Goal: Task Accomplishment & Management: Manage account settings

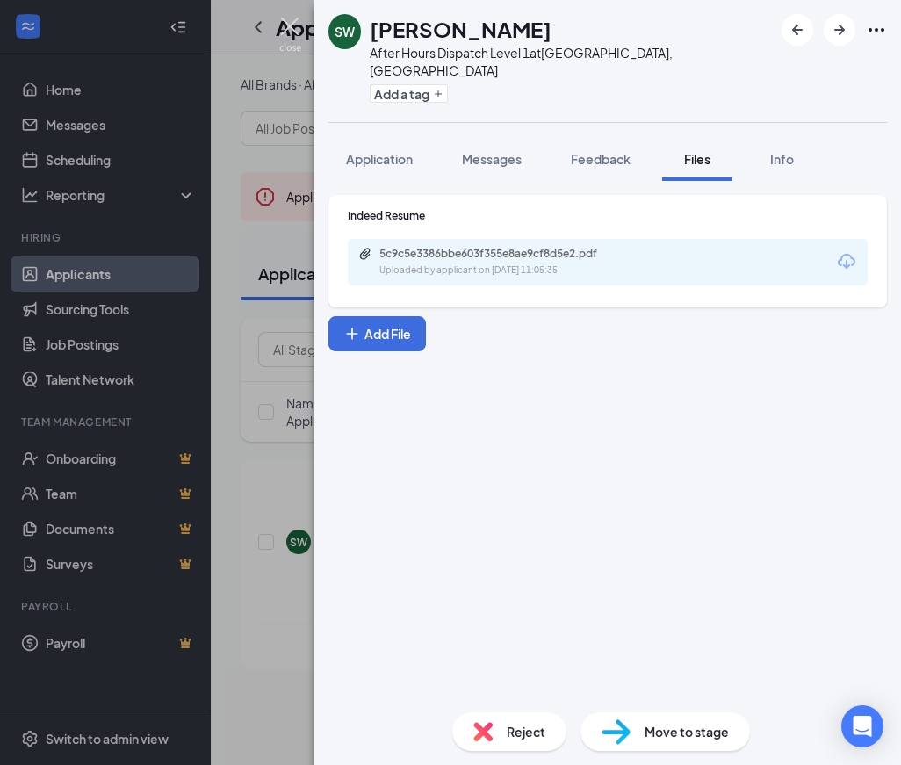
click at [284, 33] on img at bounding box center [290, 35] width 22 height 34
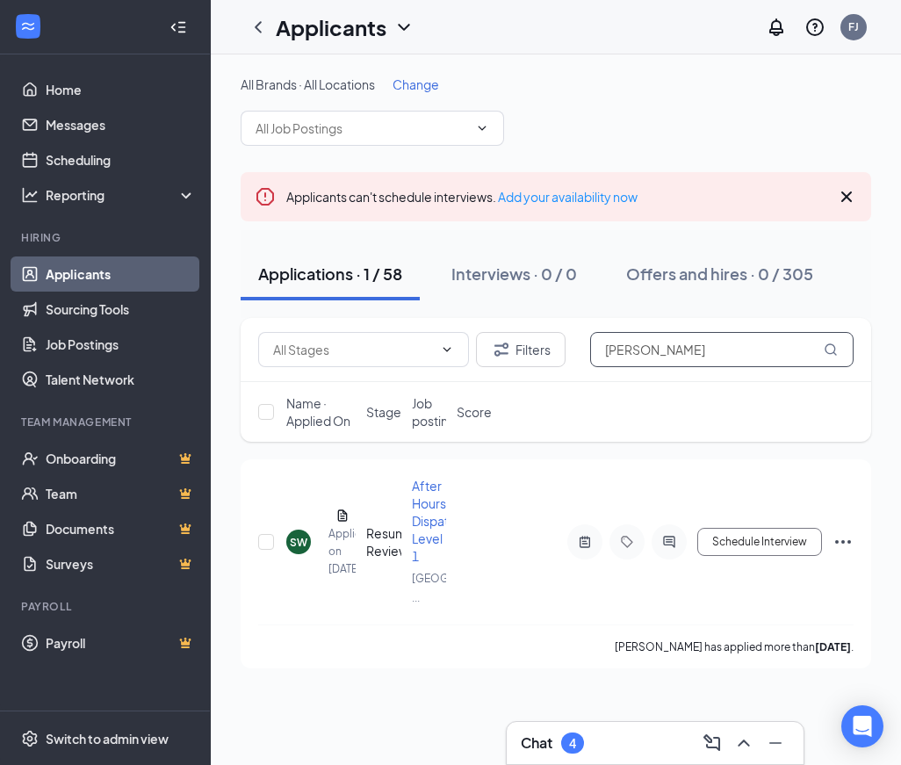
drag, startPoint x: 703, startPoint y: 346, endPoint x: 680, endPoint y: 342, distance: 23.3
click at [684, 343] on input "[PERSON_NAME]" at bounding box center [722, 349] width 264 height 35
drag, startPoint x: 643, startPoint y: 339, endPoint x: 274, endPoint y: 357, distance: 369.4
click at [581, 356] on div "Filters [PERSON_NAME]" at bounding box center [556, 349] width 596 height 35
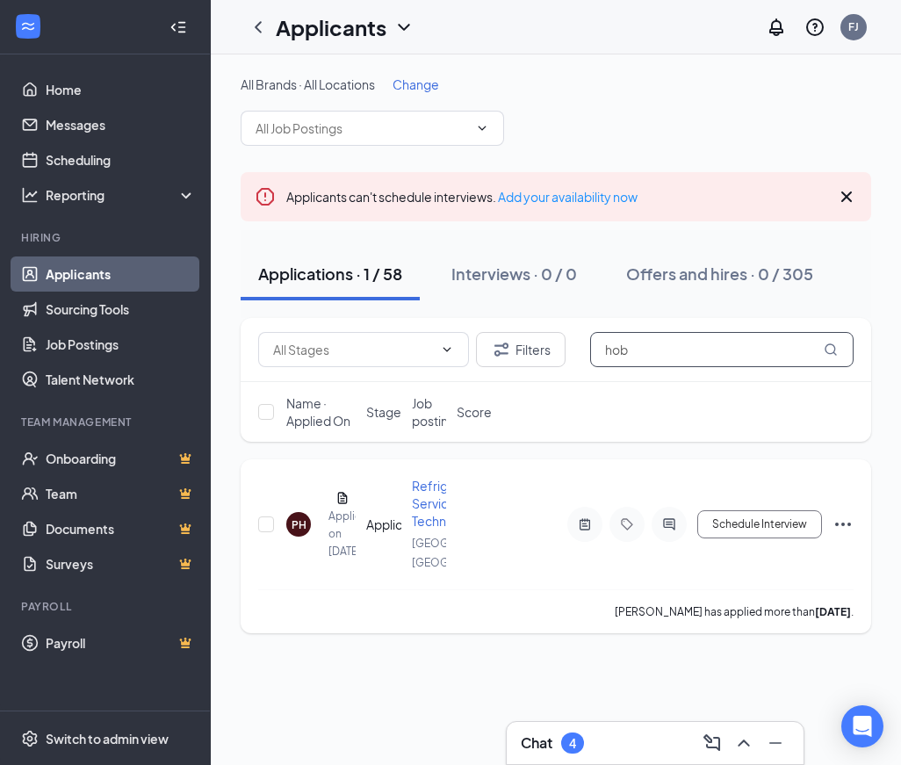
type input "hob"
click at [594, 531] on icon "ActiveNote" at bounding box center [585, 524] width 21 height 14
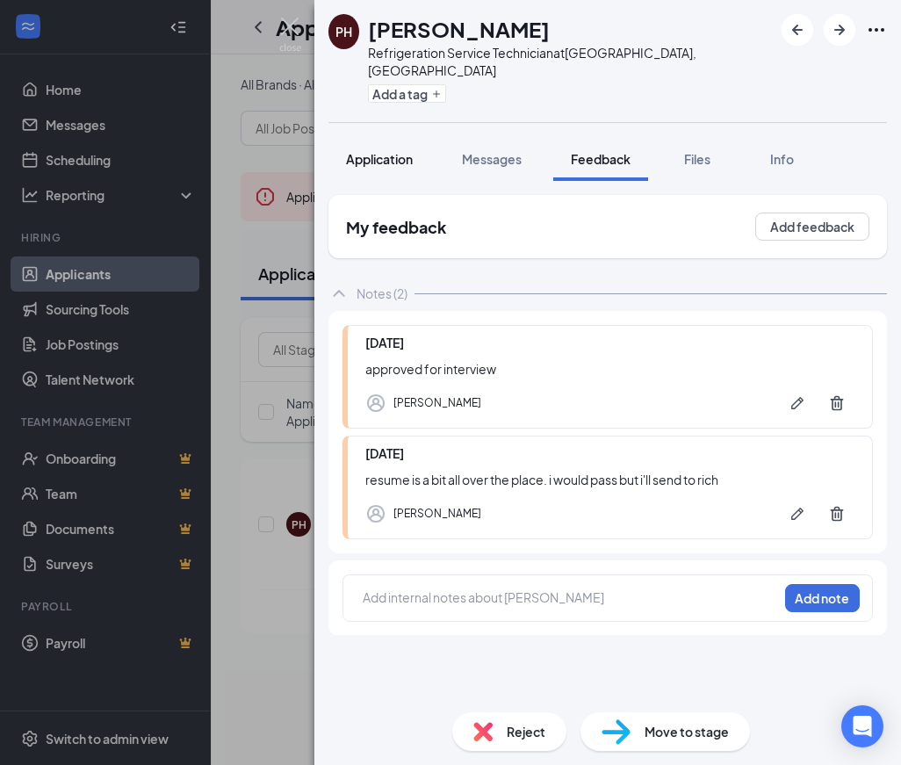
click at [365, 154] on button "Application" at bounding box center [380, 159] width 102 height 44
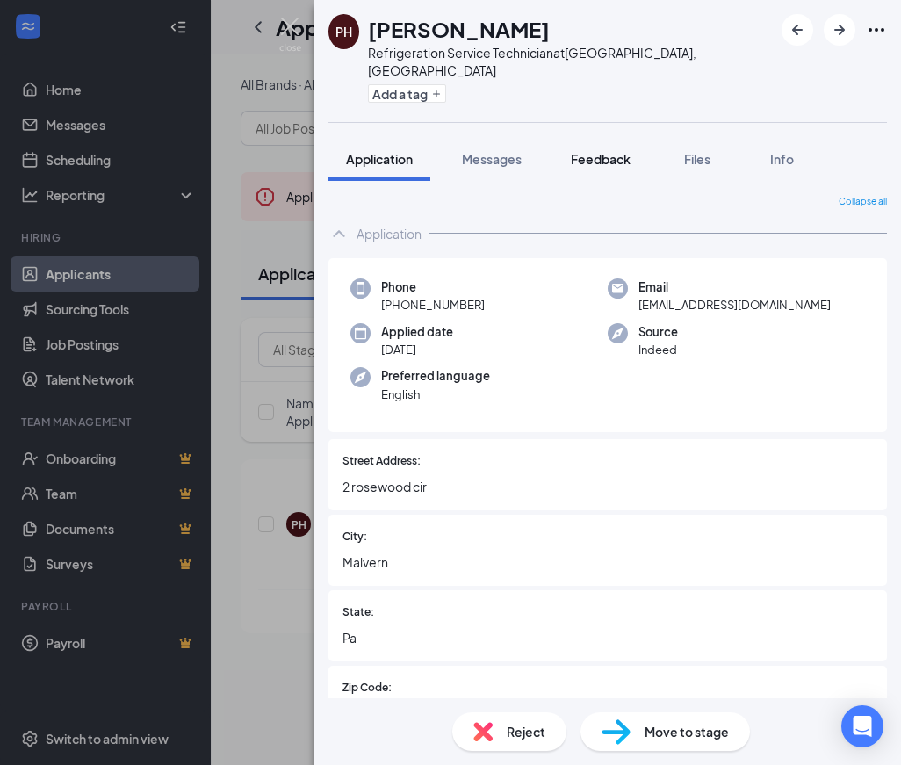
click at [598, 151] on span "Feedback" at bounding box center [601, 159] width 60 height 16
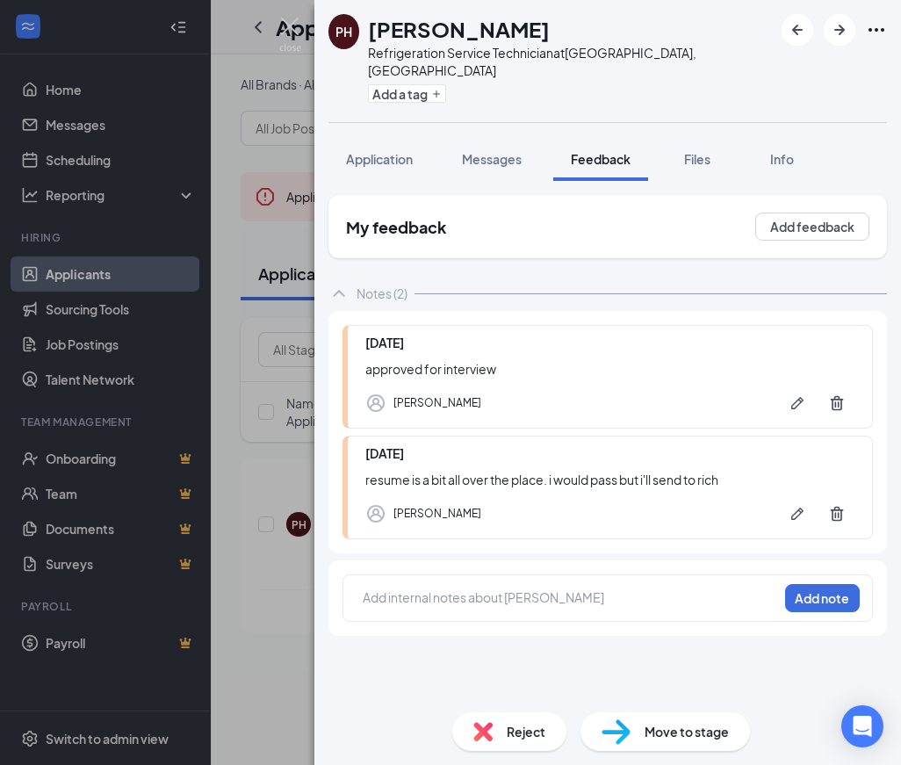
click at [477, 575] on div "Add internal notes about [PERSON_NAME] Add note" at bounding box center [608, 598] width 531 height 47
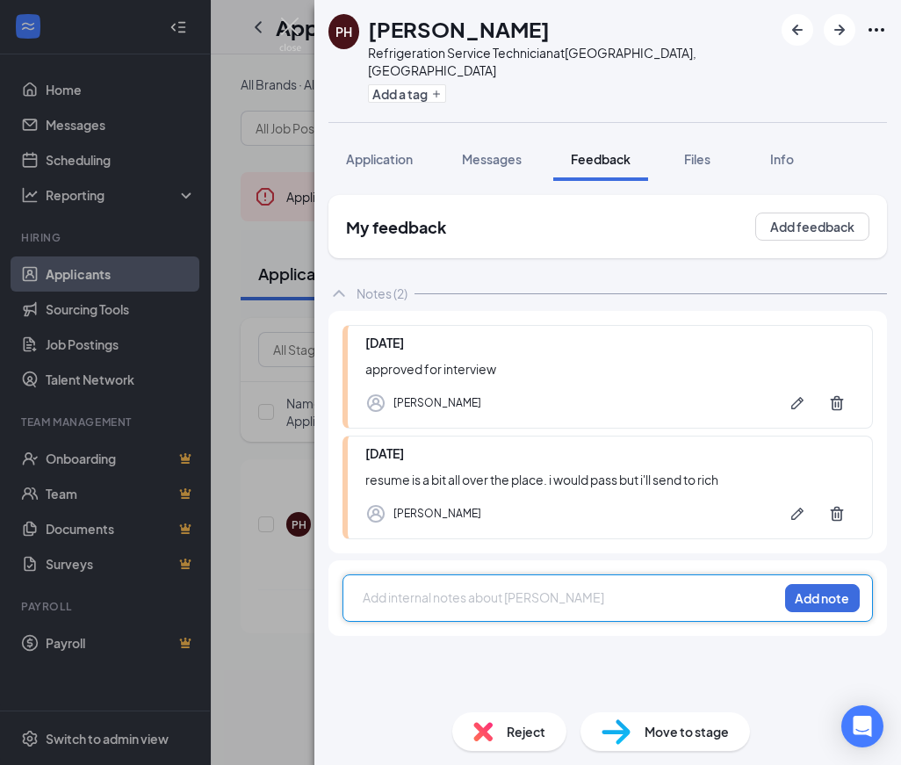
click at [475, 589] on div at bounding box center [571, 598] width 414 height 18
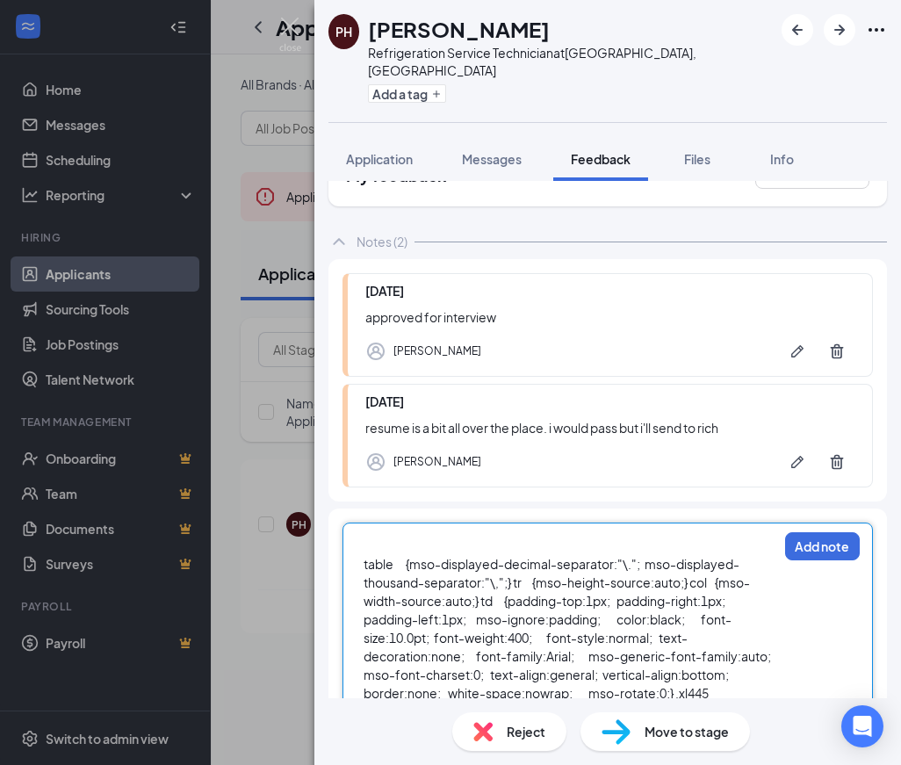
scroll to position [137, 0]
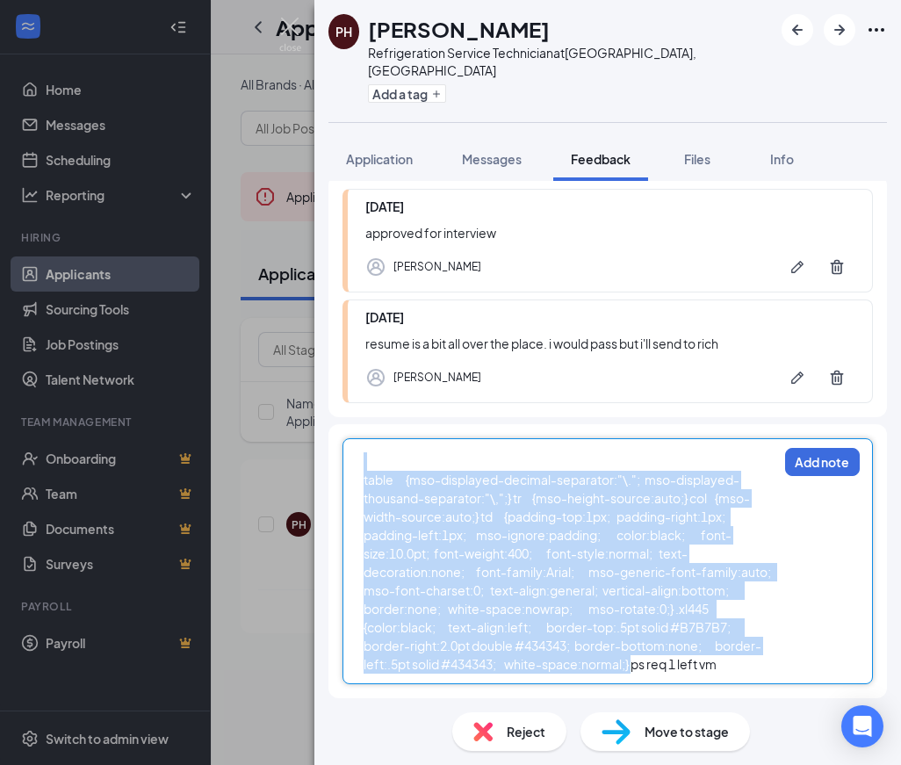
drag, startPoint x: 453, startPoint y: 668, endPoint x: 321, endPoint y: 394, distance: 304.5
click at [321, 394] on div "My feedback Add feedback Notes (2) [DATE] approved for interview [PERSON_NAME] …" at bounding box center [608, 439] width 587 height 517
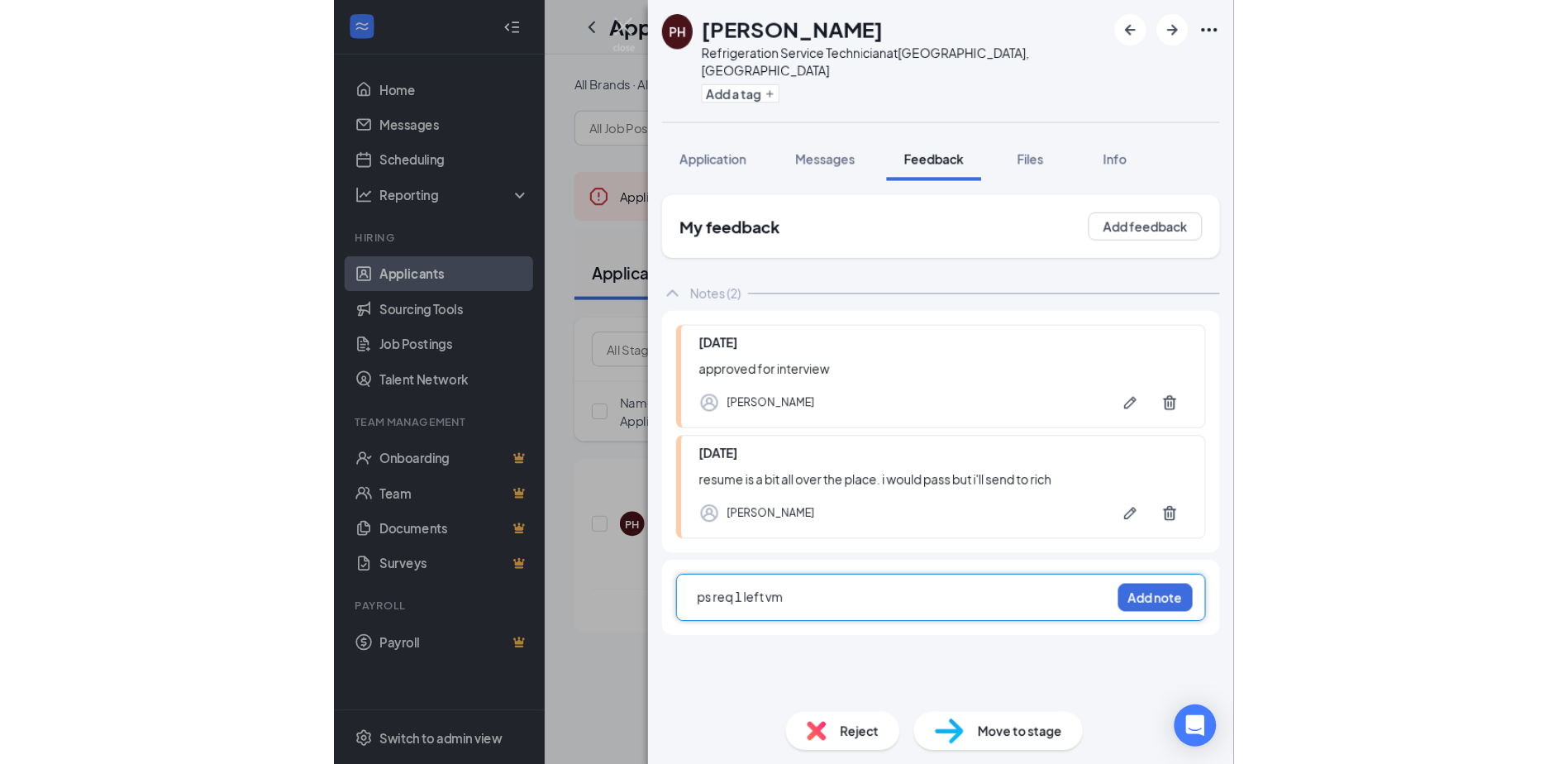
scroll to position [0, 0]
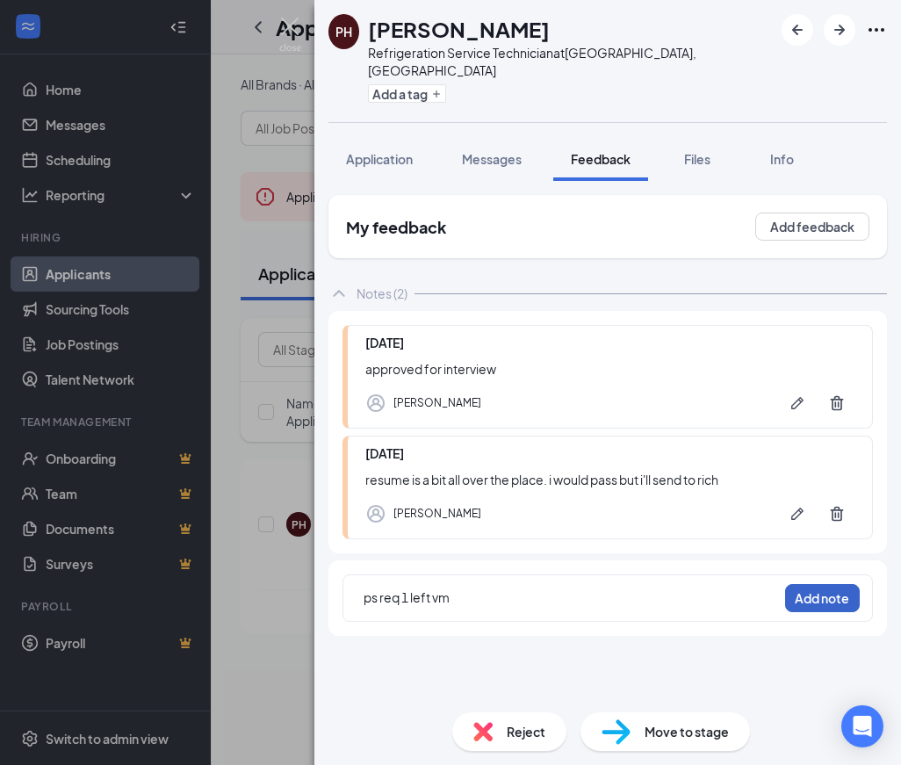
click at [799, 584] on button "Add note" at bounding box center [822, 598] width 75 height 28
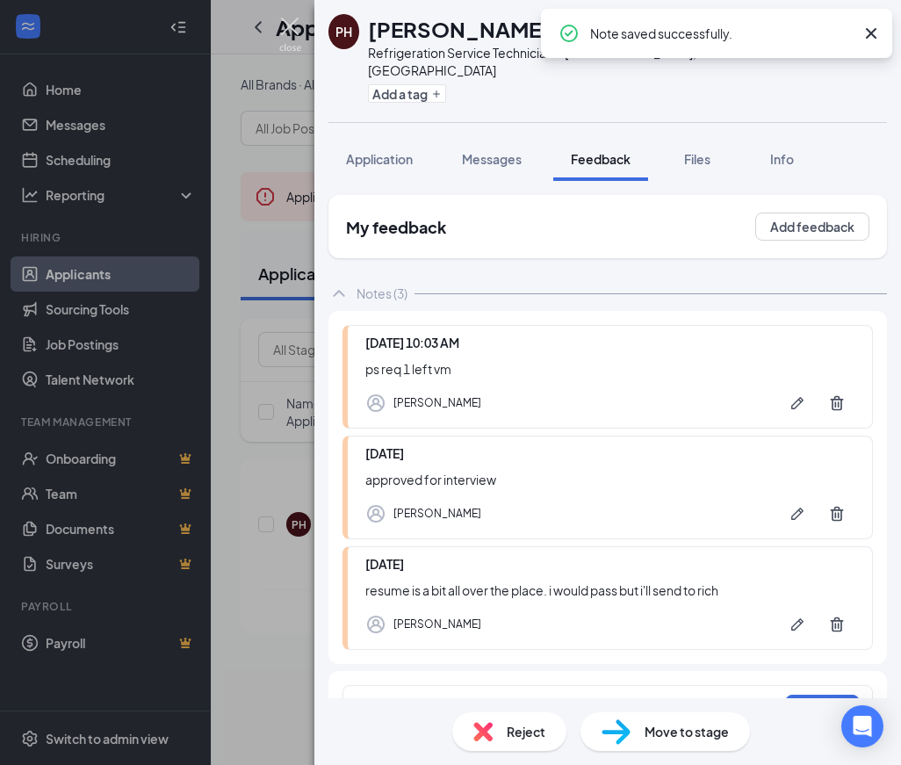
click at [286, 39] on img at bounding box center [290, 35] width 22 height 34
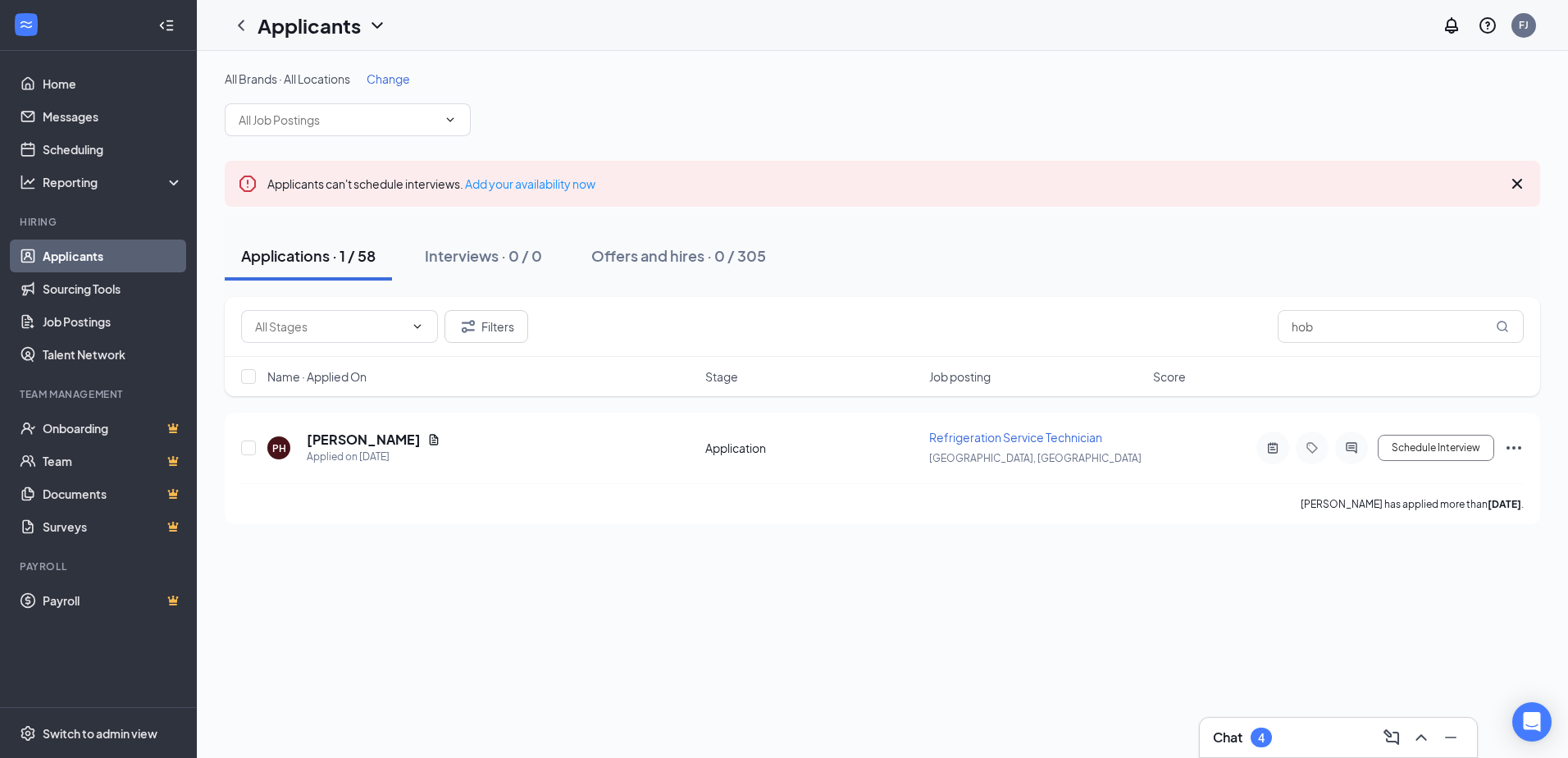
click at [107, 260] on link "Applicants" at bounding box center [113, 256] width 140 height 33
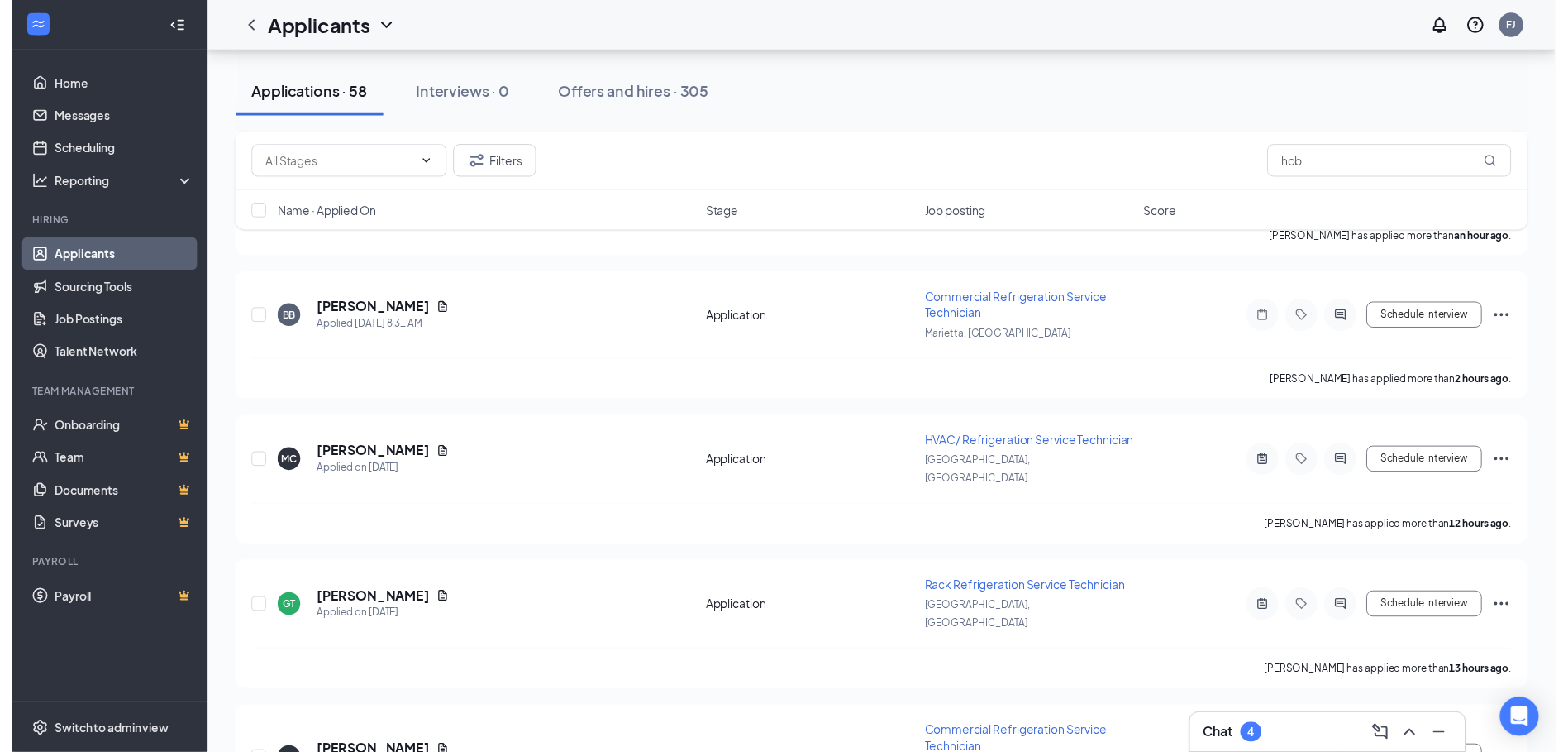
scroll to position [515, 0]
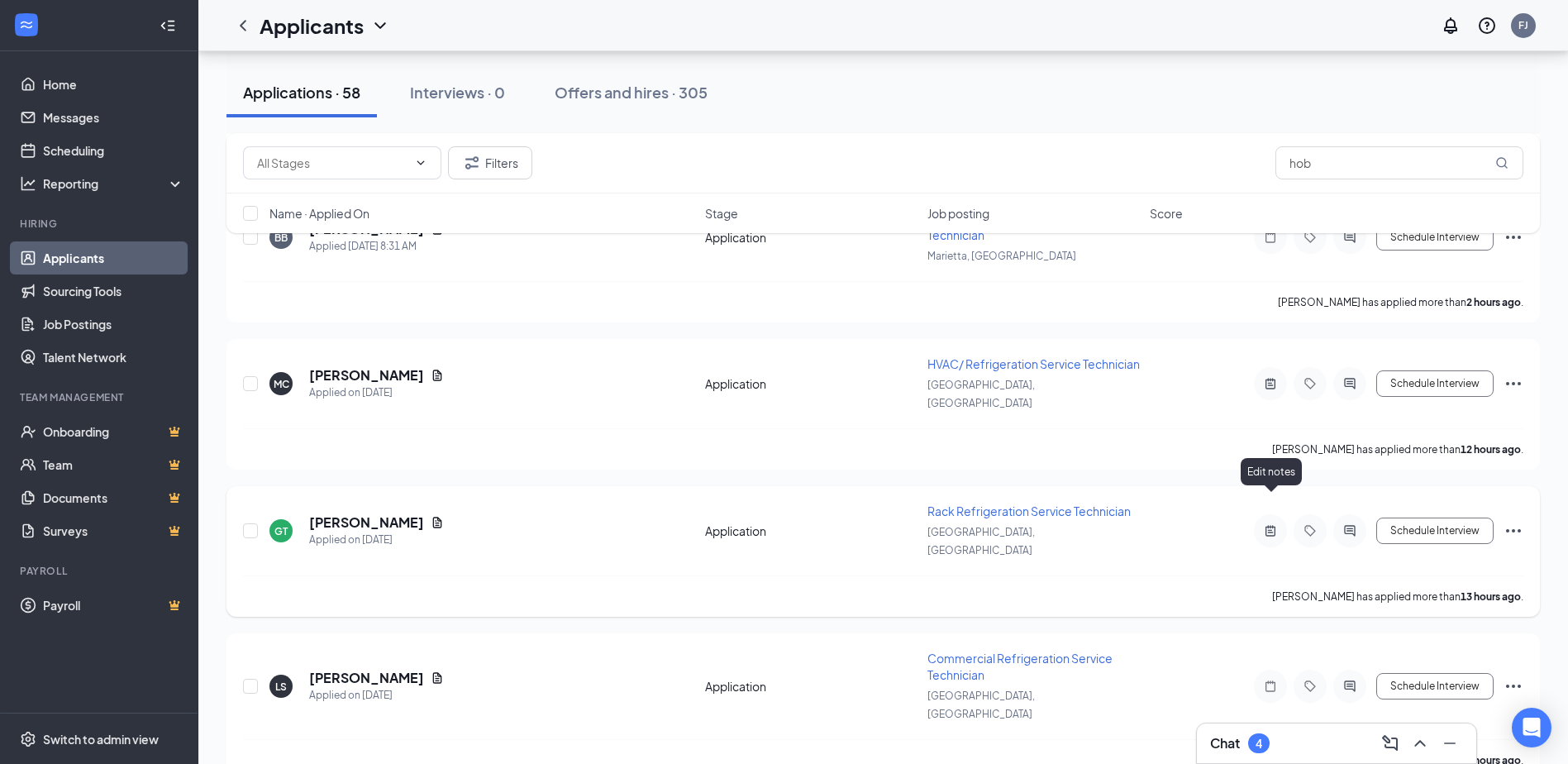
click at [847, 524] on icon "ActiveNote" at bounding box center [1270, 531] width 20 height 13
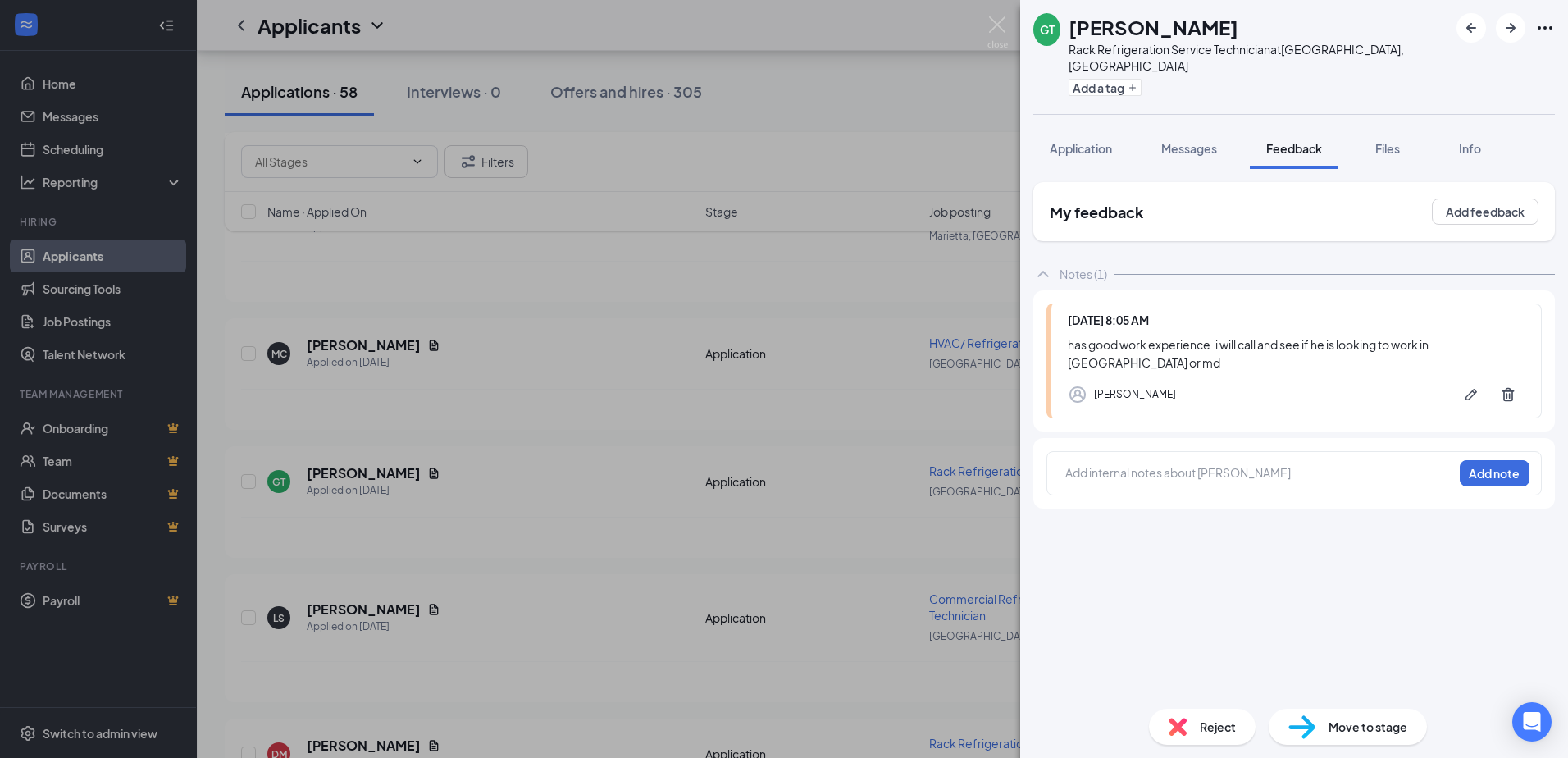
click at [841, 169] on div "My feedback Add feedback Notes (1) [DATE] 8:05 AM has good work experience. i w…" at bounding box center [1294, 432] width 548 height 526
click at [841, 141] on span "Application" at bounding box center [1081, 148] width 63 height 15
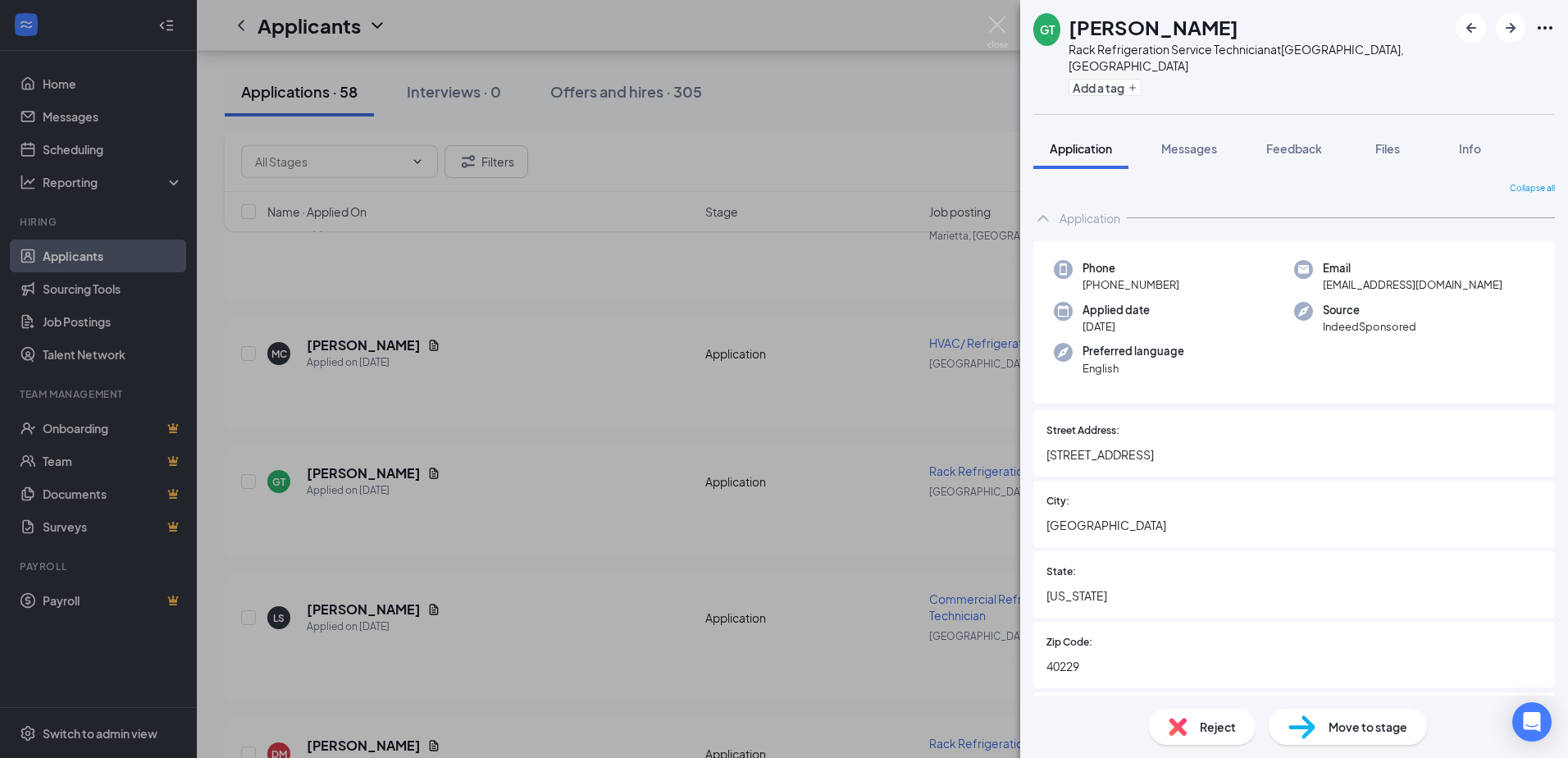
click at [841, 141] on span "Feedback" at bounding box center [1294, 148] width 56 height 15
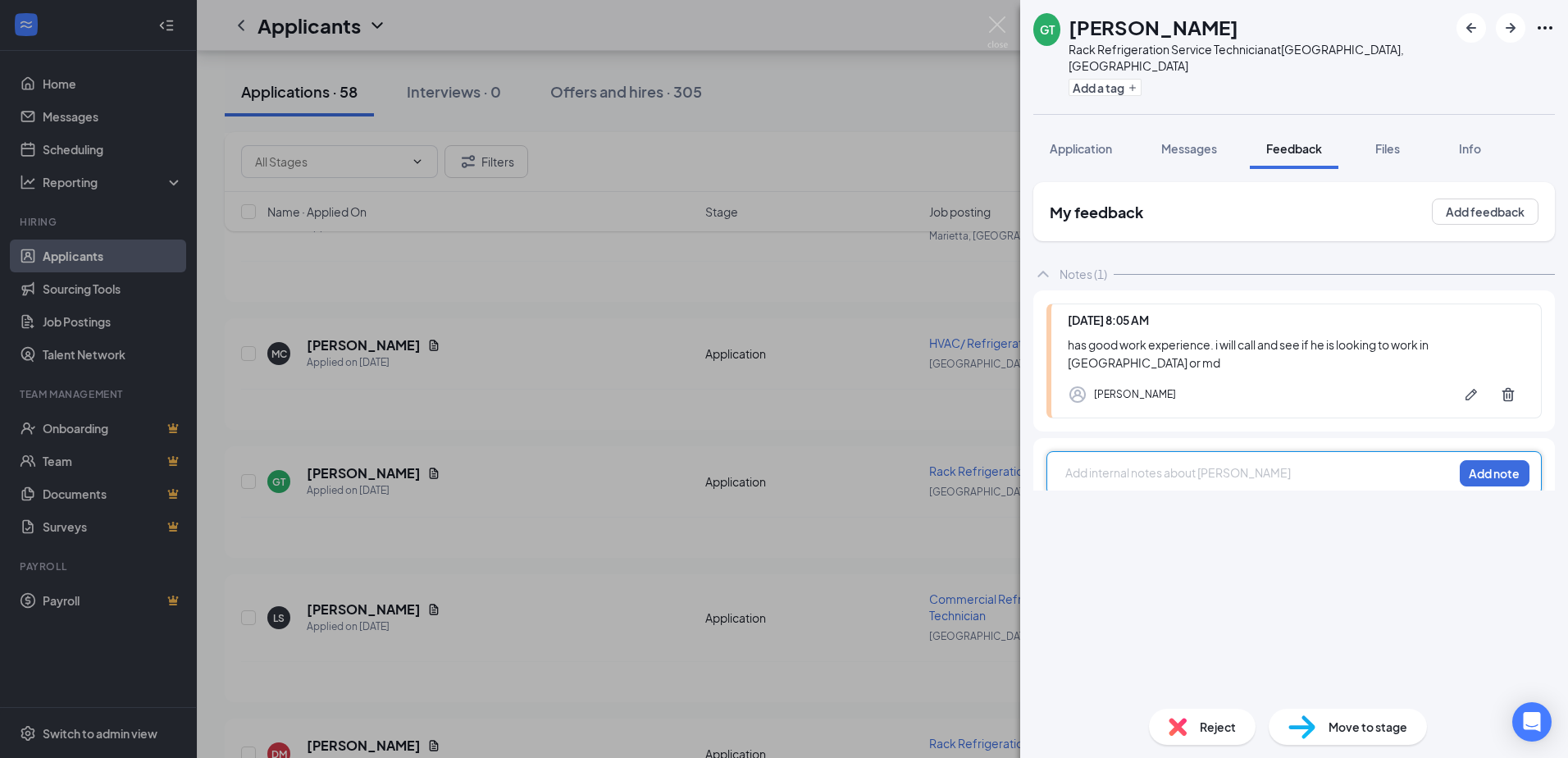
click at [841, 464] on div at bounding box center [1259, 472] width 386 height 17
click at [841, 451] on div "ps req 1 Add note" at bounding box center [1294, 472] width 496 height 44
click at [841, 464] on div "ps req 1" at bounding box center [1259, 472] width 386 height 17
copy span "ps req 1 left vm"
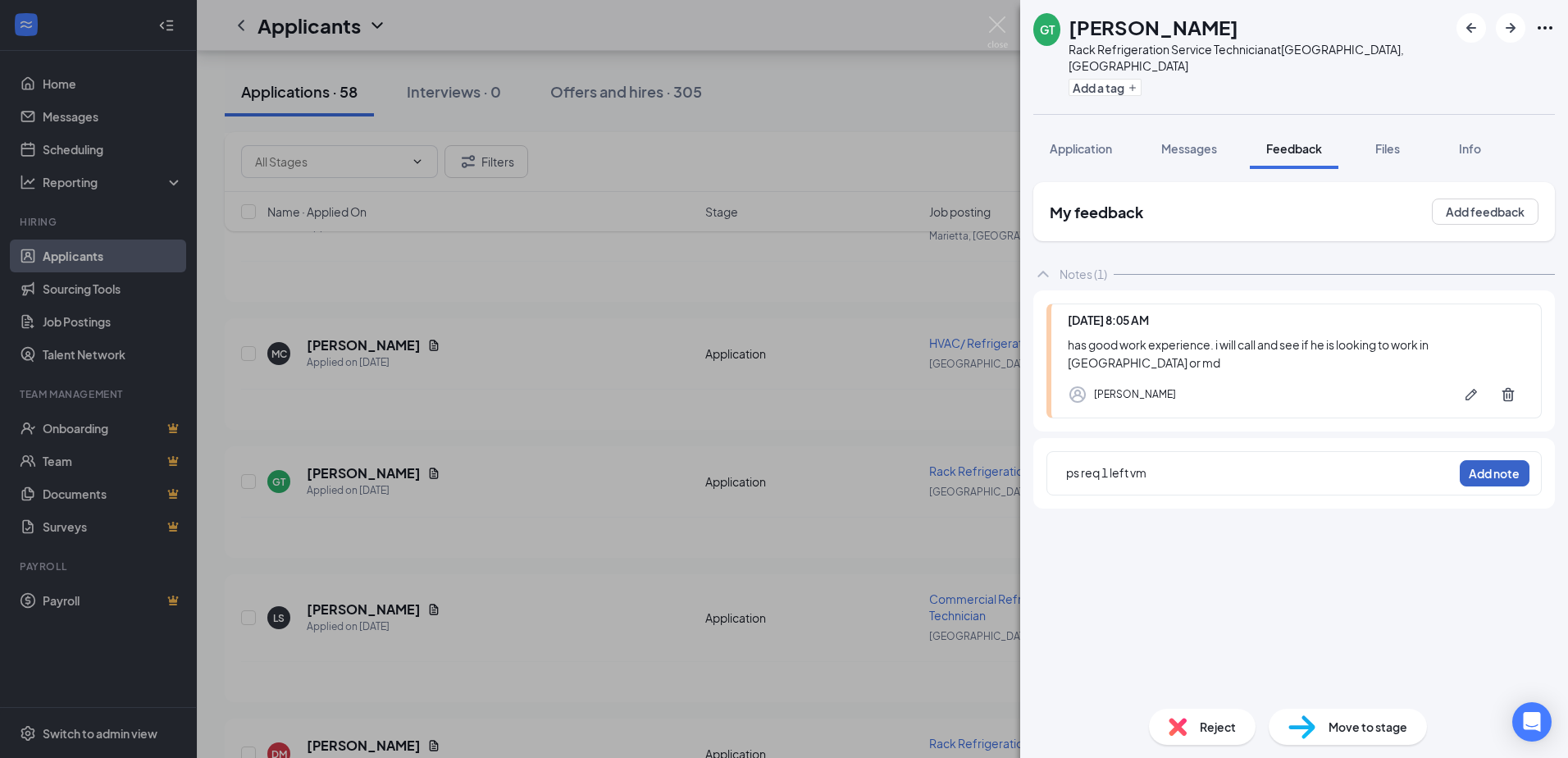
click at [841, 460] on button "Add note" at bounding box center [1494, 473] width 70 height 26
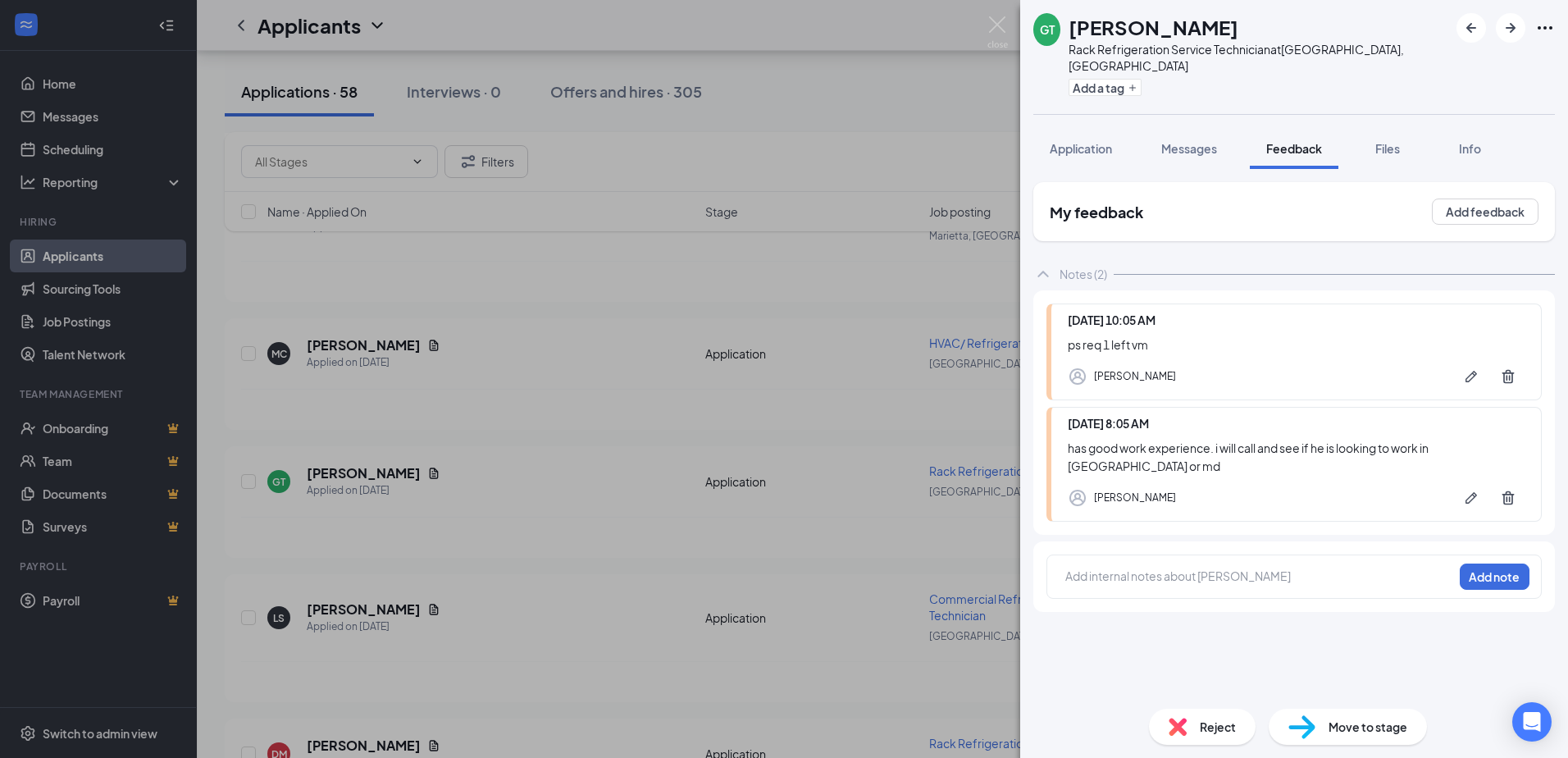
click at [841, 25] on img at bounding box center [998, 33] width 21 height 32
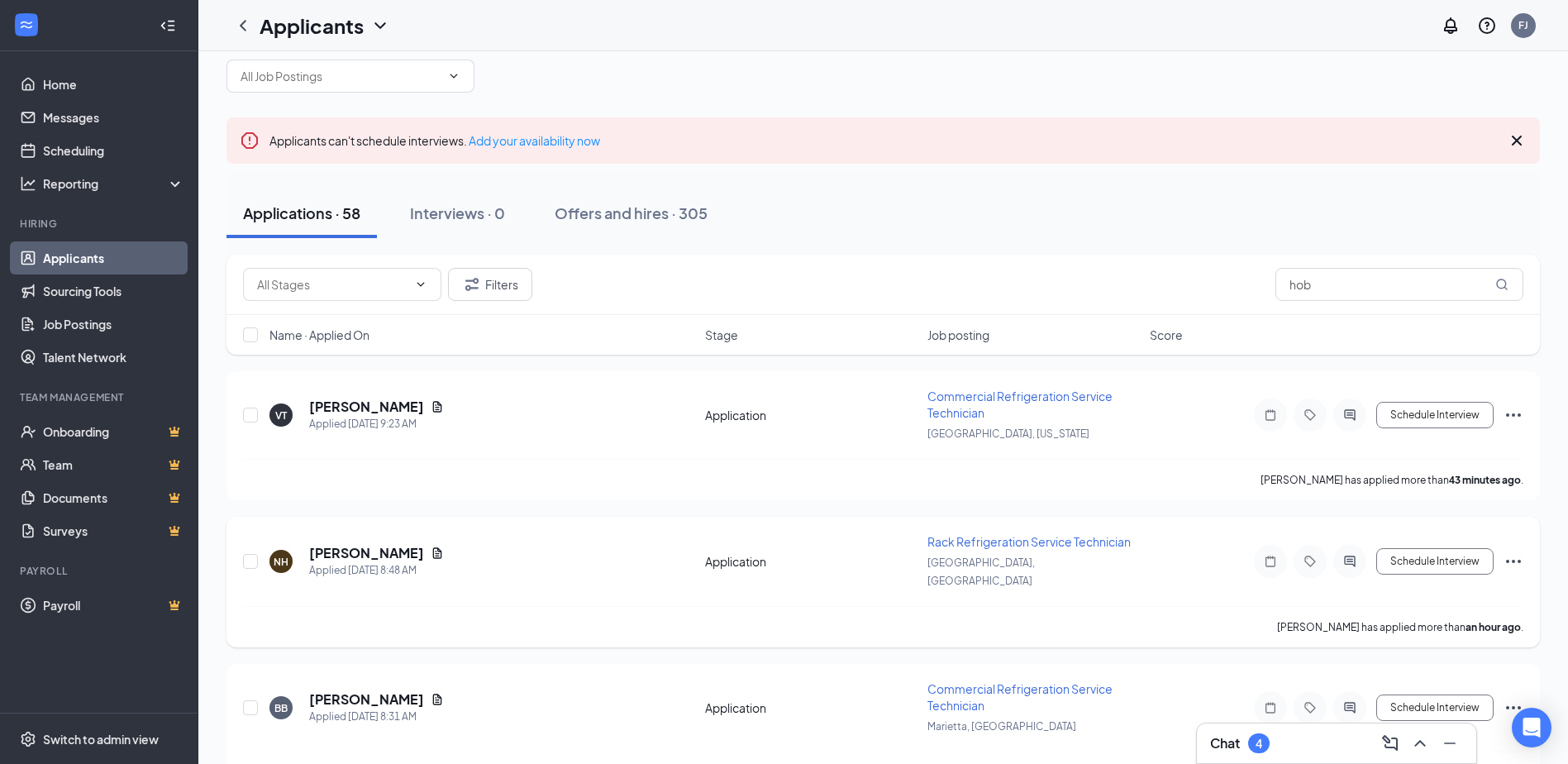
scroll to position [83, 0]
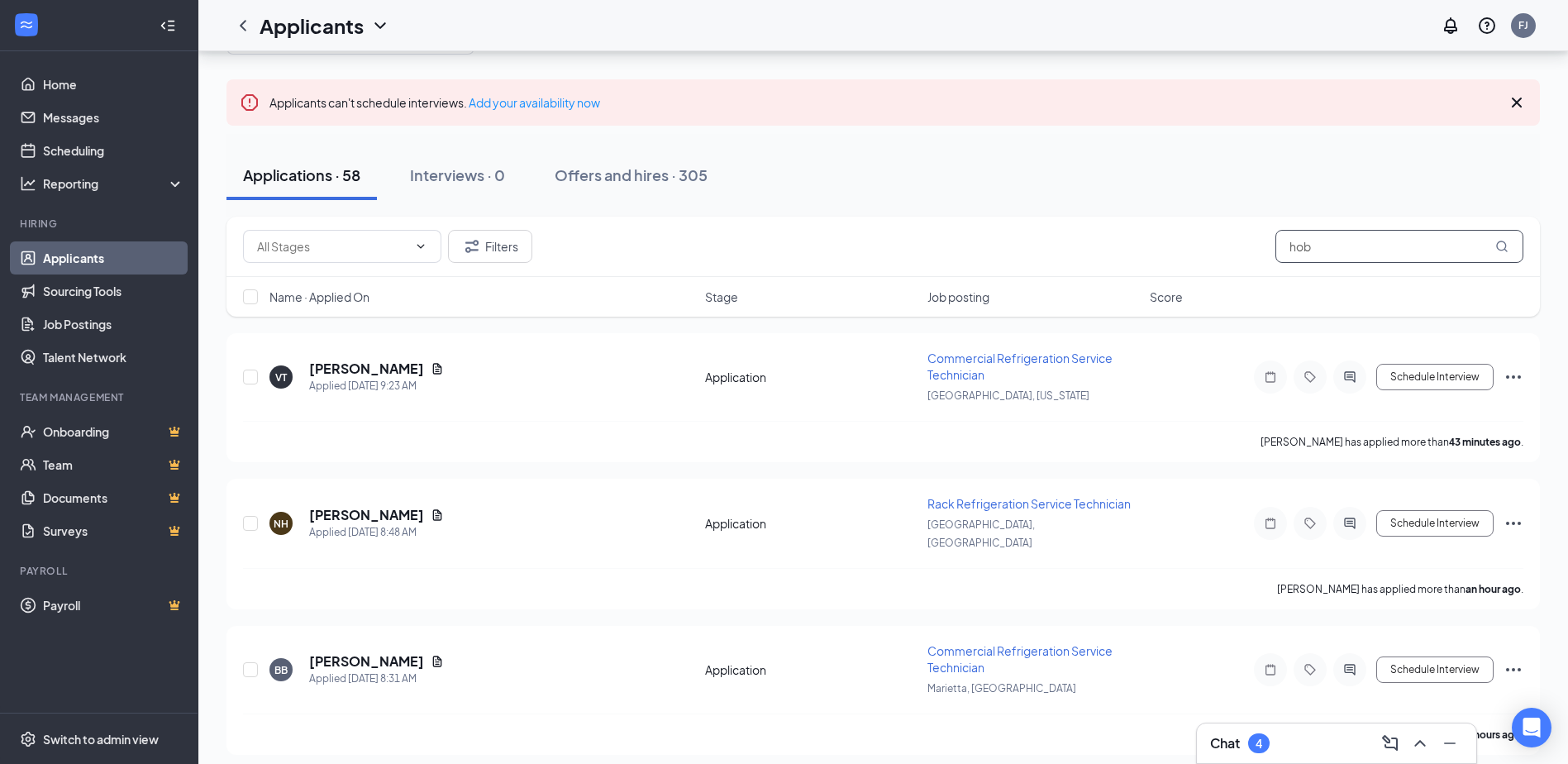
drag, startPoint x: 1378, startPoint y: 248, endPoint x: 1177, endPoint y: 269, distance: 202.1
click at [847, 269] on div "Filters hob" at bounding box center [883, 247] width 1313 height 60
click at [847, 257] on input "text" at bounding box center [1400, 246] width 248 height 33
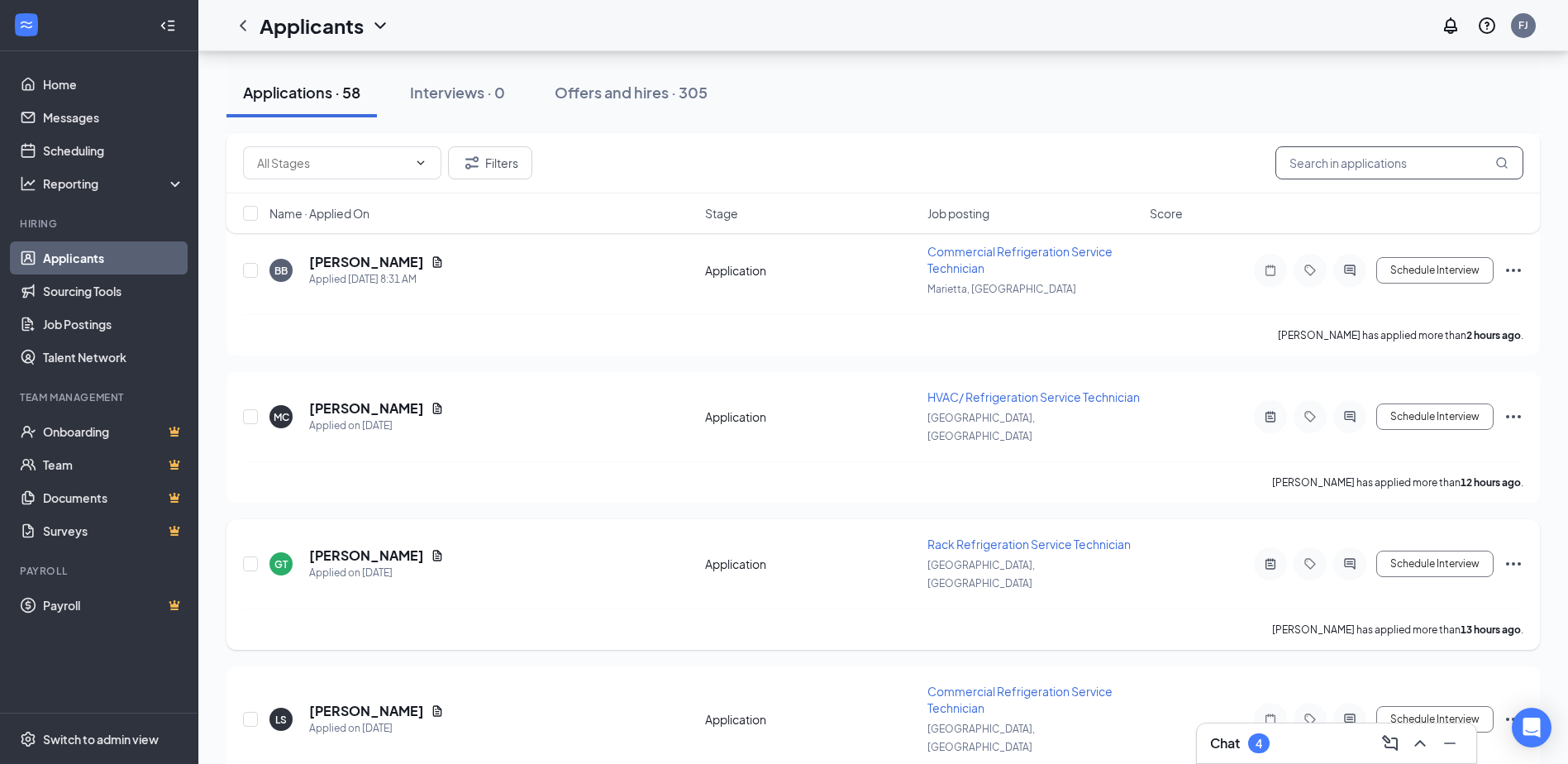
scroll to position [496, 0]
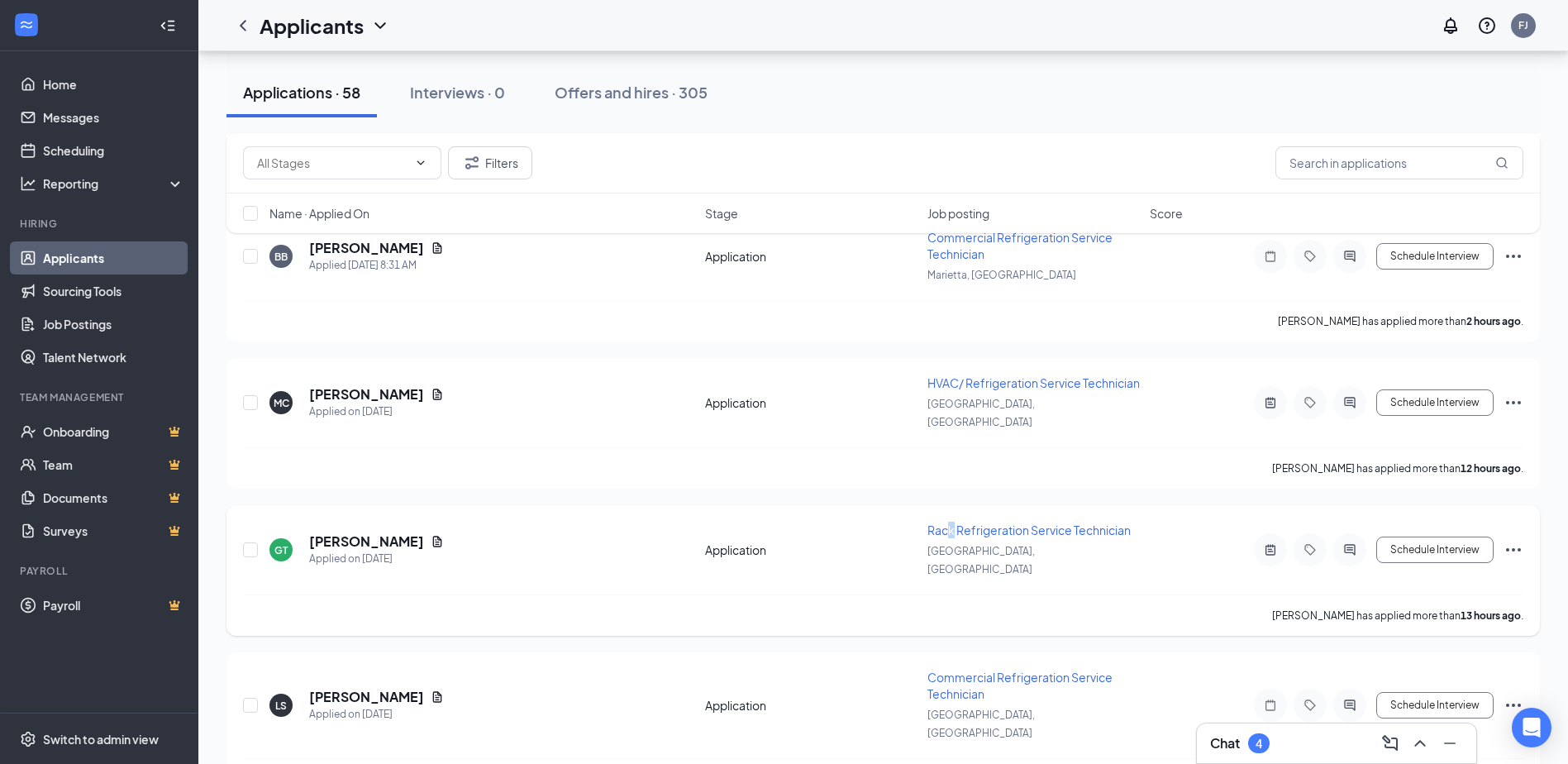
click at [847, 522] on span "Rack Refrigeration Service Technician" at bounding box center [1029, 530] width 203 height 15
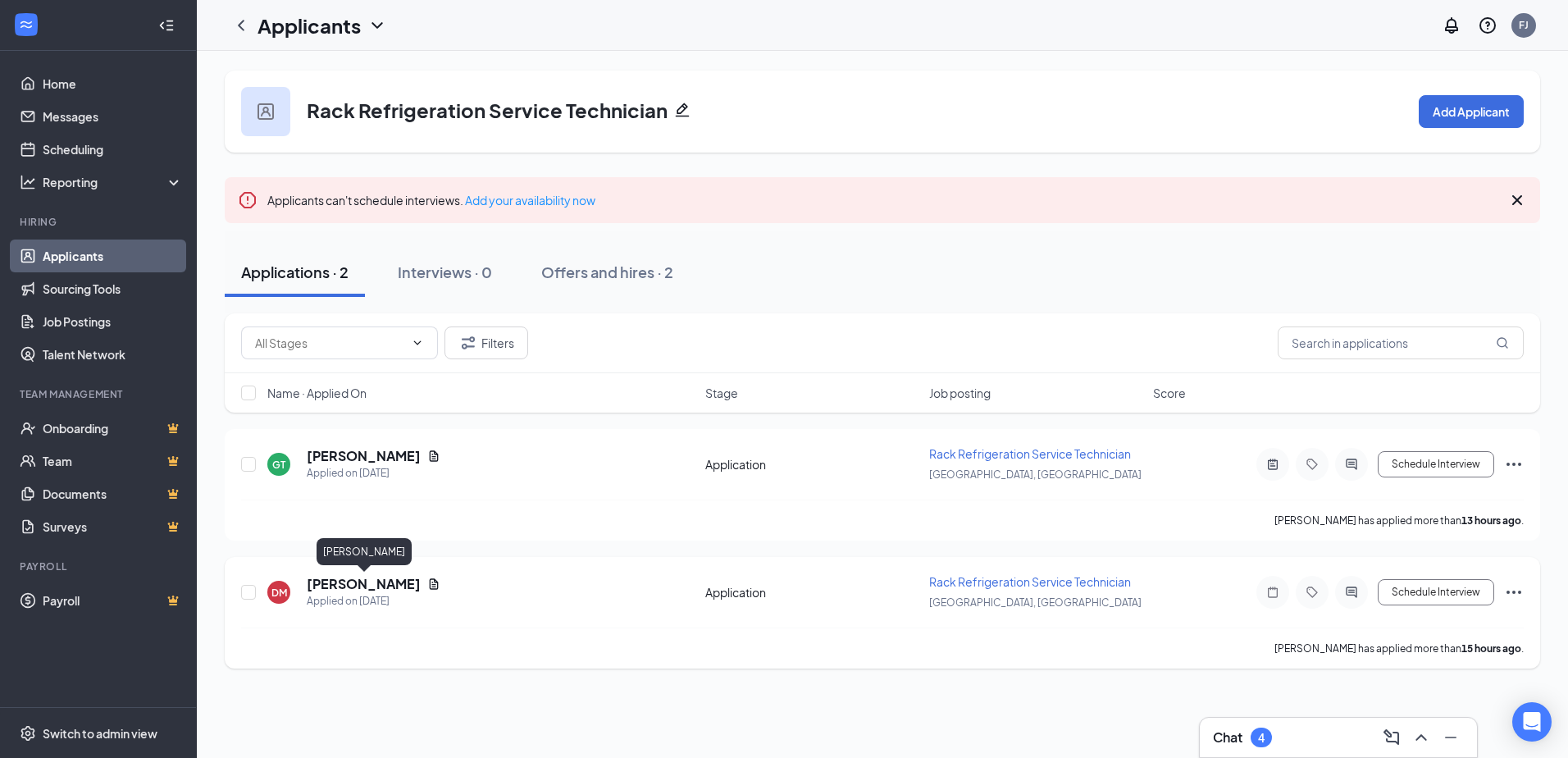
click at [388, 583] on h5 "[PERSON_NAME]" at bounding box center [364, 583] width 114 height 18
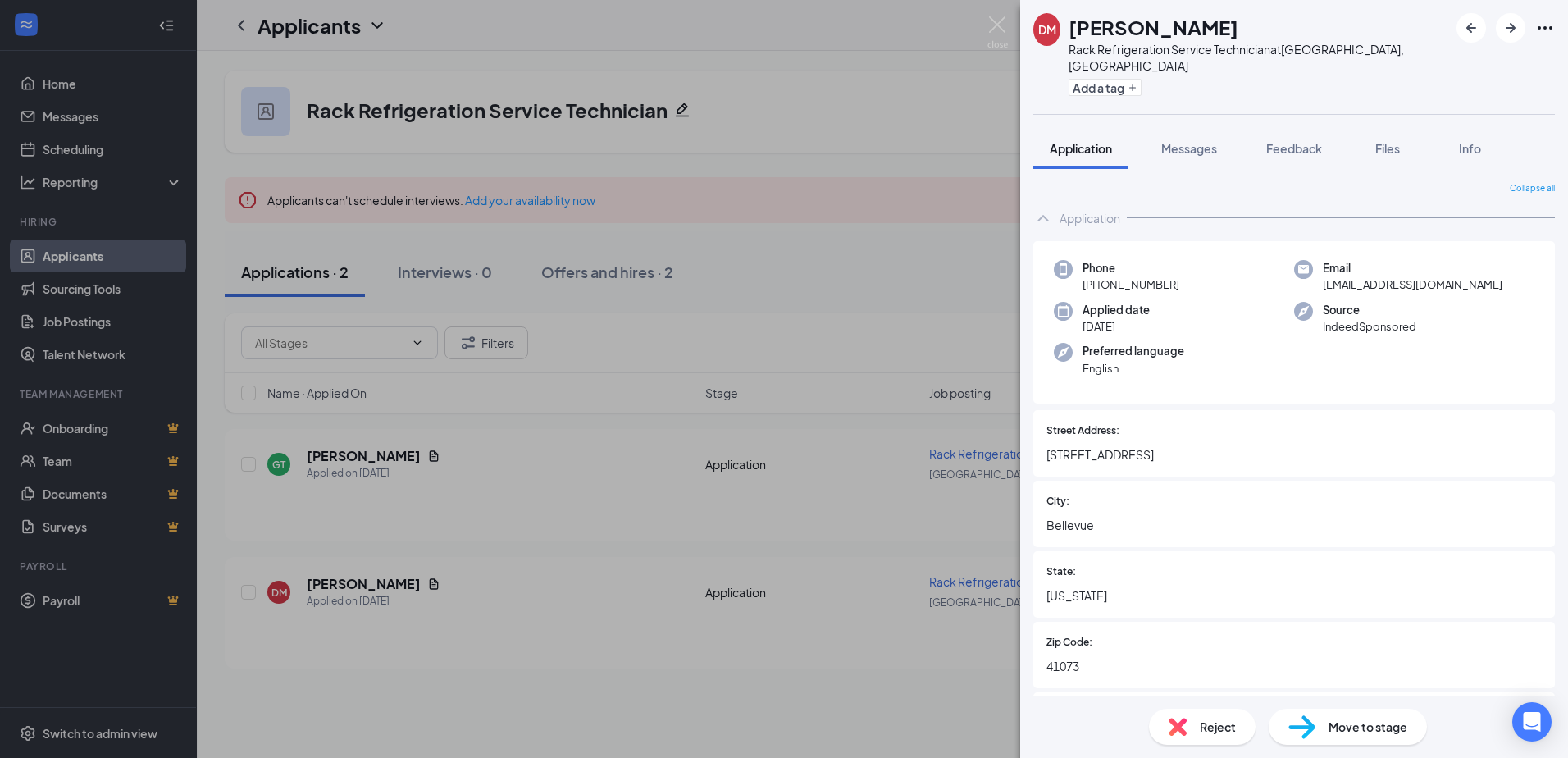
click at [841, 23] on img at bounding box center [998, 33] width 21 height 32
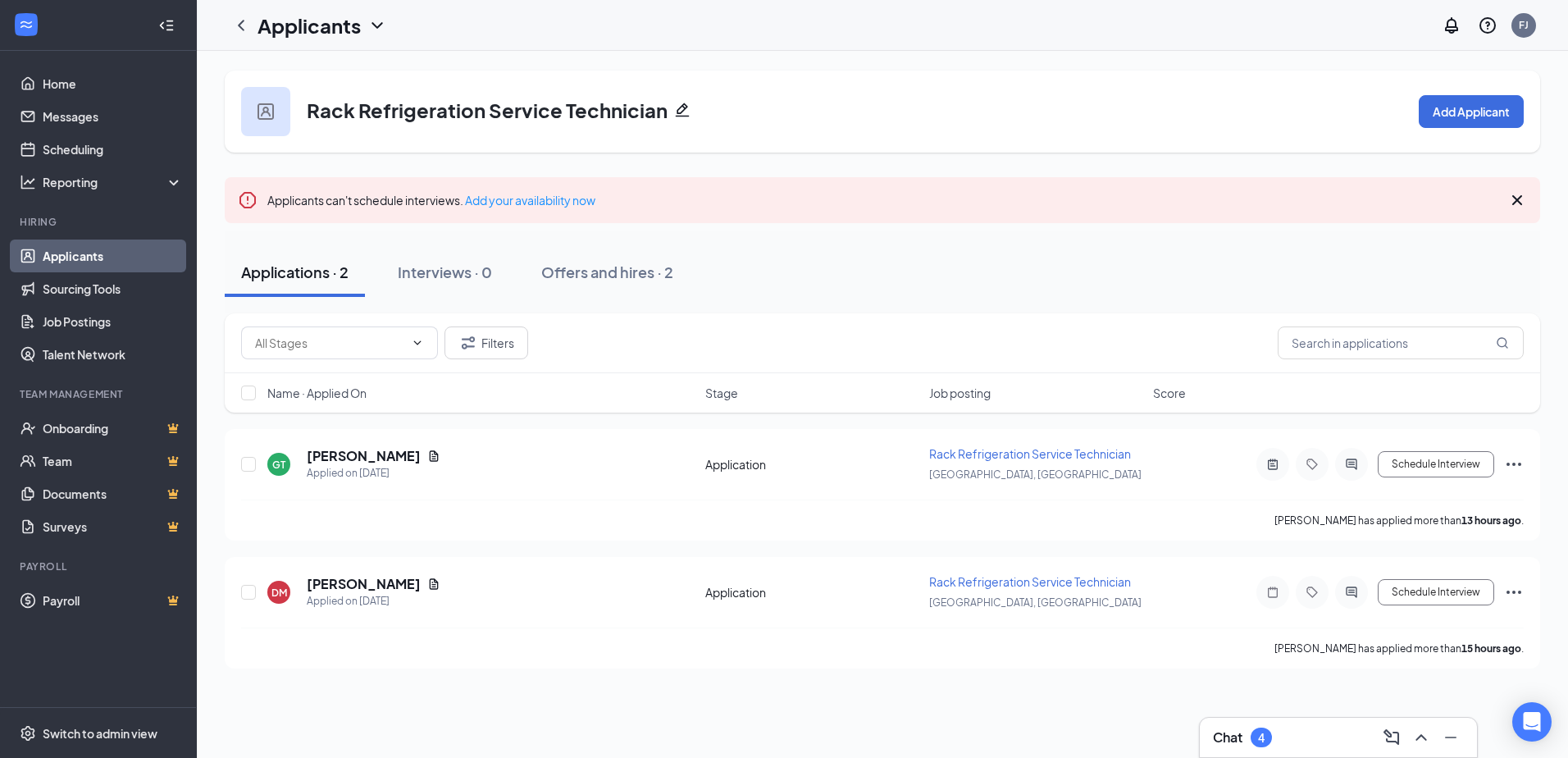
click at [102, 246] on link "Applicants" at bounding box center [113, 256] width 140 height 33
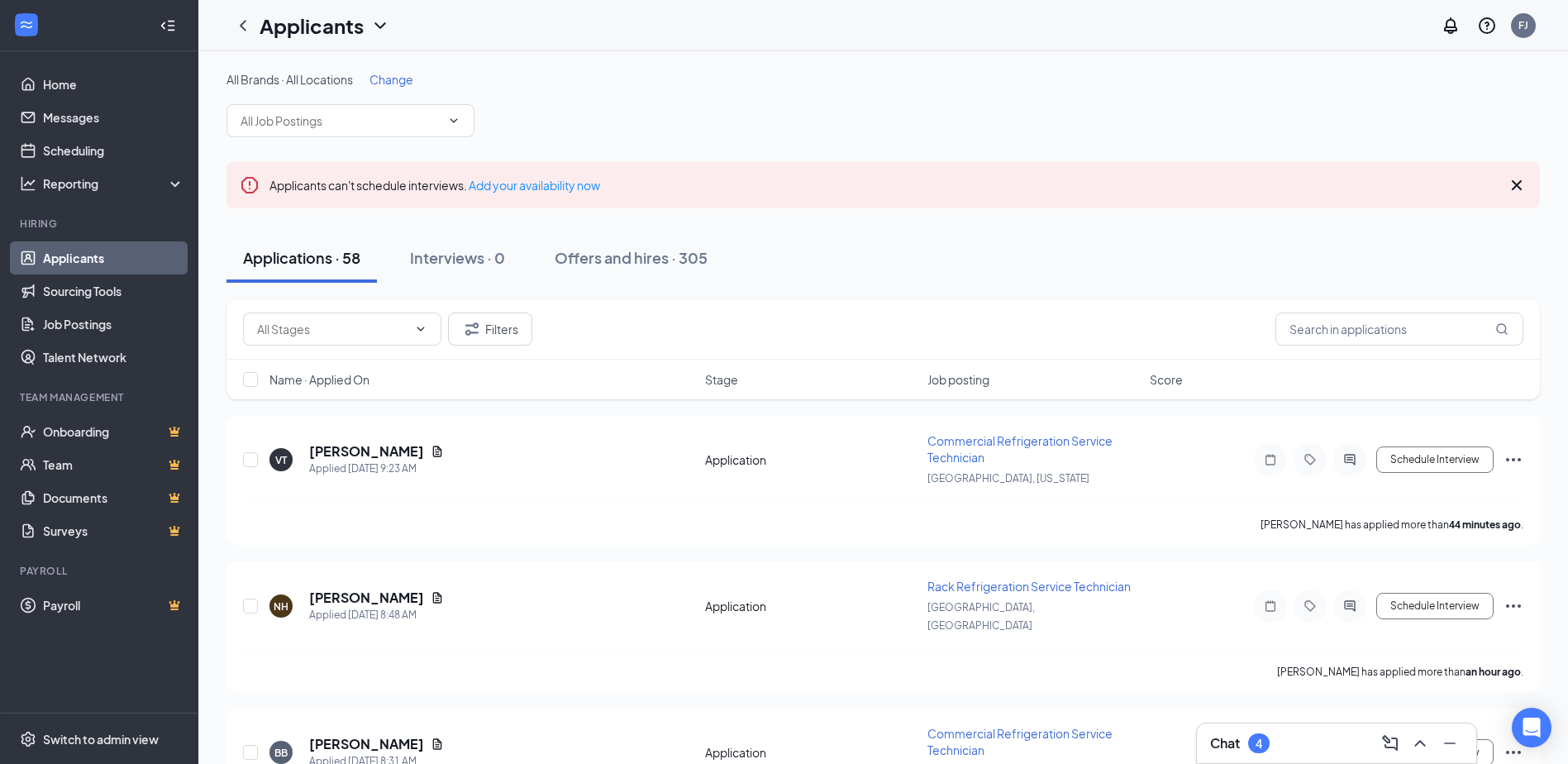
click at [847, 719] on div "Chat 4" at bounding box center [1336, 743] width 279 height 40
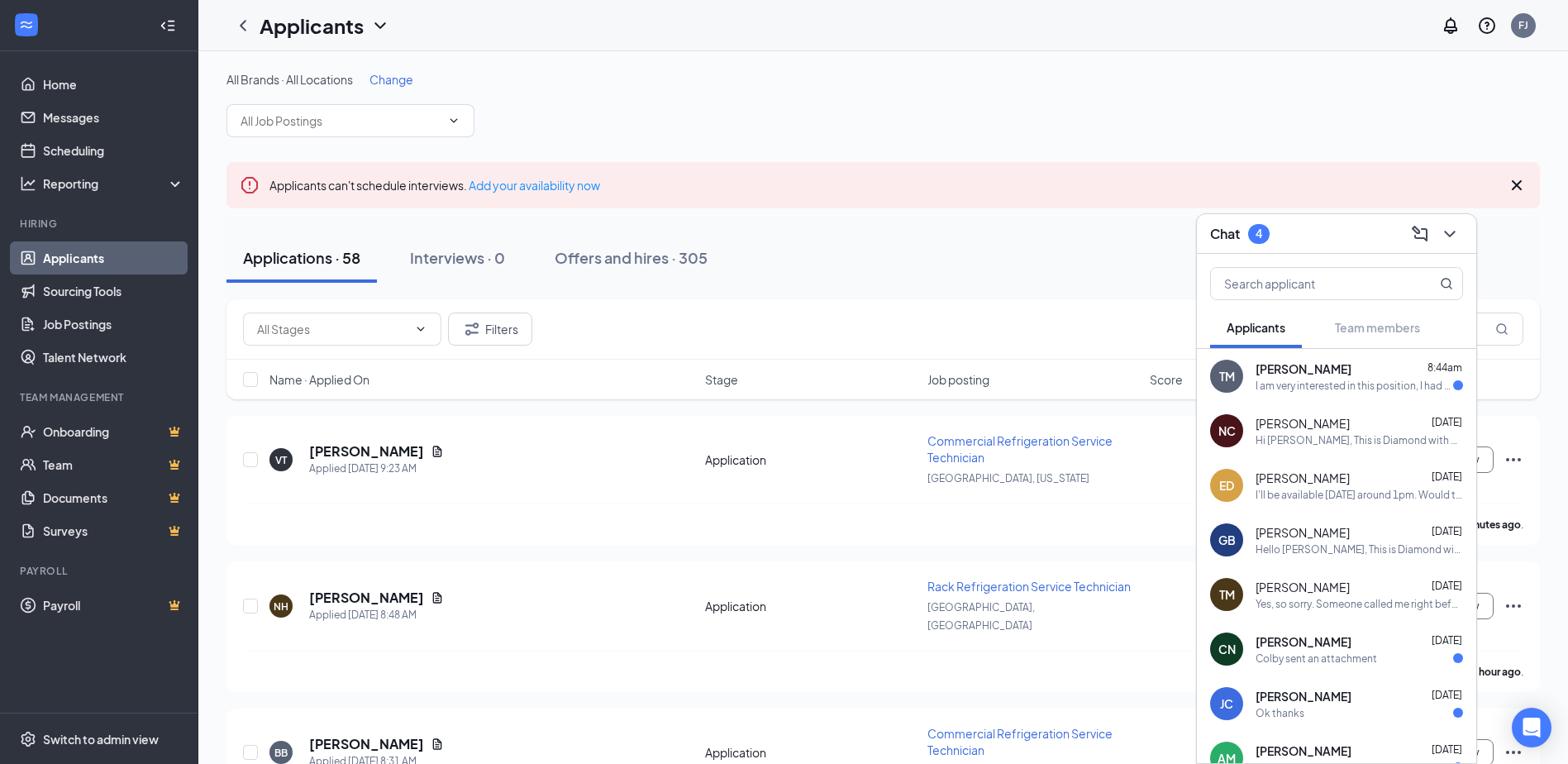
click at [847, 374] on div "[PERSON_NAME] 8:44am" at bounding box center [1359, 369] width 208 height 17
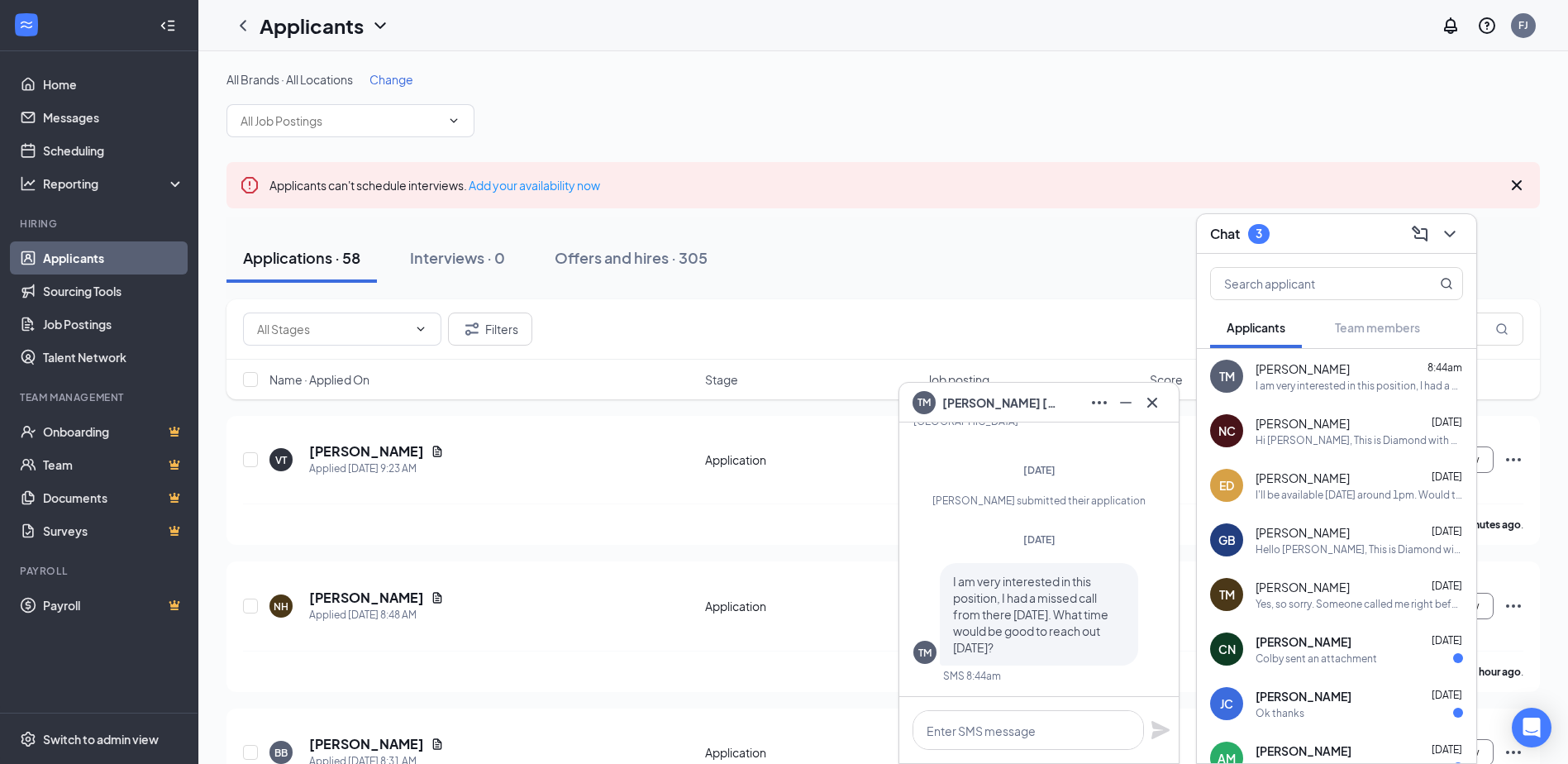
click at [847, 649] on div "[PERSON_NAME] [DATE]" at bounding box center [1359, 642] width 208 height 17
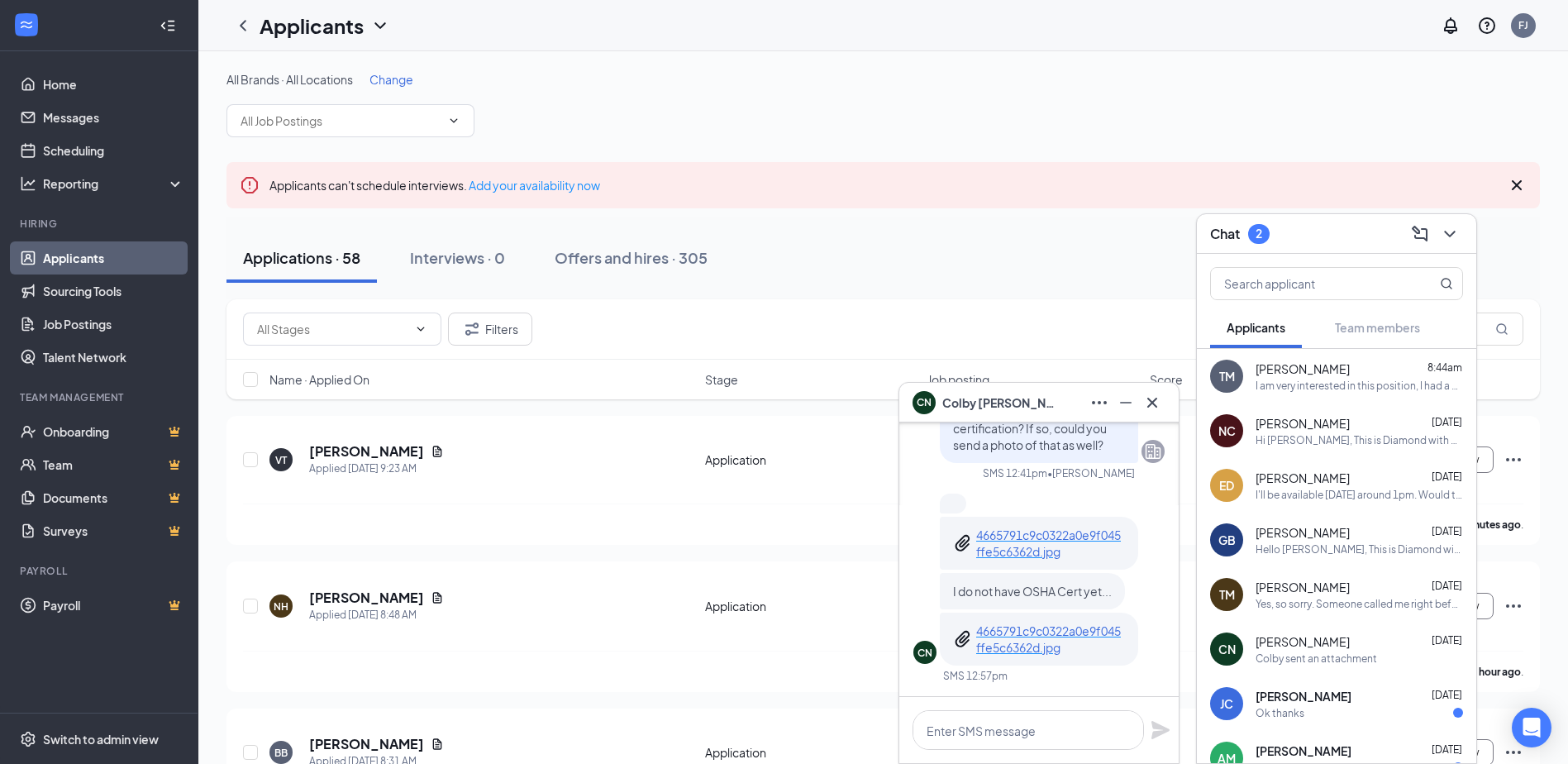
drag, startPoint x: 1158, startPoint y: 407, endPoint x: 1083, endPoint y: 704, distance: 306.3
click at [847, 704] on div "CN [PERSON_NAME] CN [PERSON_NAME] Applicant Commercial Refrigeration Service Te…" at bounding box center [1038, 573] width 281 height 382
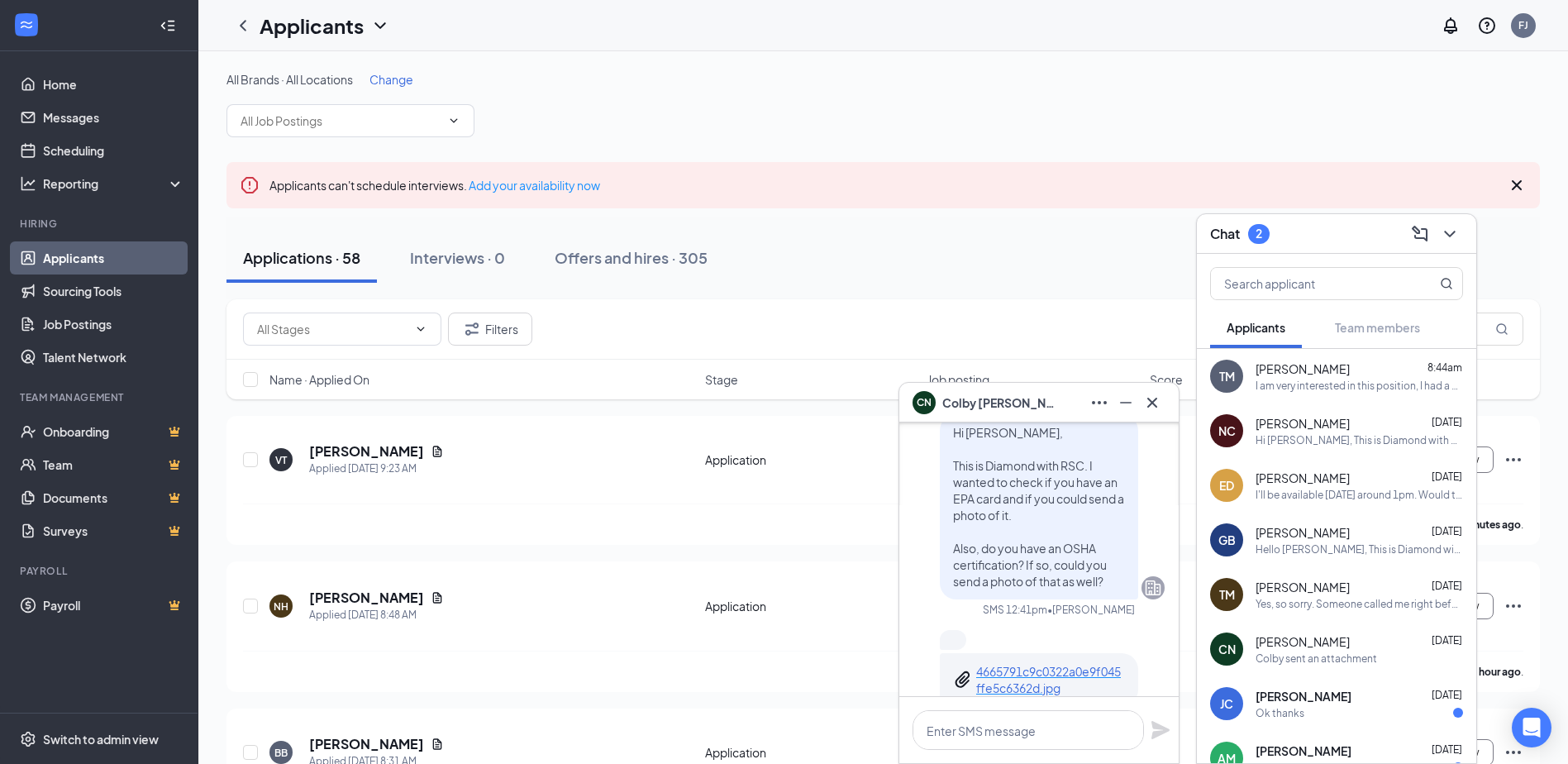
scroll to position [-166, 0]
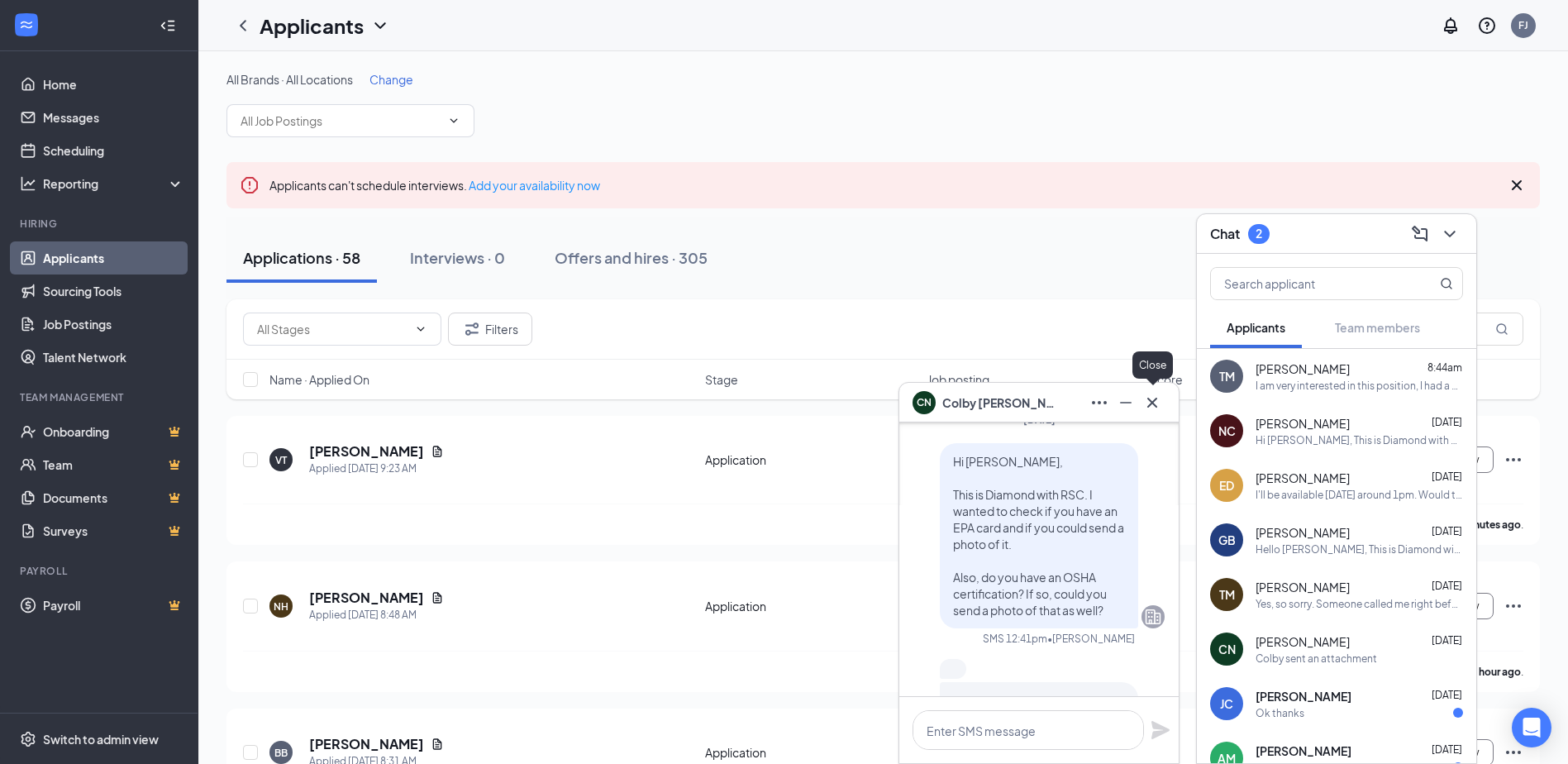
click at [847, 400] on icon "Cross" at bounding box center [1151, 402] width 20 height 20
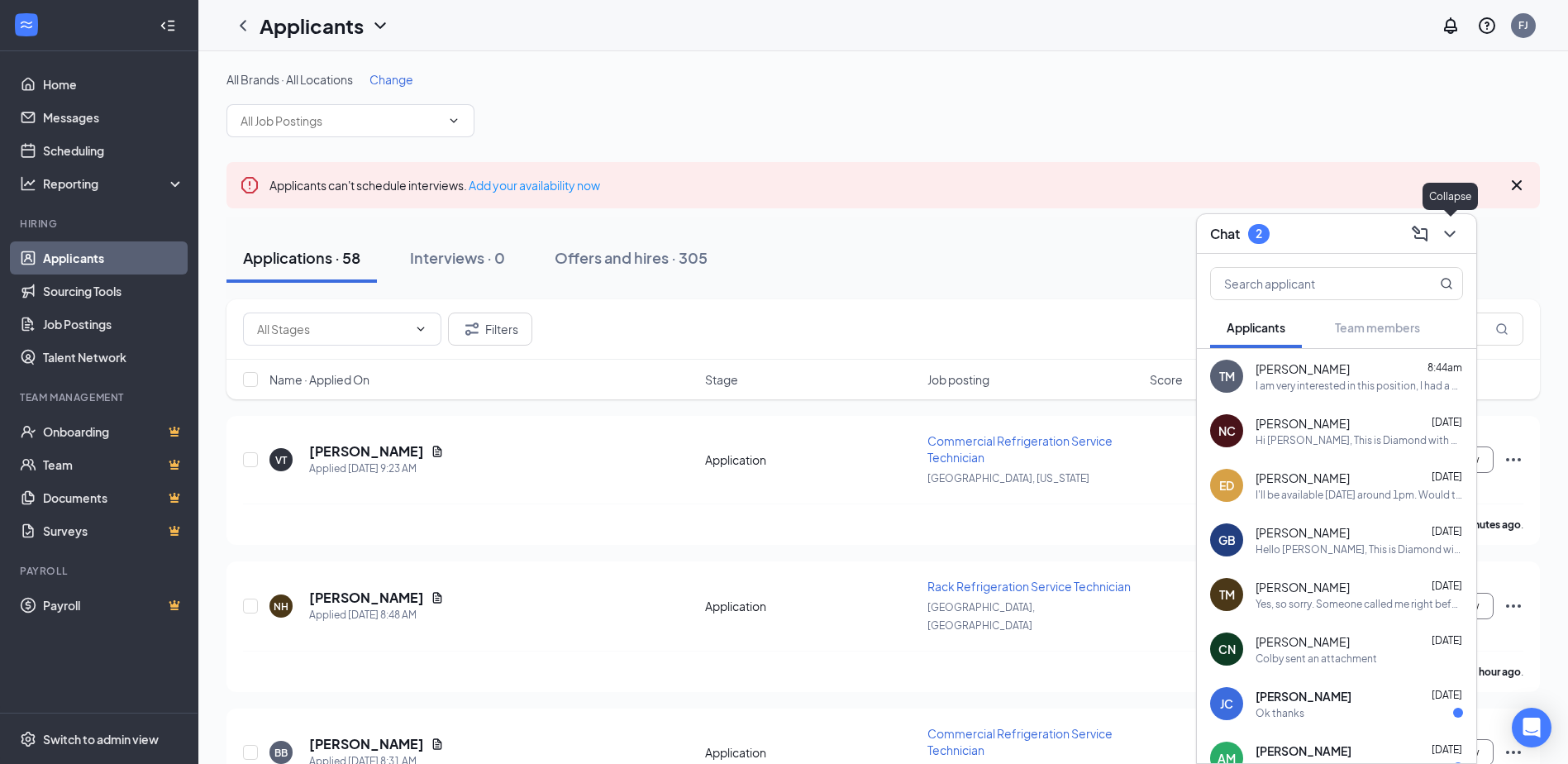
click at [847, 244] on button at bounding box center [1449, 234] width 26 height 26
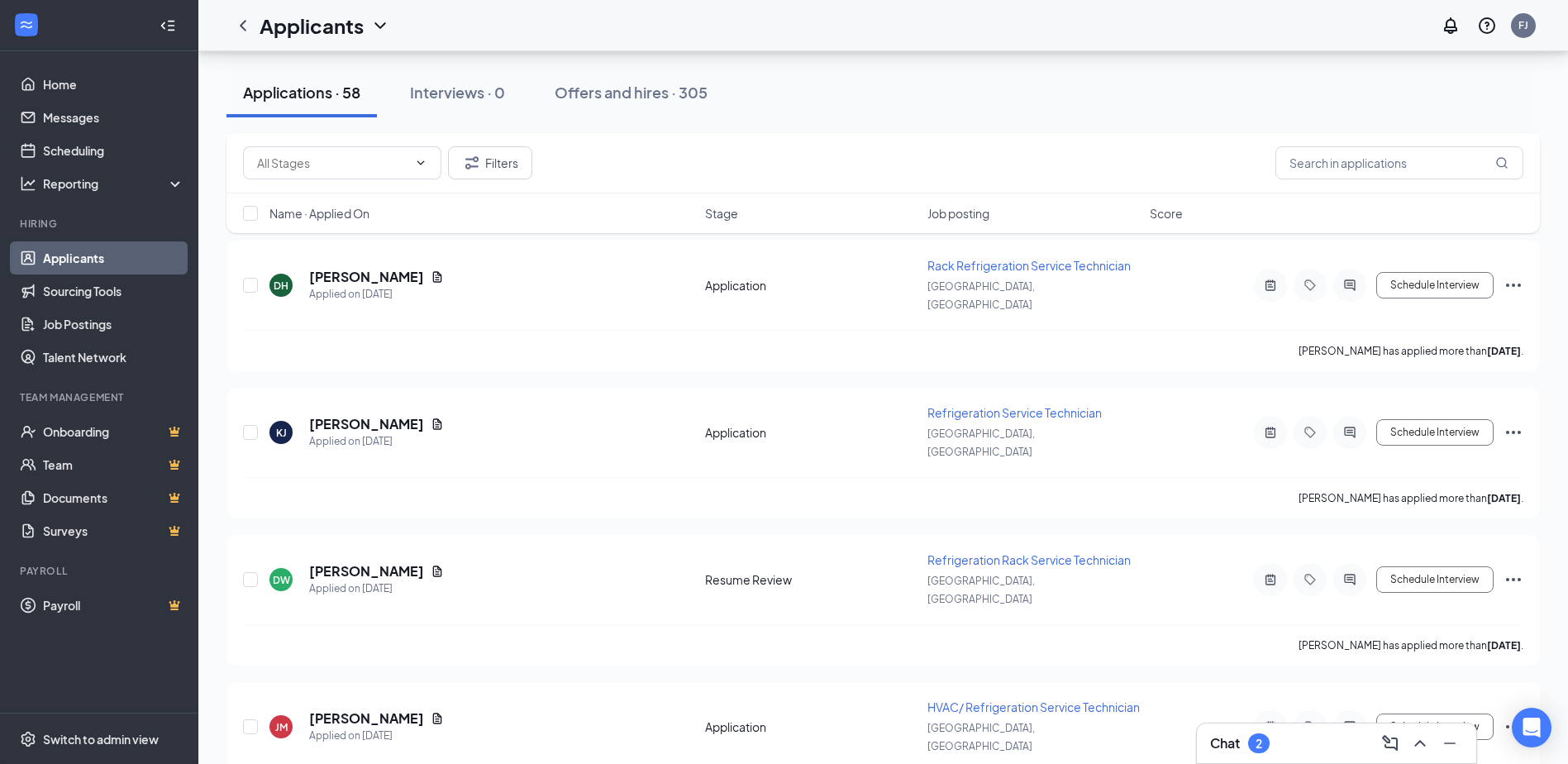
scroll to position [7498, 0]
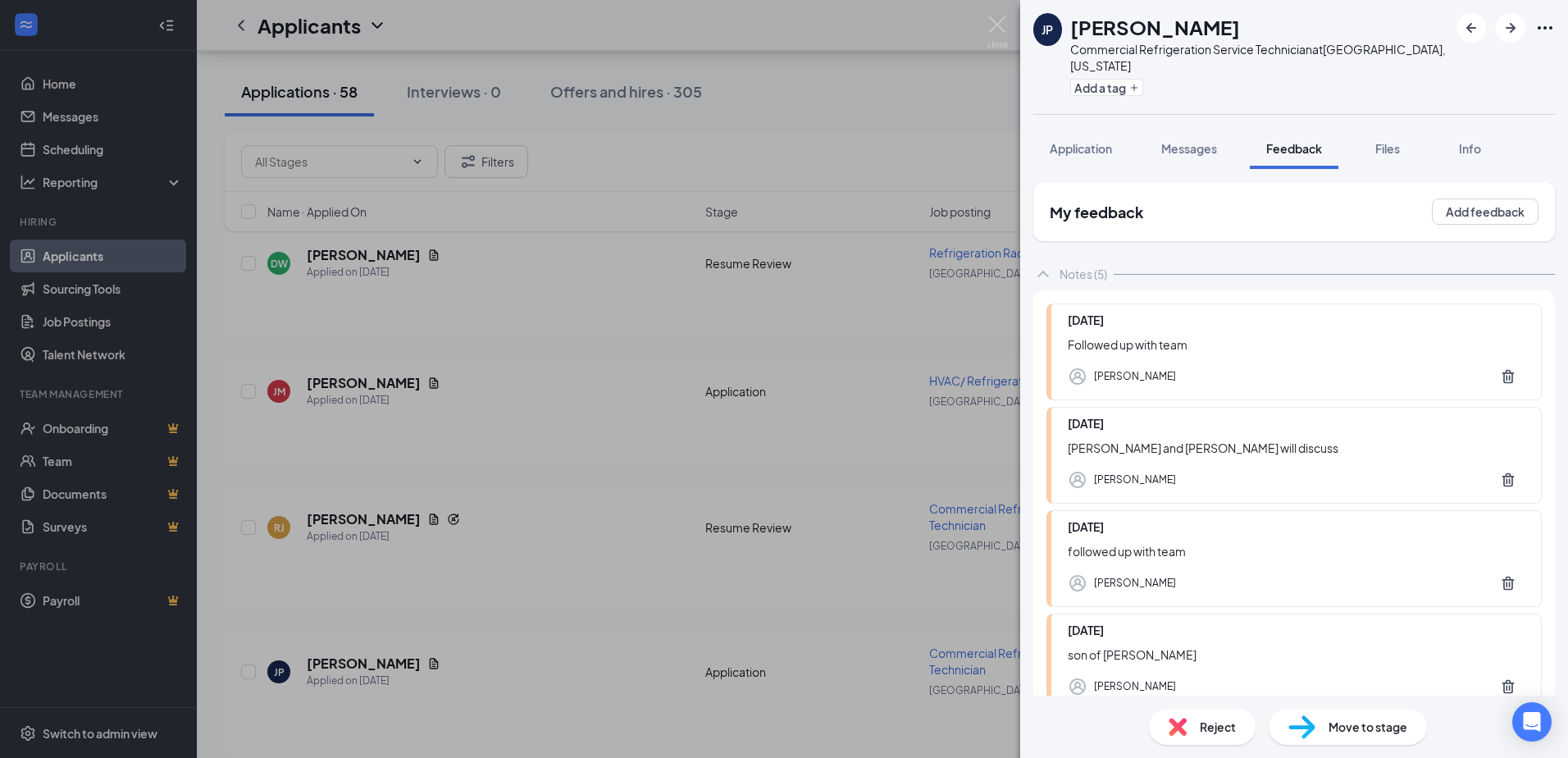
scroll to position [192, 0]
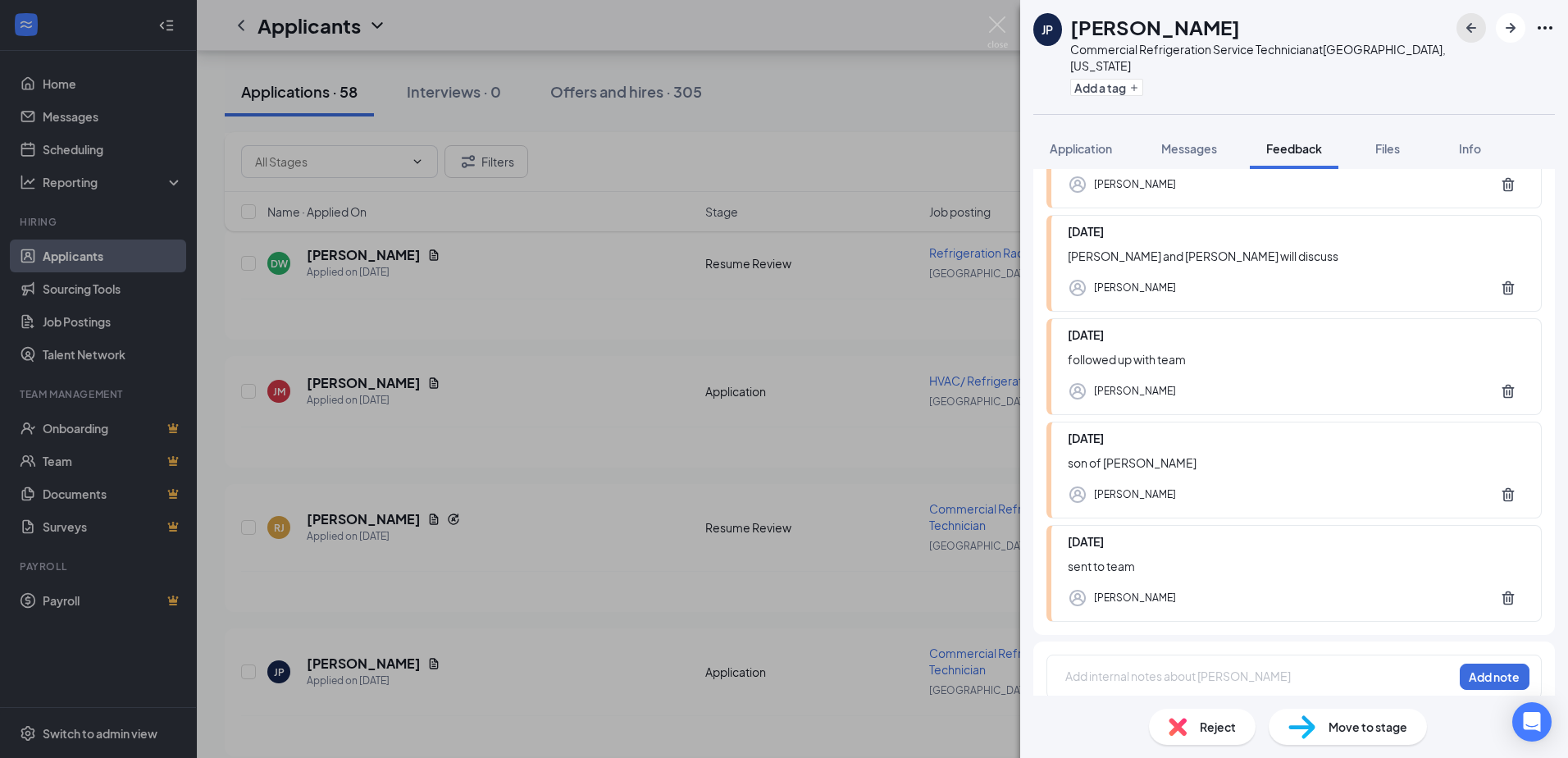
click at [841, 38] on button "button" at bounding box center [1471, 28] width 30 height 30
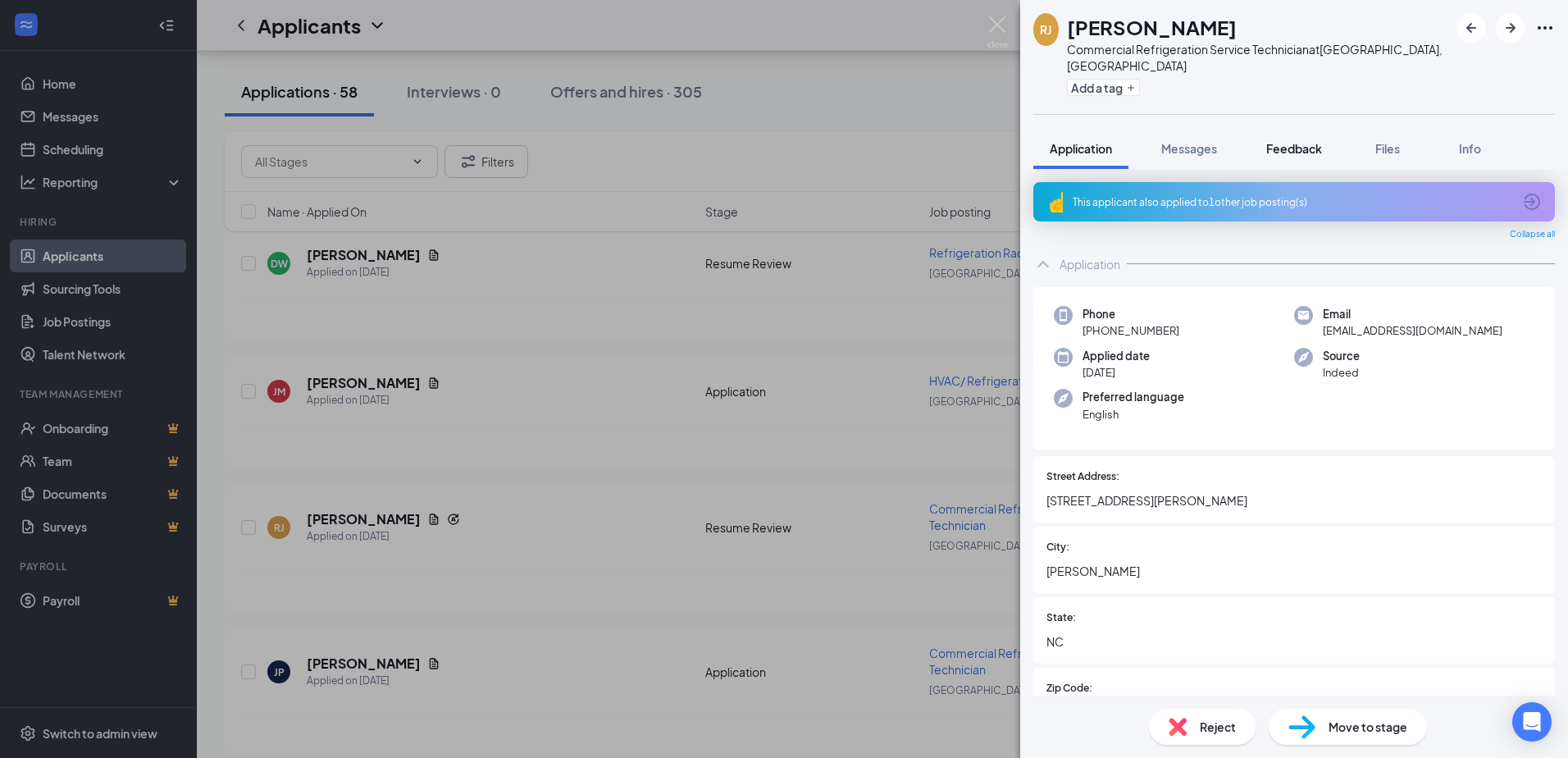
click at [841, 141] on span "Feedback" at bounding box center [1294, 148] width 56 height 15
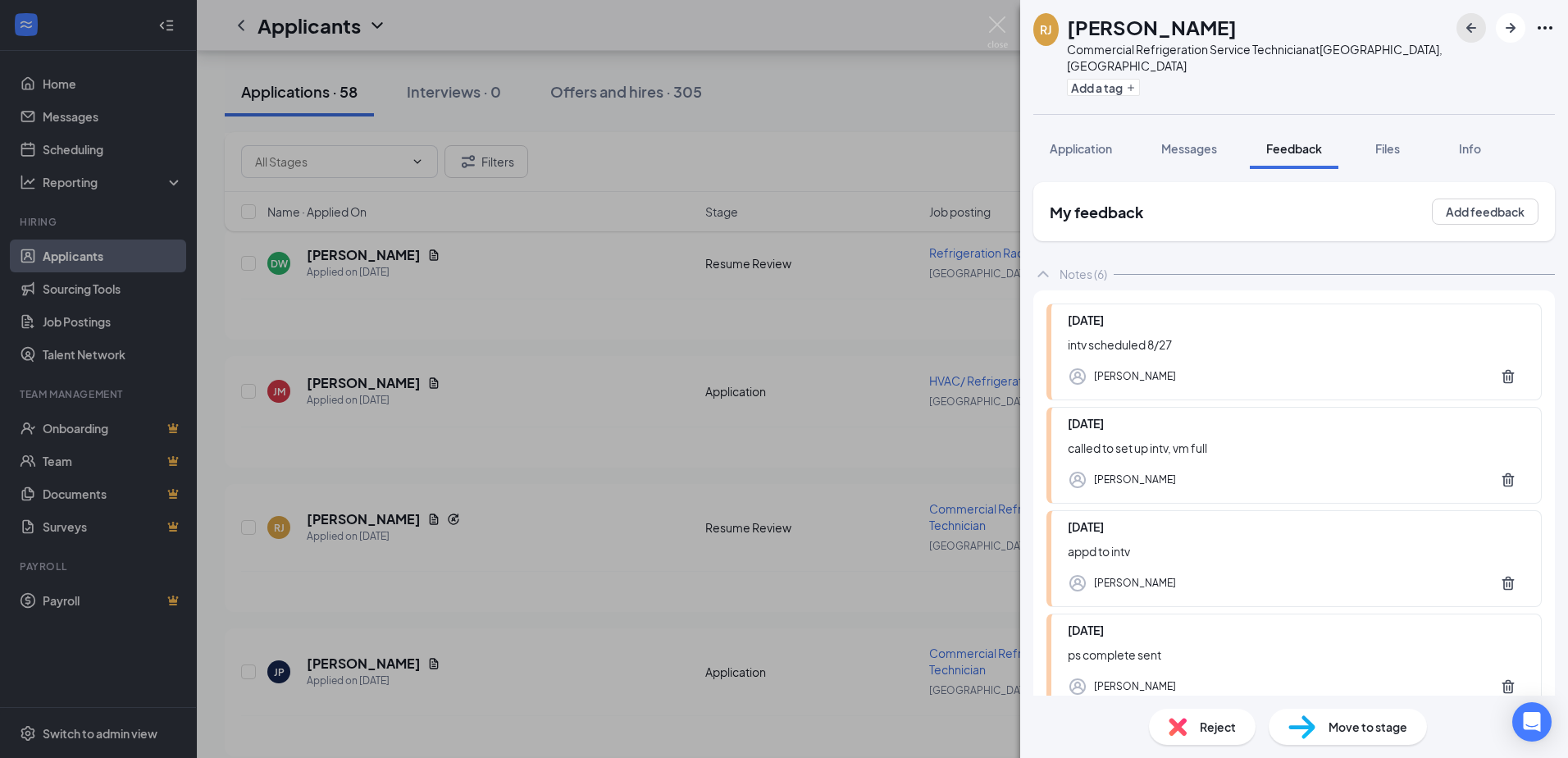
click at [841, 23] on icon "ArrowLeftNew" at bounding box center [1471, 27] width 20 height 20
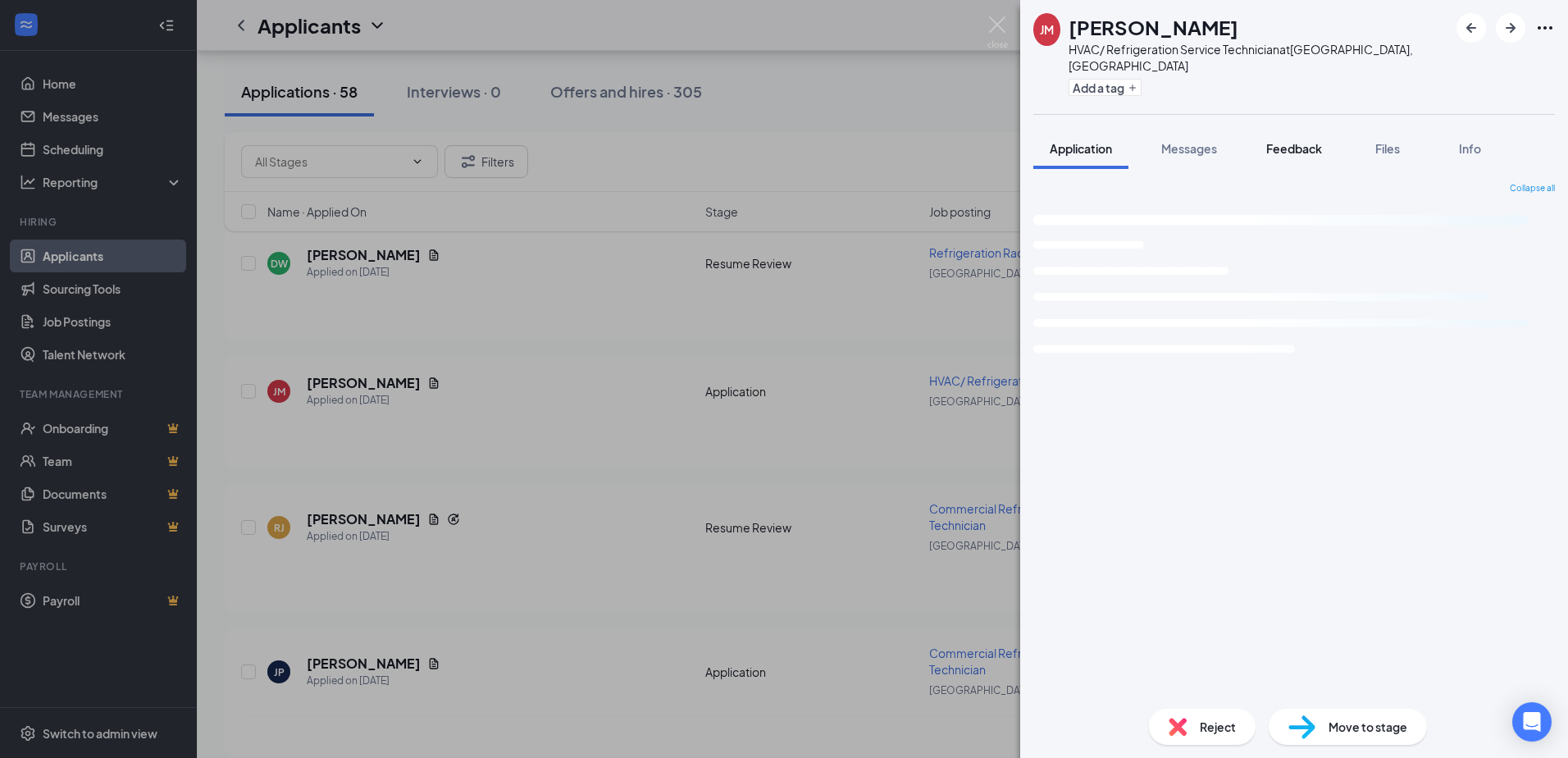
click at [841, 141] on span "Feedback" at bounding box center [1294, 148] width 56 height 15
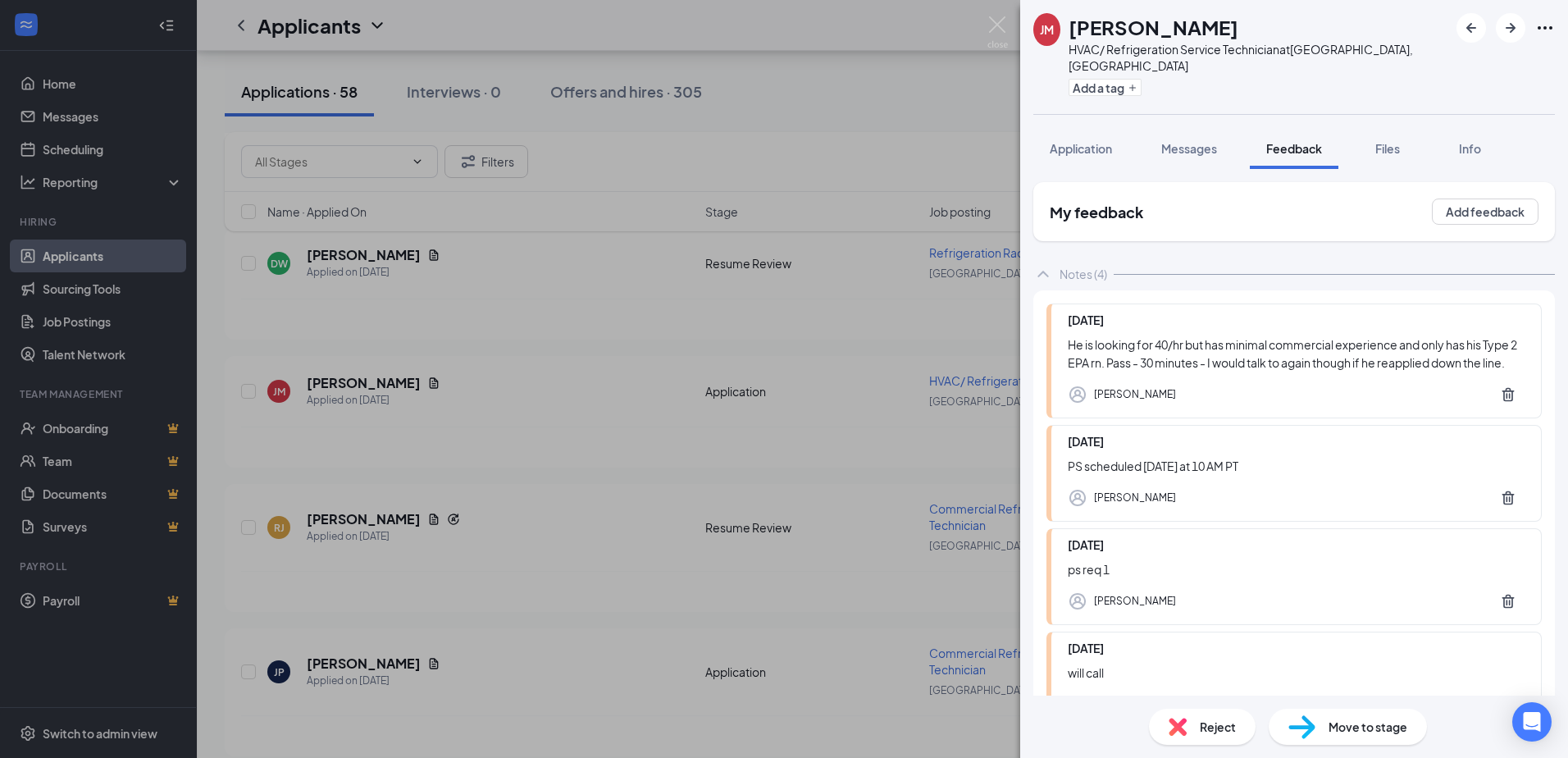
click at [841, 713] on span "Reject" at bounding box center [1217, 726] width 36 height 18
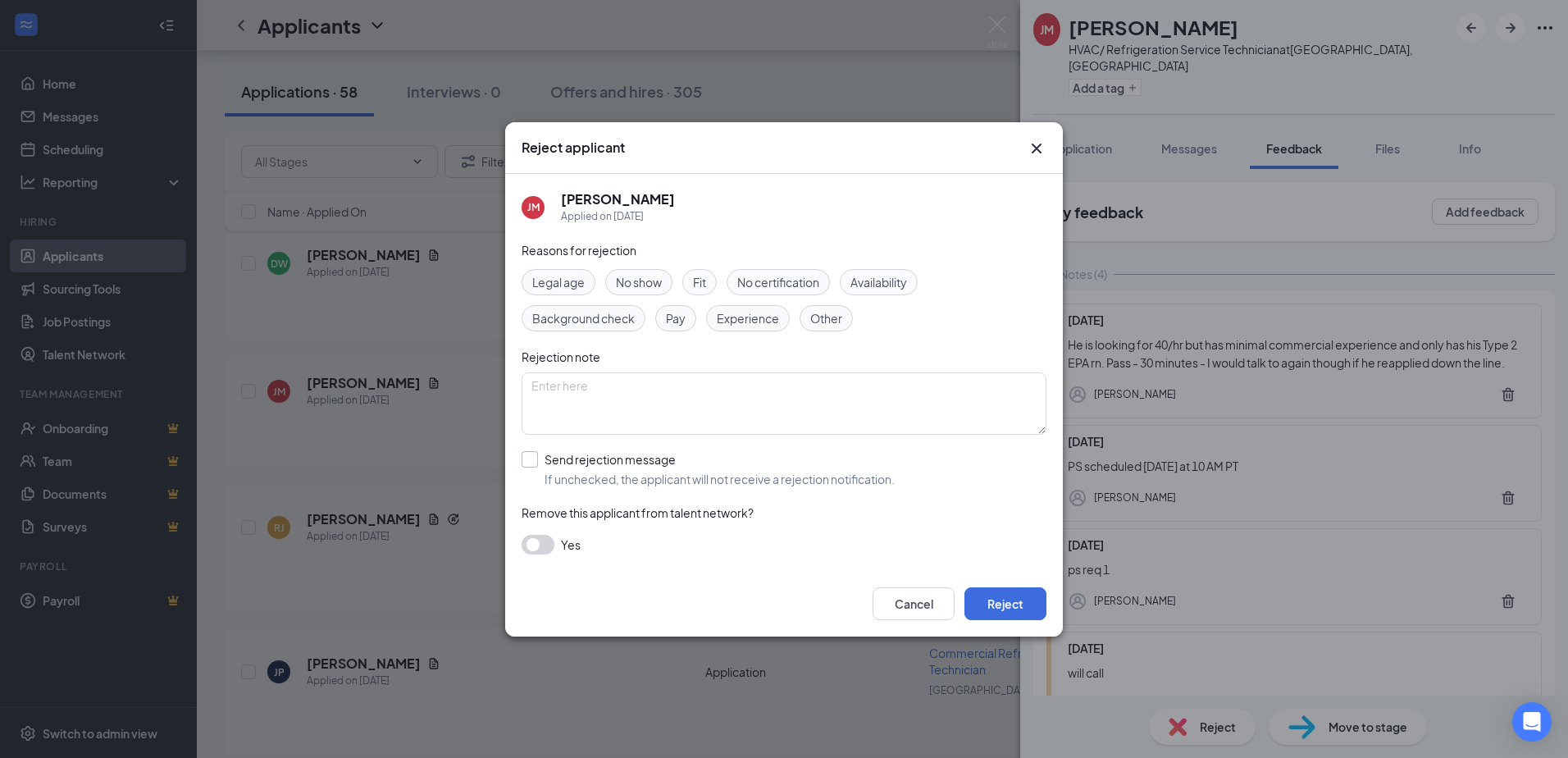
click at [675, 470] on input "Send rejection message If unchecked, the applicant will not receive a rejection…" at bounding box center [708, 469] width 373 height 36
checkbox input "true"
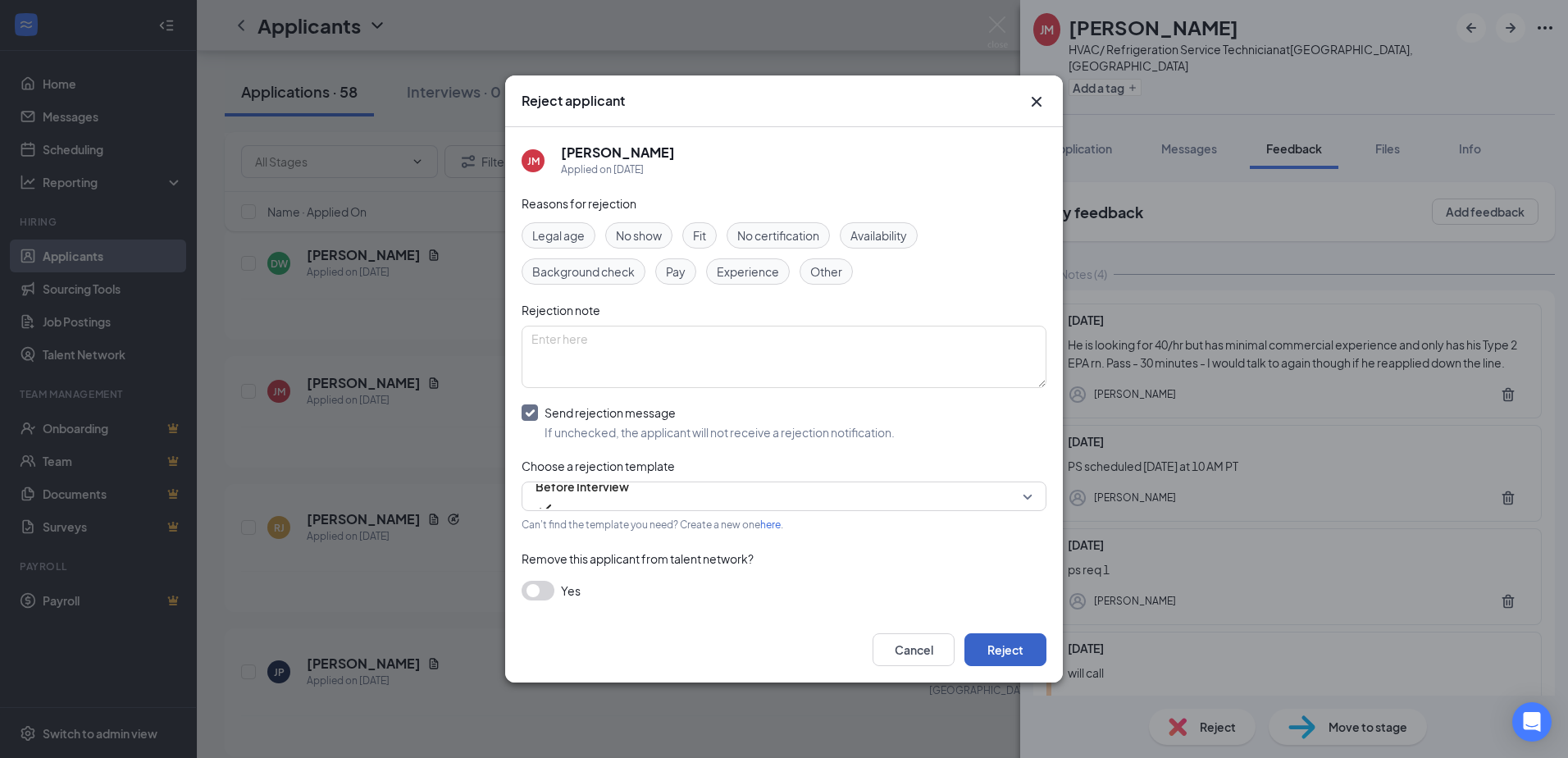
click at [841, 655] on button "Reject" at bounding box center [1005, 649] width 82 height 33
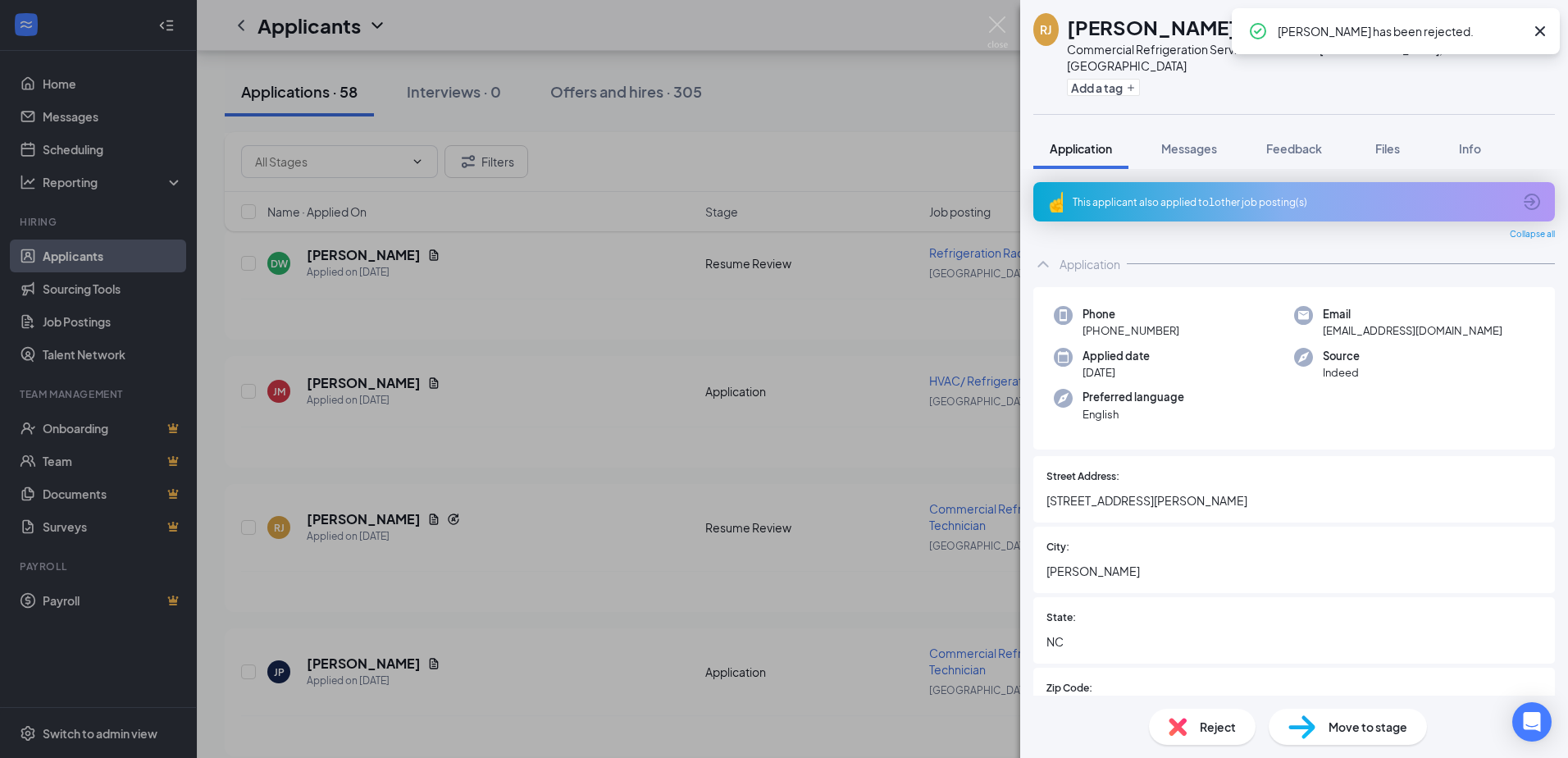
click at [841, 31] on icon "Cross" at bounding box center [1539, 31] width 20 height 20
click at [841, 28] on button "button" at bounding box center [1471, 28] width 30 height 30
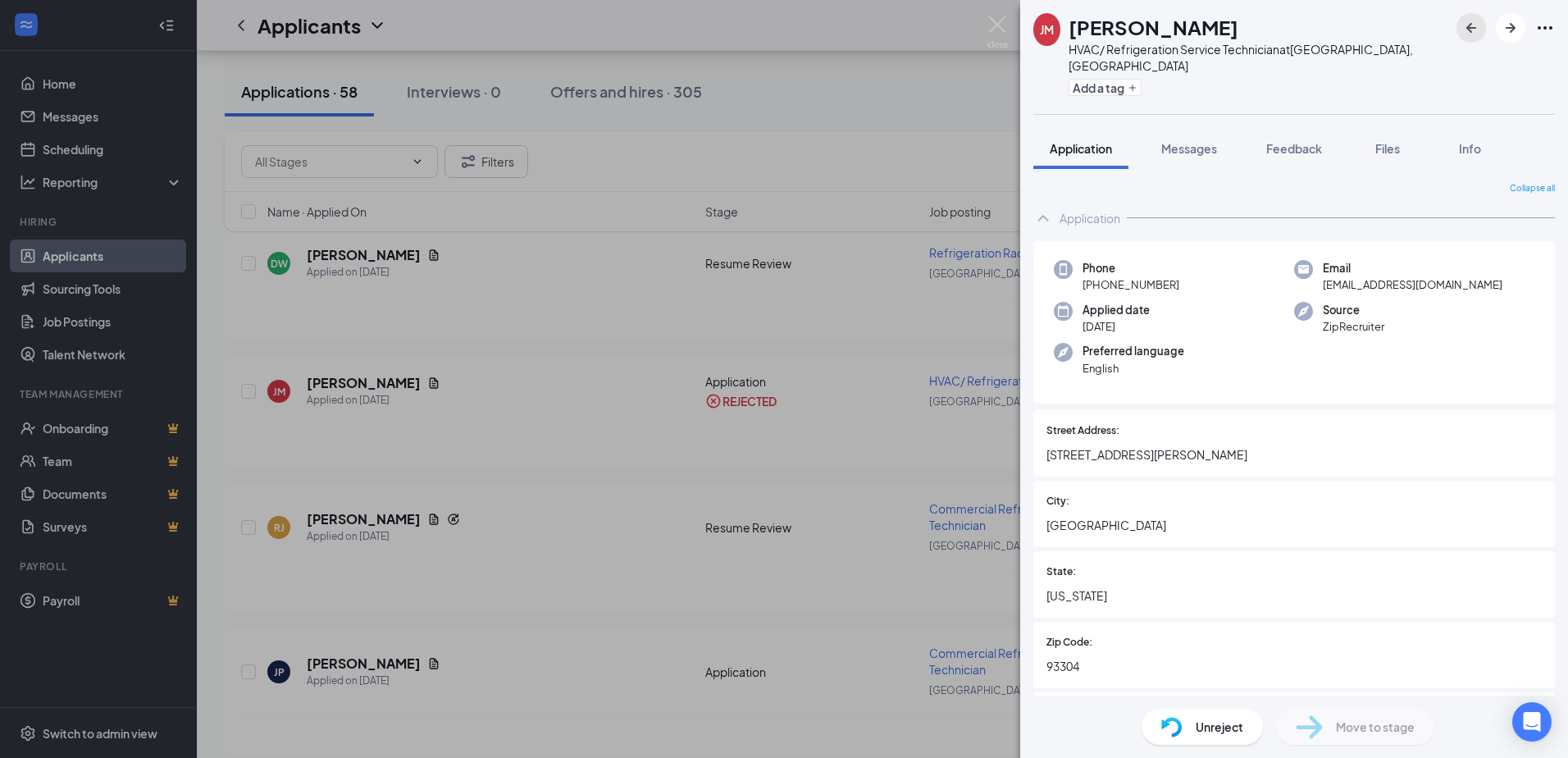
click at [841, 30] on icon "ArrowLeftNew" at bounding box center [1471, 27] width 20 height 20
click at [841, 141] on span "Feedback" at bounding box center [1294, 148] width 56 height 15
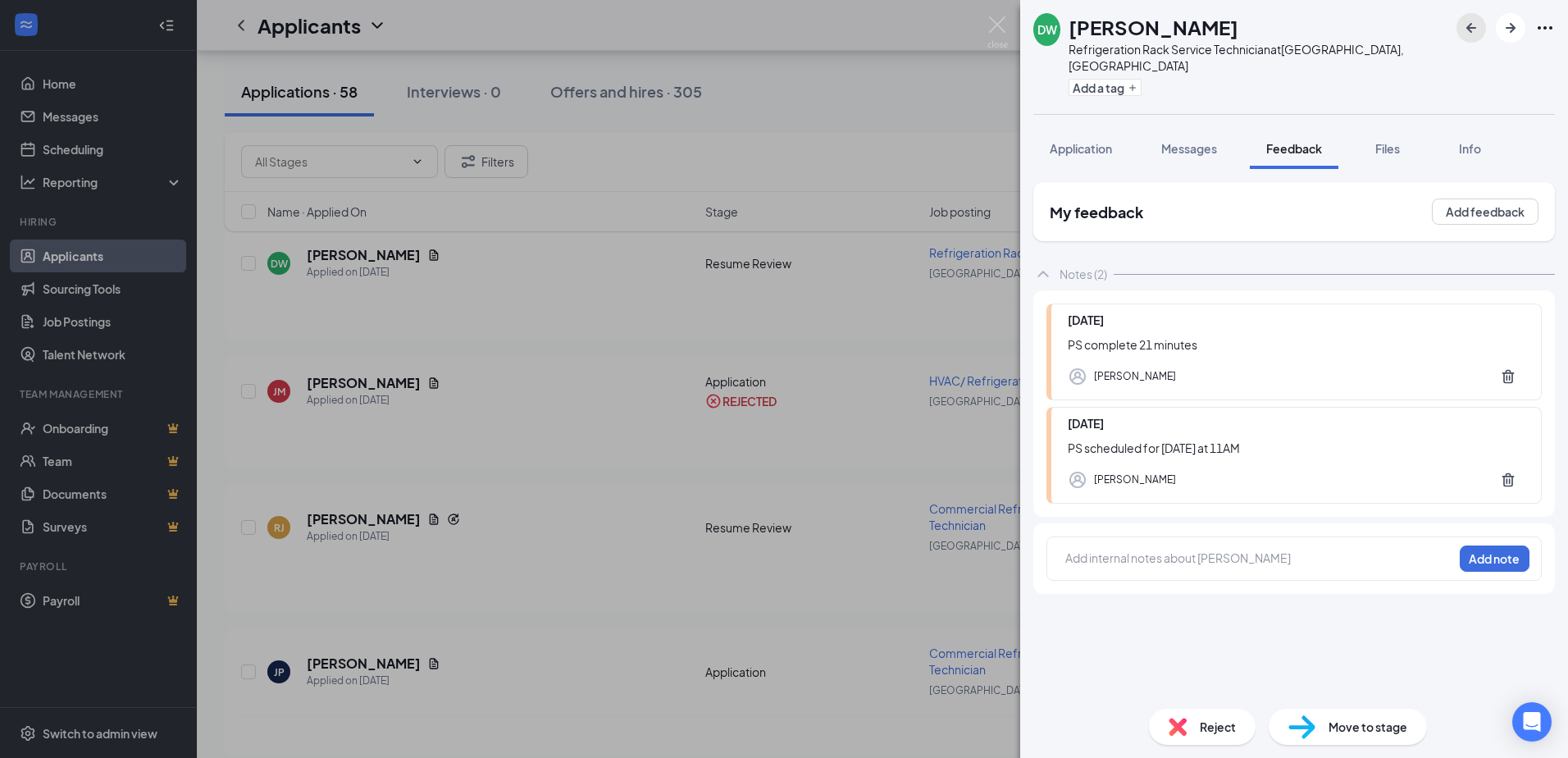
click at [841, 31] on icon "ArrowLeftNew" at bounding box center [1471, 27] width 20 height 20
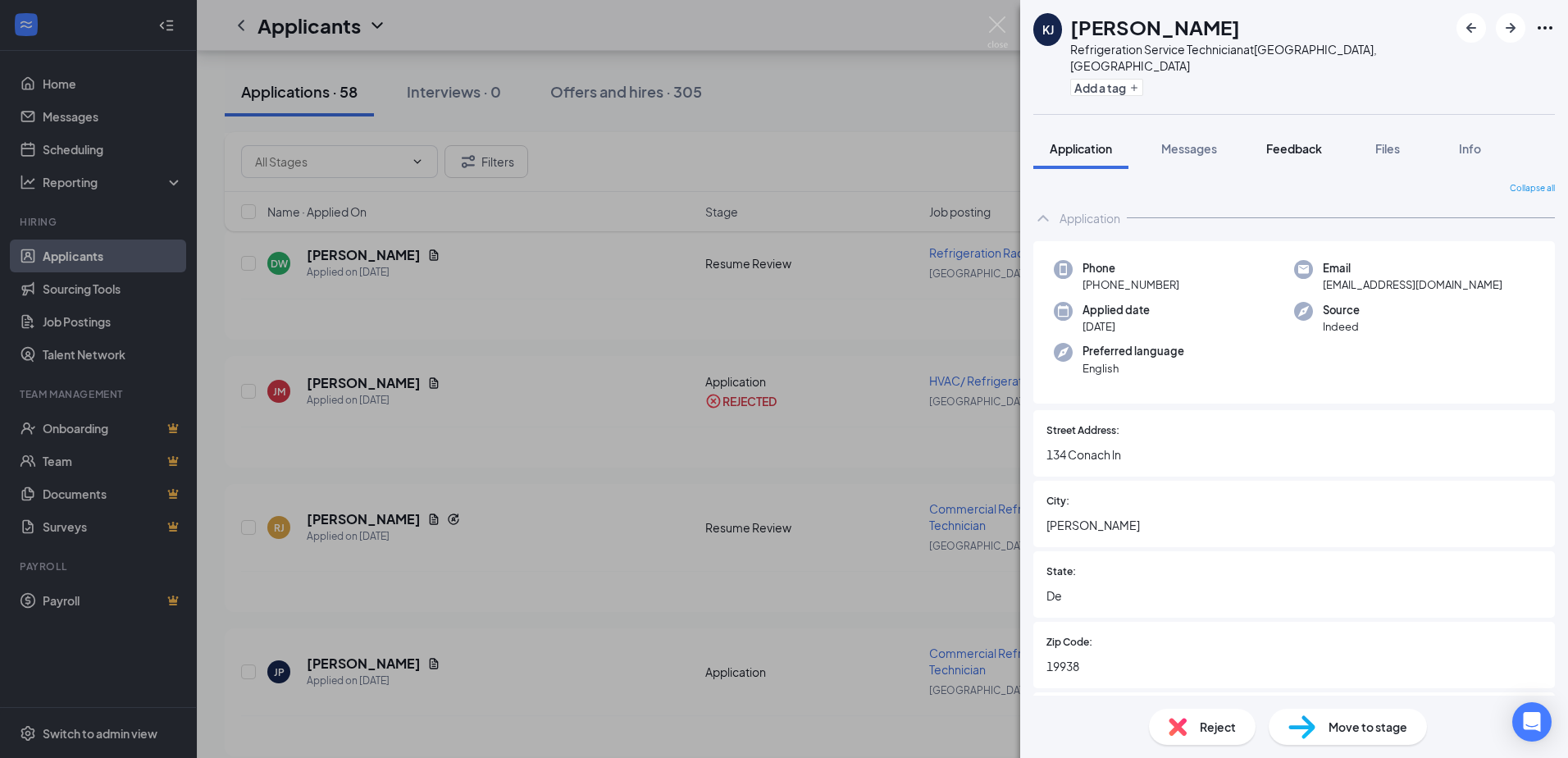
click at [841, 141] on span "Feedback" at bounding box center [1294, 148] width 56 height 15
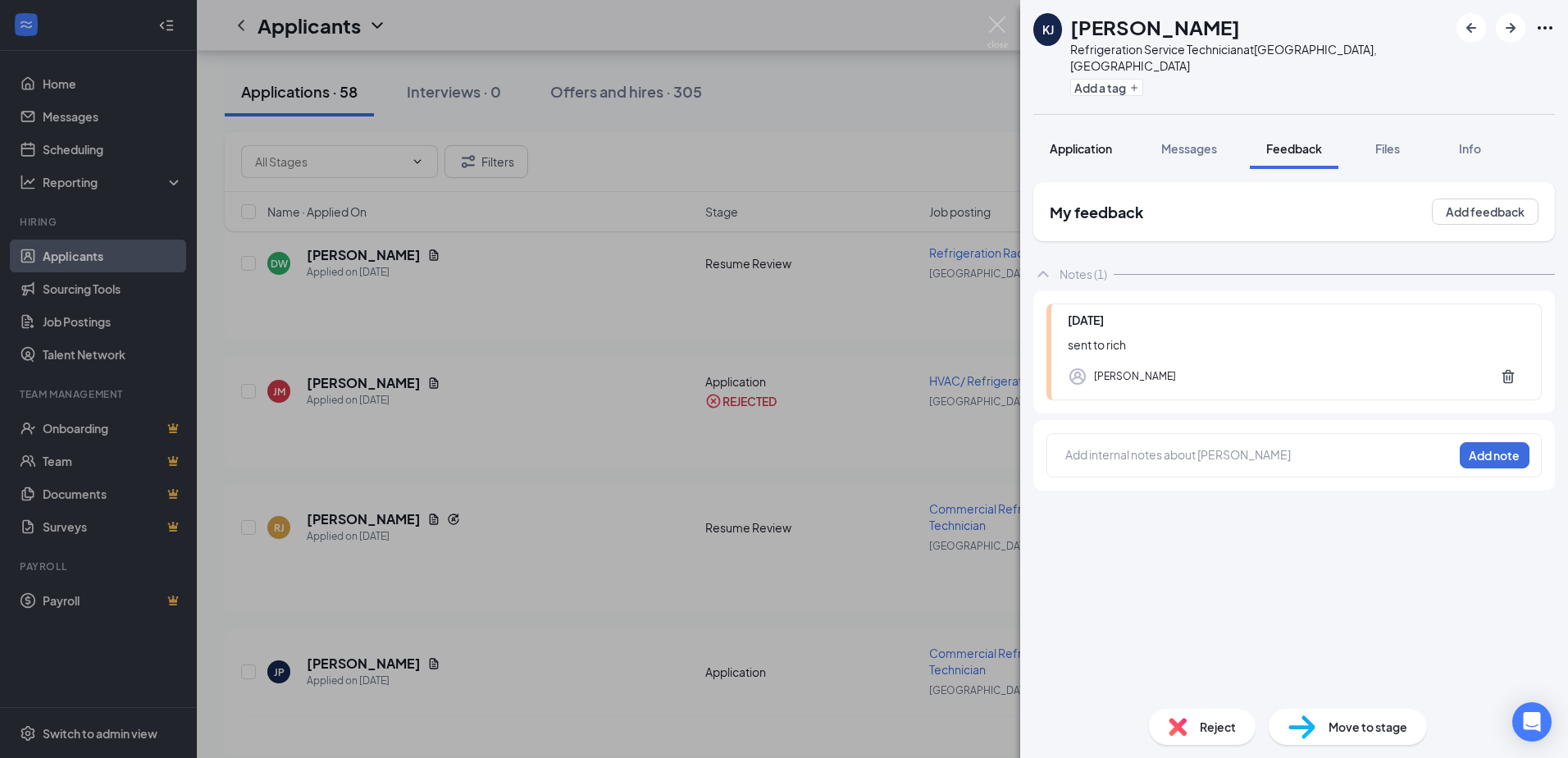
click at [841, 141] on span "Application" at bounding box center [1081, 148] width 63 height 15
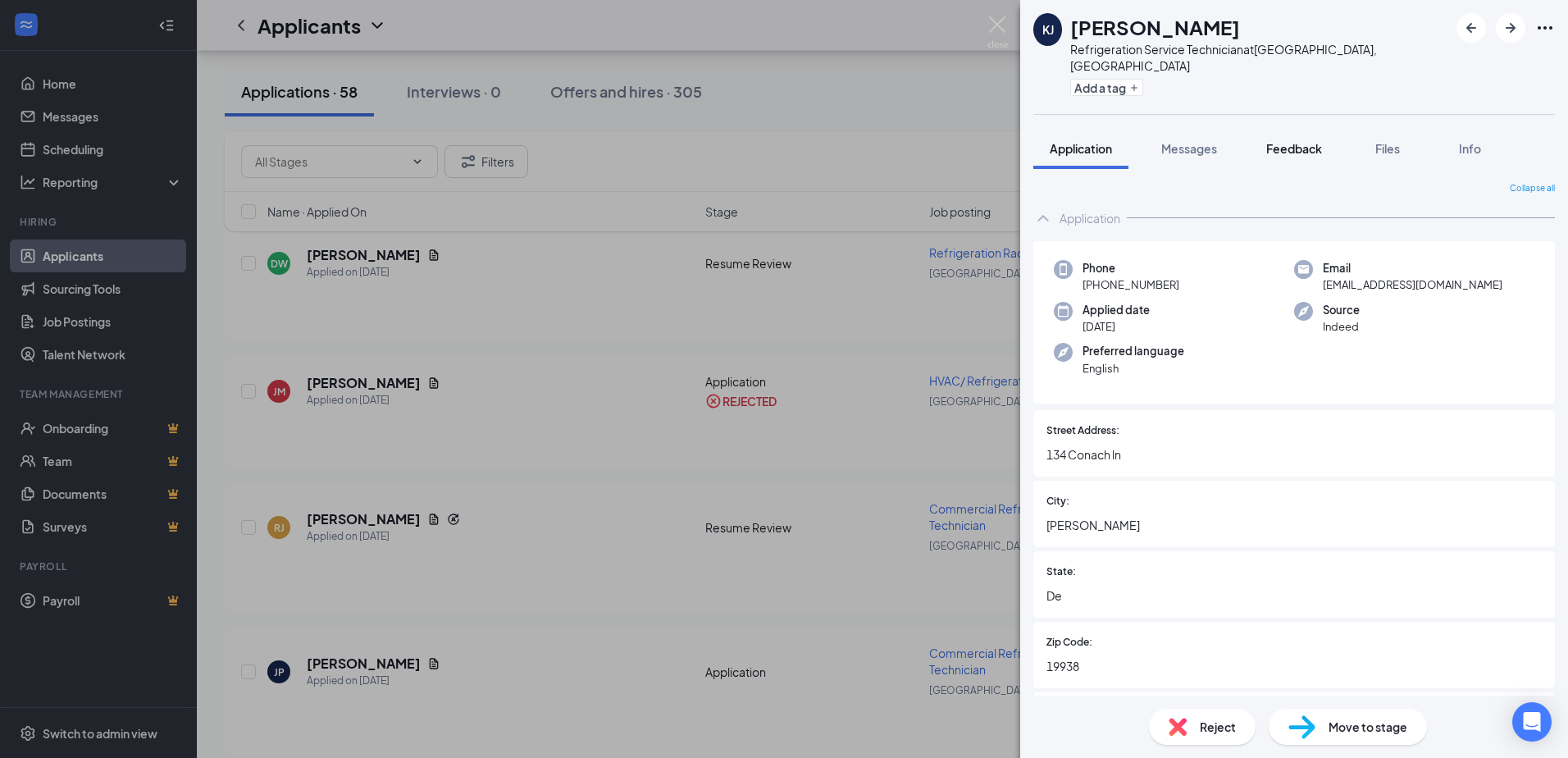
click at [841, 141] on span "Feedback" at bounding box center [1294, 148] width 56 height 15
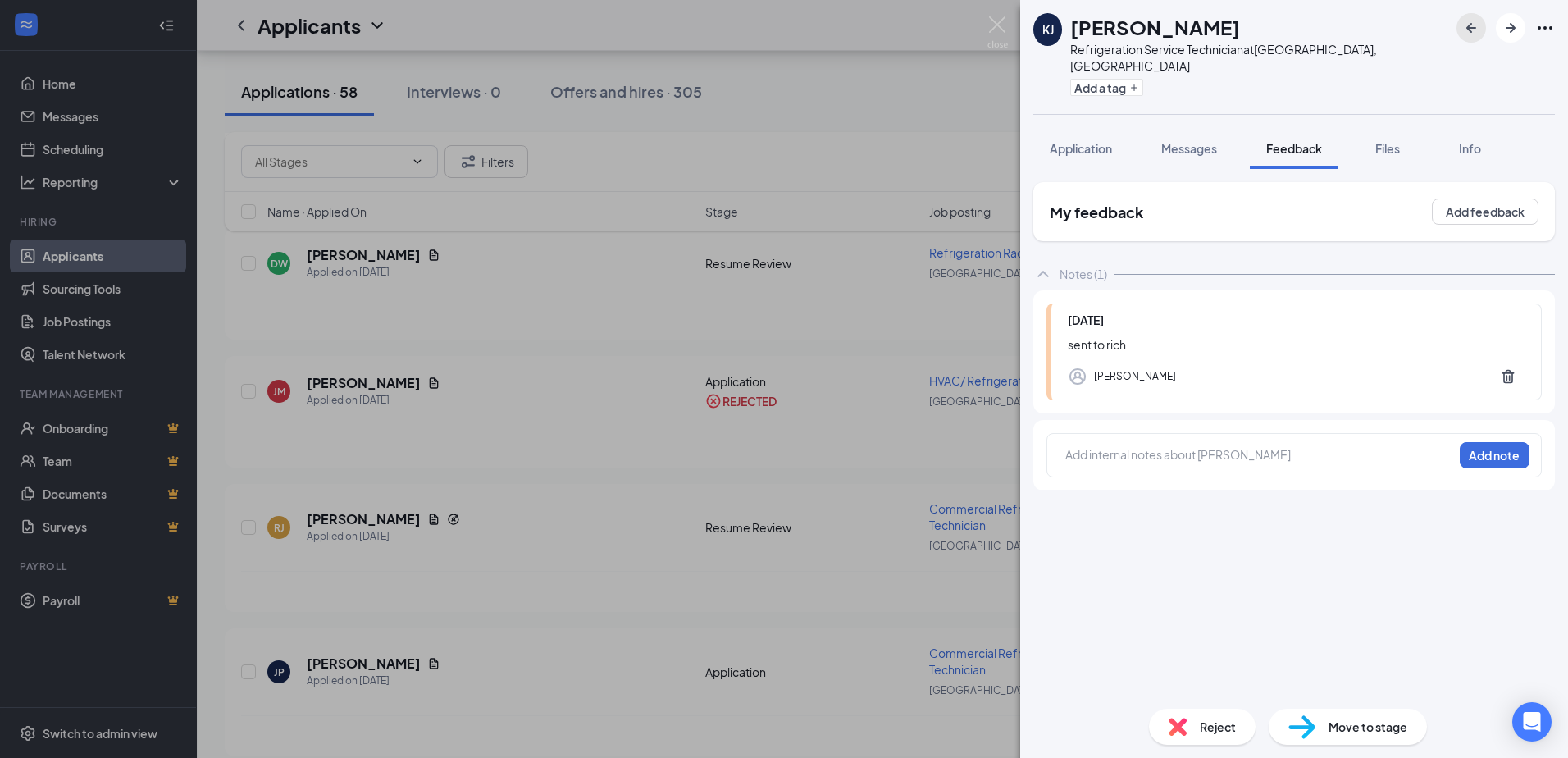
click at [841, 31] on icon "ArrowLeftNew" at bounding box center [1471, 27] width 20 height 20
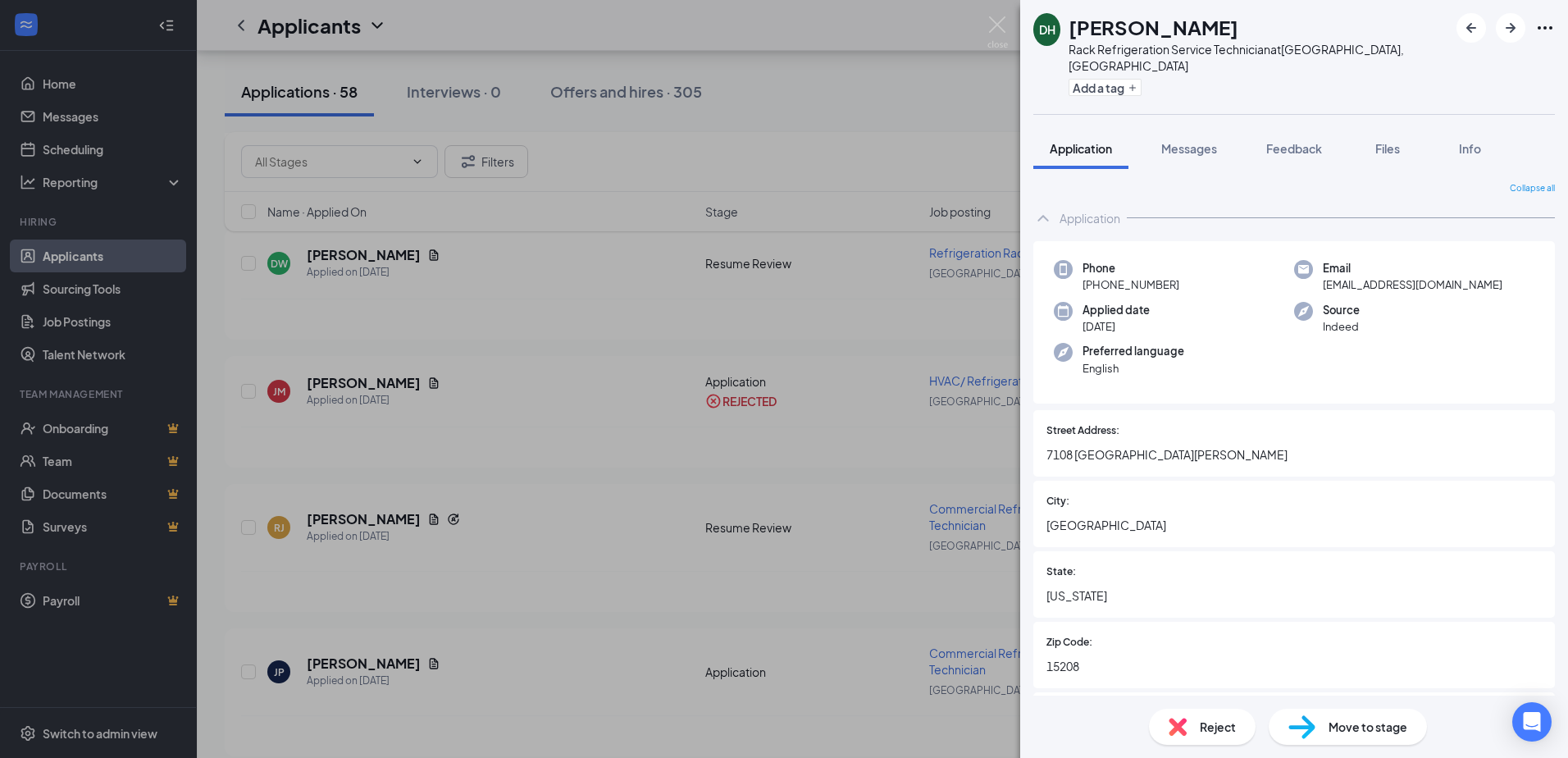
drag, startPoint x: 1292, startPoint y: 130, endPoint x: 1451, endPoint y: 48, distance: 178.9
click at [841, 141] on span "Feedback" at bounding box center [1294, 148] width 56 height 15
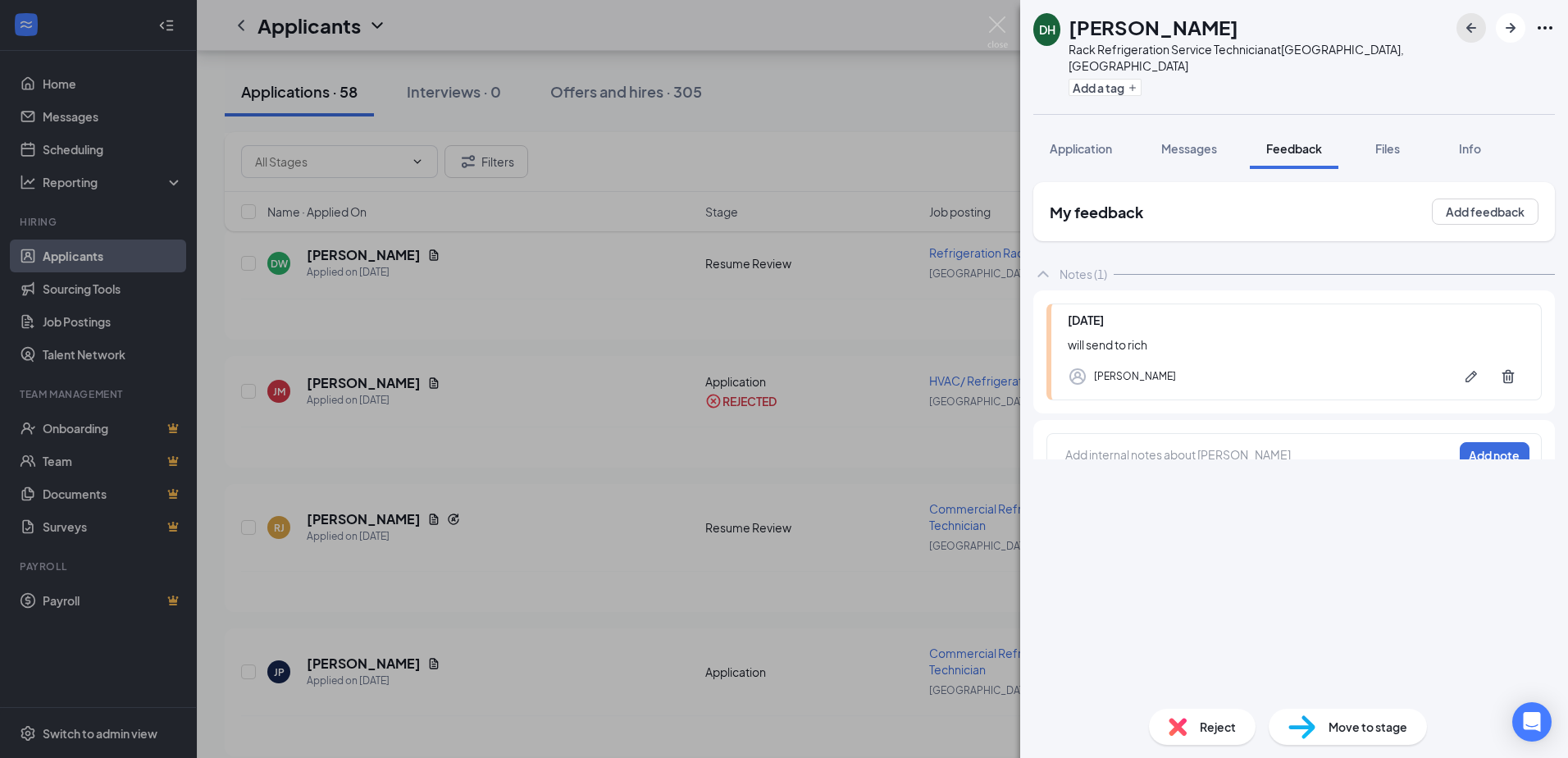
click at [841, 30] on icon "ArrowLeftNew" at bounding box center [1471, 27] width 20 height 20
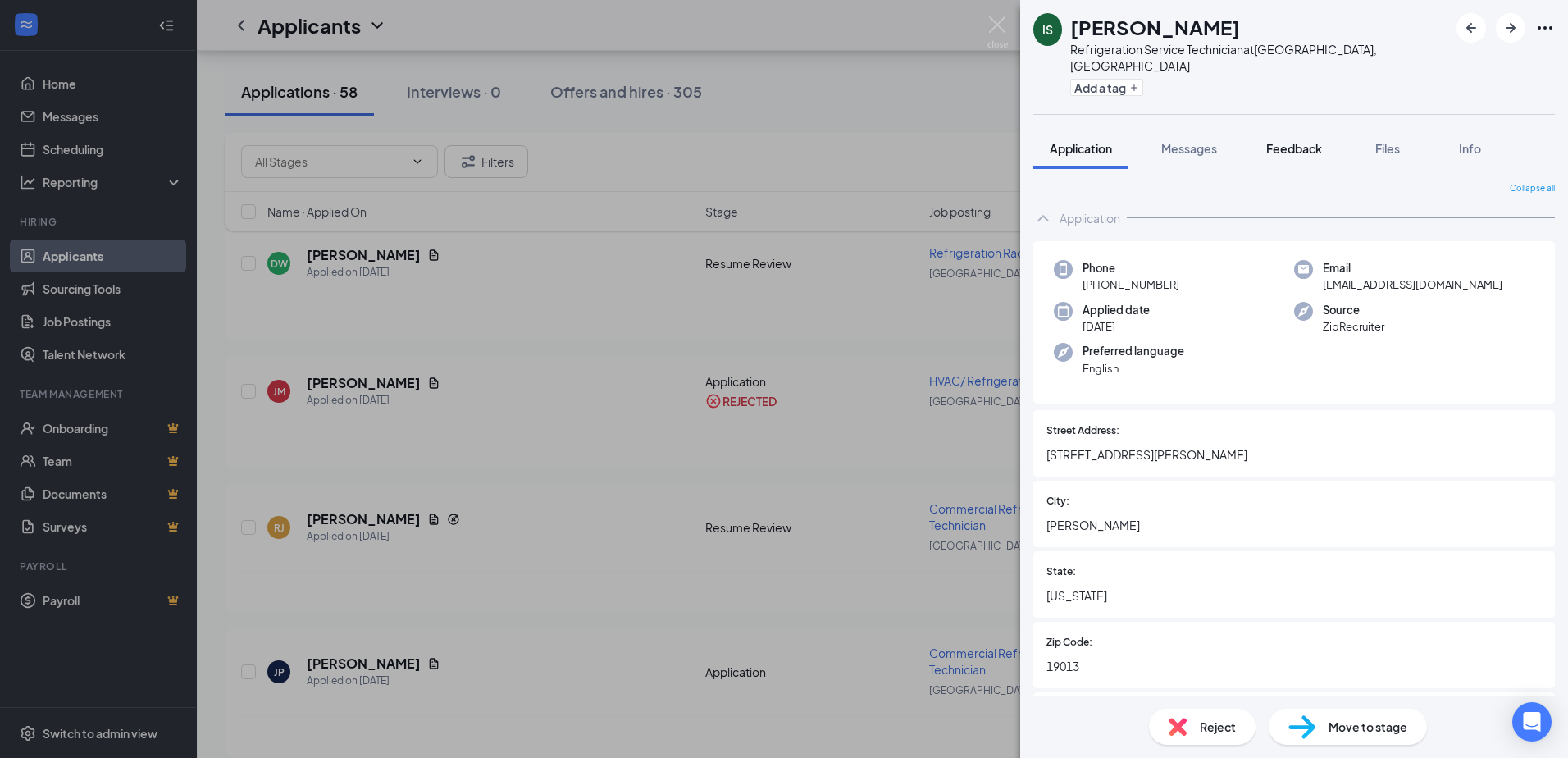
click at [841, 141] on span "Feedback" at bounding box center [1294, 148] width 56 height 15
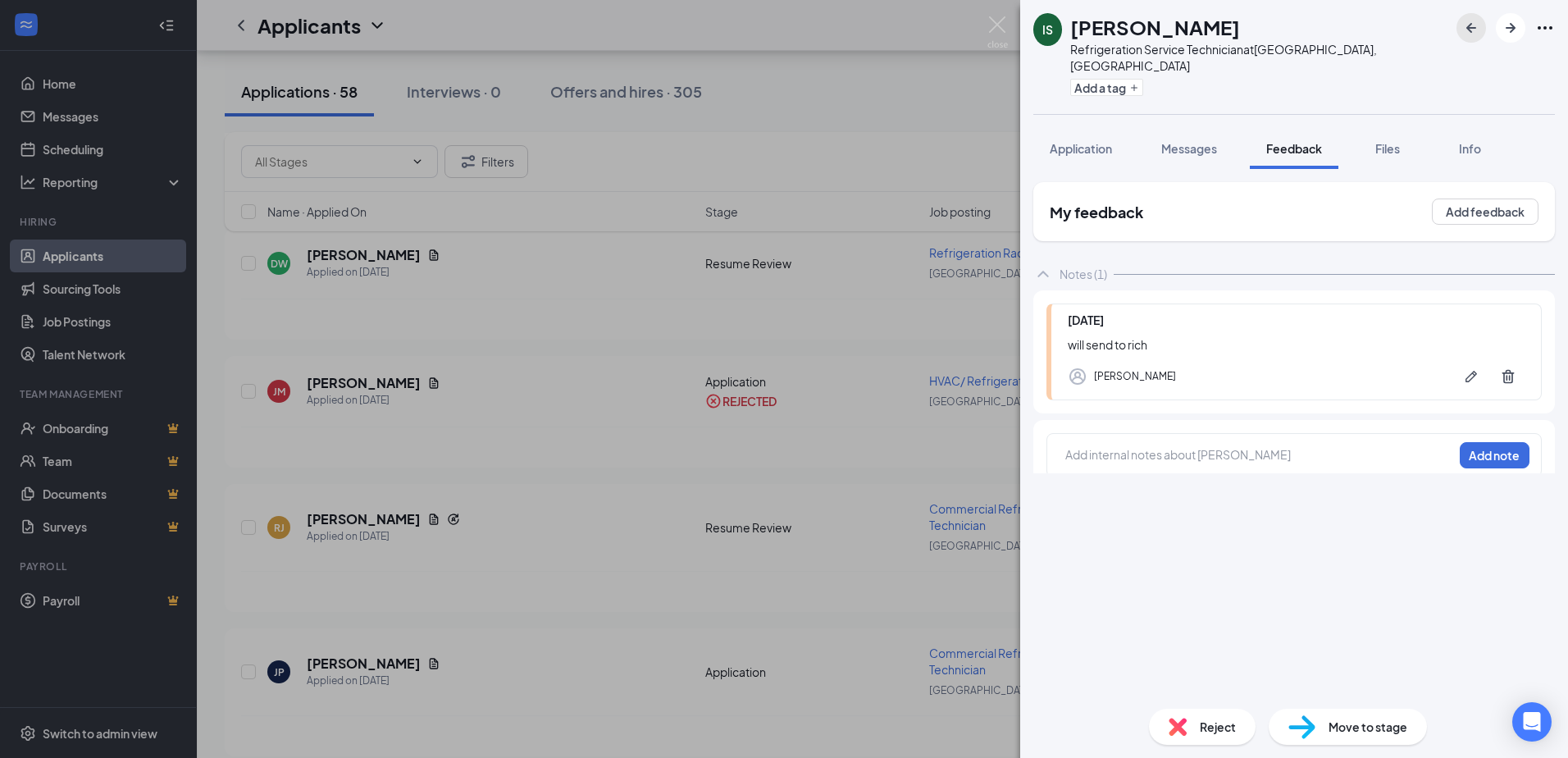
click at [841, 25] on button "button" at bounding box center [1471, 28] width 30 height 30
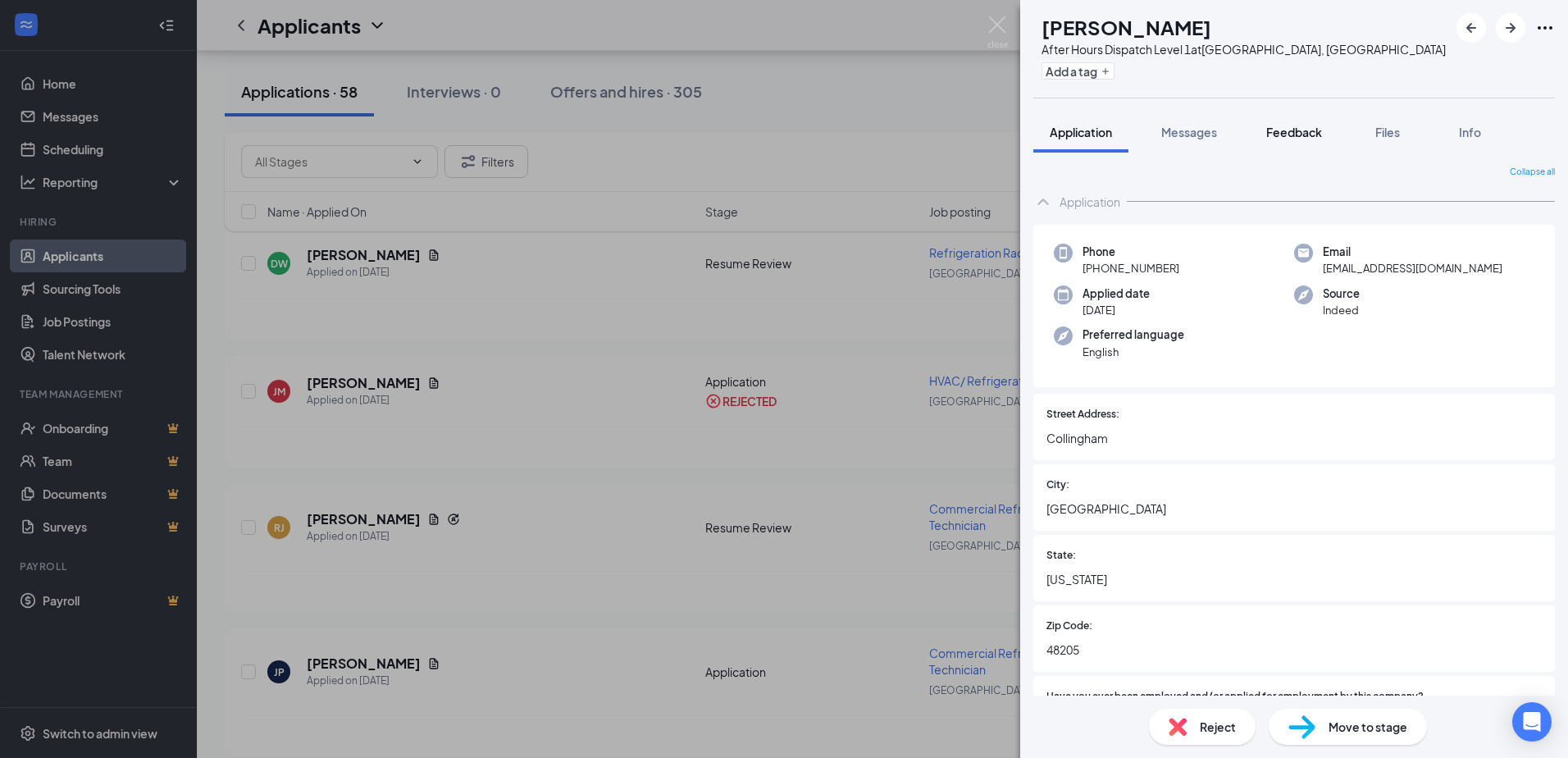
click at [841, 146] on button "Feedback" at bounding box center [1294, 132] width 89 height 41
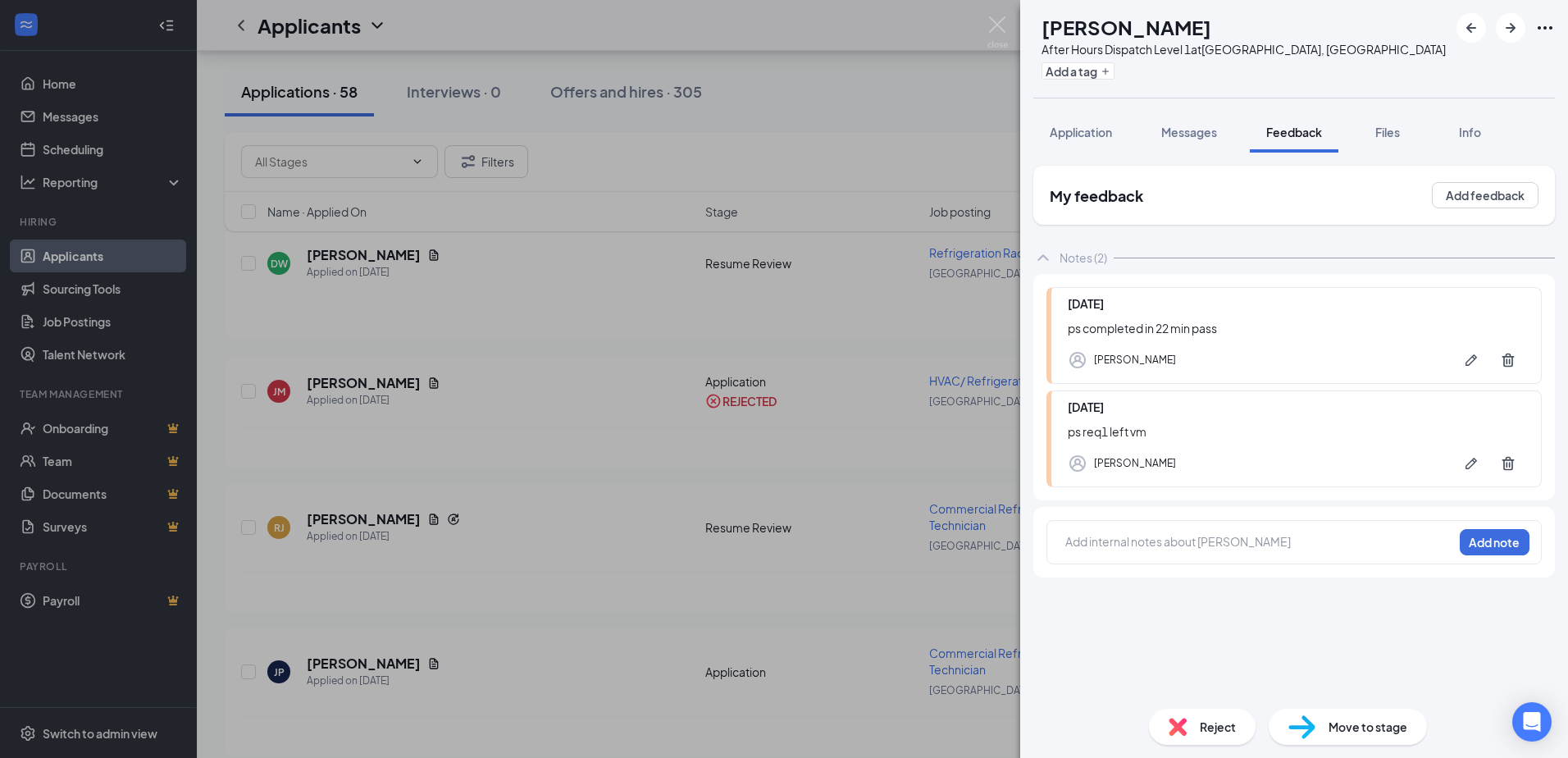
click at [841, 713] on span "Reject" at bounding box center [1217, 726] width 36 height 18
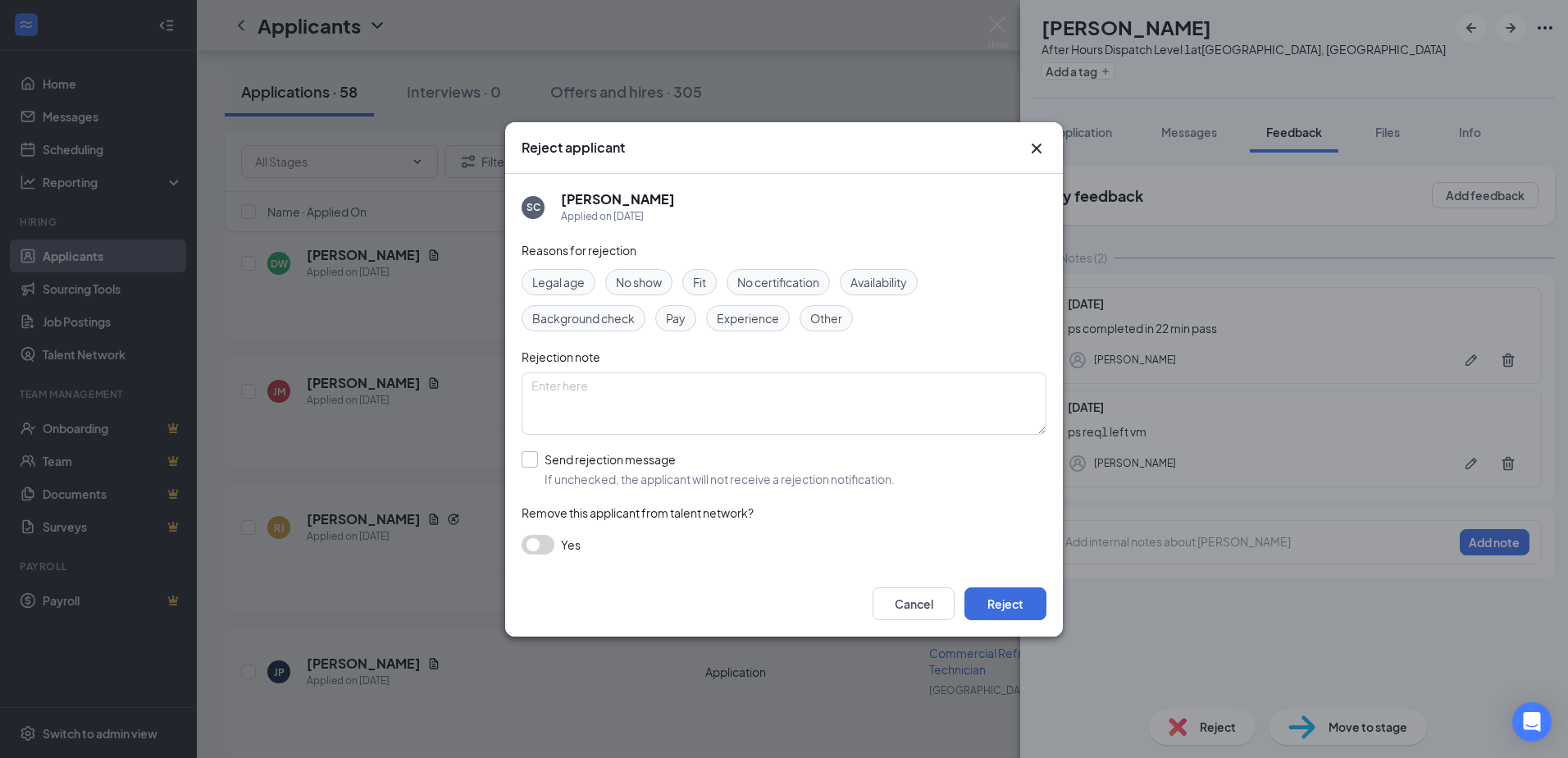
click at [636, 458] on input "Send rejection message If unchecked, the applicant will not receive a rejection…" at bounding box center [708, 469] width 373 height 36
checkbox input "true"
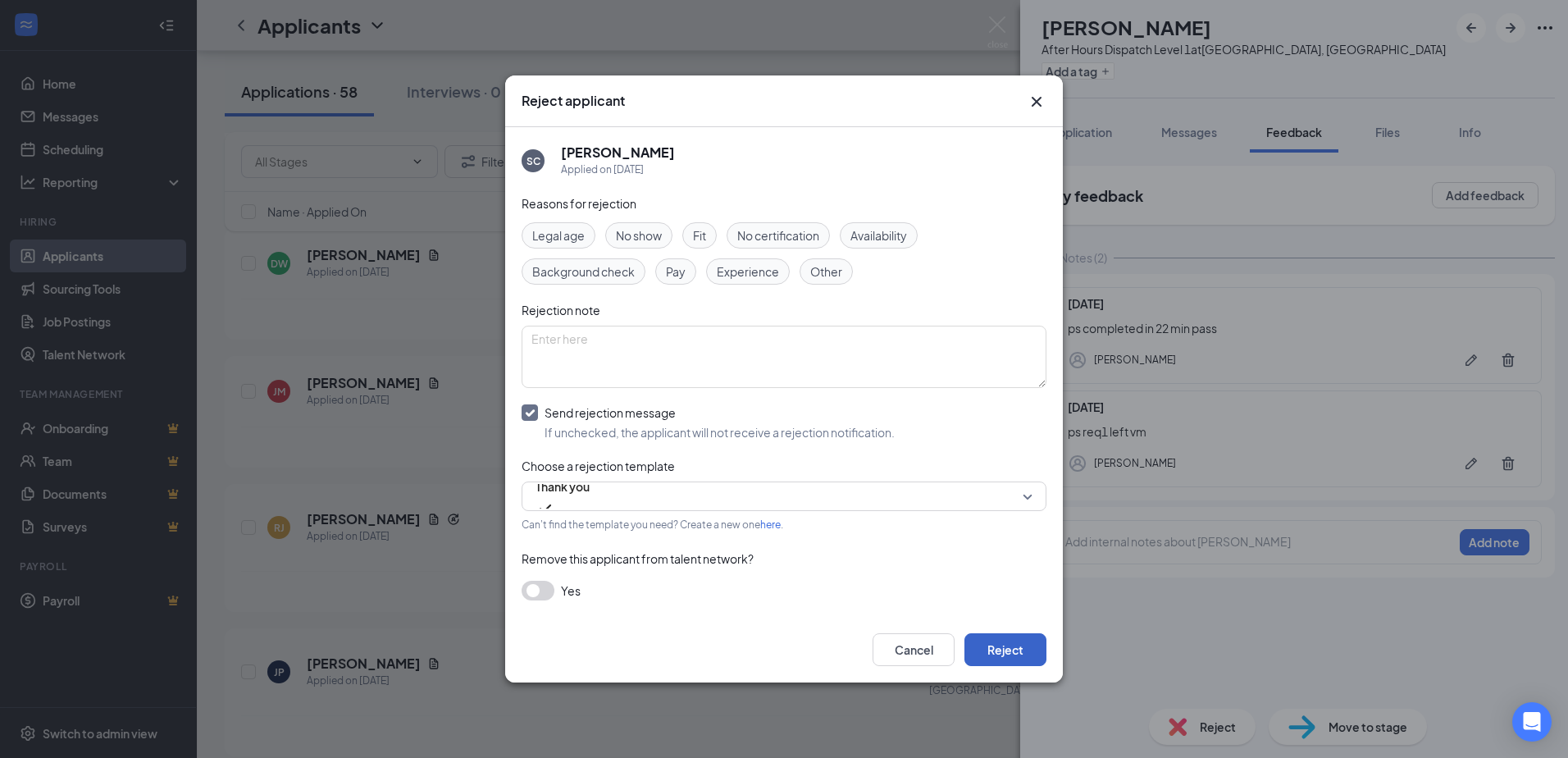
click at [841, 633] on button "Reject" at bounding box center [1005, 649] width 82 height 33
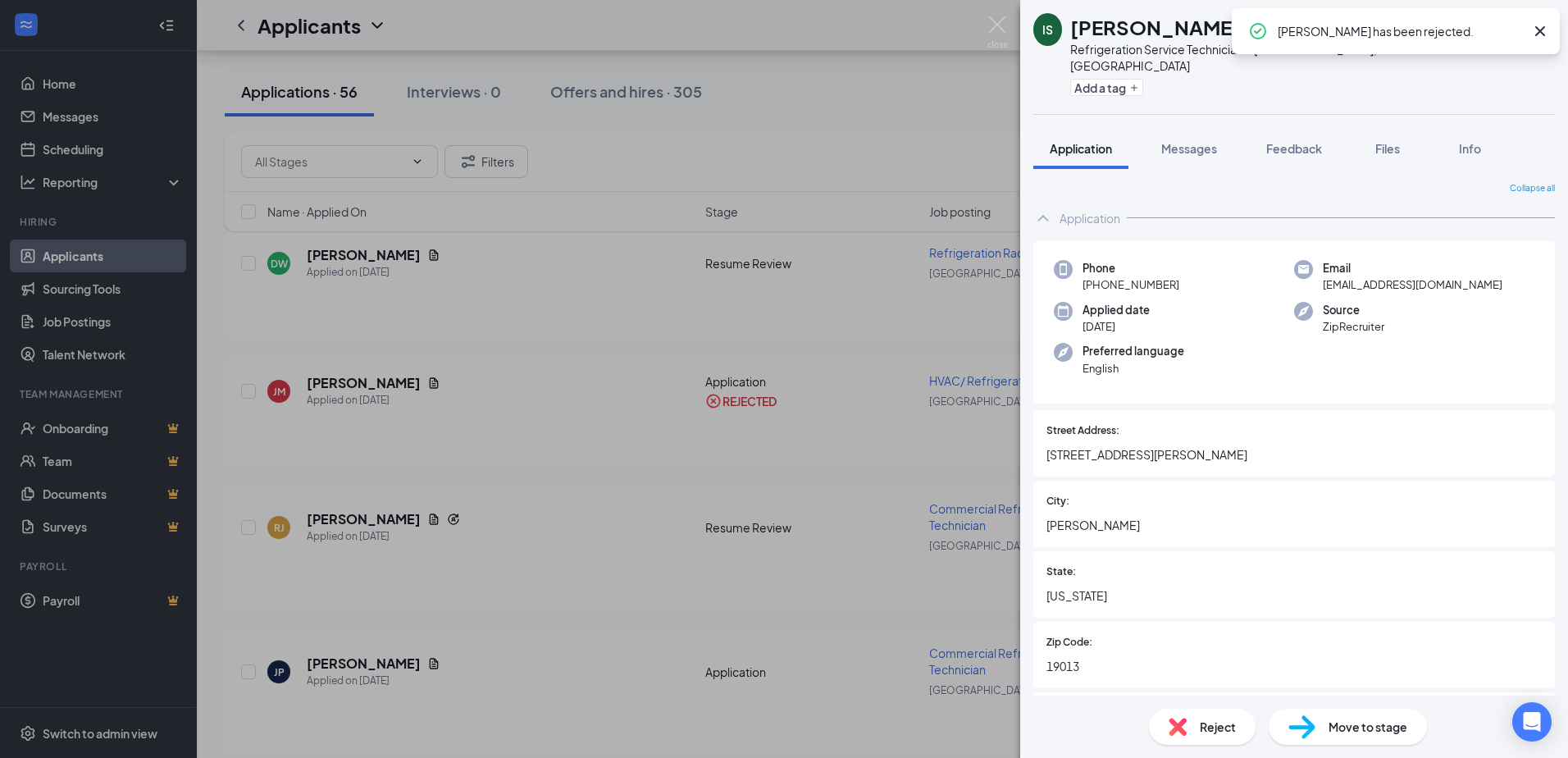
click at [841, 38] on icon "Cross" at bounding box center [1539, 31] width 20 height 20
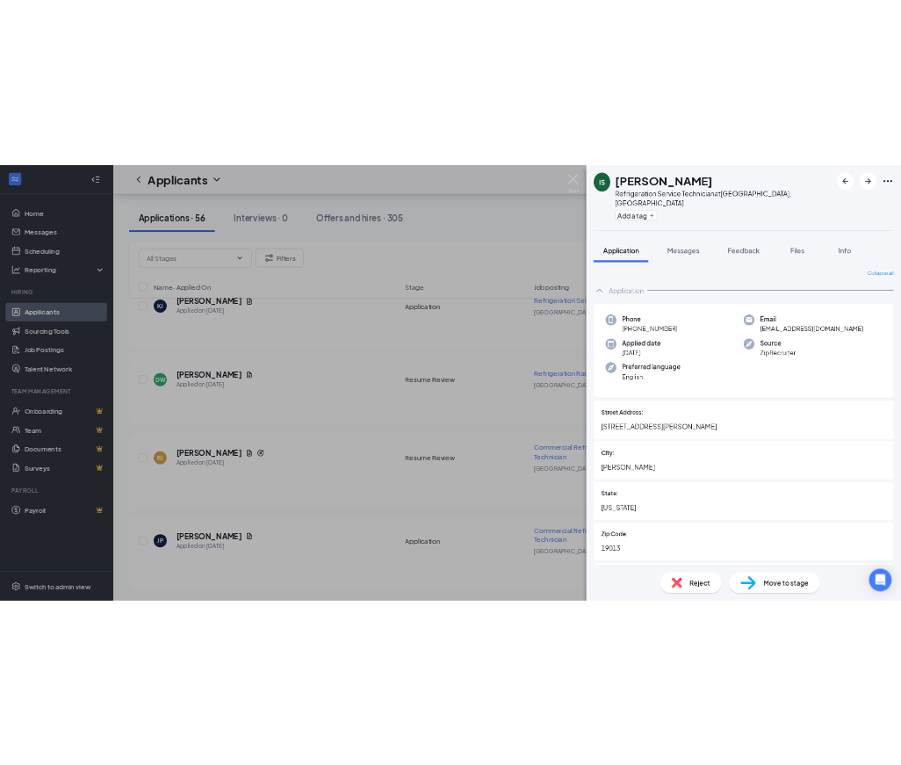
scroll to position [7607, 0]
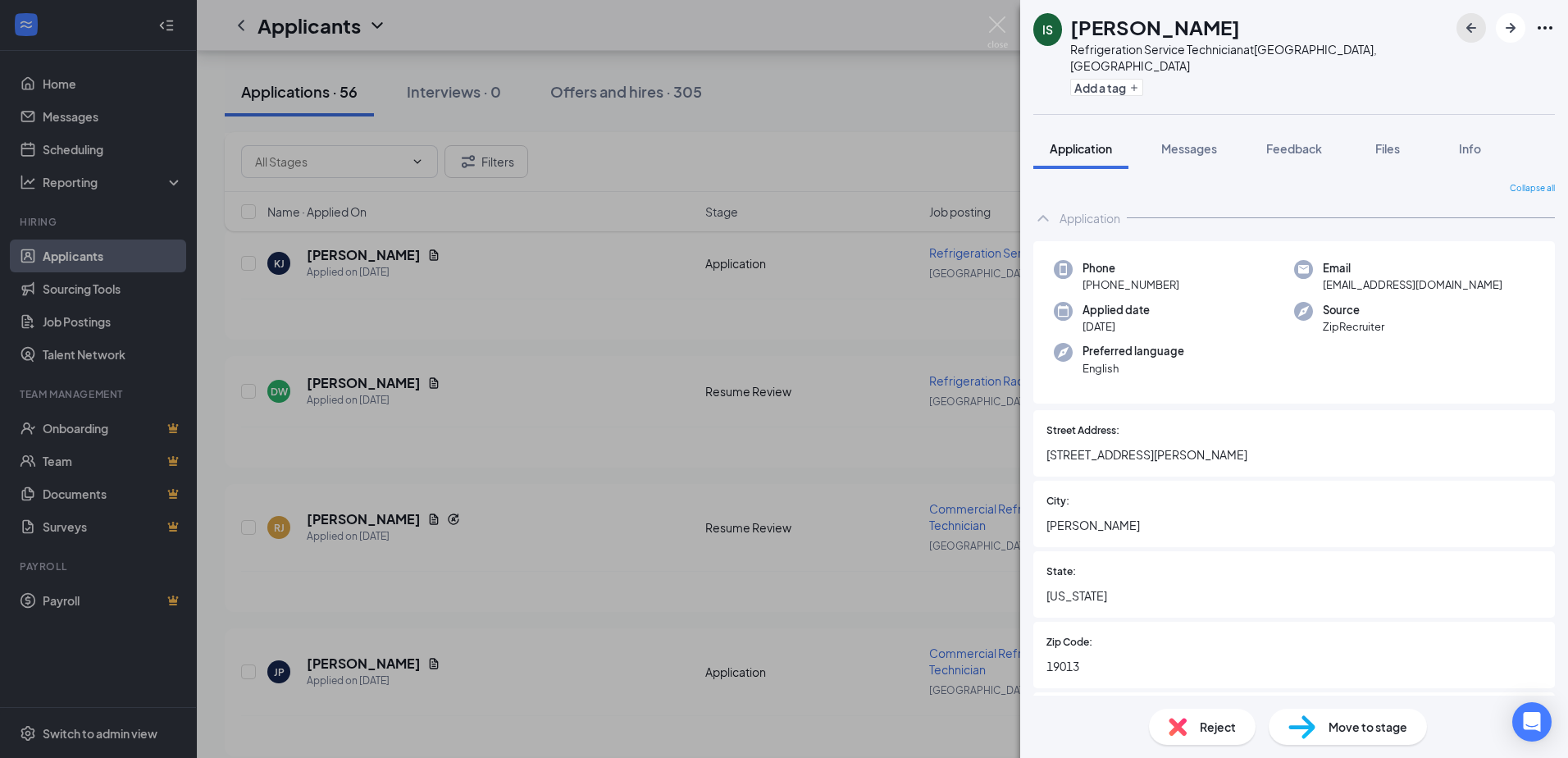
click at [841, 21] on icon "ArrowLeftNew" at bounding box center [1471, 27] width 20 height 20
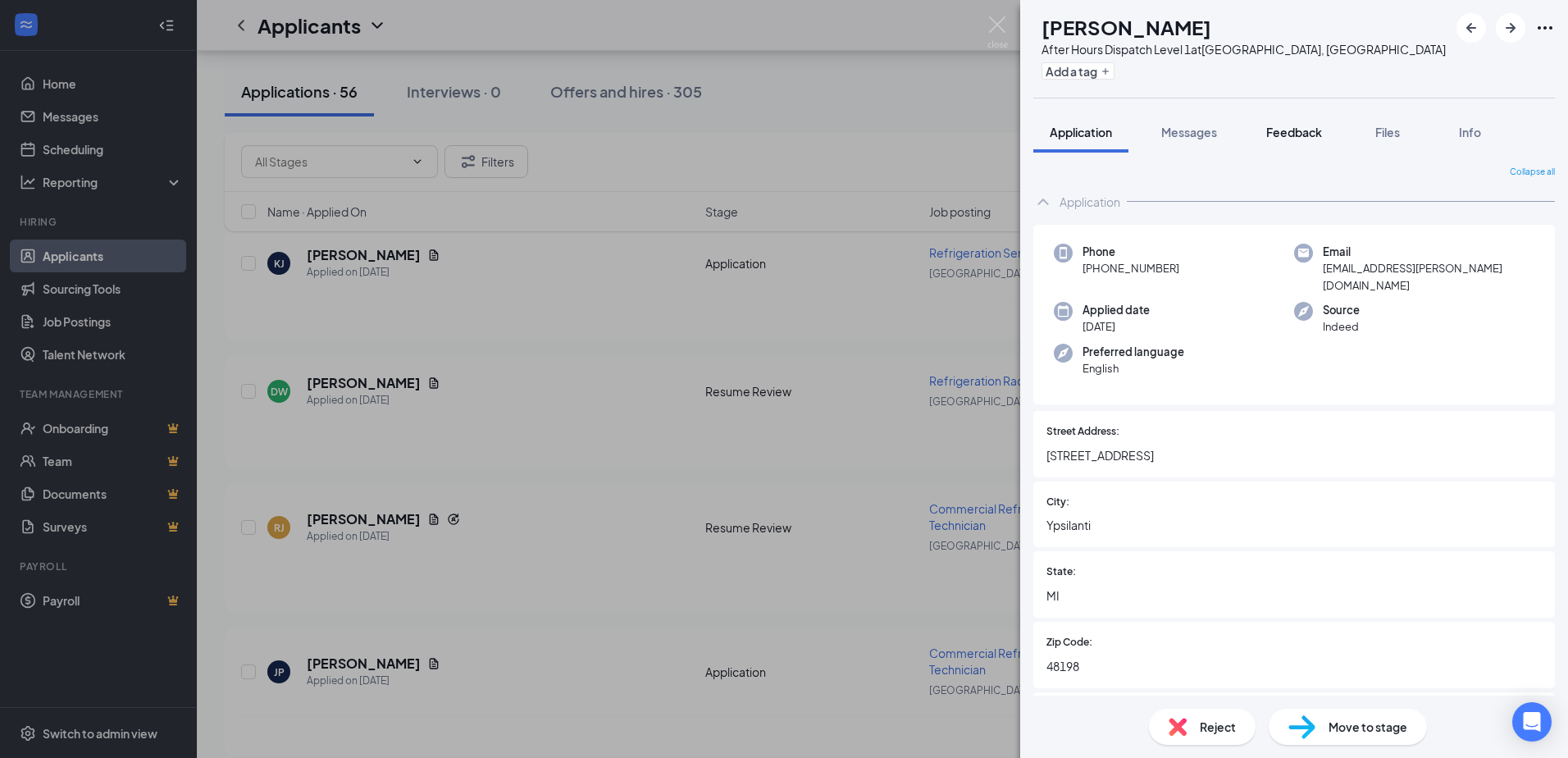
click at [841, 140] on button "Feedback" at bounding box center [1294, 132] width 89 height 41
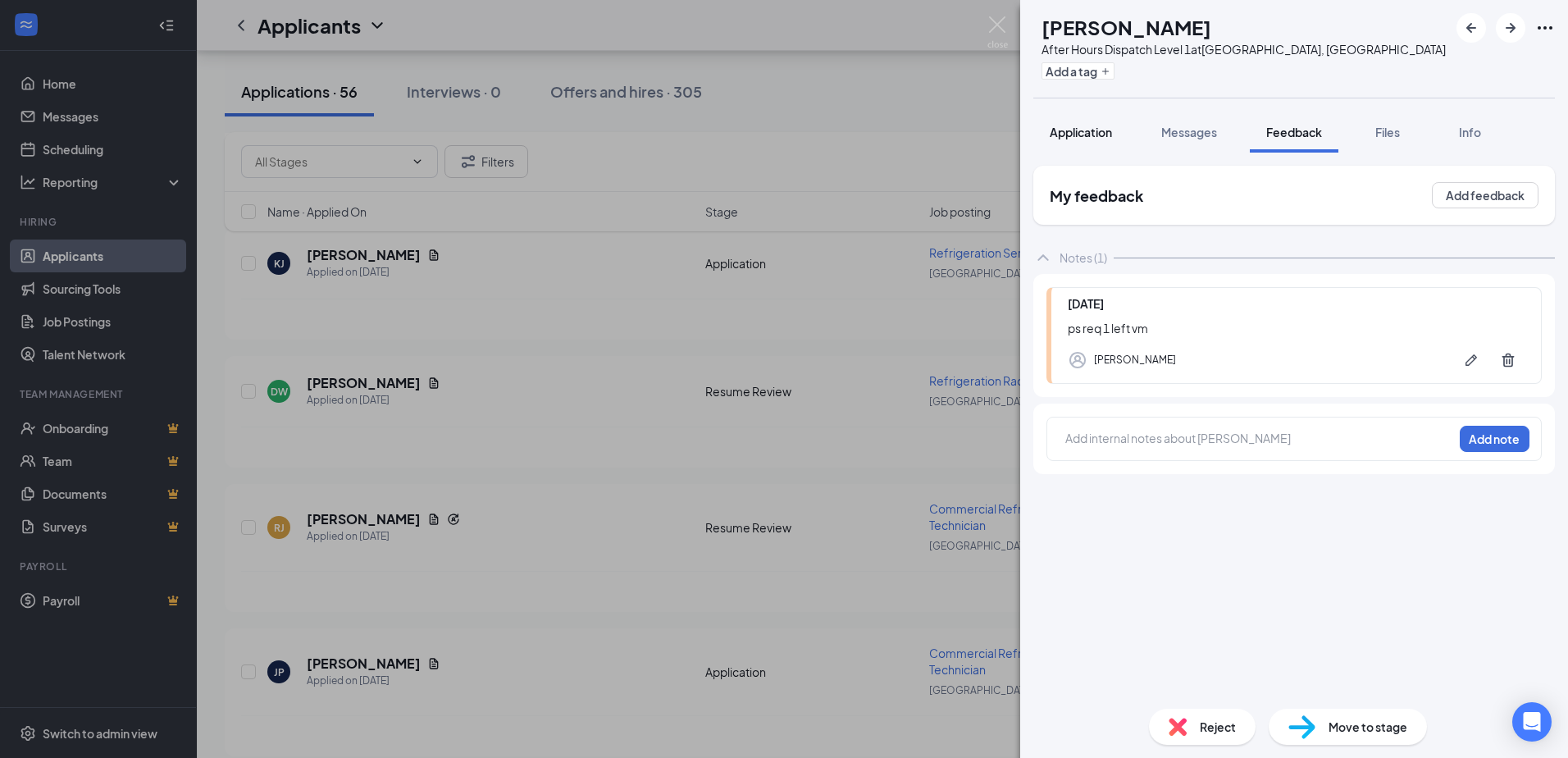
click at [841, 147] on button "Application" at bounding box center [1081, 132] width 95 height 41
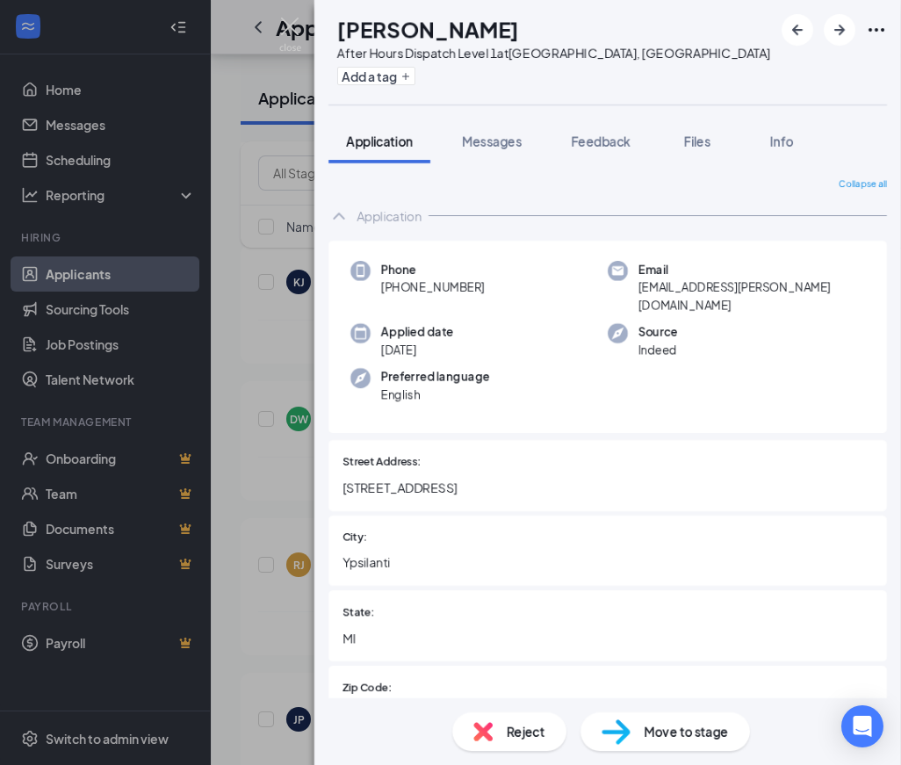
click at [519, 69] on div "Add a tag" at bounding box center [553, 75] width 433 height 29
click at [617, 149] on div "Feedback" at bounding box center [601, 142] width 60 height 18
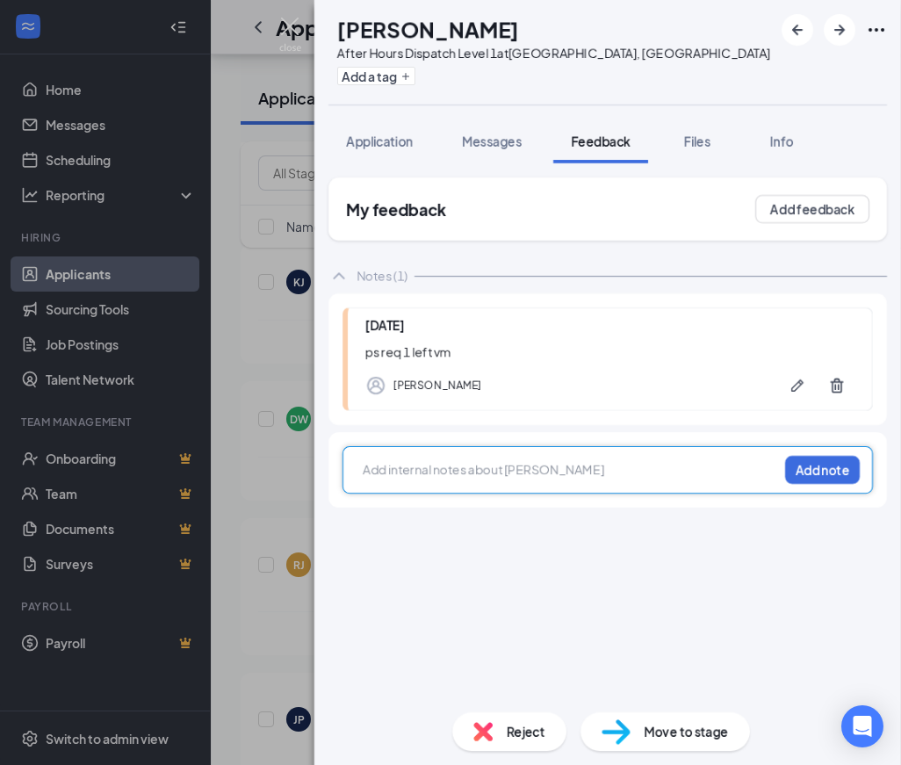
click at [437, 479] on div at bounding box center [571, 471] width 414 height 23
click at [430, 475] on div at bounding box center [571, 469] width 414 height 18
click at [492, 471] on div at bounding box center [571, 469] width 414 height 18
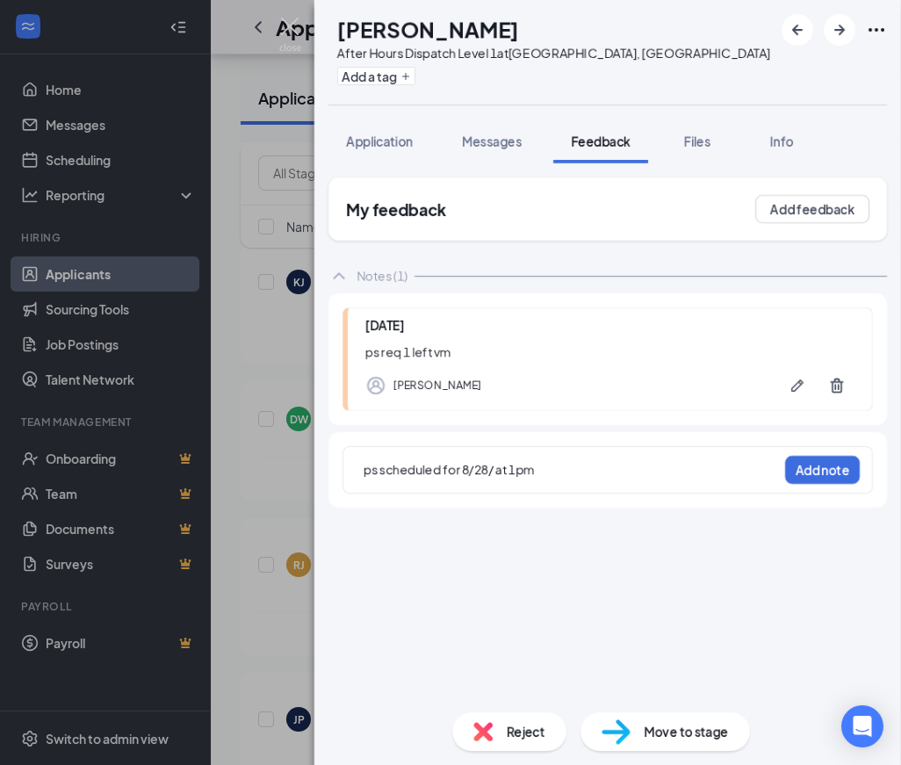
click at [783, 480] on div "ps scheduled for 8/28/ at 1pm Add note" at bounding box center [608, 469] width 531 height 47
drag, startPoint x: 809, startPoint y: 479, endPoint x: 820, endPoint y: 462, distance: 19.7
click at [810, 479] on button "Add note" at bounding box center [822, 470] width 75 height 28
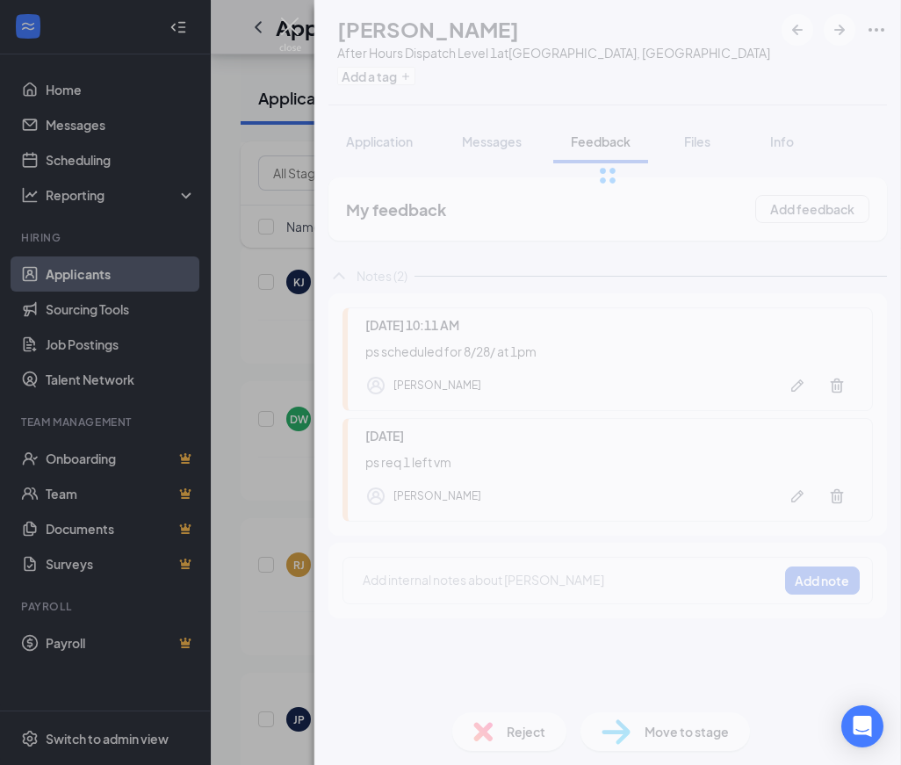
drag, startPoint x: 475, startPoint y: 37, endPoint x: 375, endPoint y: 26, distance: 100.7
click at [387, 29] on div "[PERSON_NAME]" at bounding box center [553, 29] width 433 height 30
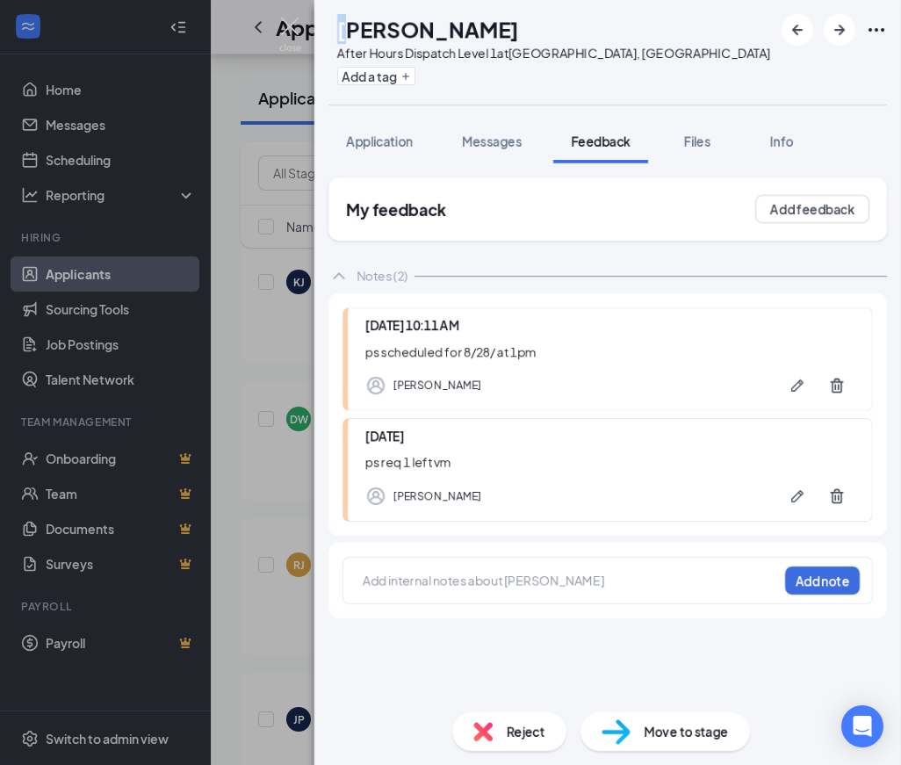
click at [375, 26] on h1 "[PERSON_NAME]" at bounding box center [428, 29] width 182 height 30
drag, startPoint x: 375, startPoint y: 26, endPoint x: 541, endPoint y: 25, distance: 166.1
click at [541, 25] on div "[PERSON_NAME]" at bounding box center [553, 29] width 433 height 30
drag, startPoint x: 432, startPoint y: 662, endPoint x: 492, endPoint y: 639, distance: 64.3
click at [432, 662] on div "My feedback Add feedback Notes (2) [DATE] 10:11 AM ps scheduled for 8/28/ at 1p…" at bounding box center [608, 437] width 559 height 521
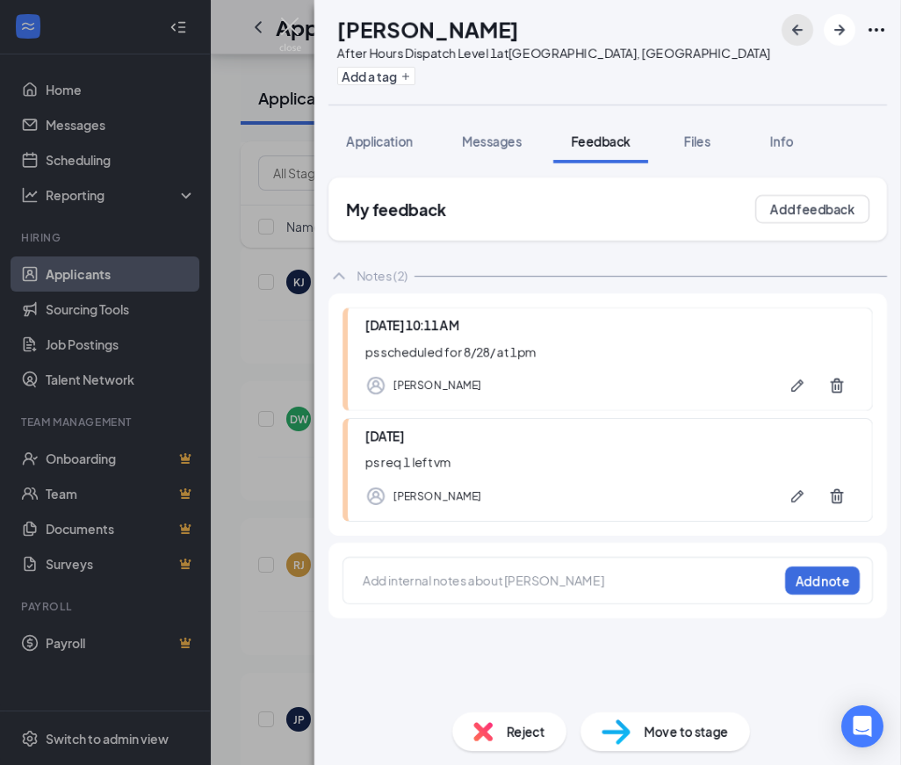
click at [791, 43] on button "button" at bounding box center [798, 30] width 32 height 32
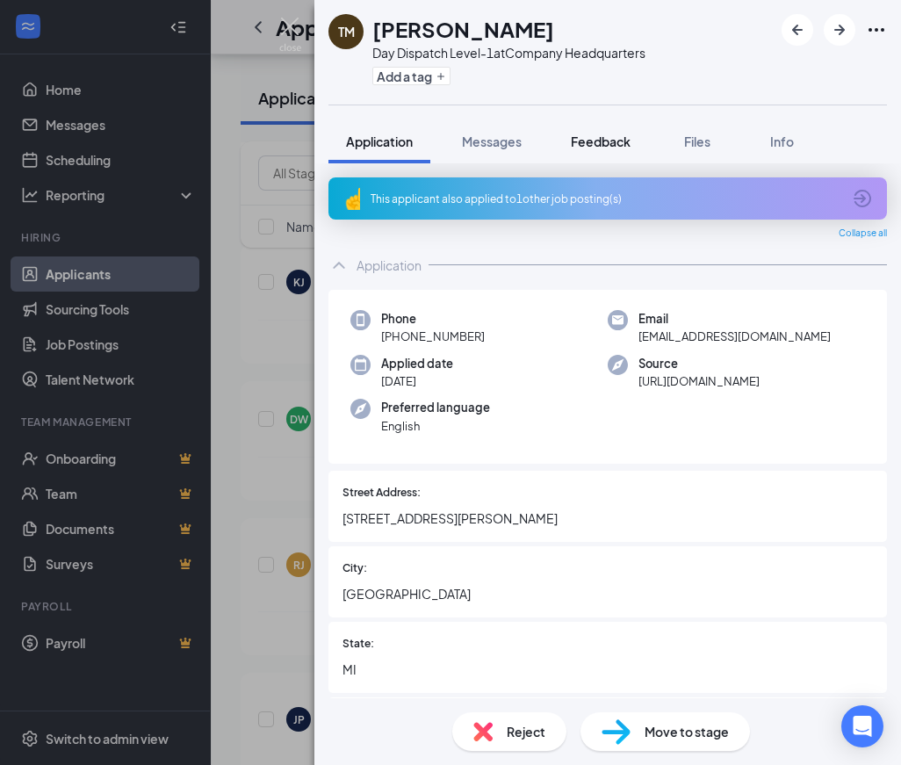
drag, startPoint x: 638, startPoint y: 128, endPoint x: 629, endPoint y: 135, distance: 11.3
click at [629, 135] on button "Feedback" at bounding box center [600, 141] width 95 height 44
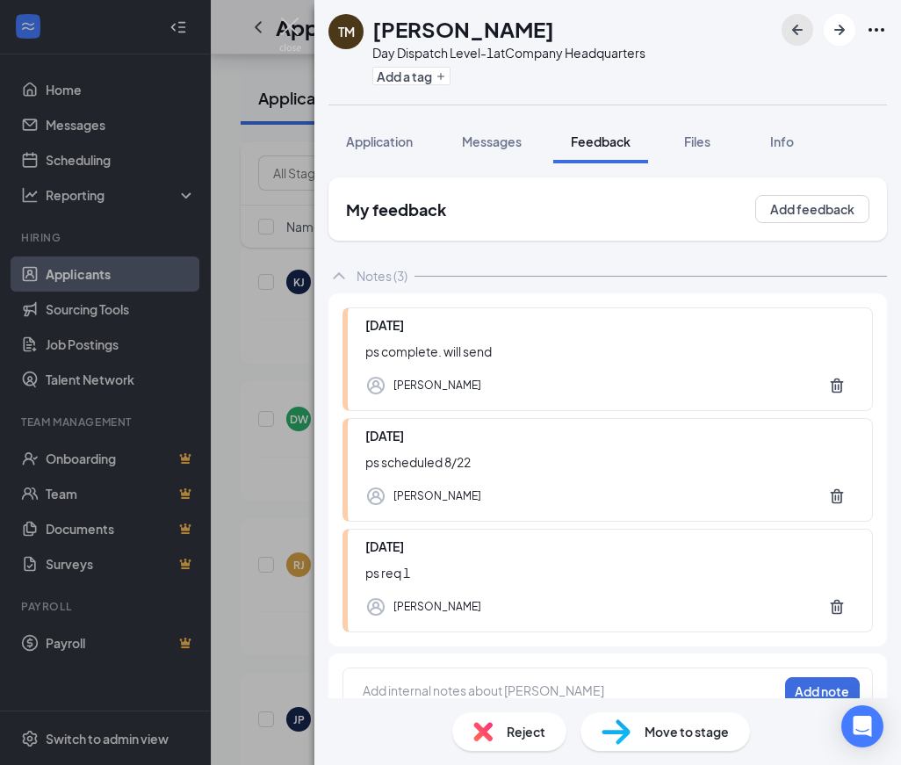
click at [785, 35] on button "button" at bounding box center [798, 30] width 32 height 32
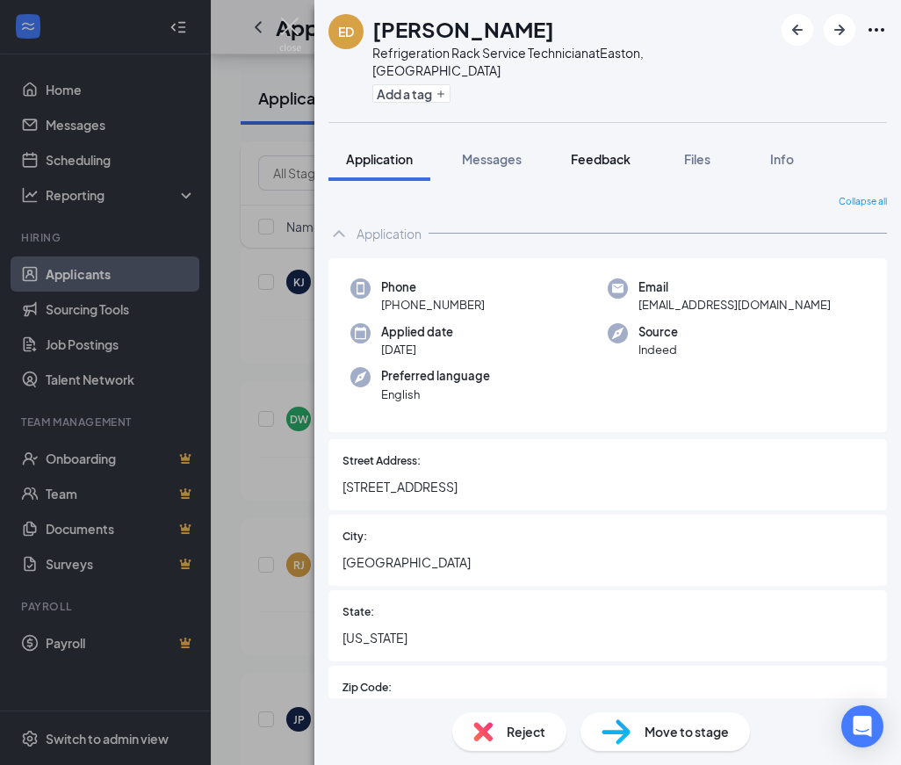
click at [591, 151] on span "Feedback" at bounding box center [601, 159] width 60 height 16
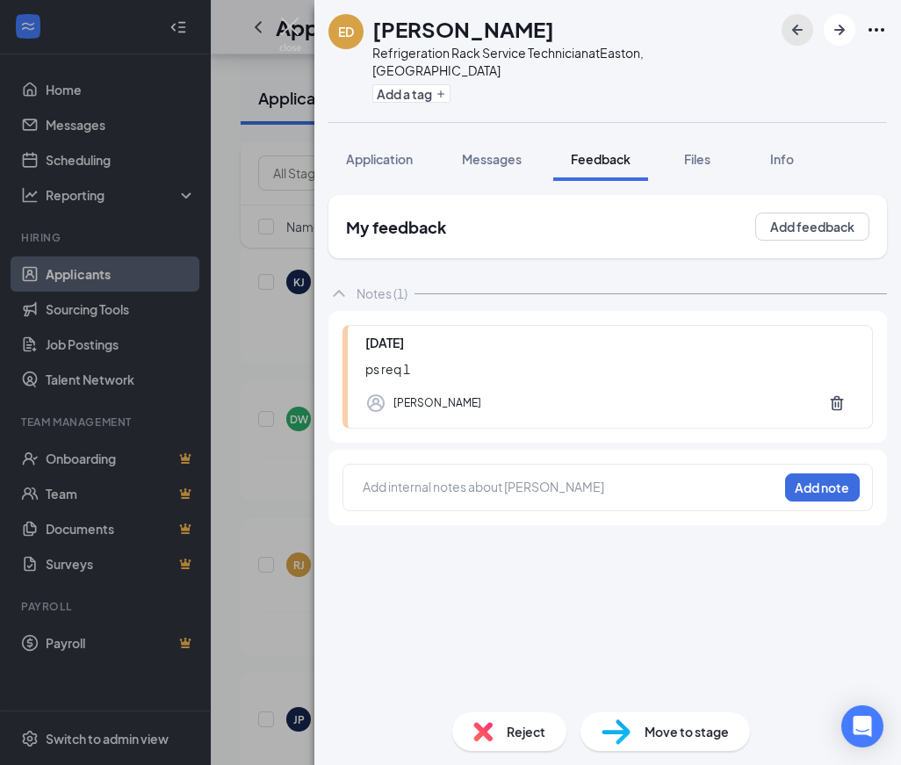
click at [803, 32] on icon "ArrowLeftNew" at bounding box center [797, 29] width 21 height 21
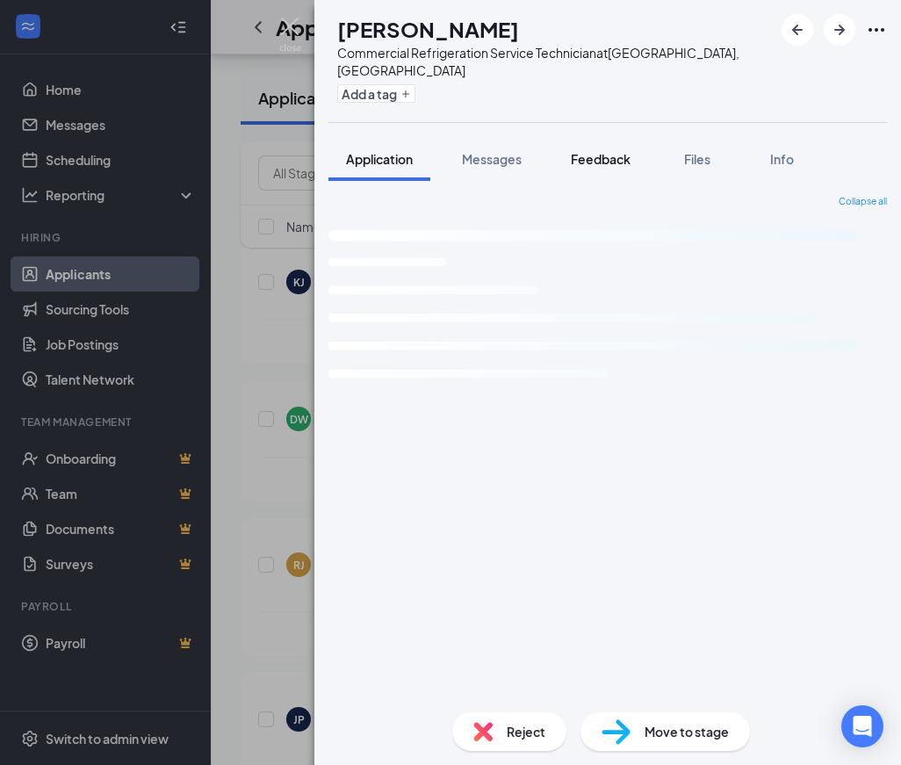
click at [595, 151] on span "Feedback" at bounding box center [601, 159] width 60 height 16
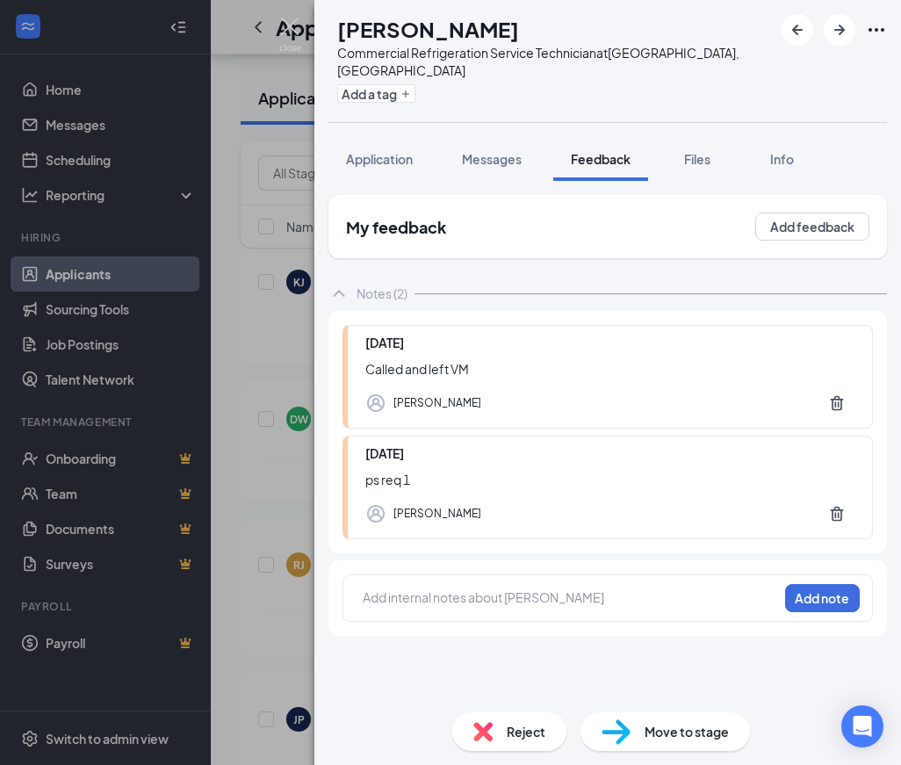
click at [515, 736] on span "Reject" at bounding box center [526, 731] width 39 height 19
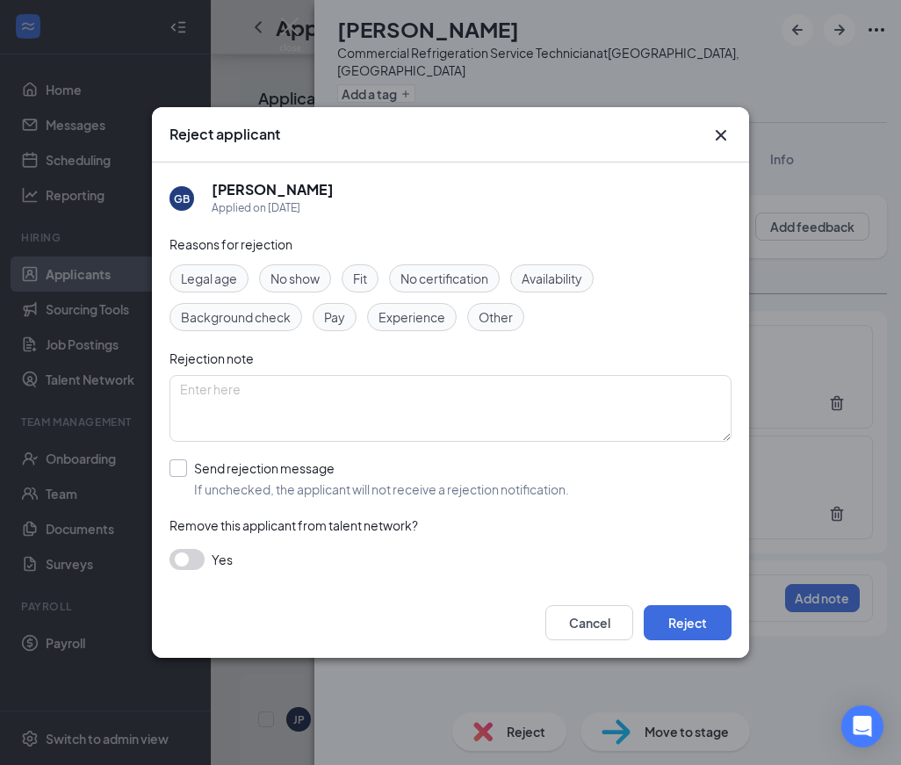
click at [198, 485] on input "Send rejection message If unchecked, the applicant will not receive a rejection…" at bounding box center [370, 478] width 400 height 39
checkbox input "true"
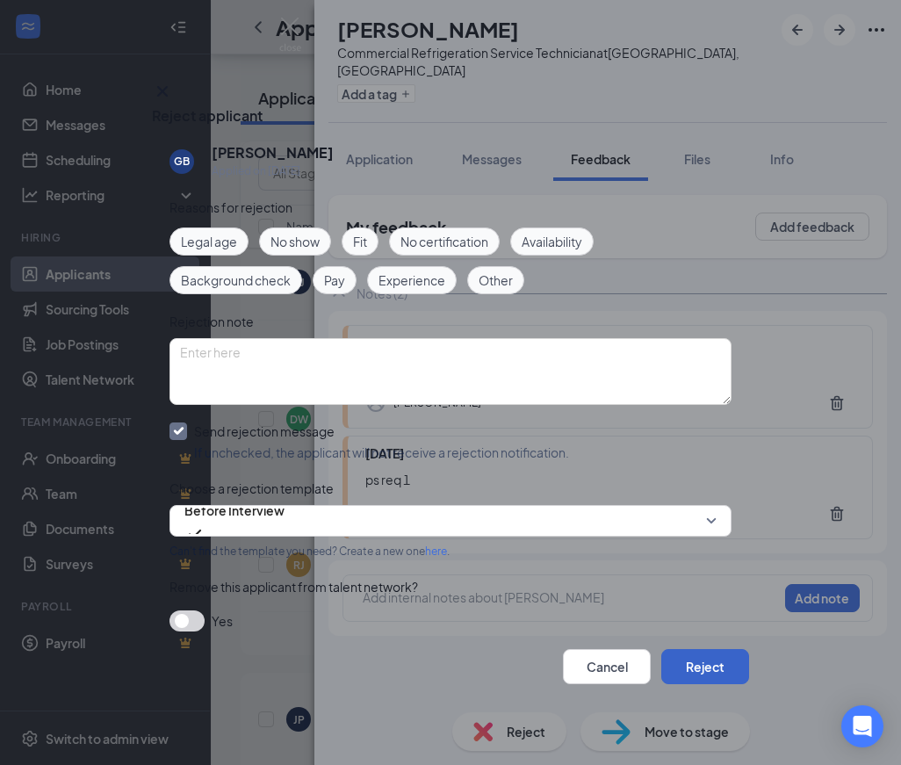
click at [691, 667] on button "Reject" at bounding box center [706, 666] width 88 height 35
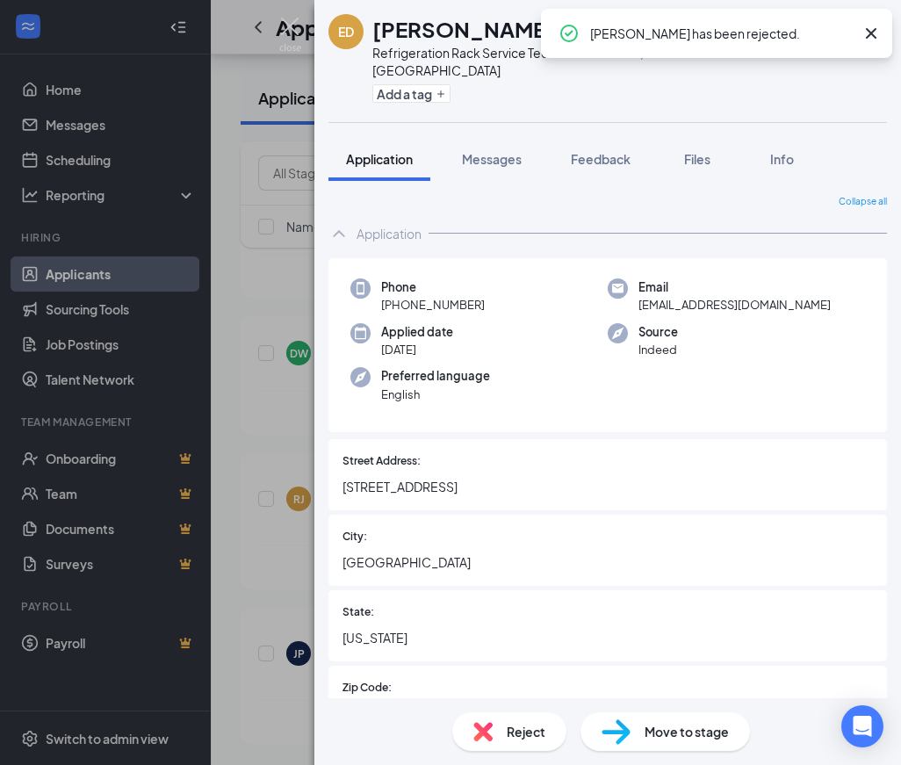
scroll to position [7512, 0]
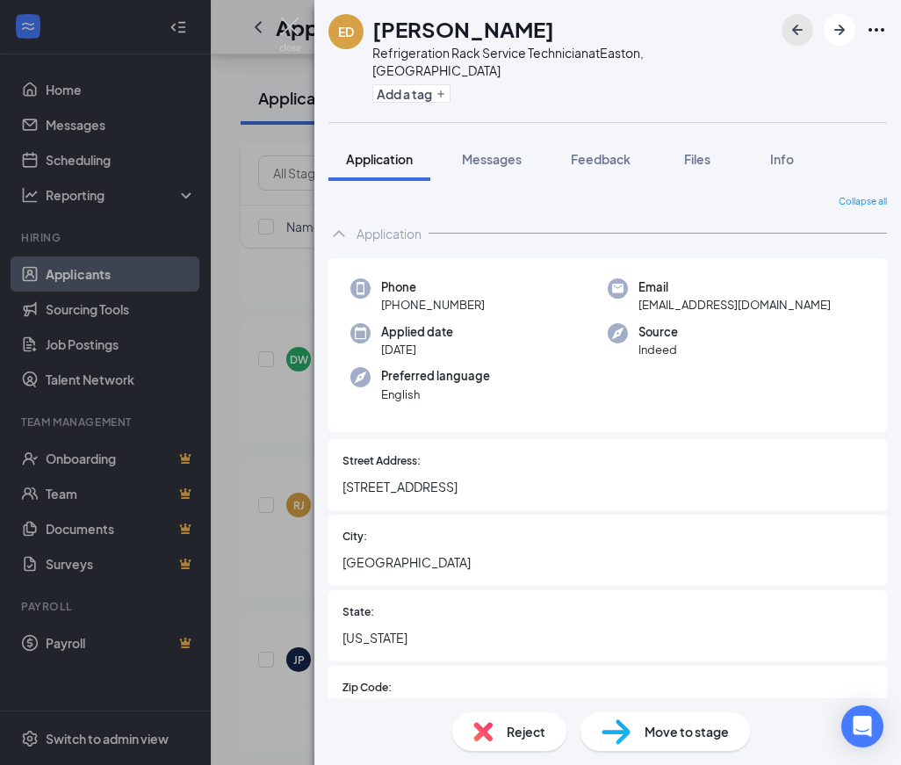
click at [787, 25] on icon "ArrowLeftNew" at bounding box center [797, 29] width 21 height 21
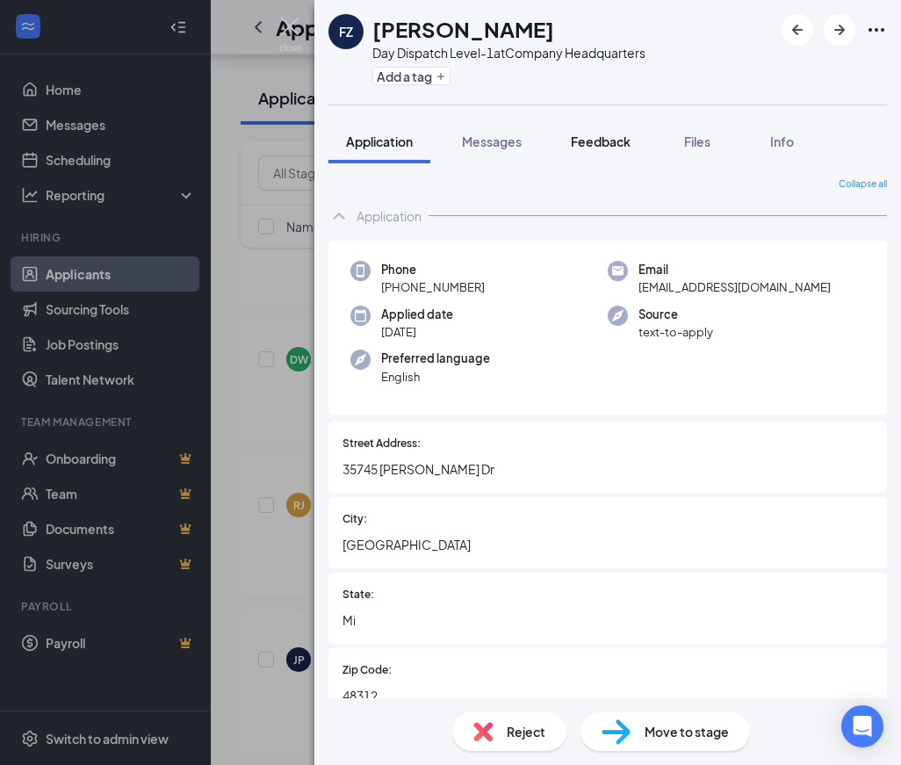
click at [610, 137] on span "Feedback" at bounding box center [601, 142] width 60 height 16
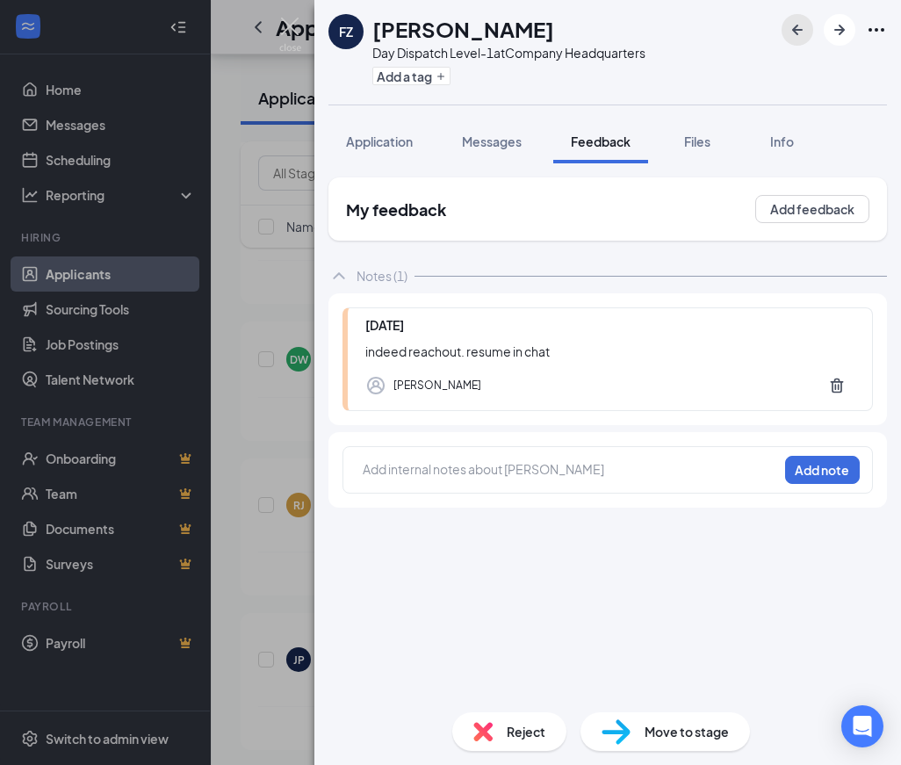
click at [807, 36] on icon "ArrowLeftNew" at bounding box center [797, 29] width 21 height 21
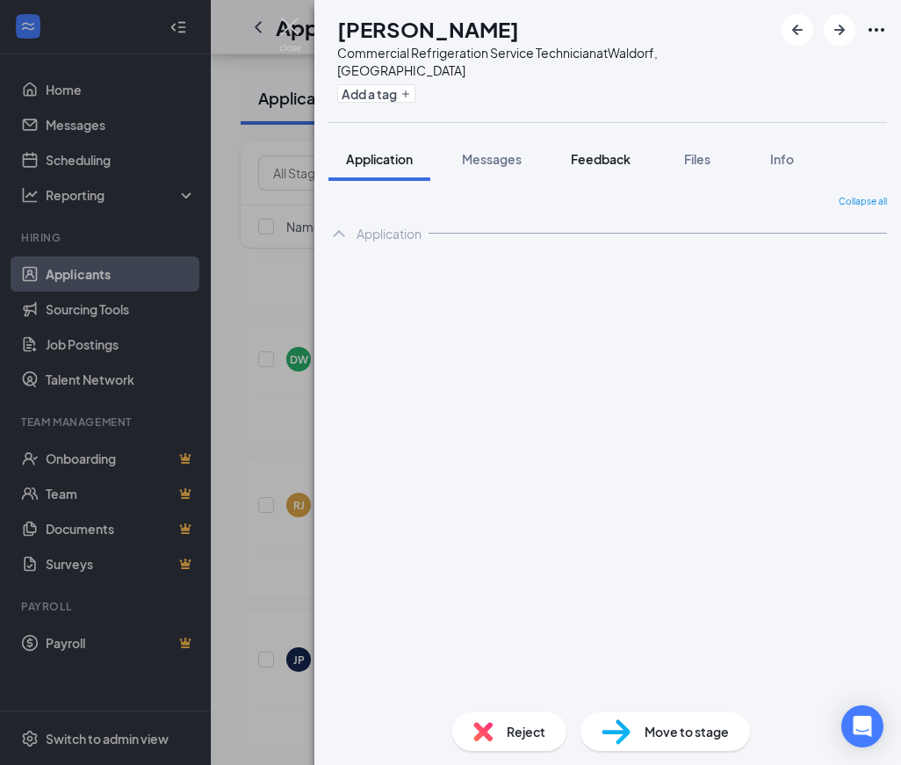
click at [577, 151] on span "Feedback" at bounding box center [601, 159] width 60 height 16
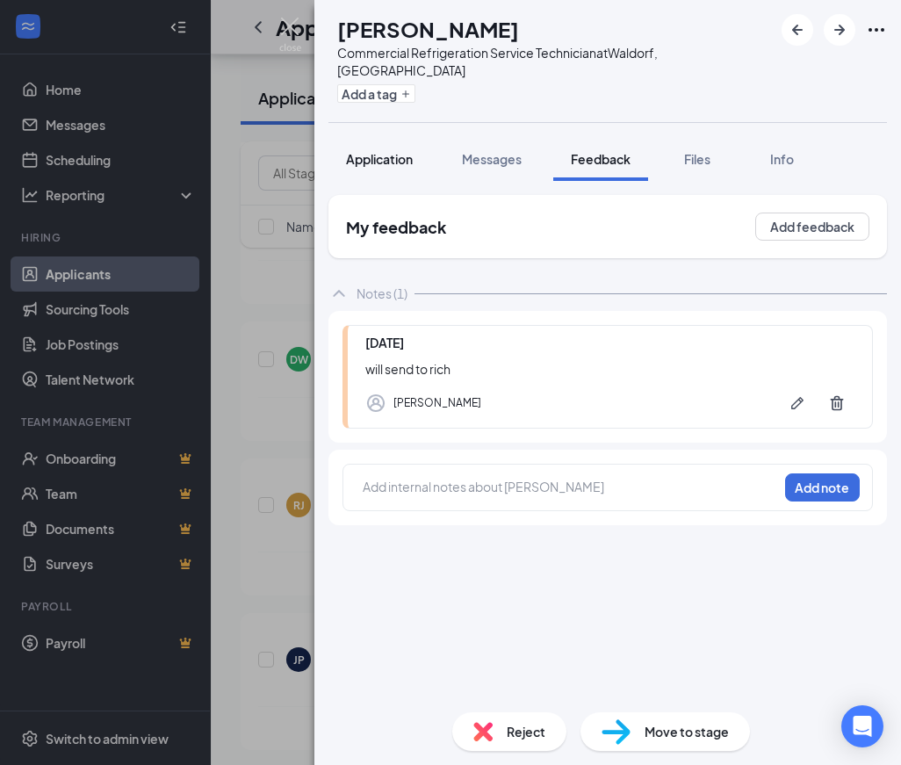
click at [390, 150] on div "Application" at bounding box center [379, 159] width 67 height 18
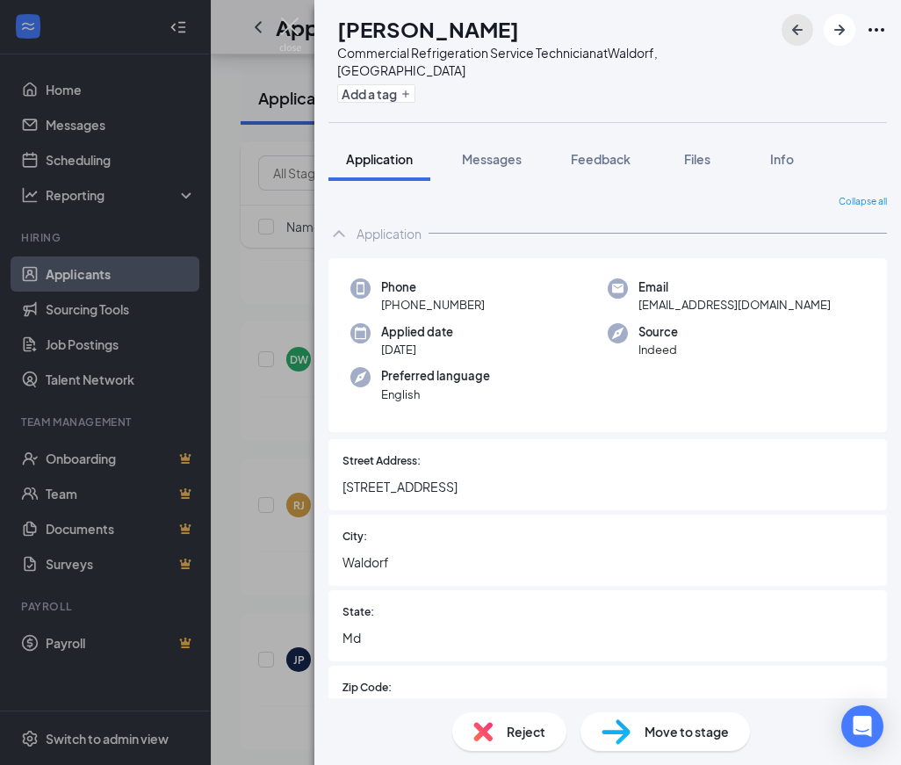
click at [792, 31] on icon "ArrowLeftNew" at bounding box center [797, 29] width 21 height 21
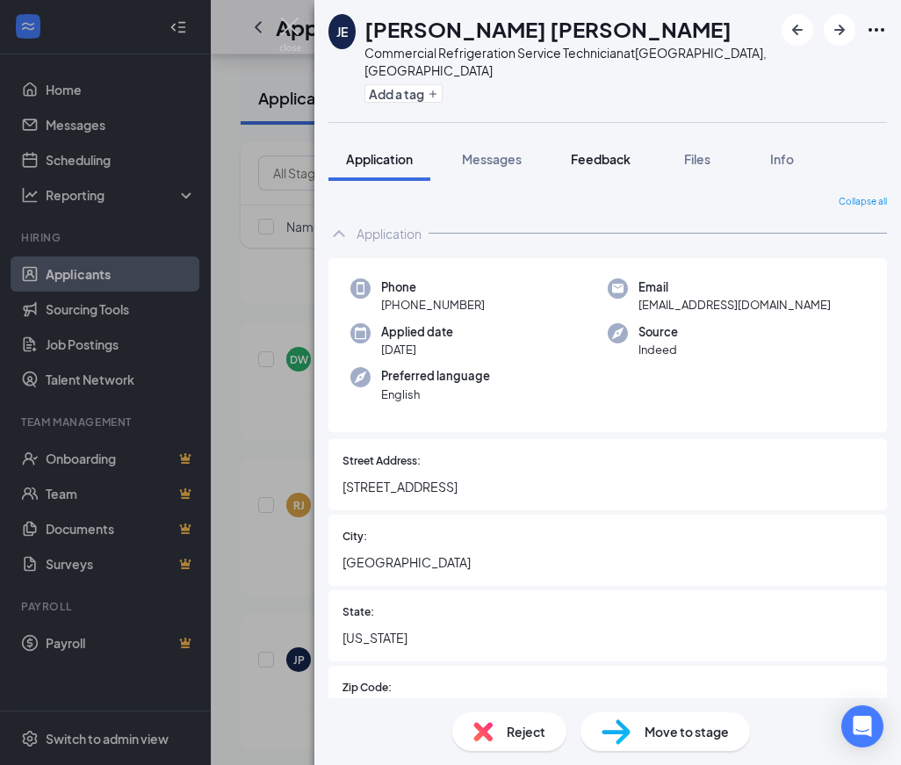
click at [590, 151] on span "Feedback" at bounding box center [601, 159] width 60 height 16
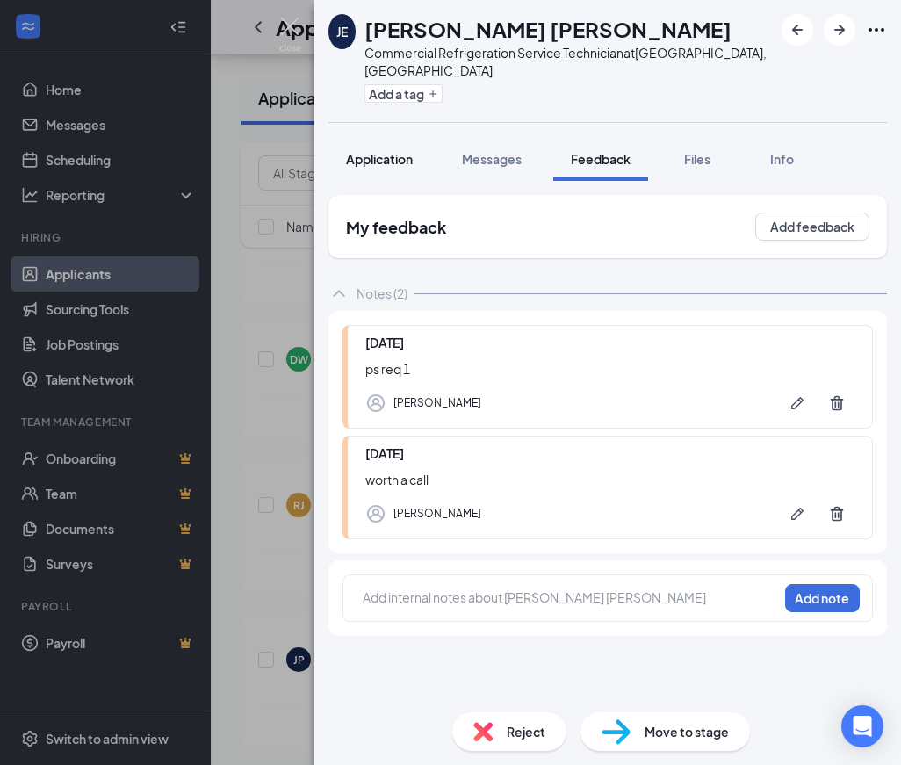
click at [394, 159] on button "Application" at bounding box center [380, 159] width 102 height 44
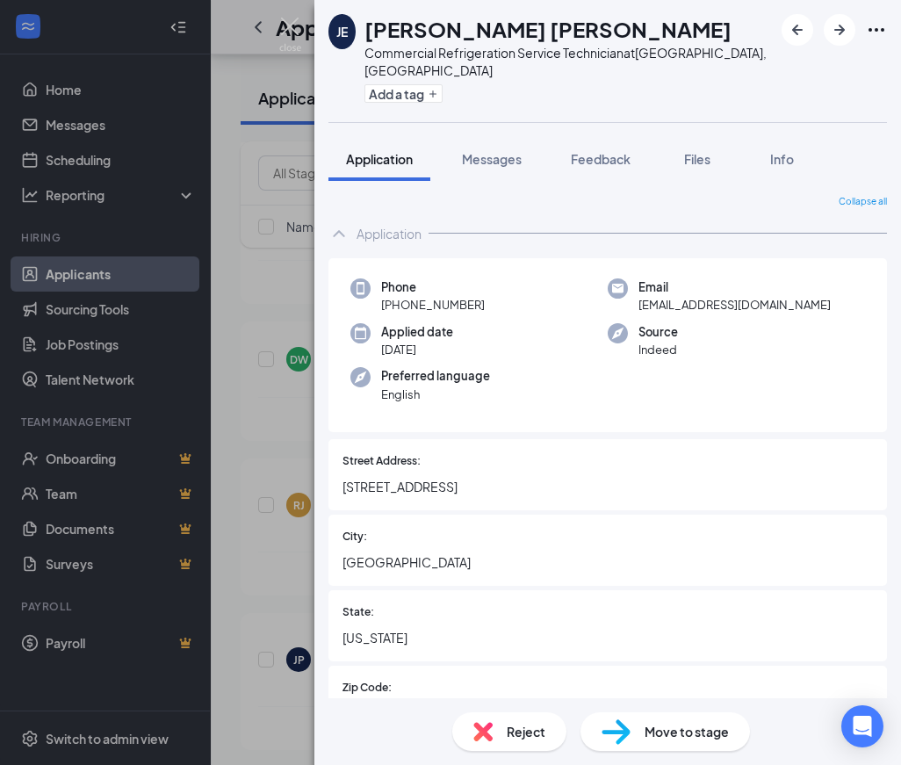
drag, startPoint x: 625, startPoint y: 144, endPoint x: 614, endPoint y: 644, distance: 500.0
click at [625, 151] on span "Feedback" at bounding box center [601, 159] width 60 height 16
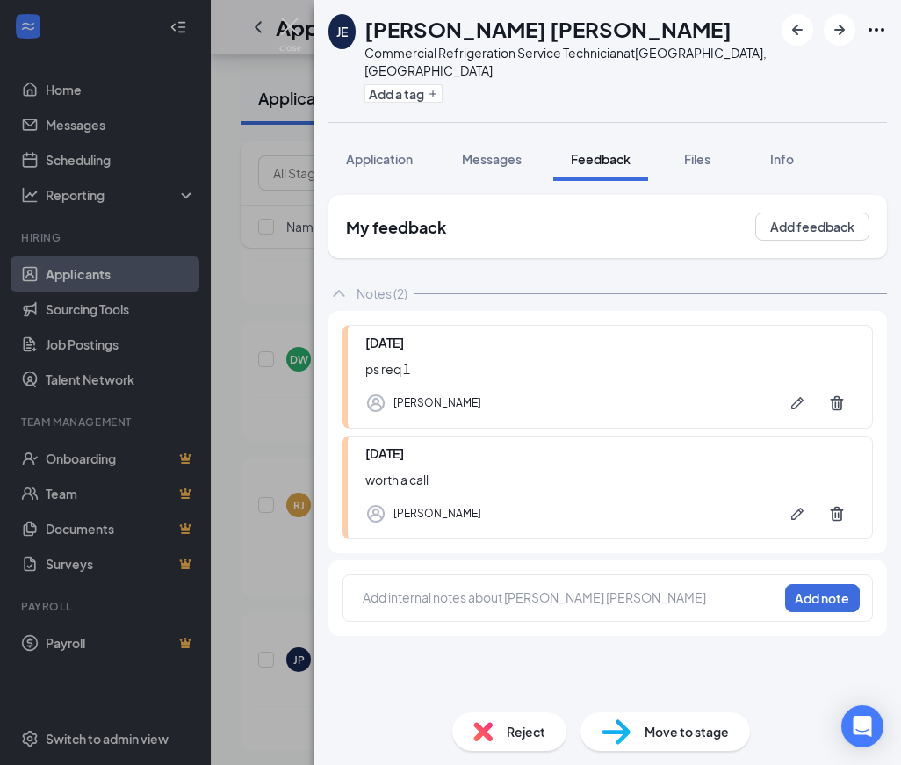
click at [433, 589] on div at bounding box center [571, 598] width 414 height 18
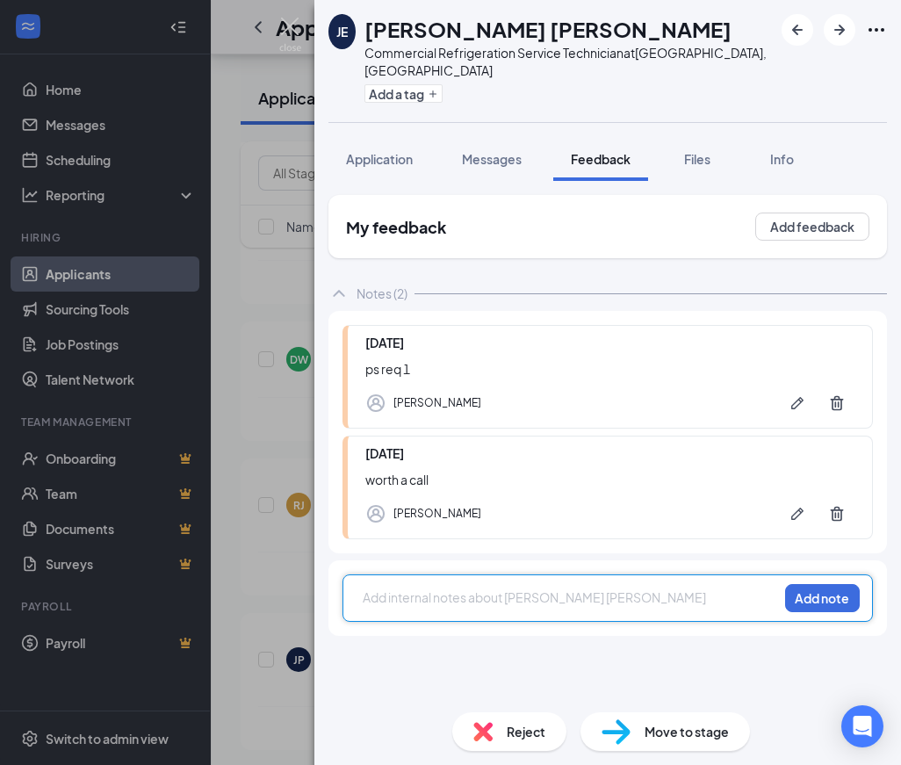
click at [441, 589] on div at bounding box center [571, 598] width 414 height 18
click at [821, 589] on button "Add note" at bounding box center [822, 598] width 75 height 28
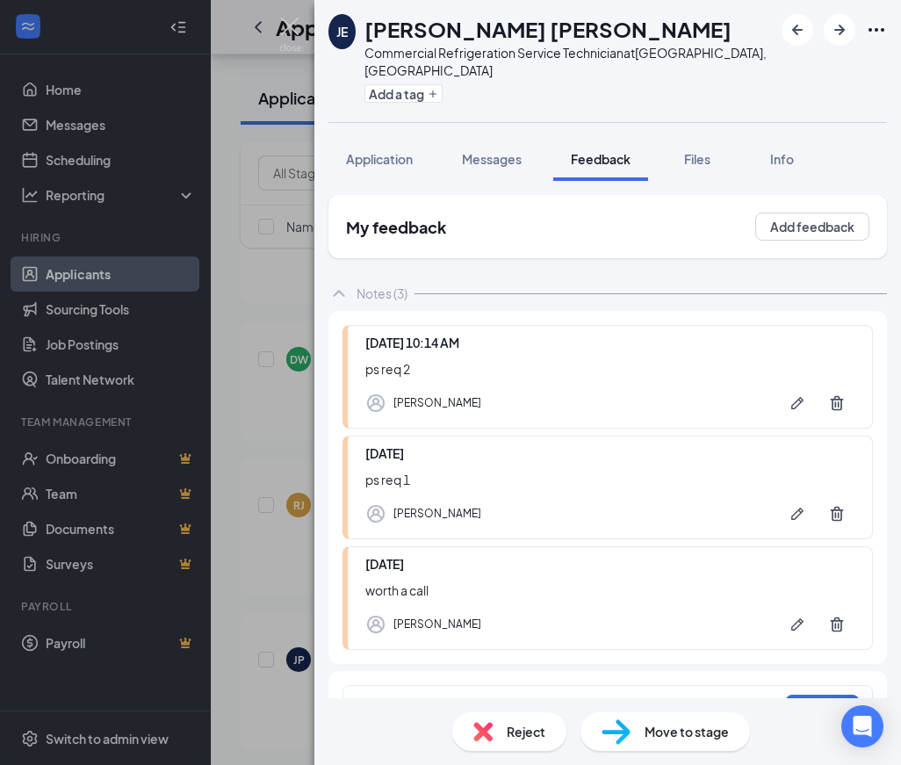
click at [555, 727] on div "Reject" at bounding box center [509, 732] width 114 height 39
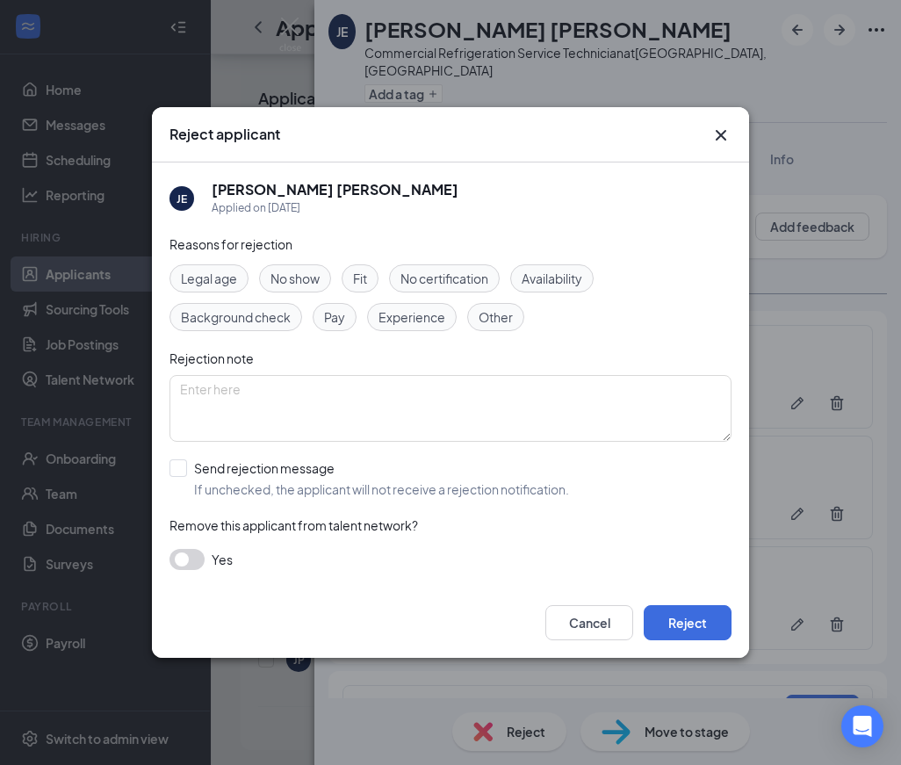
click at [242, 467] on input "Send rejection message If unchecked, the applicant will not receive a rejection…" at bounding box center [370, 478] width 400 height 39
checkbox input "true"
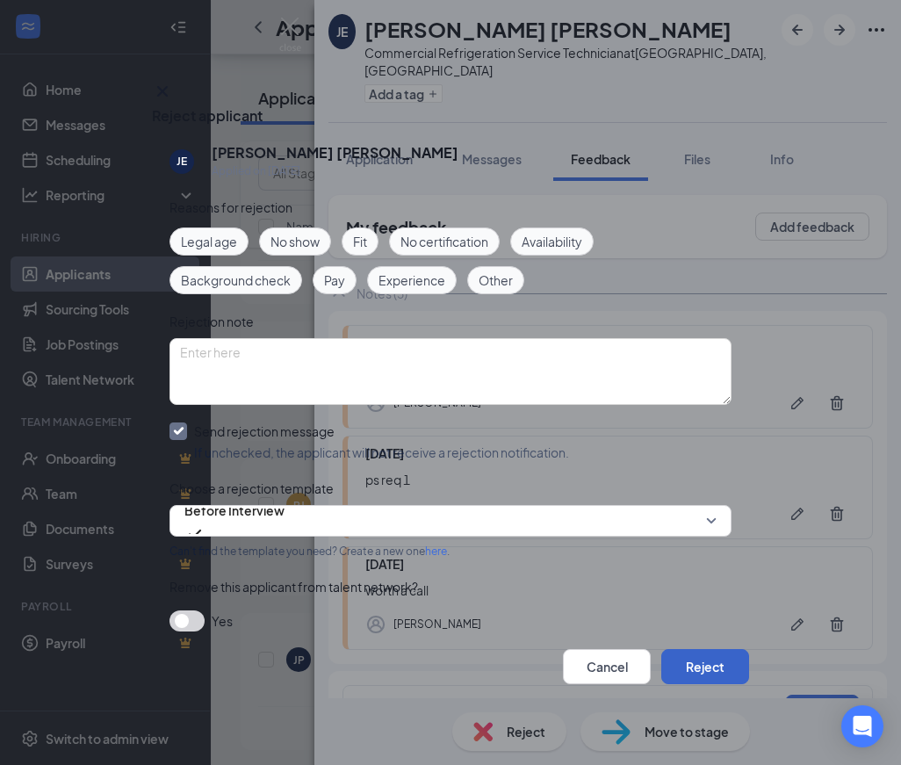
click at [676, 655] on button "Reject" at bounding box center [706, 666] width 88 height 35
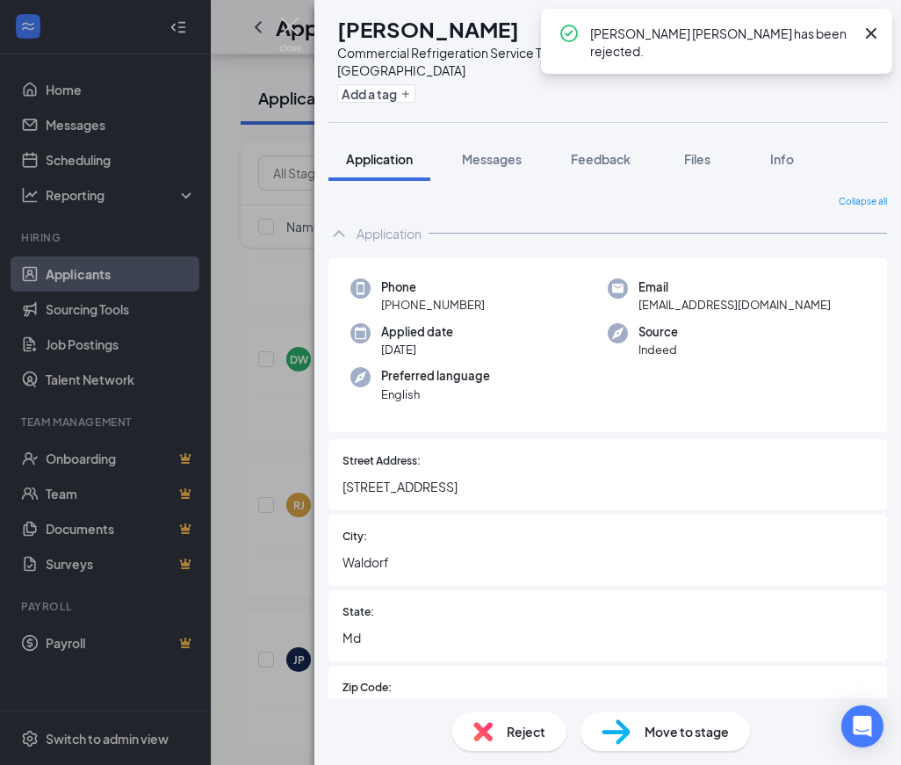
click at [867, 37] on icon "Cross" at bounding box center [871, 33] width 11 height 11
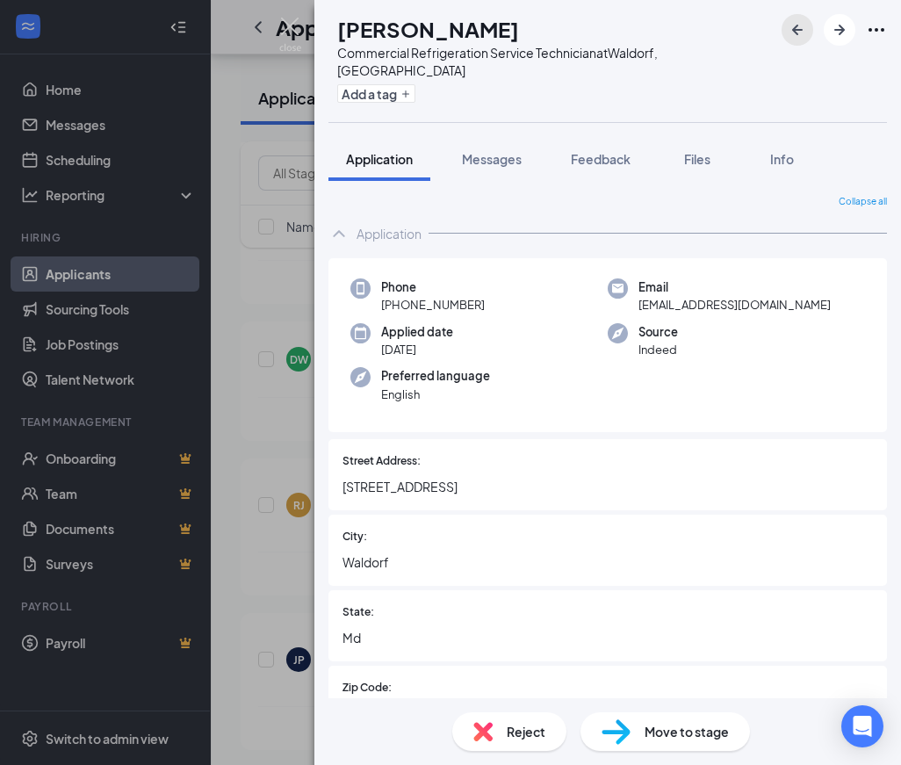
click at [791, 33] on icon "ArrowLeftNew" at bounding box center [797, 29] width 21 height 21
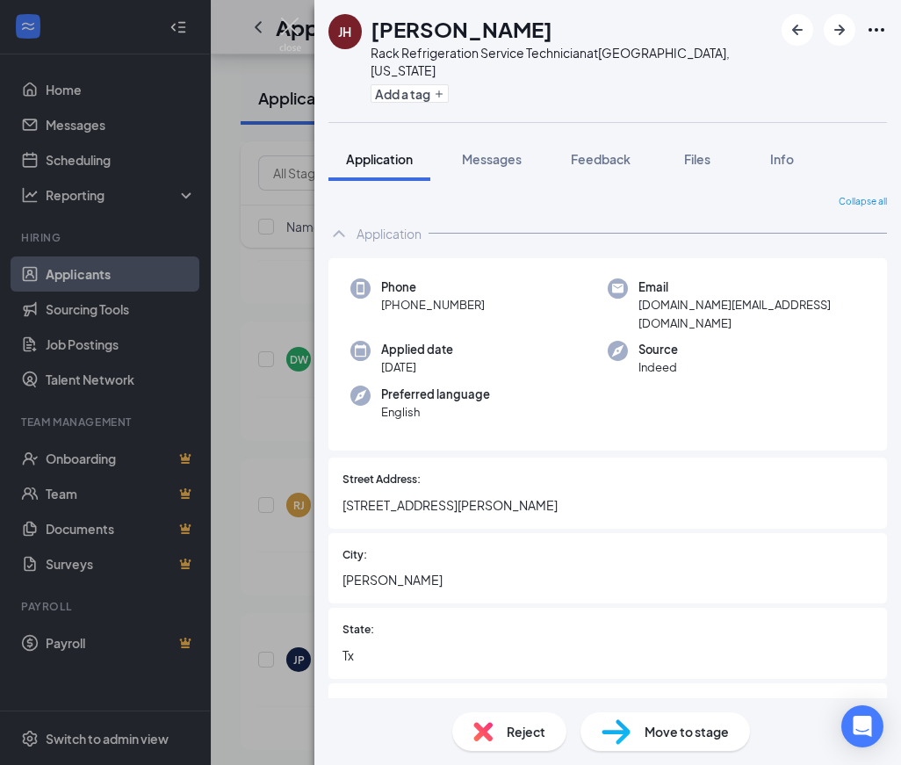
click at [738, 141] on div "Application Messages Feedback Files Info" at bounding box center [608, 159] width 559 height 44
click at [587, 151] on span "Feedback" at bounding box center [601, 159] width 60 height 16
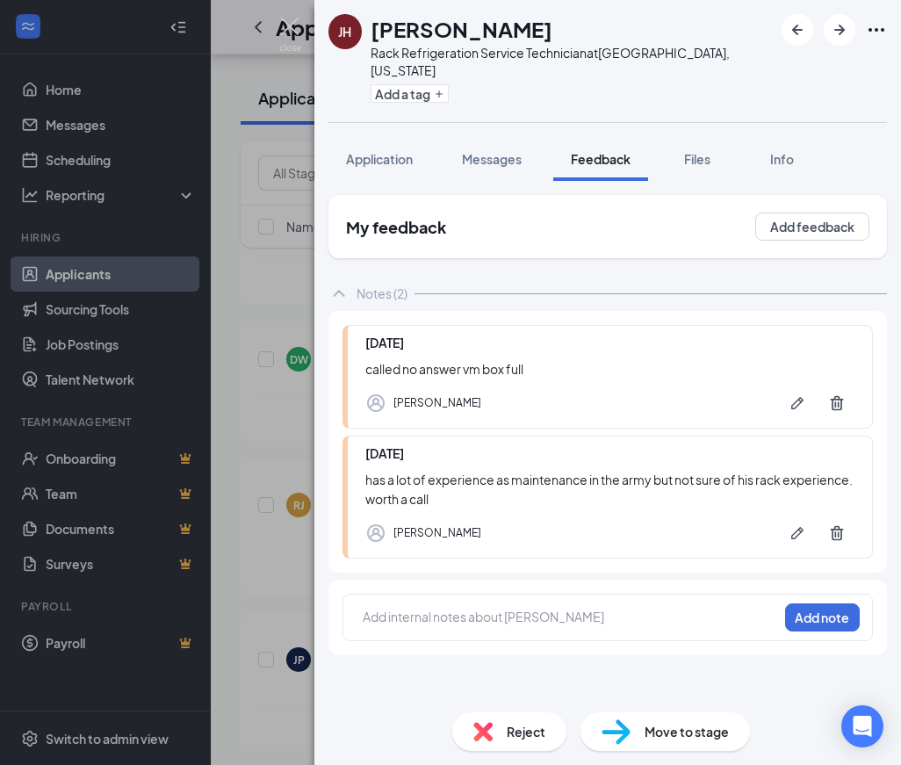
drag, startPoint x: 486, startPoint y: 137, endPoint x: 726, endPoint y: 109, distance: 241.5
click at [485, 151] on span "Messages" at bounding box center [492, 159] width 60 height 16
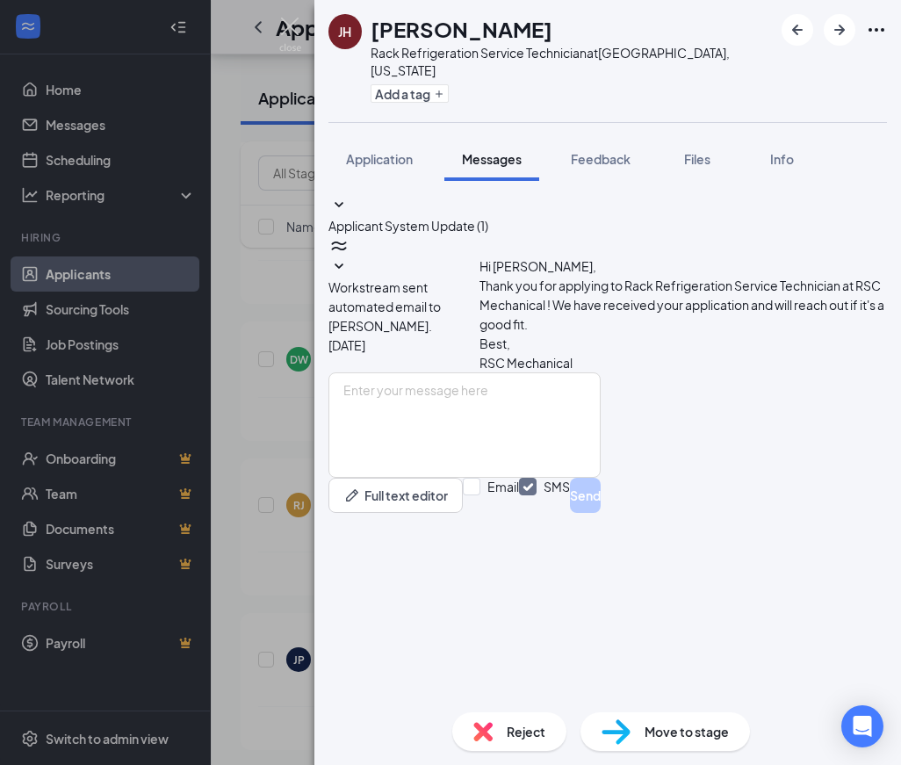
click at [441, 279] on span "Workstream sent automated email to [PERSON_NAME]." at bounding box center [385, 306] width 112 height 54
click at [401, 137] on button "Application" at bounding box center [380, 159] width 102 height 44
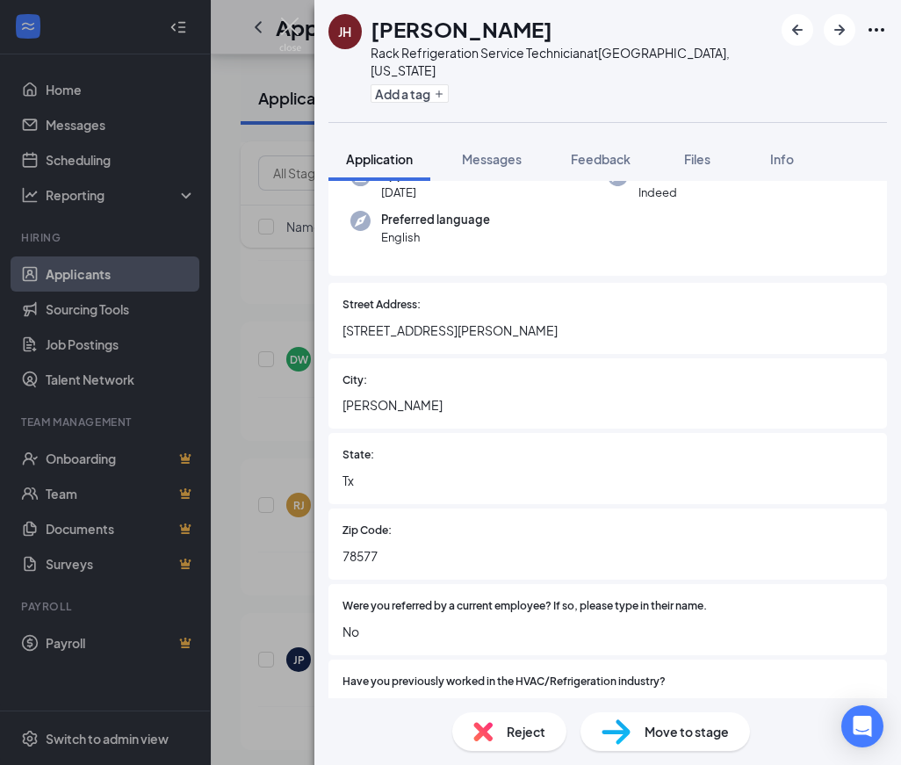
scroll to position [176, 0]
click at [788, 31] on icon "ArrowLeftNew" at bounding box center [797, 29] width 21 height 21
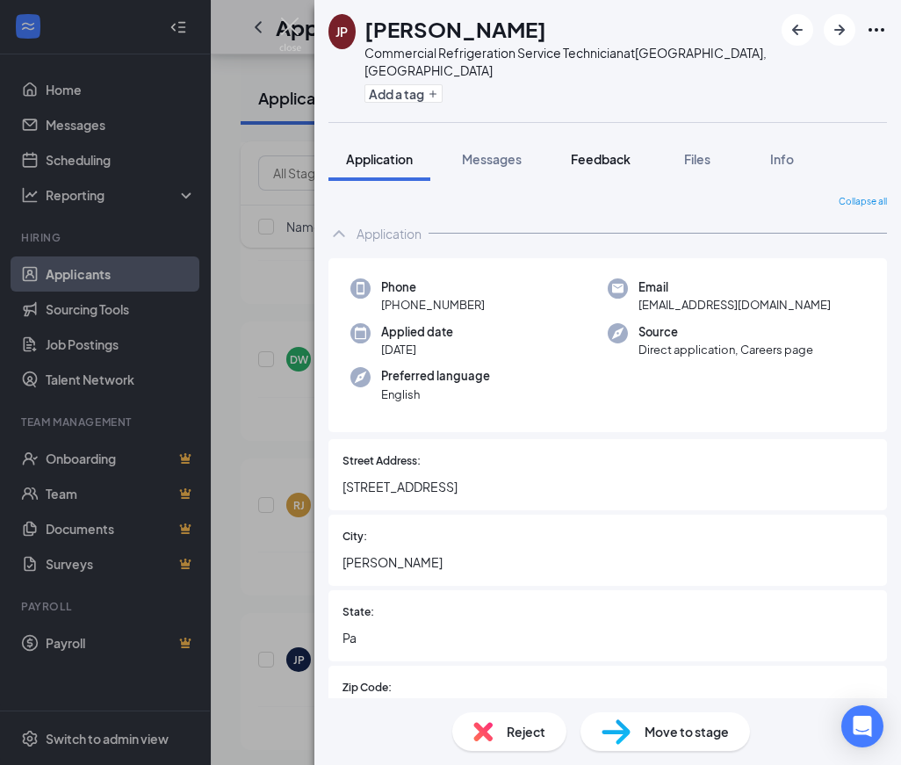
click at [595, 151] on span "Feedback" at bounding box center [601, 159] width 60 height 16
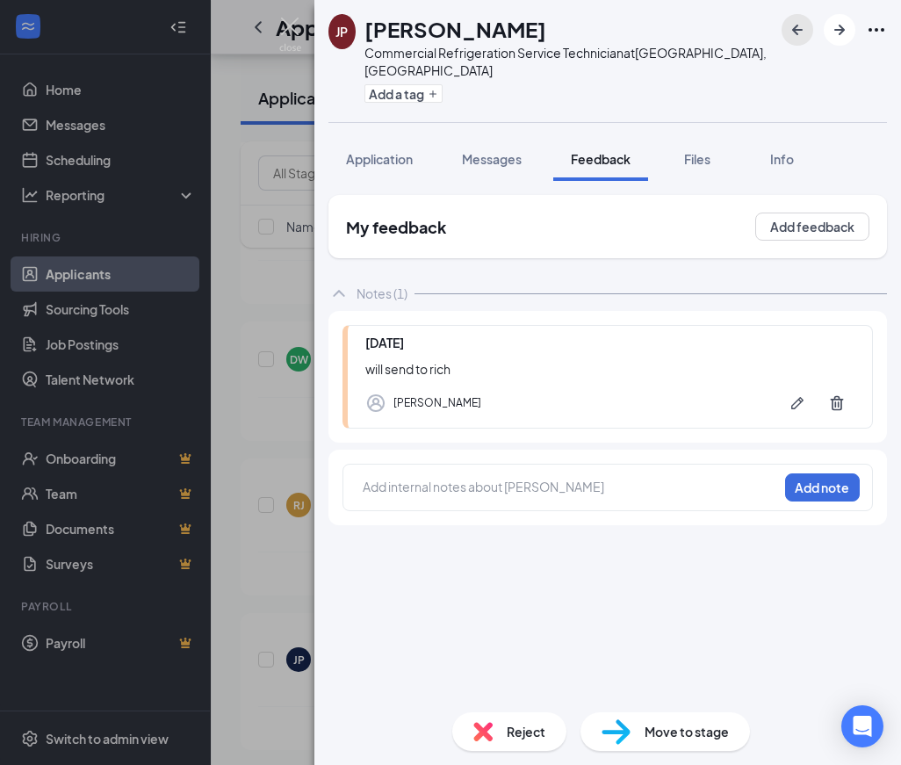
click at [793, 28] on icon "ArrowLeftNew" at bounding box center [797, 29] width 21 height 21
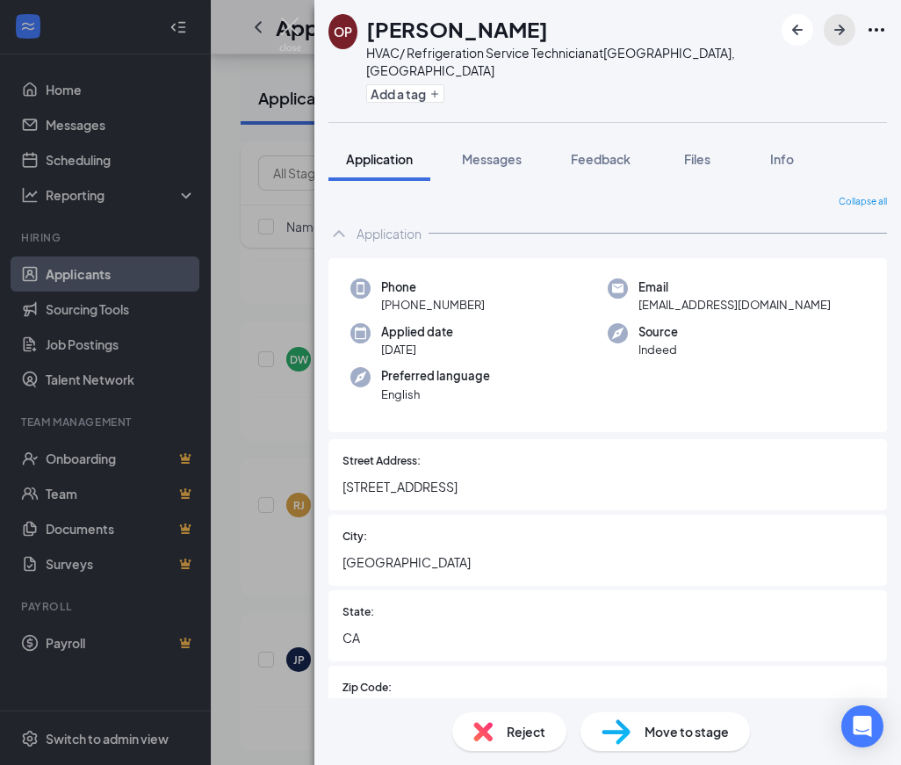
click at [848, 31] on icon "ArrowRight" at bounding box center [839, 29] width 21 height 21
drag, startPoint x: 797, startPoint y: 23, endPoint x: 770, endPoint y: 67, distance: 51.7
click at [797, 22] on icon "ArrowLeftNew" at bounding box center [797, 29] width 21 height 21
click at [604, 151] on span "Feedback" at bounding box center [601, 159] width 60 height 16
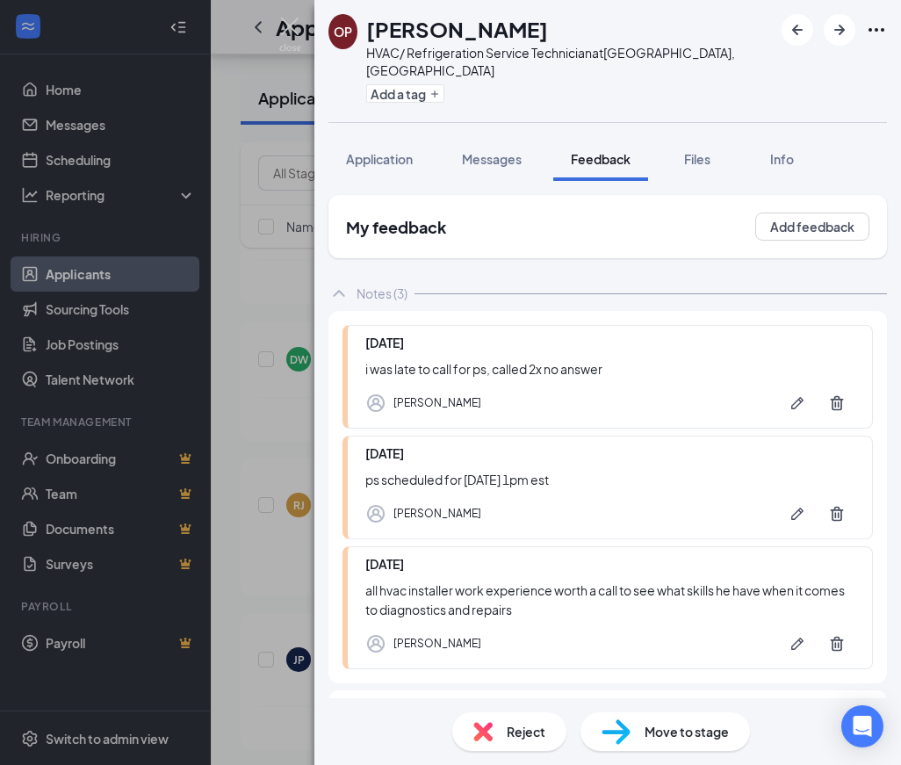
click at [502, 717] on div "Reject" at bounding box center [509, 732] width 114 height 39
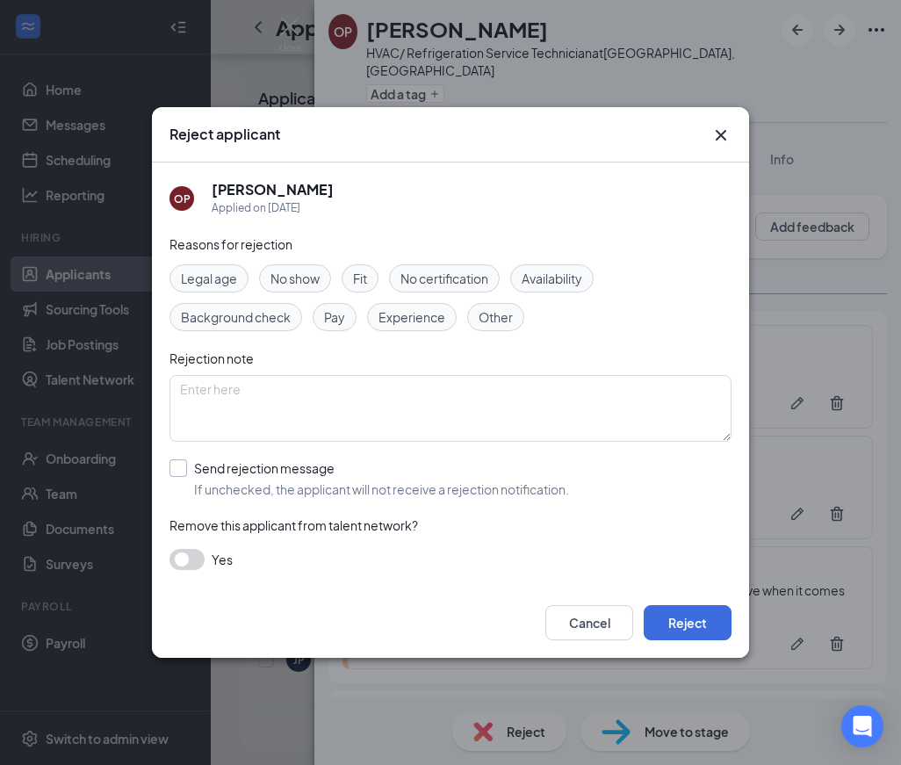
click at [241, 496] on input "Send rejection message If unchecked, the applicant will not receive a rejection…" at bounding box center [370, 478] width 400 height 39
checkbox input "true"
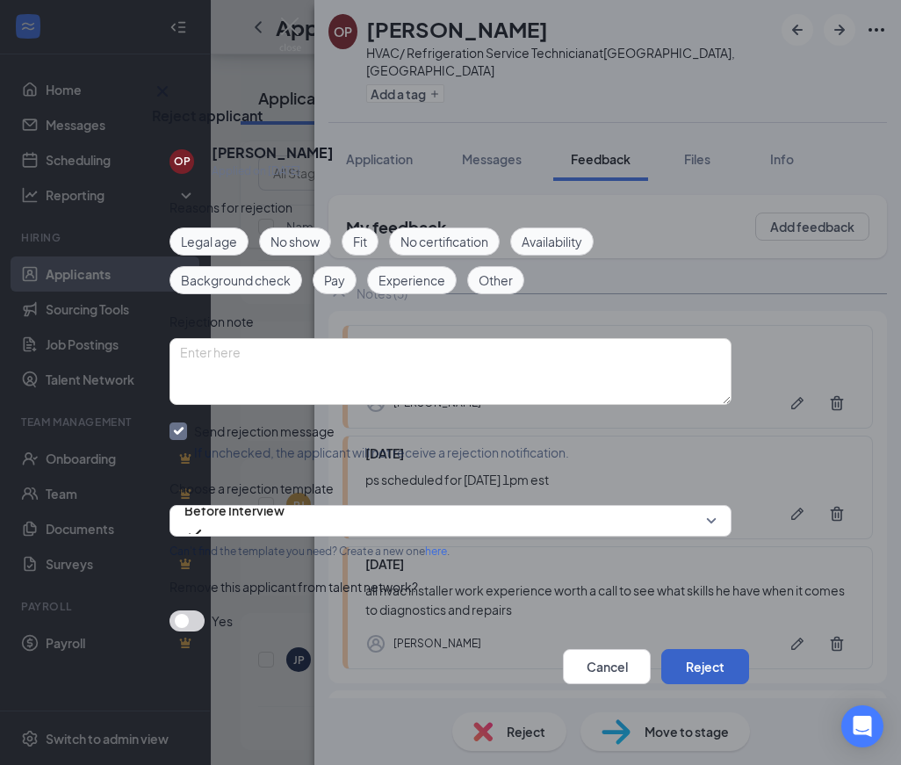
click at [702, 667] on button "Reject" at bounding box center [706, 666] width 88 height 35
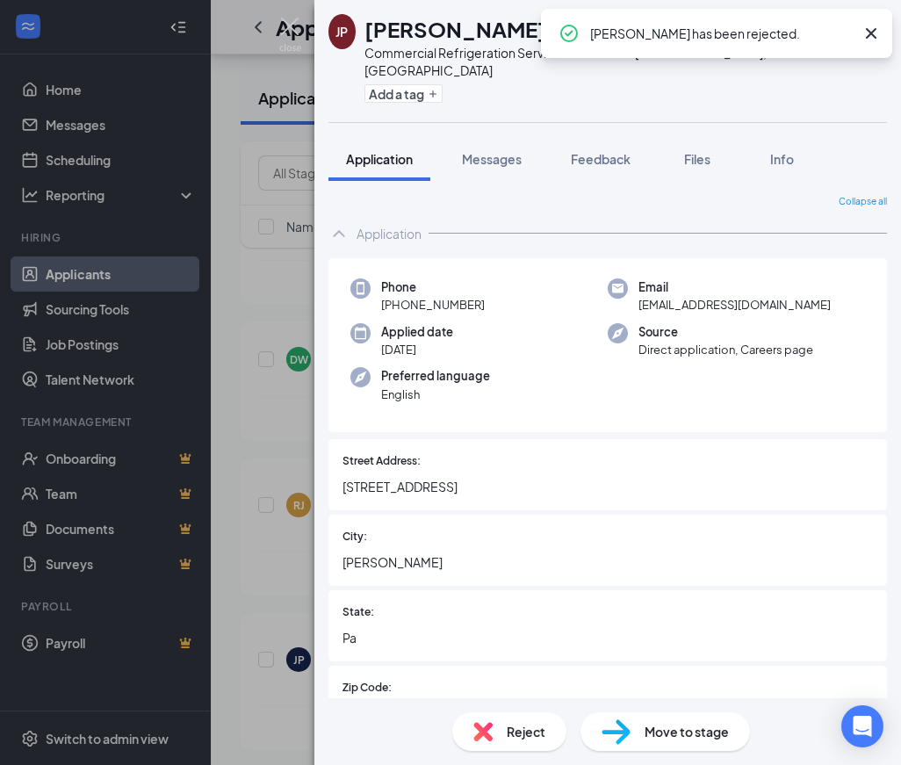
click at [860, 33] on div "[PERSON_NAME] has been rejected." at bounding box center [736, 33] width 292 height 21
click at [869, 33] on icon "Cross" at bounding box center [871, 33] width 21 height 21
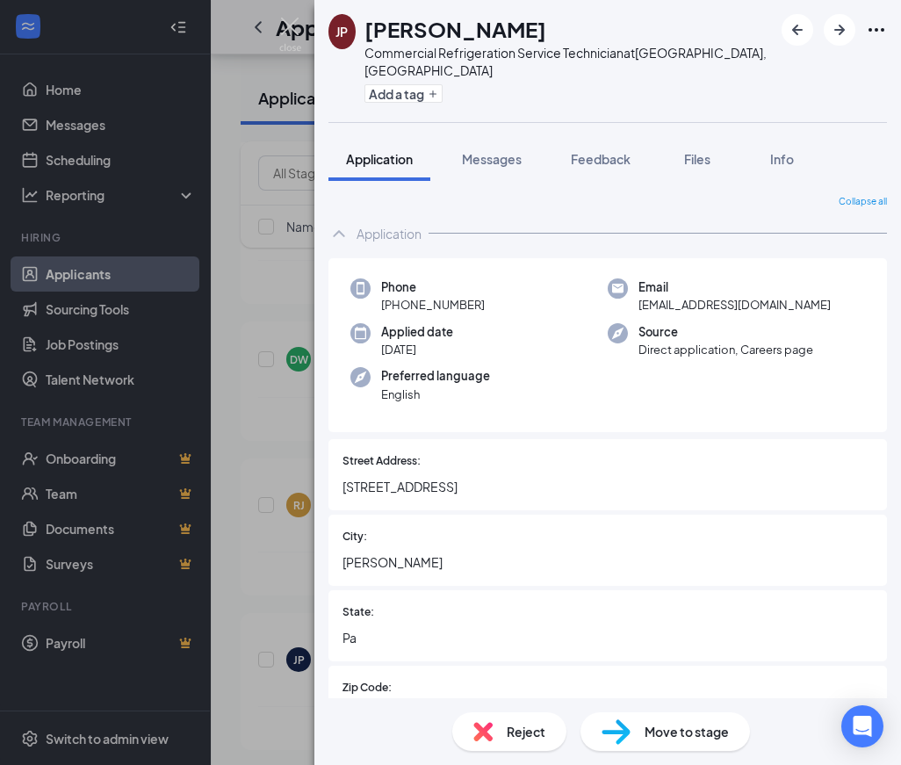
scroll to position [7221, 0]
click at [801, 35] on icon "ArrowLeftNew" at bounding box center [797, 29] width 21 height 21
click at [631, 151] on span "Feedback" at bounding box center [601, 159] width 60 height 16
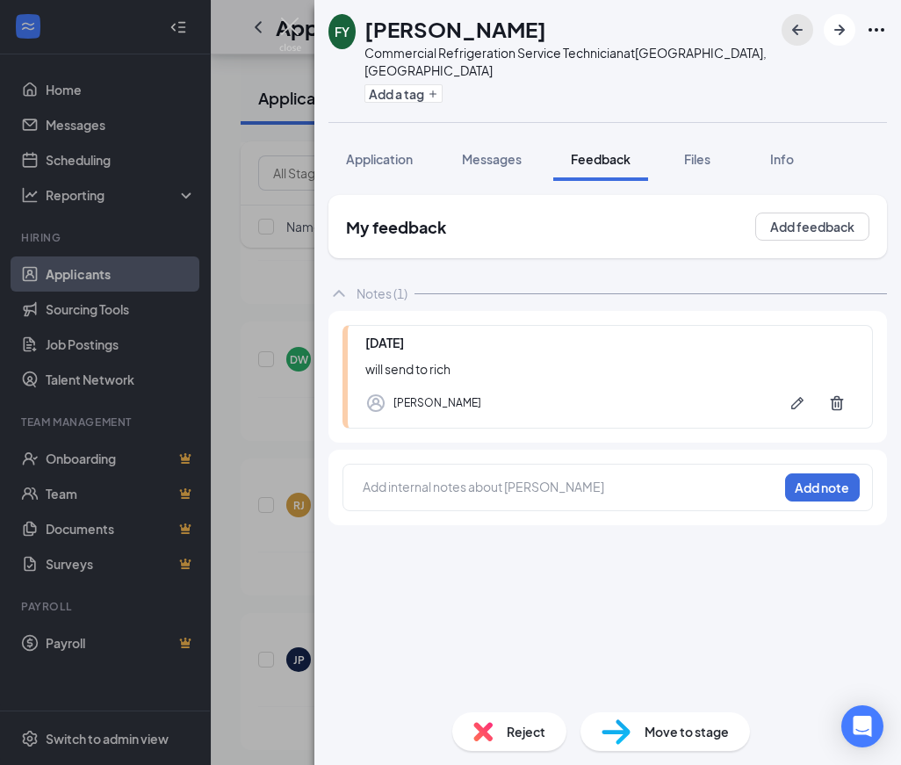
click at [811, 33] on button "button" at bounding box center [798, 30] width 32 height 32
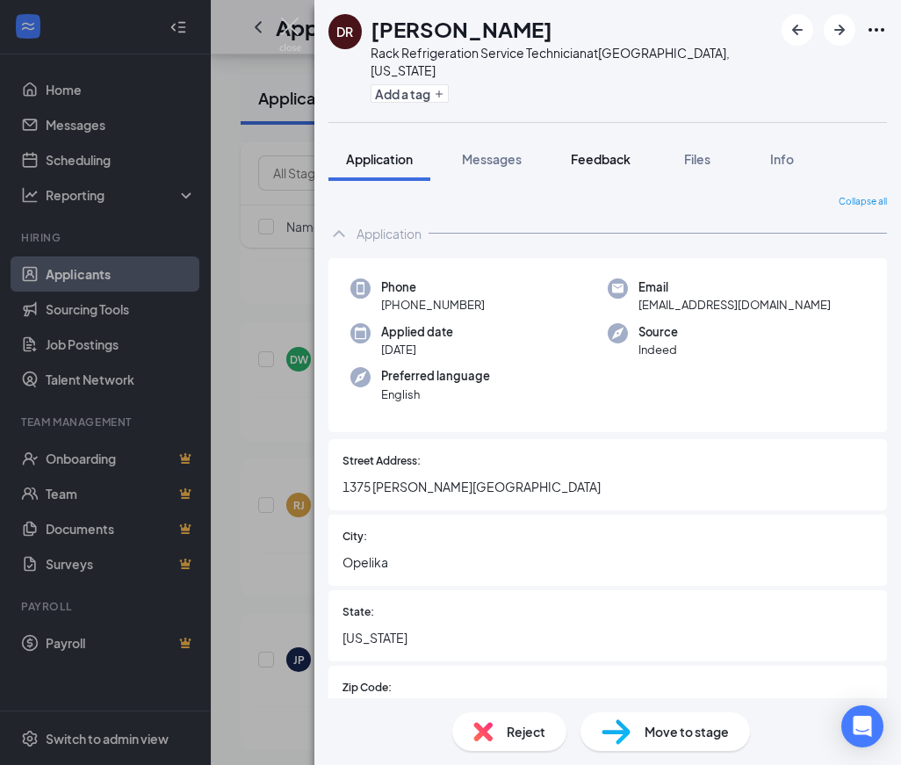
click at [615, 151] on span "Feedback" at bounding box center [601, 159] width 60 height 16
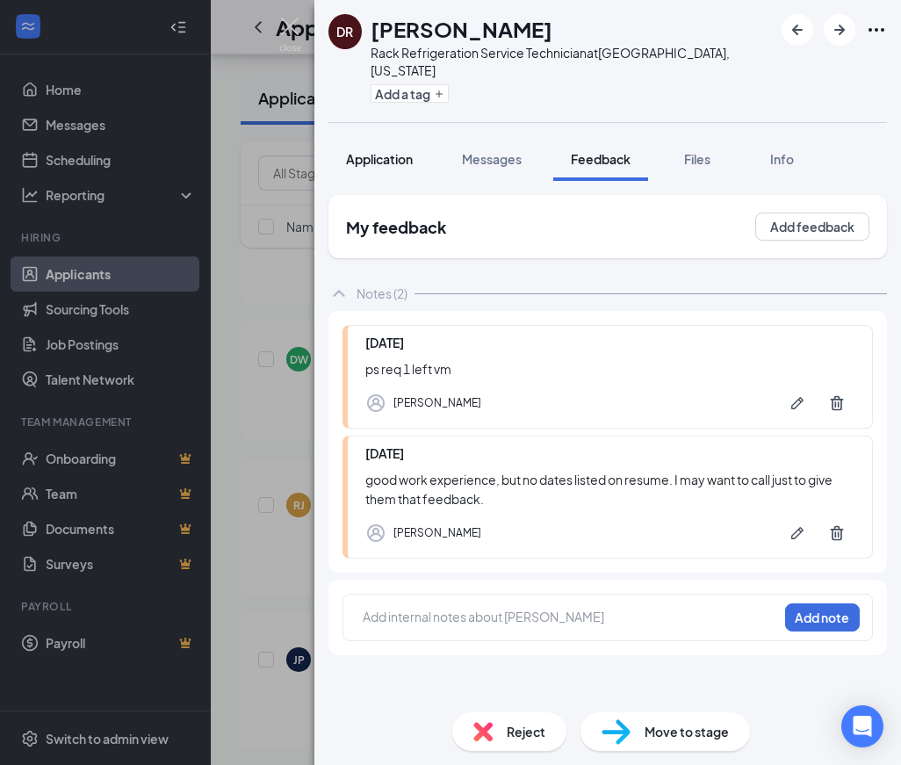
click at [395, 151] on span "Application" at bounding box center [379, 159] width 67 height 16
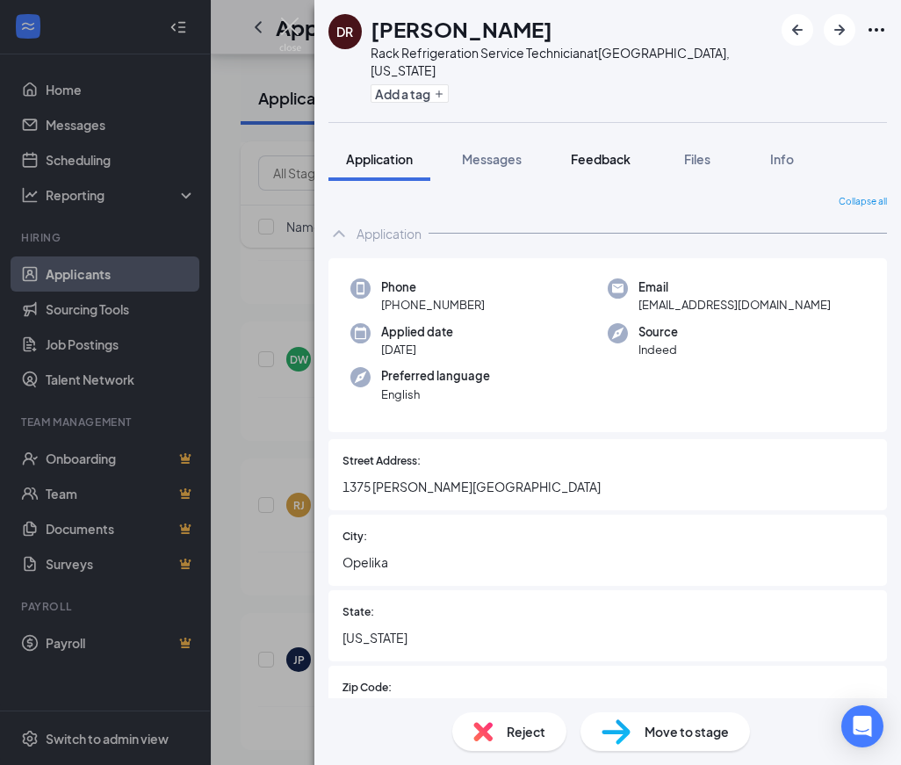
click at [620, 151] on span "Feedback" at bounding box center [601, 159] width 60 height 16
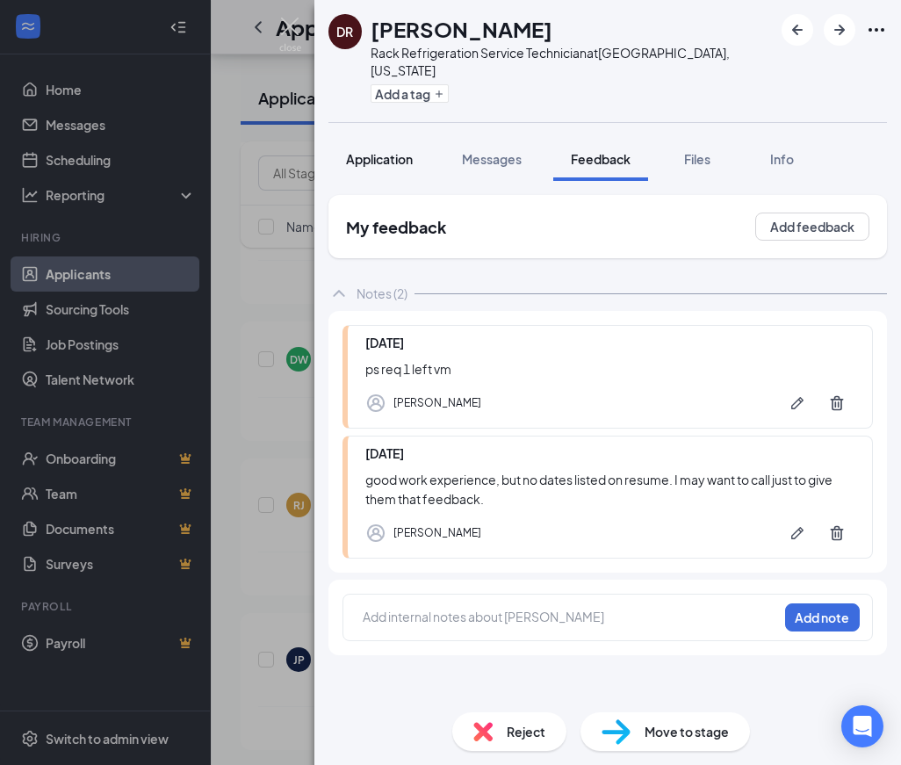
click at [397, 152] on button "Application" at bounding box center [380, 159] width 102 height 44
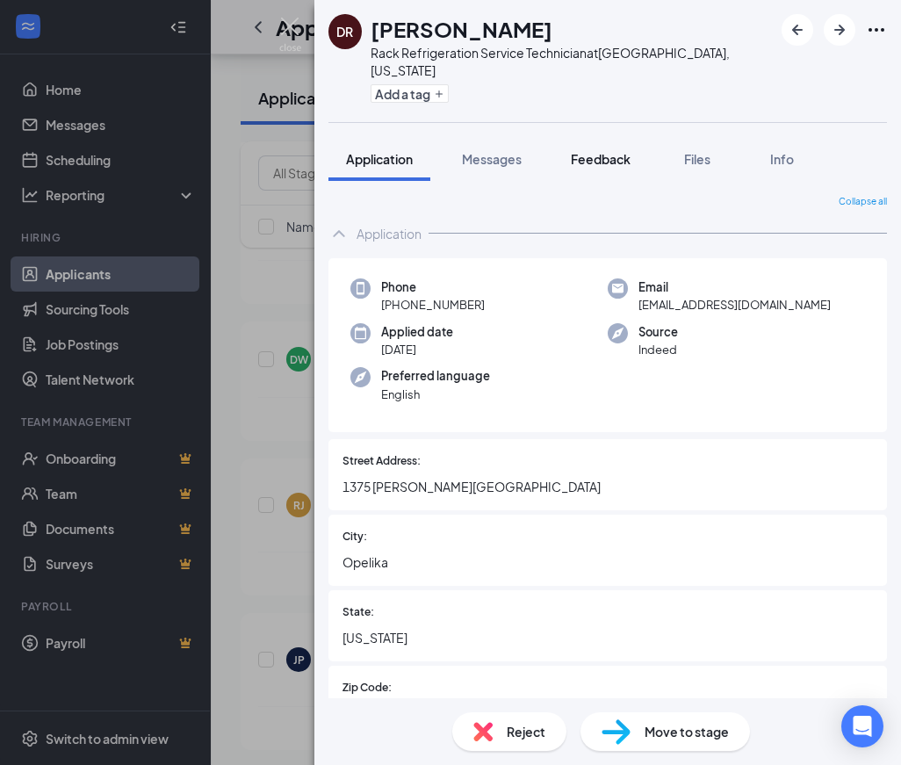
click at [608, 151] on span "Feedback" at bounding box center [601, 159] width 60 height 16
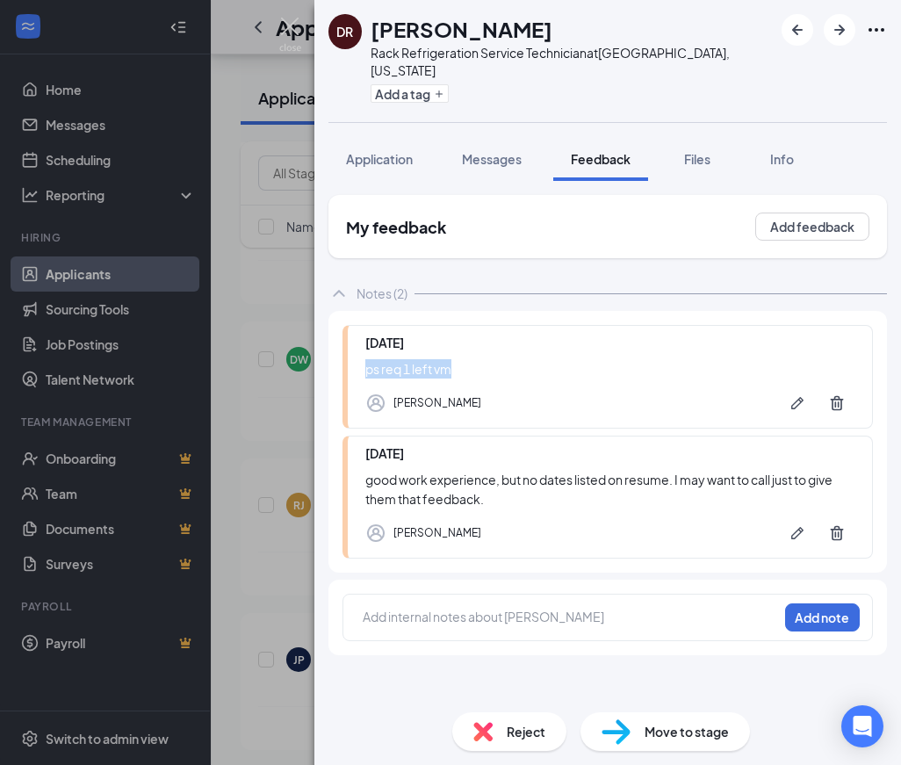
drag, startPoint x: 481, startPoint y: 353, endPoint x: 353, endPoint y: 355, distance: 128.3
click at [353, 355] on div "[DATE] ps req 1 left vm [PERSON_NAME]" at bounding box center [608, 377] width 531 height 104
drag, startPoint x: 353, startPoint y: 355, endPoint x: 388, endPoint y: 355, distance: 35.1
copy div "ps req 1 left vm"
click at [424, 608] on div at bounding box center [571, 617] width 414 height 18
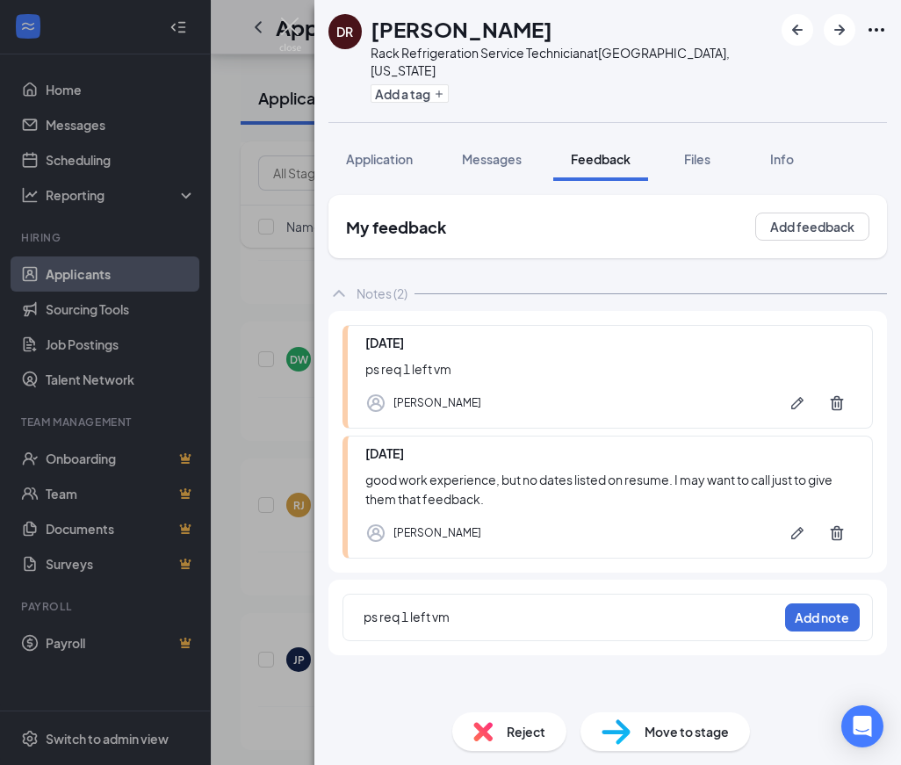
click at [526, 608] on div "ps req 1 left vm" at bounding box center [571, 617] width 414 height 18
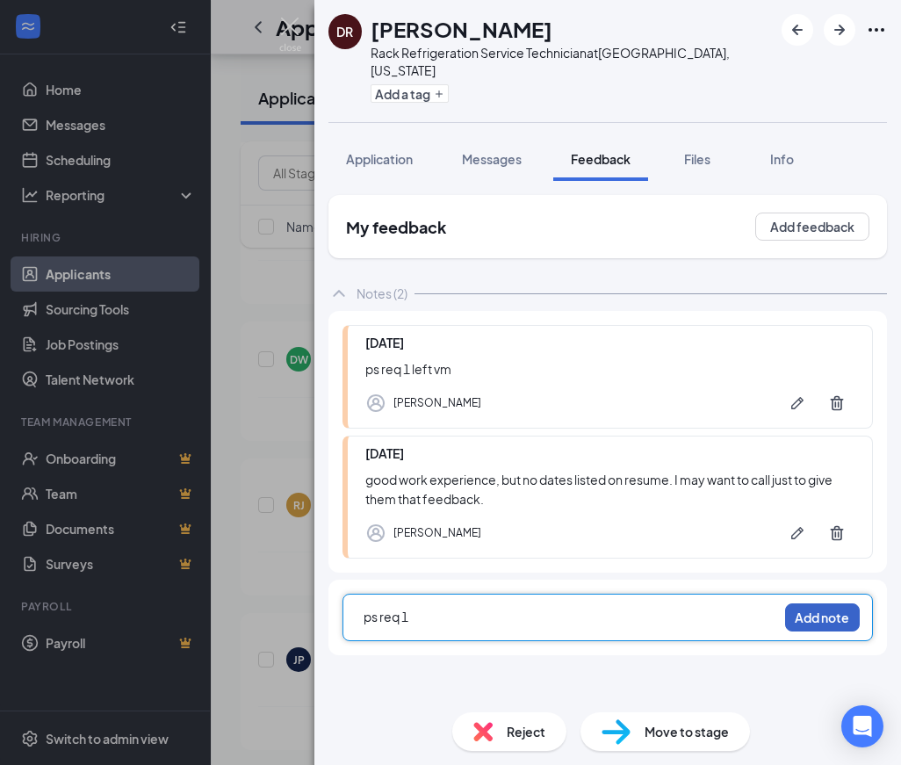
click at [819, 604] on button "Add note" at bounding box center [822, 618] width 75 height 28
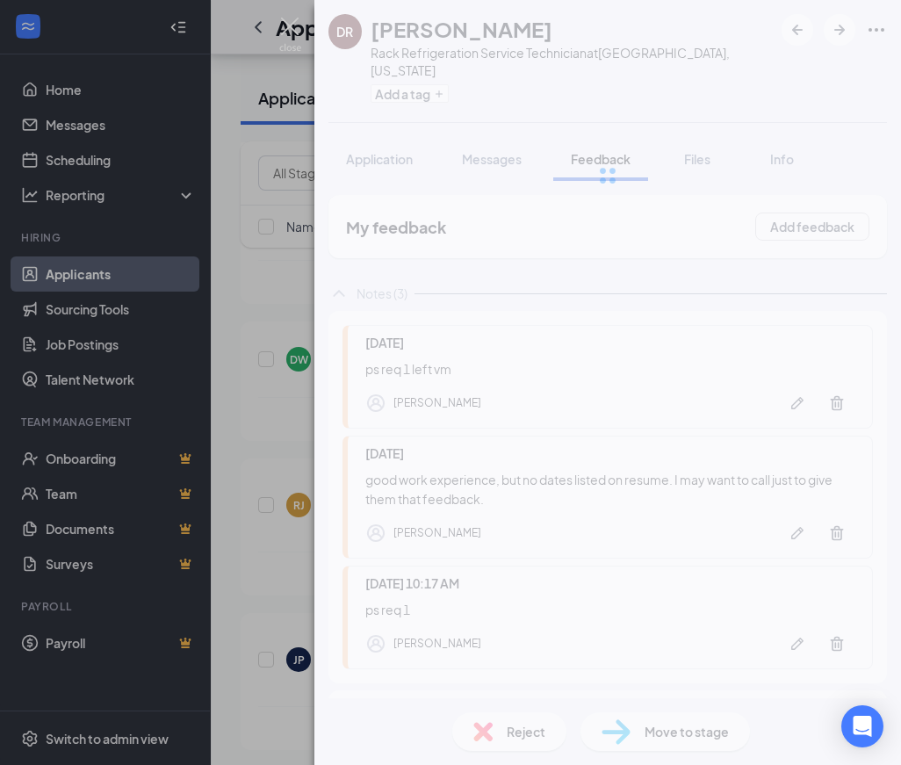
click at [553, 726] on div "[PERSON_NAME] Rack Refrigeration Service Technician at [GEOGRAPHIC_DATA], [US_S…" at bounding box center [608, 382] width 587 height 765
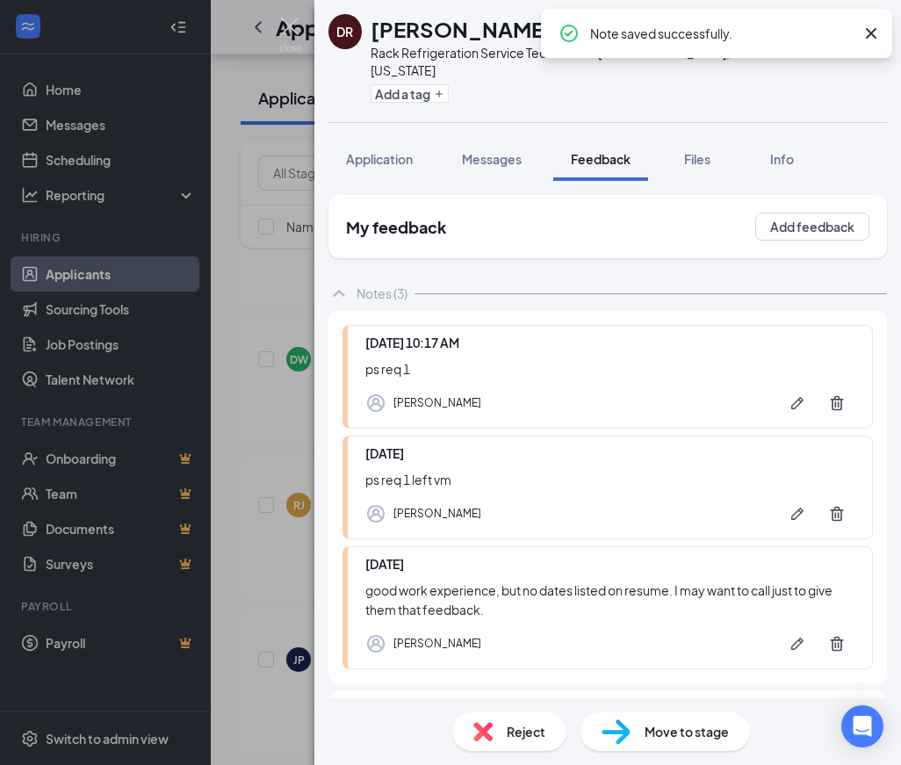
click at [531, 727] on span "Reject" at bounding box center [526, 731] width 39 height 19
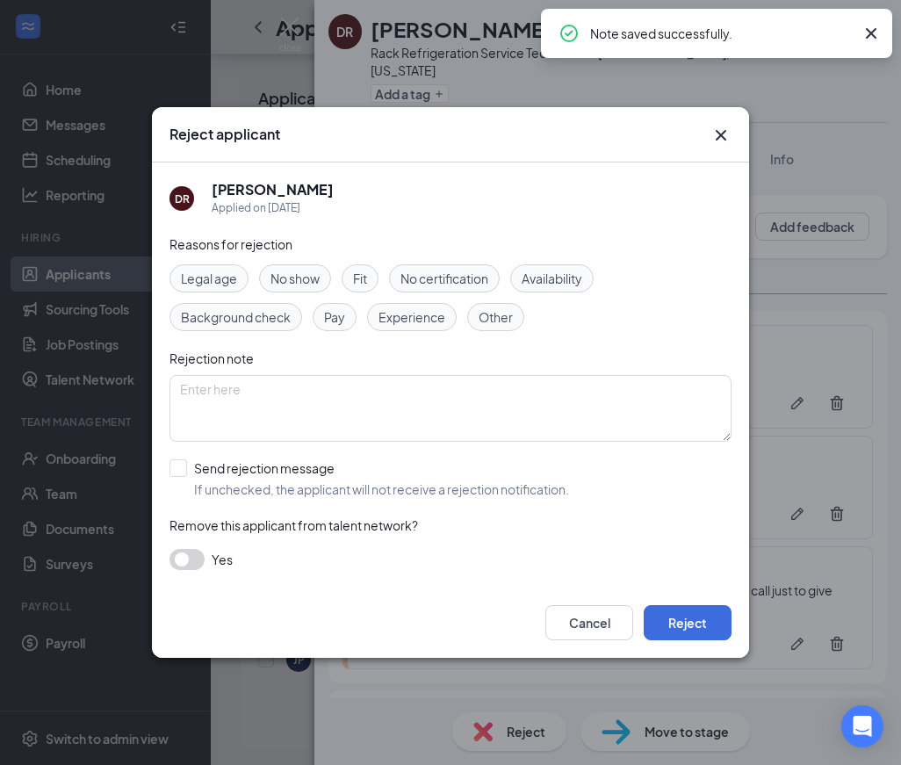
drag, startPoint x: 321, startPoint y: 483, endPoint x: 330, endPoint y: 493, distance: 13.7
click at [321, 482] on input "Send rejection message If unchecked, the applicant will not receive a rejection…" at bounding box center [370, 478] width 400 height 39
checkbox input "true"
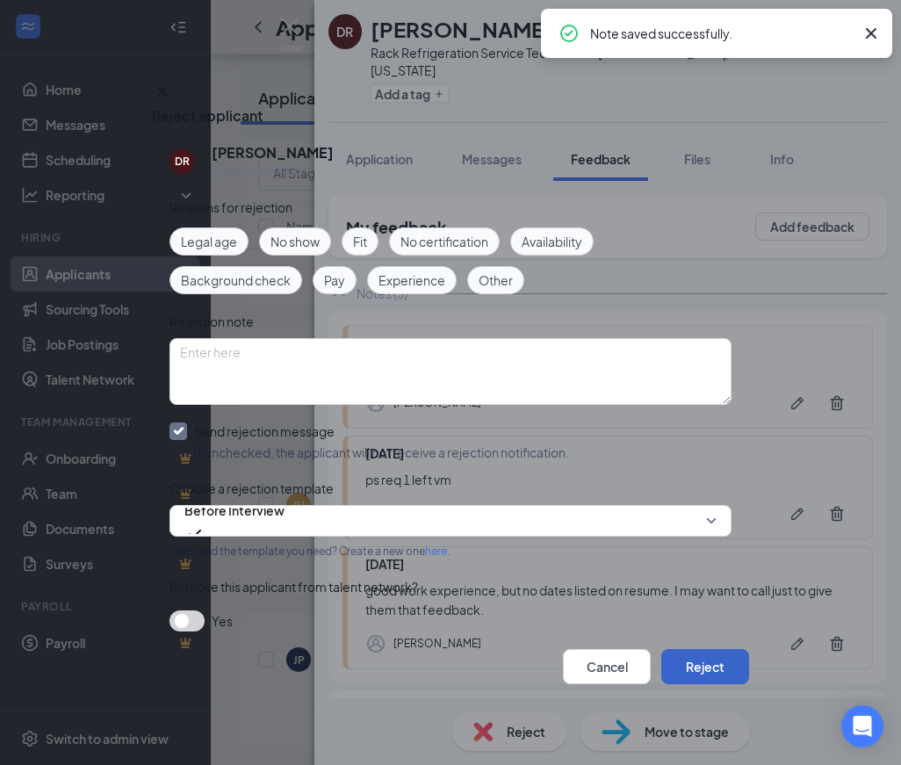
click at [695, 667] on button "Reject" at bounding box center [706, 666] width 88 height 35
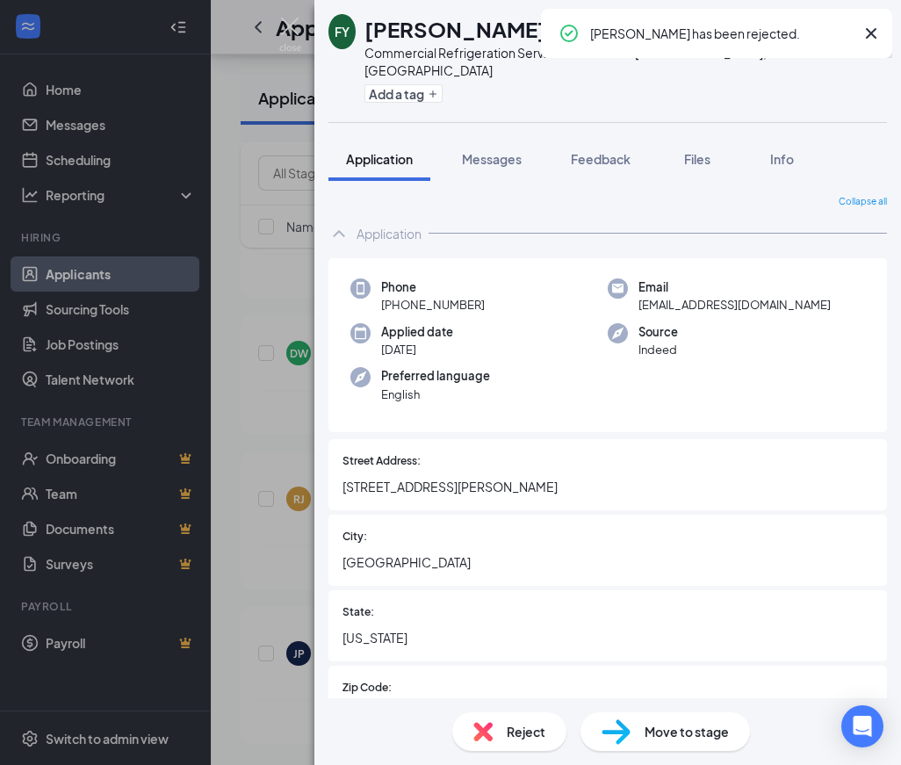
scroll to position [7084, 0]
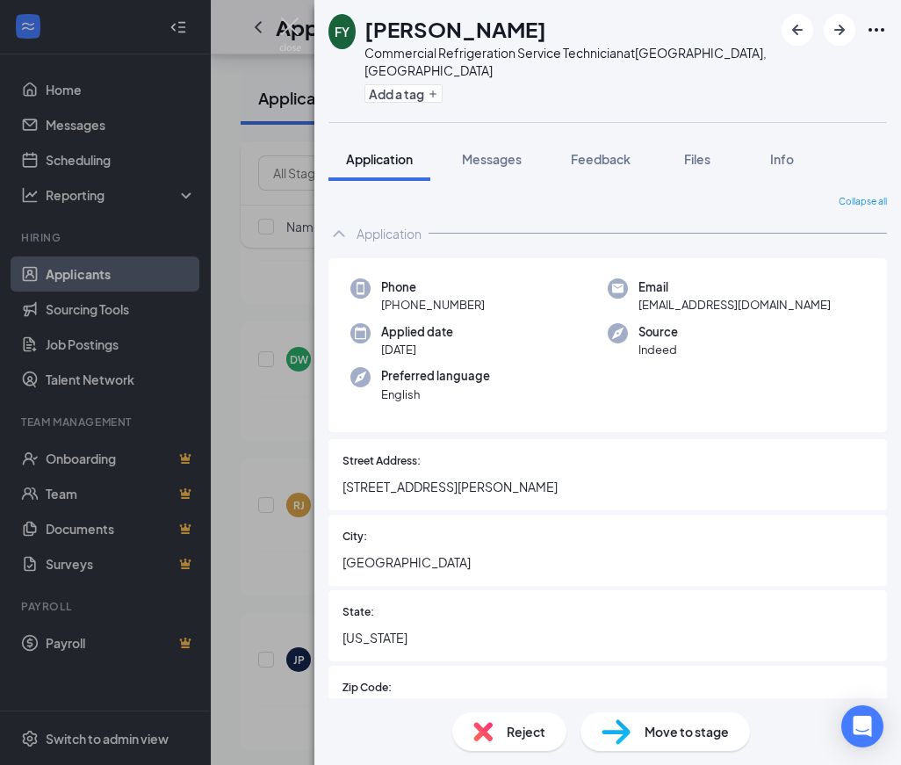
drag, startPoint x: 625, startPoint y: 135, endPoint x: 850, endPoint y: 44, distance: 242.8
click at [622, 151] on span "Feedback" at bounding box center [601, 159] width 60 height 16
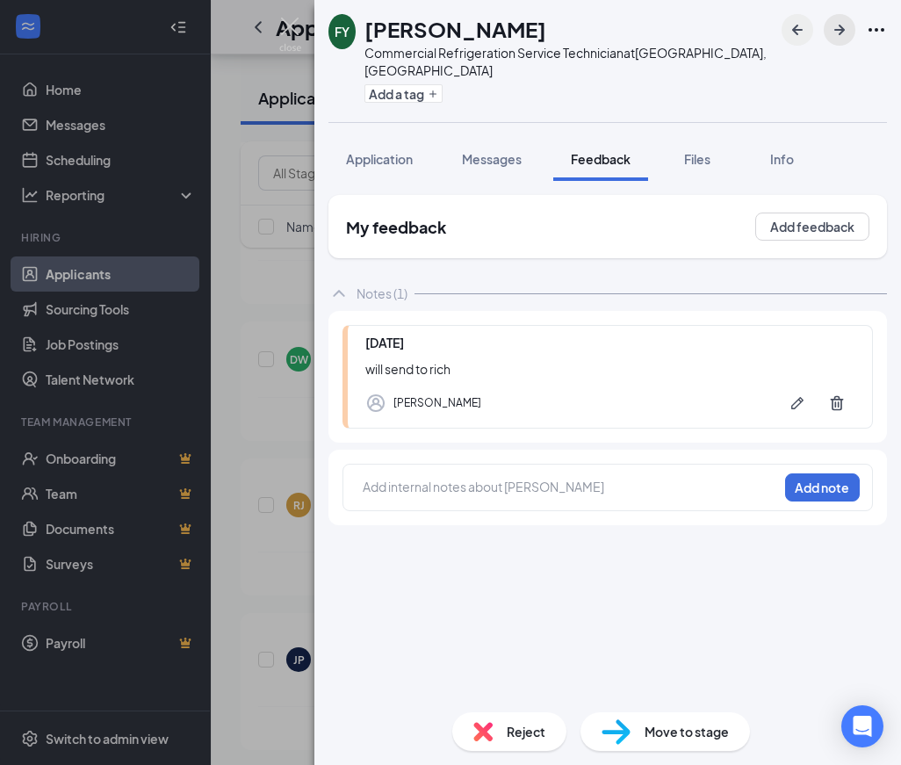
drag, startPoint x: 842, startPoint y: 36, endPoint x: 789, endPoint y: 37, distance: 52.7
click at [835, 36] on icon "ArrowRight" at bounding box center [839, 29] width 21 height 21
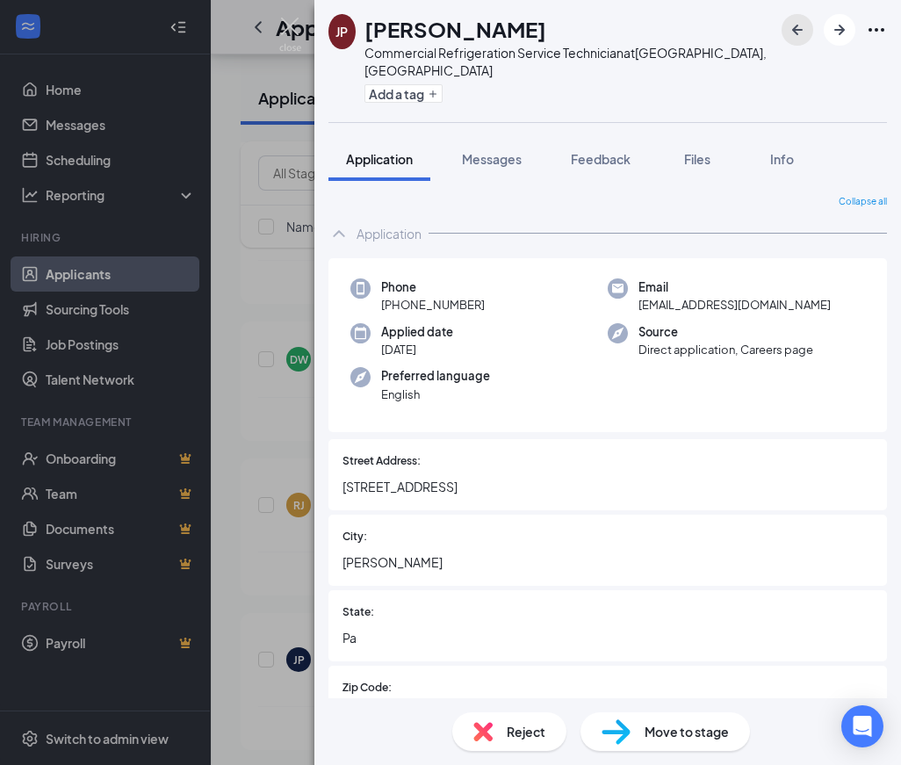
click at [798, 33] on icon "ArrowLeftNew" at bounding box center [797, 29] width 21 height 21
click at [800, 37] on icon "ArrowLeftNew" at bounding box center [797, 29] width 21 height 21
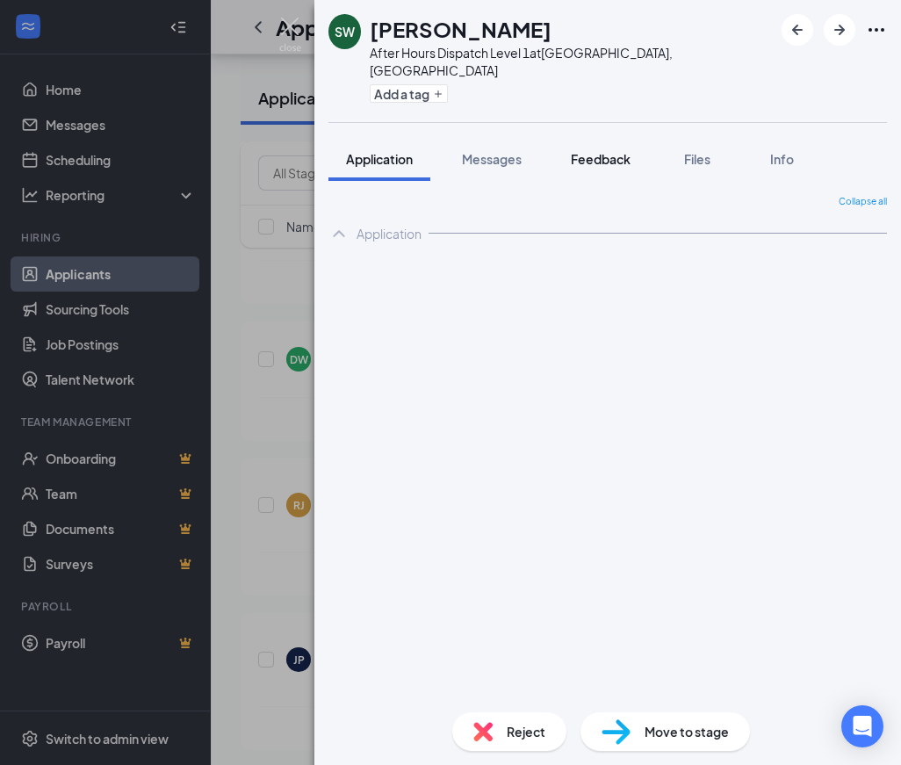
click at [612, 150] on div "Feedback" at bounding box center [601, 159] width 60 height 18
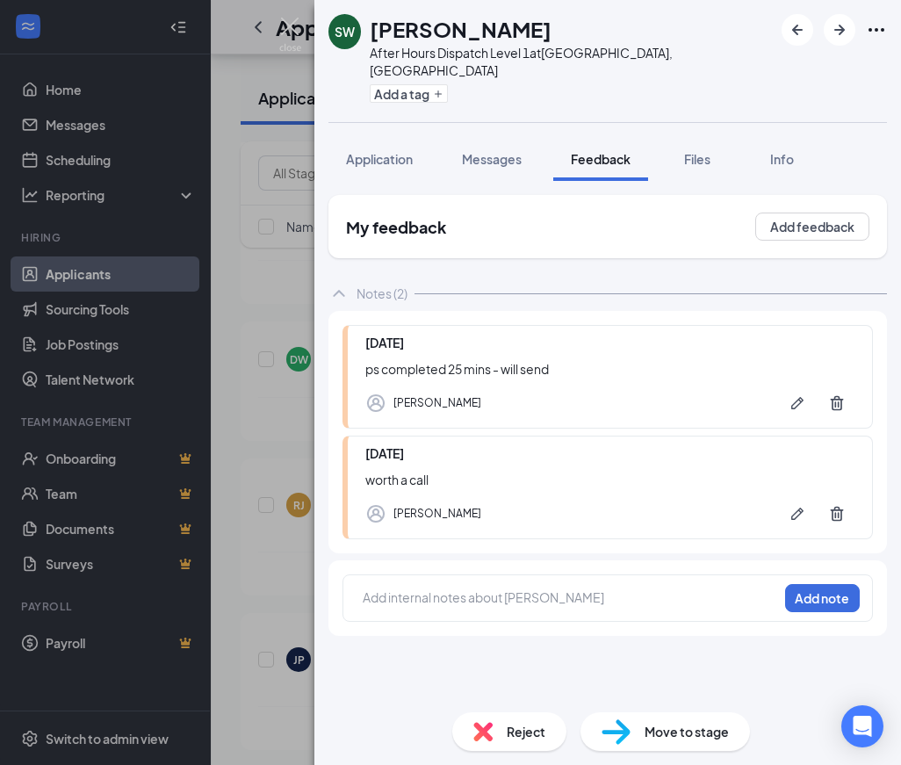
click at [781, 28] on div "SW [PERSON_NAME] After Hours Dispatch Level 1 at [GEOGRAPHIC_DATA], [GEOGRAPHIC…" at bounding box center [608, 61] width 587 height 122
click at [787, 34] on button "button" at bounding box center [798, 30] width 32 height 32
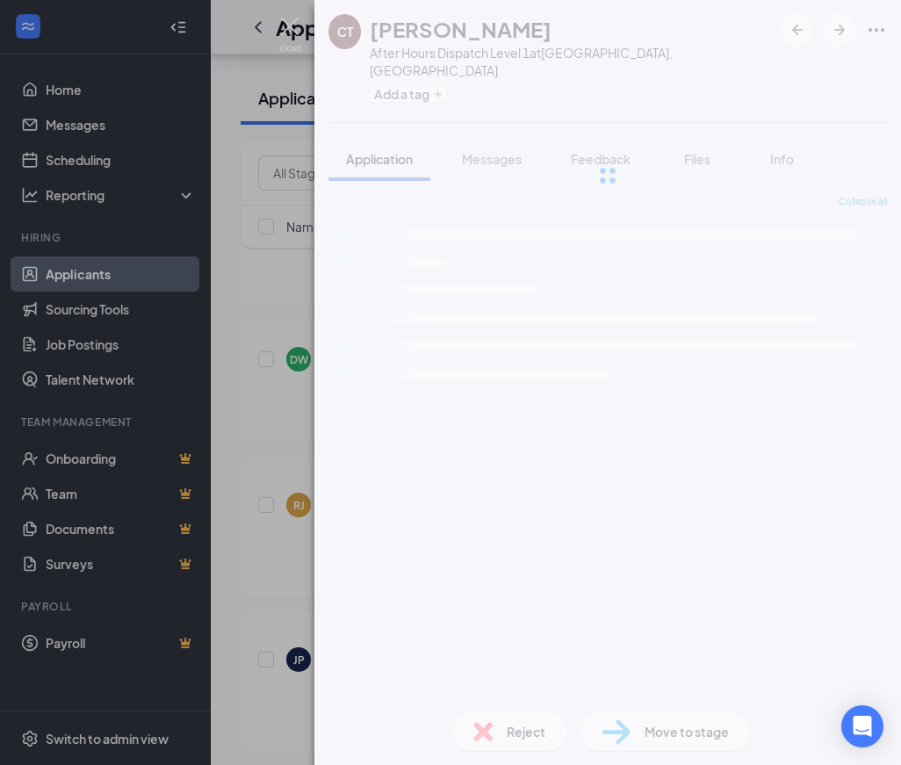
click at [612, 145] on div at bounding box center [608, 175] width 587 height 351
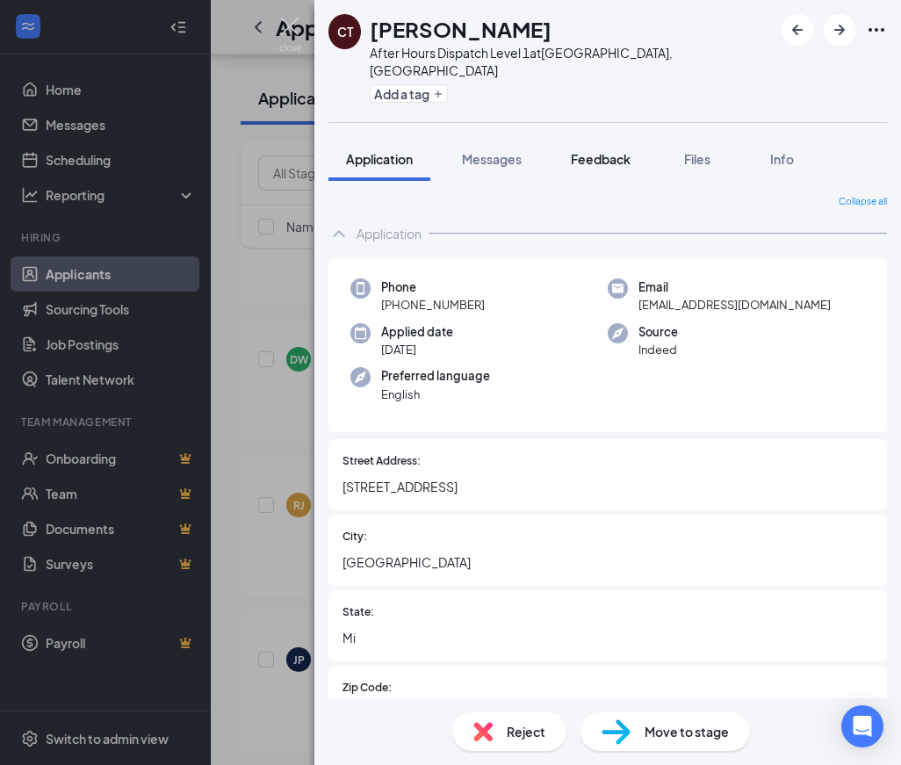
click at [609, 151] on span "Feedback" at bounding box center [601, 159] width 60 height 16
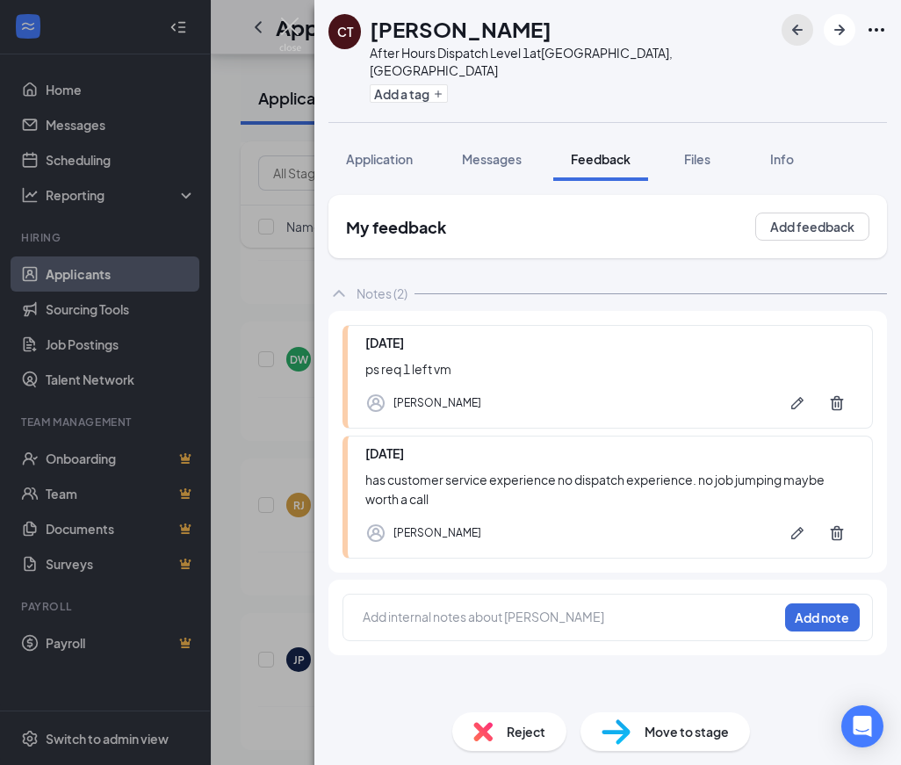
click at [807, 38] on icon "ArrowLeftNew" at bounding box center [797, 29] width 21 height 21
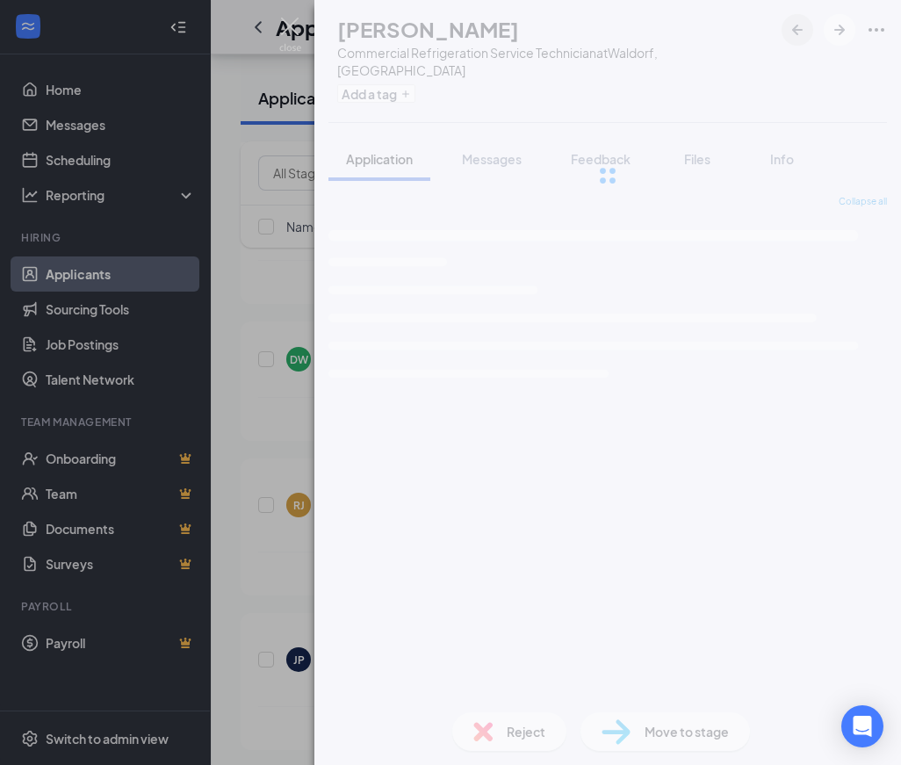
click at [618, 151] on span "Feedback" at bounding box center [601, 159] width 60 height 16
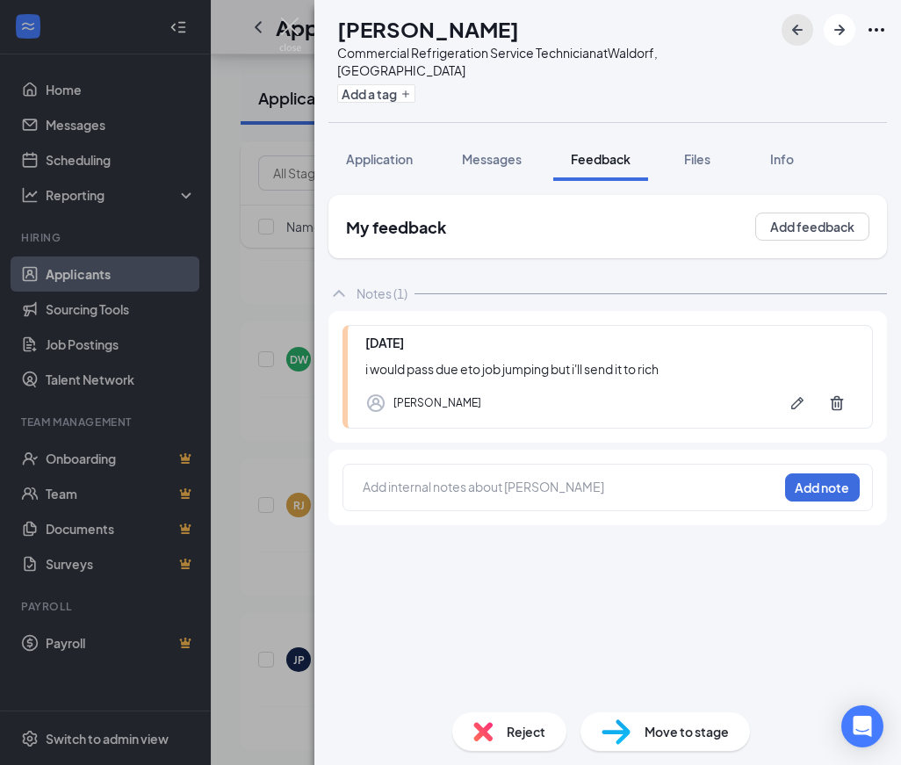
click at [795, 40] on button "button" at bounding box center [798, 30] width 32 height 32
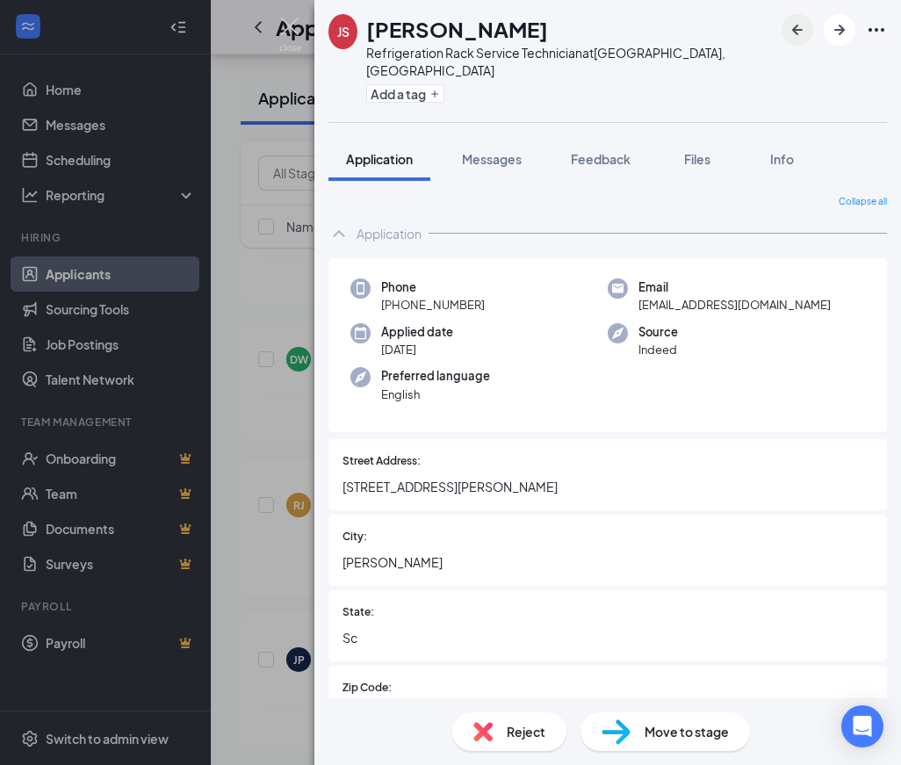
drag, startPoint x: 637, startPoint y: 154, endPoint x: 808, endPoint y: 25, distance: 214.5
click at [636, 153] on button "Feedback" at bounding box center [600, 159] width 95 height 44
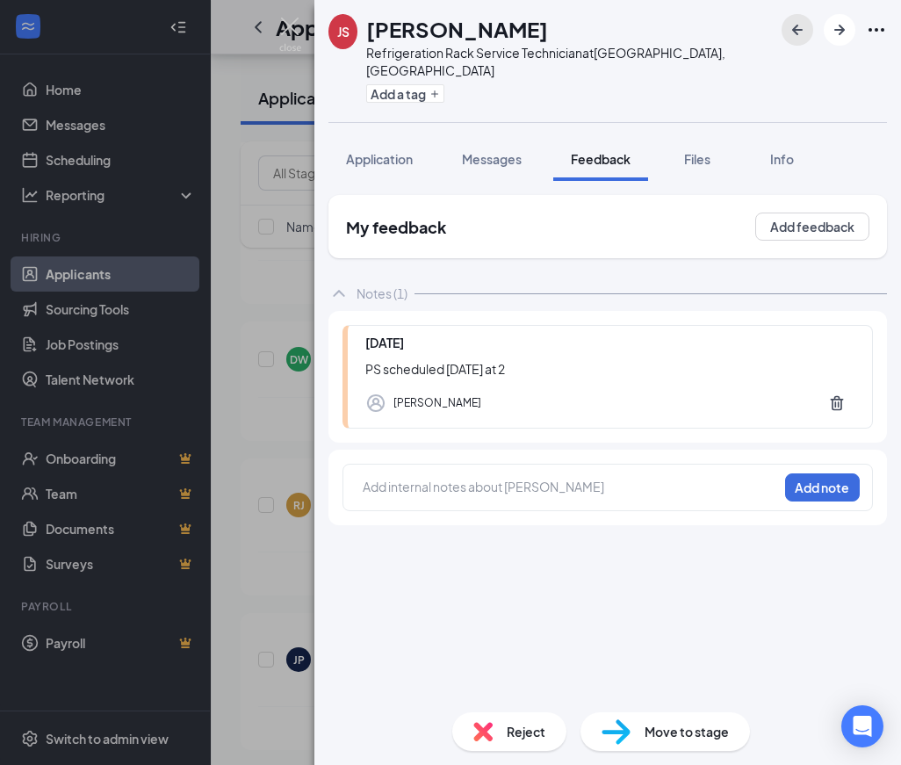
click at [808, 25] on button "button" at bounding box center [798, 30] width 32 height 32
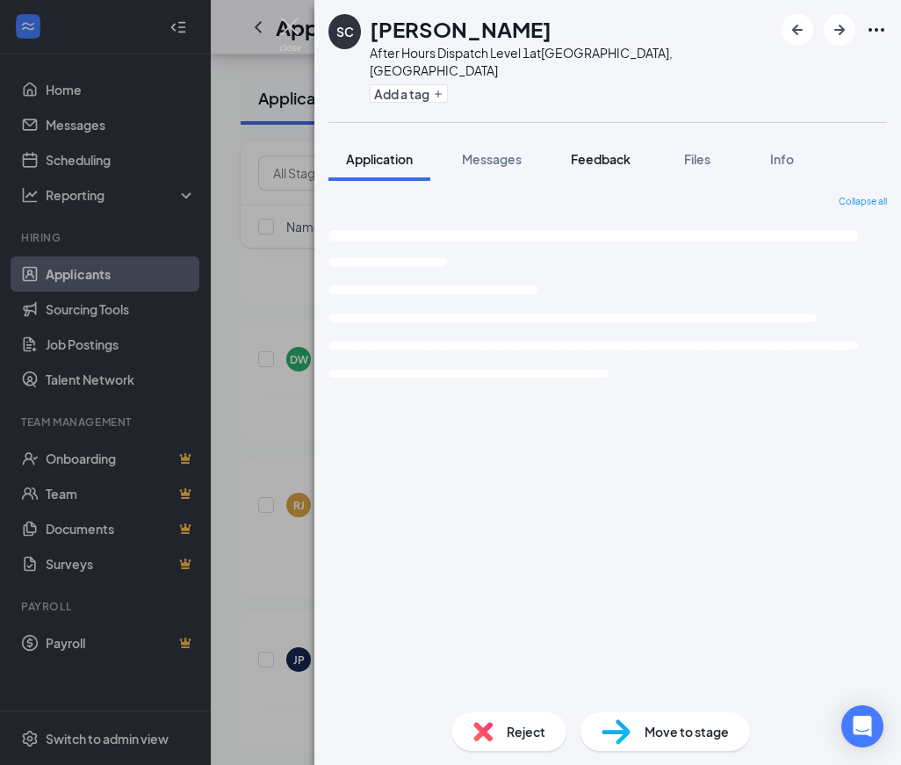
drag, startPoint x: 618, startPoint y: 139, endPoint x: 628, endPoint y: 135, distance: 10.3
click at [618, 151] on span "Feedback" at bounding box center [601, 159] width 60 height 16
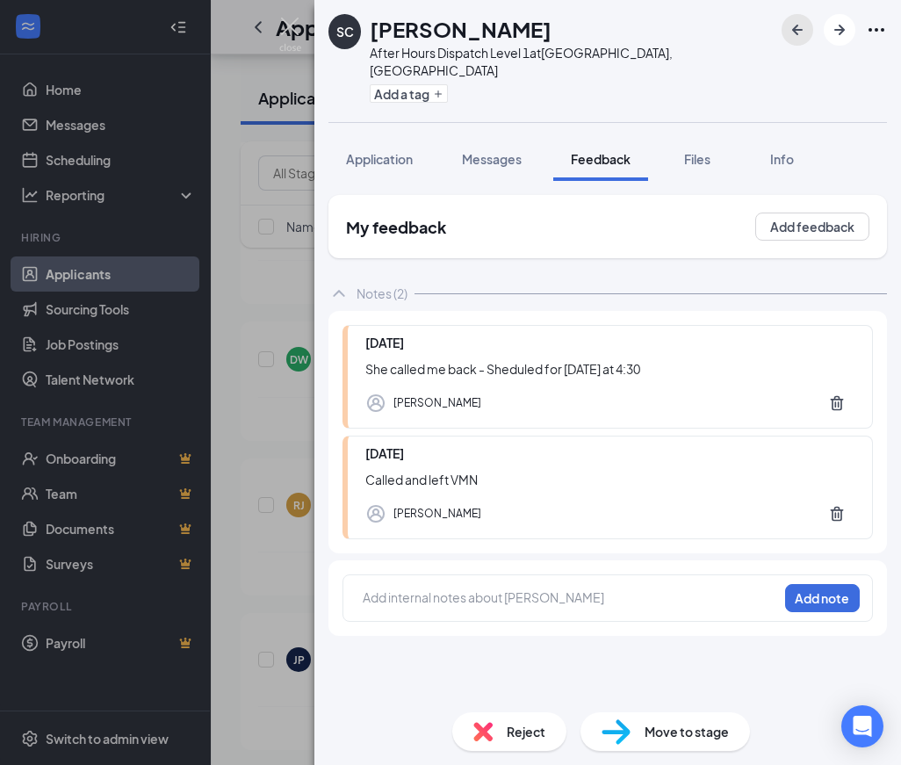
click at [790, 33] on icon "ArrowLeftNew" at bounding box center [797, 29] width 21 height 21
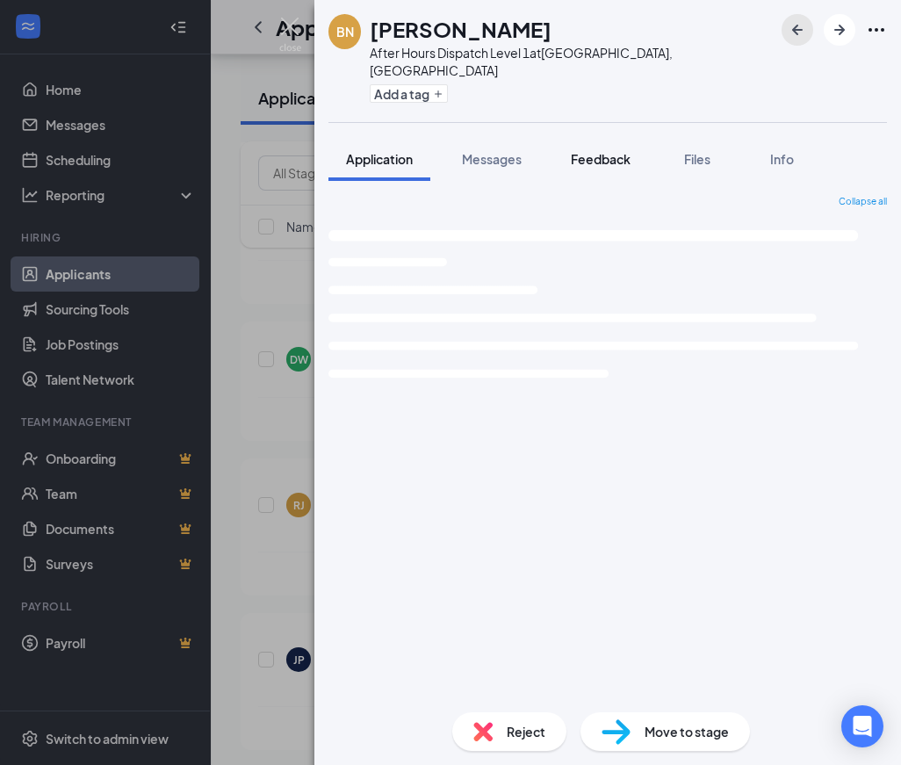
click at [605, 151] on span "Feedback" at bounding box center [601, 159] width 60 height 16
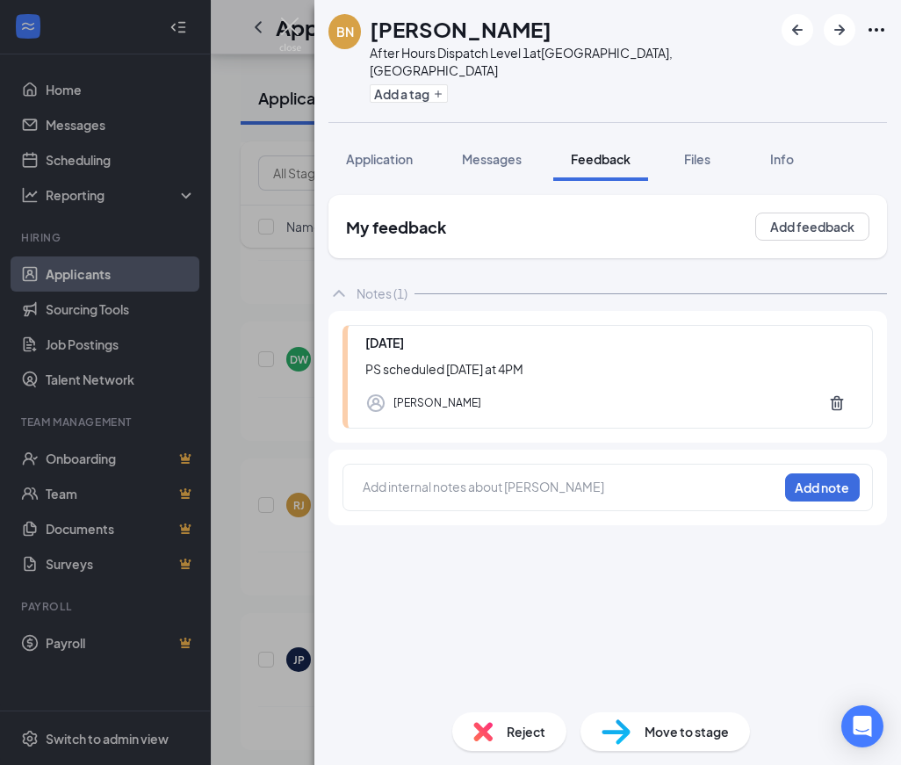
click at [806, 11] on div "BN [PERSON_NAME] After Hours Dispatch Level 1 at [GEOGRAPHIC_DATA], [GEOGRAPHIC…" at bounding box center [608, 61] width 587 height 122
click at [799, 25] on icon "ArrowLeftNew" at bounding box center [797, 30] width 11 height 11
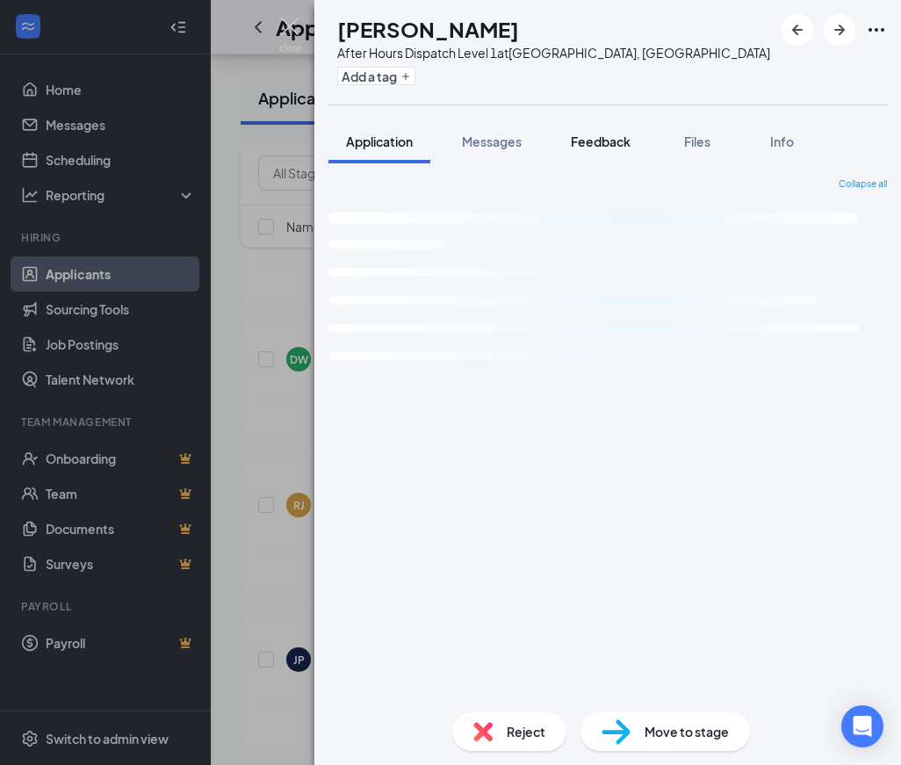
click at [595, 142] on span "Feedback" at bounding box center [601, 142] width 60 height 16
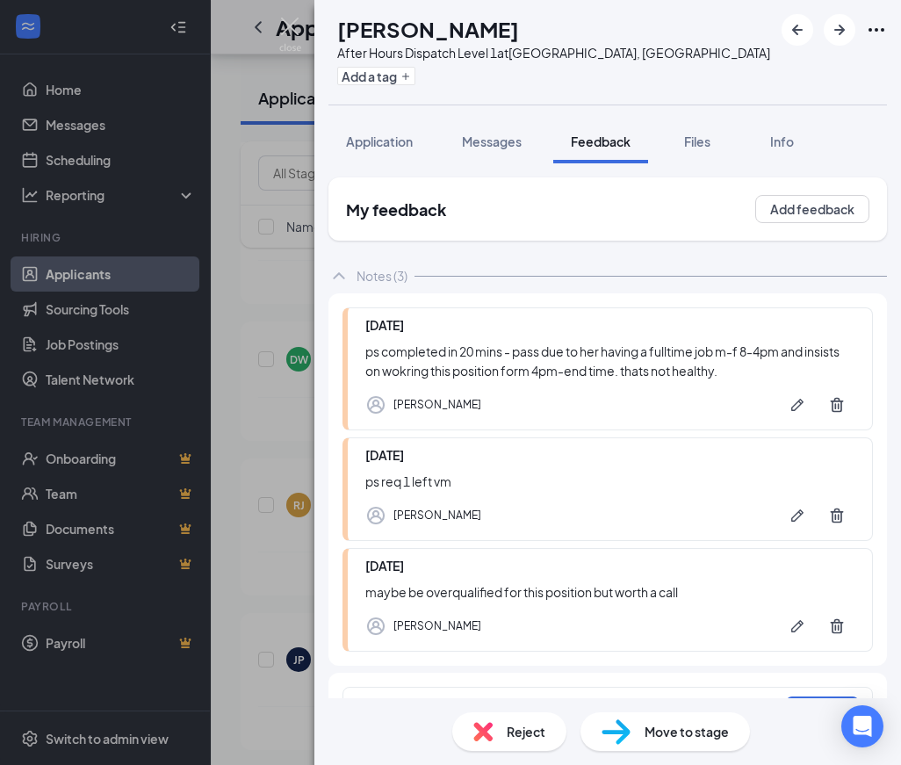
click at [533, 725] on span "Reject" at bounding box center [526, 731] width 39 height 19
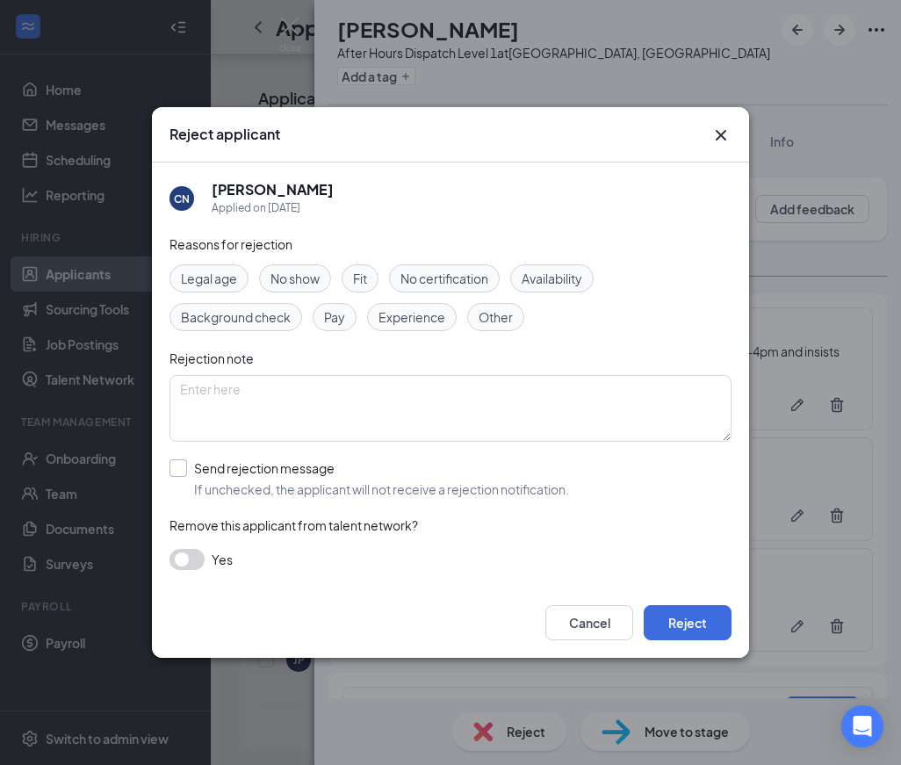
click at [253, 490] on input "Send rejection message If unchecked, the applicant will not receive a rejection…" at bounding box center [370, 478] width 400 height 39
checkbox input "true"
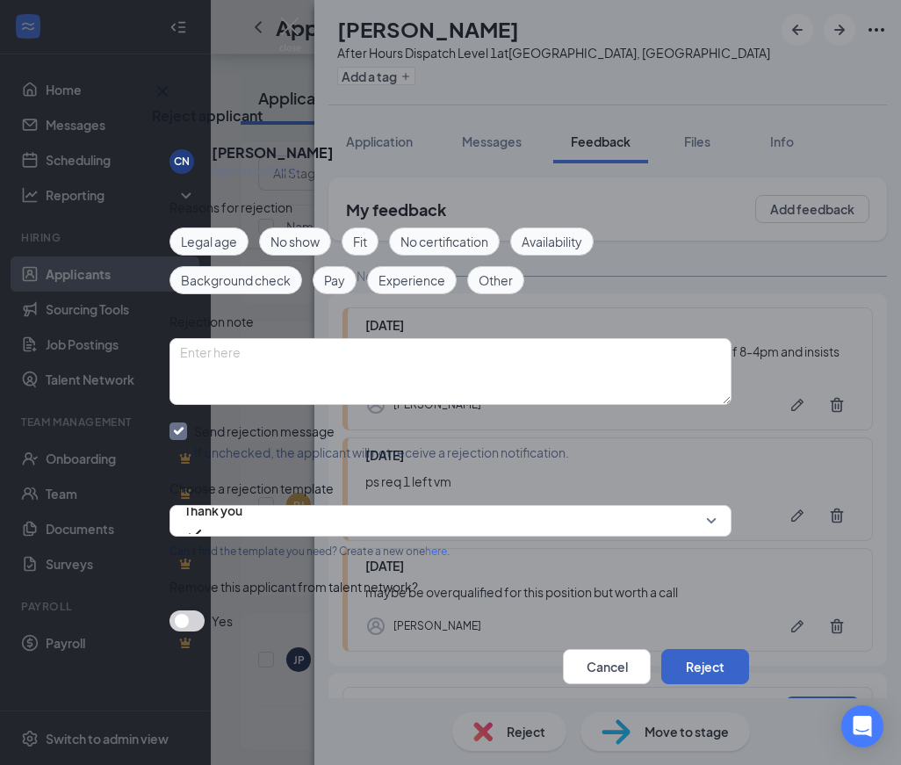
click at [662, 662] on button "Reject" at bounding box center [706, 666] width 88 height 35
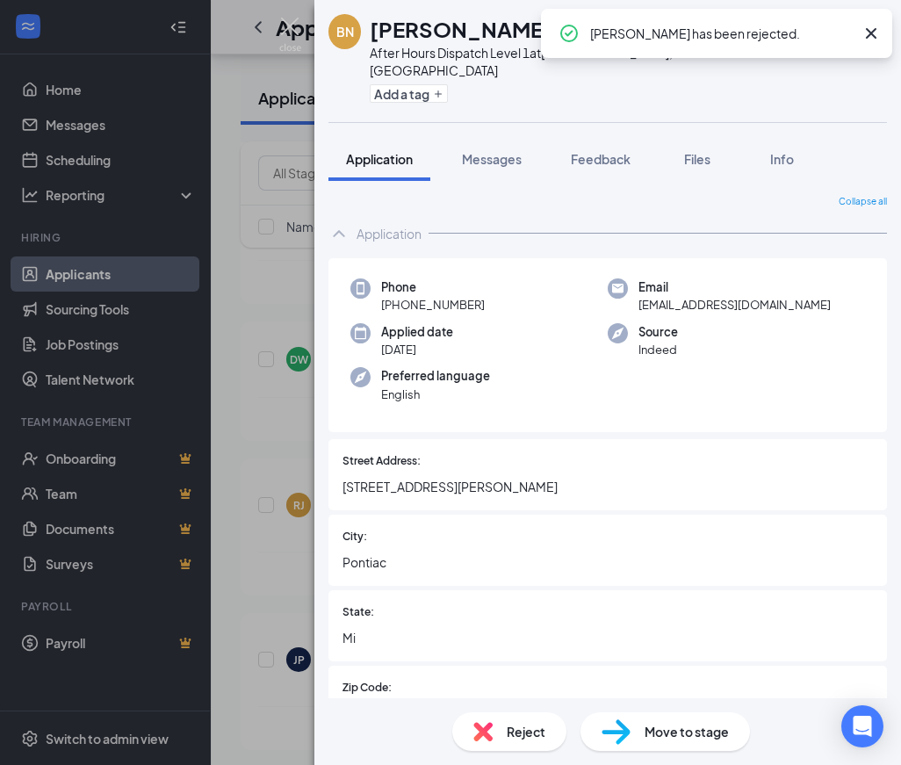
click at [874, 40] on icon "Cross" at bounding box center [871, 33] width 21 height 21
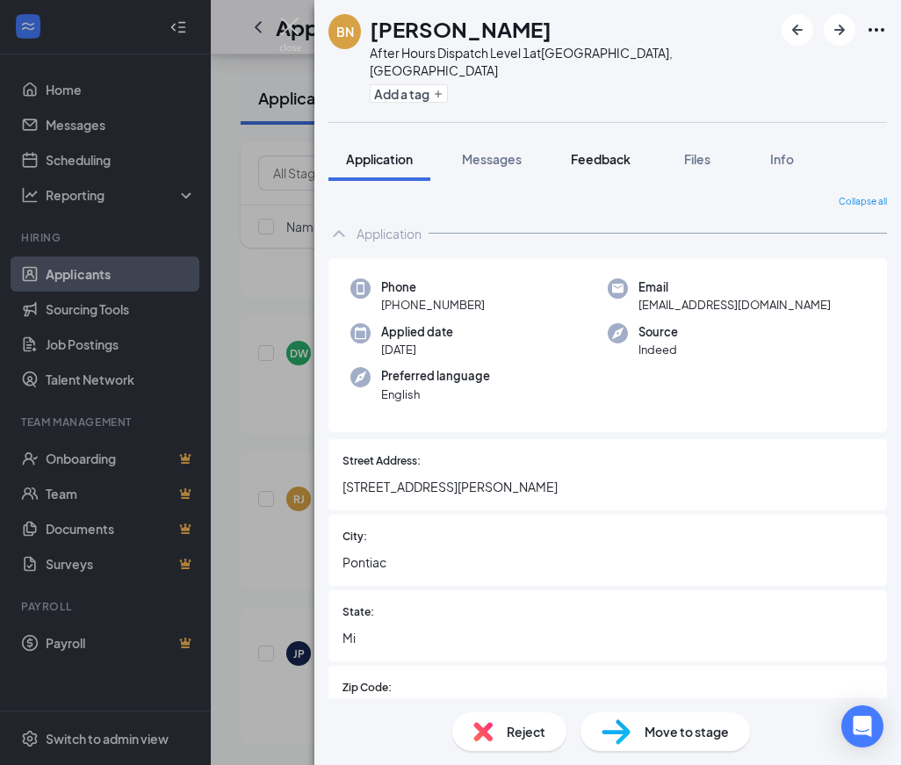
scroll to position [6947, 0]
click at [622, 151] on span "Feedback" at bounding box center [601, 159] width 60 height 16
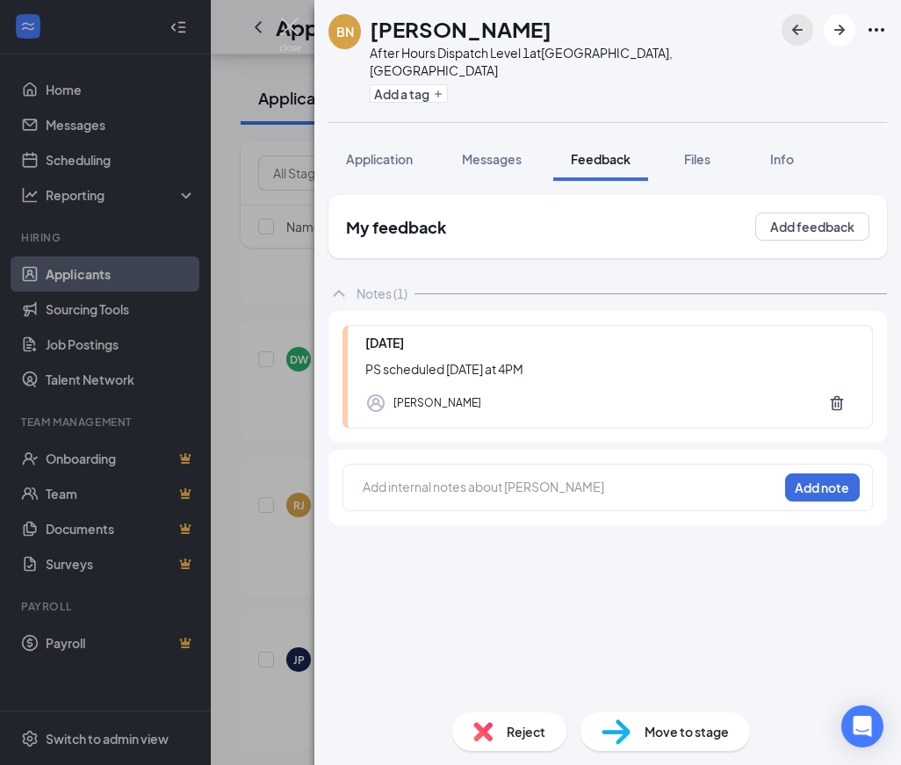
click at [794, 29] on icon "ArrowLeftNew" at bounding box center [797, 30] width 11 height 11
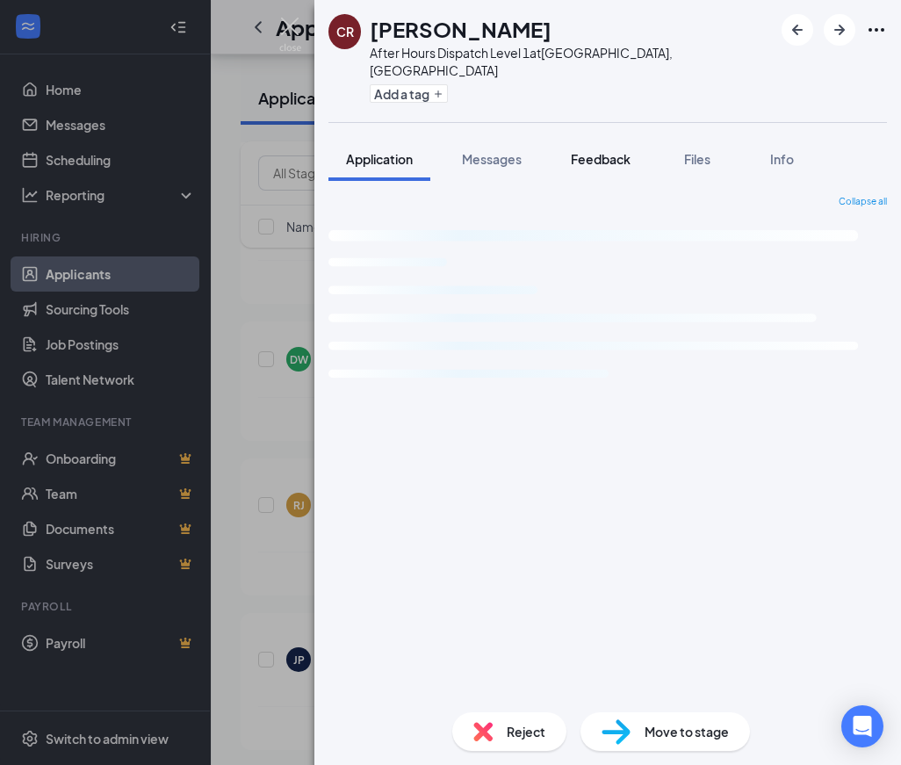
click at [578, 151] on span "Feedback" at bounding box center [601, 159] width 60 height 16
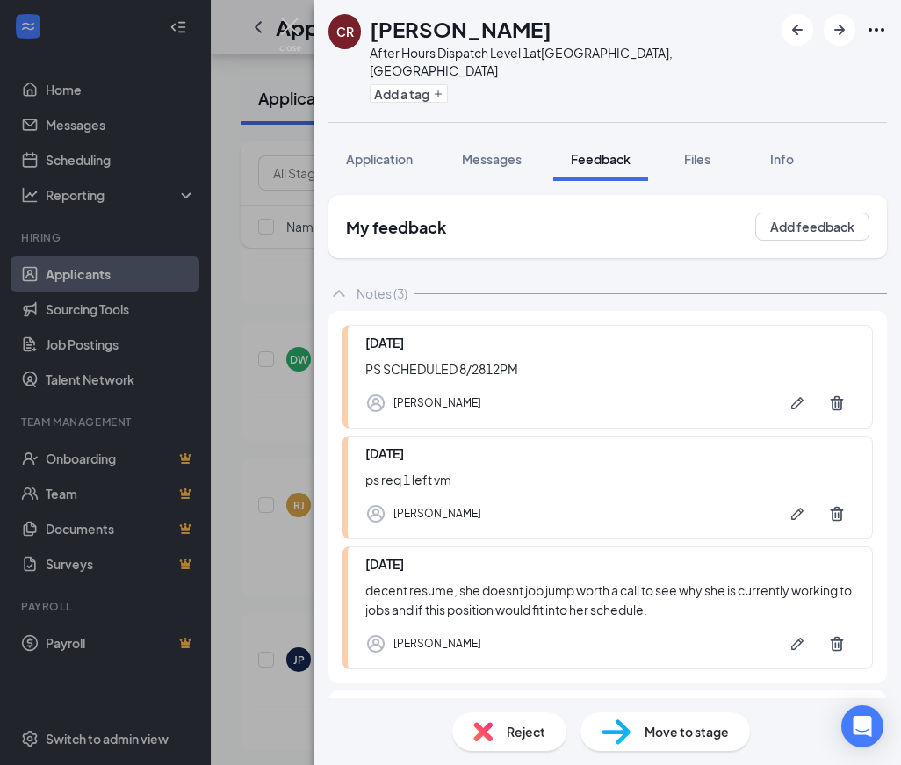
click at [435, 333] on div "[DATE]" at bounding box center [609, 342] width 489 height 19
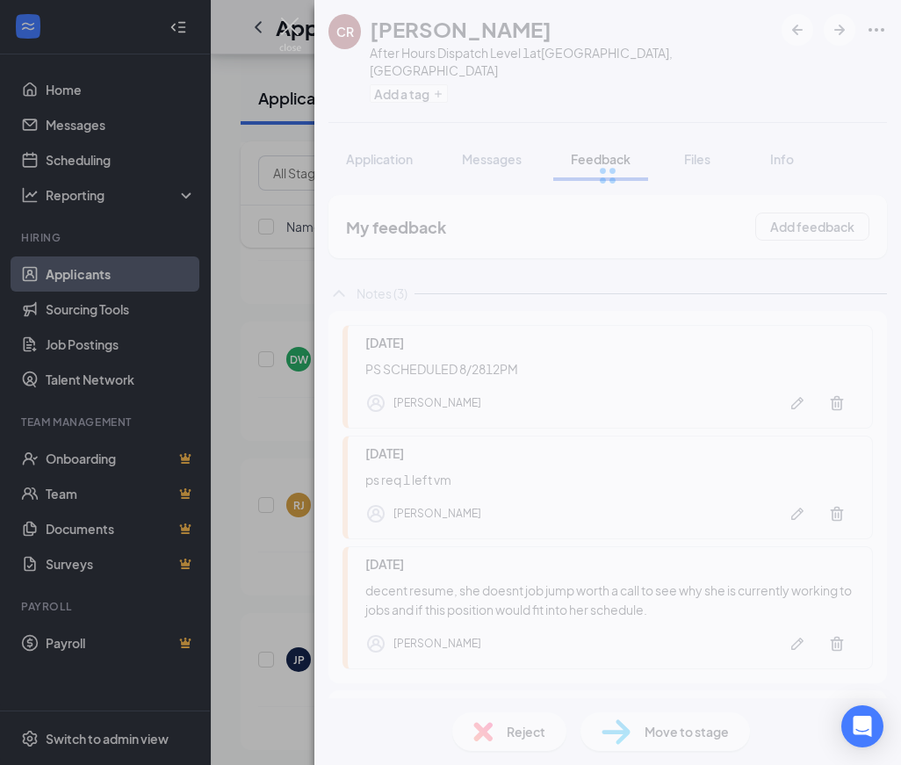
click at [792, 33] on div at bounding box center [608, 175] width 587 height 351
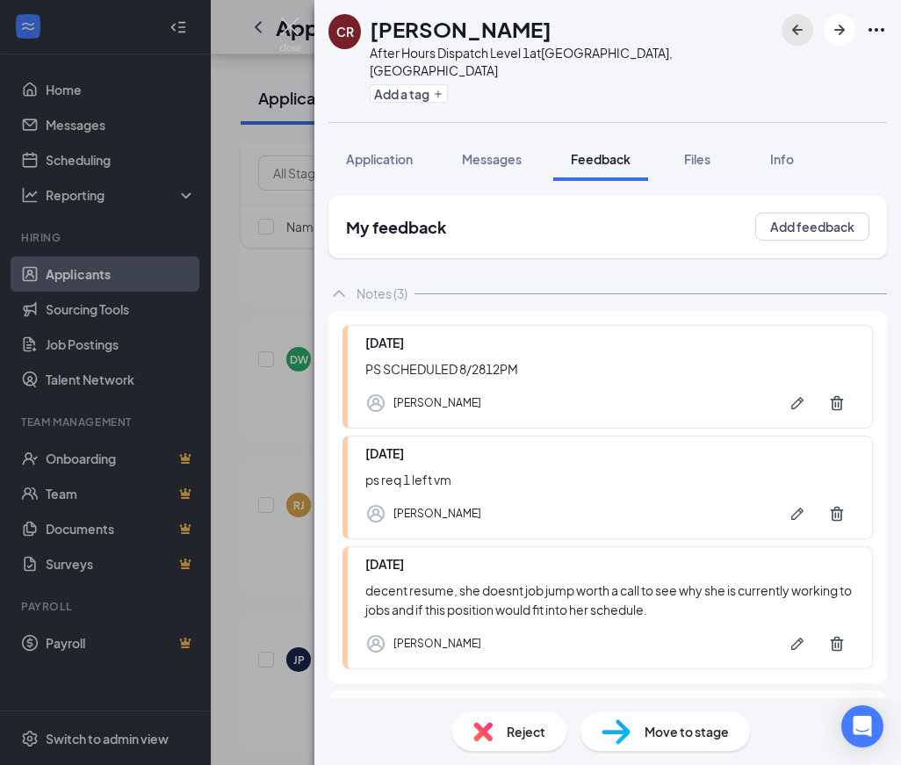
click at [791, 44] on button "button" at bounding box center [798, 30] width 32 height 32
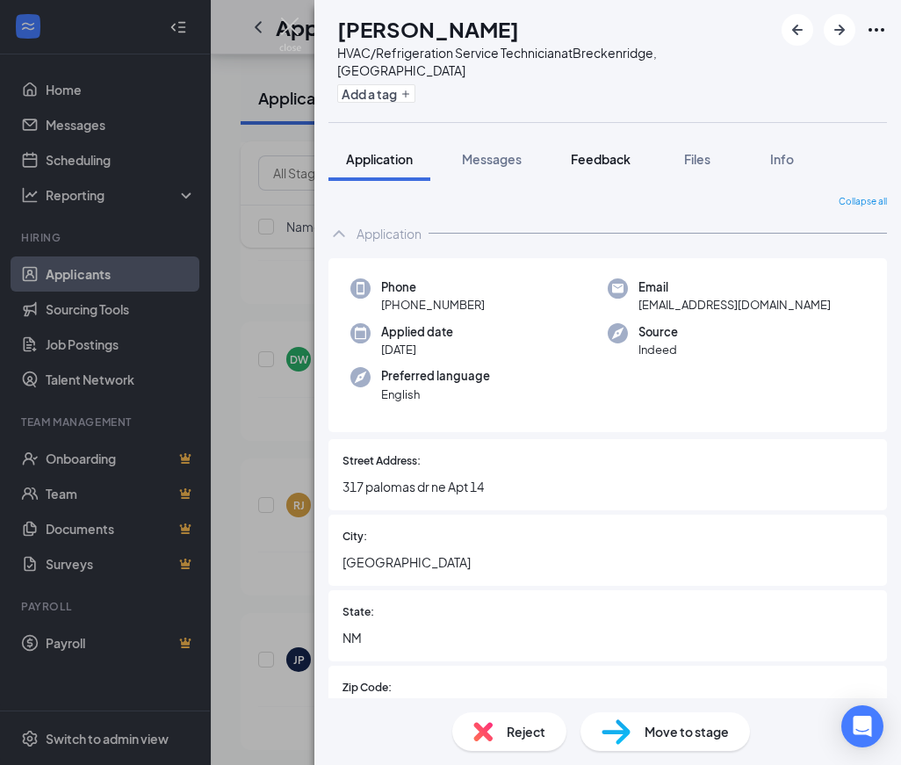
drag, startPoint x: 623, startPoint y: 142, endPoint x: 606, endPoint y: 146, distance: 17.1
click at [606, 151] on span "Feedback" at bounding box center [601, 159] width 60 height 16
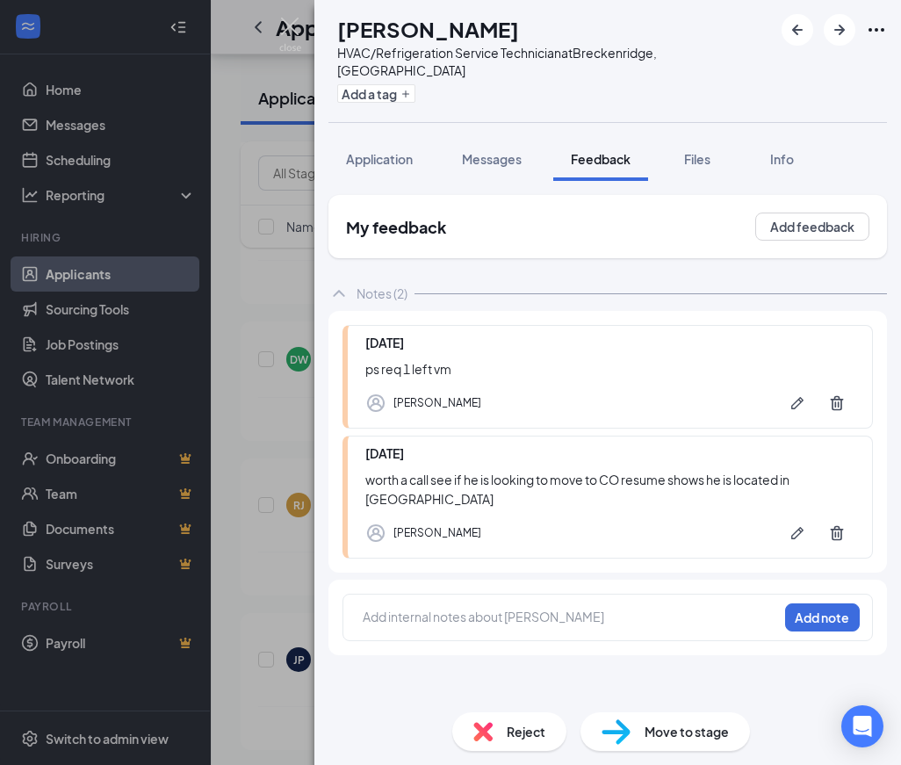
drag, startPoint x: 465, startPoint y: 369, endPoint x: 305, endPoint y: 388, distance: 161.1
click at [305, 388] on div "CB [PERSON_NAME] HVAC/Refrigeration Service Technician at [GEOGRAPHIC_DATA], [G…" at bounding box center [450, 382] width 901 height 765
click at [799, 32] on icon "ArrowLeftNew" at bounding box center [797, 29] width 21 height 21
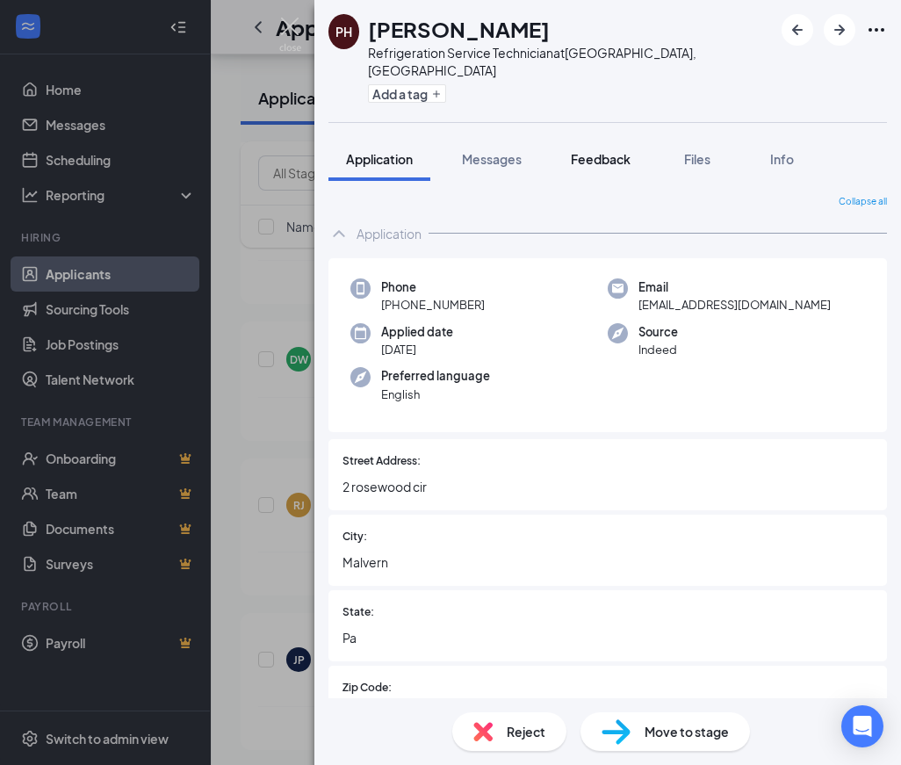
click at [597, 156] on button "Feedback" at bounding box center [600, 159] width 95 height 44
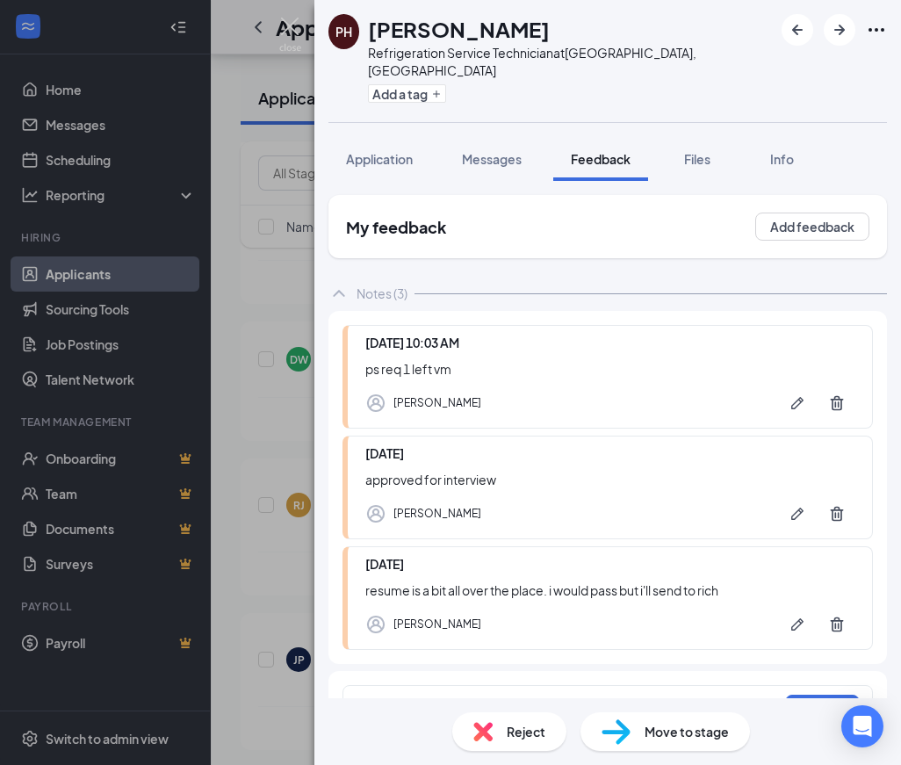
click at [764, 38] on div "PH [PERSON_NAME] Refrigeration Service Technician at [GEOGRAPHIC_DATA], [GEOGRA…" at bounding box center [608, 61] width 587 height 122
click at [790, 40] on button "button" at bounding box center [798, 30] width 32 height 32
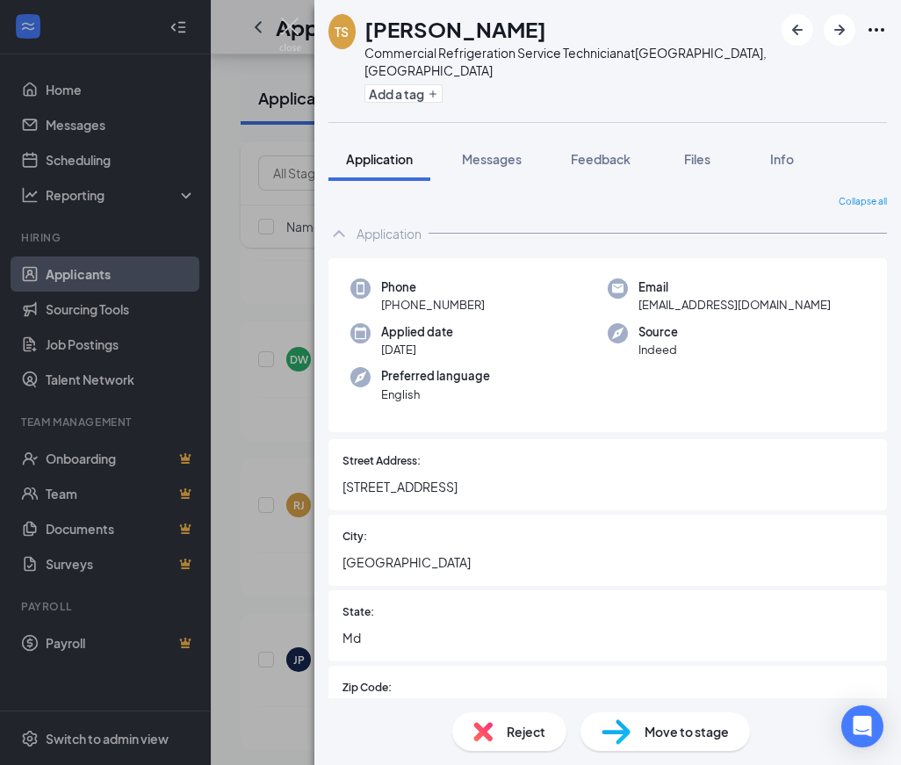
click at [615, 151] on button "Feedback" at bounding box center [600, 159] width 95 height 44
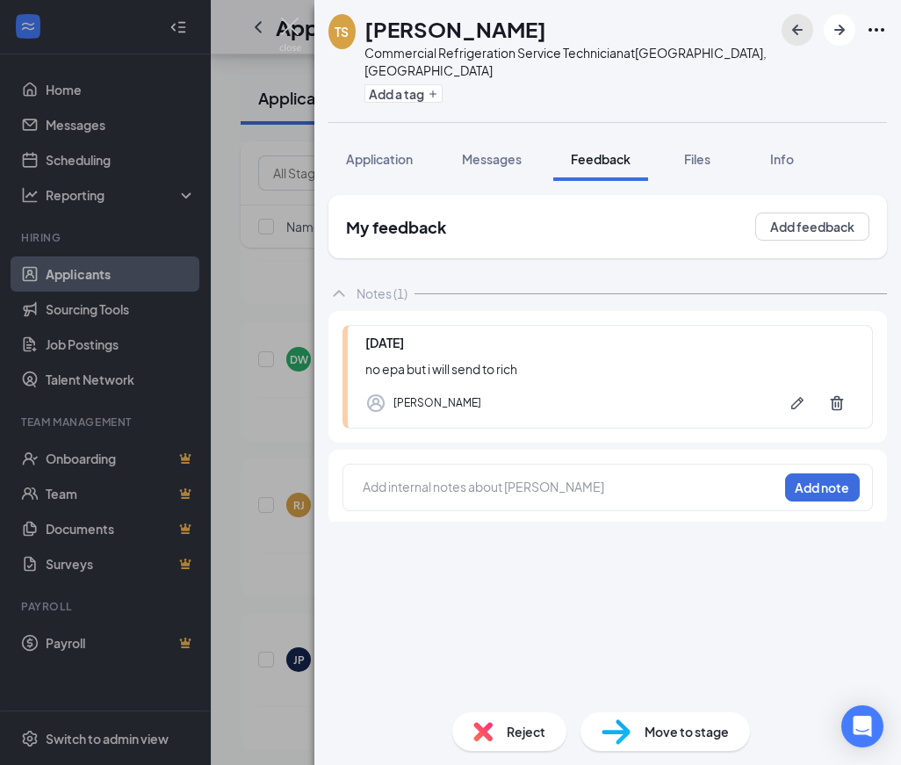
click at [807, 31] on icon "ArrowLeftNew" at bounding box center [797, 29] width 21 height 21
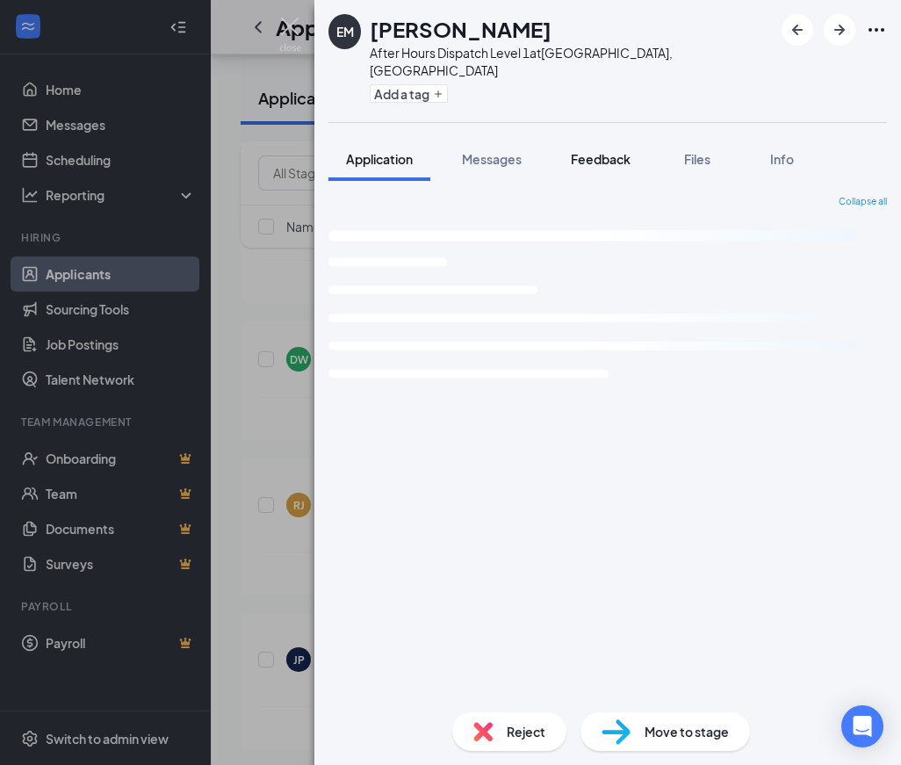
click at [606, 151] on span "Feedback" at bounding box center [601, 159] width 60 height 16
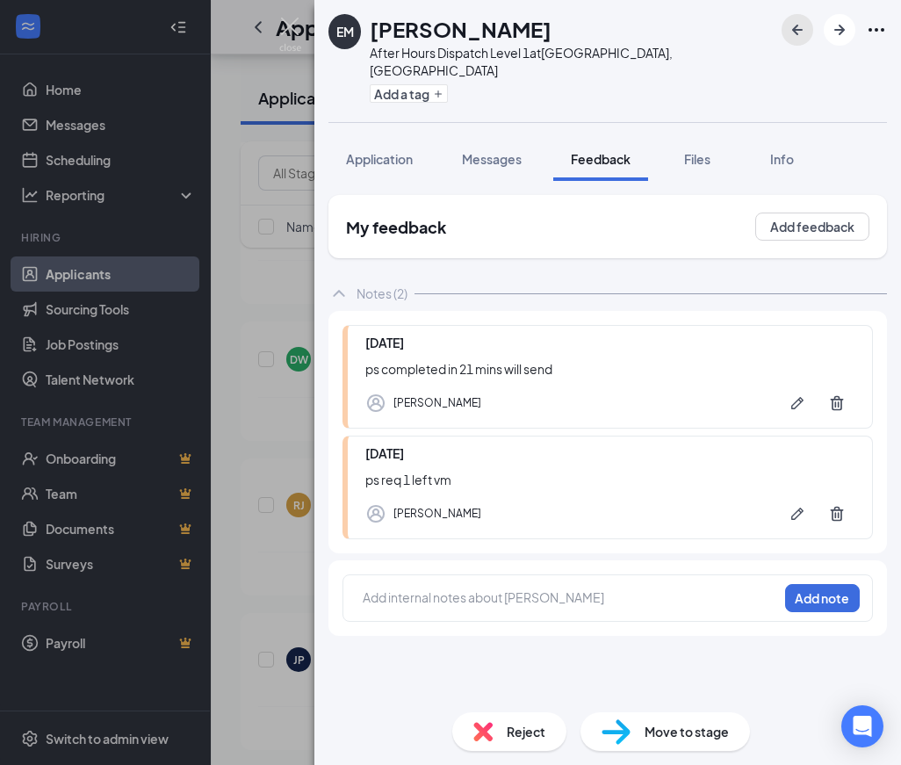
click at [794, 35] on icon "ArrowLeftNew" at bounding box center [797, 29] width 21 height 21
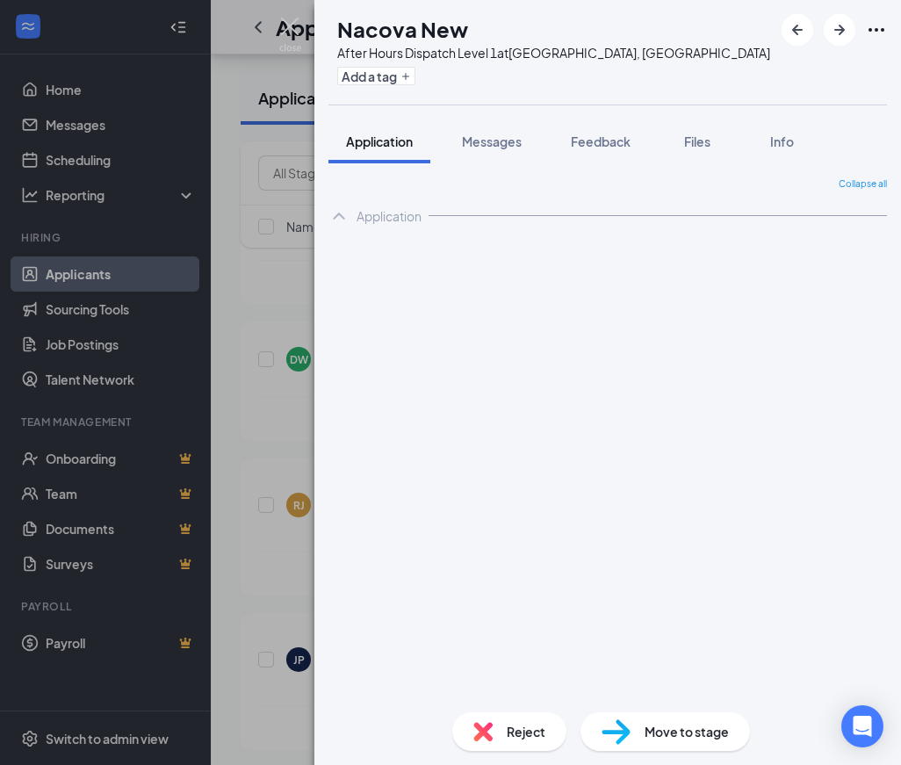
click at [605, 148] on span "Feedback" at bounding box center [601, 142] width 60 height 16
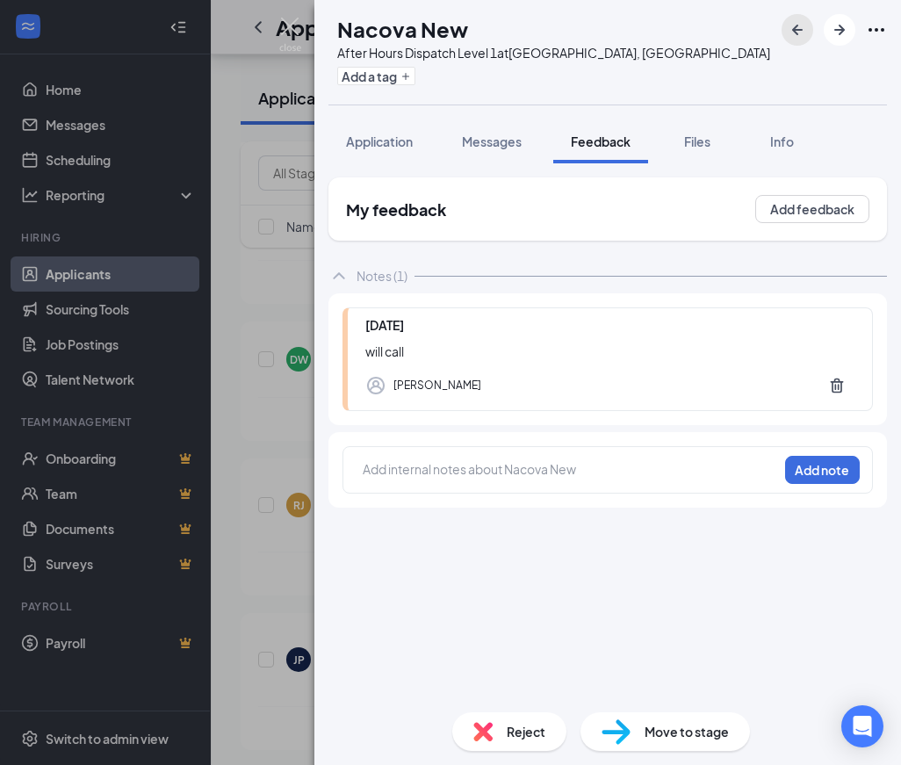
click at [793, 25] on icon "ArrowLeftNew" at bounding box center [797, 29] width 21 height 21
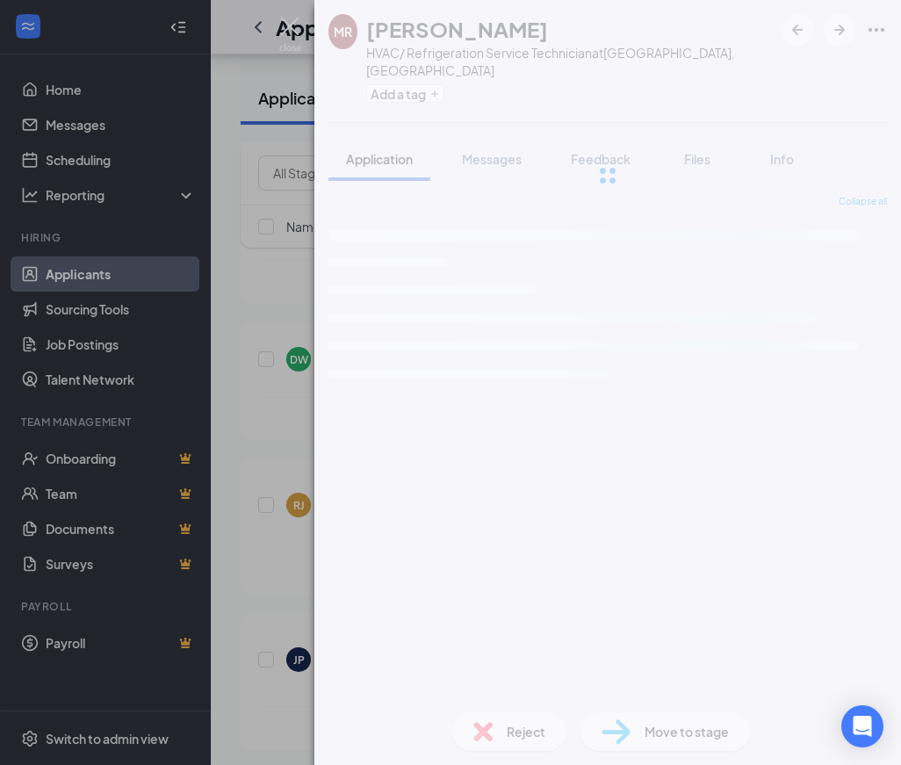
click at [596, 137] on button "Feedback" at bounding box center [600, 159] width 95 height 44
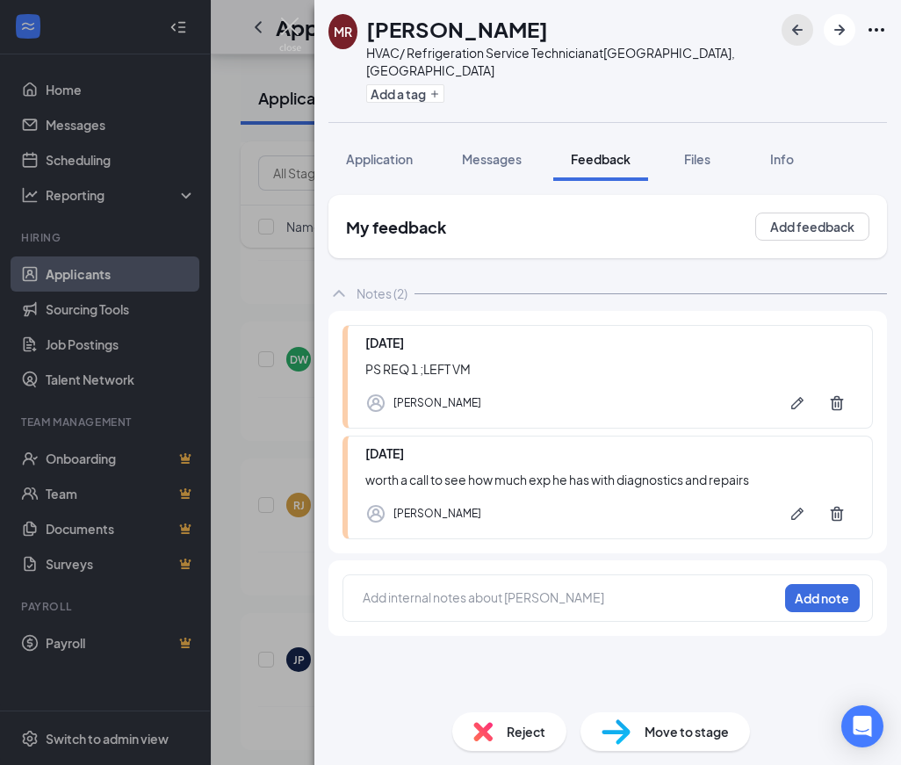
click at [800, 24] on icon "ArrowLeftNew" at bounding box center [797, 29] width 21 height 21
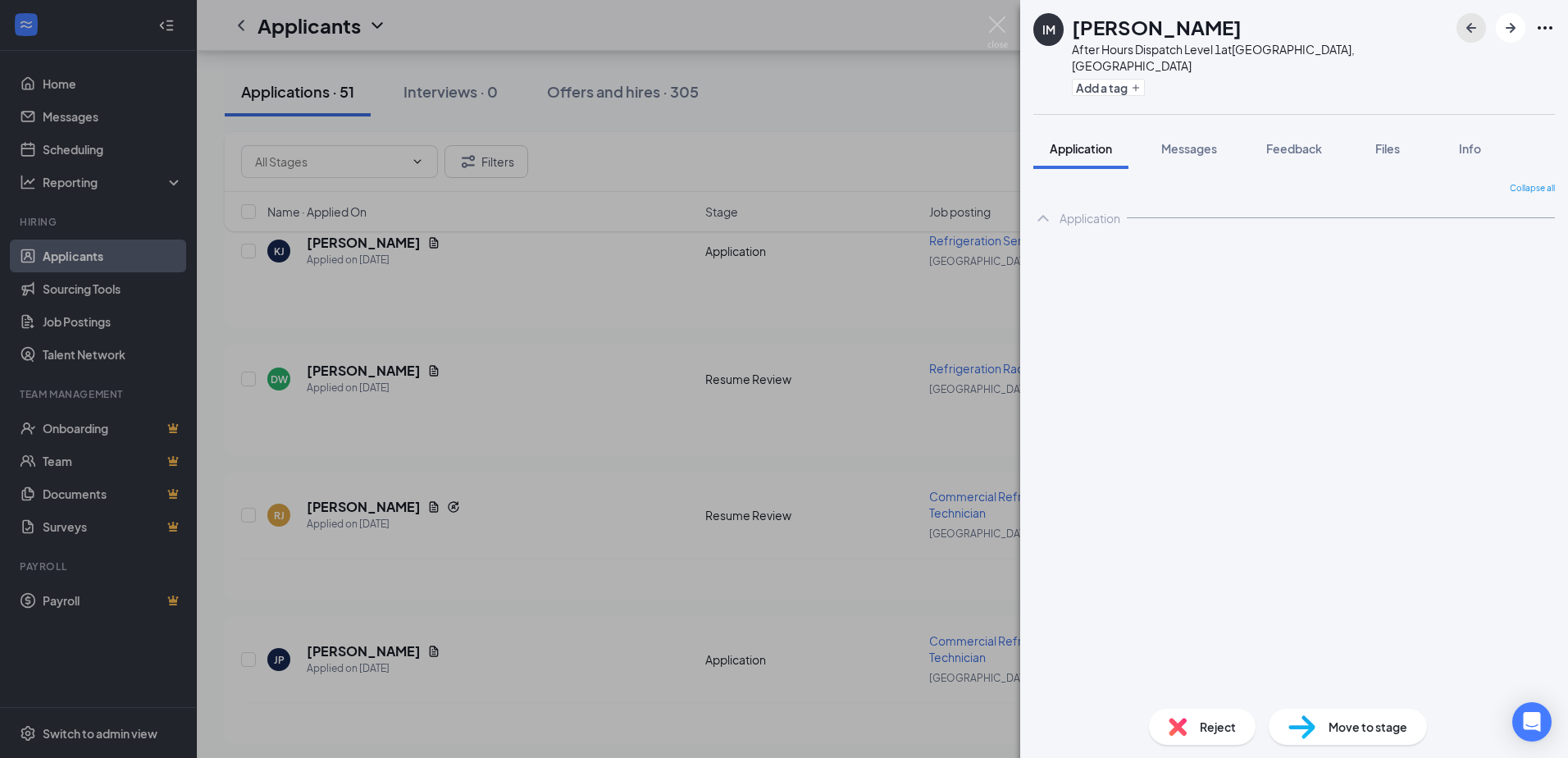
scroll to position [6429, 0]
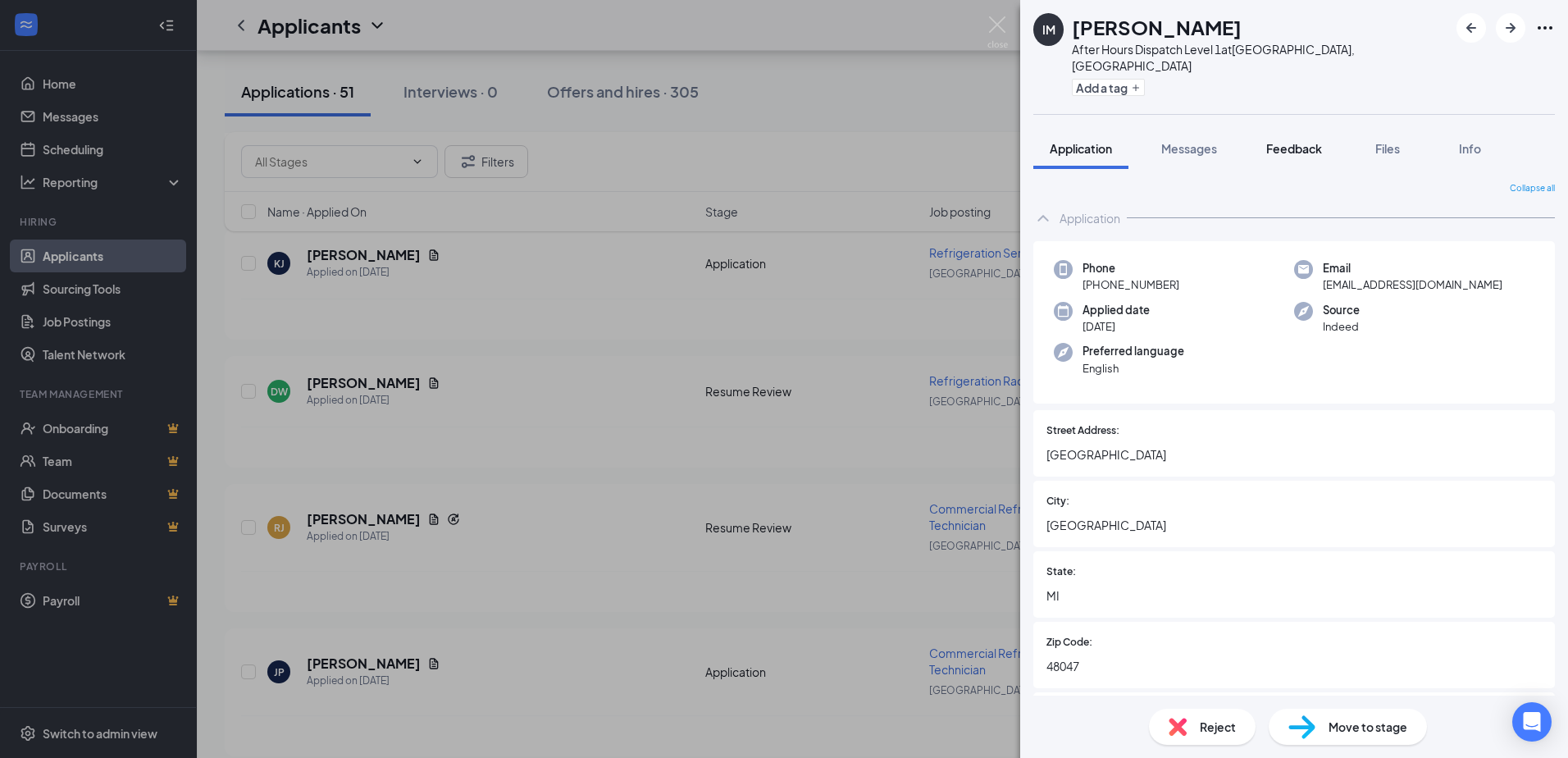
click at [841, 141] on span "Feedback" at bounding box center [1294, 148] width 56 height 15
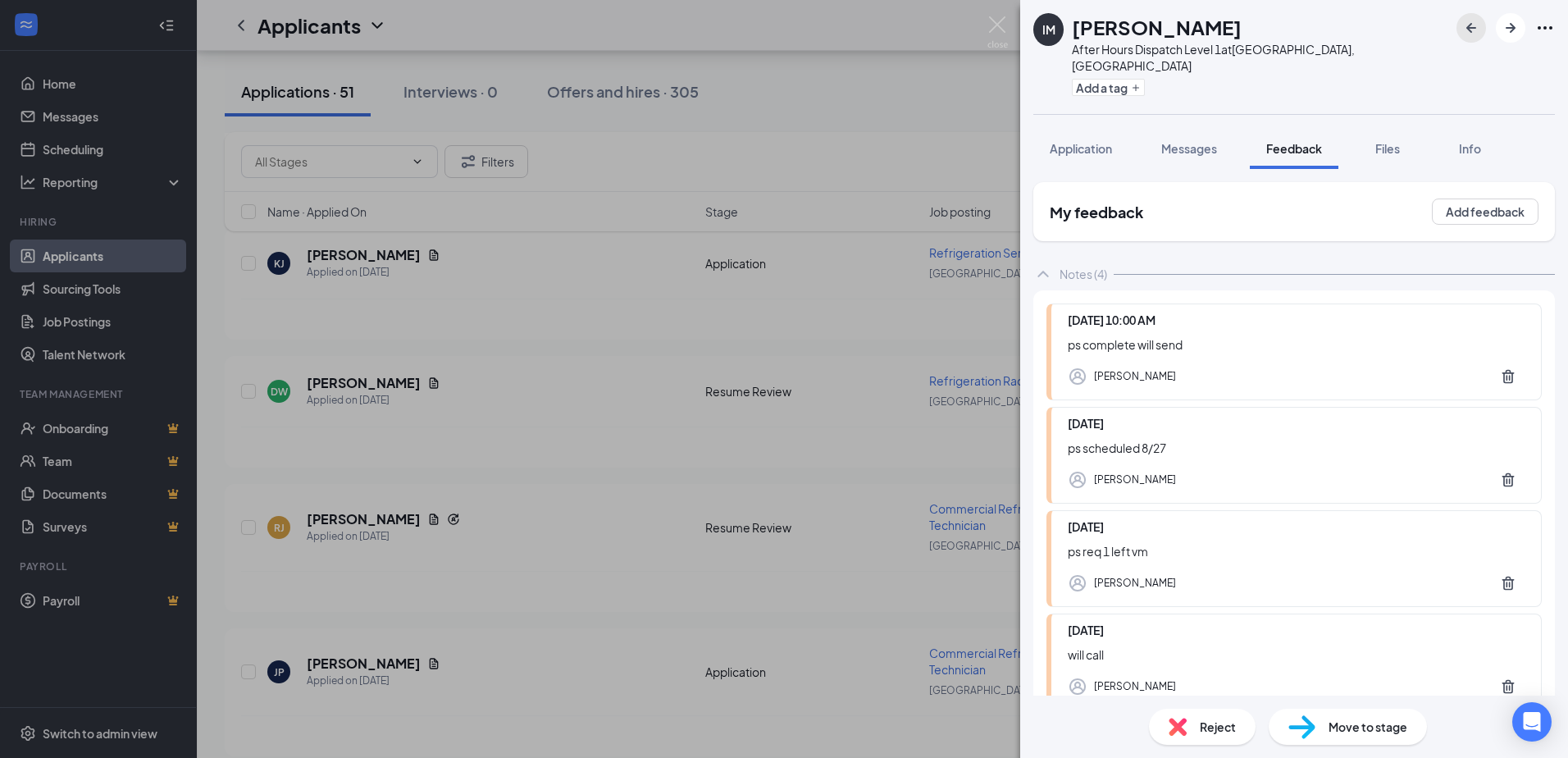
click at [841, 29] on icon "ArrowLeftNew" at bounding box center [1471, 27] width 20 height 20
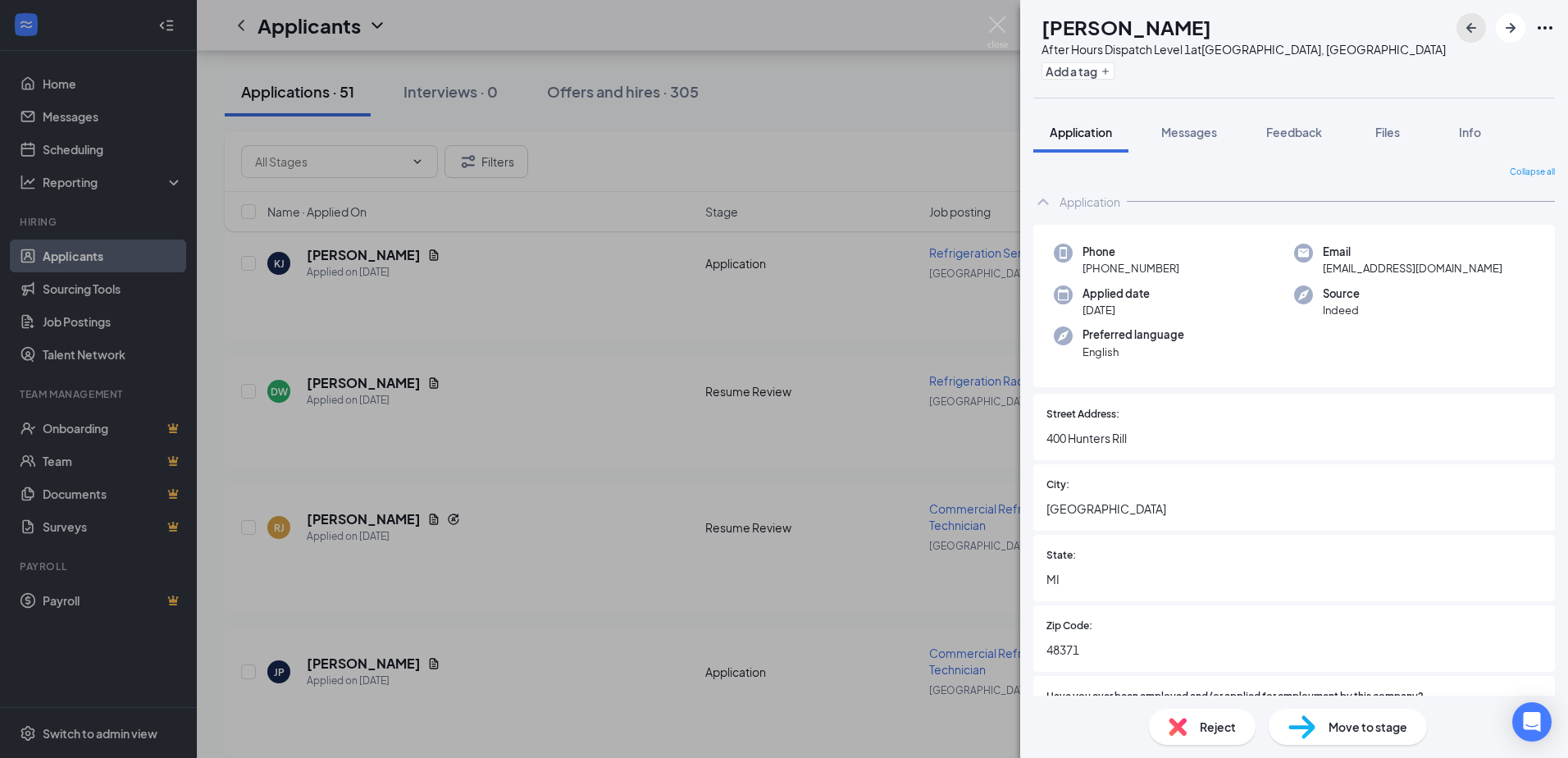
click at [841, 31] on icon "ArrowLeftNew" at bounding box center [1471, 27] width 20 height 20
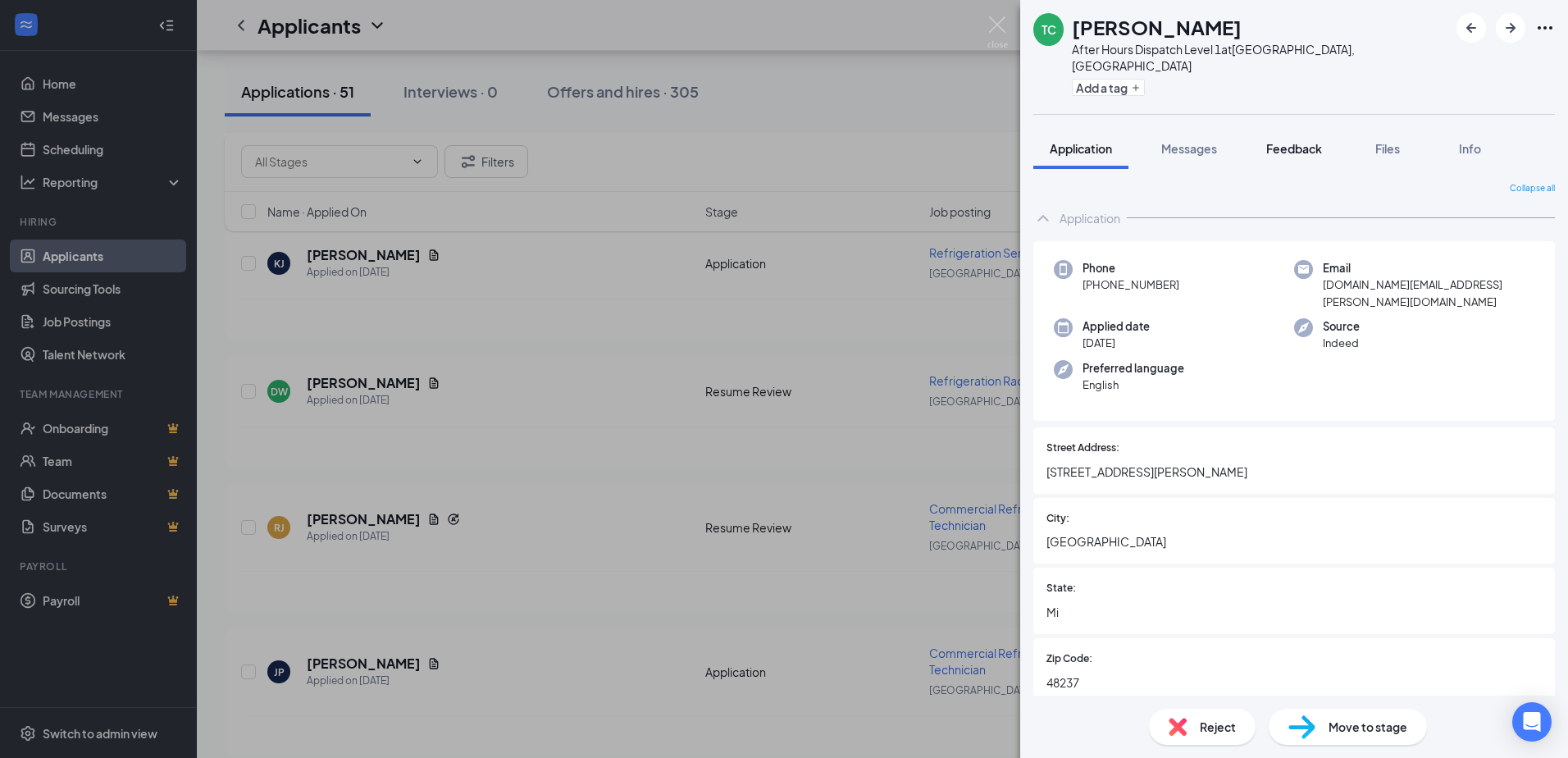
click at [841, 141] on span "Feedback" at bounding box center [1294, 148] width 56 height 15
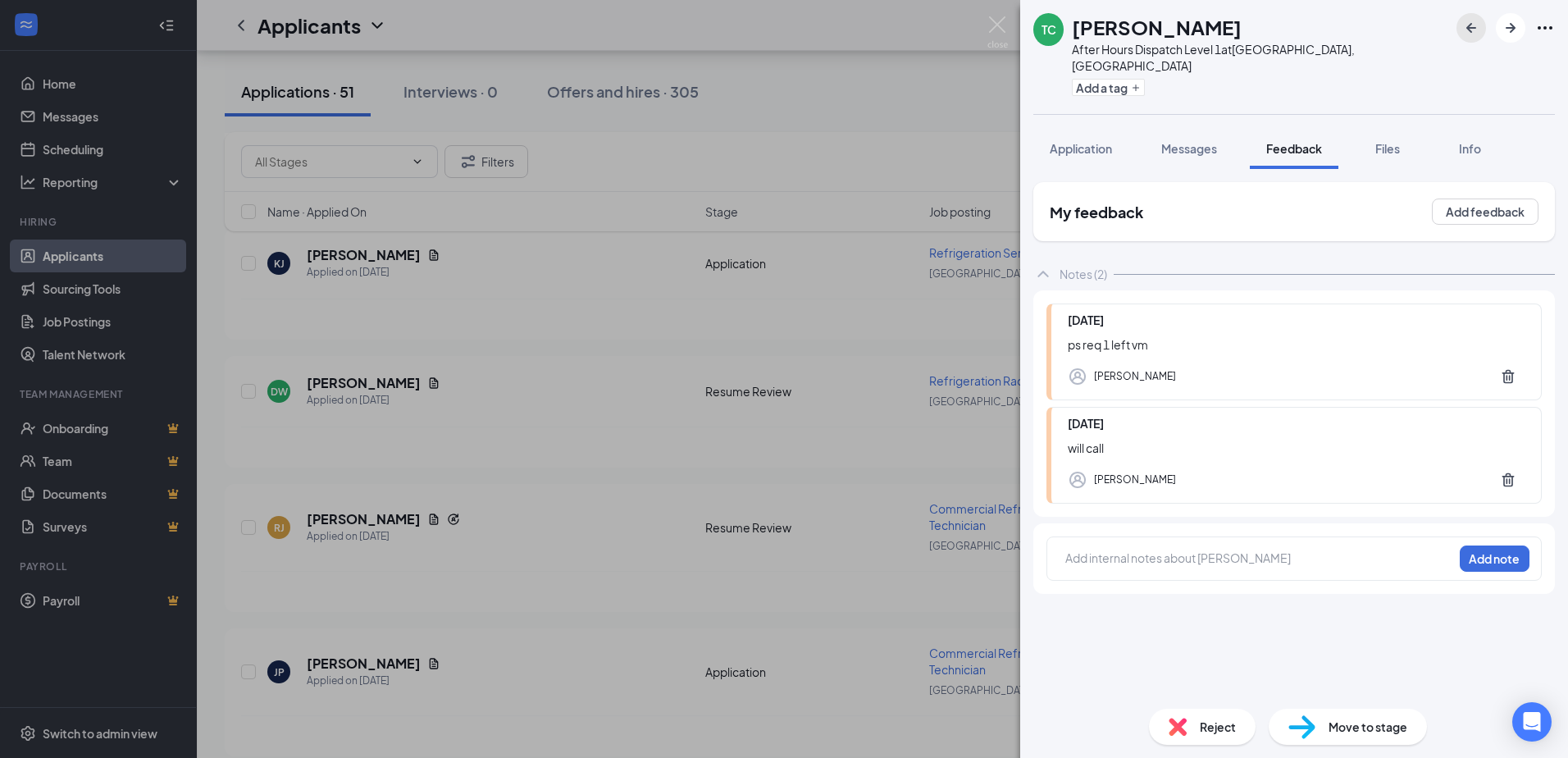
click at [841, 29] on icon "ArrowLeftNew" at bounding box center [1471, 27] width 20 height 20
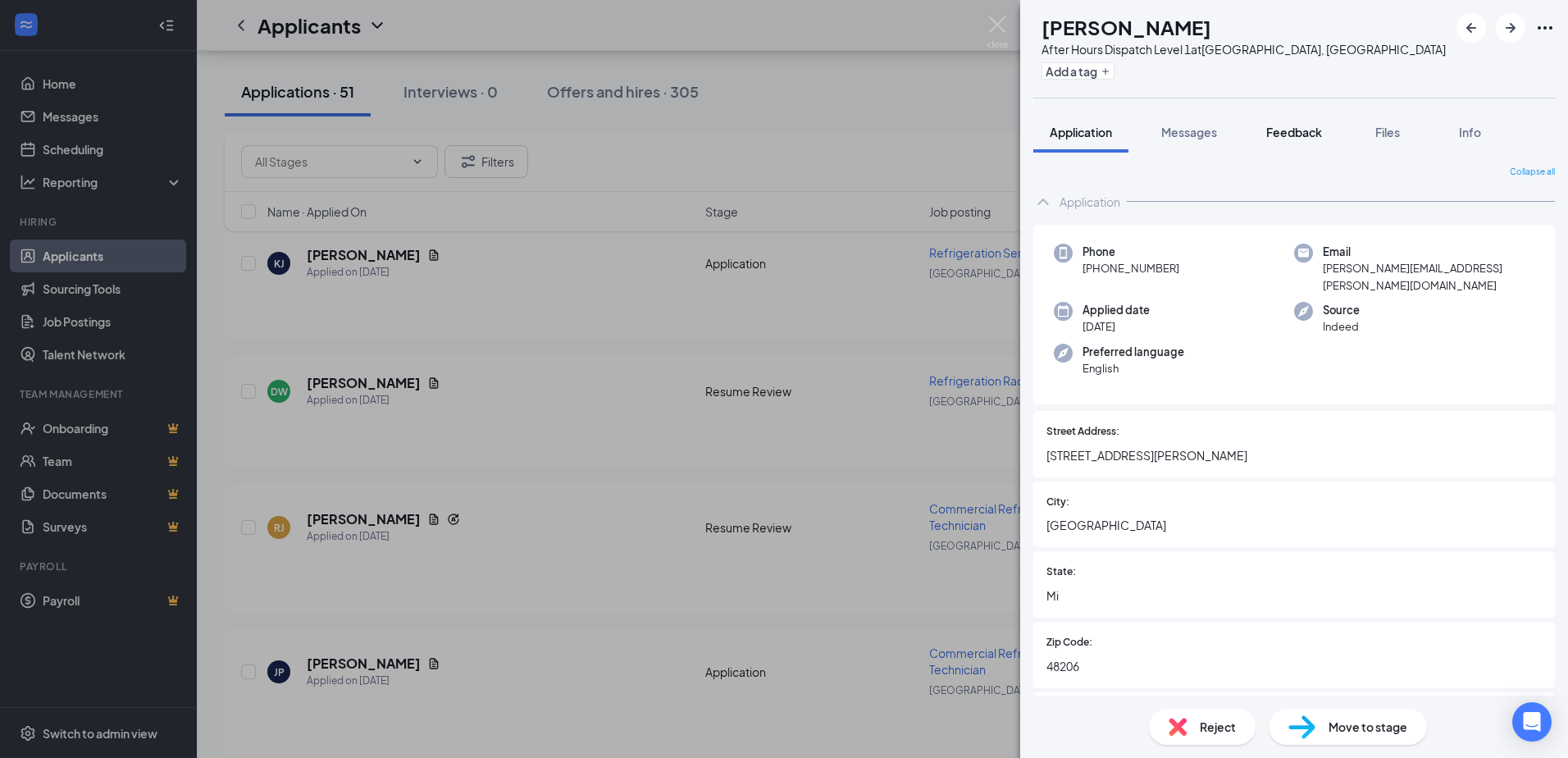
click at [841, 140] on button "Feedback" at bounding box center [1294, 132] width 89 height 41
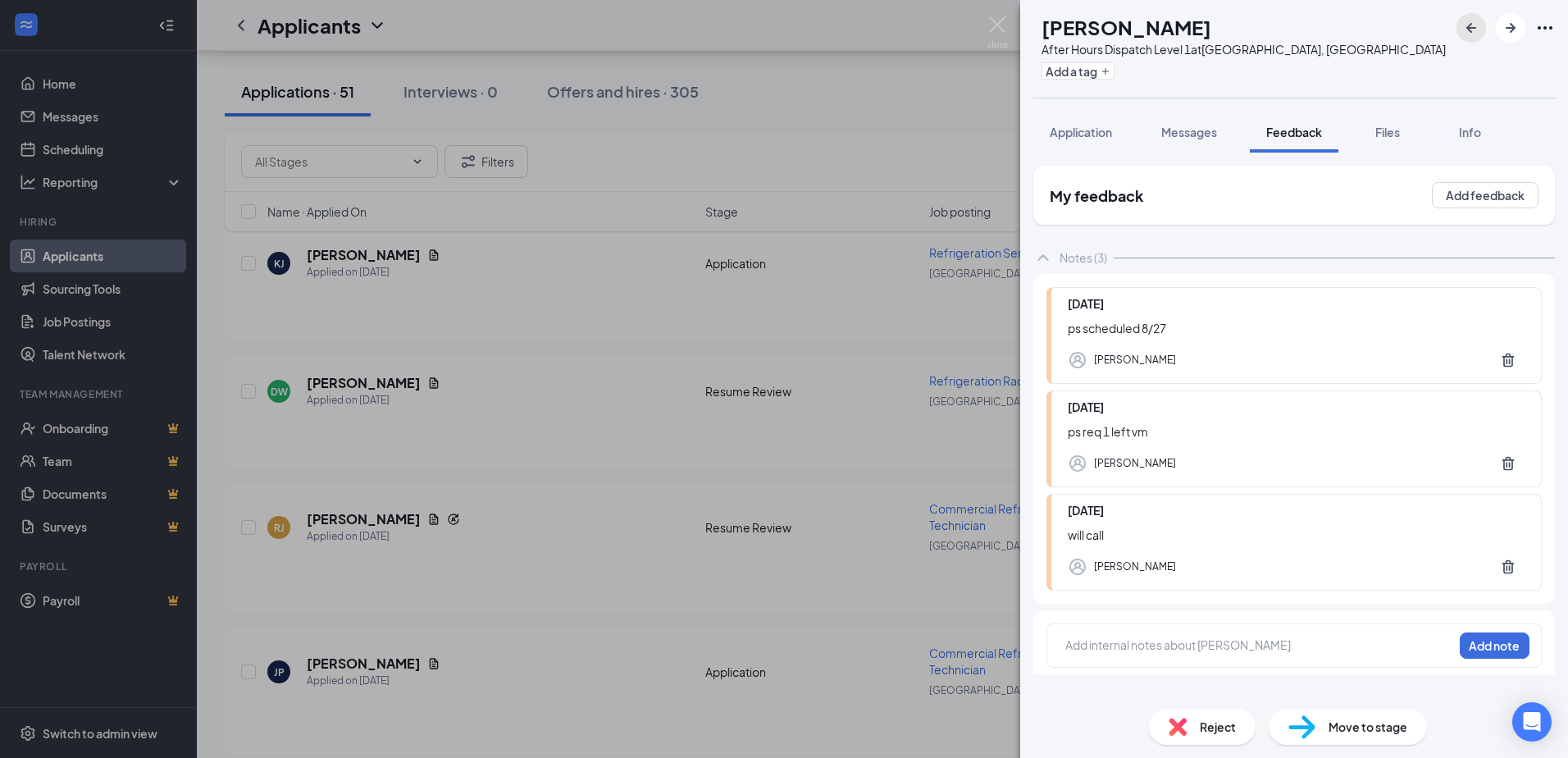
click at [841, 30] on icon "ArrowLeftNew" at bounding box center [1471, 28] width 10 height 10
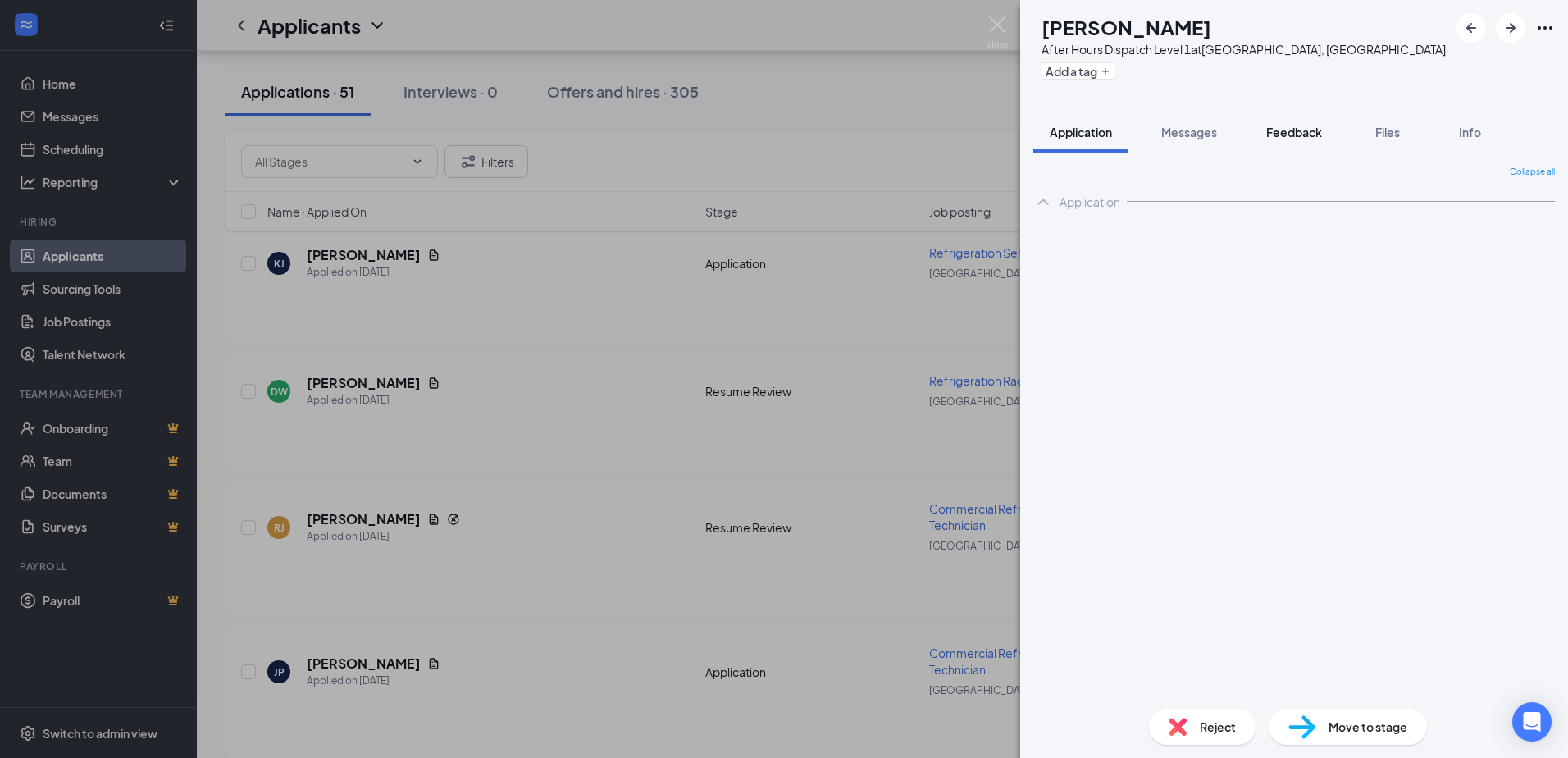
click at [841, 133] on button "Feedback" at bounding box center [1294, 132] width 89 height 41
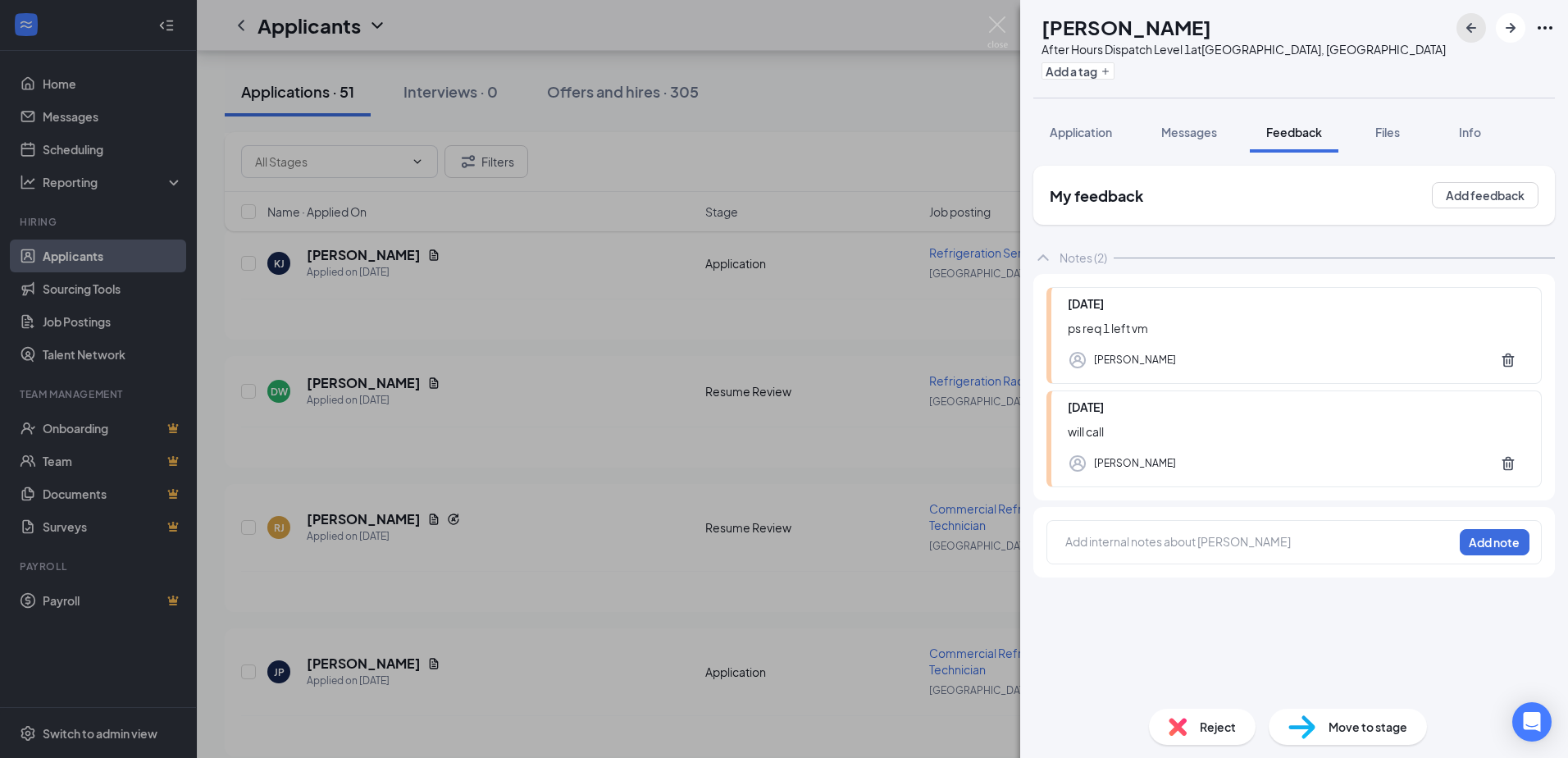
click at [841, 25] on button "button" at bounding box center [1471, 28] width 30 height 30
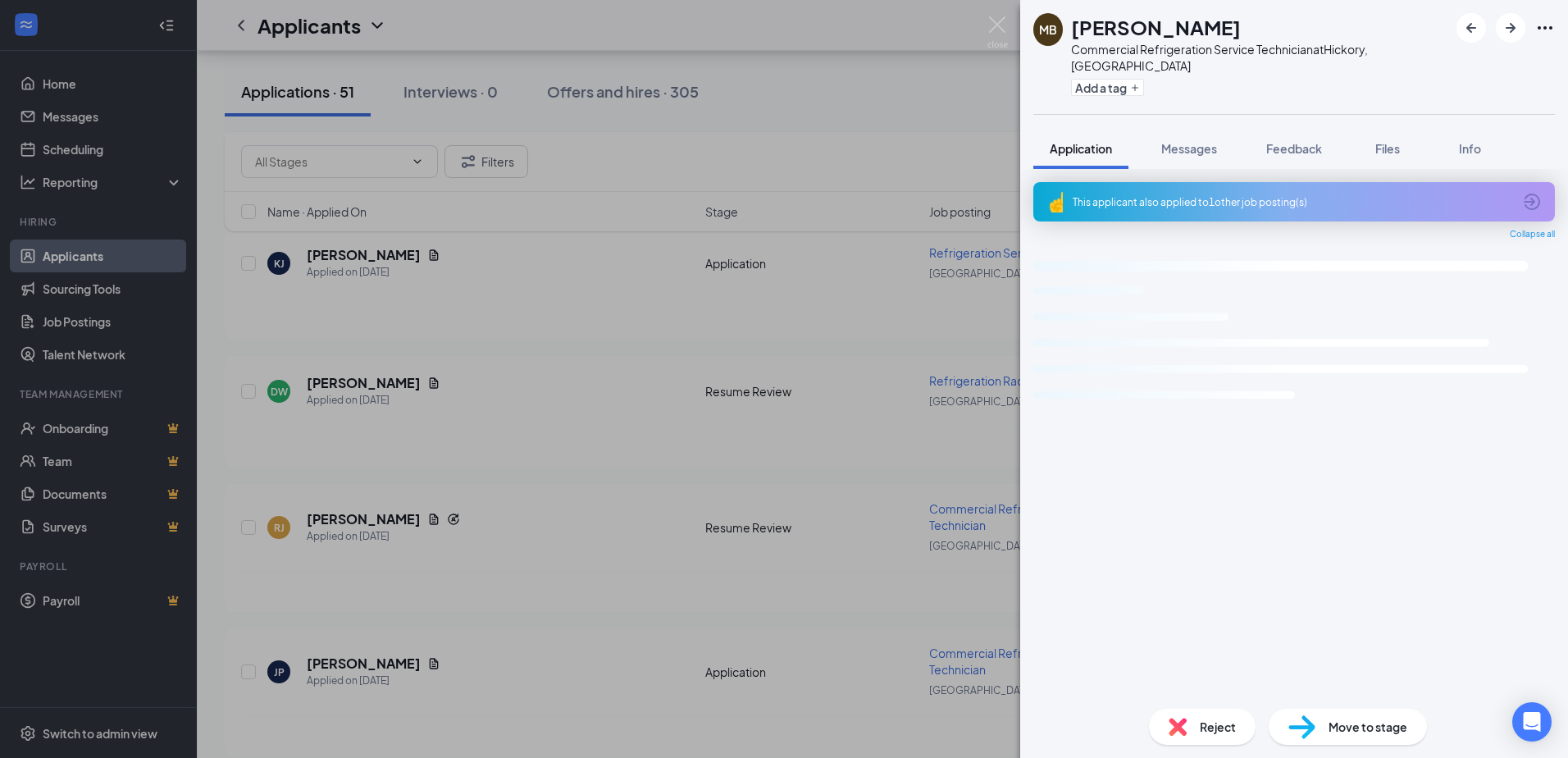
click at [841, 141] on span "Feedback" at bounding box center [1294, 148] width 56 height 15
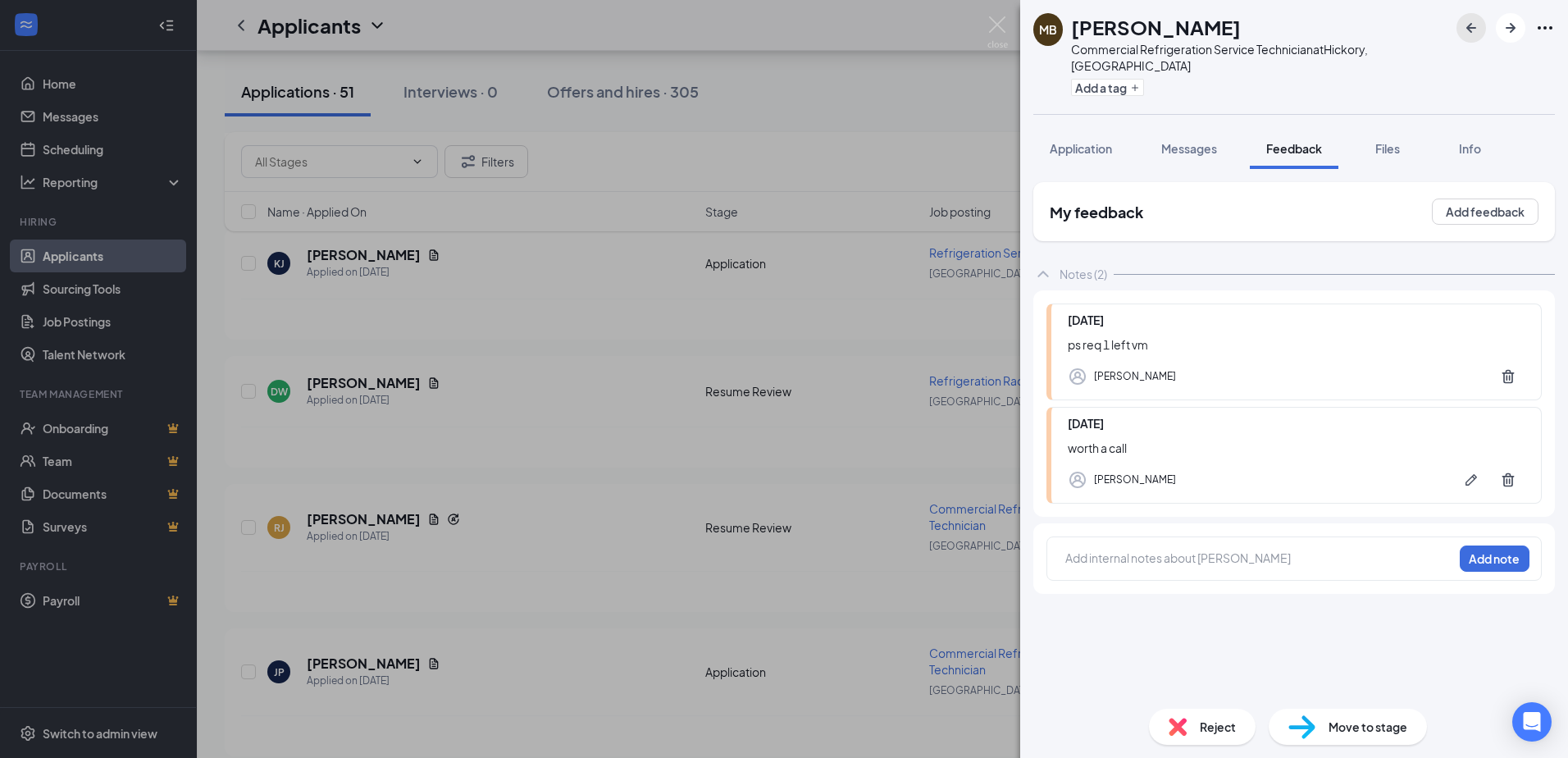
click at [841, 21] on icon "ArrowLeftNew" at bounding box center [1471, 27] width 20 height 20
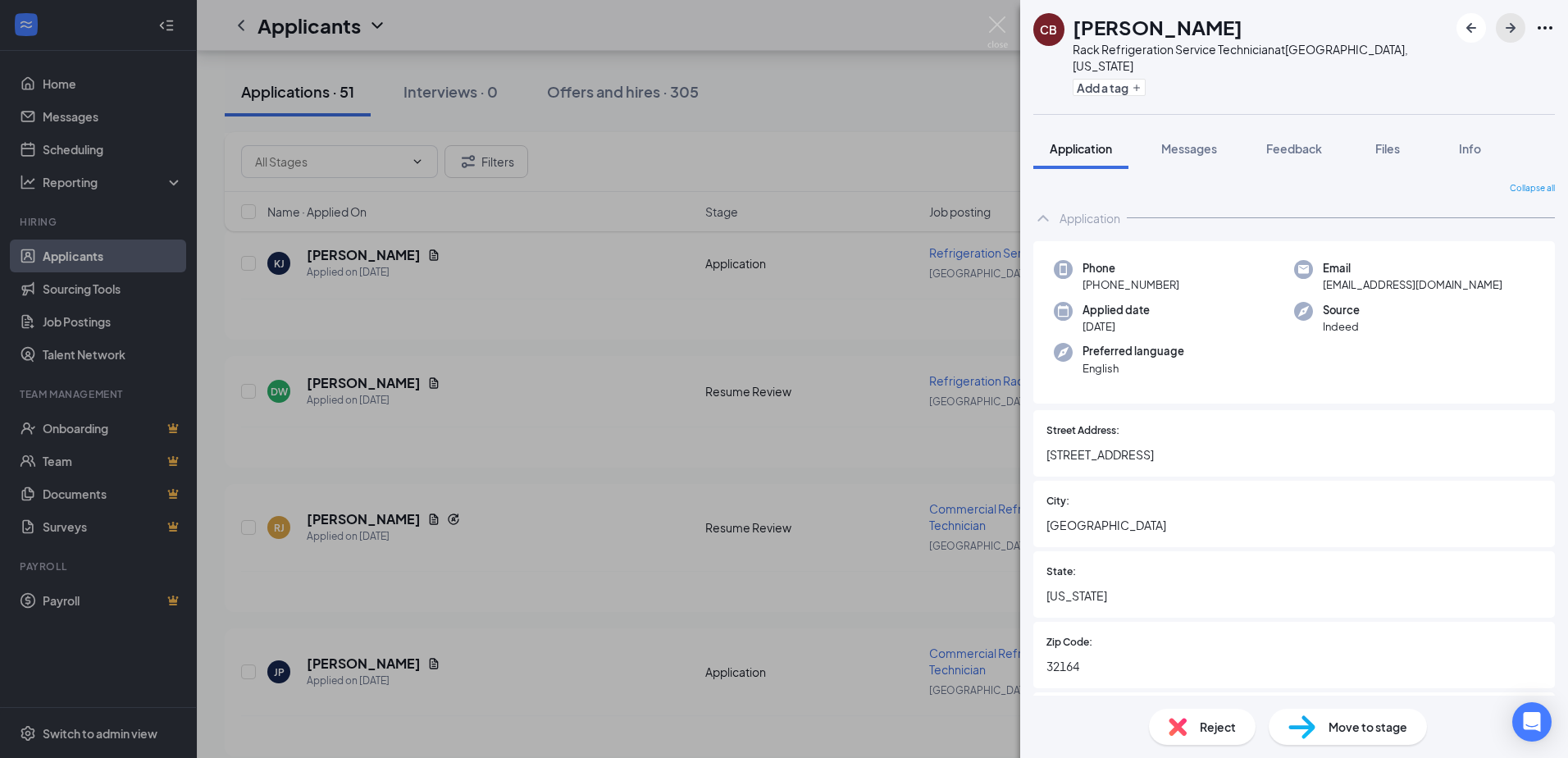
click at [841, 31] on icon "ArrowRight" at bounding box center [1510, 28] width 10 height 10
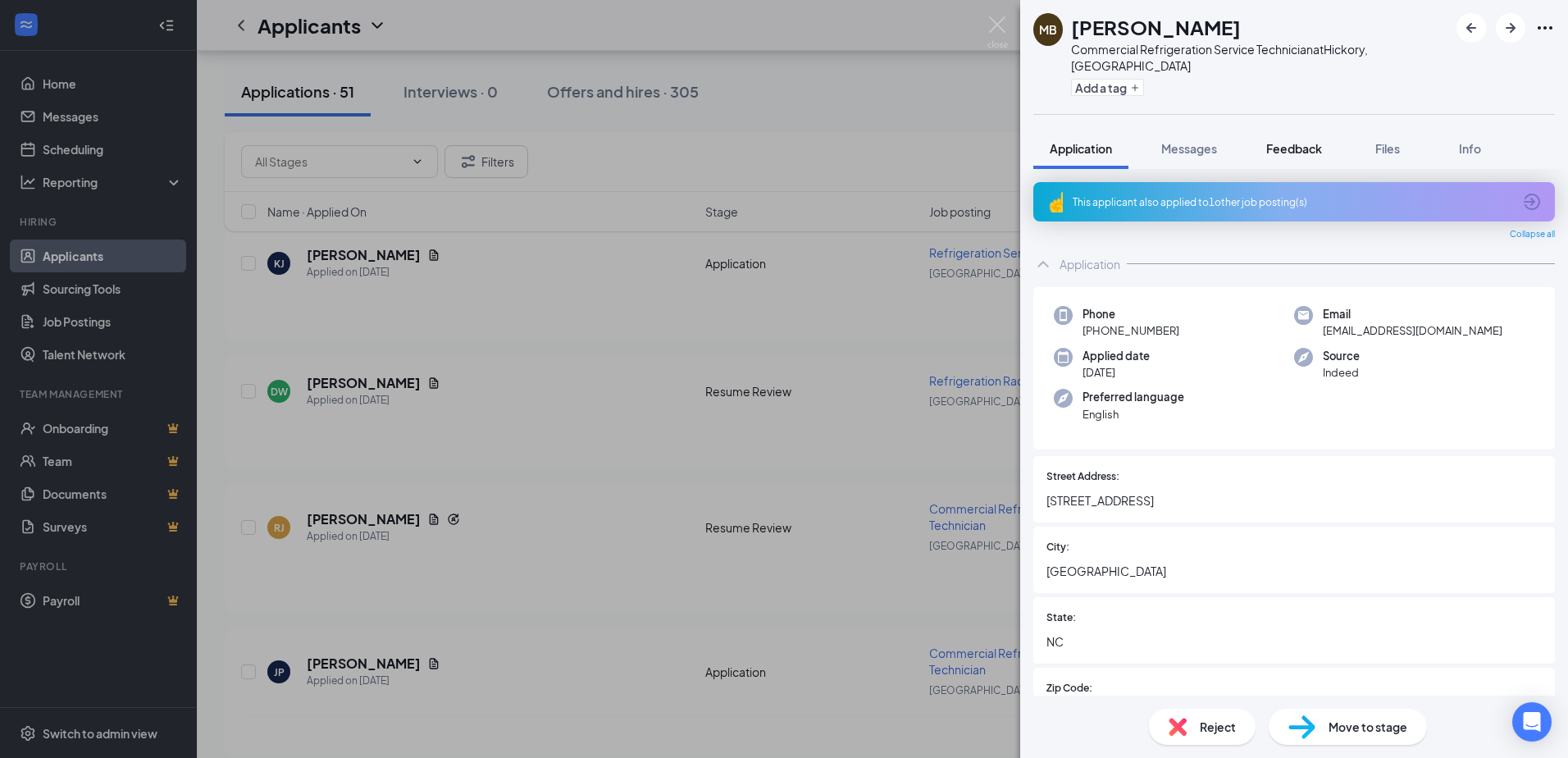
click at [841, 141] on span "Feedback" at bounding box center [1294, 148] width 56 height 15
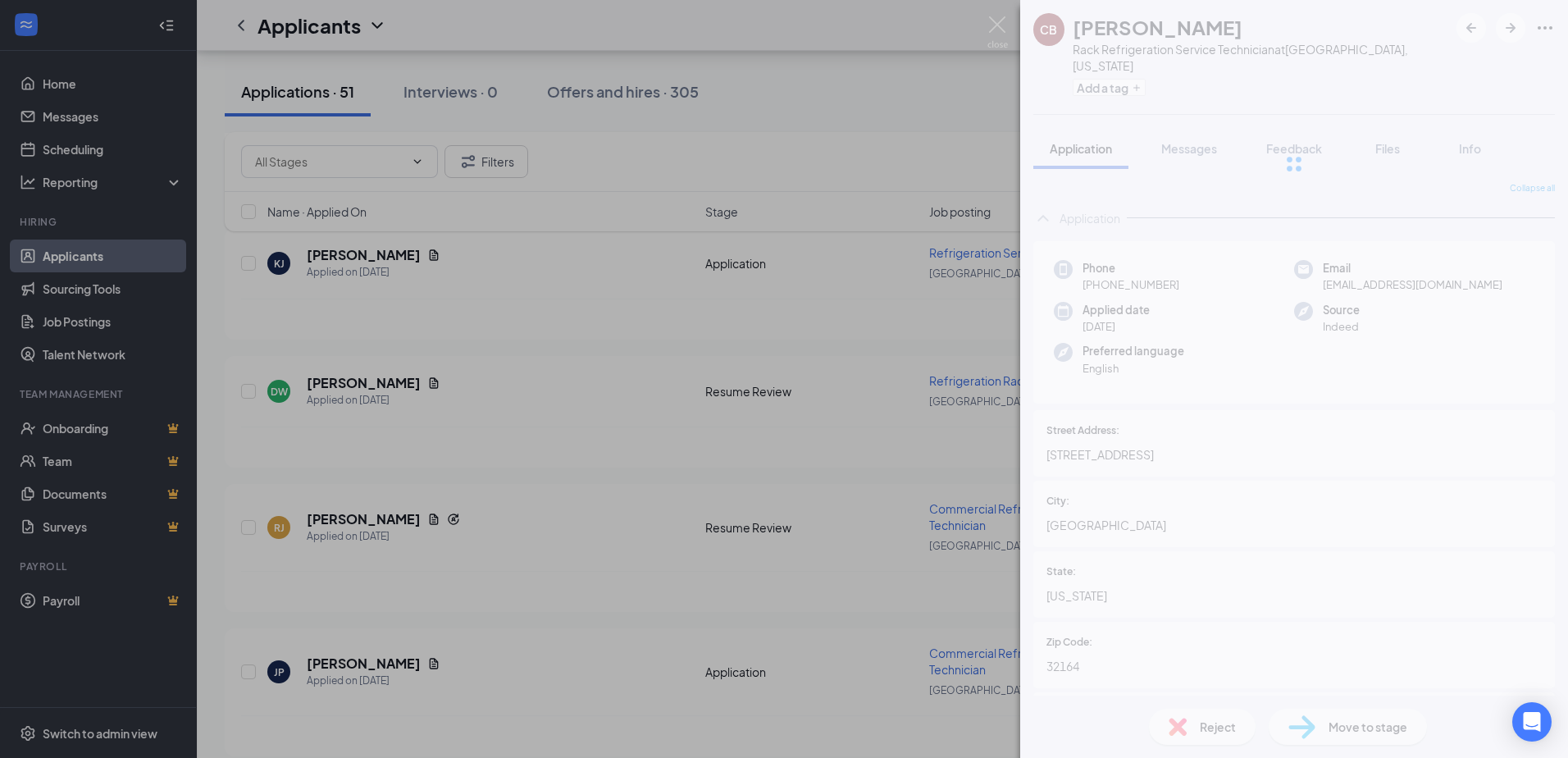
scroll to position [6429, 0]
click at [1311, 132] on div at bounding box center [1294, 163] width 548 height 328
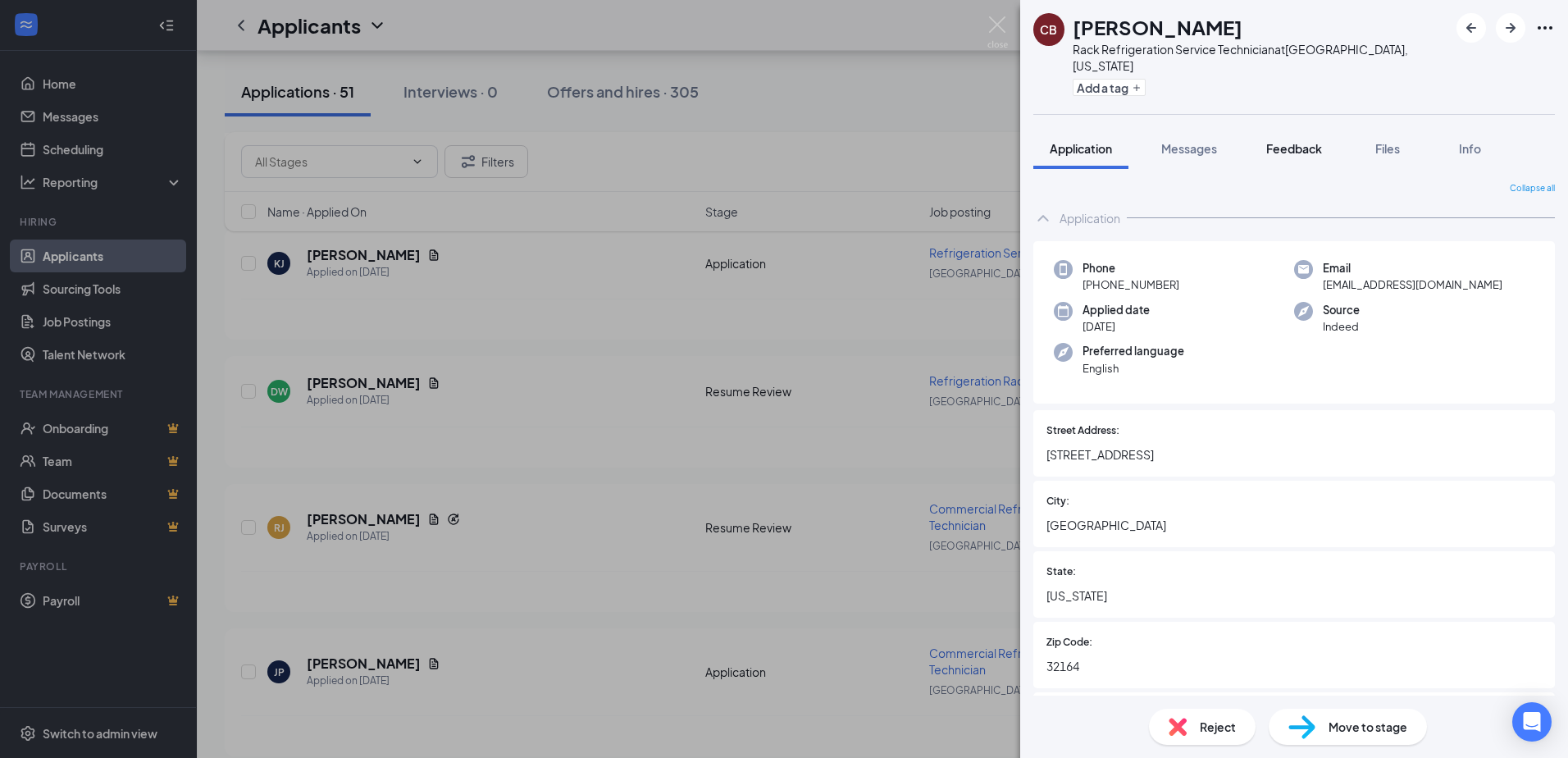
click at [1312, 141] on span "Feedback" at bounding box center [1294, 148] width 56 height 15
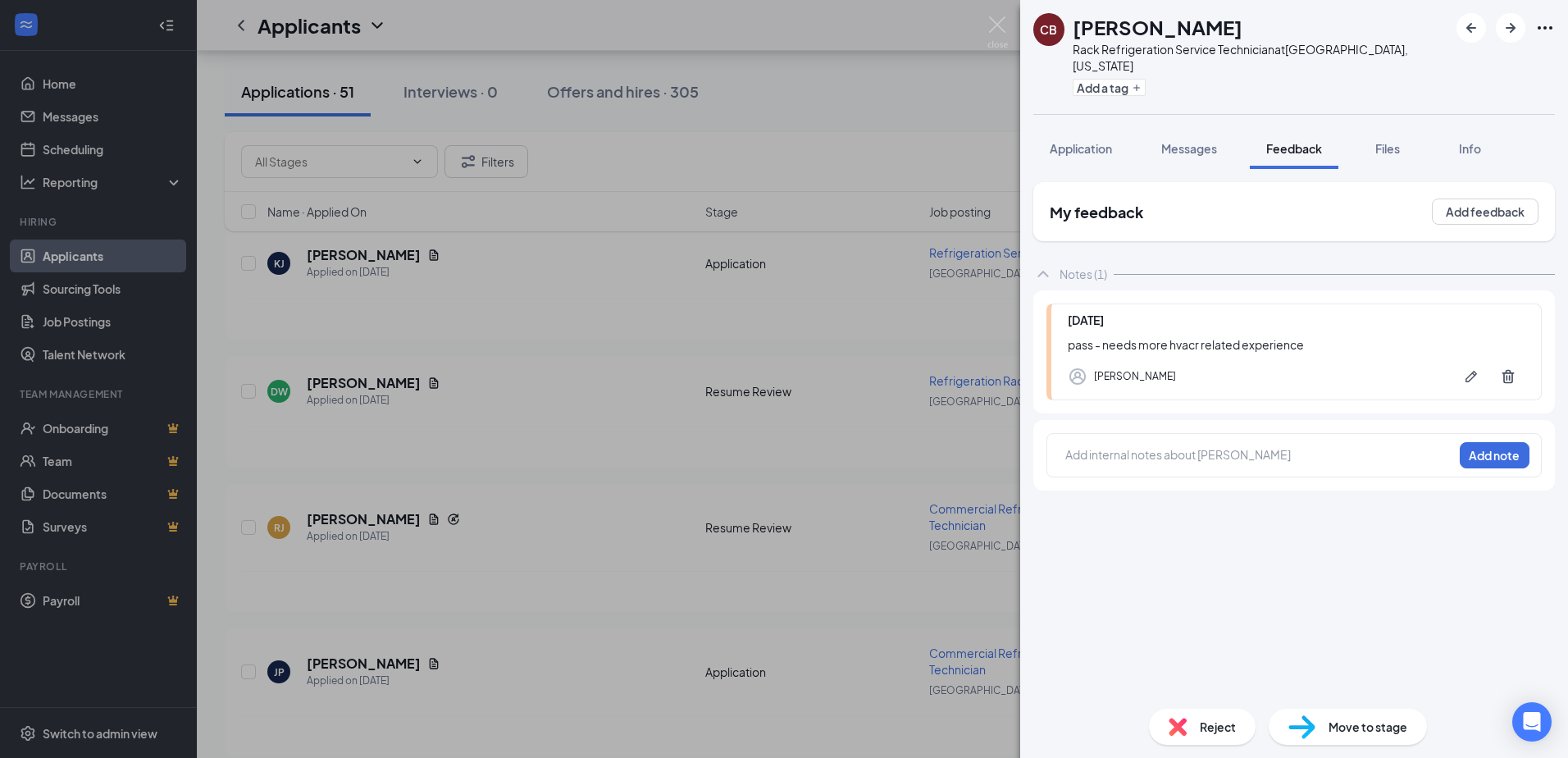
click at [1215, 736] on div "Reject" at bounding box center [1202, 726] width 106 height 36
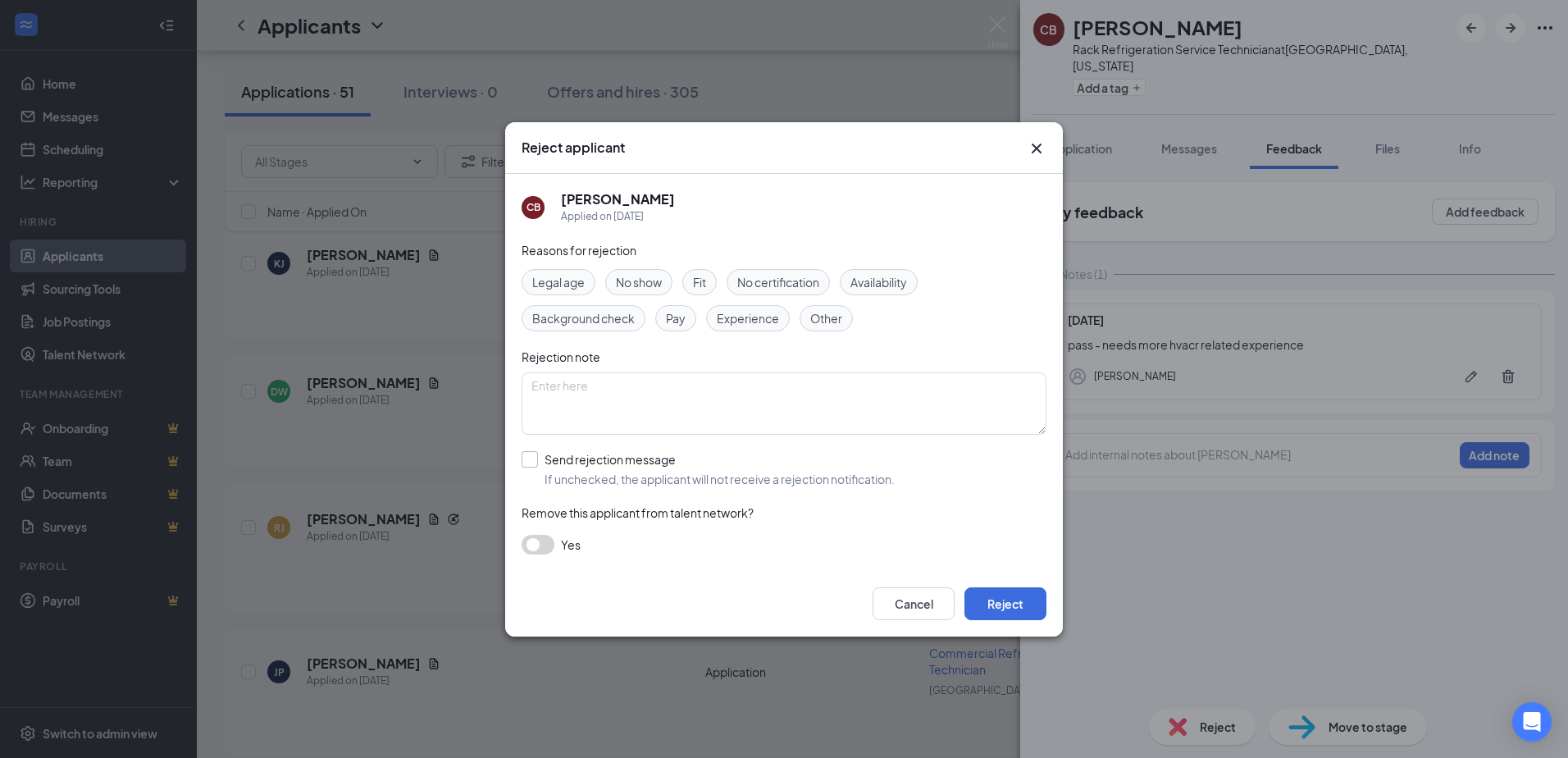
click at [860, 479] on input "Send rejection message If unchecked, the applicant will not receive a rejection…" at bounding box center [708, 469] width 373 height 36
checkbox input "true"
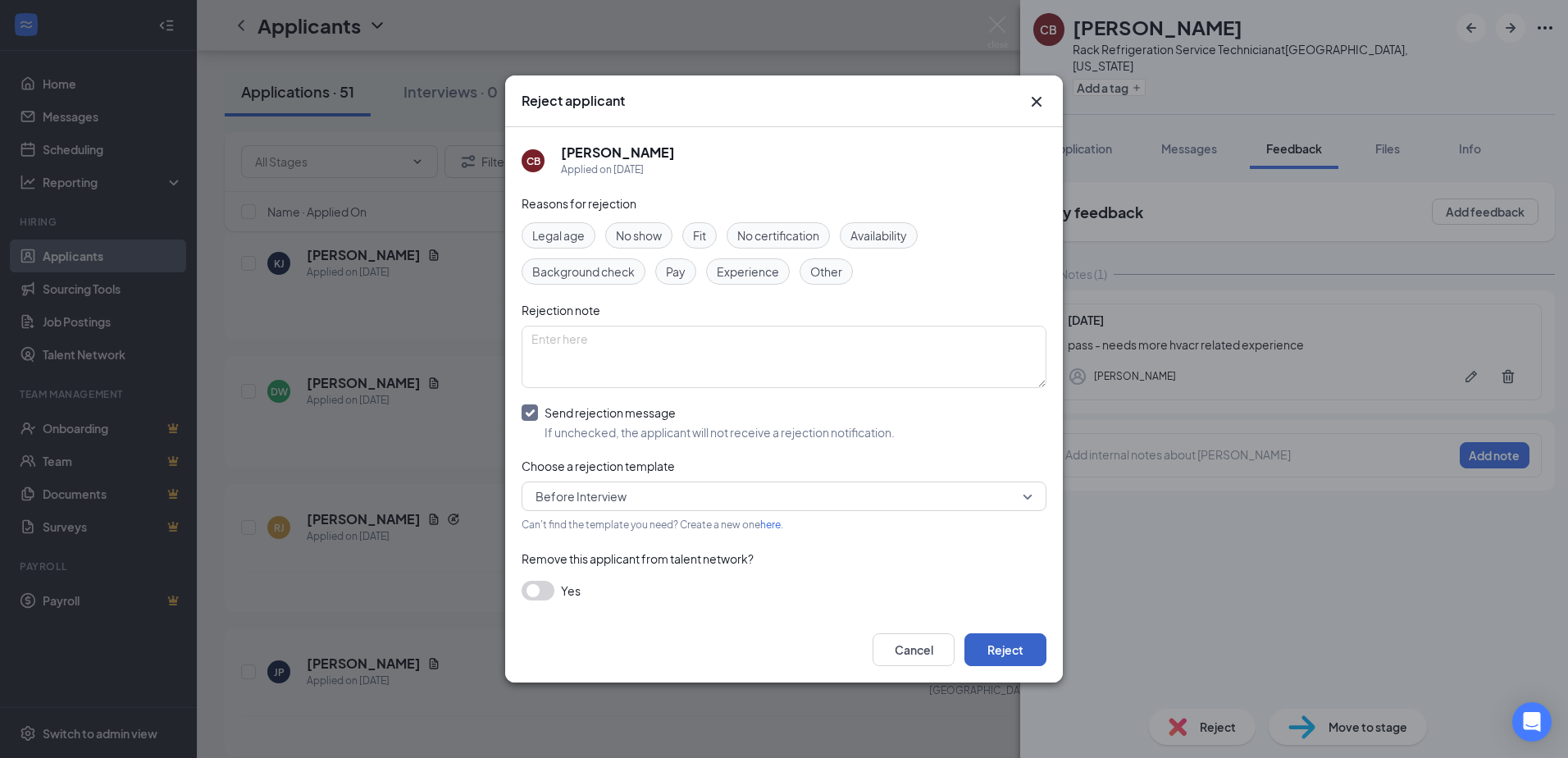
click at [1020, 645] on button "Reject" at bounding box center [1005, 649] width 82 height 33
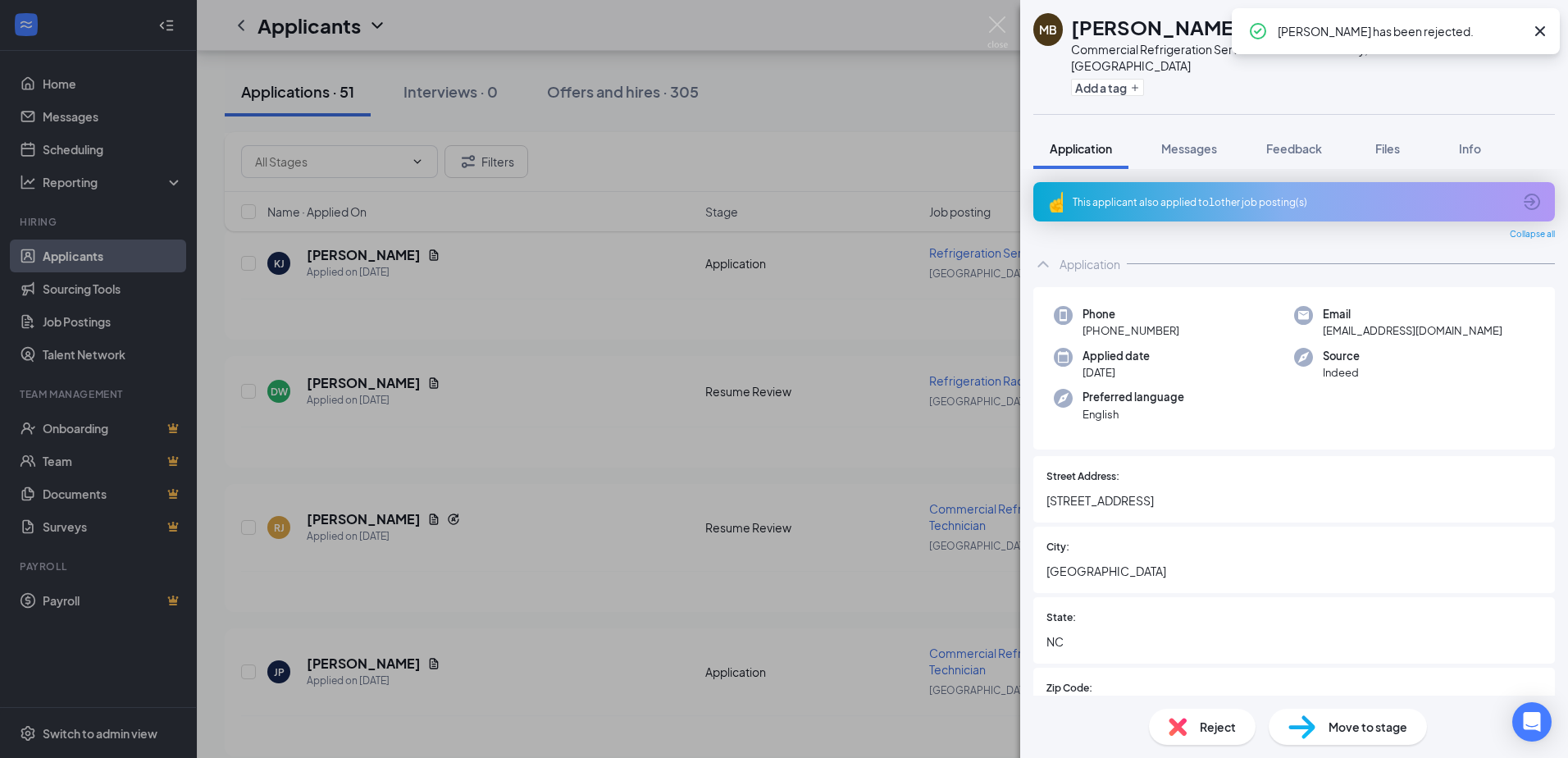
click at [1538, 29] on icon "Cross" at bounding box center [1540, 31] width 10 height 10
click at [1485, 28] on button "button" at bounding box center [1471, 28] width 30 height 30
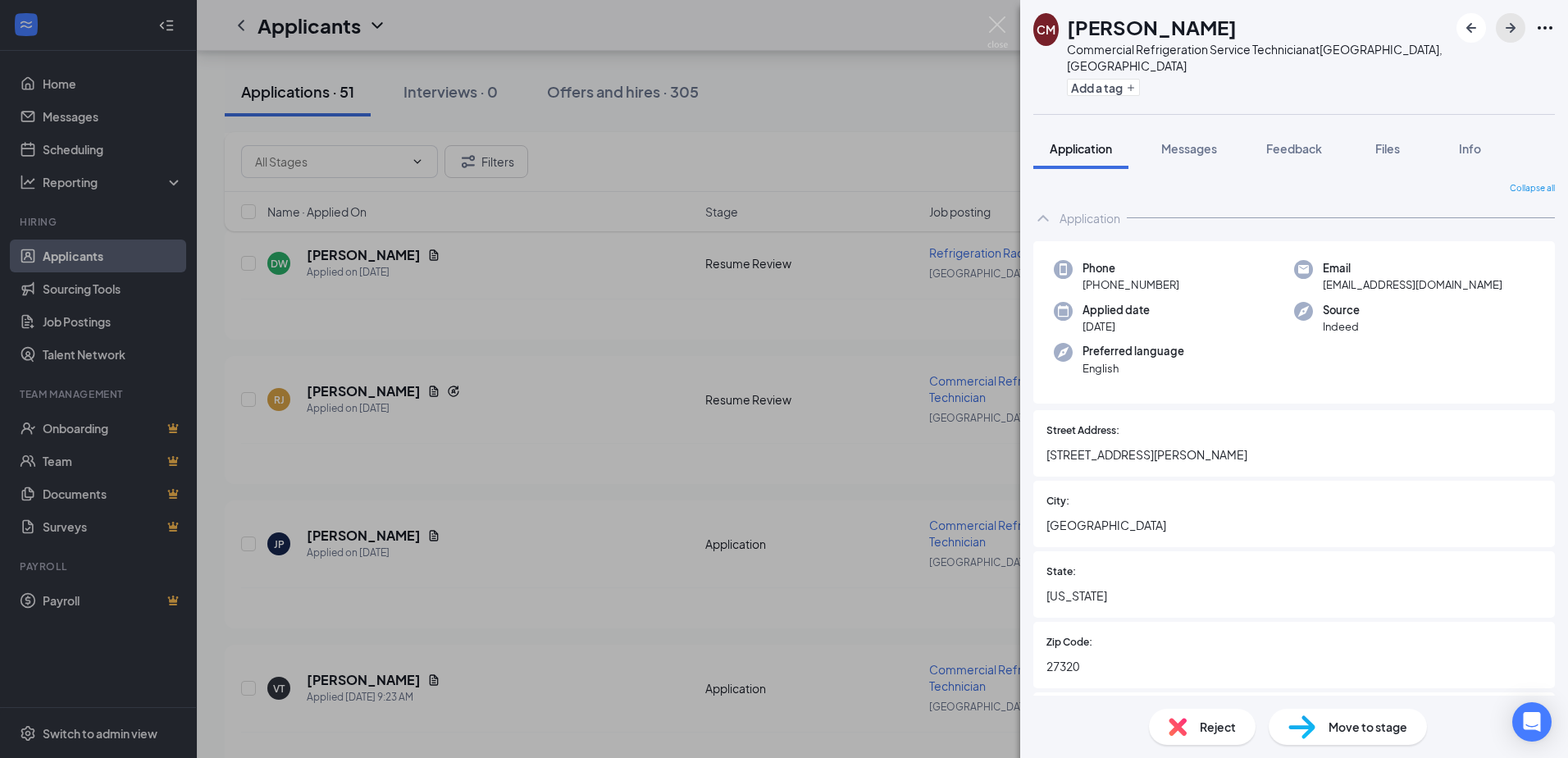
click at [1517, 31] on icon "ArrowRight" at bounding box center [1510, 27] width 20 height 20
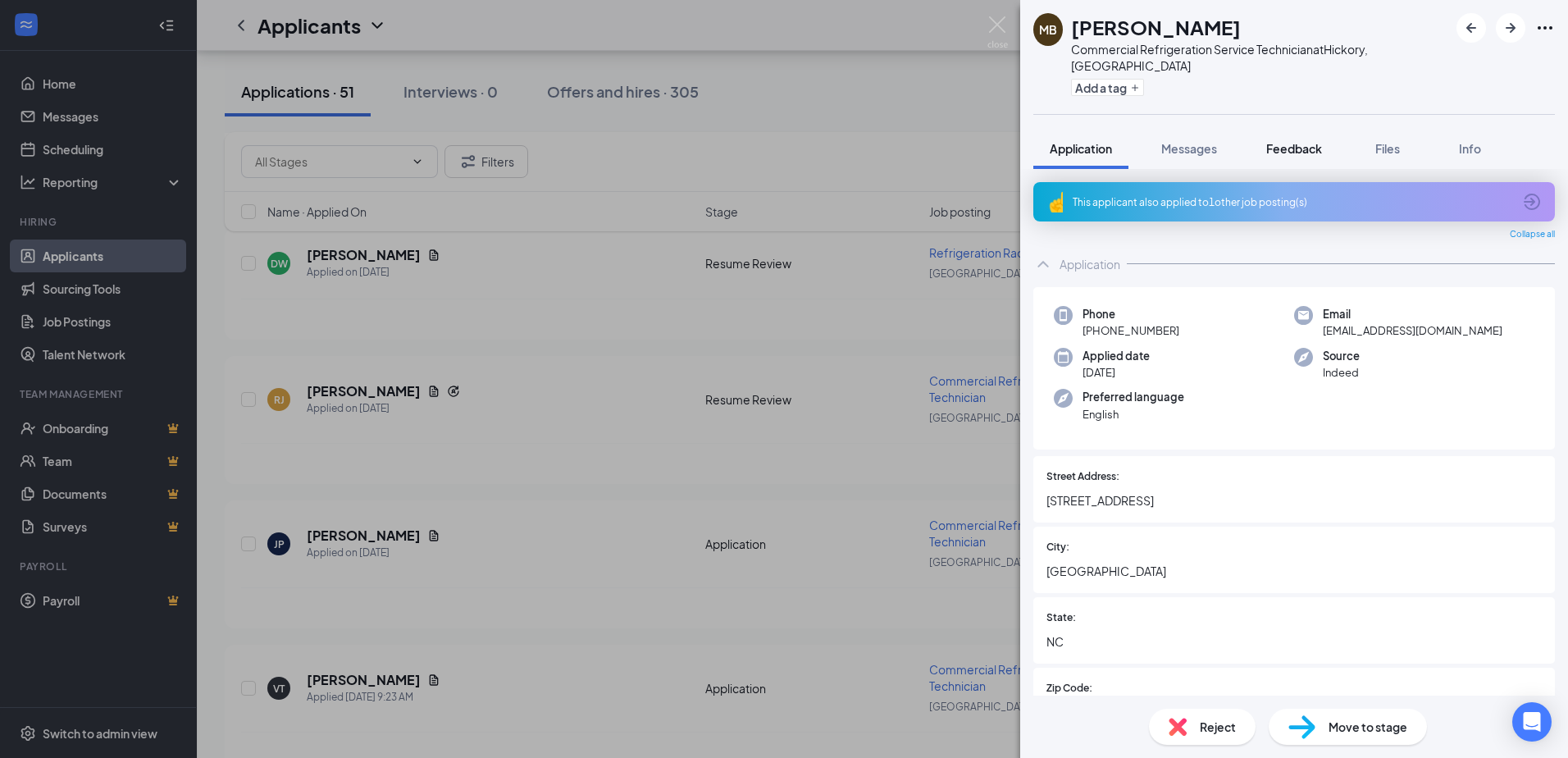
click at [1325, 133] on button "Feedback" at bounding box center [1294, 148] width 89 height 41
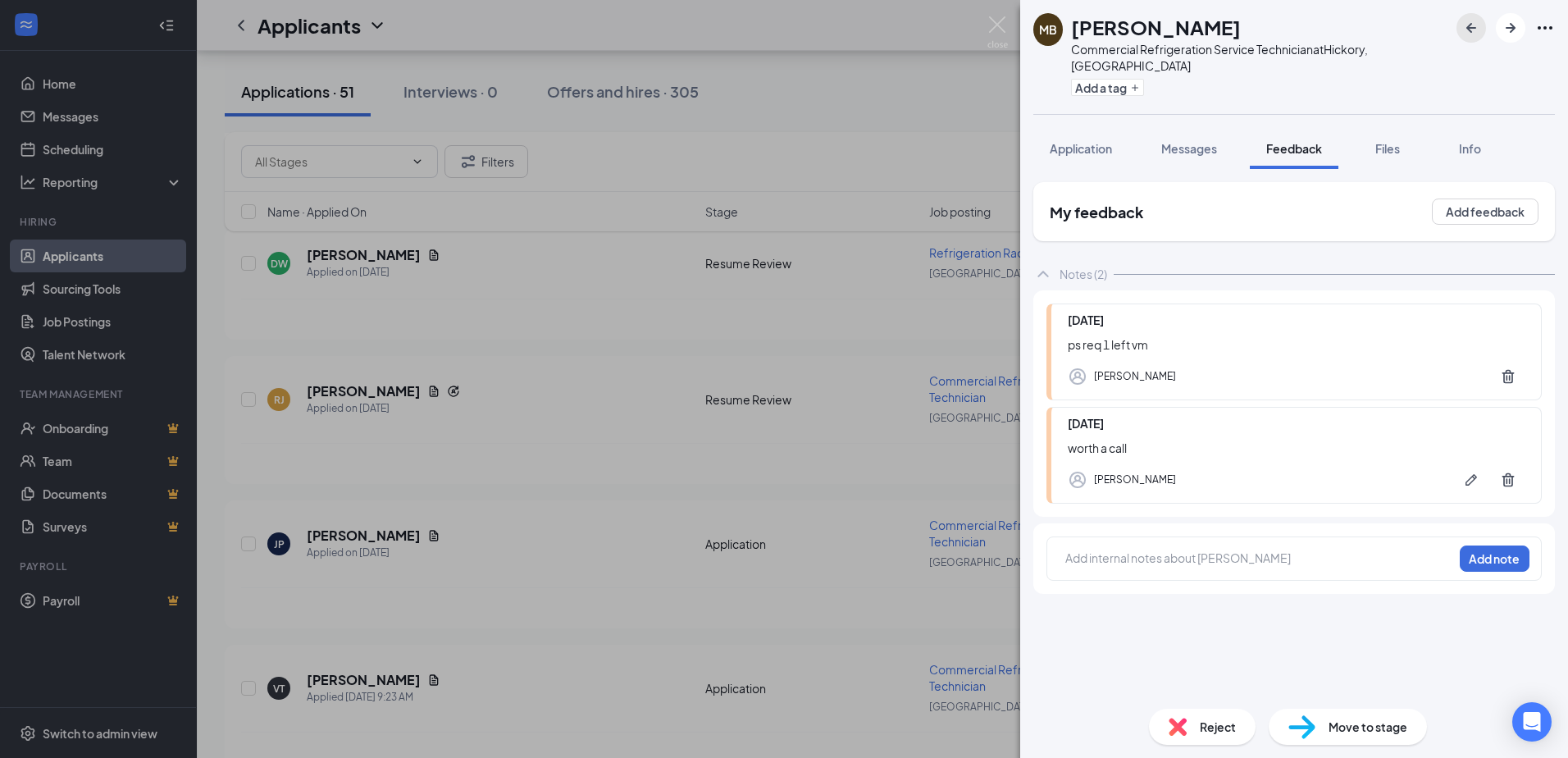
click at [1460, 37] on button "button" at bounding box center [1471, 28] width 30 height 30
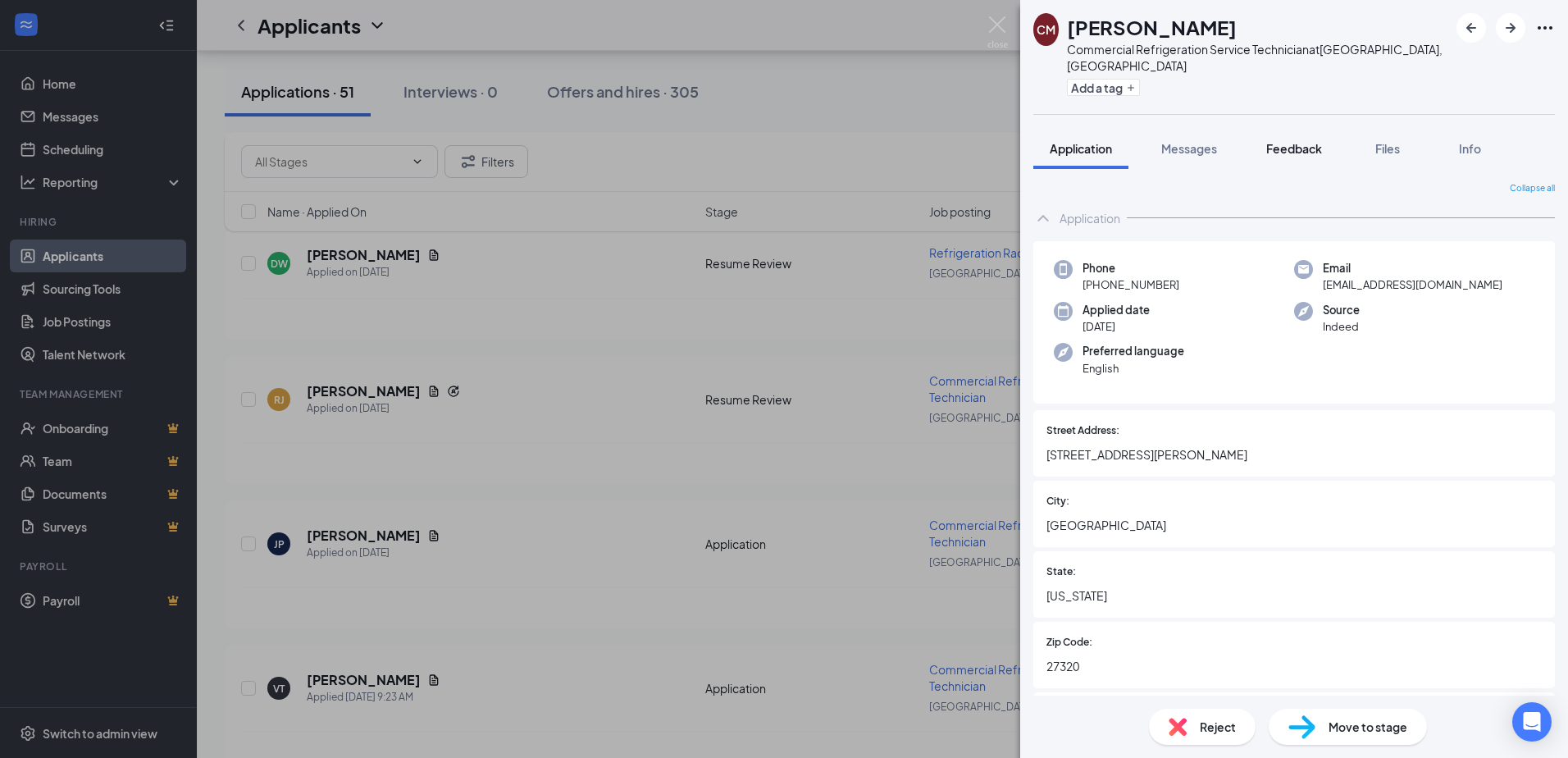
click at [1333, 150] on button "Feedback" at bounding box center [1294, 148] width 89 height 41
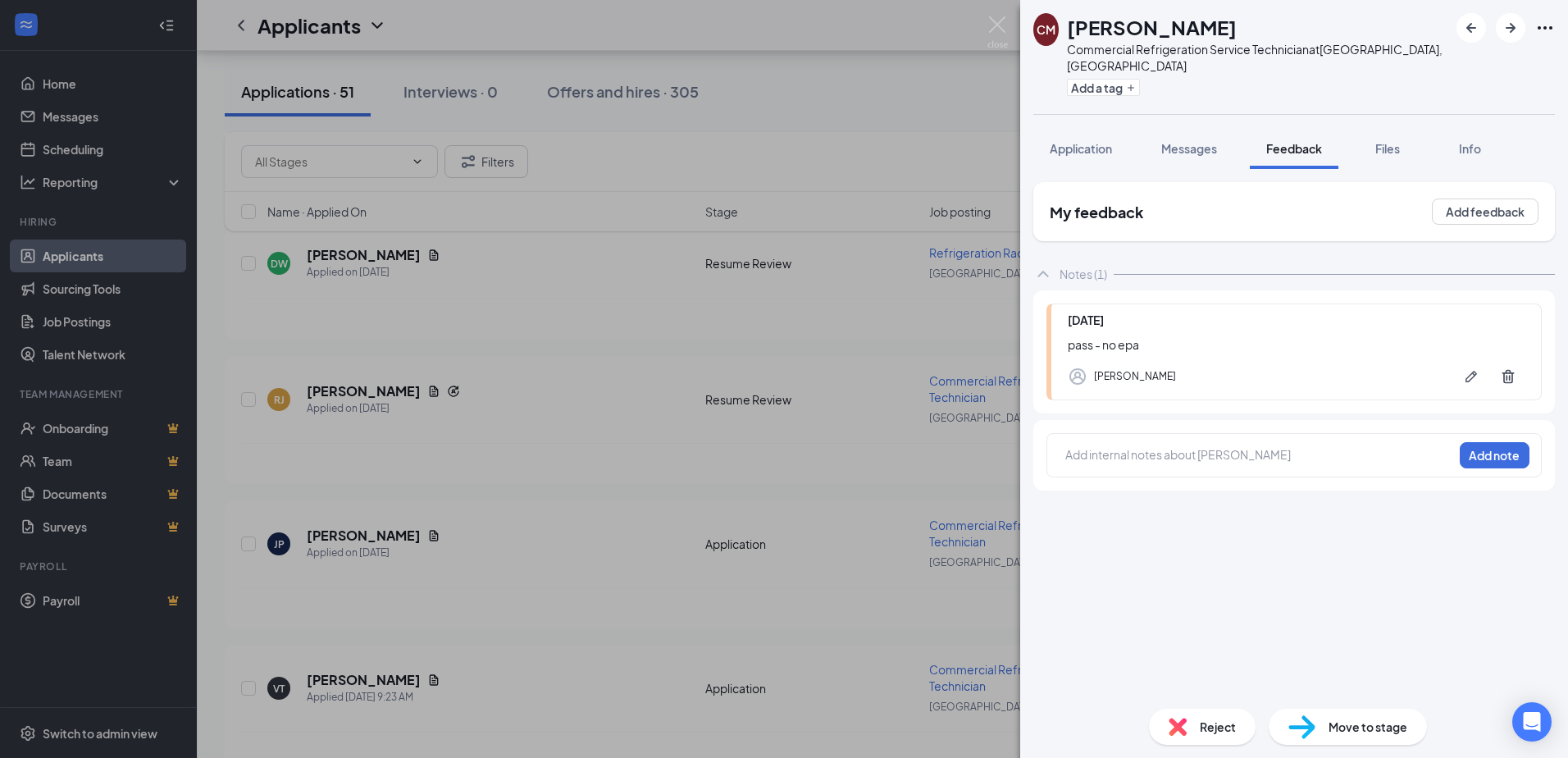
click at [1214, 723] on span "Reject" at bounding box center [1217, 726] width 36 height 18
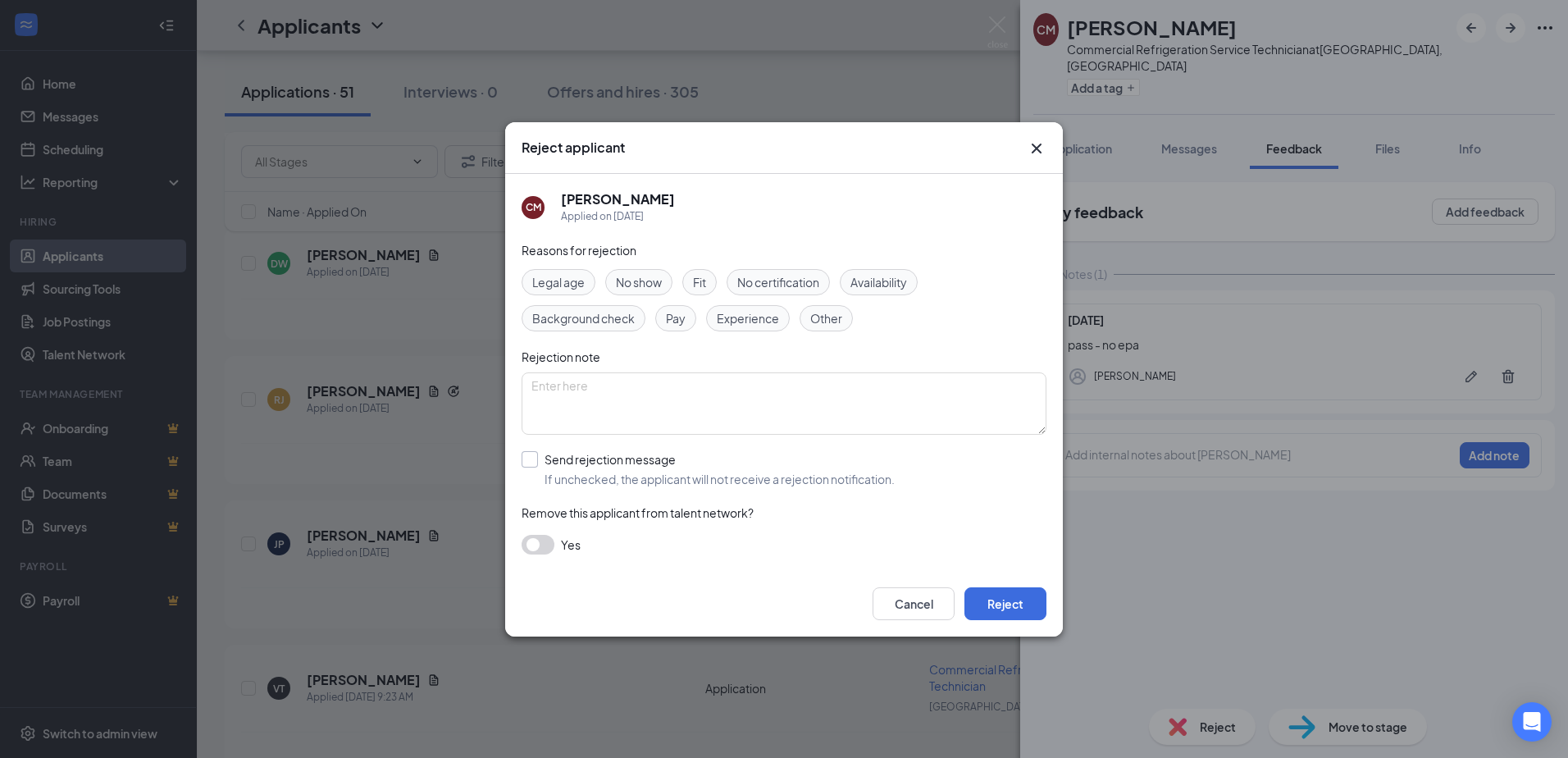
click at [694, 476] on input "Send rejection message If unchecked, the applicant will not receive a rejection…" at bounding box center [708, 469] width 373 height 36
checkbox input "true"
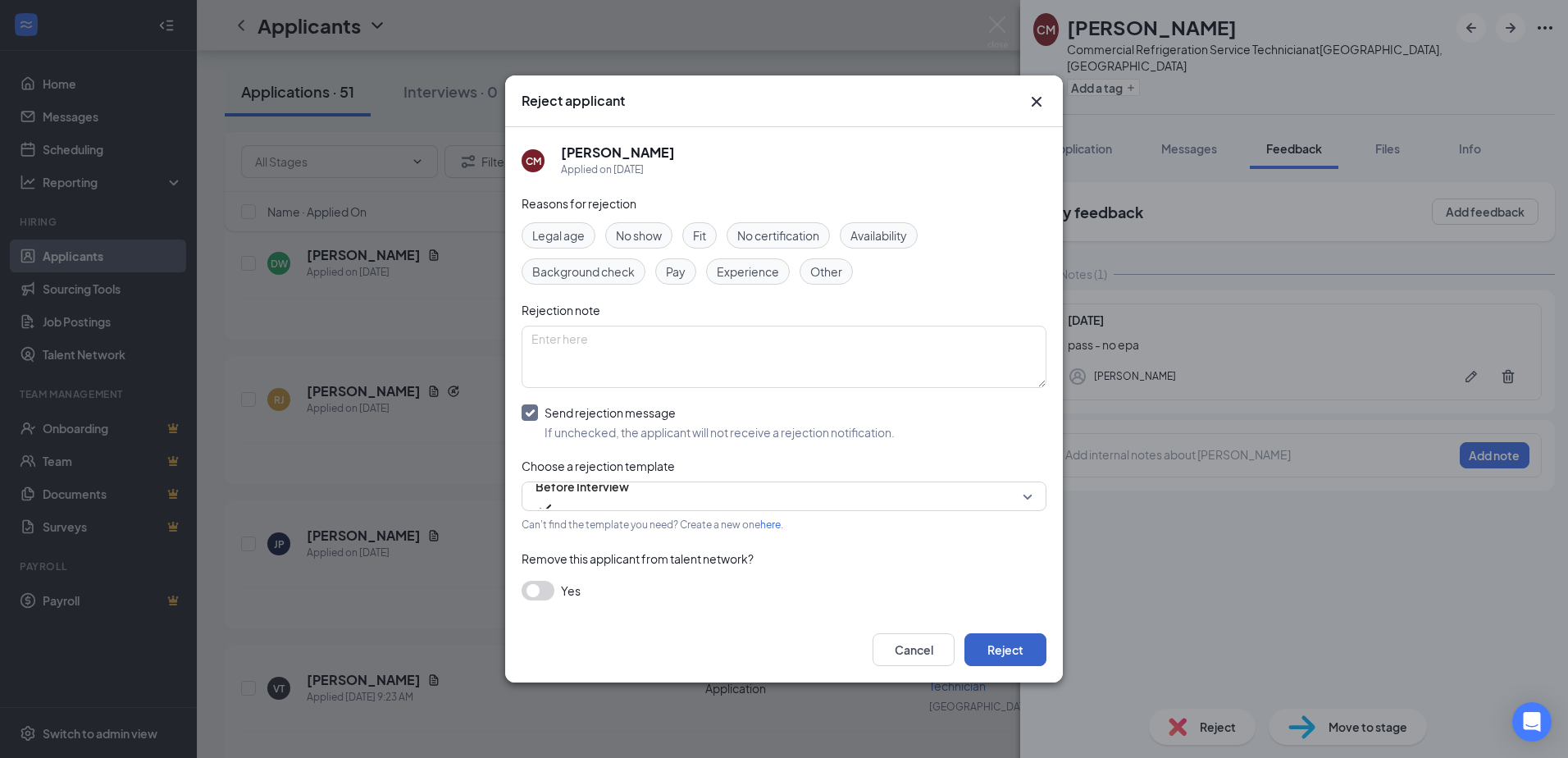
click at [1028, 648] on button "Reject" at bounding box center [1005, 649] width 82 height 33
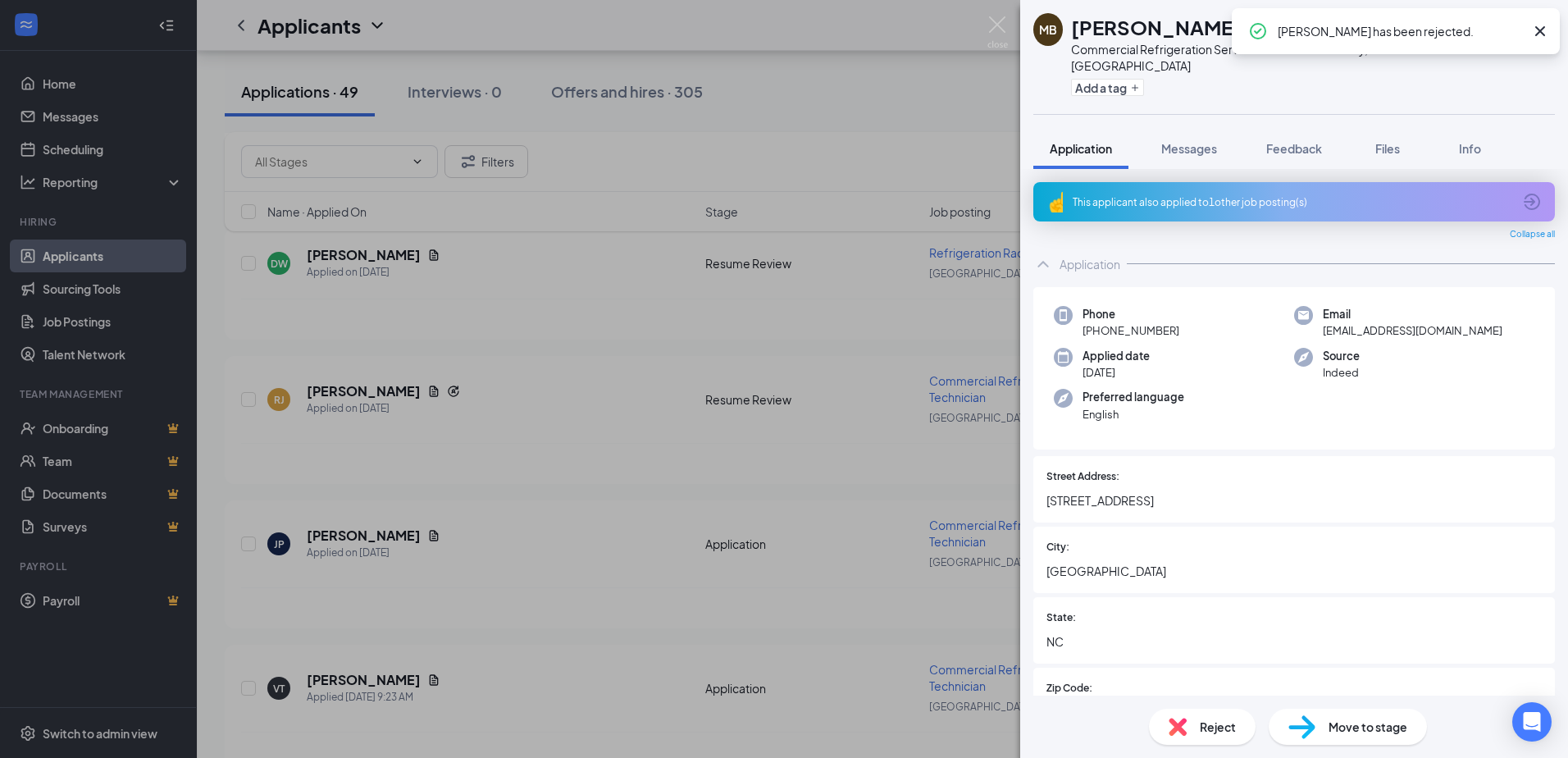
click at [1466, 30] on div "Caleb McArthur has been rejected." at bounding box center [1401, 31] width 246 height 20
click at [1537, 29] on icon "Cross" at bounding box center [1540, 31] width 10 height 10
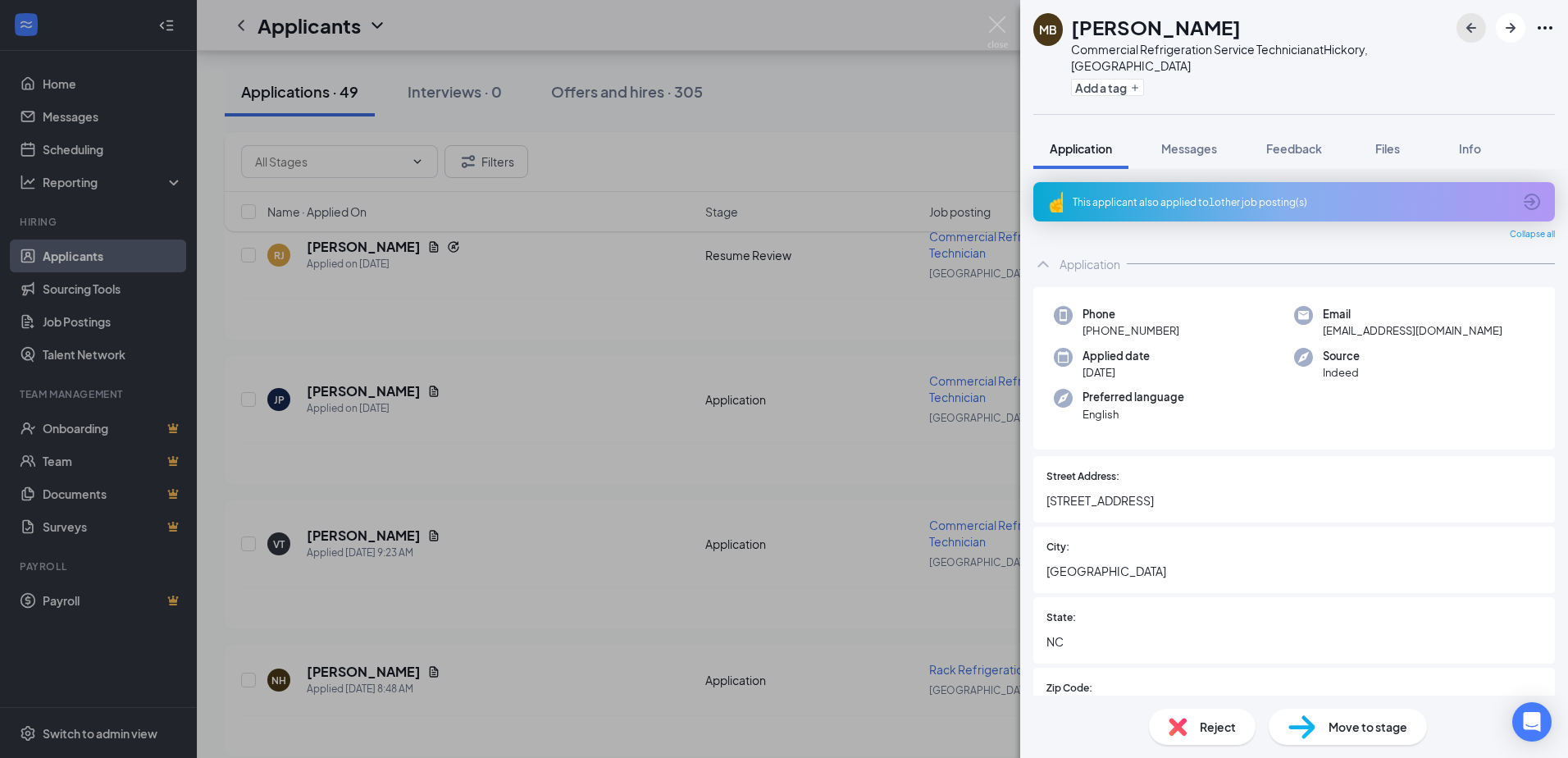
scroll to position [6412, 0]
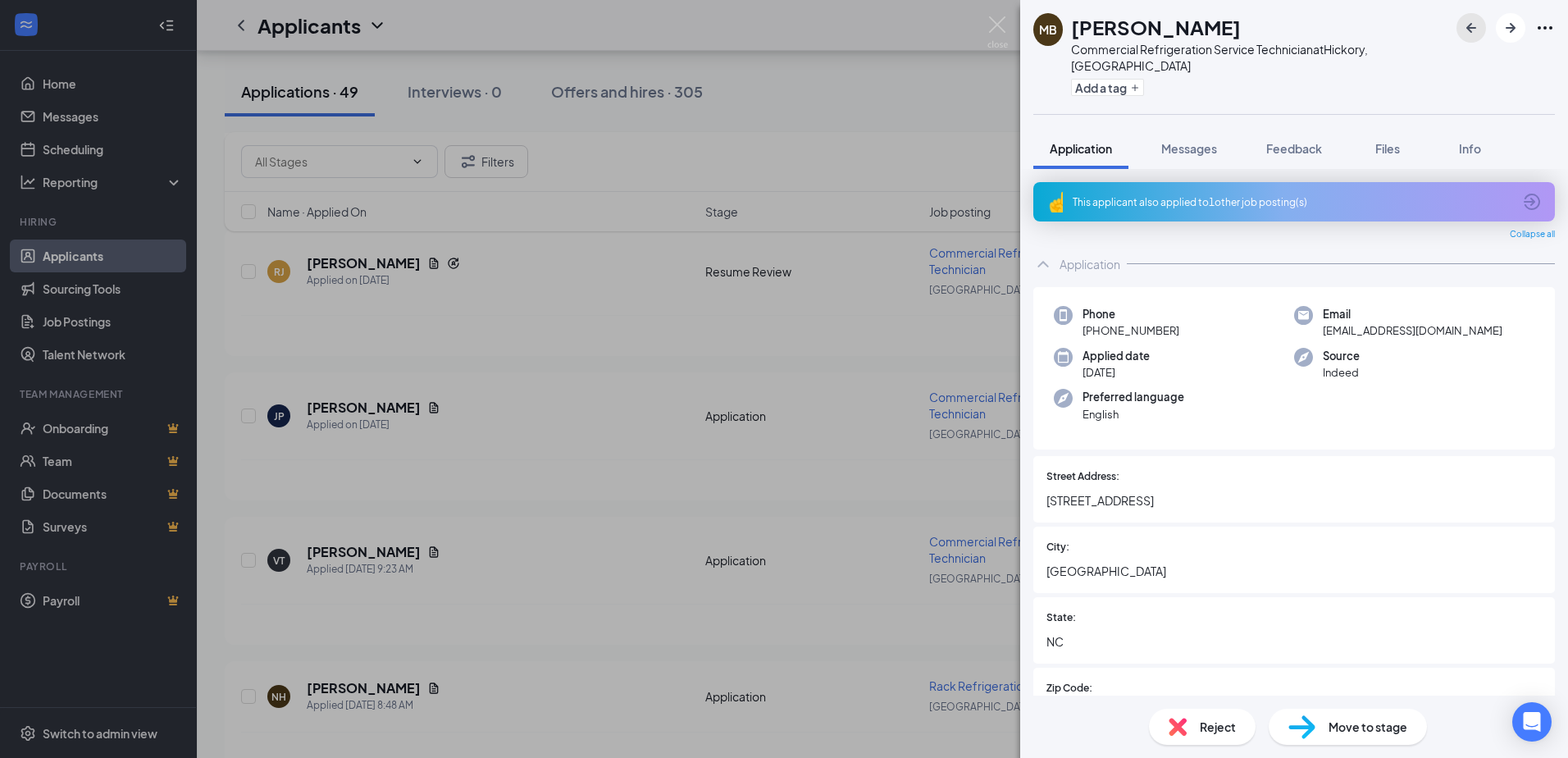
click at [1463, 35] on icon "ArrowLeftNew" at bounding box center [1471, 27] width 20 height 20
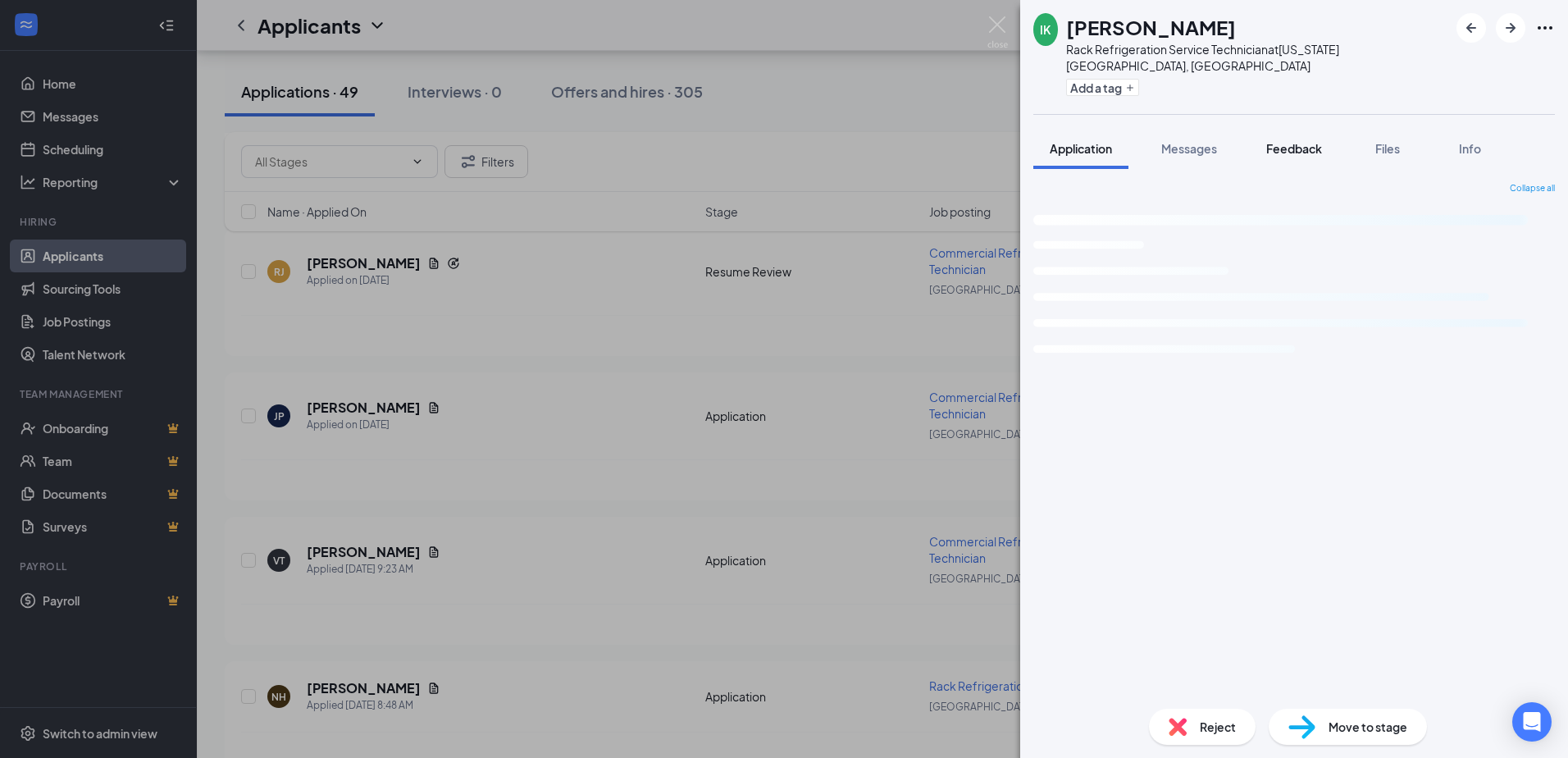
click at [1293, 141] on span "Feedback" at bounding box center [1294, 148] width 56 height 15
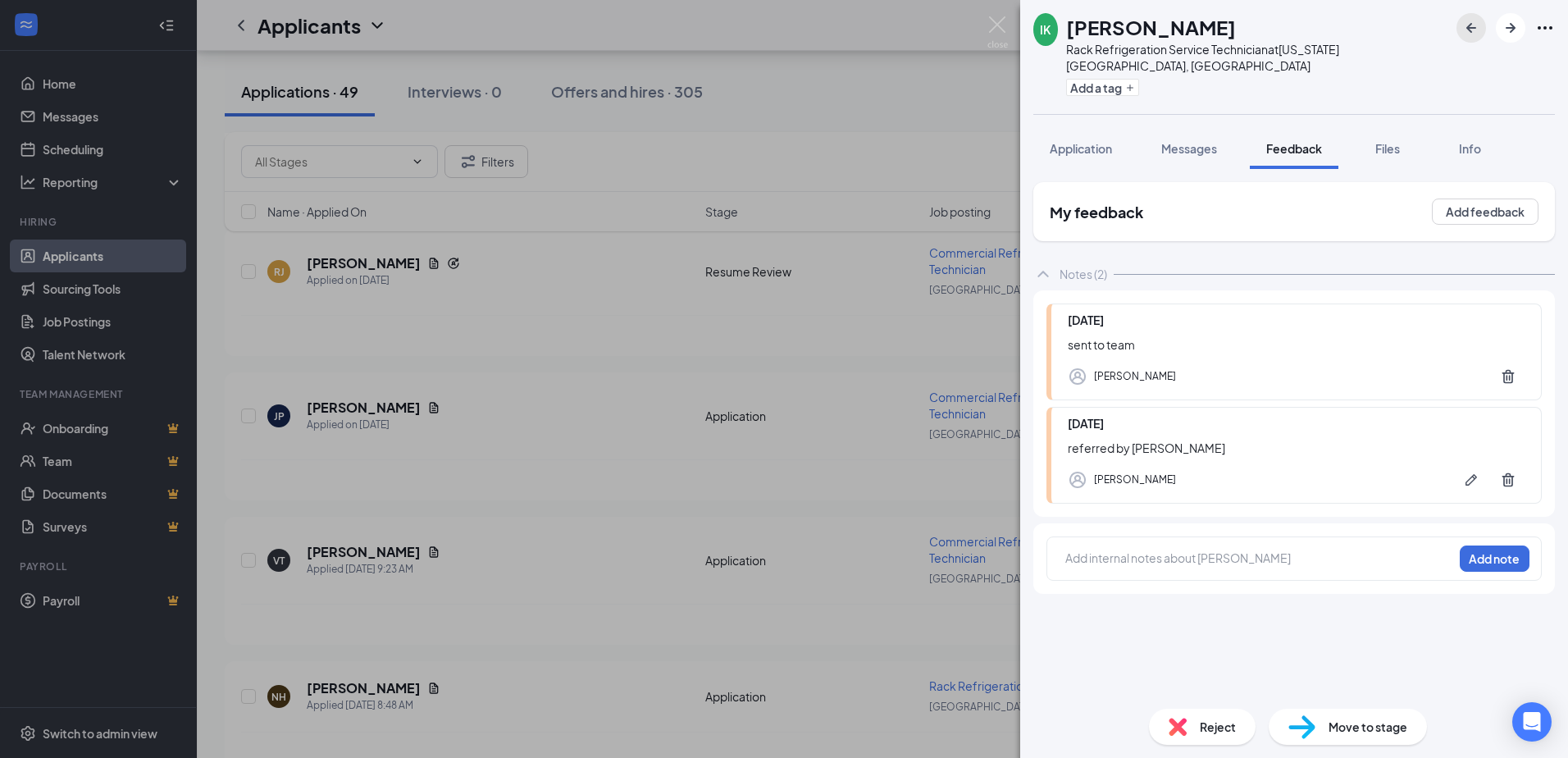
click at [1461, 33] on button "button" at bounding box center [1471, 28] width 30 height 30
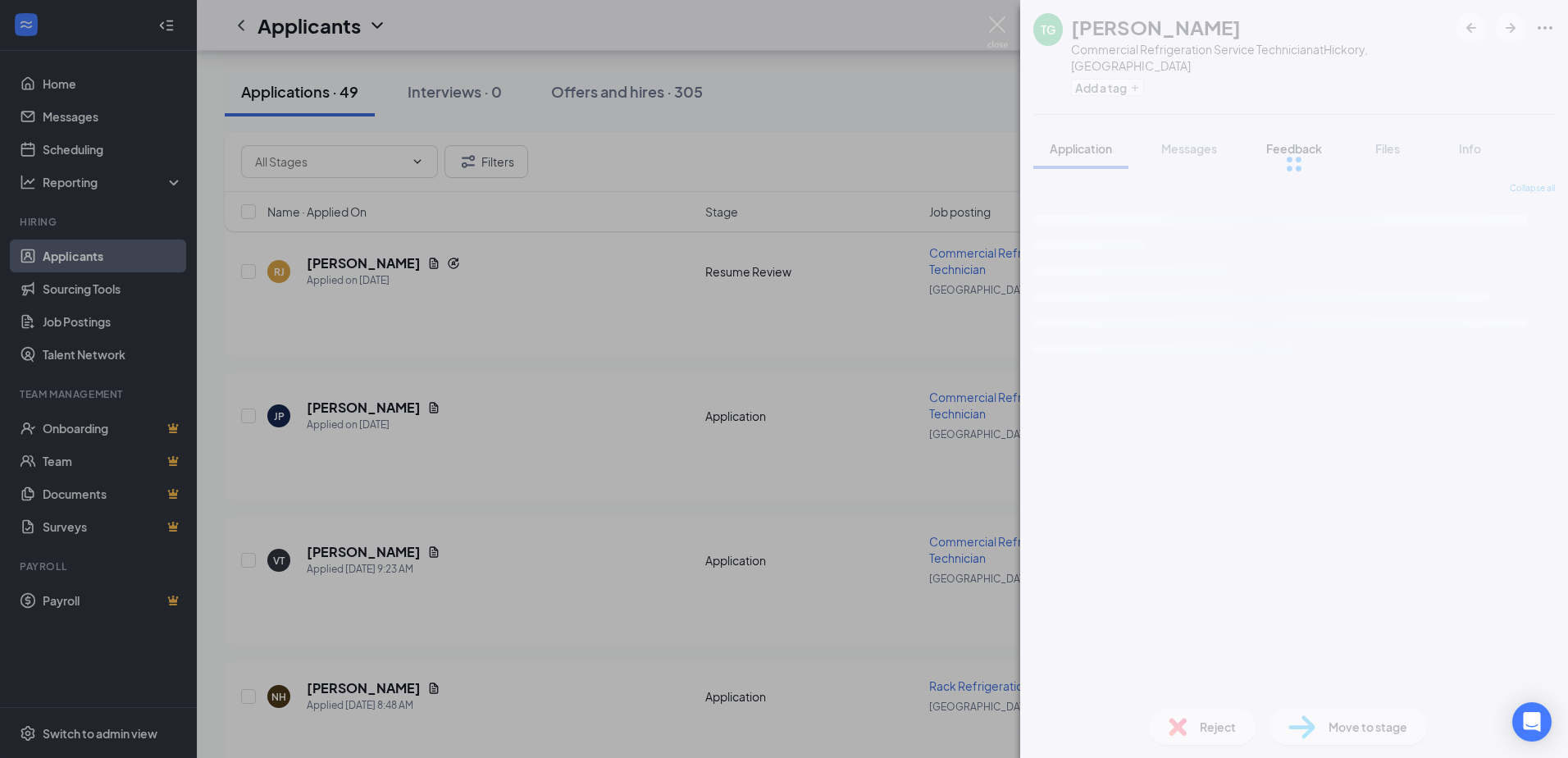
click at [1303, 141] on span "Feedback" at bounding box center [1294, 148] width 56 height 15
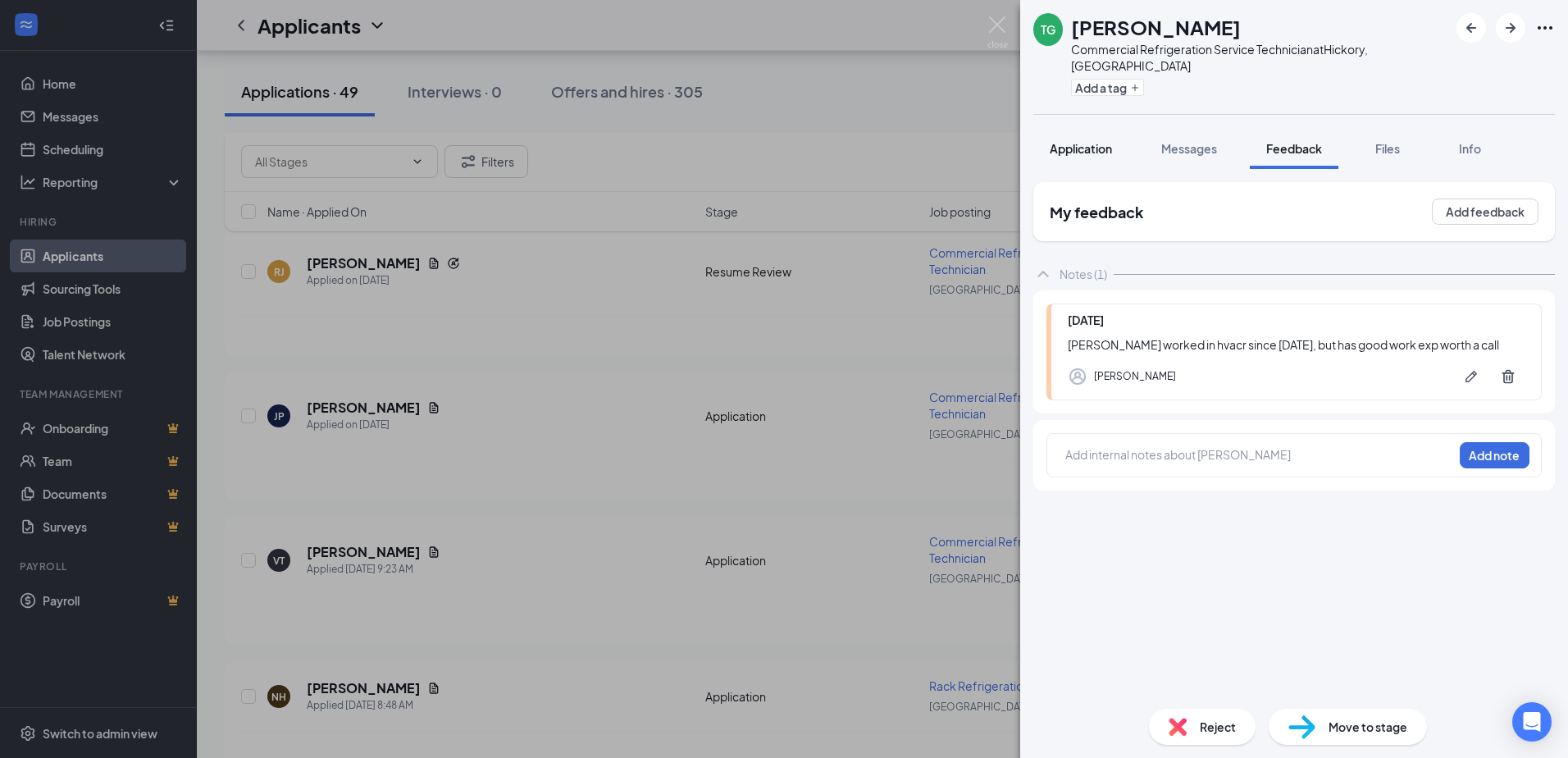
click at [1116, 128] on button "Application" at bounding box center [1081, 148] width 95 height 41
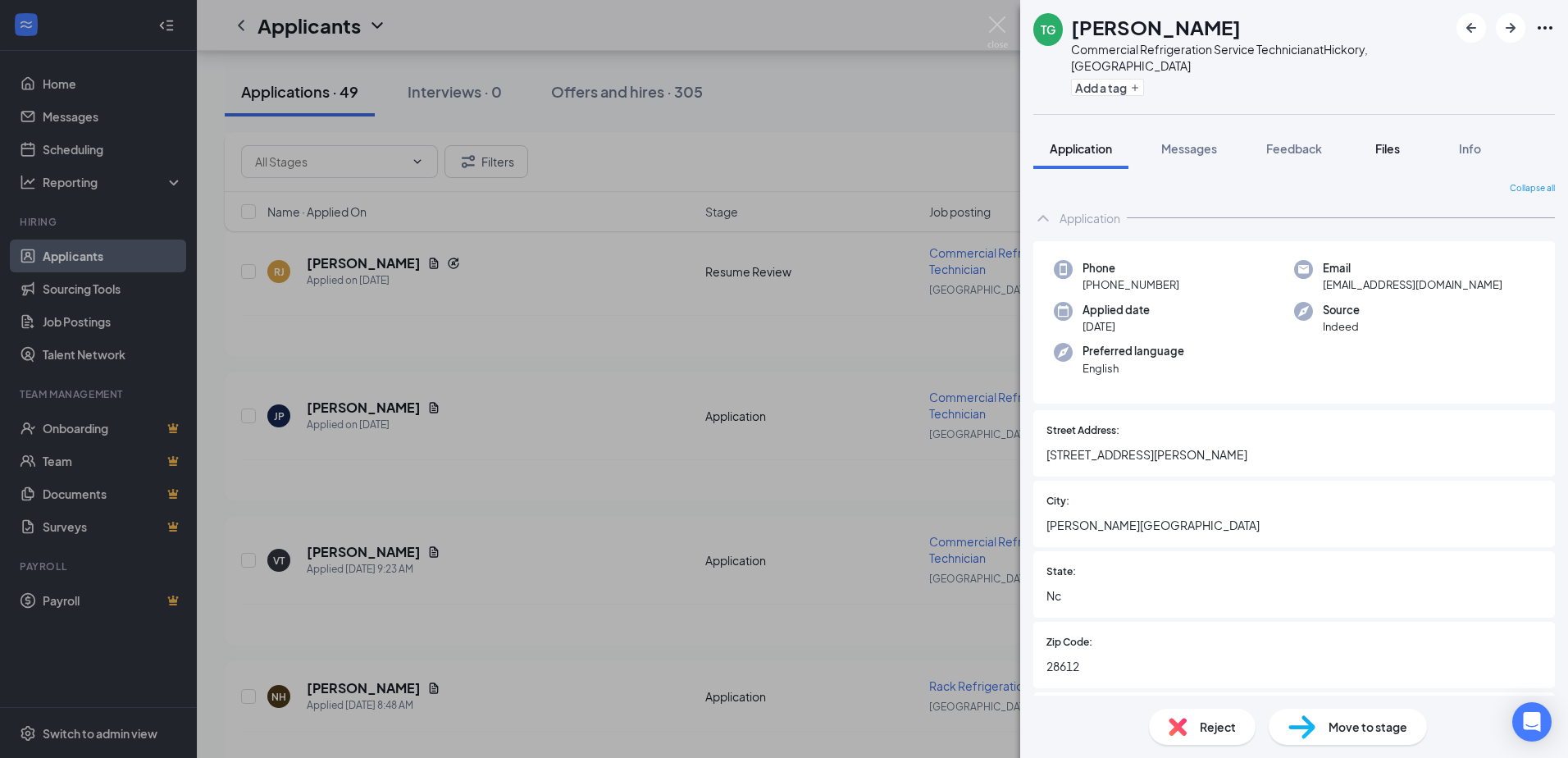
click at [1400, 141] on span "Files" at bounding box center [1387, 148] width 24 height 15
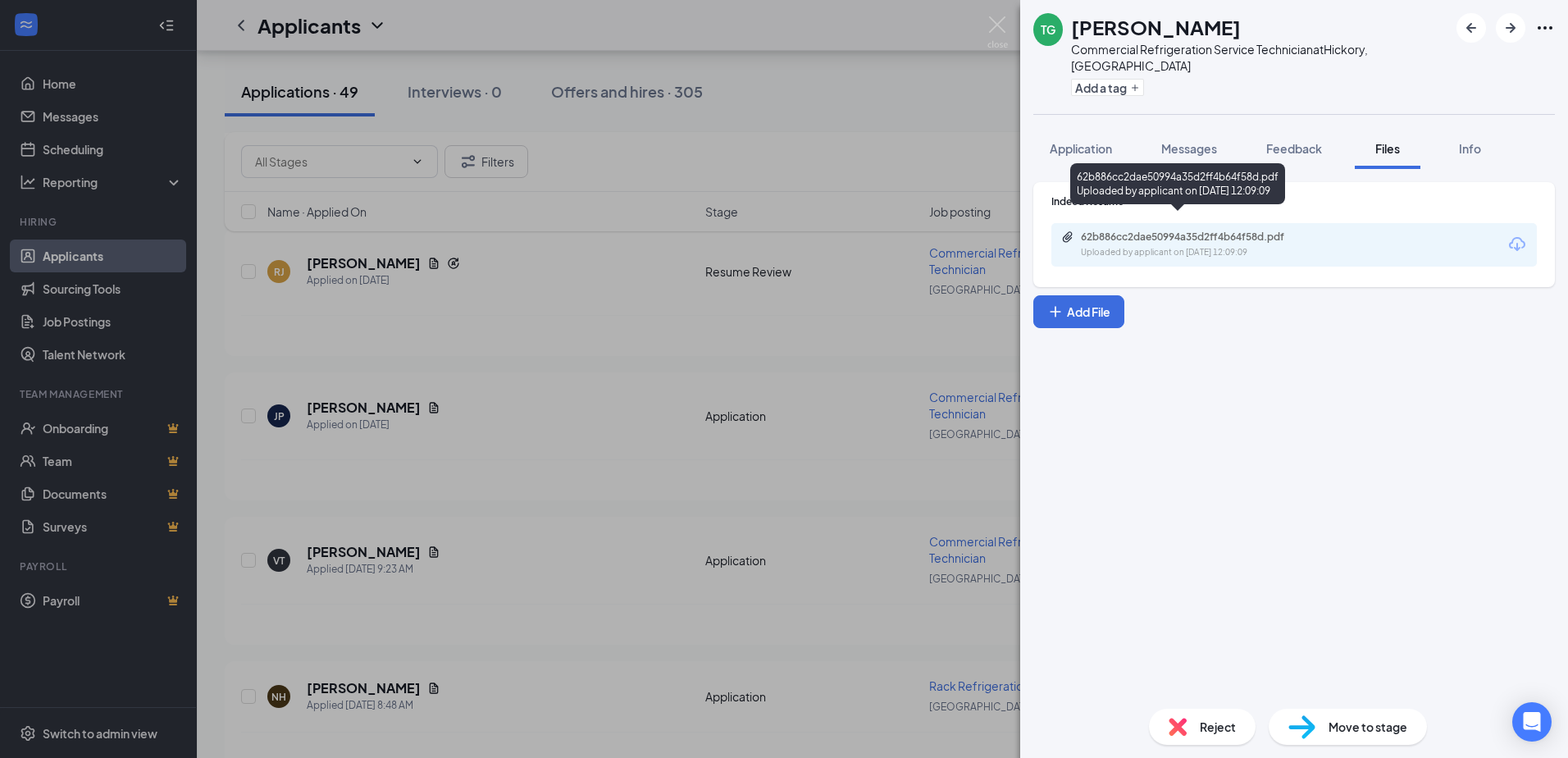
click at [1122, 231] on div "62b886cc2dae50994a35d2ff4b64f58d.pdf" at bounding box center [1196, 237] width 230 height 13
click at [1082, 141] on span "Application" at bounding box center [1081, 148] width 63 height 15
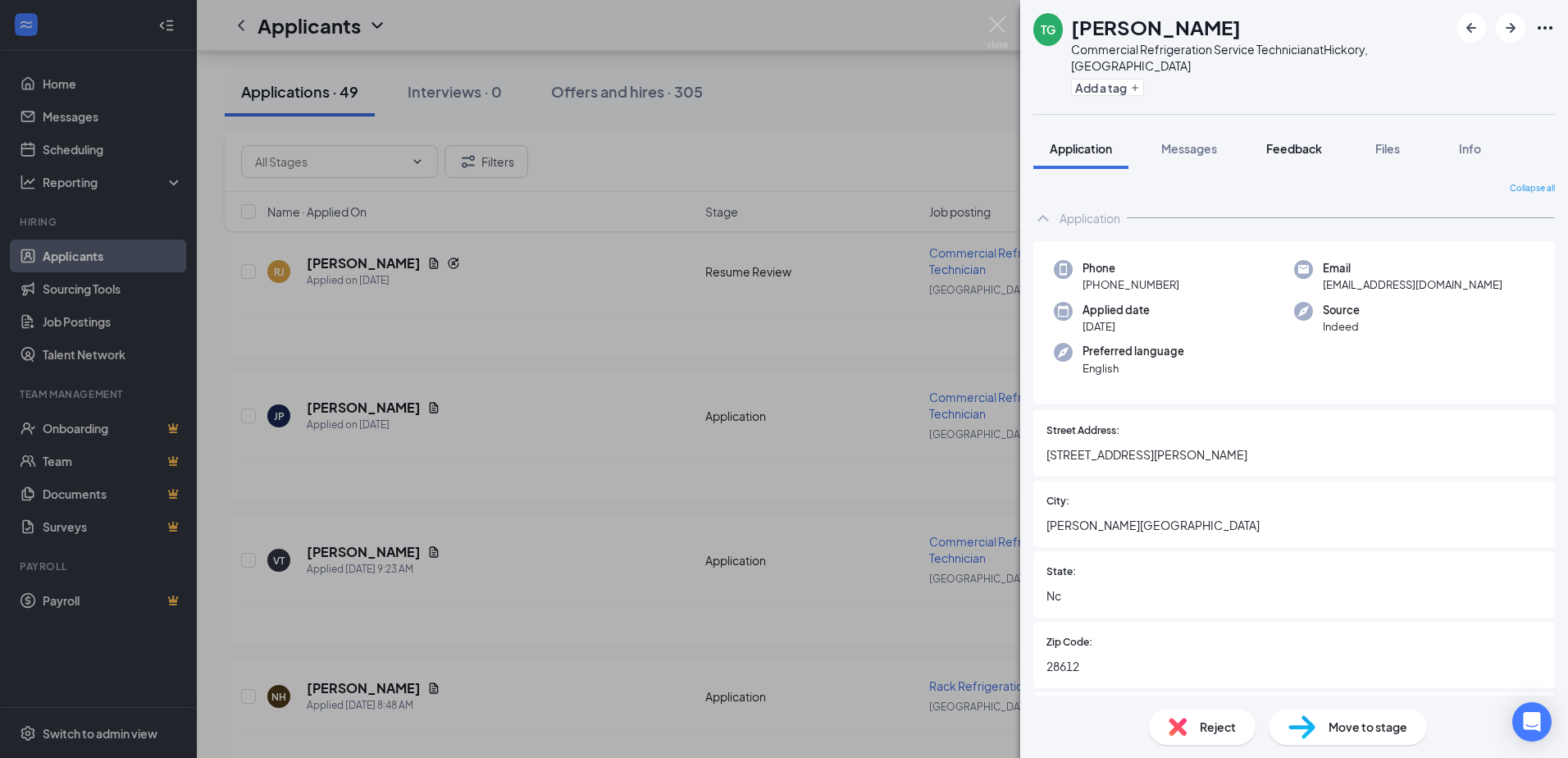
click at [1290, 141] on span "Feedback" at bounding box center [1294, 148] width 56 height 15
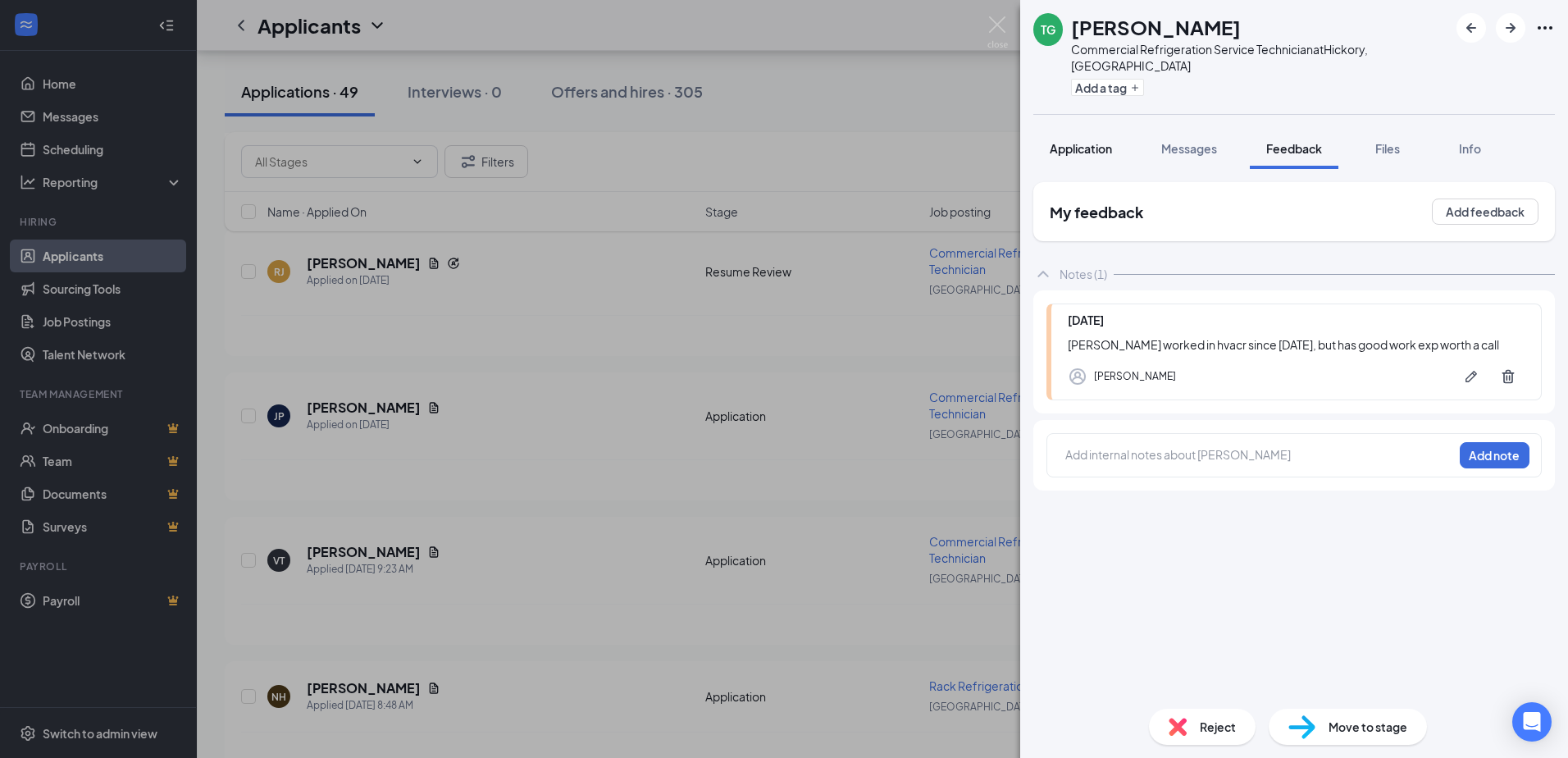
click at [1088, 141] on span "Application" at bounding box center [1081, 148] width 63 height 15
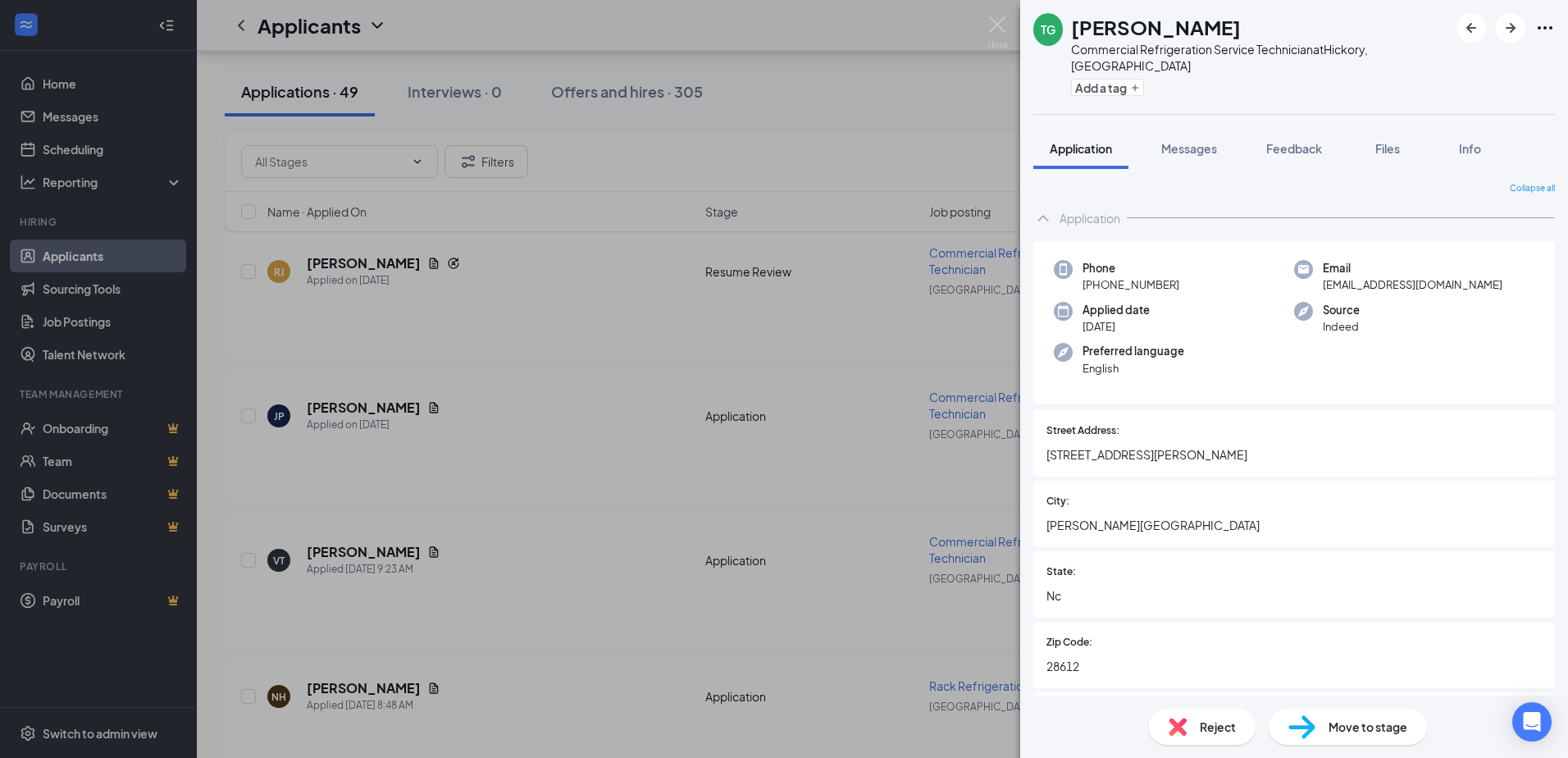
click at [1296, 128] on button "Feedback" at bounding box center [1294, 148] width 89 height 41
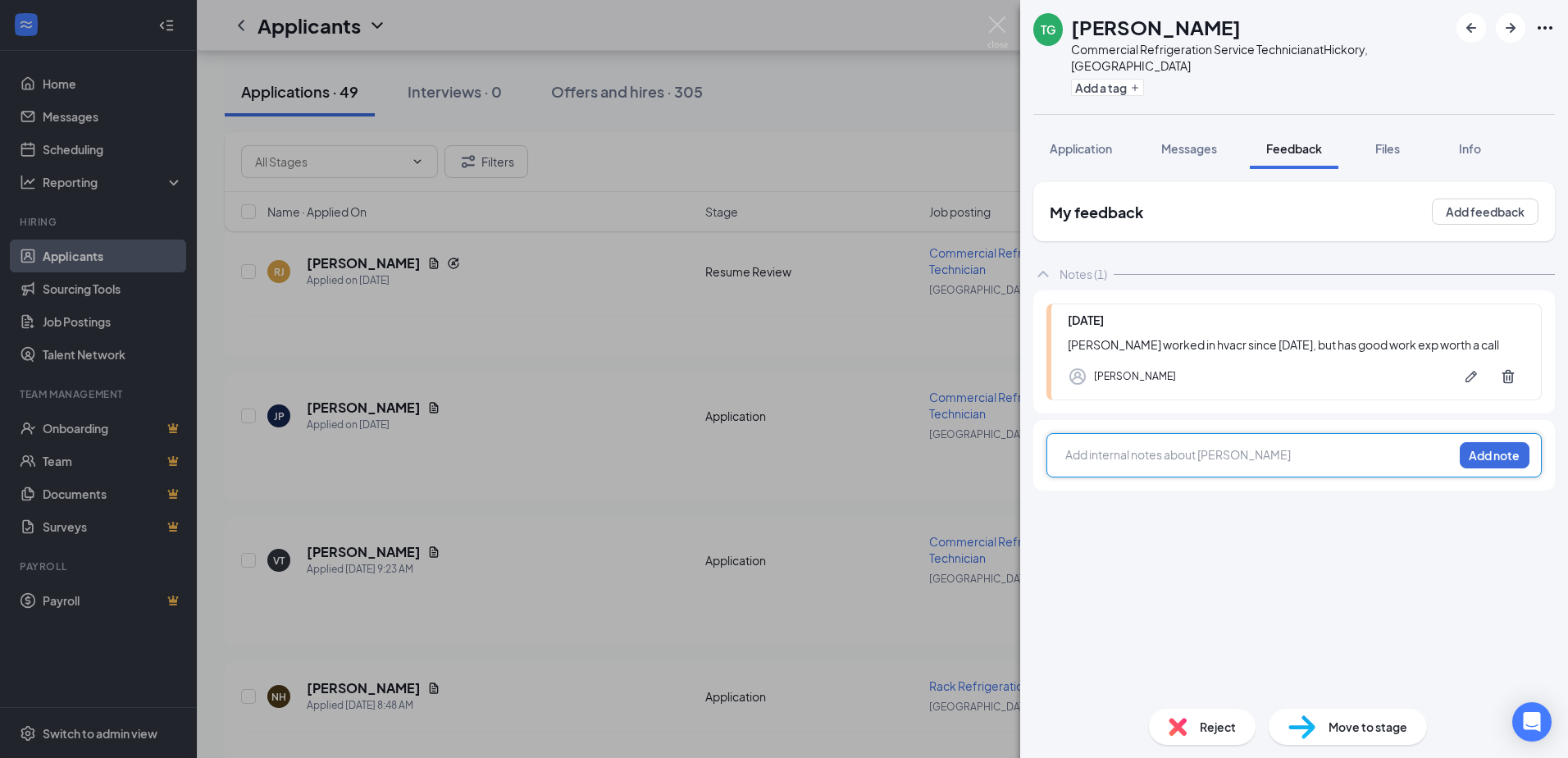
click at [1140, 446] on div at bounding box center [1259, 455] width 386 height 17
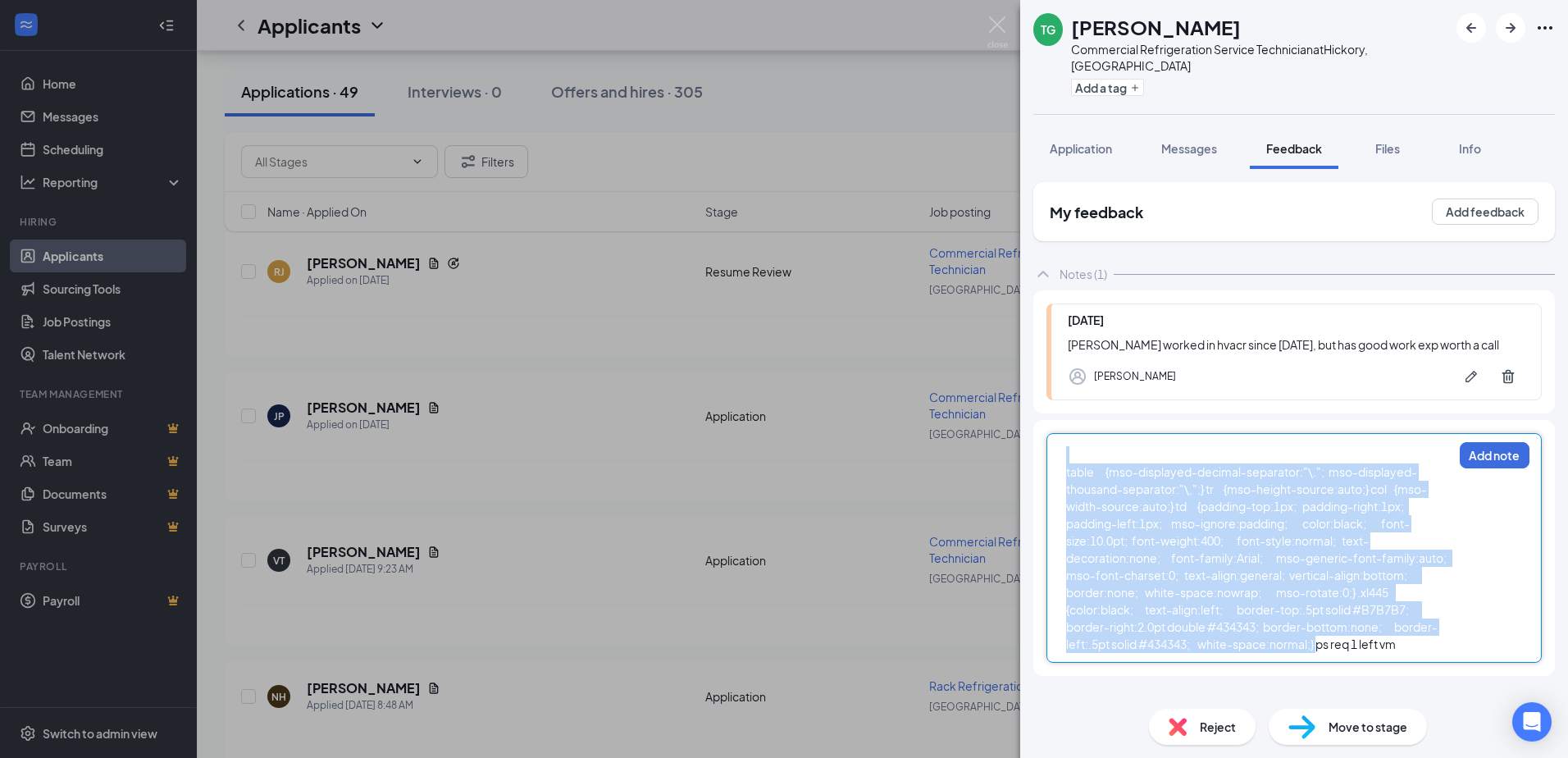
drag, startPoint x: 1374, startPoint y: 629, endPoint x: 912, endPoint y: 361, distance: 534.1
click at [912, 361] on div "TG Thomas Greer Commercial Refrigeration Service Technician at Hickory, NC Add …" at bounding box center [784, 379] width 1568 height 758
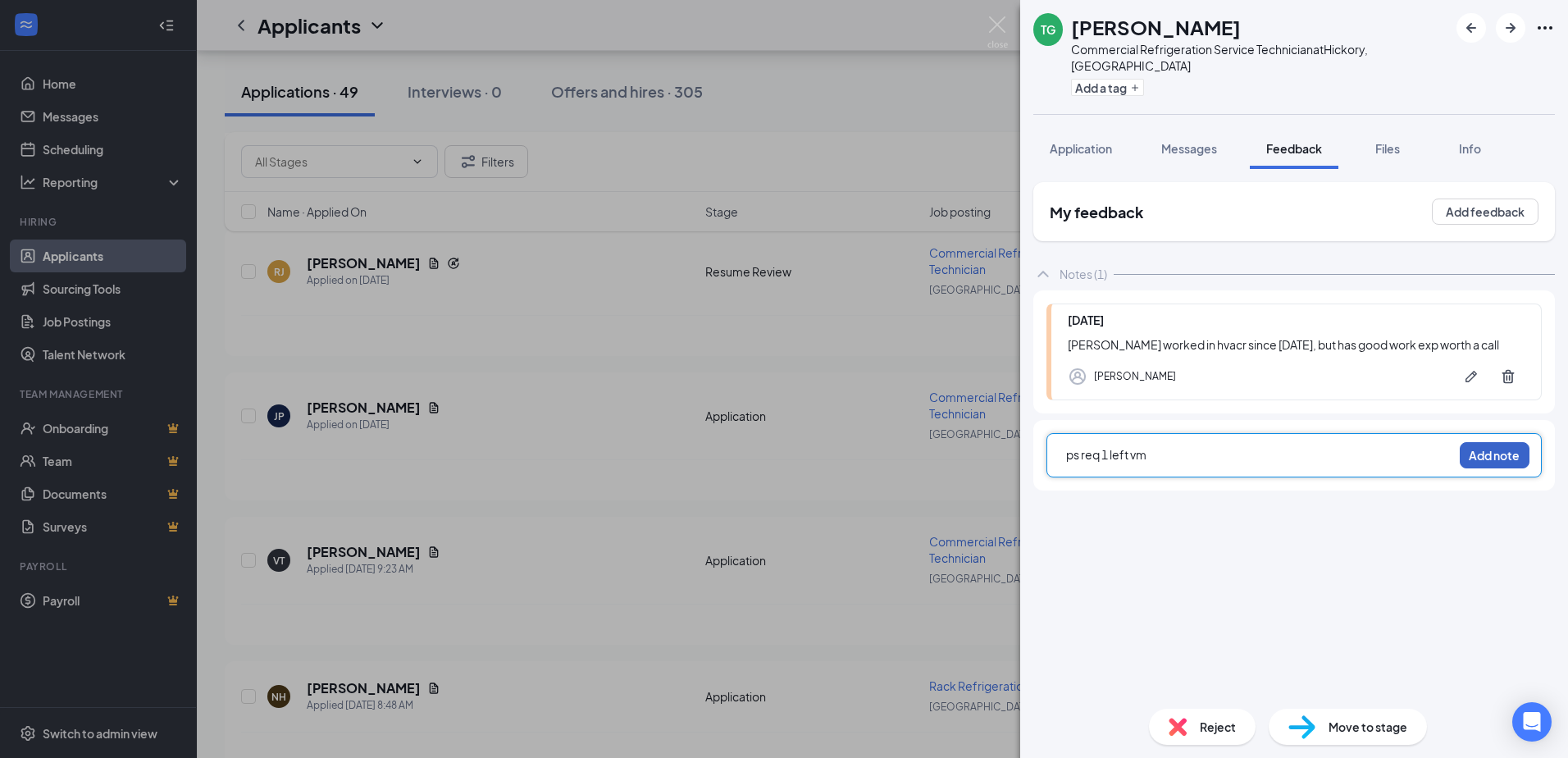
click at [1498, 442] on button "Add note" at bounding box center [1494, 456] width 70 height 26
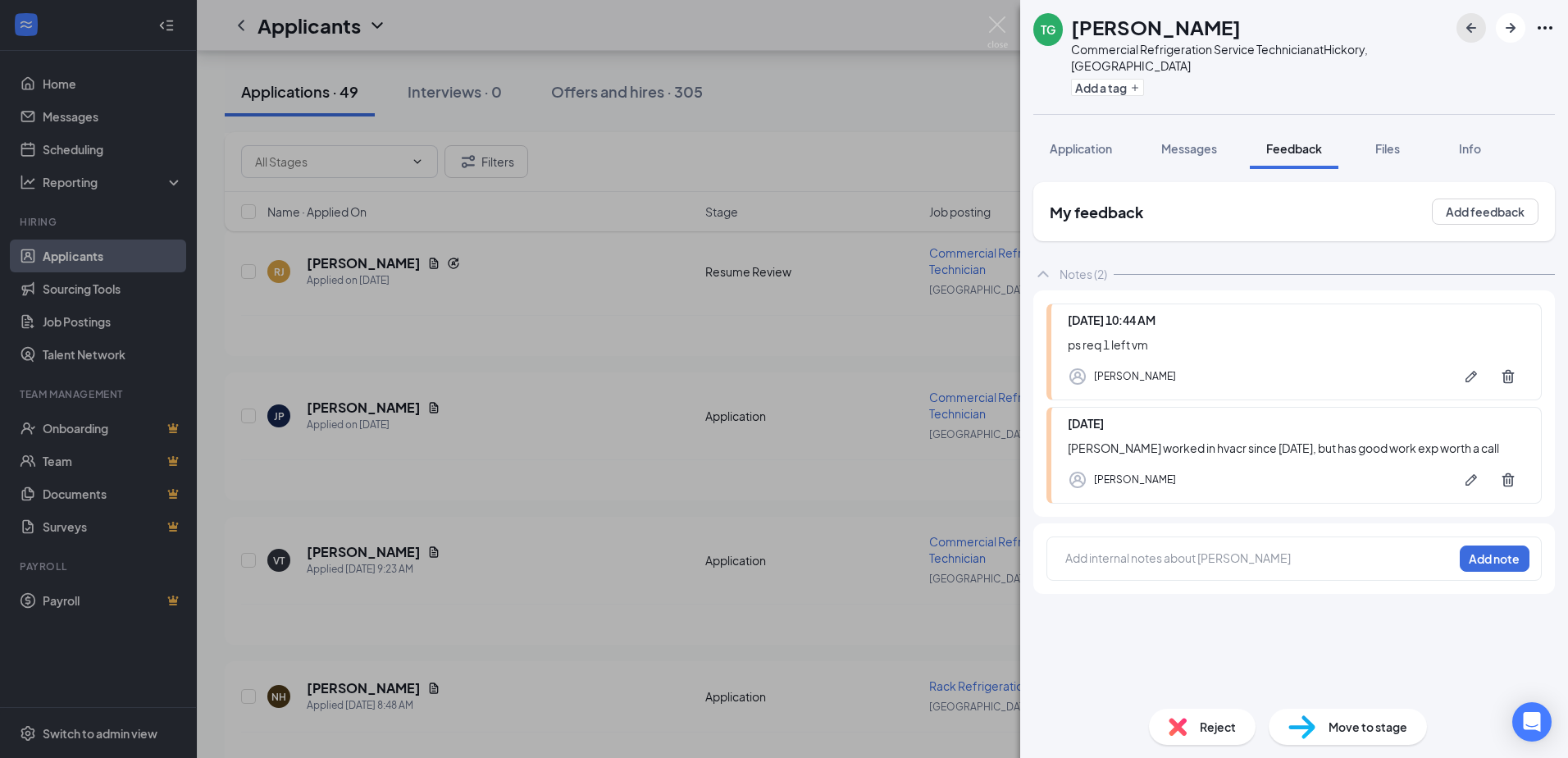
click at [1472, 29] on icon "ArrowLeftNew" at bounding box center [1471, 28] width 10 height 10
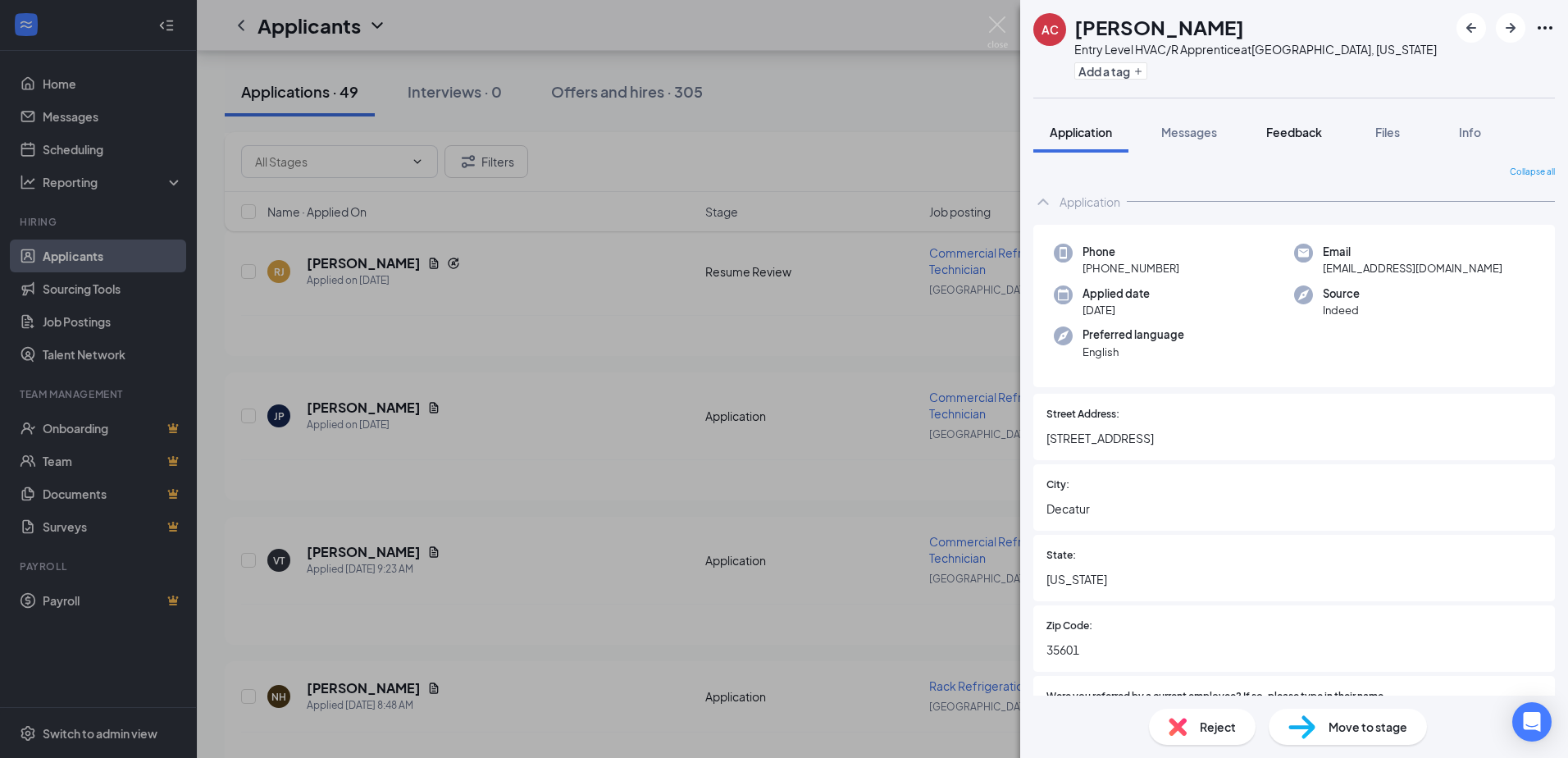
click at [1310, 143] on button "Feedback" at bounding box center [1294, 132] width 89 height 41
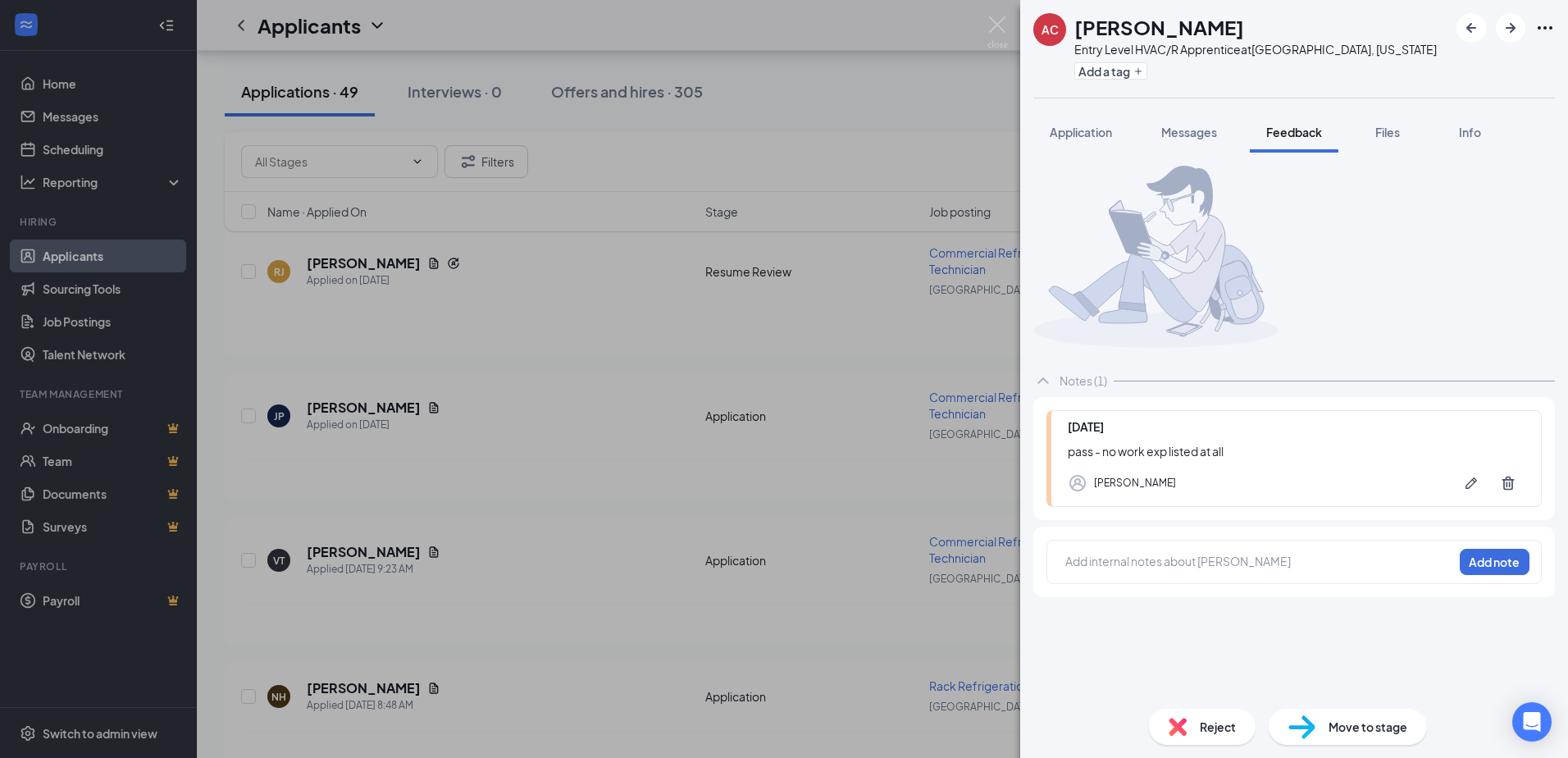
click at [1202, 726] on span "Reject" at bounding box center [1217, 726] width 36 height 18
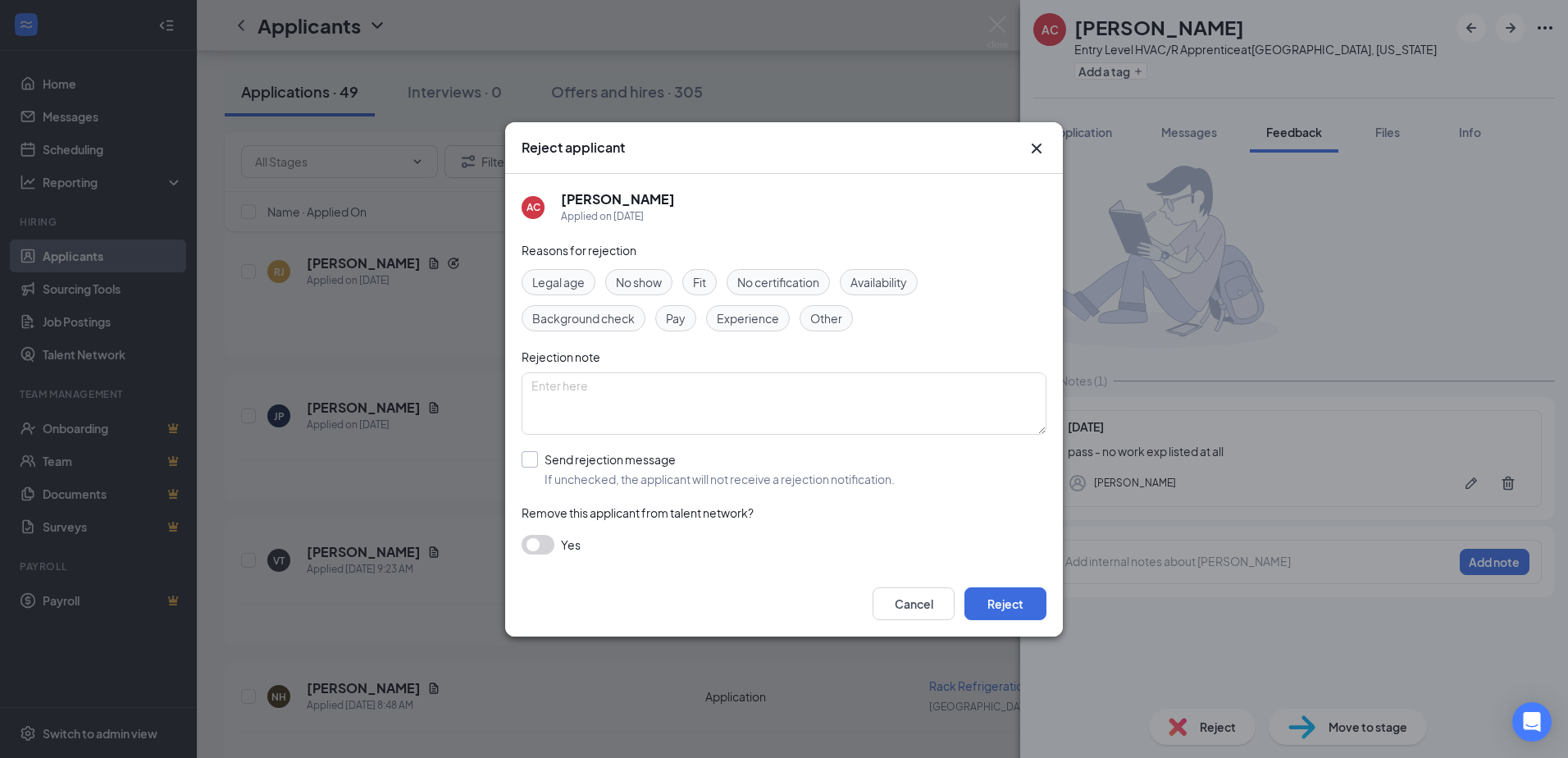
click at [750, 470] on input "Send rejection message If unchecked, the applicant will not receive a rejection…" at bounding box center [708, 469] width 373 height 36
checkbox input "true"
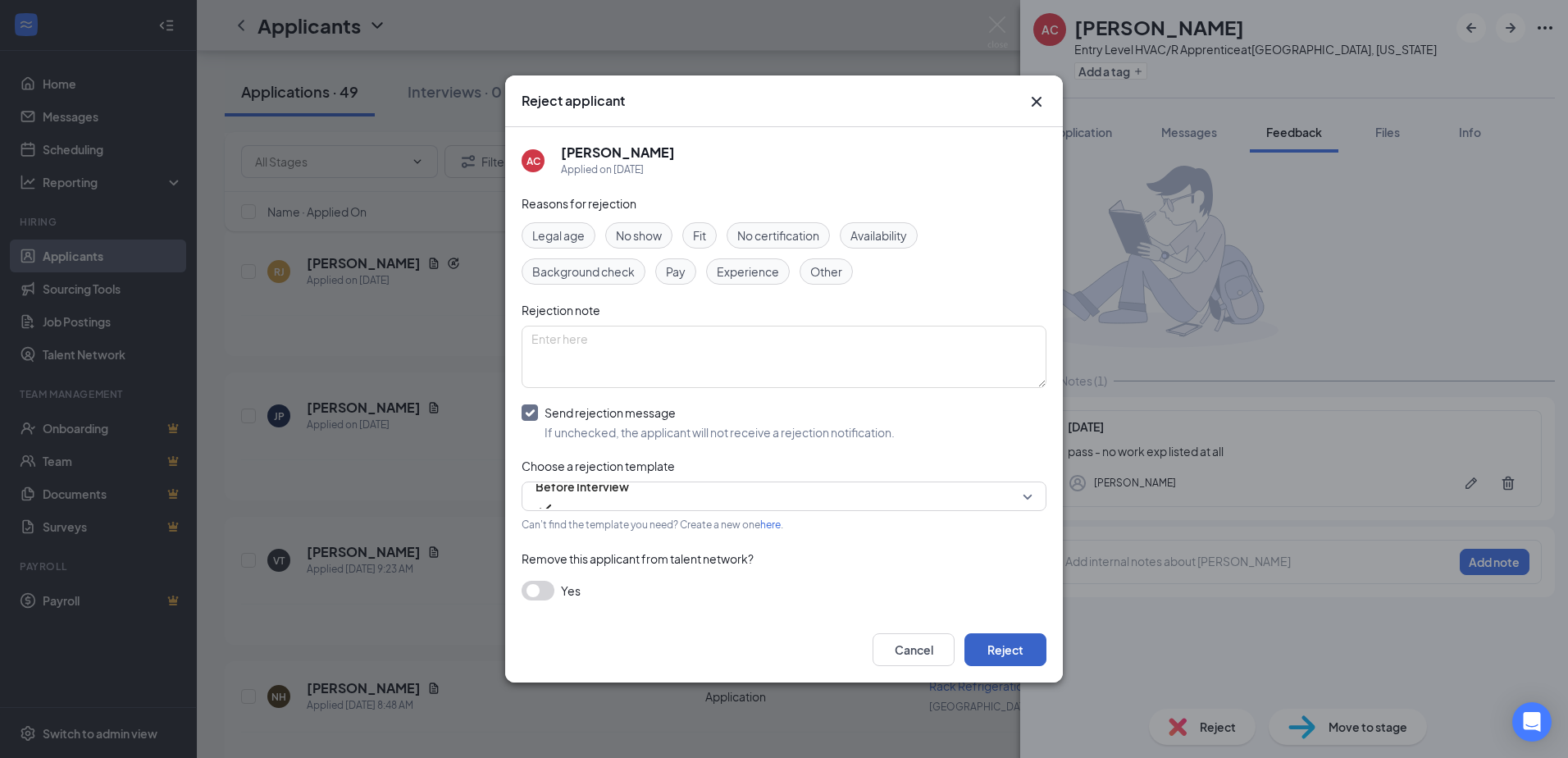
click at [1002, 655] on button "Reject" at bounding box center [1005, 649] width 82 height 33
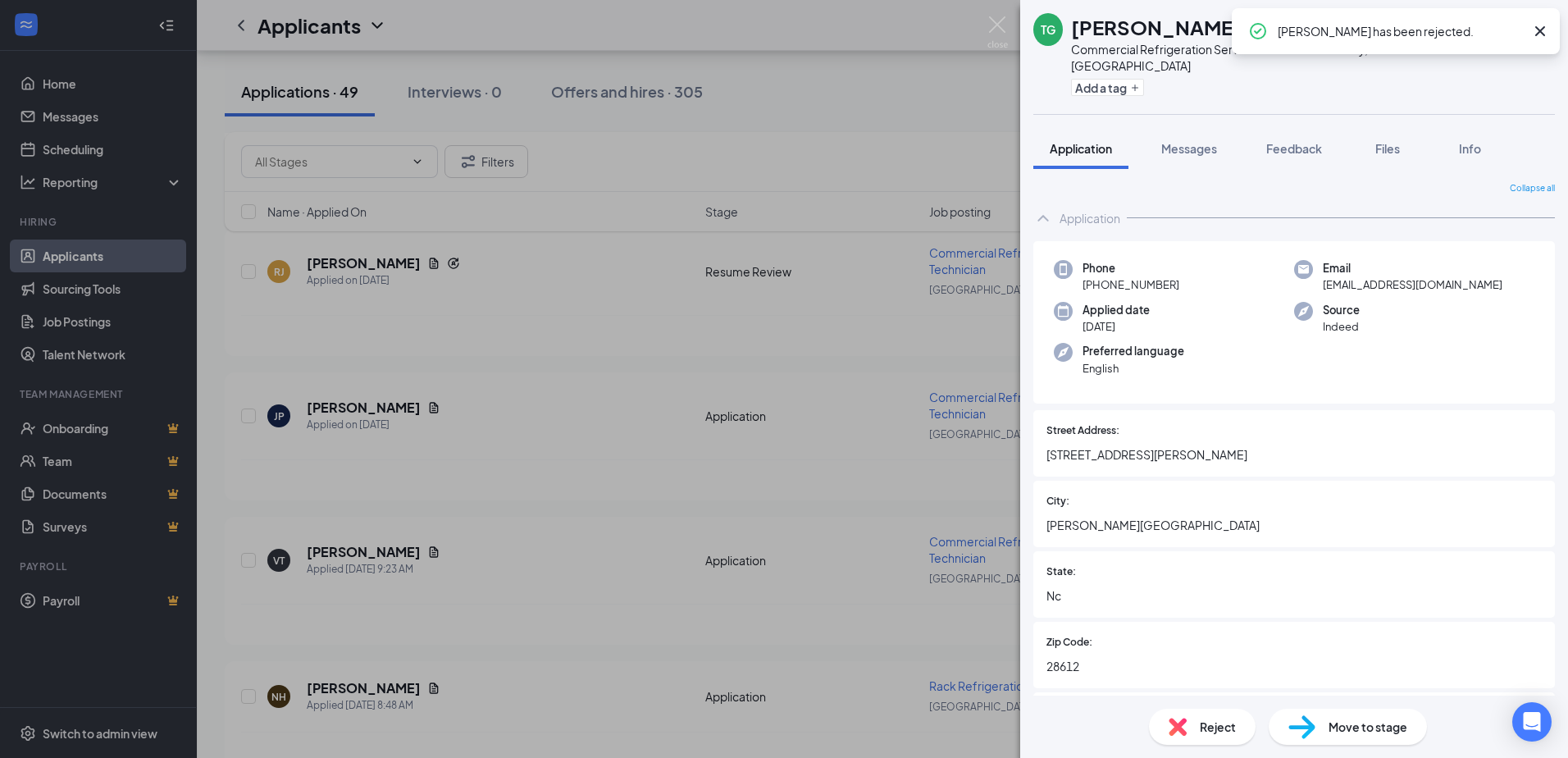
drag, startPoint x: 1542, startPoint y: 35, endPoint x: 1523, endPoint y: 37, distance: 19.1
click at [1541, 35] on icon "Cross" at bounding box center [1539, 31] width 20 height 20
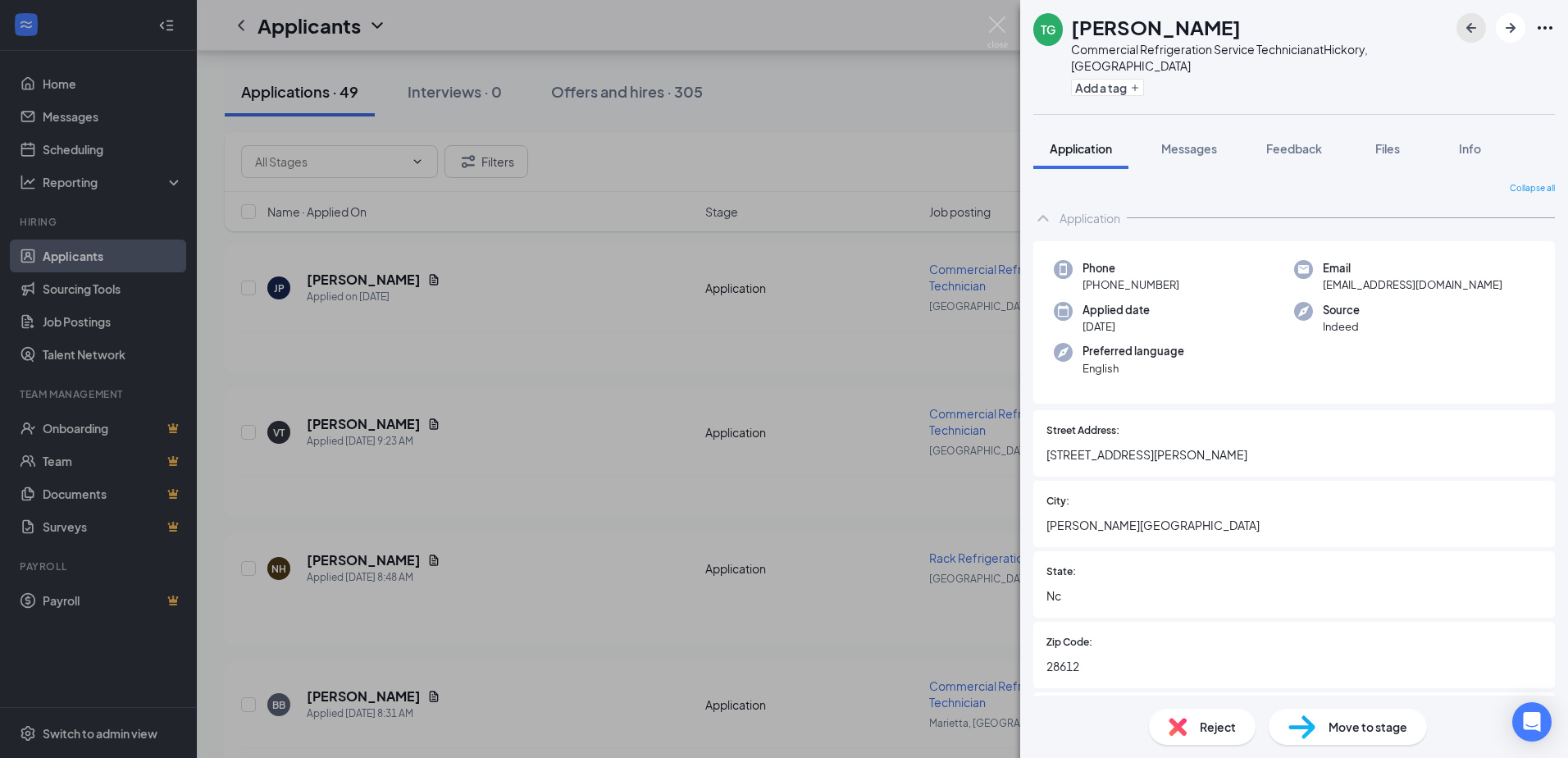
click at [1467, 31] on icon "ArrowLeftNew" at bounding box center [1471, 27] width 20 height 20
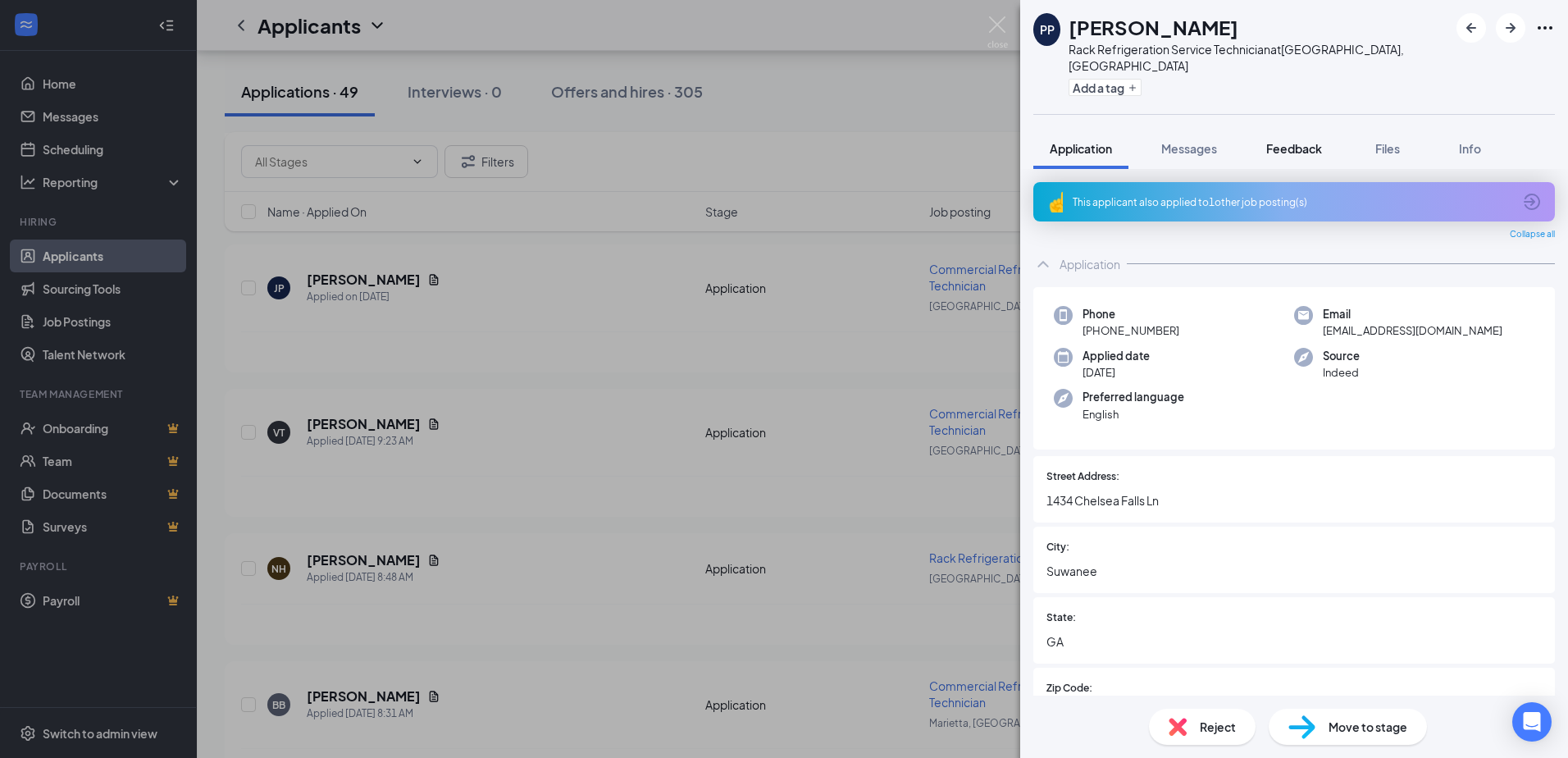
click at [1312, 141] on span "Feedback" at bounding box center [1294, 148] width 56 height 15
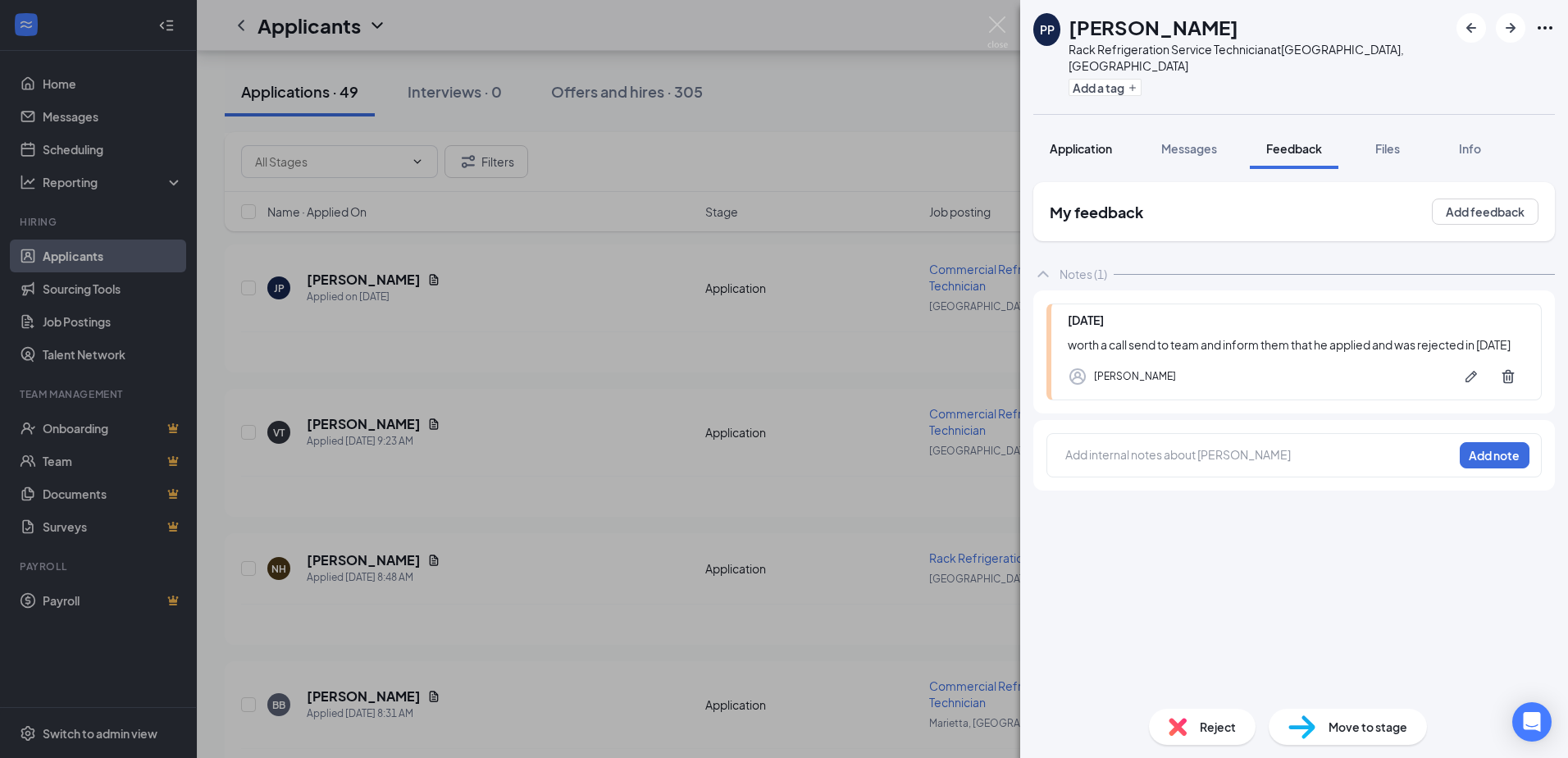
click at [1104, 141] on span "Application" at bounding box center [1081, 148] width 63 height 15
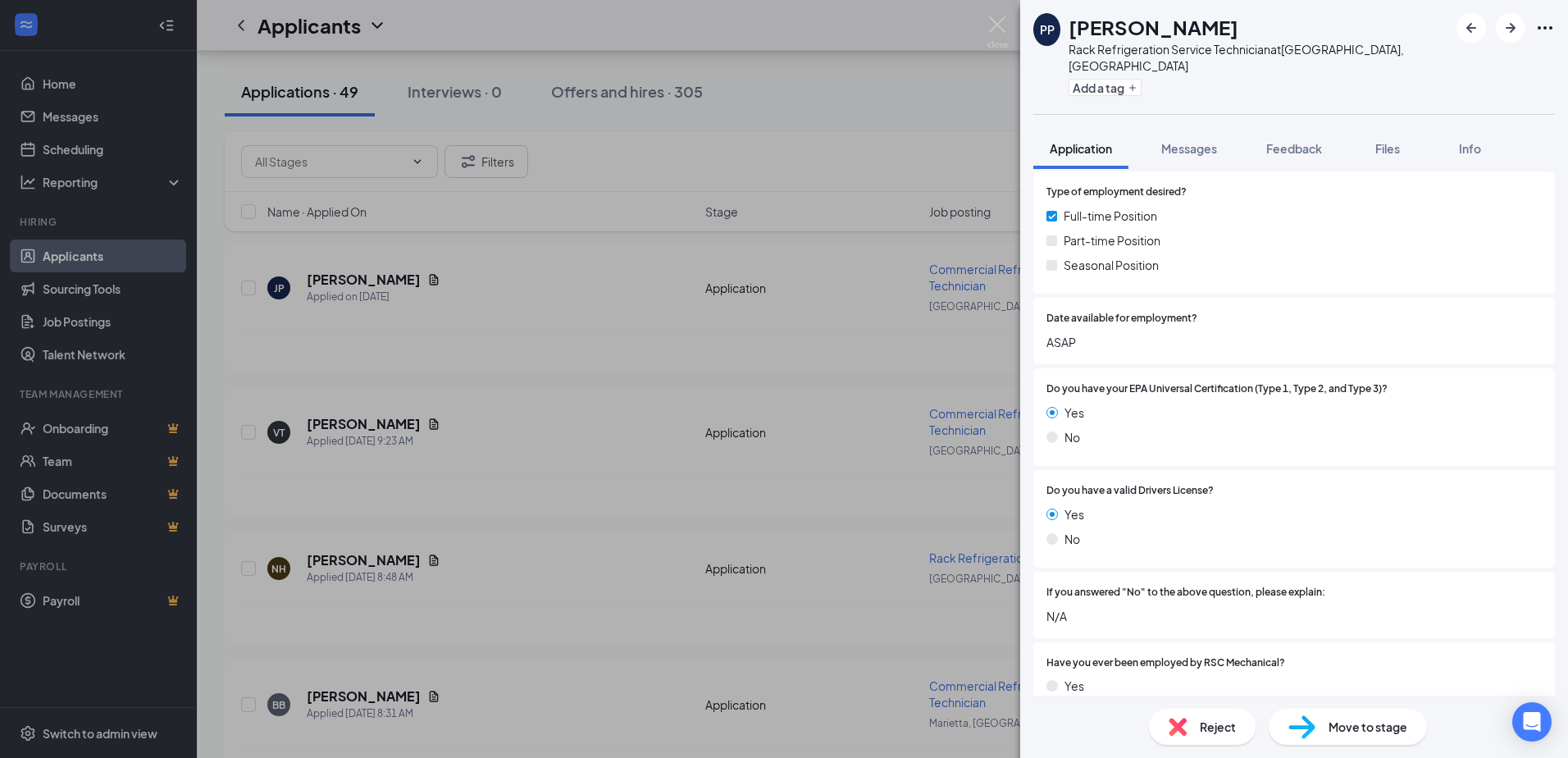
scroll to position [492, 0]
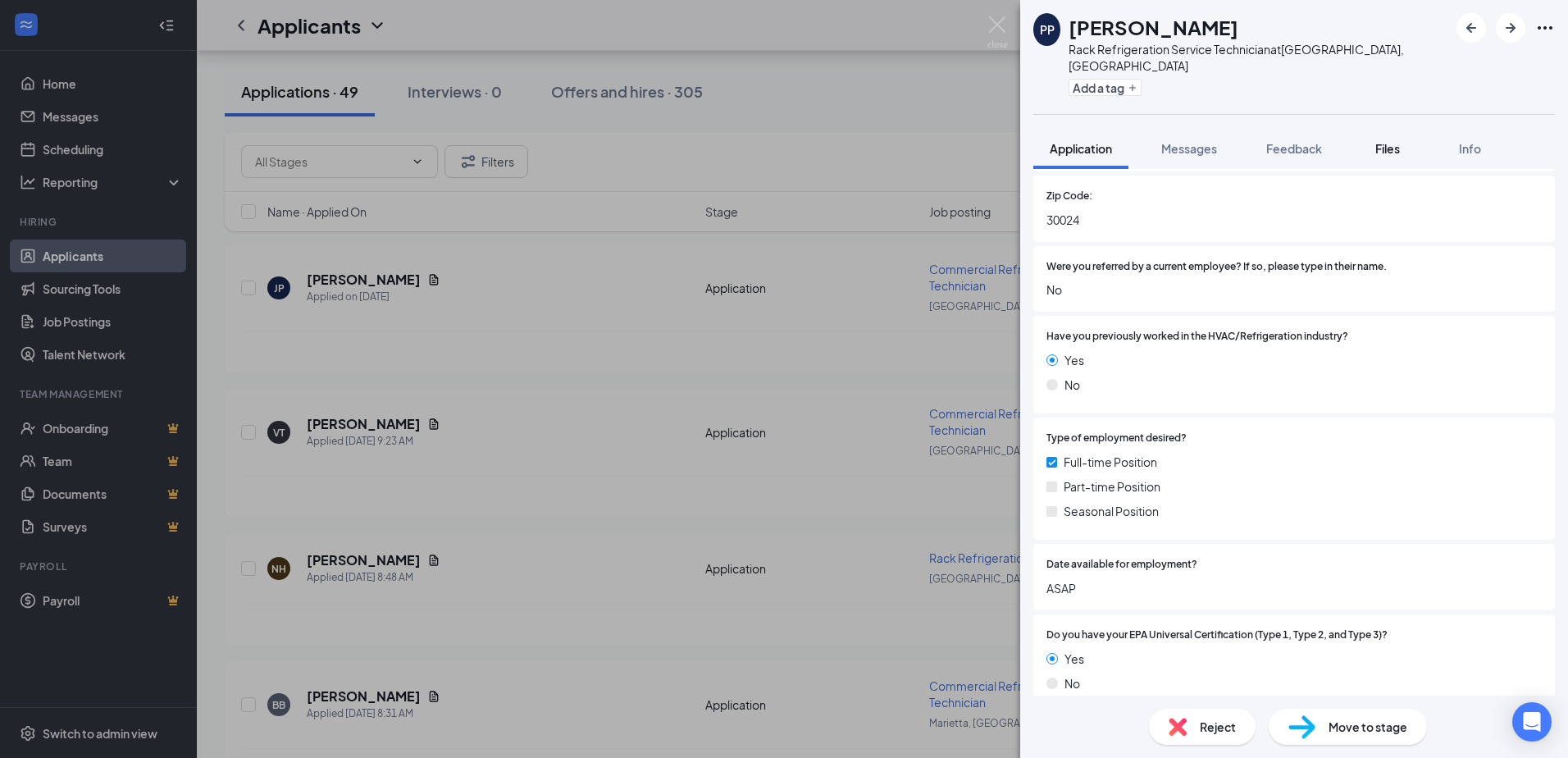
click at [1382, 141] on span "Files" at bounding box center [1387, 148] width 24 height 15
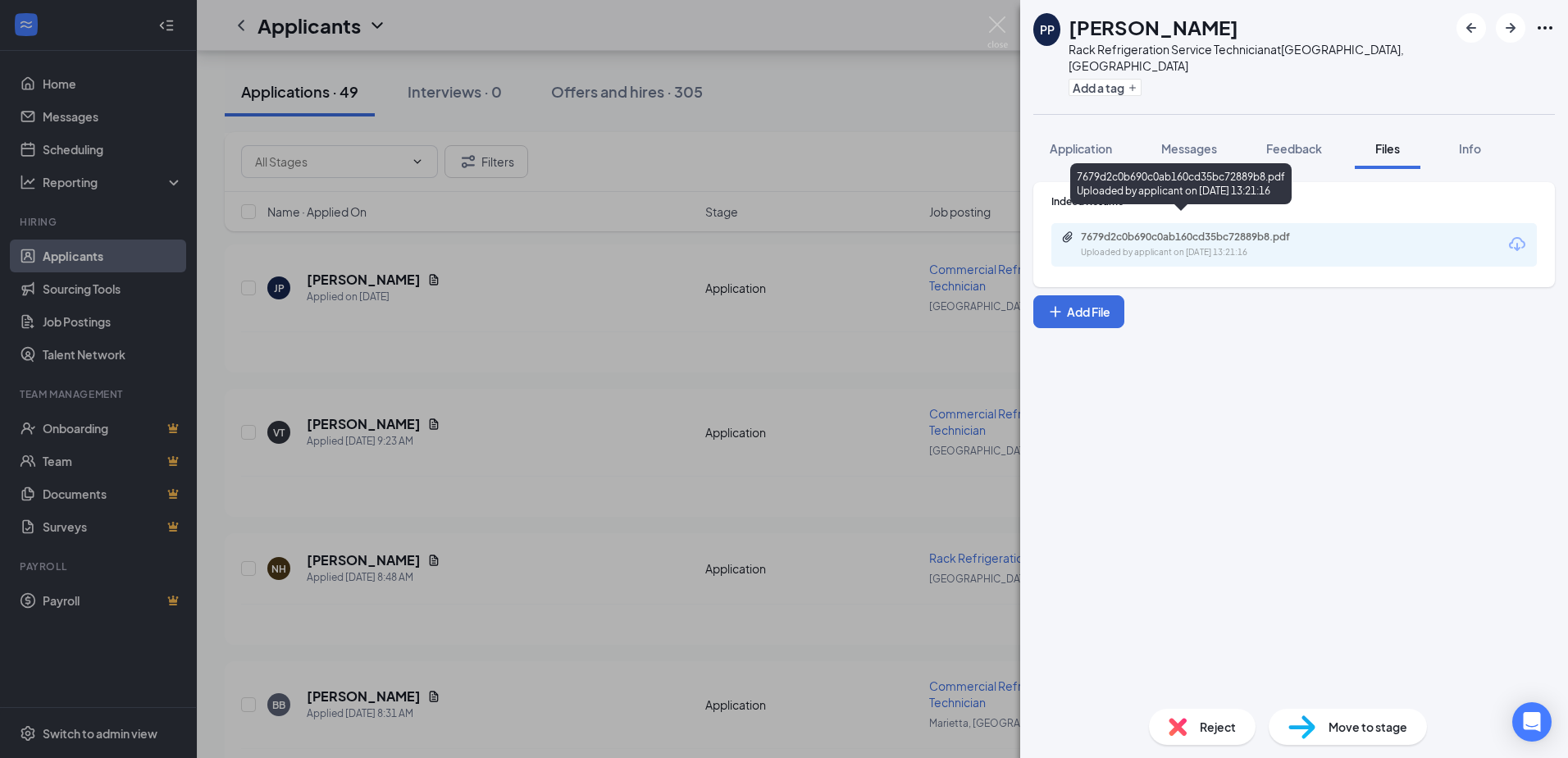
click at [1232, 246] on div "Uploaded by applicant on Aug 26, 2025 at 13:21:16" at bounding box center [1204, 253] width 246 height 13
click at [1098, 141] on span "Application" at bounding box center [1081, 148] width 63 height 15
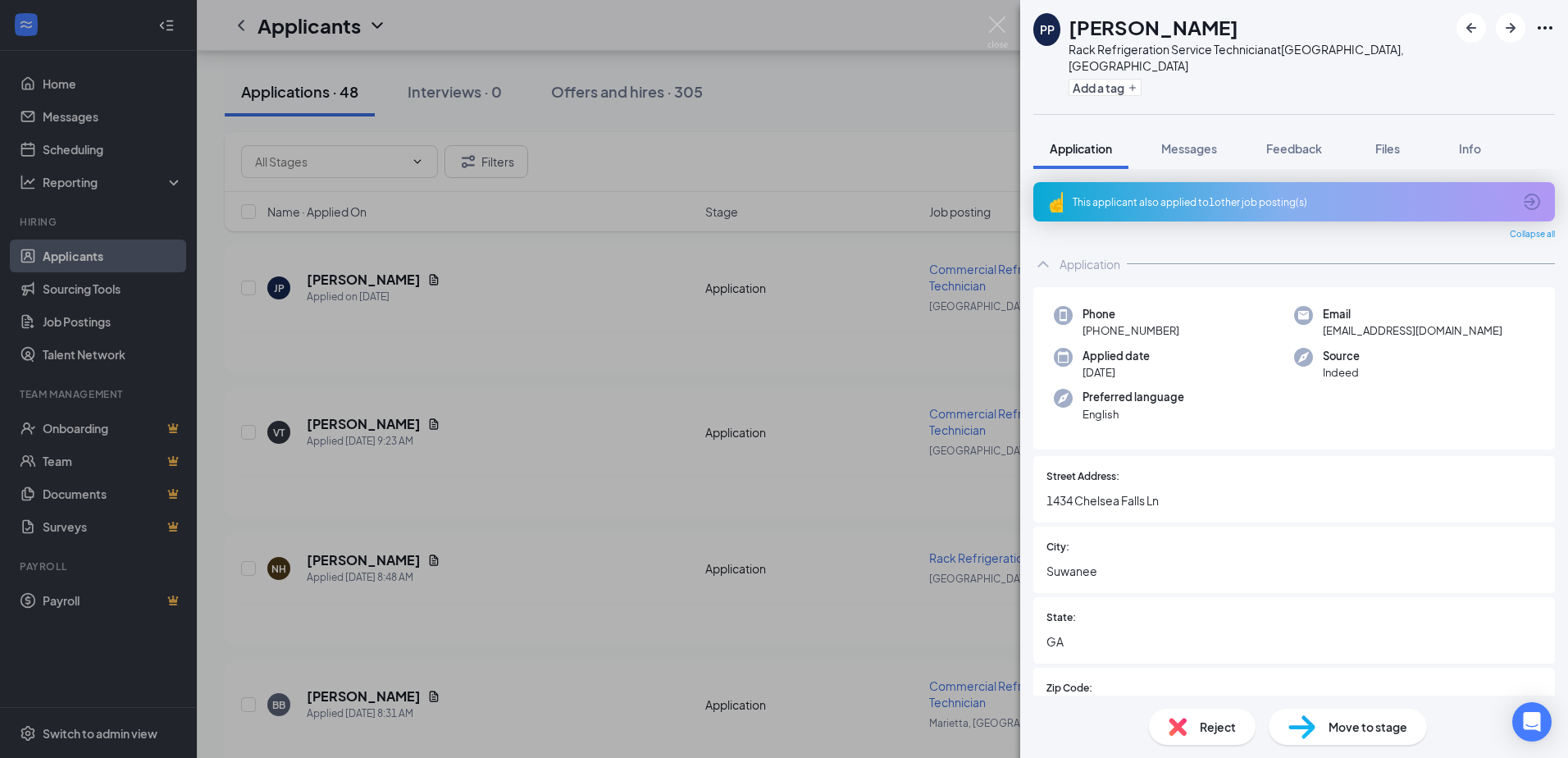
click at [1523, 192] on icon "ArrowCircle" at bounding box center [1532, 202] width 20 height 20
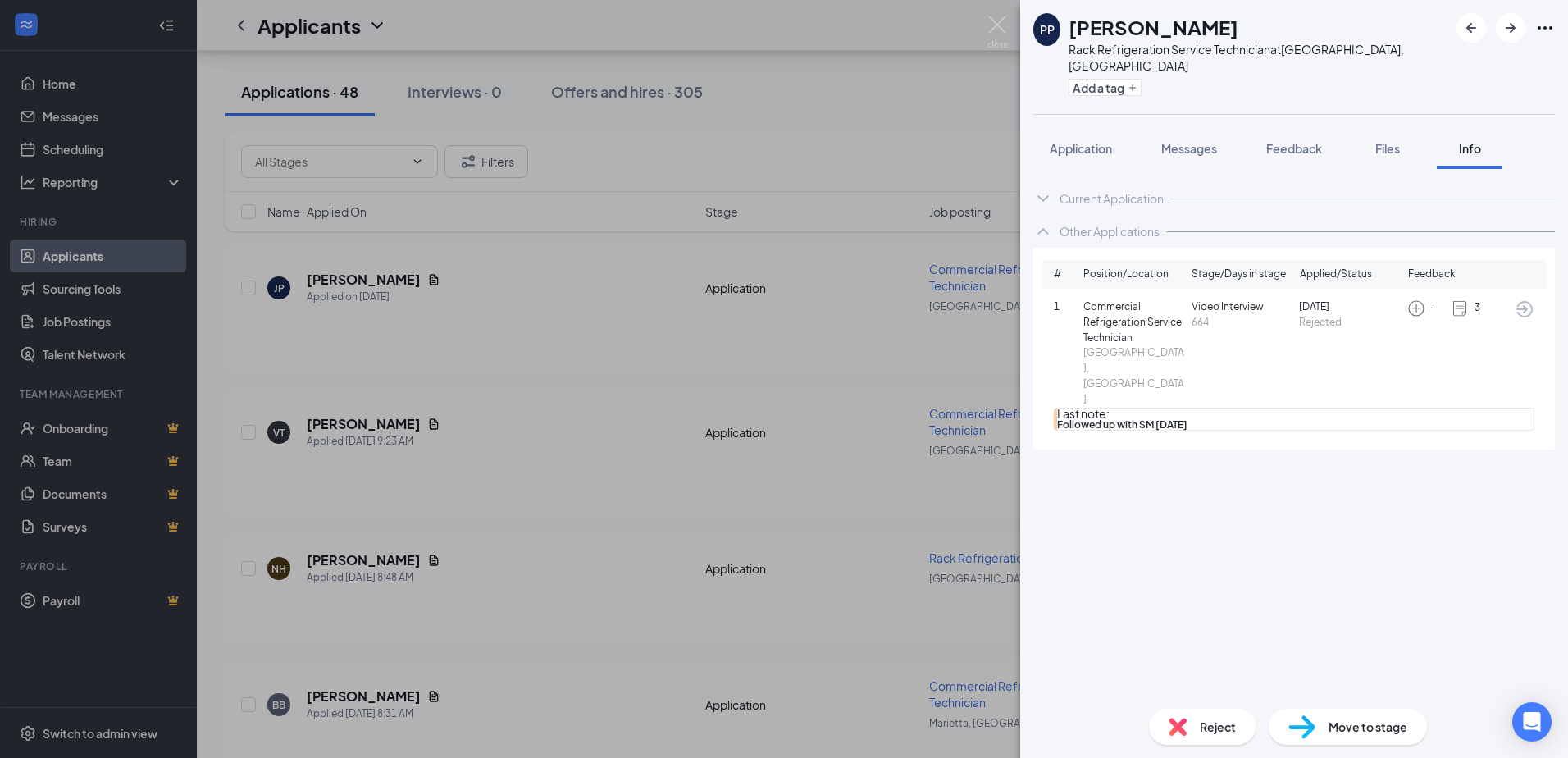
drag, startPoint x: 1321, startPoint y: 366, endPoint x: 1379, endPoint y: 344, distance: 62.0
click at [1379, 344] on div "1 Commercial Refrigeration Service Technician Stockbridge, GA Video Interview 6…" at bounding box center [1294, 365] width 505 height 145
drag, startPoint x: 1379, startPoint y: 344, endPoint x: 1307, endPoint y: 139, distance: 217.3
click at [1307, 140] on div "Feedback" at bounding box center [1294, 148] width 56 height 17
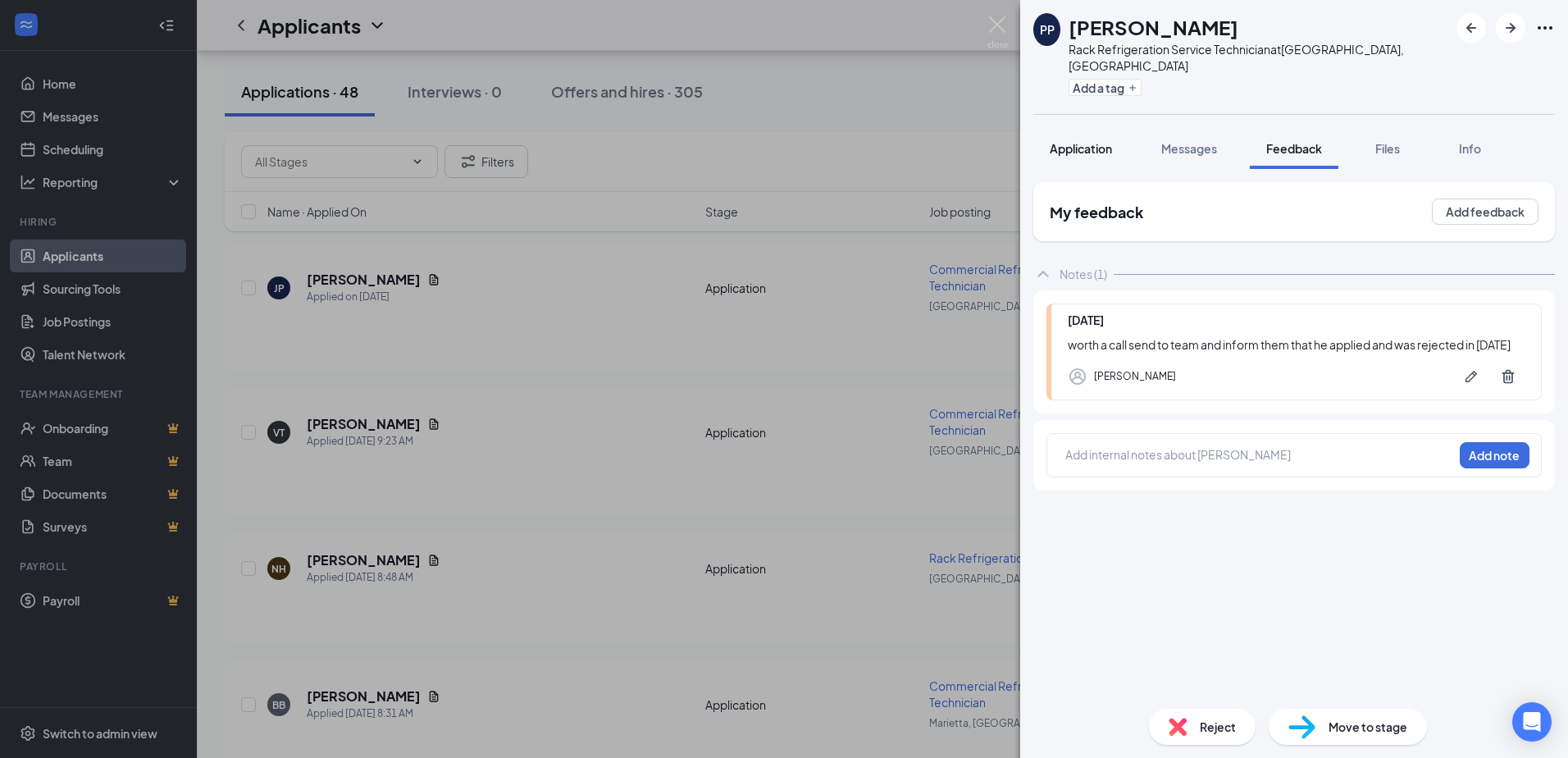
click at [1090, 142] on button "Application" at bounding box center [1081, 148] width 95 height 41
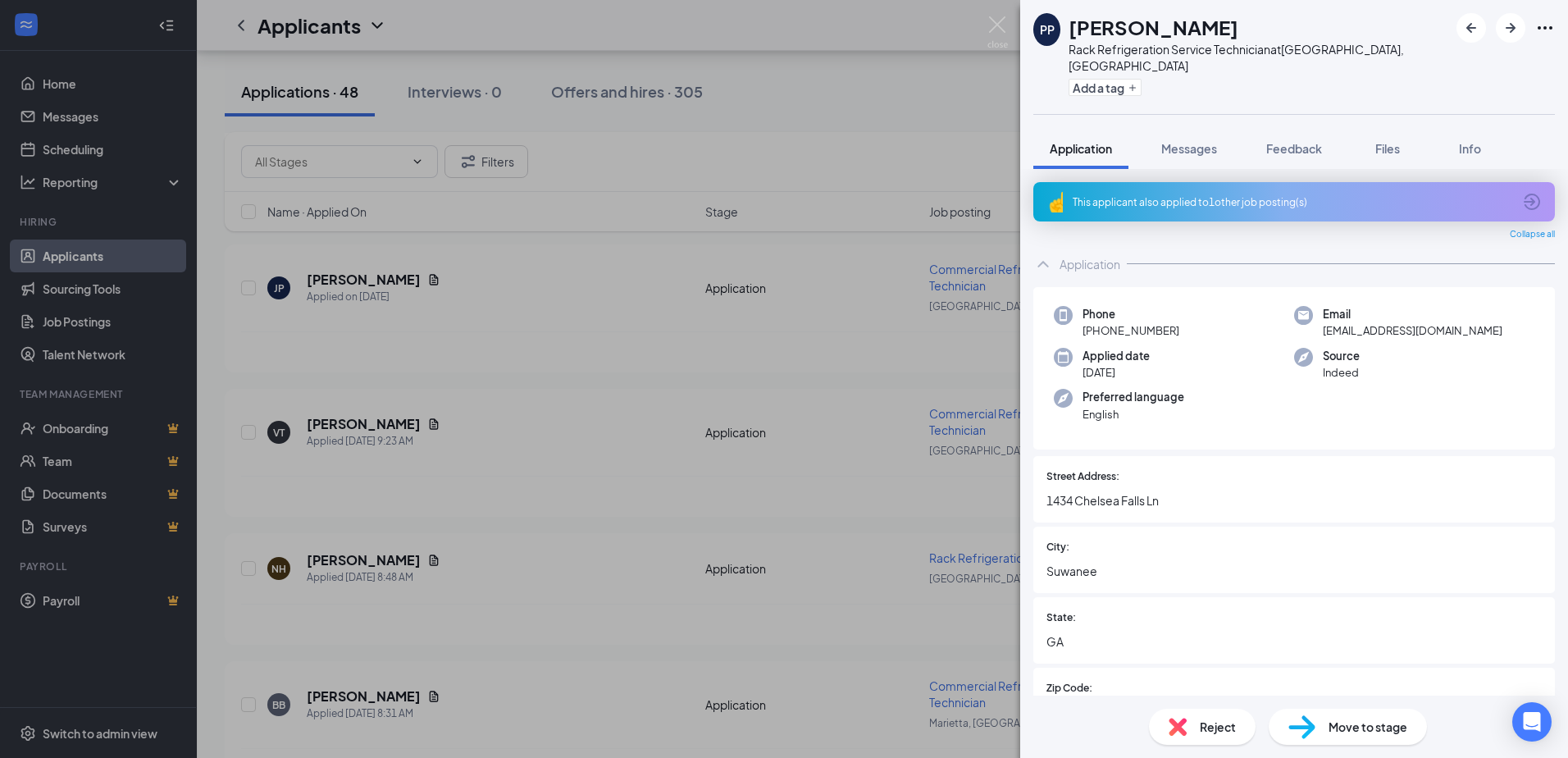
drag, startPoint x: 1294, startPoint y: 137, endPoint x: 1394, endPoint y: 271, distance: 167.2
click at [1294, 141] on span "Feedback" at bounding box center [1294, 148] width 56 height 15
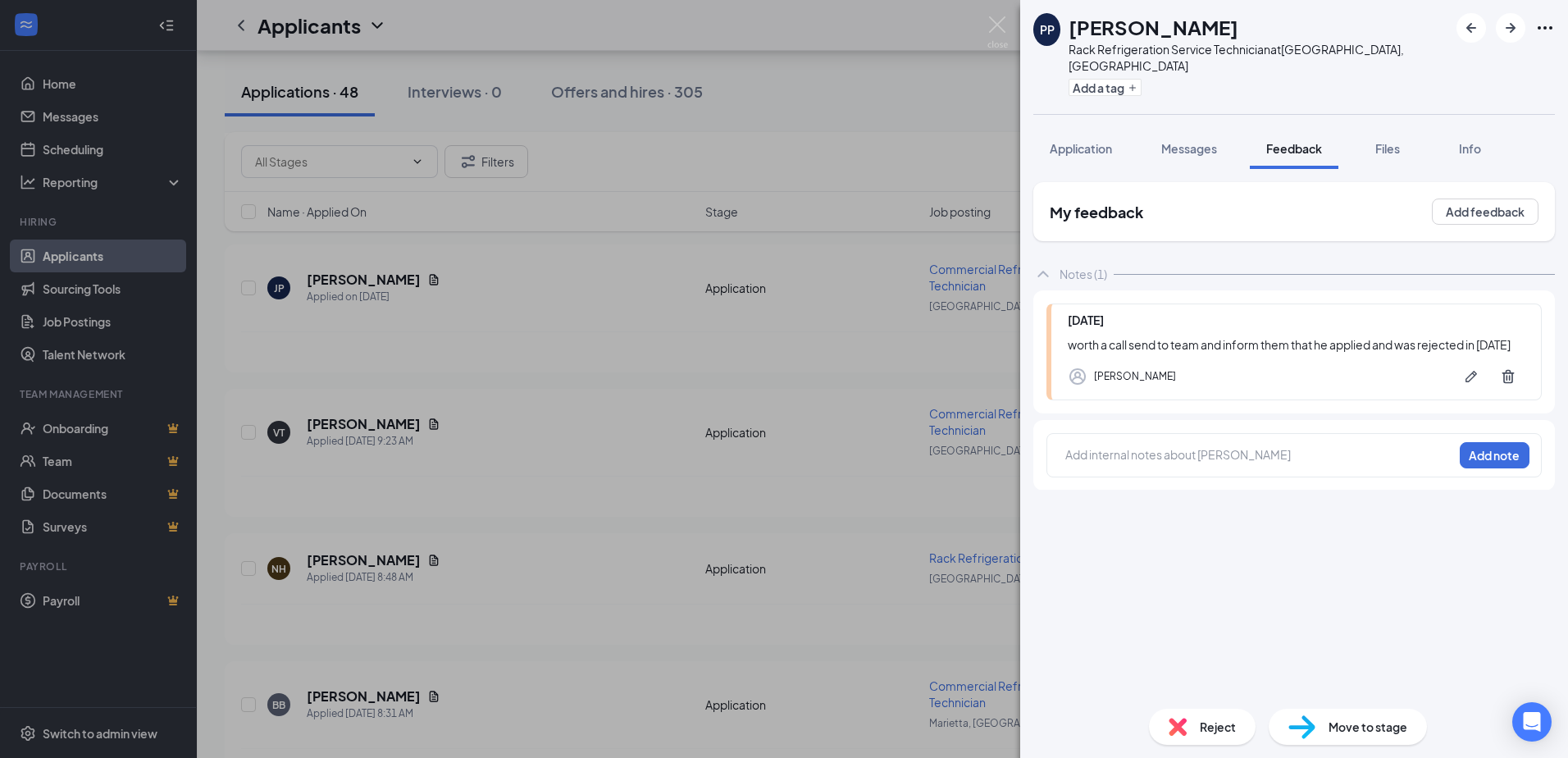
click at [1234, 453] on div "Add internal notes about Paul Pi Add note" at bounding box center [1294, 455] width 496 height 44
click at [1234, 447] on div at bounding box center [1259, 456] width 386 height 21
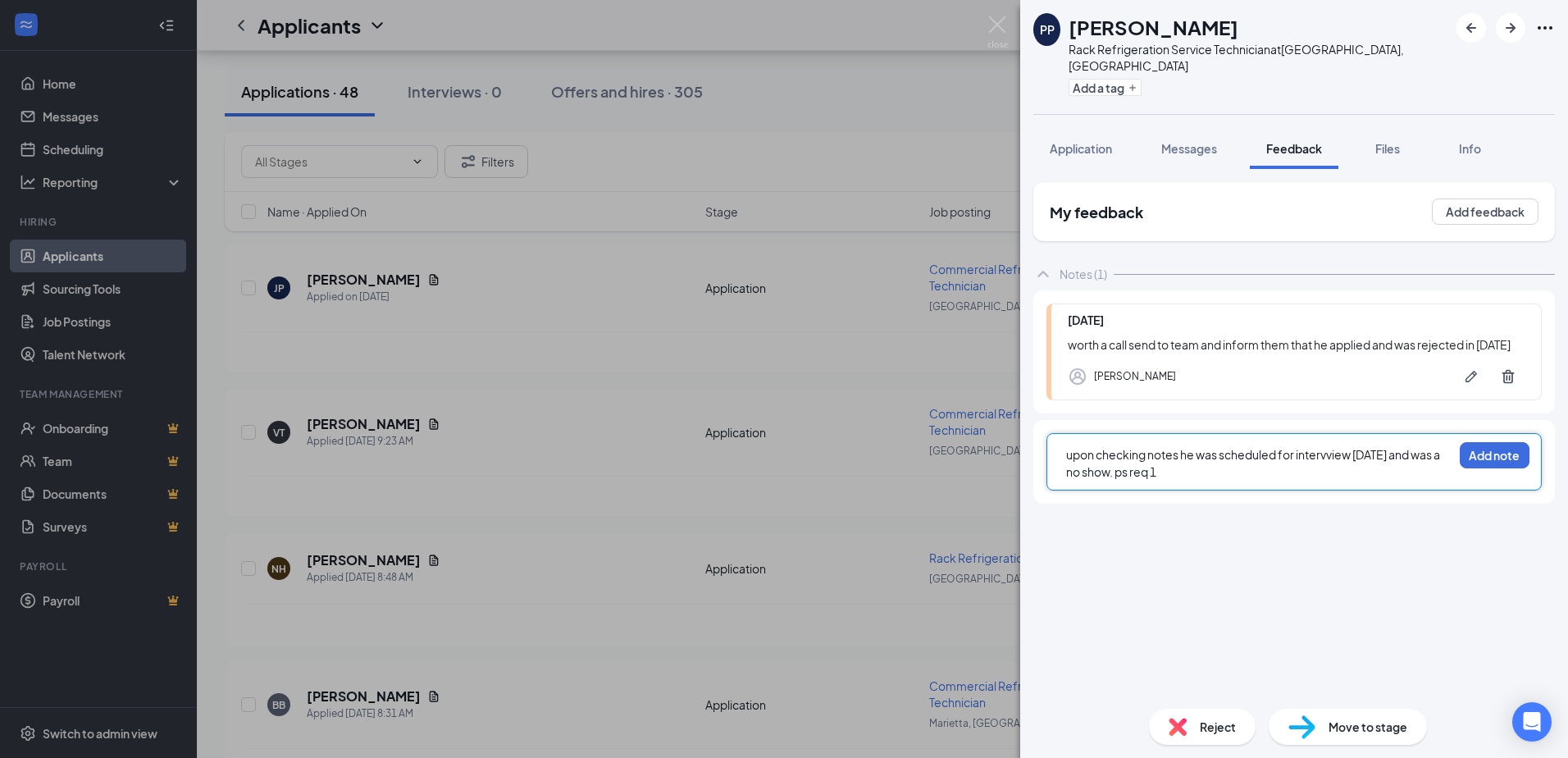
click at [1328, 447] on span "upon checking notes he was scheduled for intervview 11/6/23 and was a no show. …" at bounding box center [1253, 463] width 375 height 32
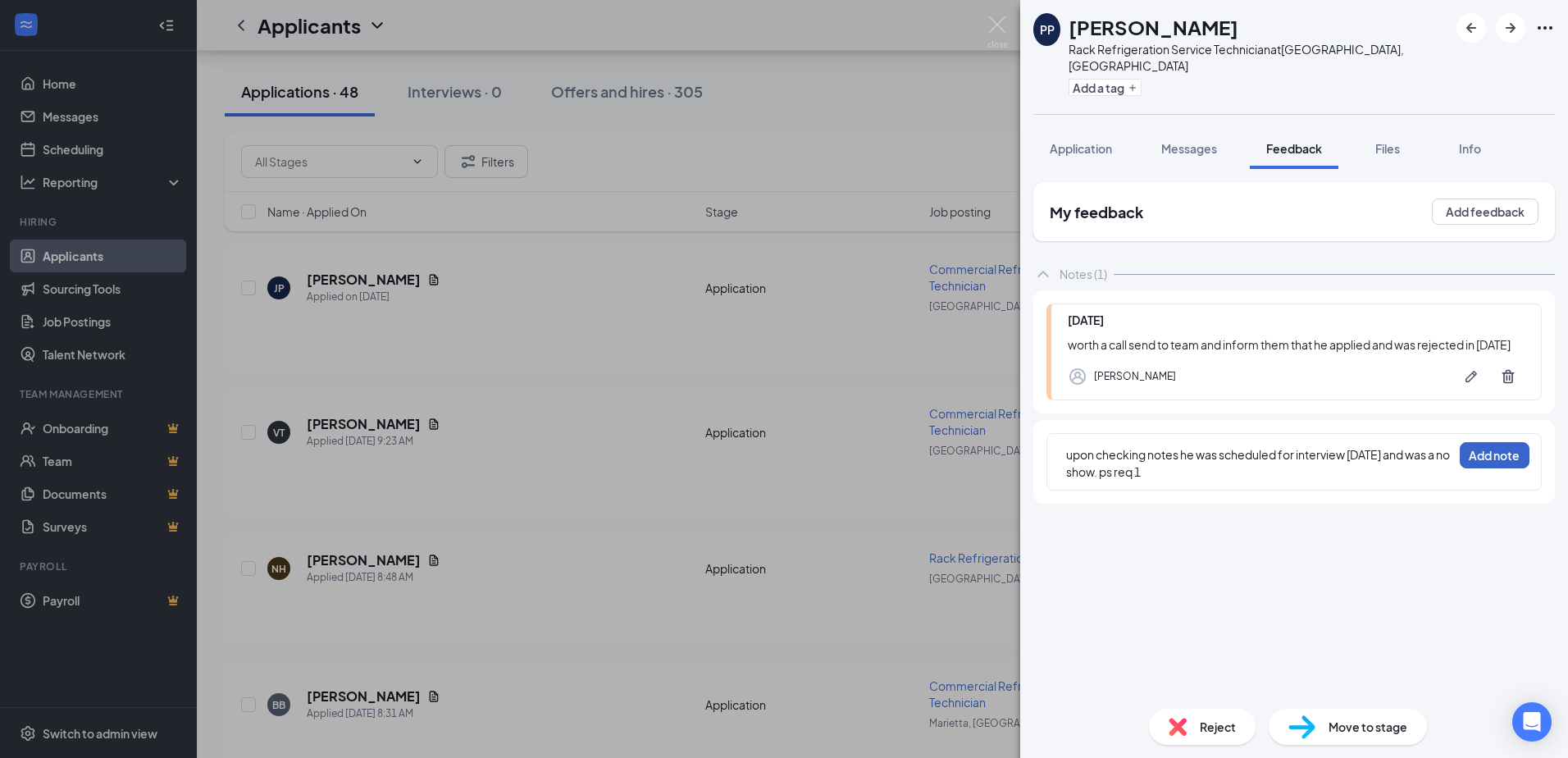
click at [1484, 442] on button "Add note" at bounding box center [1494, 456] width 70 height 26
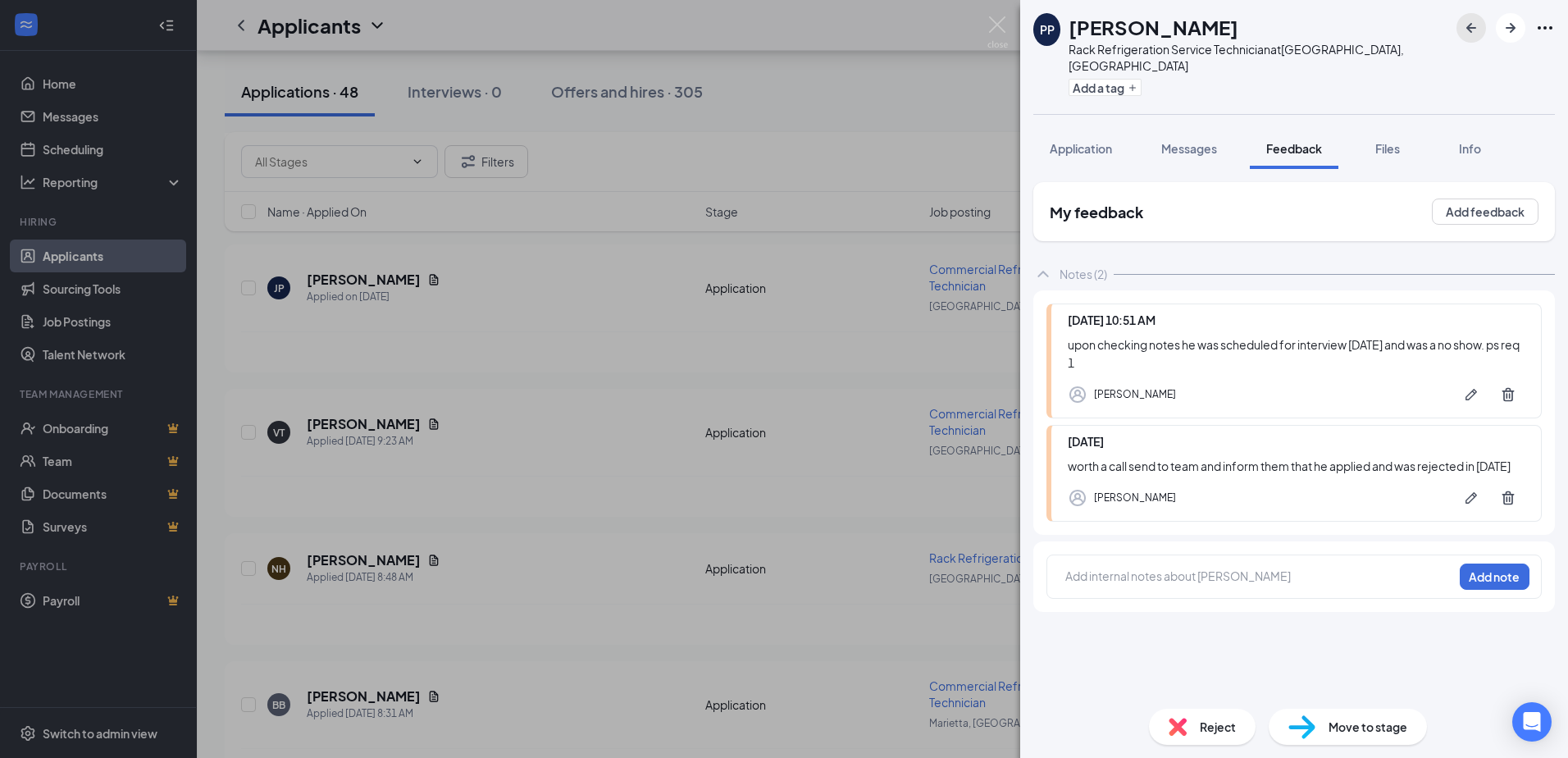
click at [1475, 35] on icon "ArrowLeftNew" at bounding box center [1471, 27] width 20 height 20
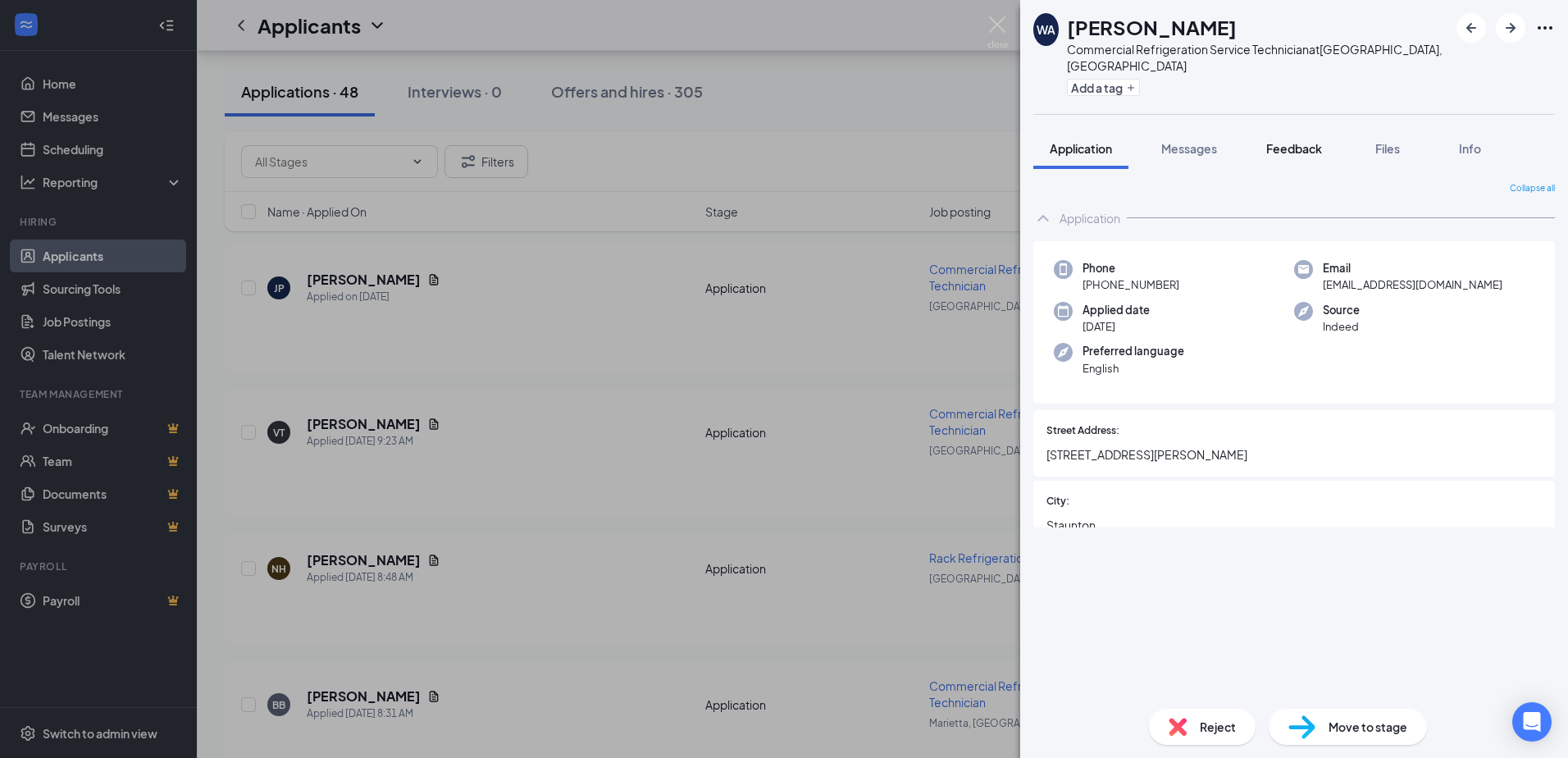
click at [1271, 147] on button "Feedback" at bounding box center [1294, 148] width 89 height 41
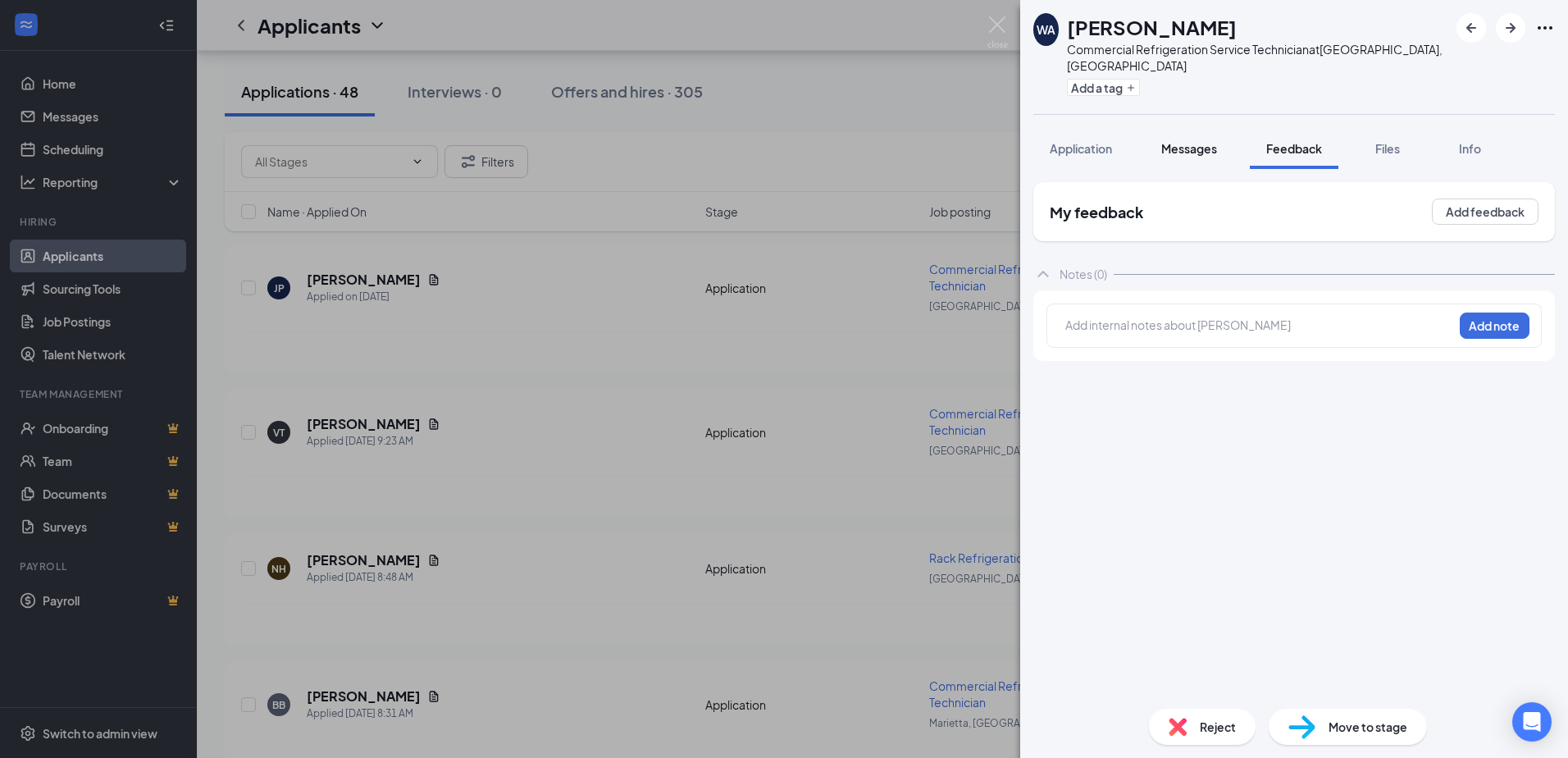
click at [1183, 141] on span "Messages" at bounding box center [1189, 148] width 56 height 15
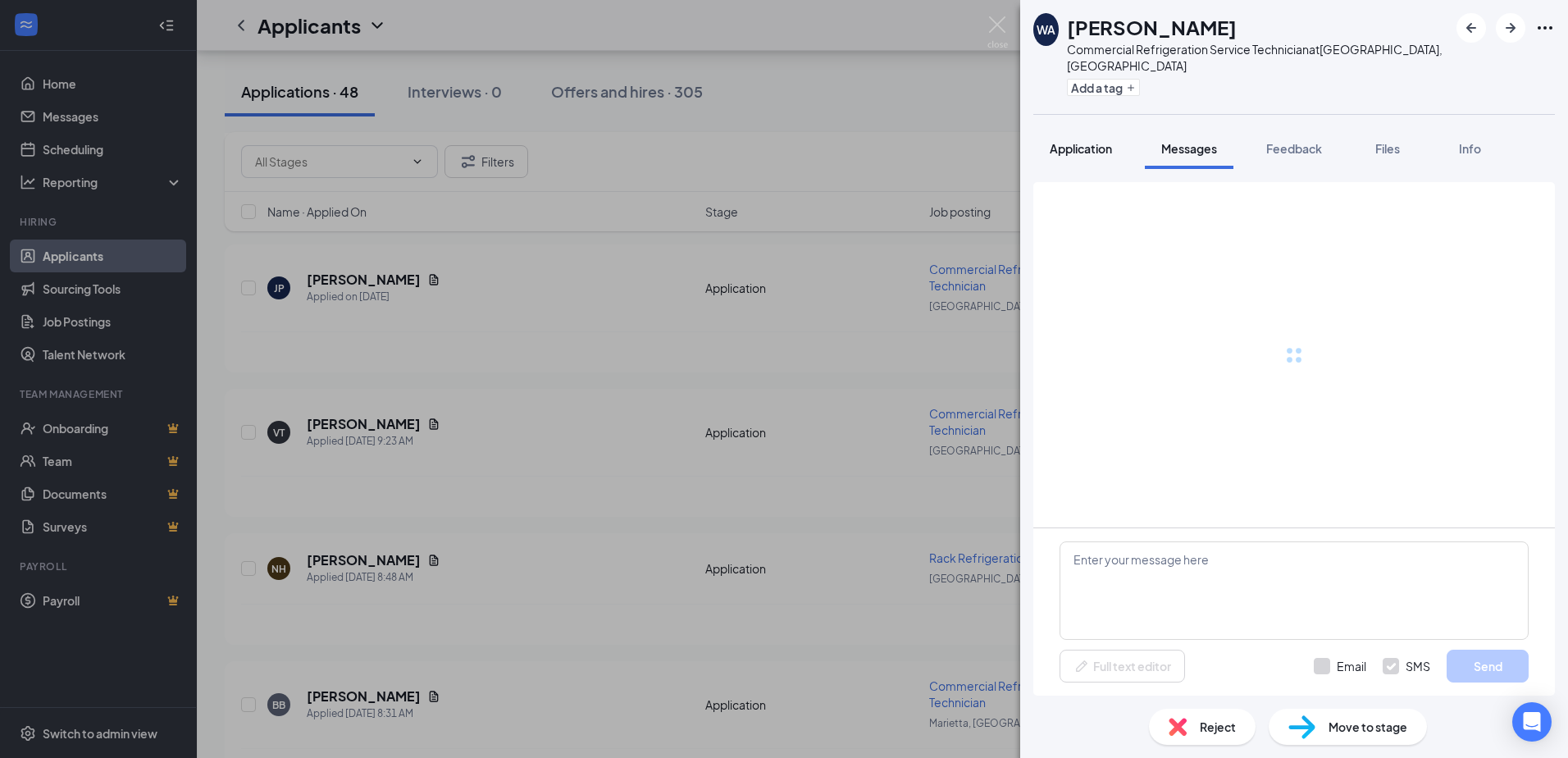
click at [1067, 141] on span "Application" at bounding box center [1081, 148] width 63 height 15
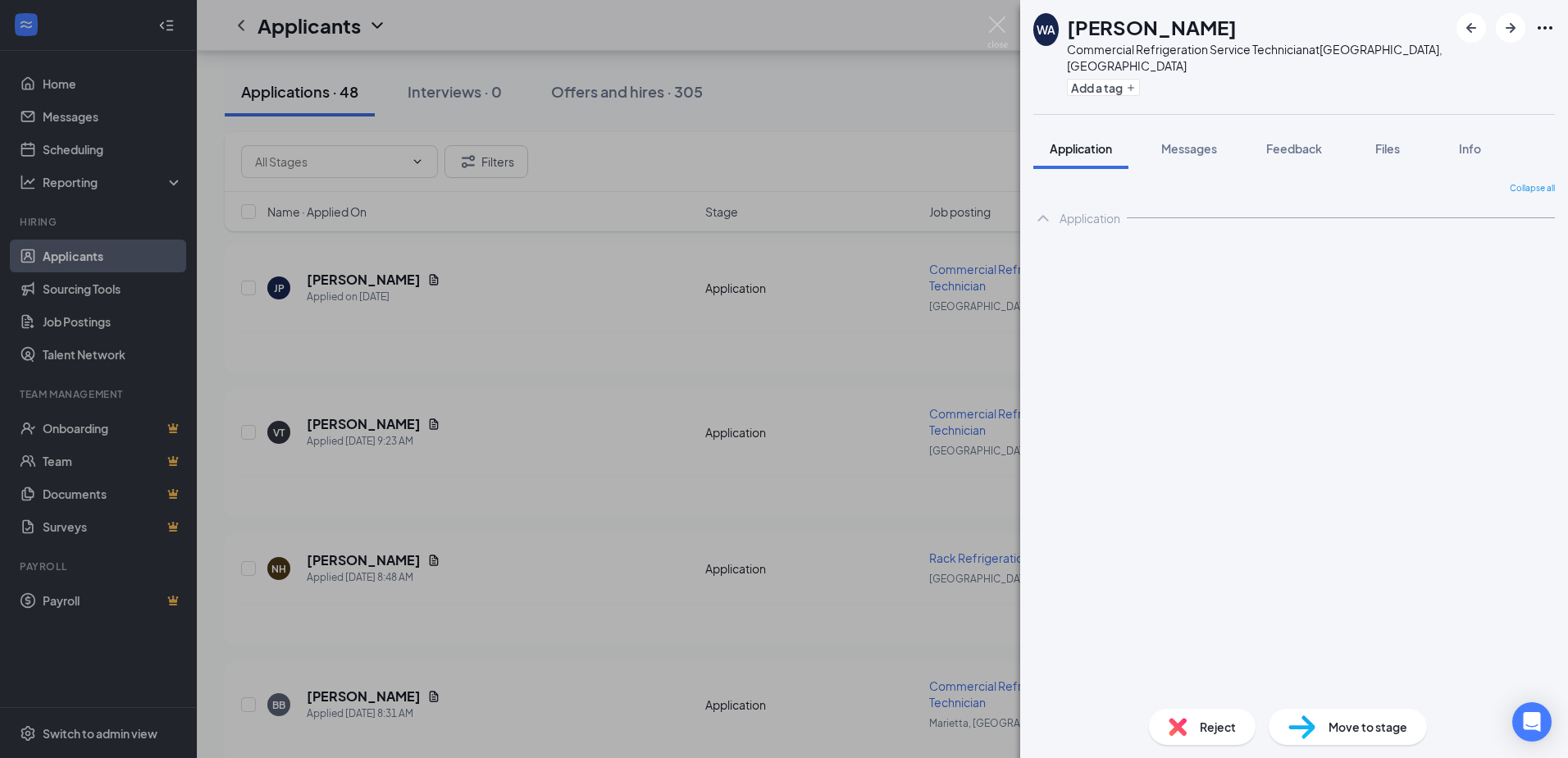
click at [1070, 144] on button "Application" at bounding box center [1081, 148] width 95 height 41
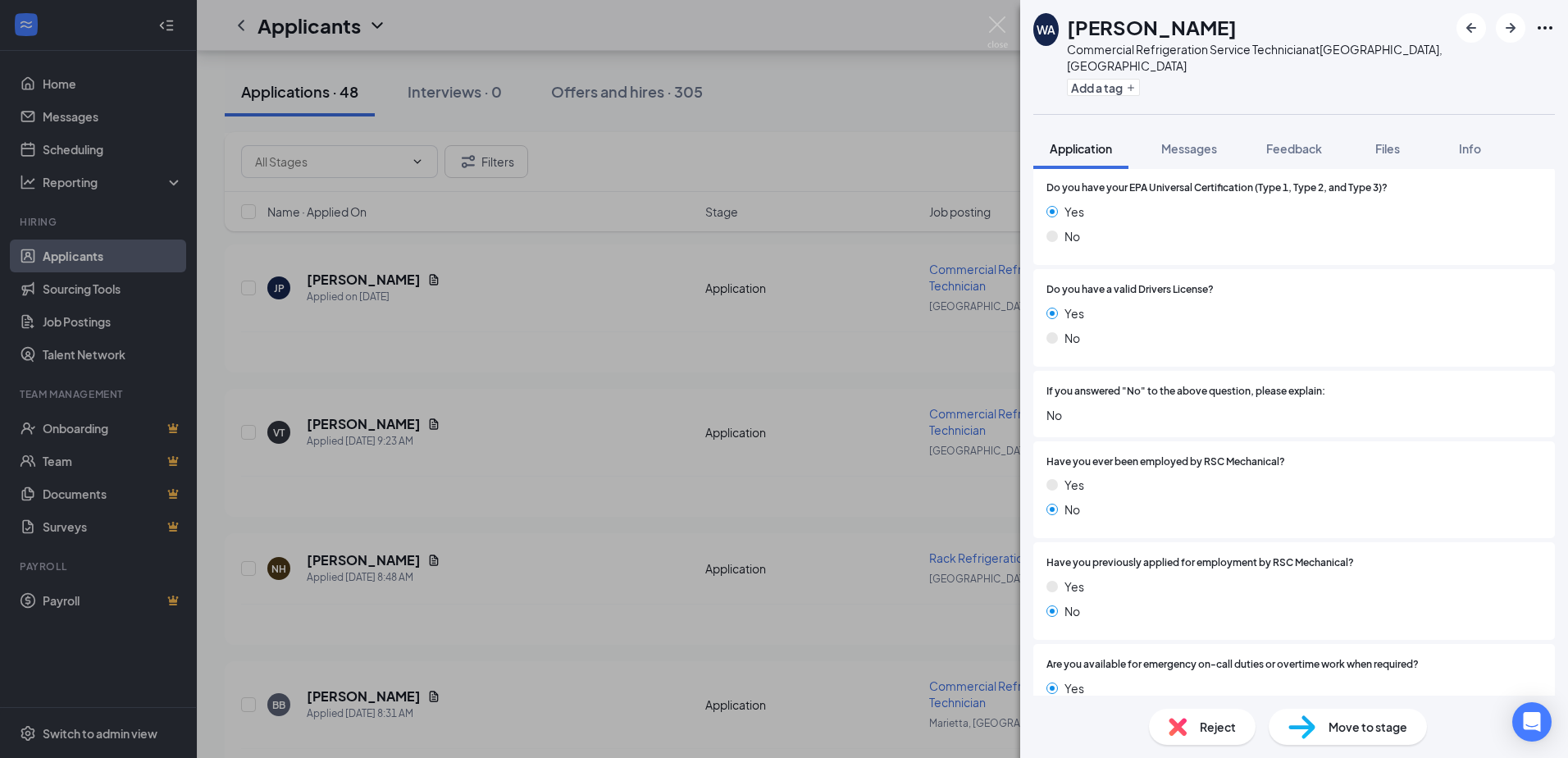
scroll to position [902, 0]
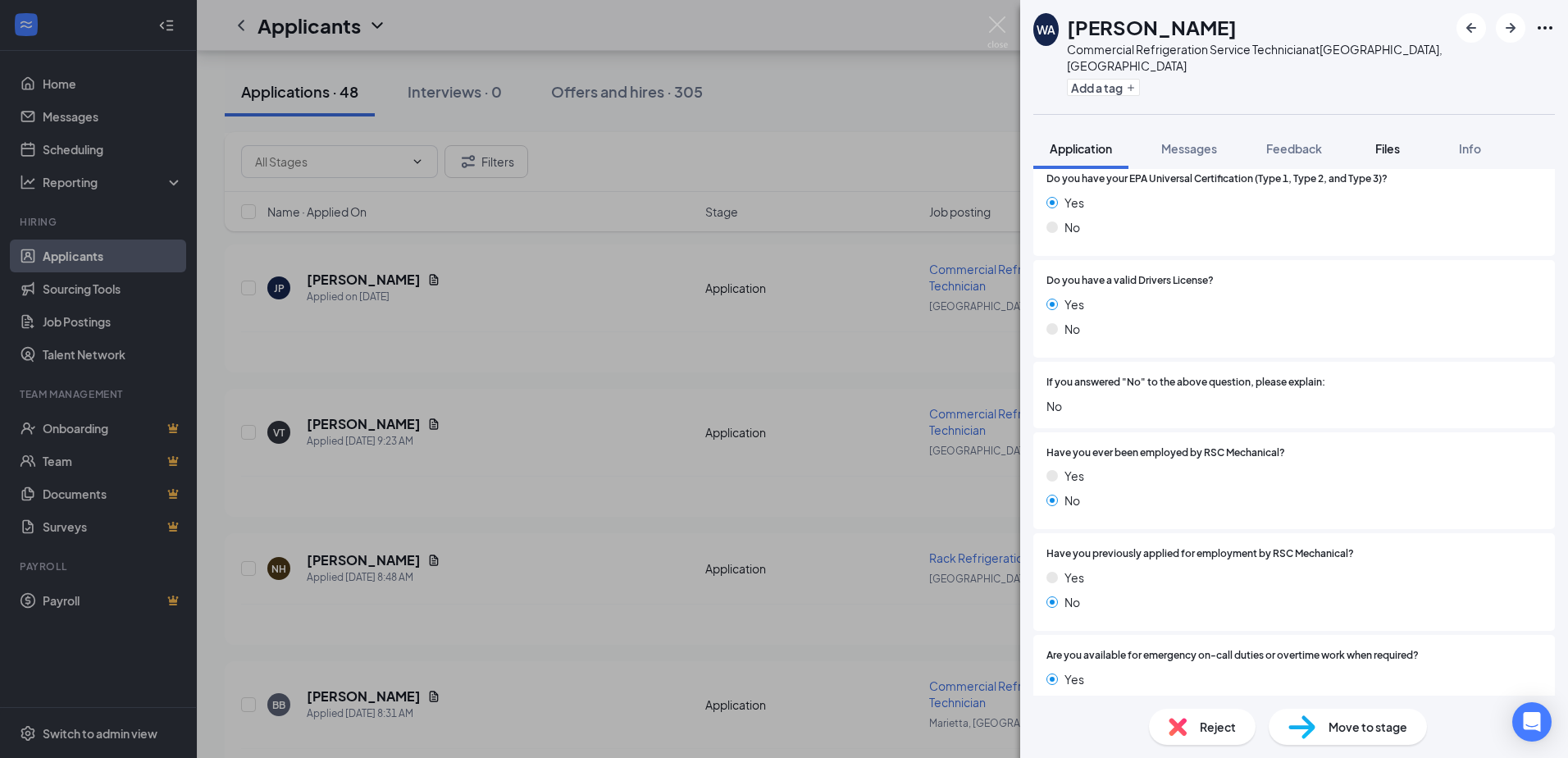
click at [1386, 141] on span "Files" at bounding box center [1387, 148] width 24 height 15
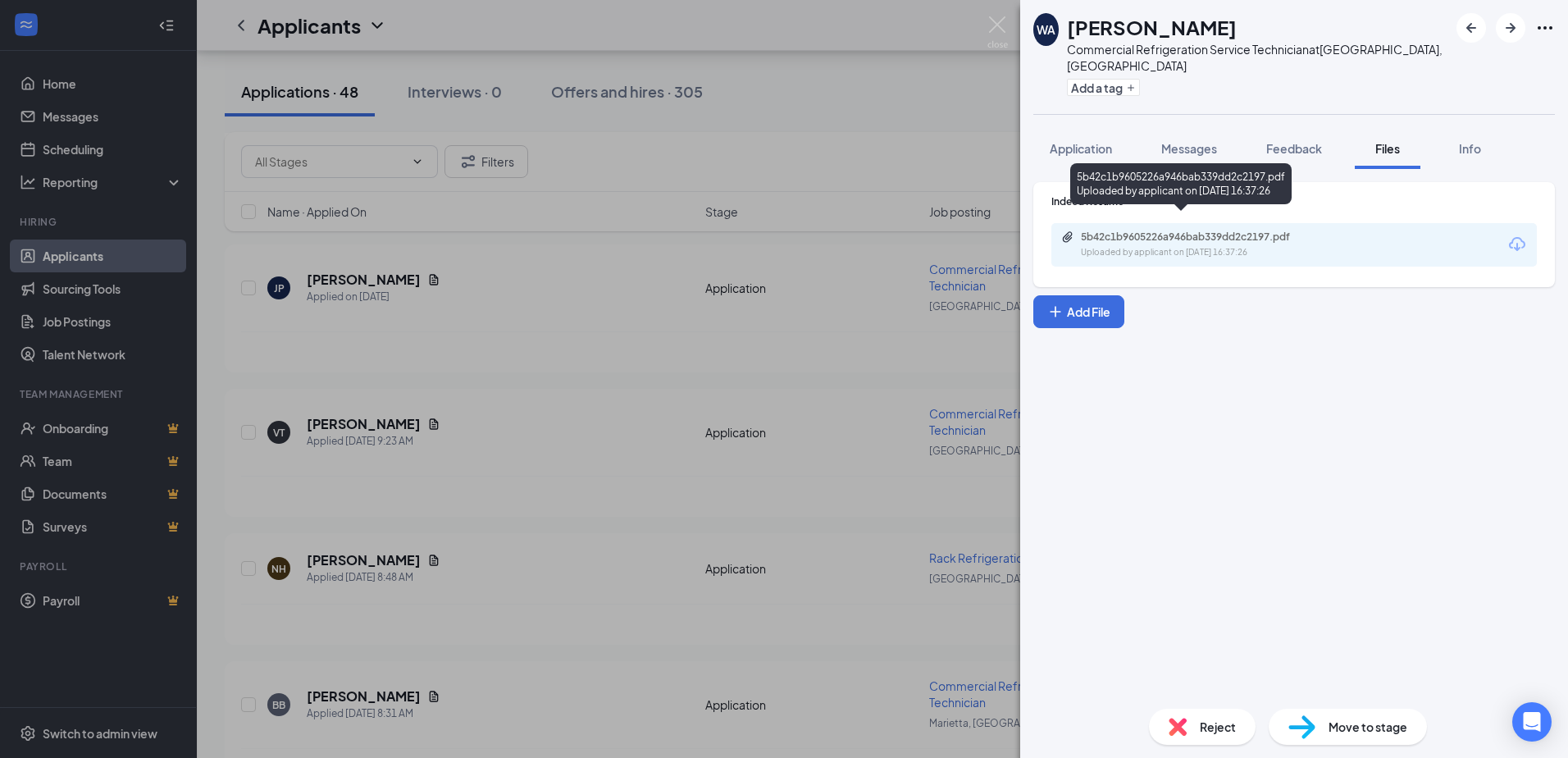
click at [1132, 231] on div "5b42c1b9605226a946bab339dd2c2197.pdf" at bounding box center [1196, 237] width 230 height 13
click at [1501, 21] on button "button" at bounding box center [1510, 28] width 30 height 30
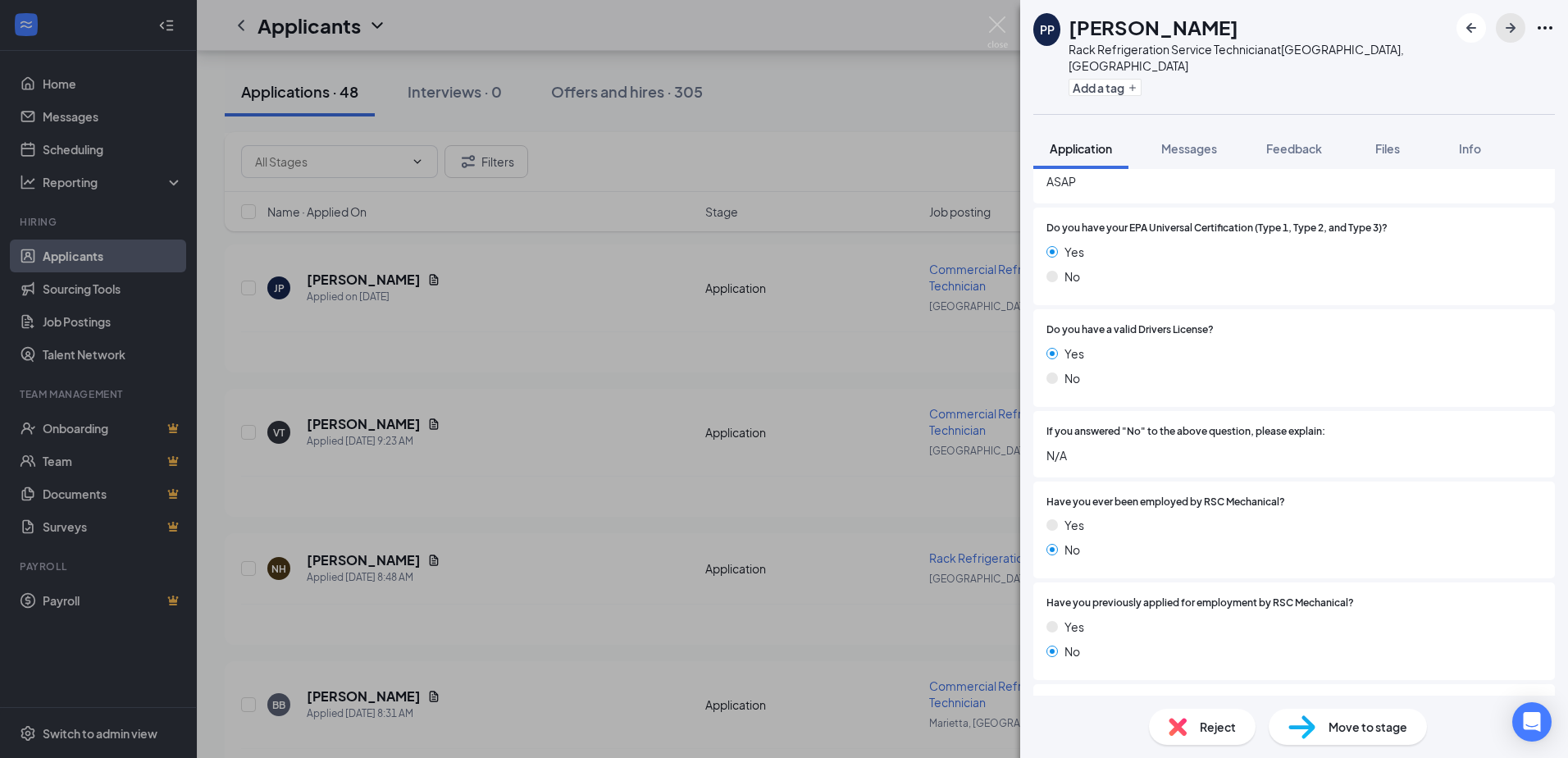
scroll to position [902, 0]
click at [1477, 23] on icon "ArrowLeftNew" at bounding box center [1471, 27] width 20 height 20
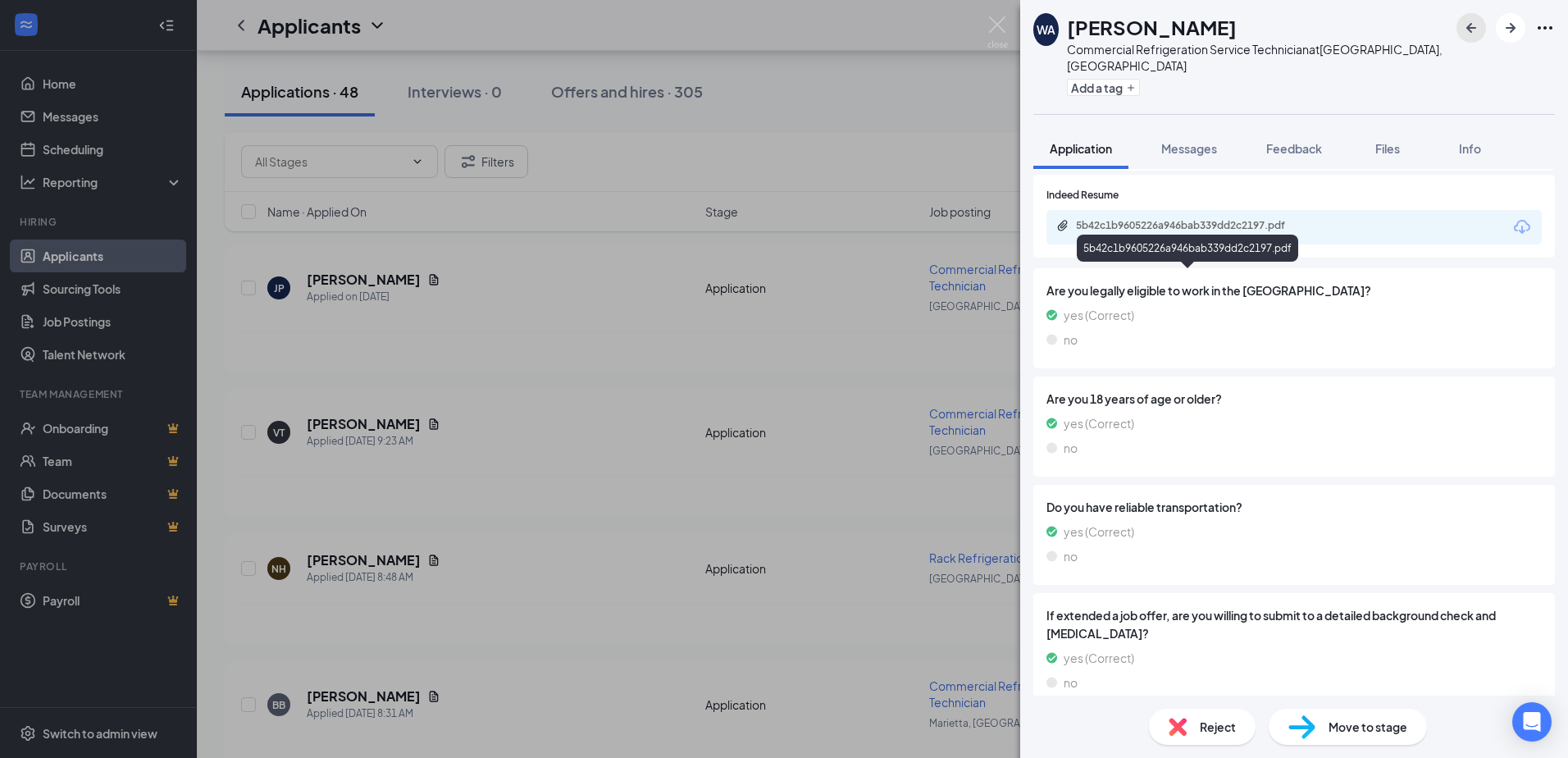
scroll to position [1467, 0]
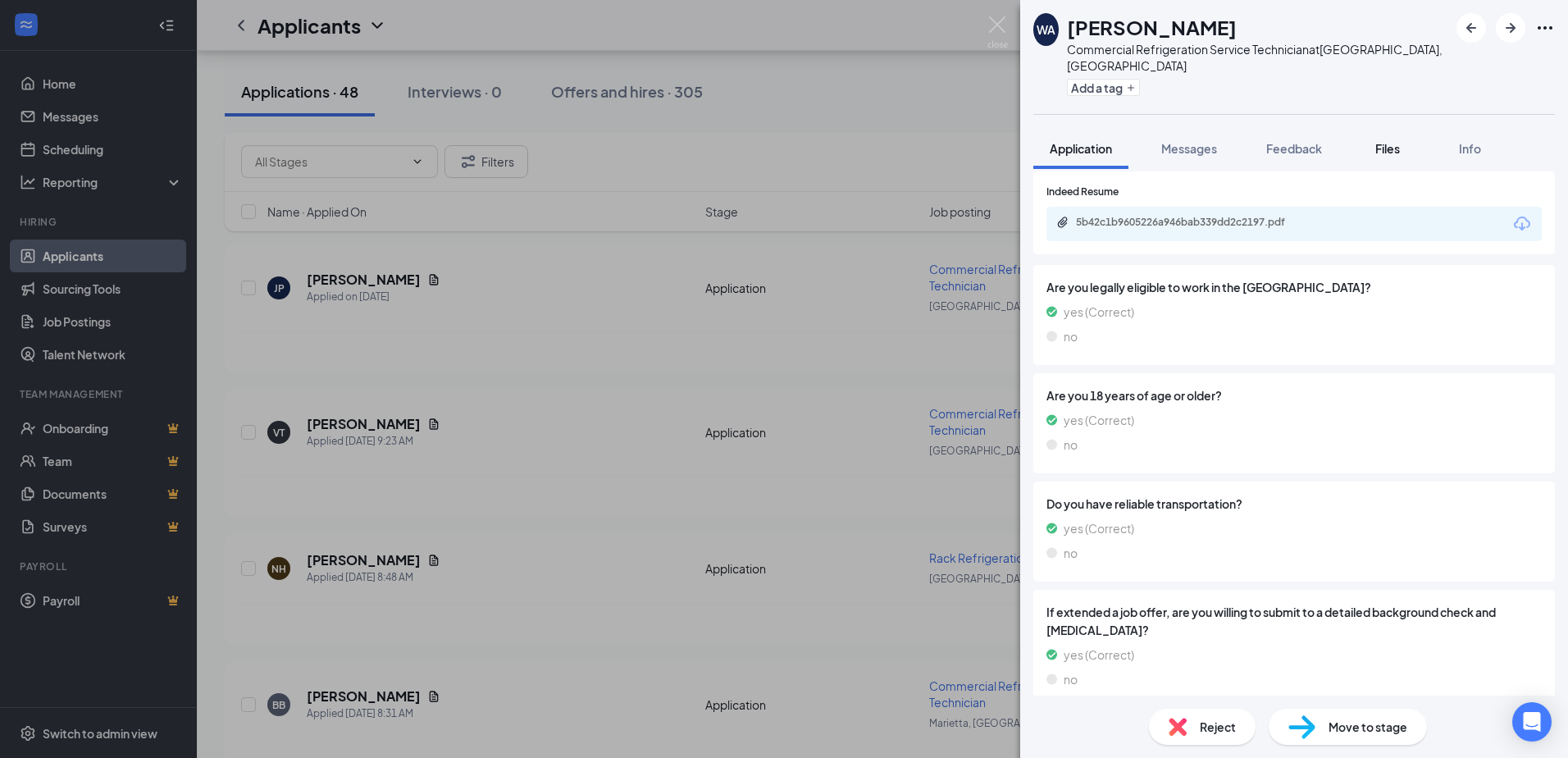
click at [1383, 140] on button "Files" at bounding box center [1387, 148] width 65 height 41
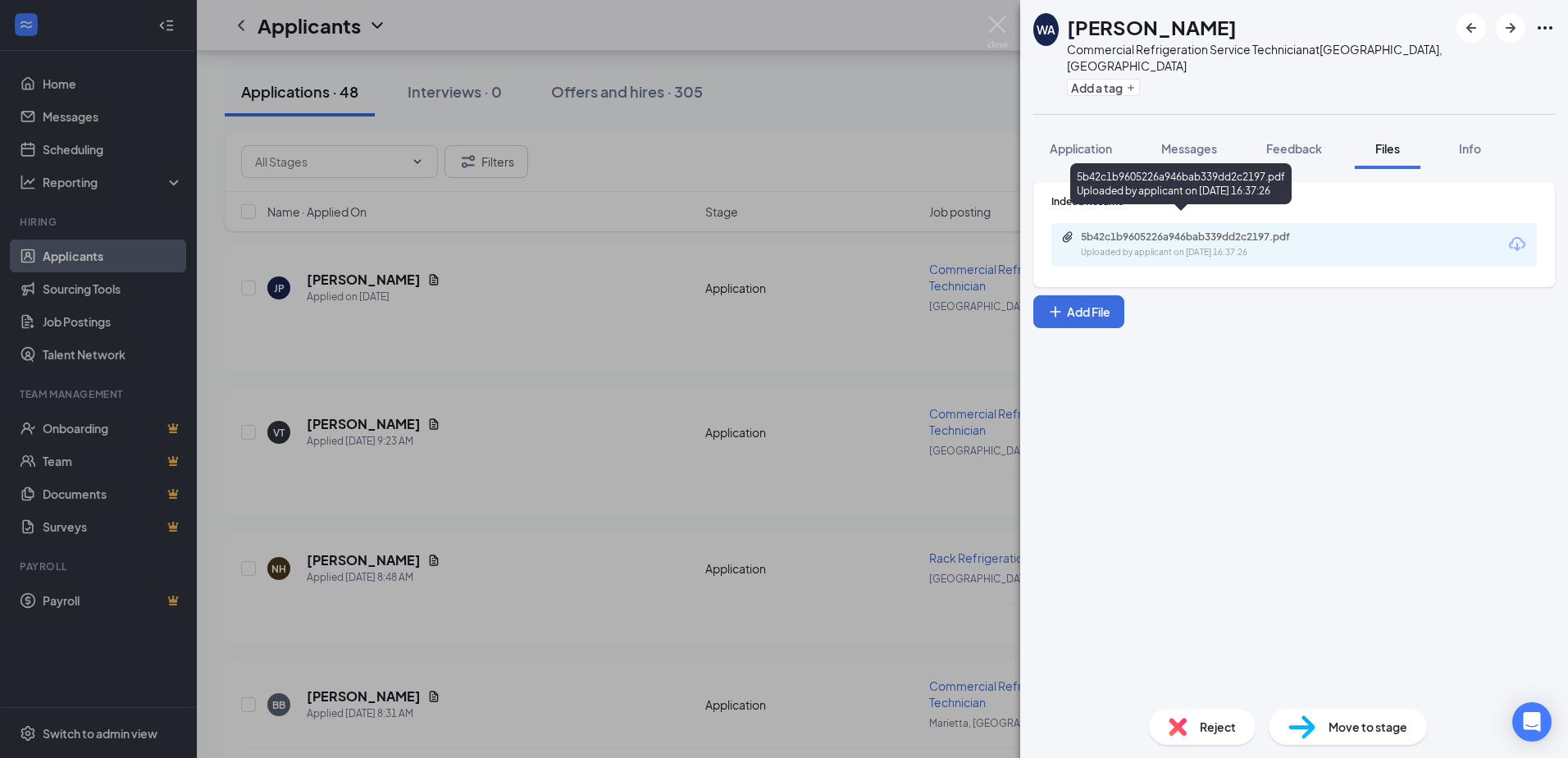
click at [1135, 231] on div "5b42c1b9605226a946bab339dd2c2197.pdf" at bounding box center [1196, 237] width 230 height 13
click at [1332, 130] on button "Feedback" at bounding box center [1294, 148] width 89 height 41
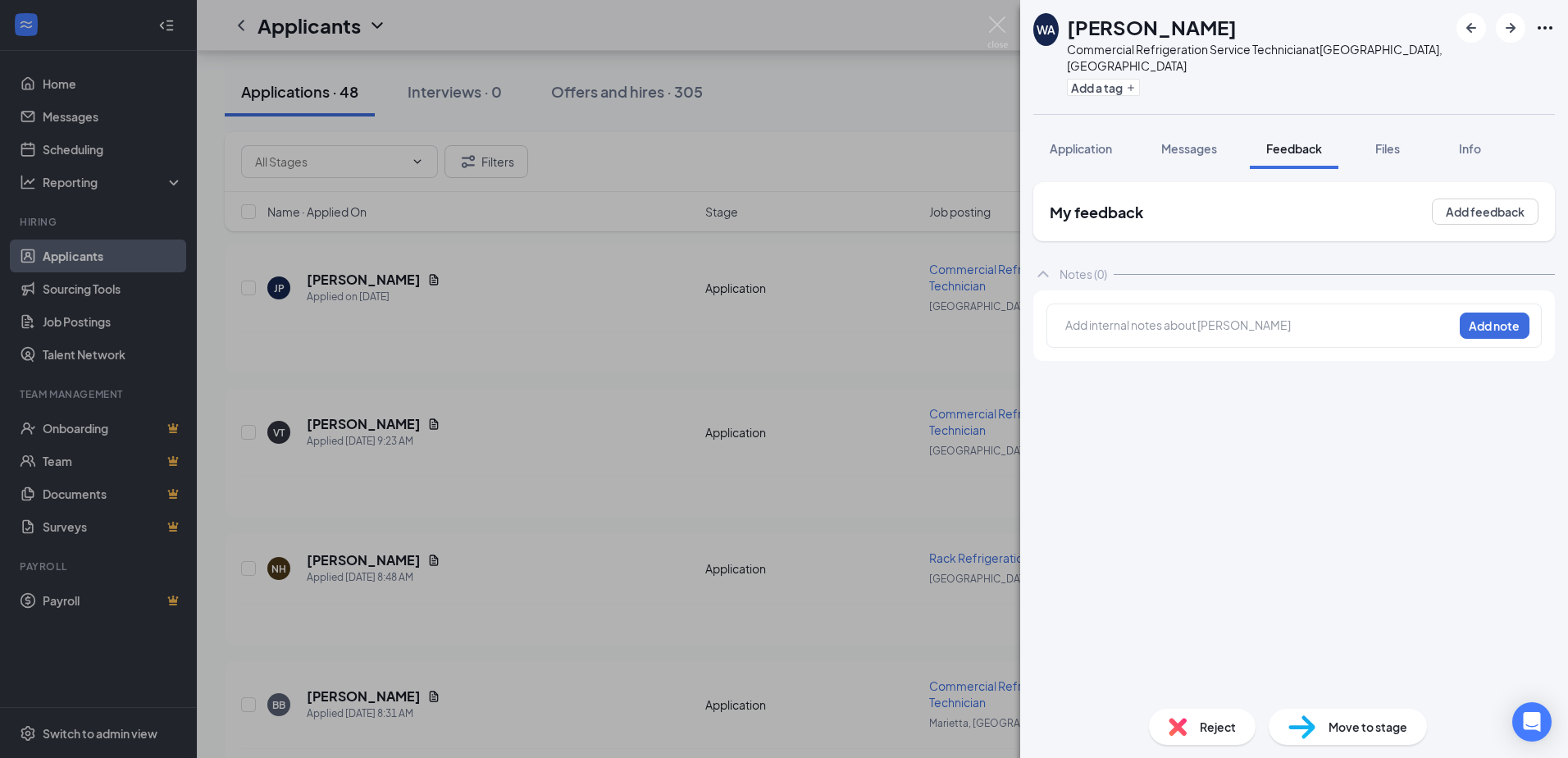
drag, startPoint x: 1090, startPoint y: 128, endPoint x: 1150, endPoint y: 184, distance: 82.1
click at [1090, 141] on span "Application" at bounding box center [1081, 148] width 63 height 15
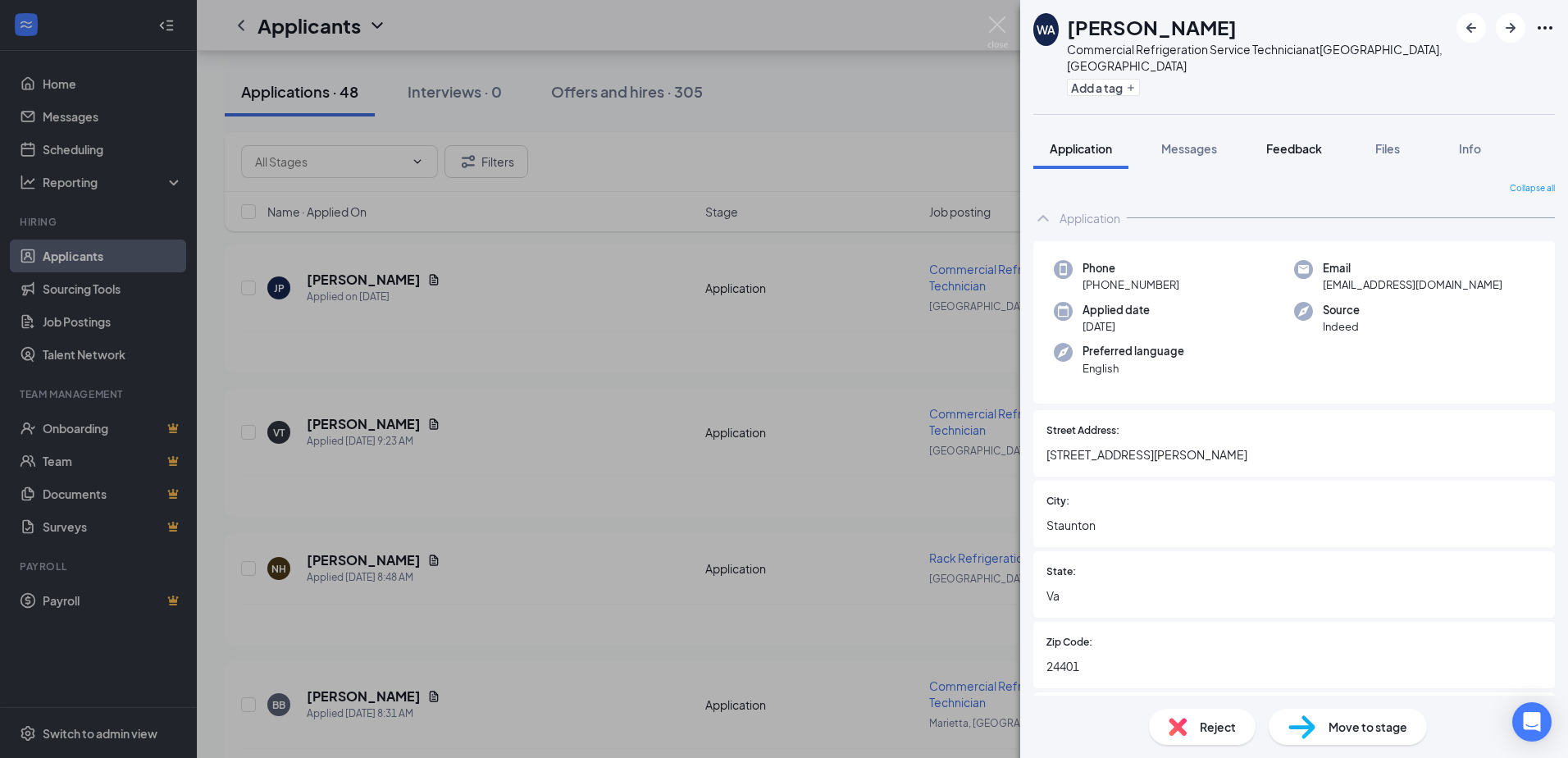
click at [1307, 140] on button "Feedback" at bounding box center [1294, 148] width 89 height 41
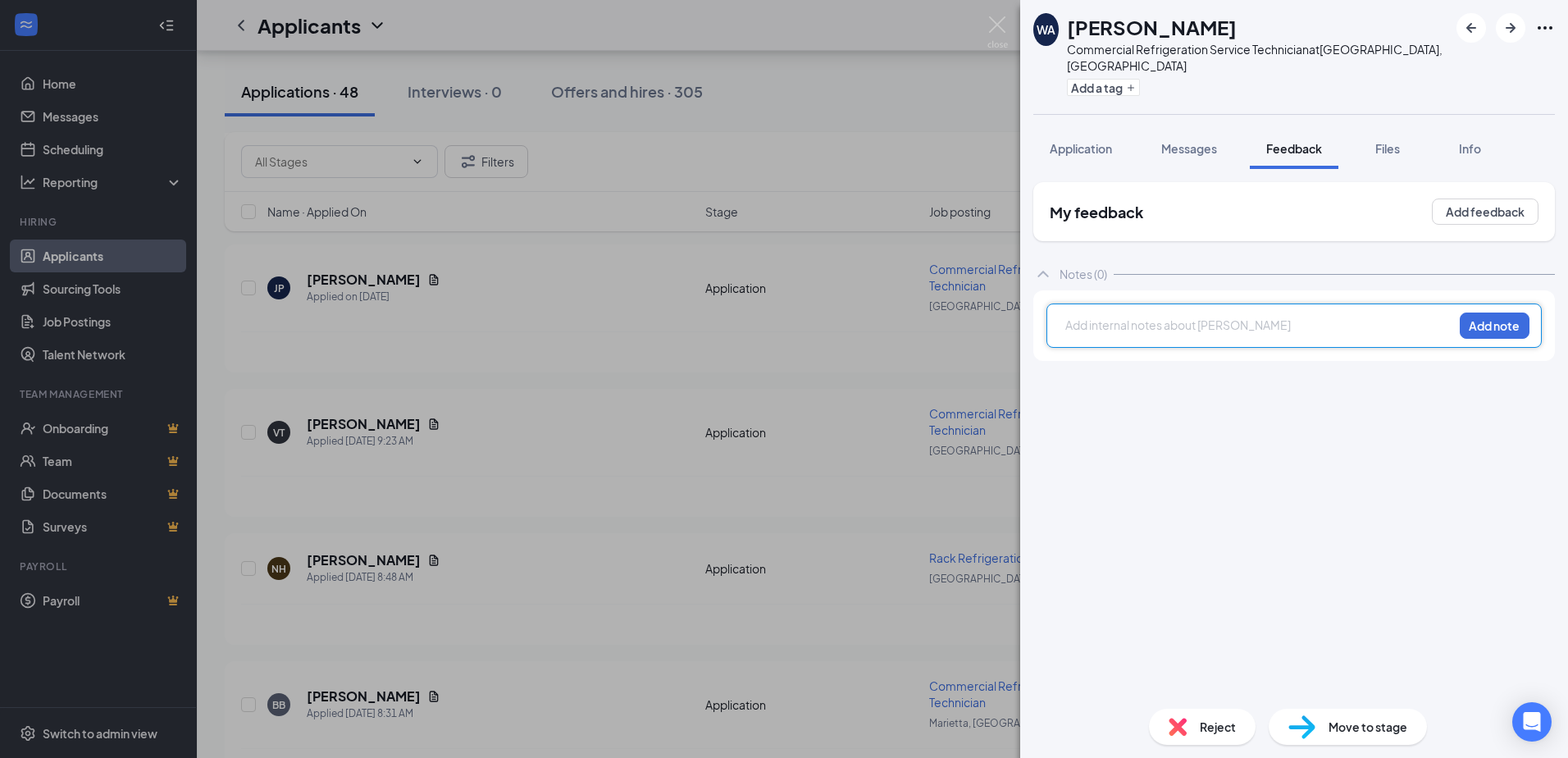
click at [1159, 320] on div at bounding box center [1259, 327] width 386 height 21
drag, startPoint x: 1132, startPoint y: 302, endPoint x: 1013, endPoint y: 307, distance: 119.1
click at [1013, 307] on div "WA William Arbogast Commercial Refrigeration Service Technician at Waynesboro, …" at bounding box center [784, 379] width 1568 height 758
click at [1499, 316] on button "Add note" at bounding box center [1494, 326] width 70 height 26
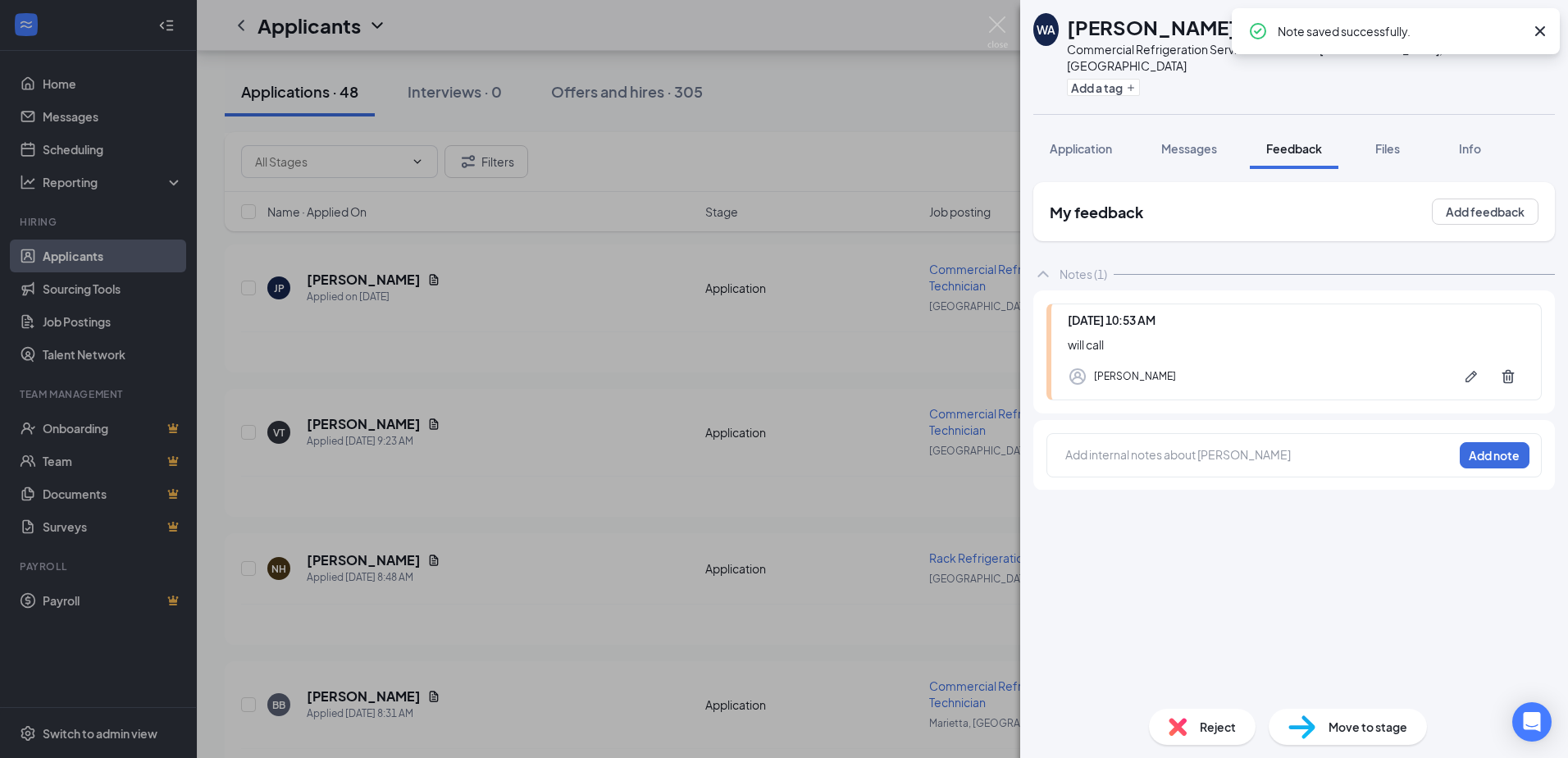
click at [1468, 34] on div "Note saved successfully." at bounding box center [1401, 31] width 246 height 20
click at [1536, 36] on icon "Cross" at bounding box center [1539, 31] width 20 height 20
click at [1493, 37] on div at bounding box center [1505, 28] width 98 height 30
click at [1473, 35] on icon "ArrowLeftNew" at bounding box center [1471, 27] width 20 height 20
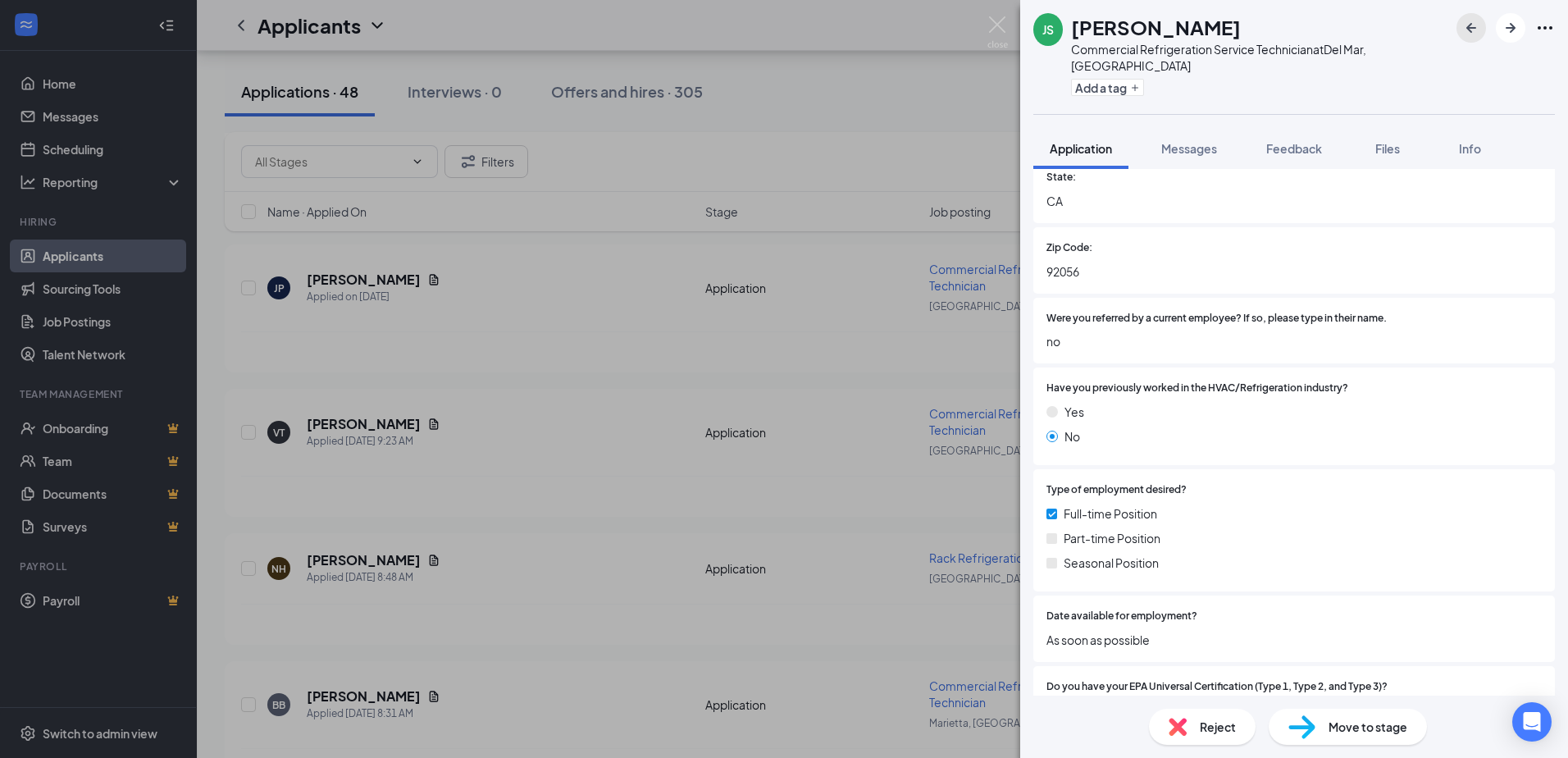
scroll to position [410, 0]
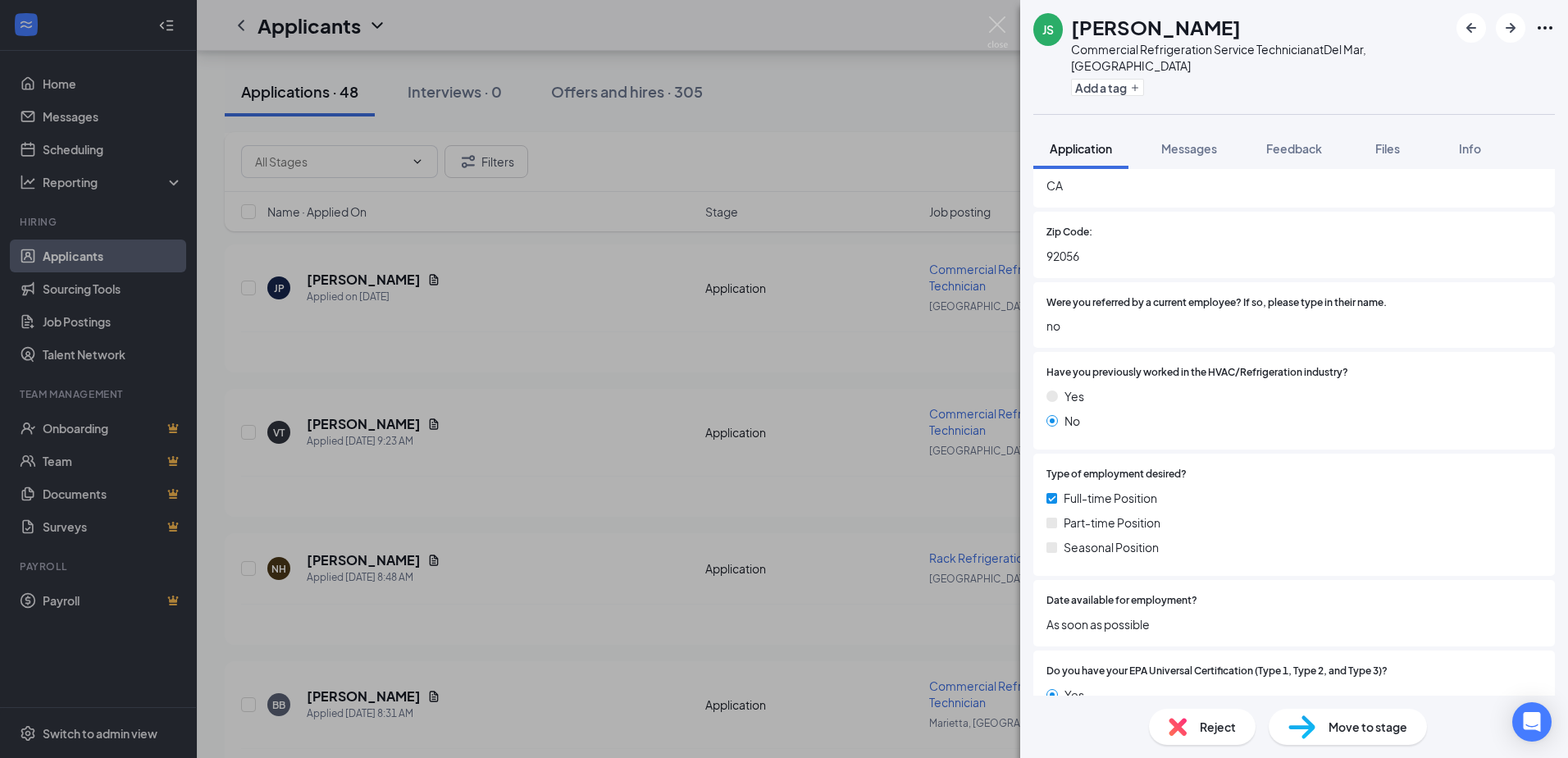
click at [1295, 176] on span "CA" at bounding box center [1294, 185] width 496 height 18
click at [1302, 141] on span "Feedback" at bounding box center [1294, 148] width 56 height 15
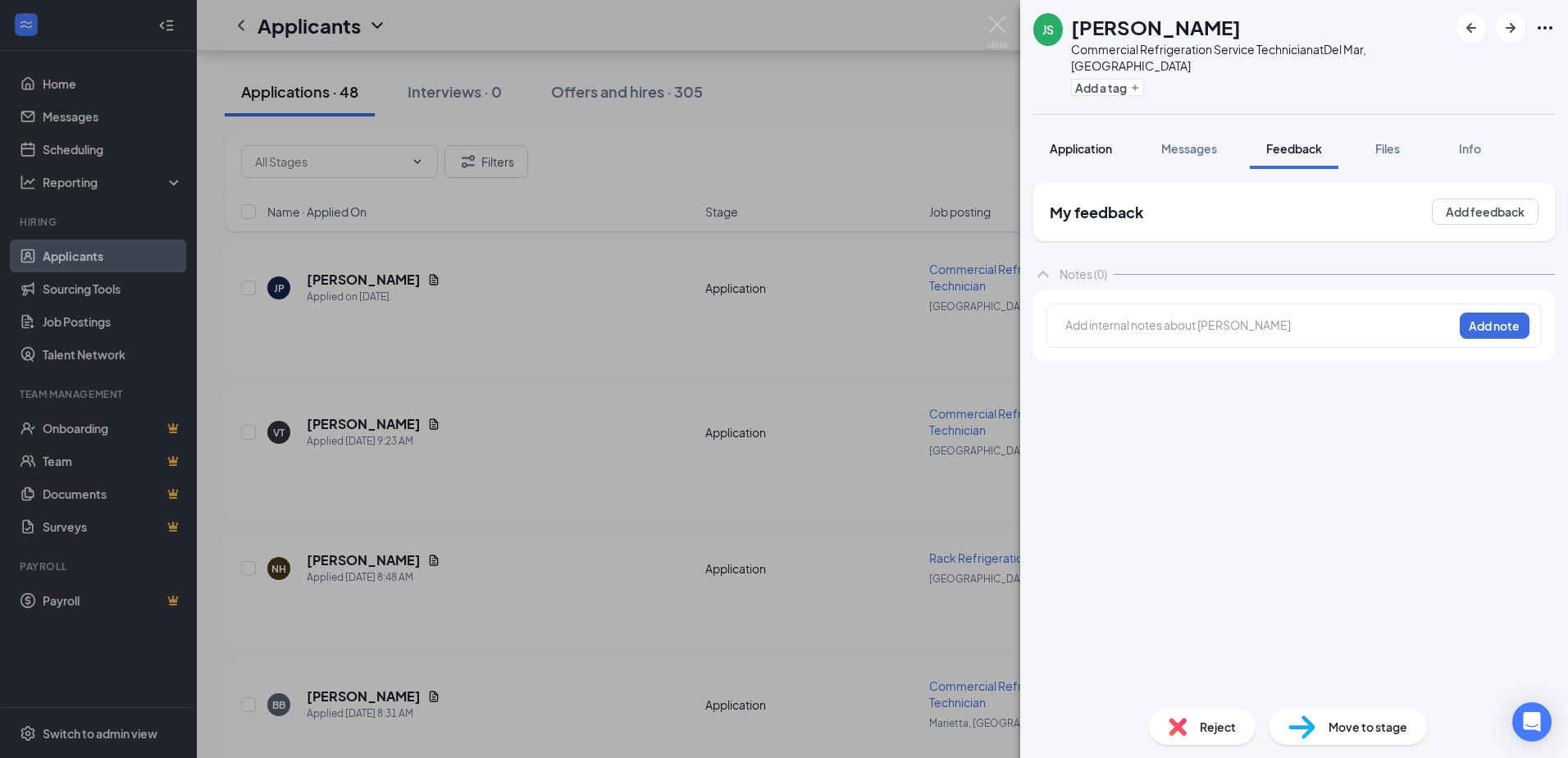
click at [1085, 141] on span "Application" at bounding box center [1081, 148] width 63 height 15
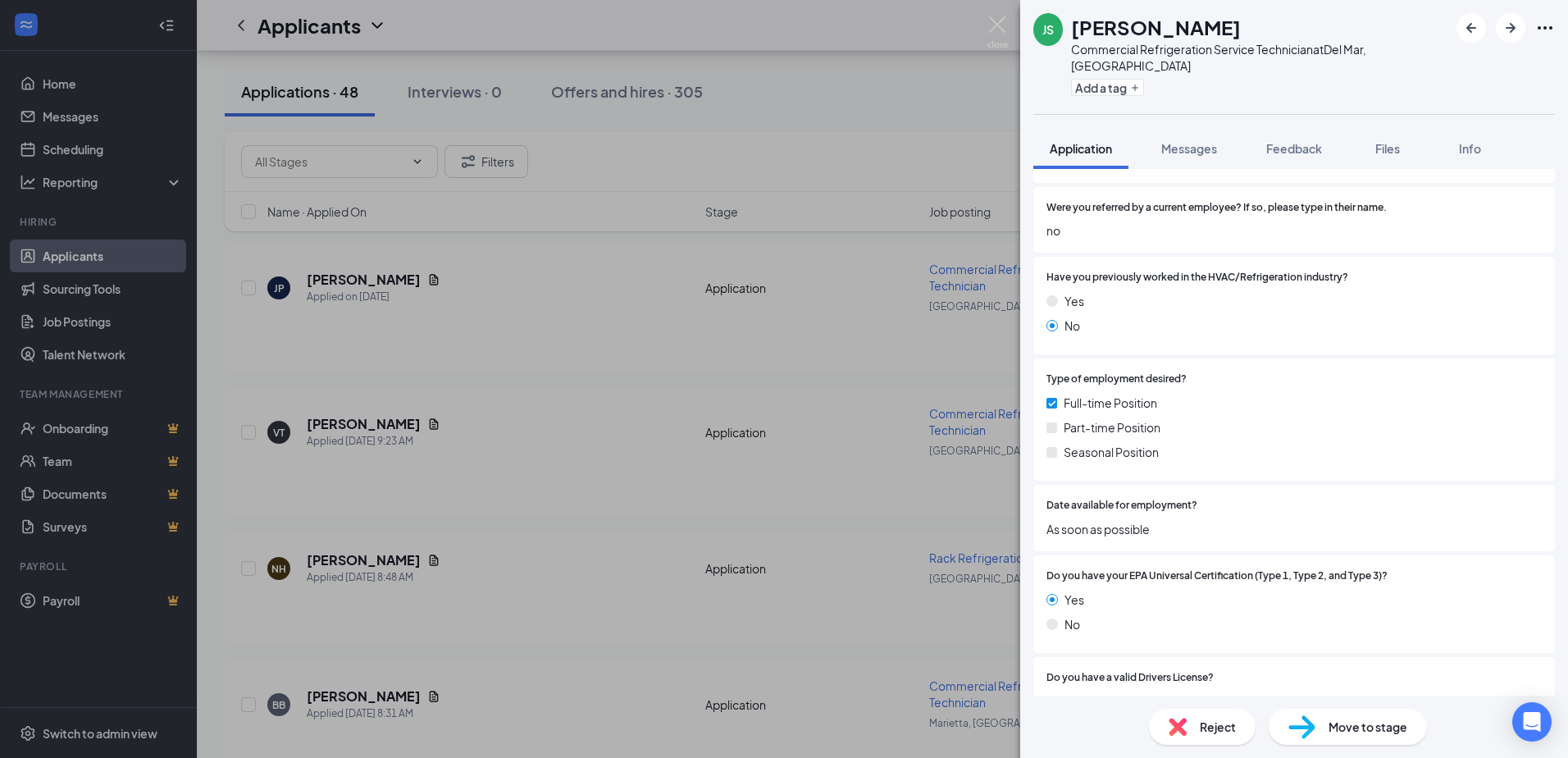
scroll to position [656, 0]
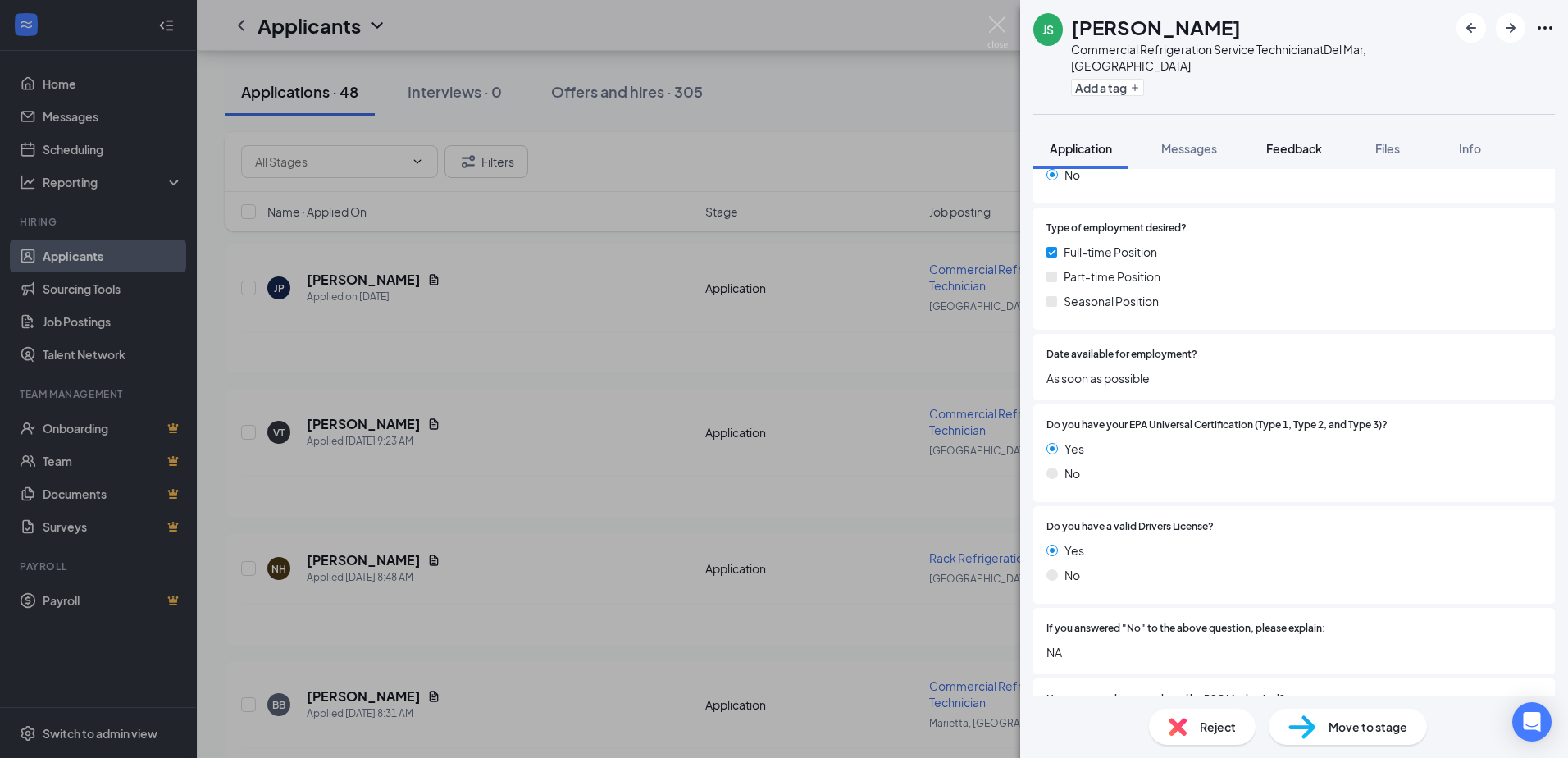
click at [1322, 141] on span "Feedback" at bounding box center [1294, 148] width 56 height 15
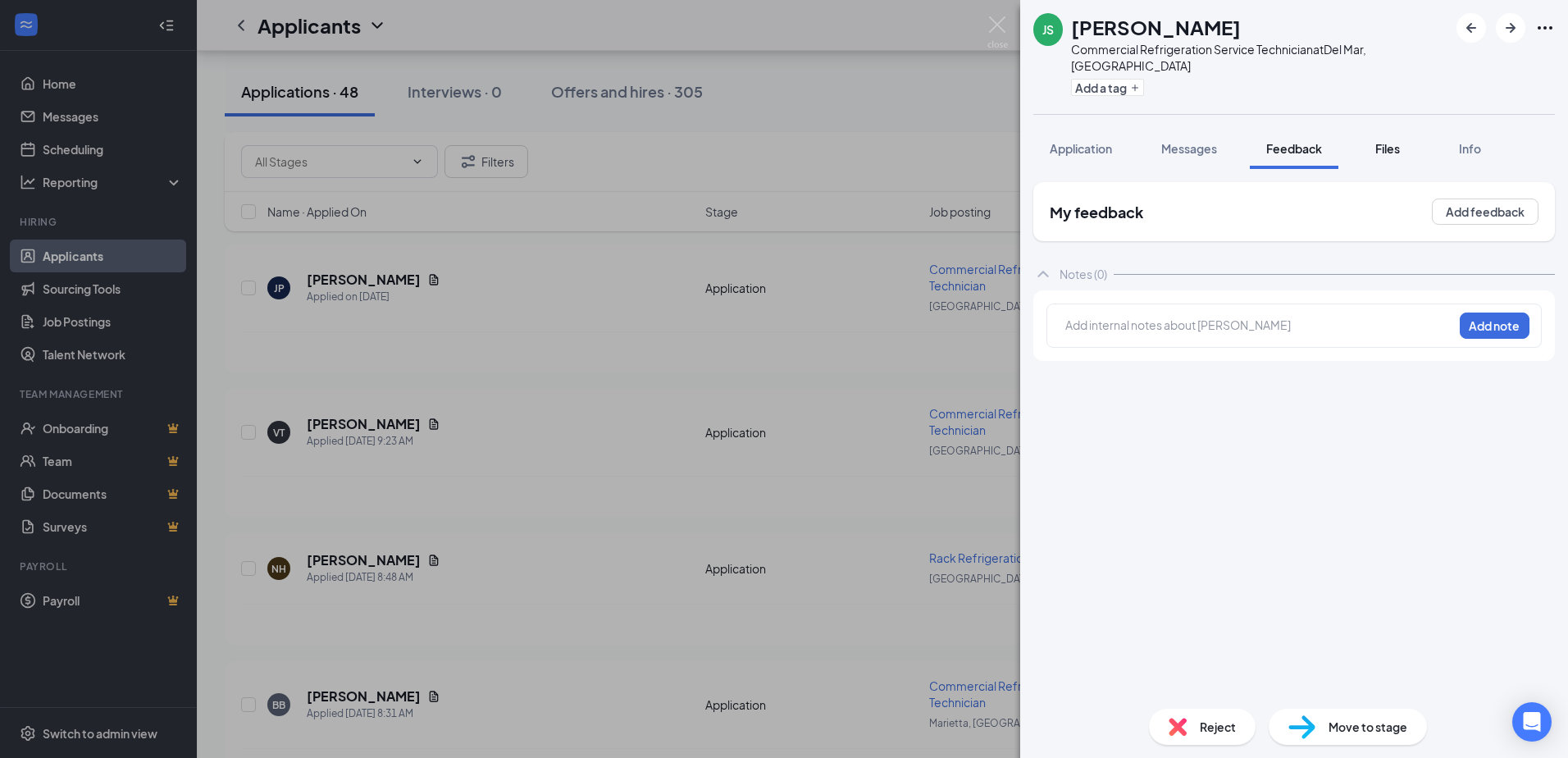
click at [1382, 141] on span "Files" at bounding box center [1387, 148] width 24 height 15
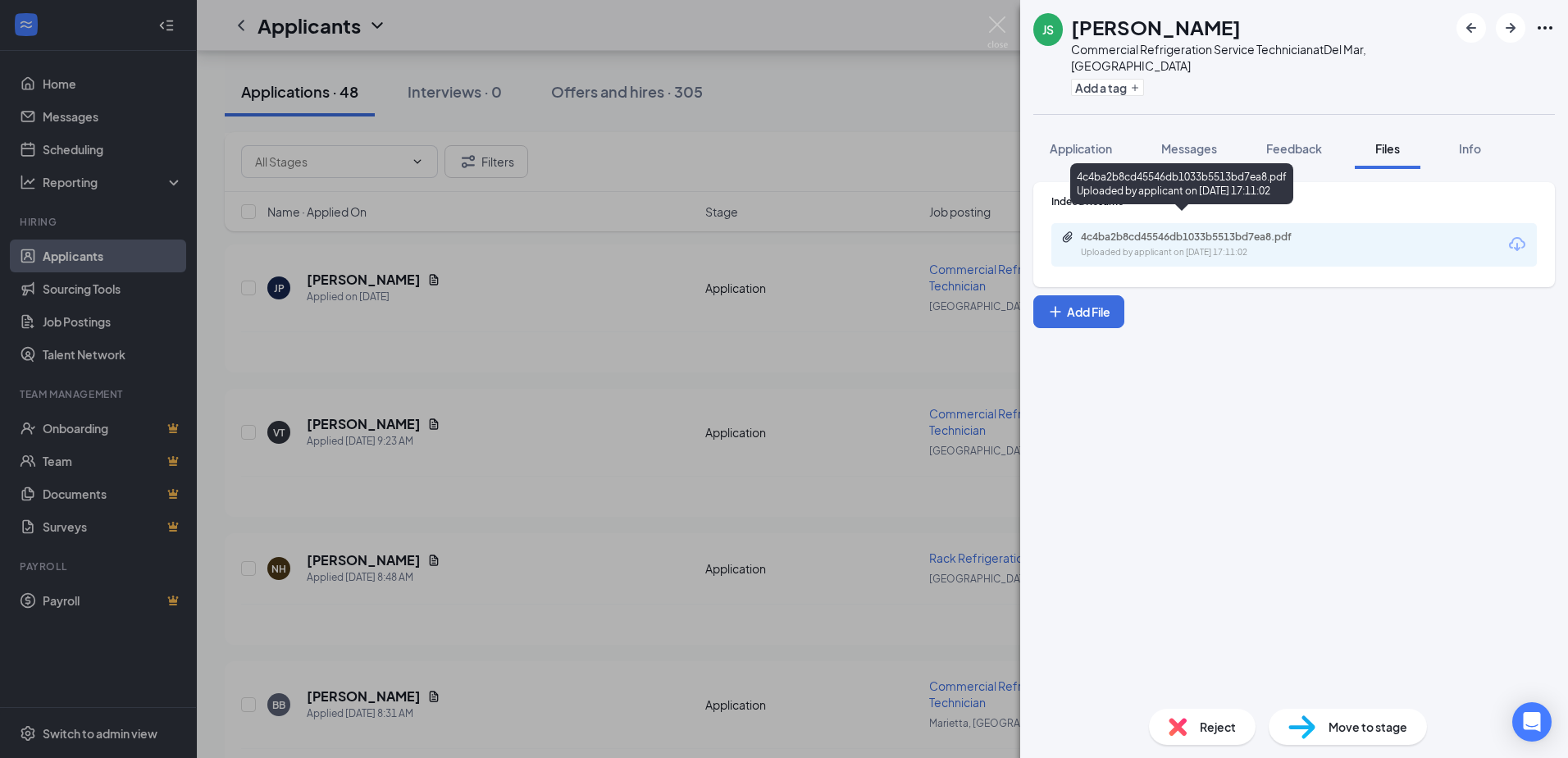
click at [1225, 231] on div "4c4ba2b8cd45546db1033b5513bd7ea8.pdf" at bounding box center [1196, 237] width 230 height 13
click at [1275, 144] on button "Feedback" at bounding box center [1294, 148] width 89 height 41
click at [1298, 133] on div "JS JOHN STANKIEWICZ Commercial Refrigeration Service Technician at Del Mar, CA …" at bounding box center [1294, 379] width 548 height 758
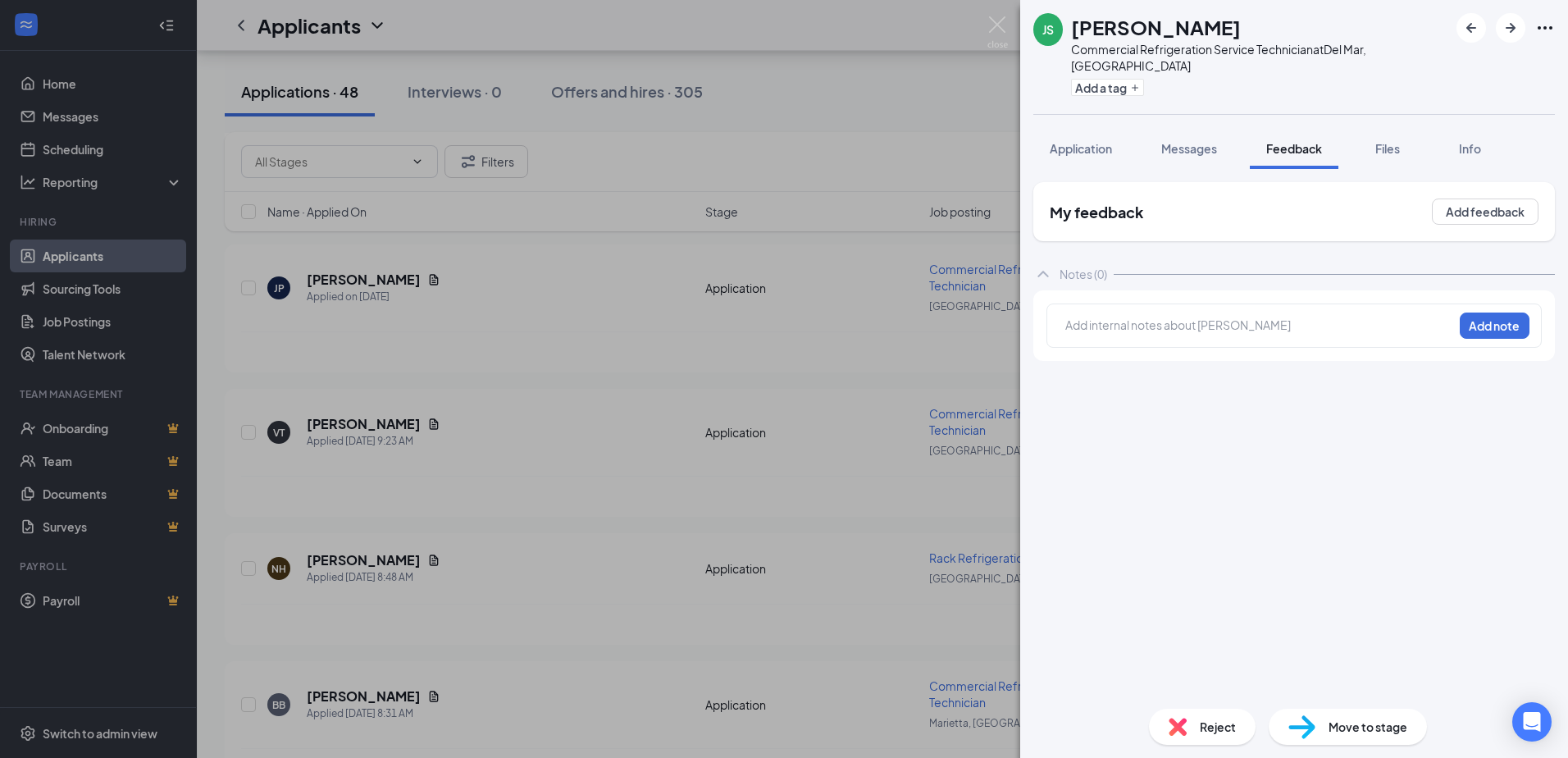
click at [1164, 321] on div at bounding box center [1259, 327] width 388 height 23
click at [1171, 316] on div at bounding box center [1259, 325] width 386 height 17
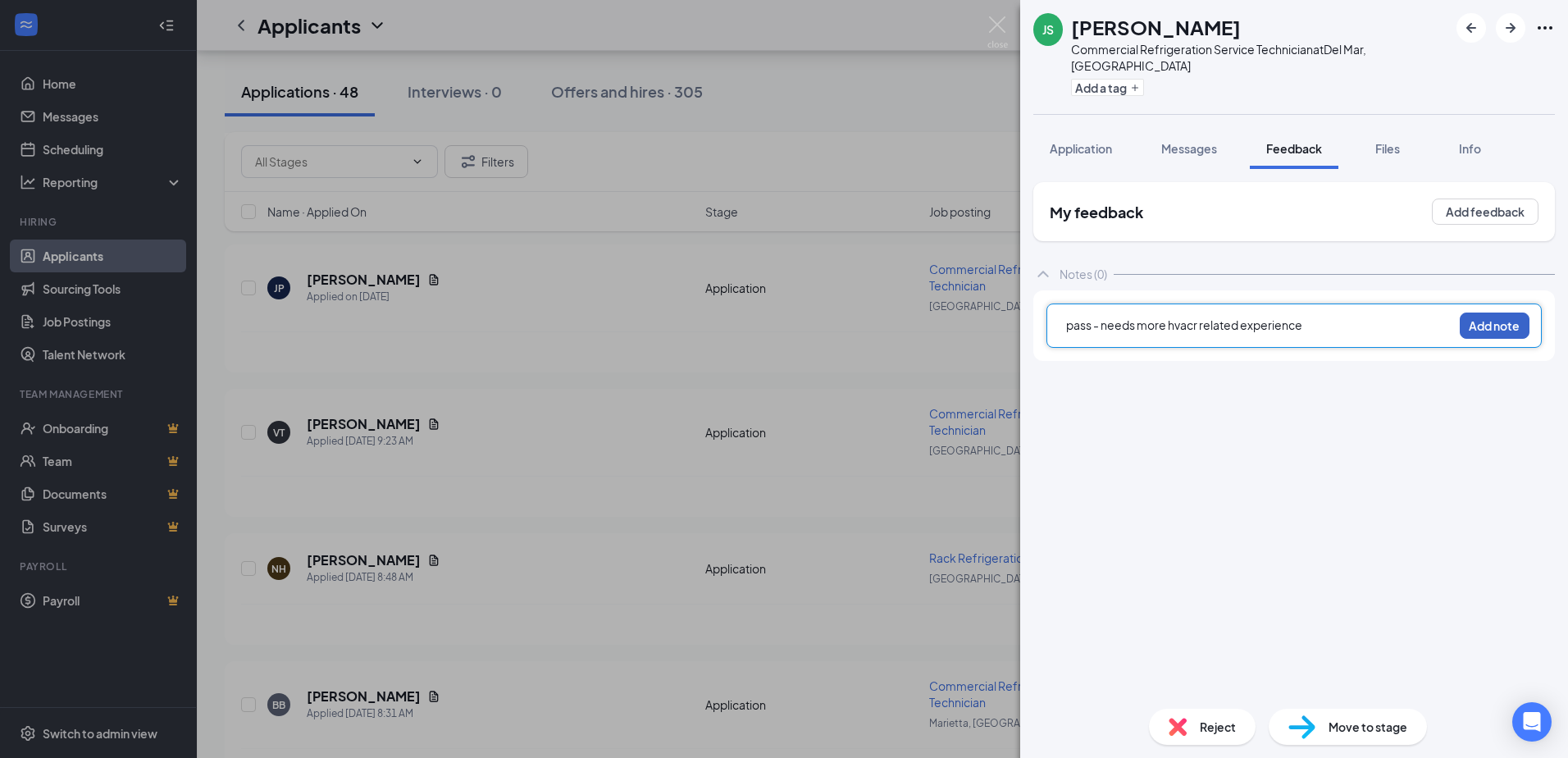
click at [1478, 313] on button "Add note" at bounding box center [1494, 326] width 70 height 26
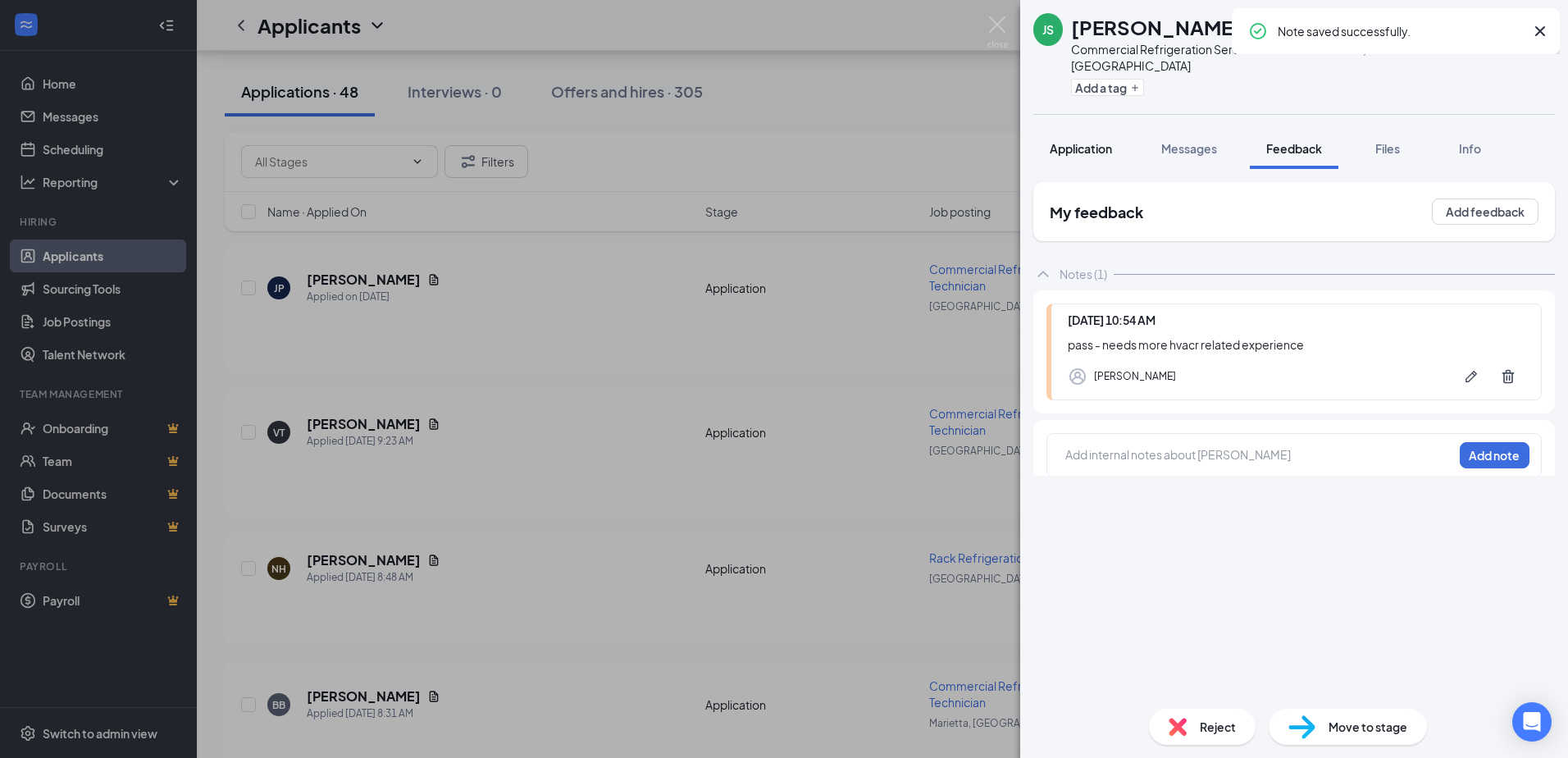
click at [1106, 141] on span "Application" at bounding box center [1081, 148] width 63 height 15
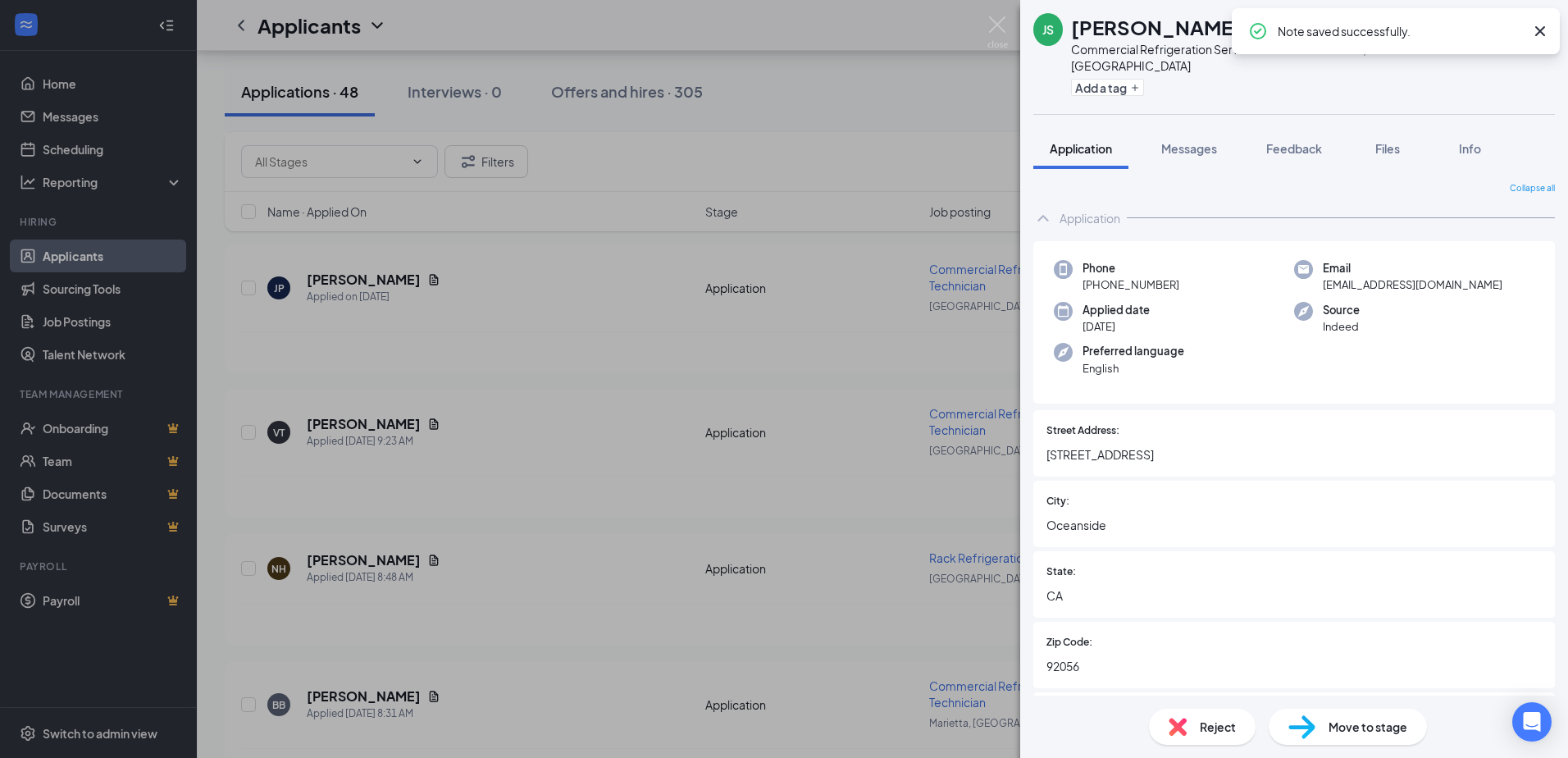
click at [1213, 714] on div "Reject" at bounding box center [1202, 726] width 106 height 36
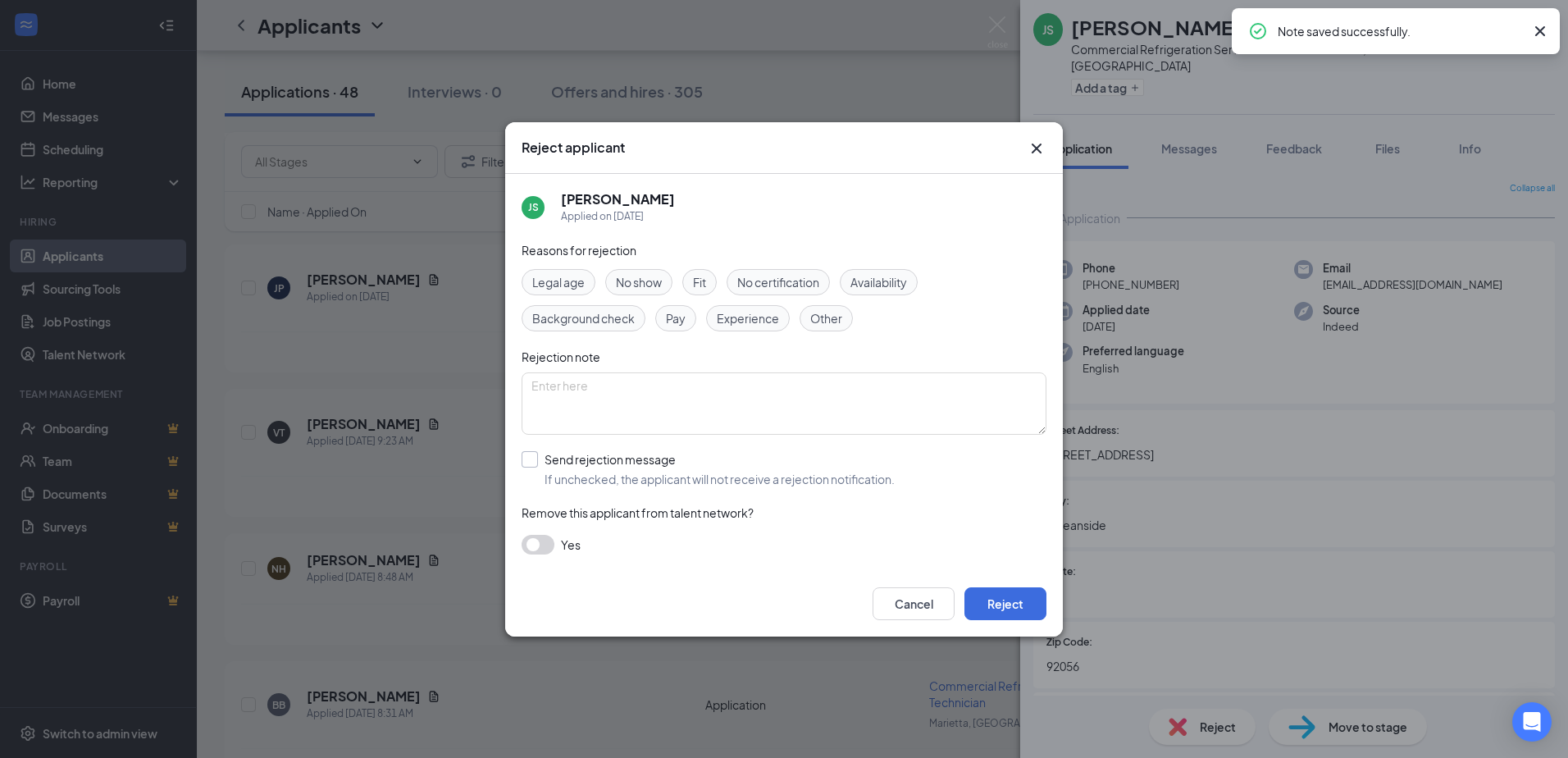
click at [806, 473] on input "Send rejection message If unchecked, the applicant will not receive a rejection…" at bounding box center [708, 469] width 373 height 36
checkbox input "true"
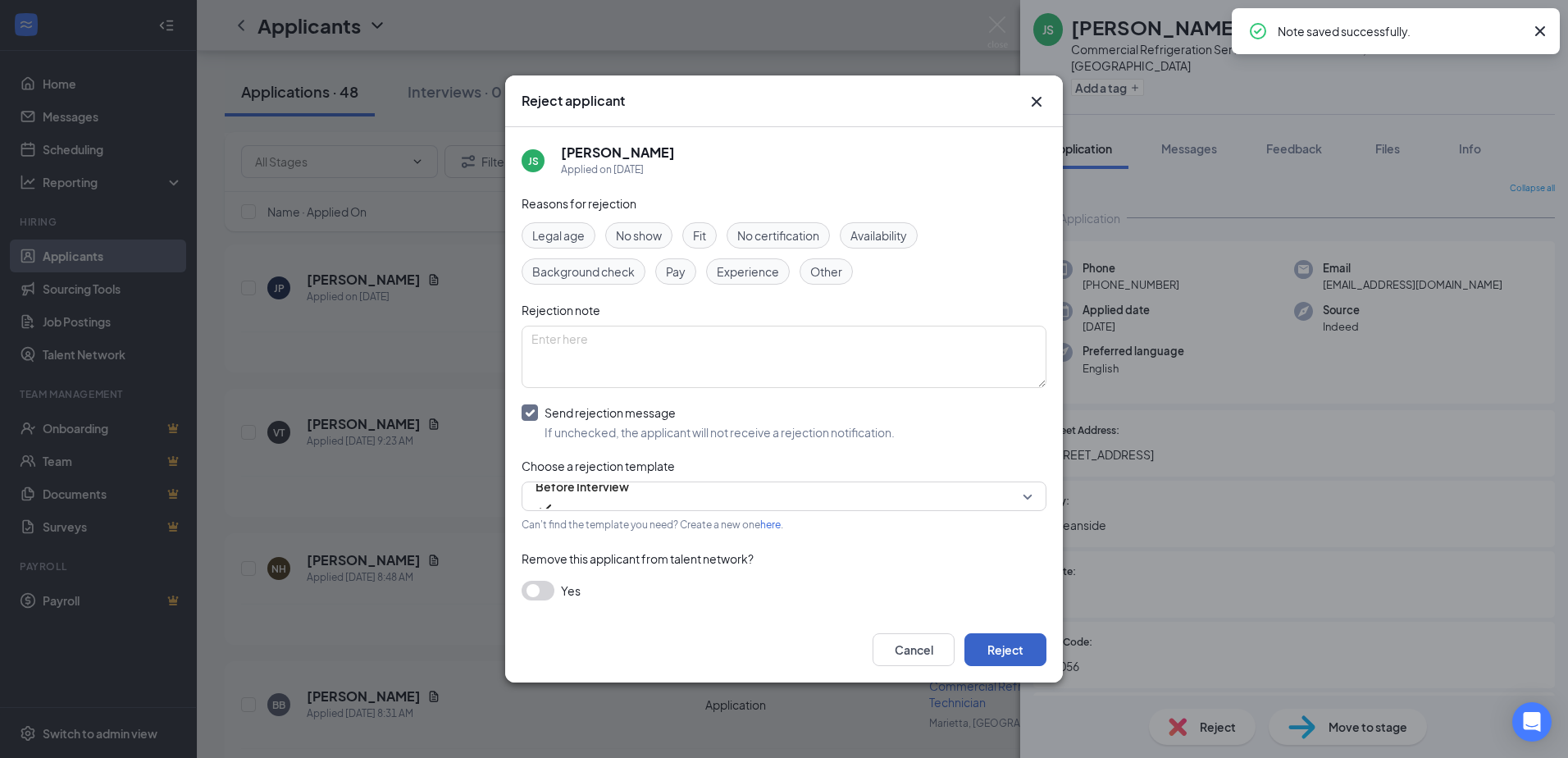
click at [1007, 645] on button "Reject" at bounding box center [1005, 649] width 82 height 33
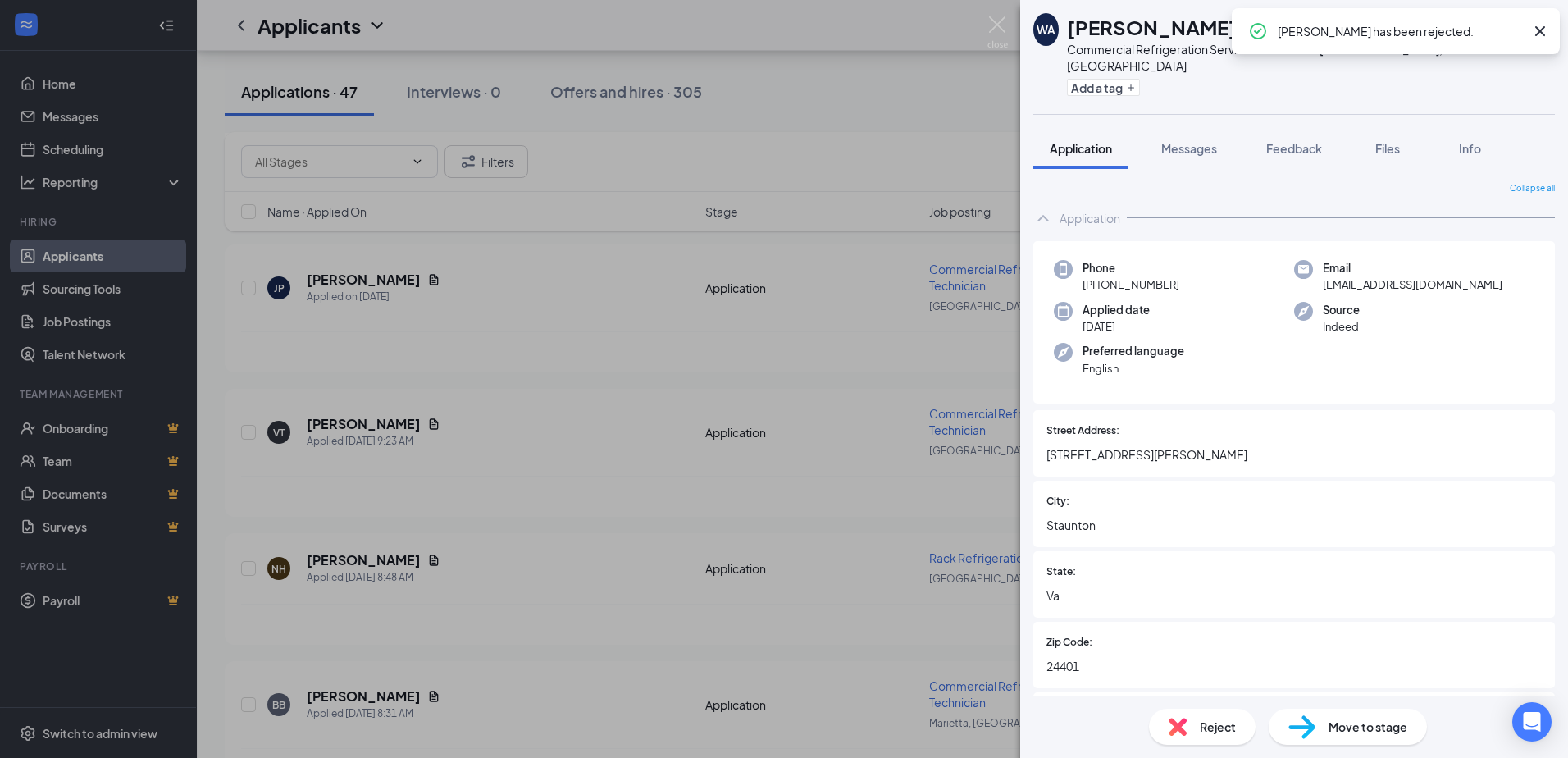
click at [1472, 31] on div "JOHN STANKIEWICZ has been rejected." at bounding box center [1401, 31] width 246 height 20
click at [1533, 32] on icon "Cross" at bounding box center [1539, 31] width 20 height 20
click at [1476, 34] on icon "ArrowLeftNew" at bounding box center [1471, 27] width 20 height 20
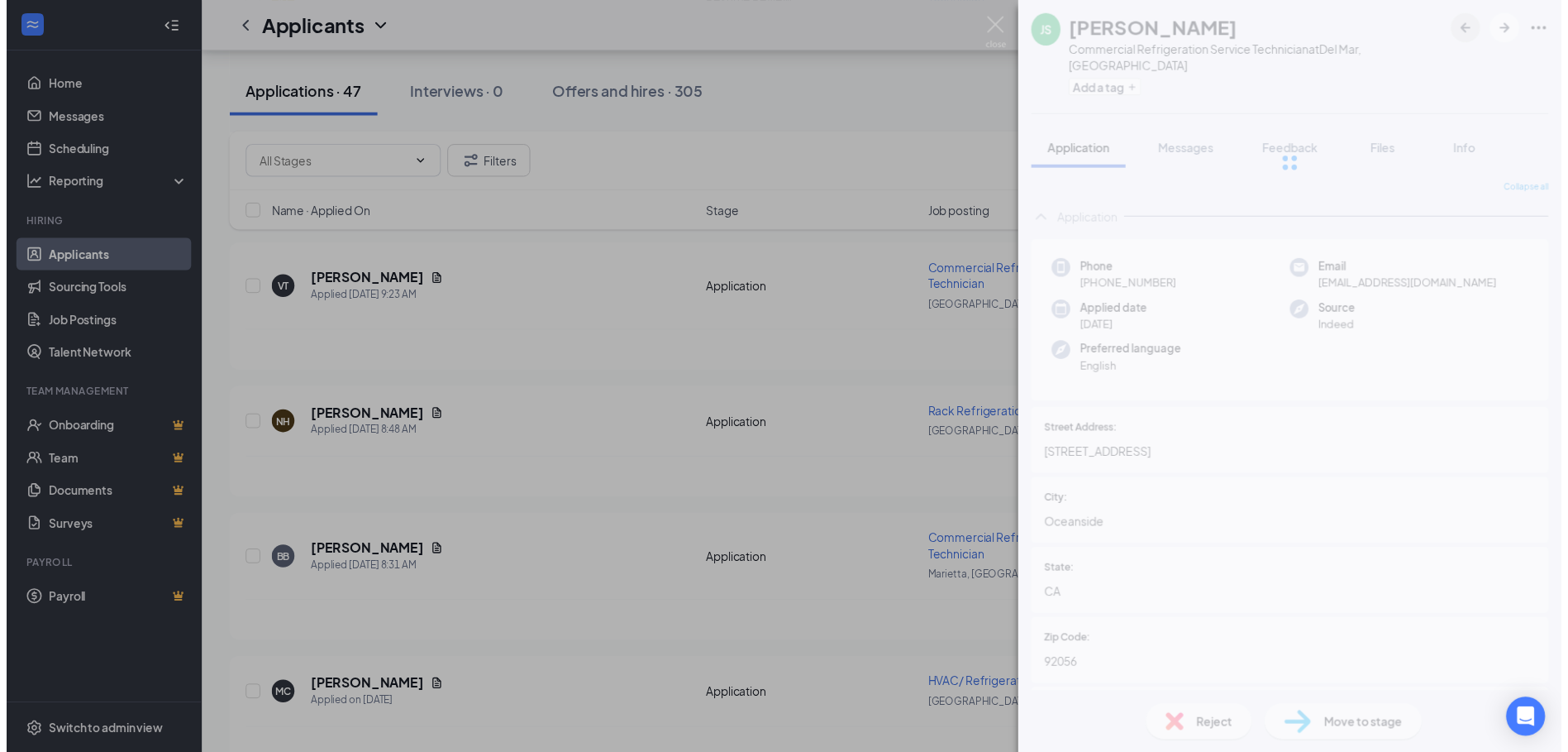
scroll to position [6449, 0]
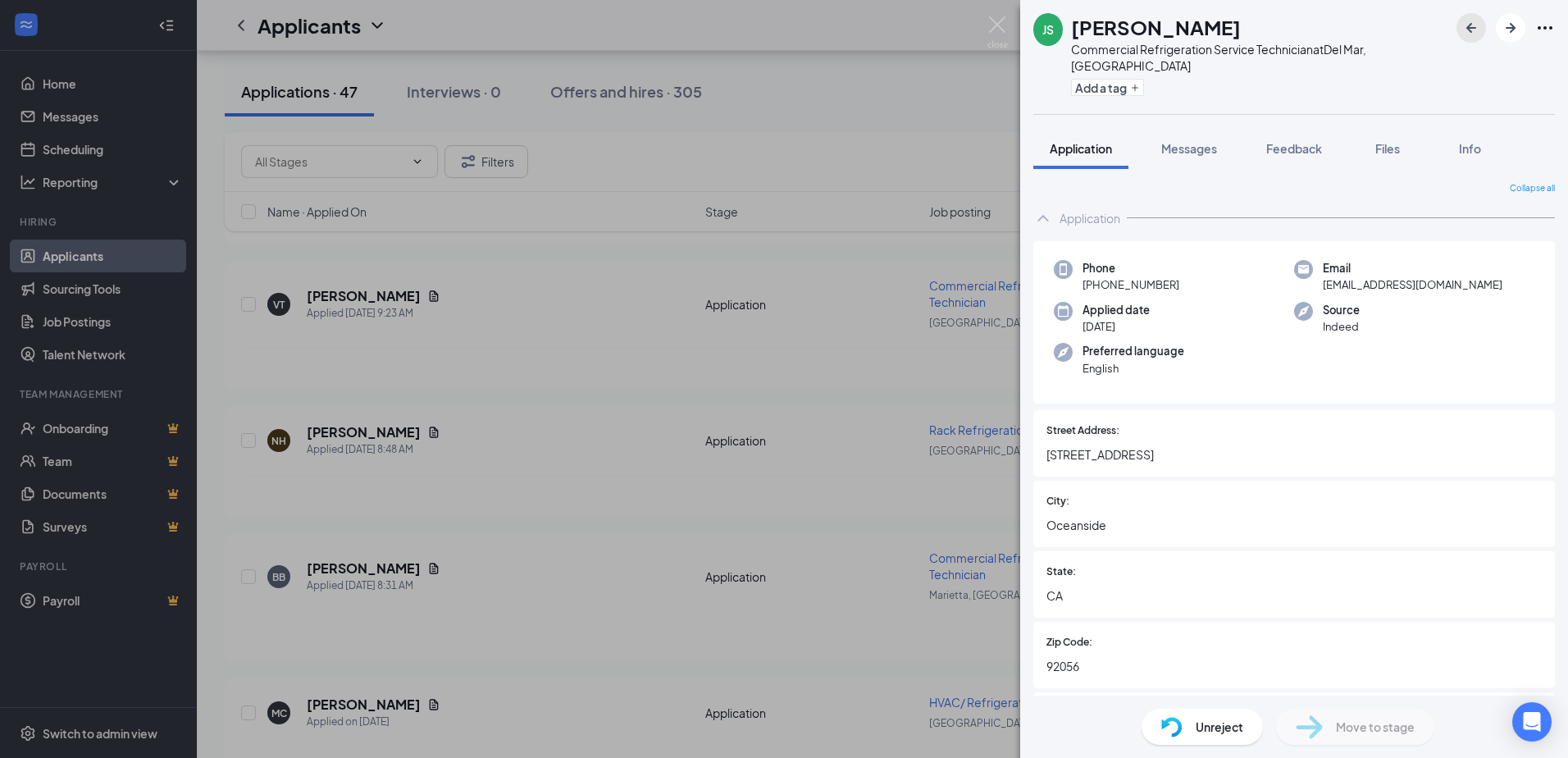
drag, startPoint x: 1473, startPoint y: 23, endPoint x: 1420, endPoint y: 53, distance: 60.9
click at [1473, 24] on icon "ArrowLeftNew" at bounding box center [1471, 27] width 20 height 20
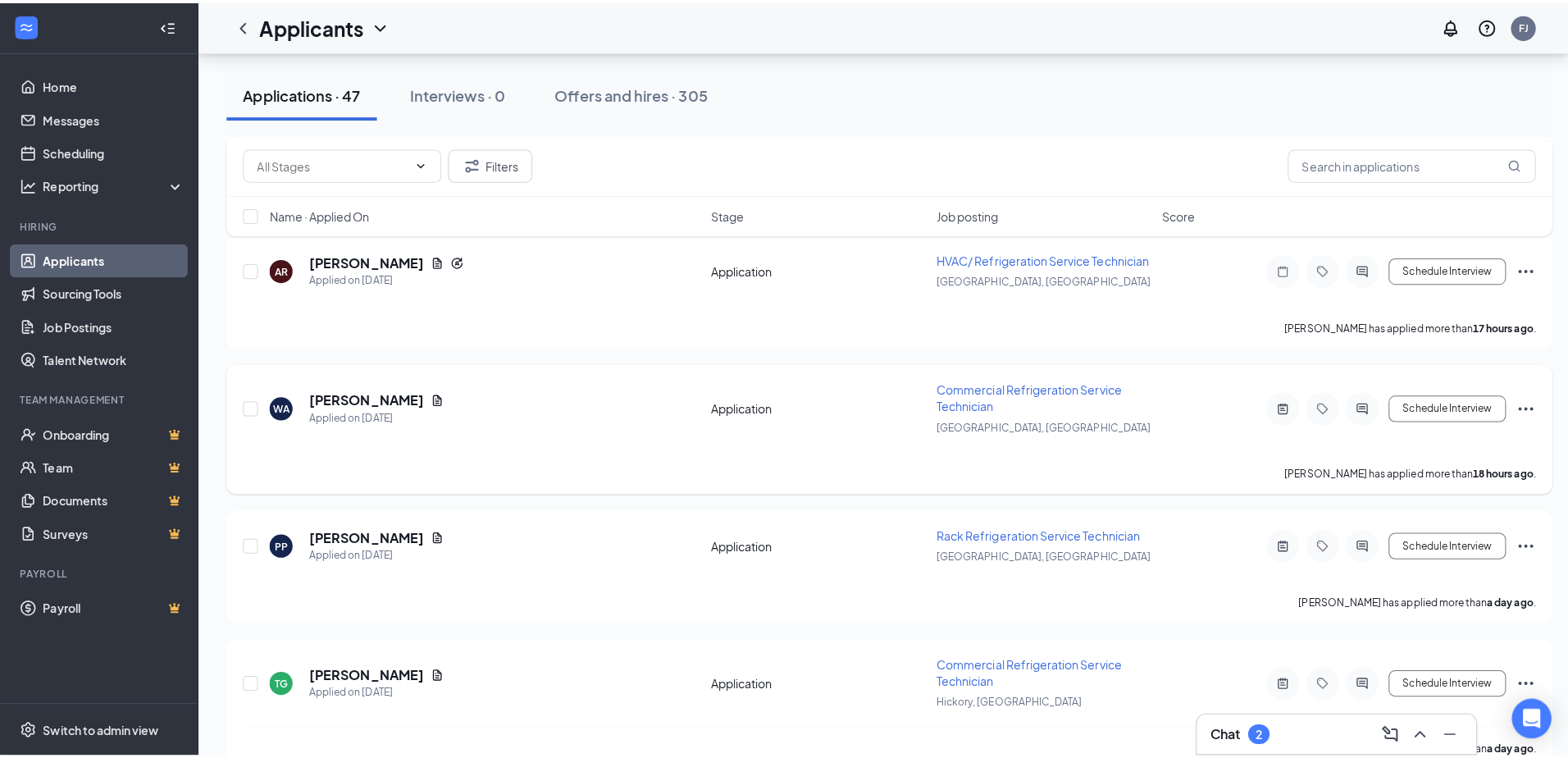
scroll to position [7462, 0]
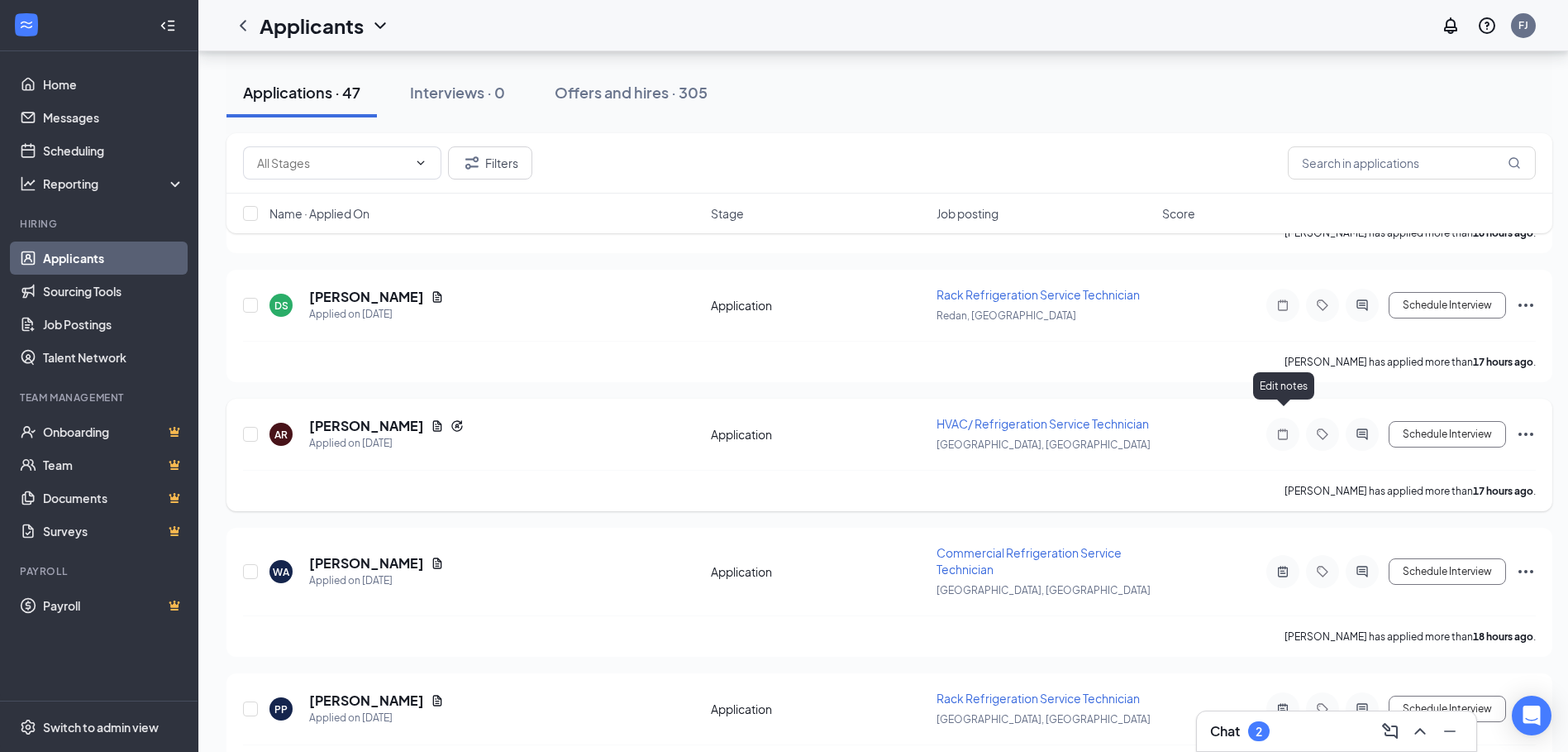
click at [1286, 427] on icon "Note" at bounding box center [1282, 434] width 20 height 13
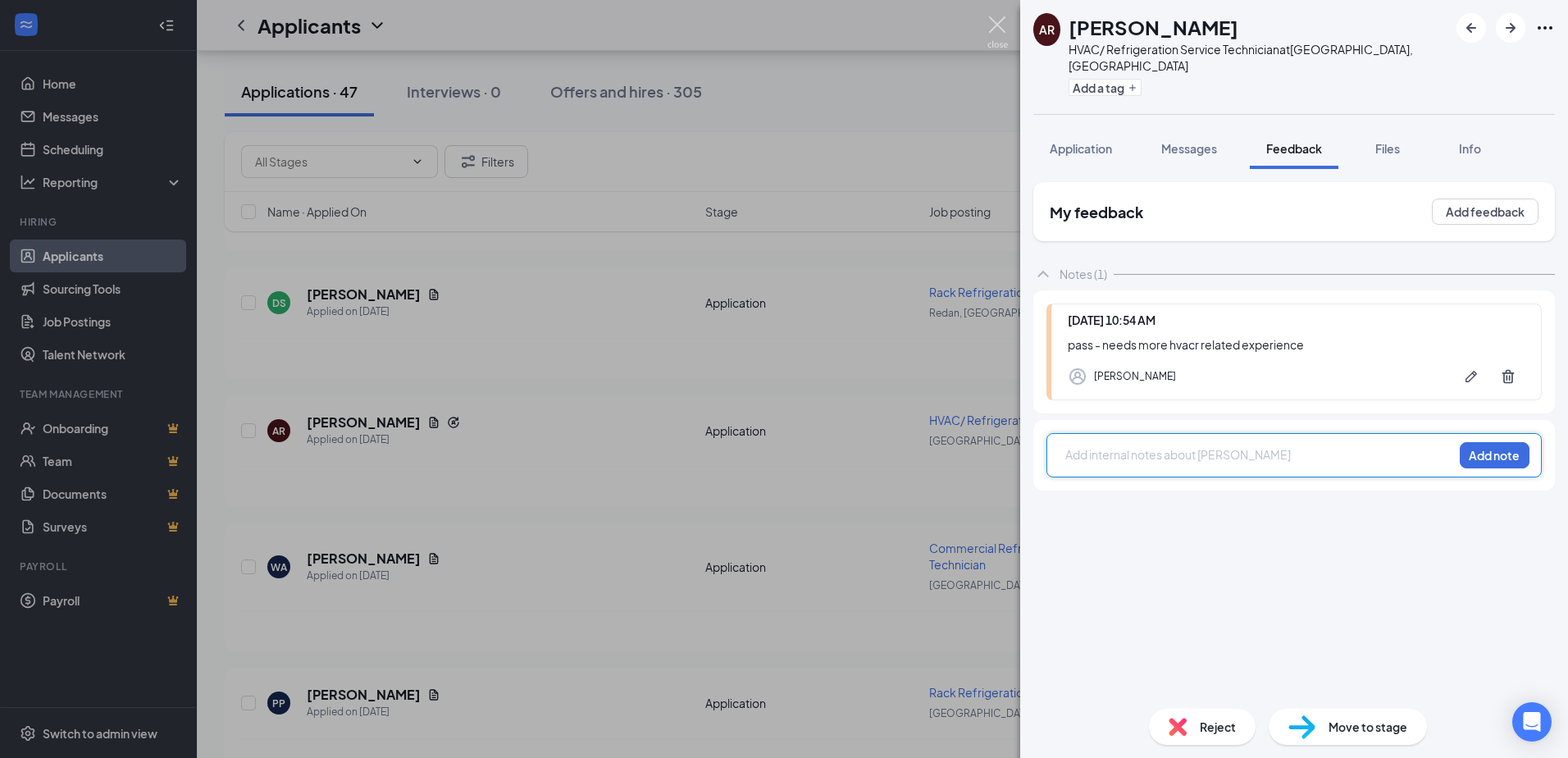
click at [988, 26] on img at bounding box center [998, 33] width 21 height 32
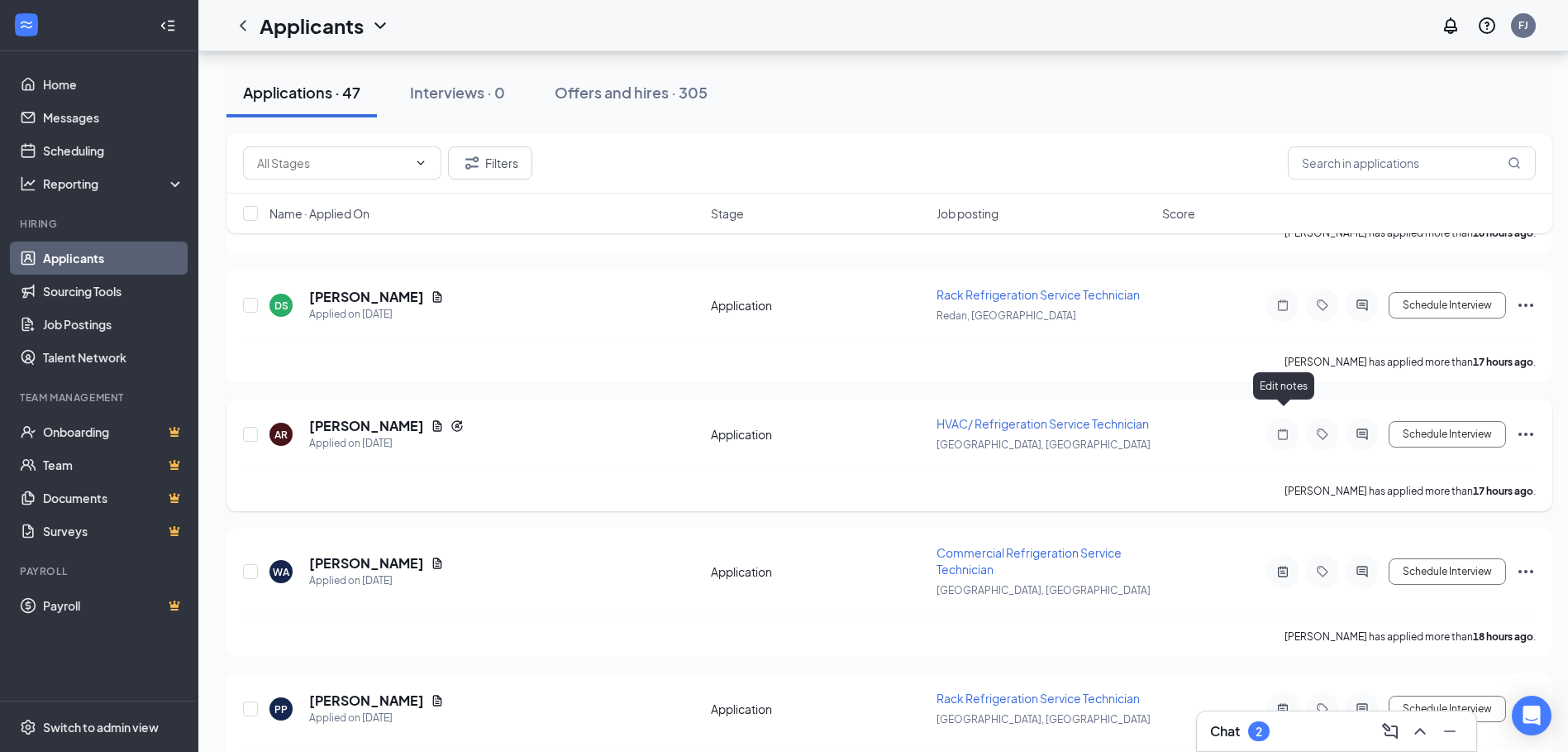
click at [1285, 428] on icon "Note" at bounding box center [1282, 433] width 10 height 10
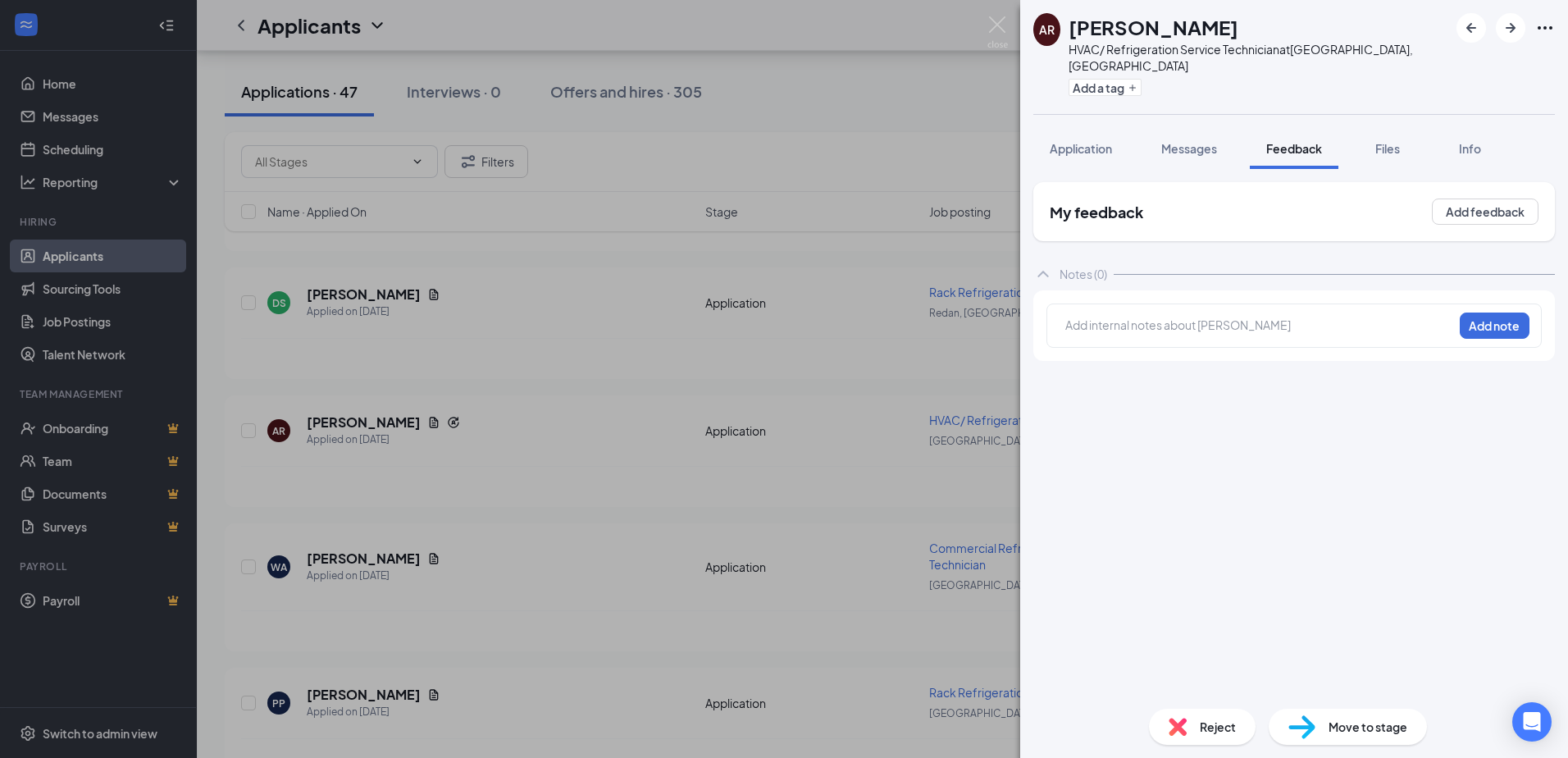
drag, startPoint x: 1111, startPoint y: 135, endPoint x: 1491, endPoint y: 270, distance: 403.3
click at [1111, 141] on span "Application" at bounding box center [1081, 148] width 63 height 15
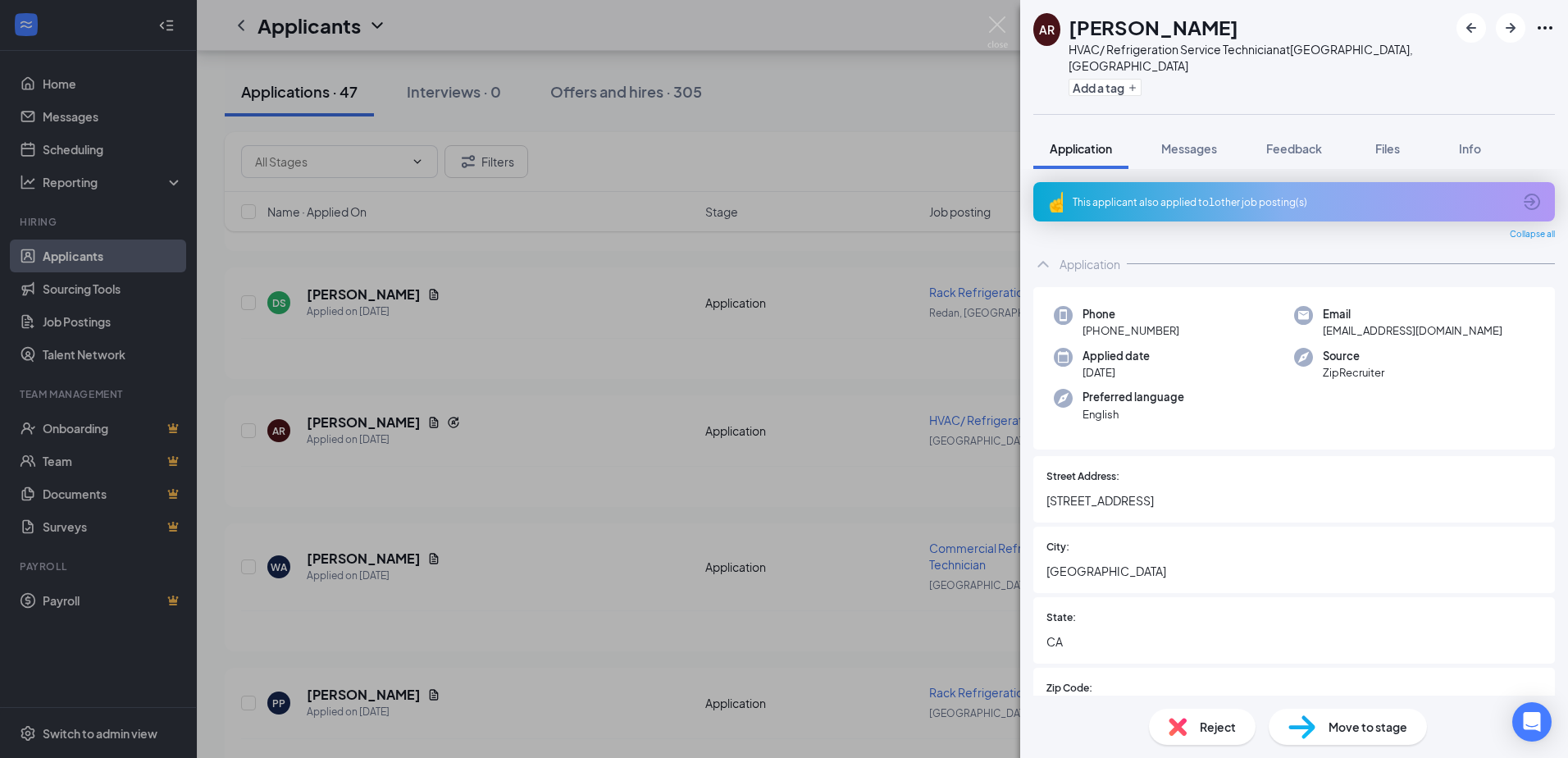
click at [1522, 193] on icon "ArrowCircle" at bounding box center [1532, 202] width 20 height 20
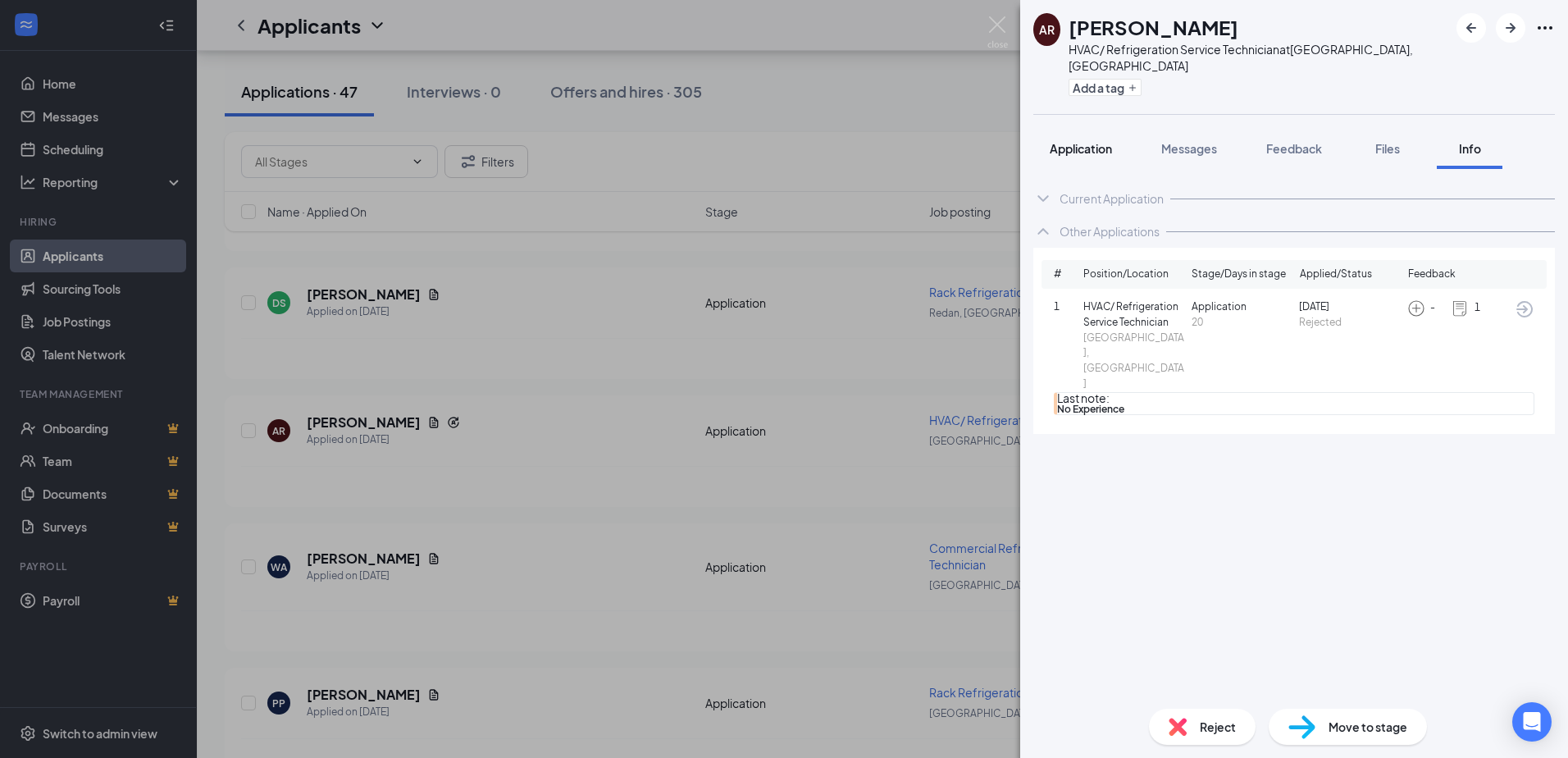
click at [1100, 141] on span "Application" at bounding box center [1081, 148] width 63 height 15
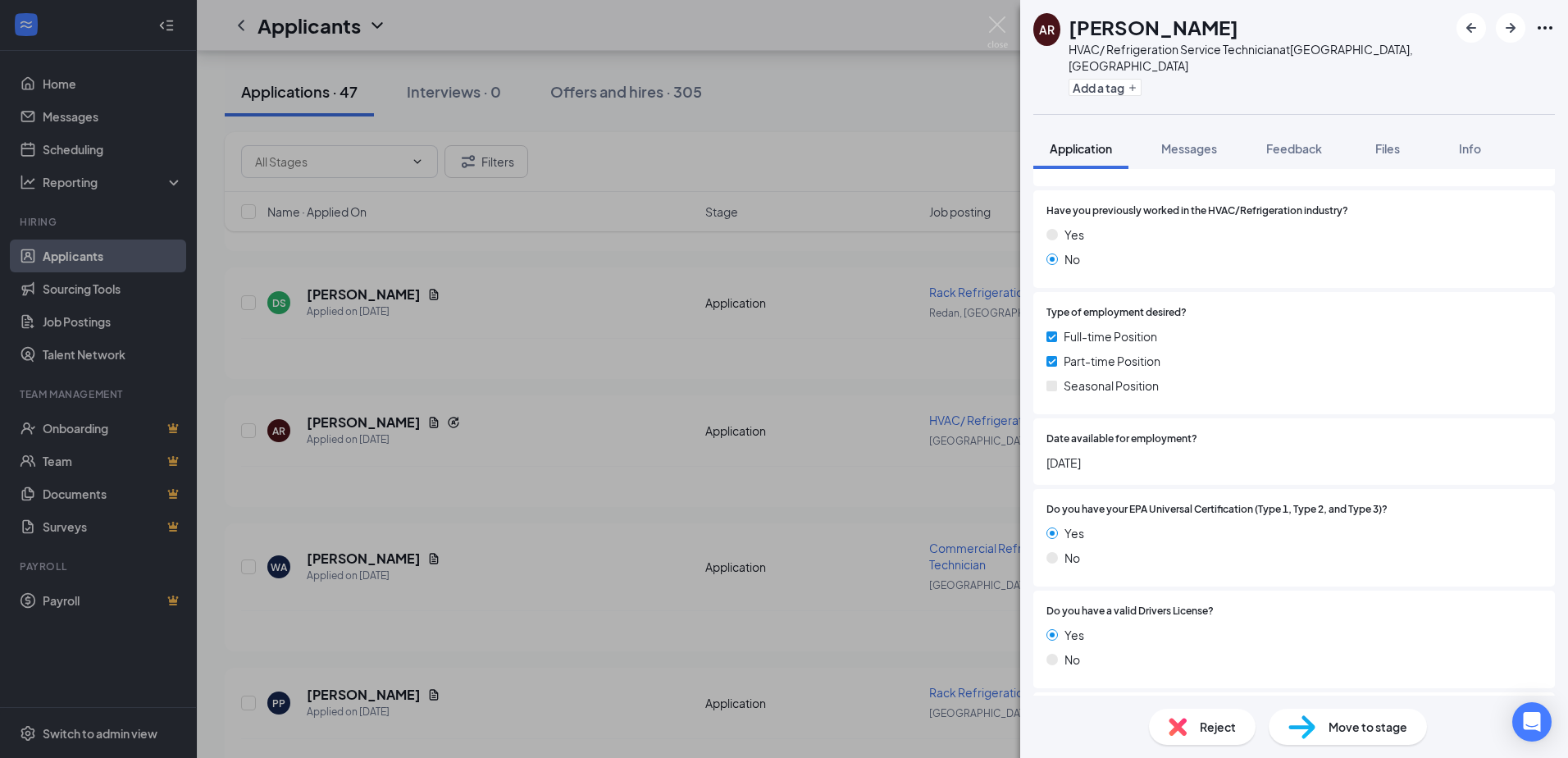
scroll to position [656, 0]
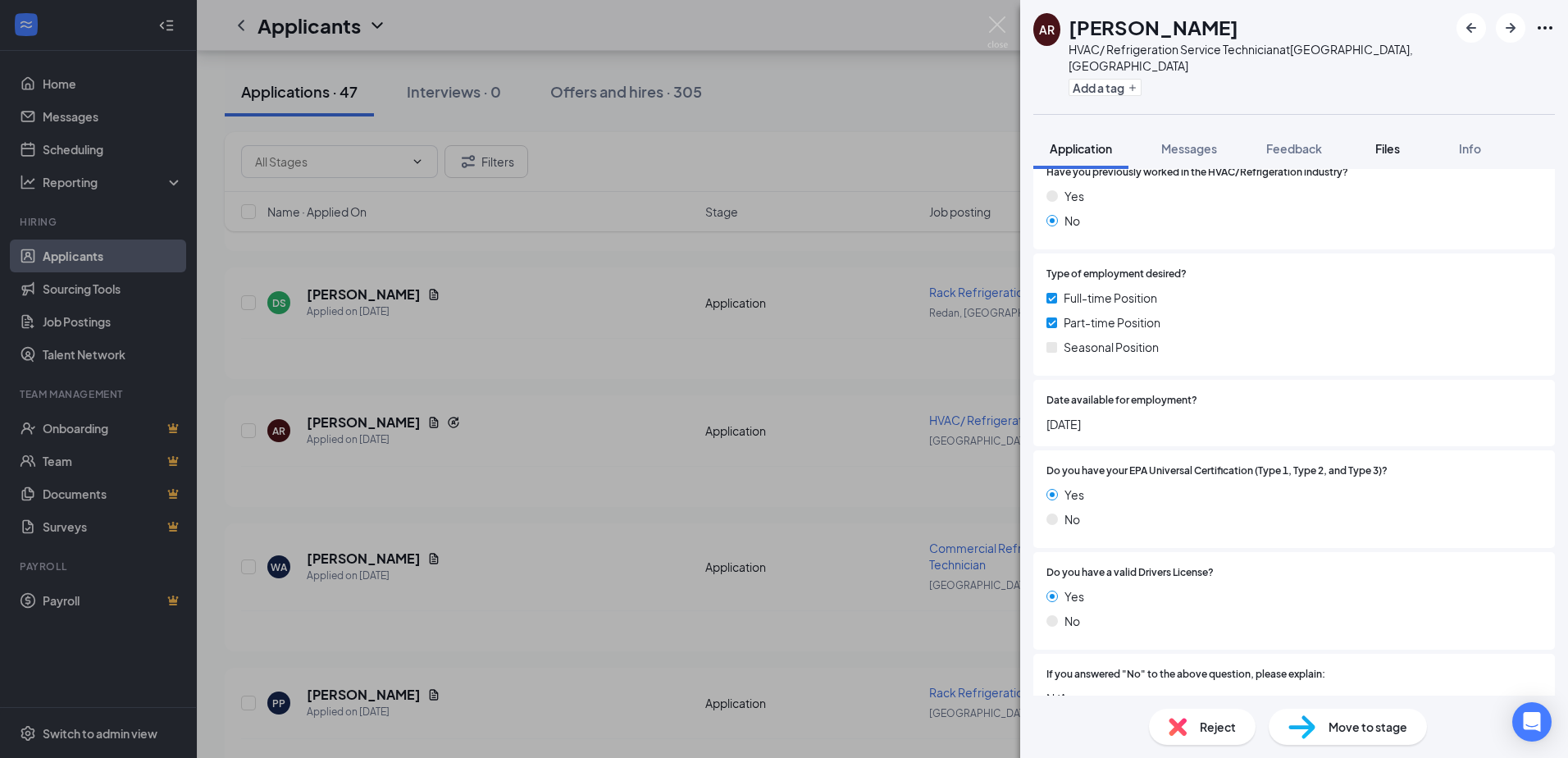
click at [1376, 140] on div "Files" at bounding box center [1387, 148] width 33 height 17
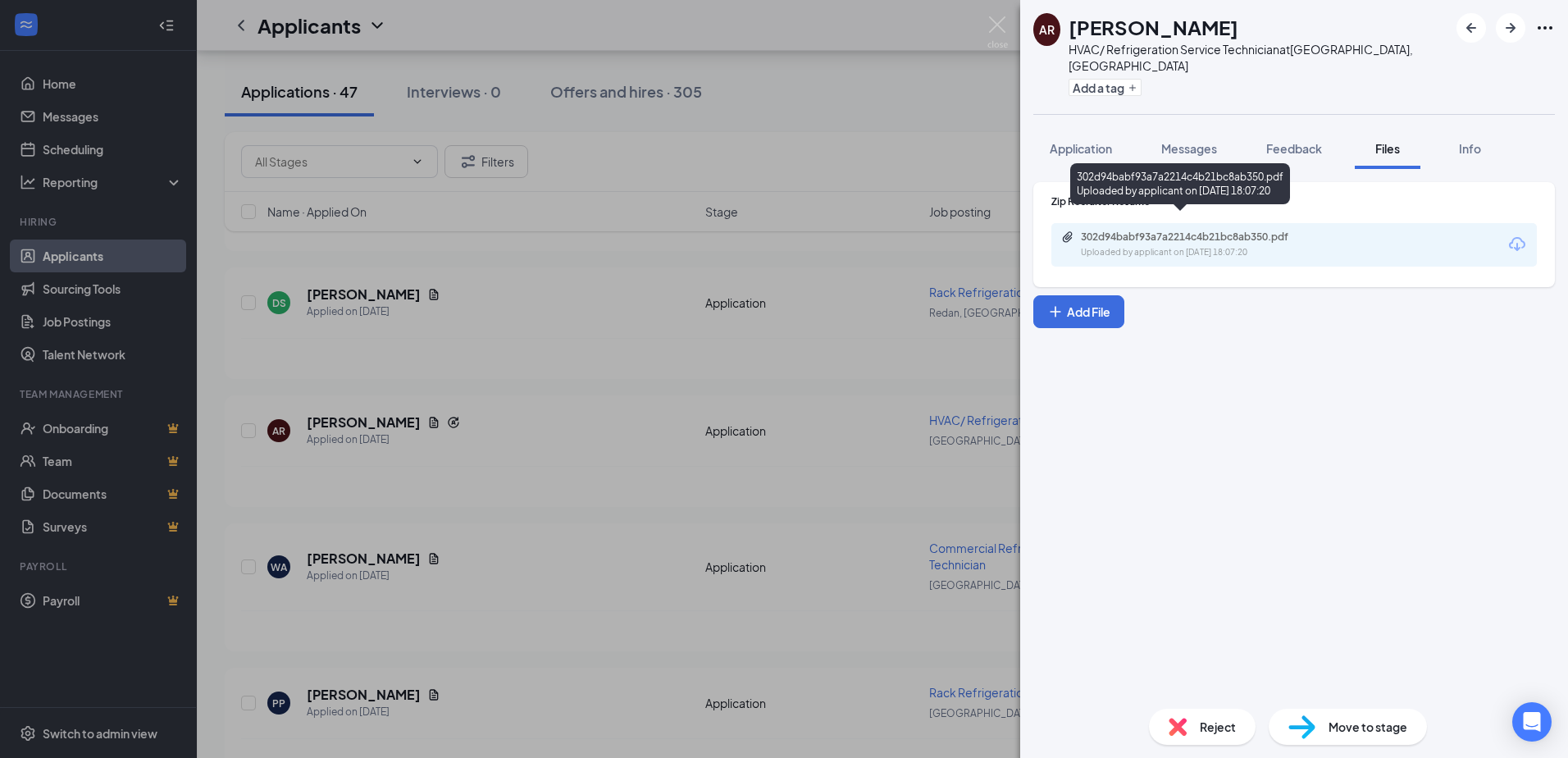
drag, startPoint x: 1212, startPoint y: 264, endPoint x: 1253, endPoint y: 221, distance: 59.4
click at [1253, 231] on div "302d94babf93a7a2214c4b21bc8ab350.pdf" at bounding box center [1196, 237] width 230 height 13
click at [1141, 133] on div "Application Messages Feedback Files Info" at bounding box center [1294, 148] width 522 height 41
click at [1126, 131] on button "Application" at bounding box center [1081, 148] width 95 height 41
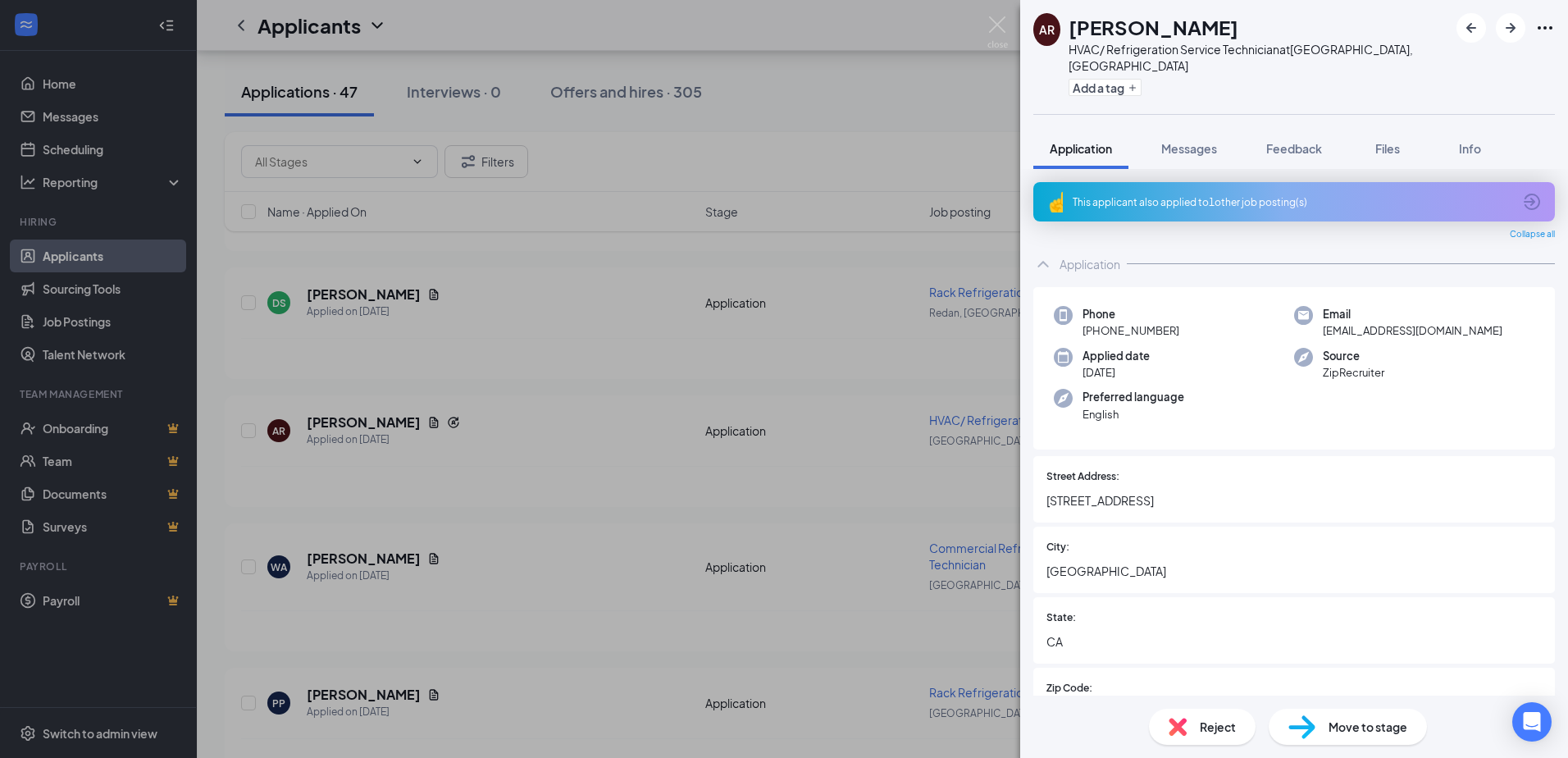
click at [1522, 192] on icon "ArrowCircle" at bounding box center [1532, 202] width 20 height 20
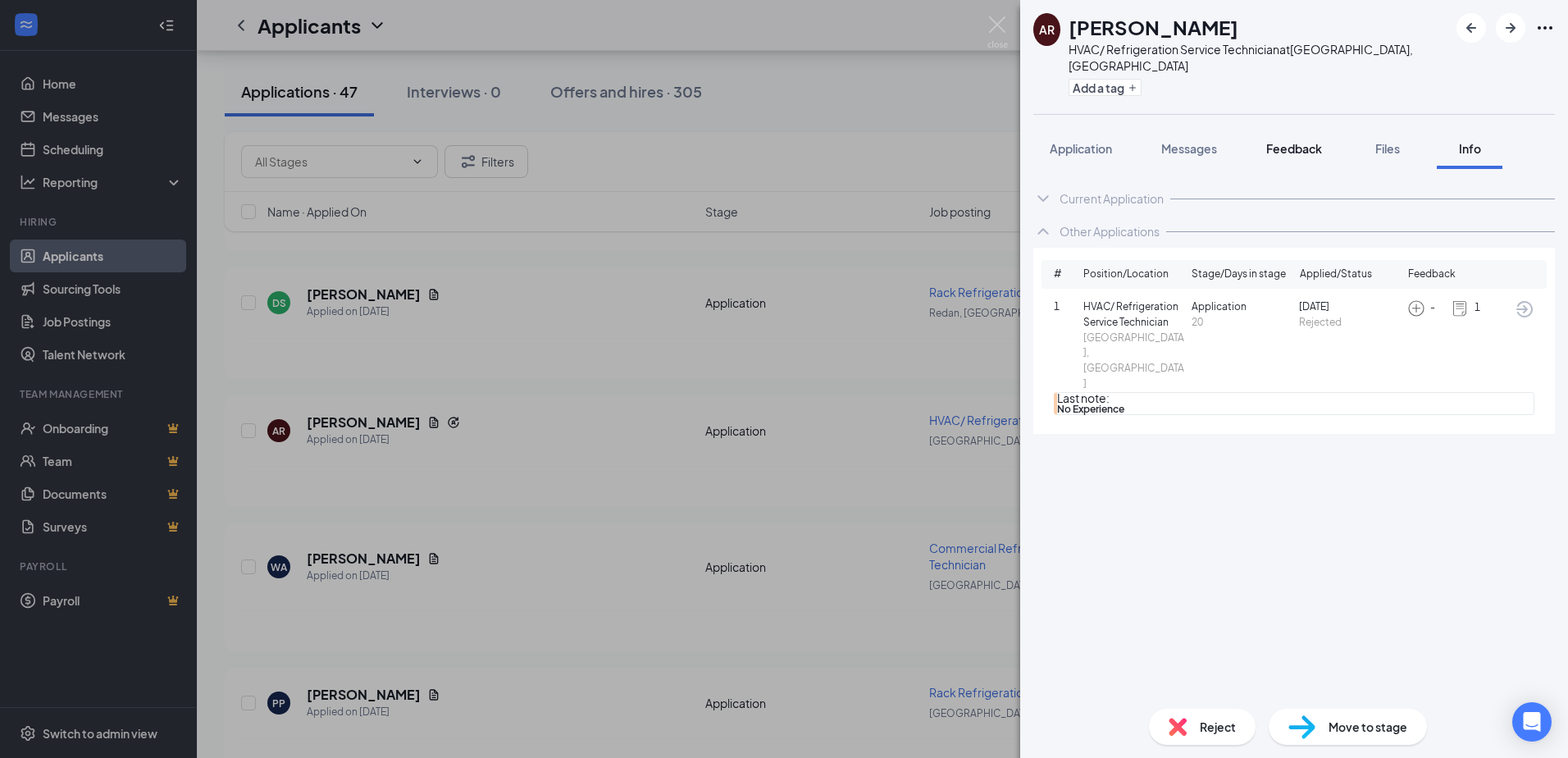
click at [1291, 141] on span "Feedback" at bounding box center [1294, 148] width 56 height 15
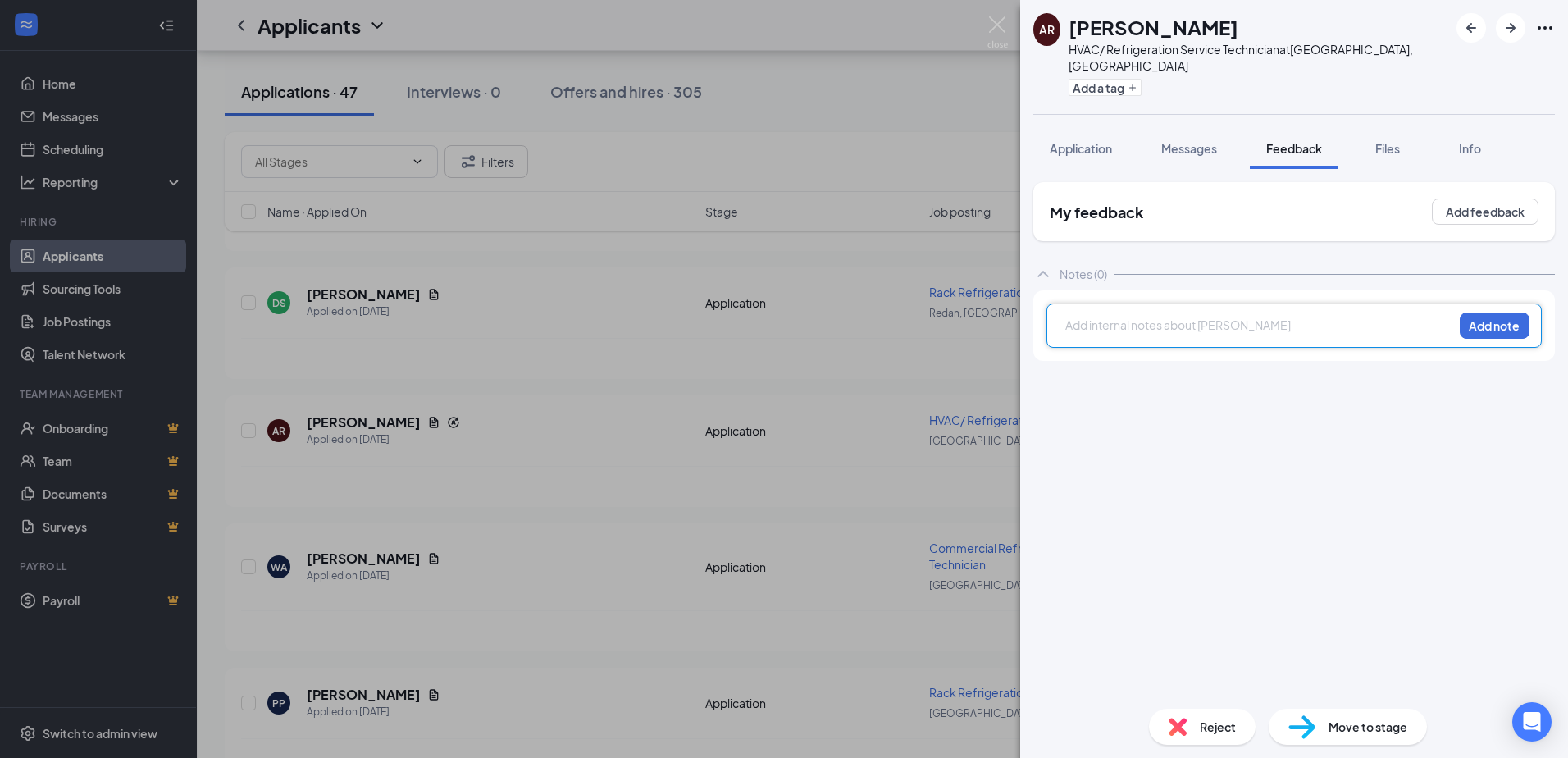
click at [1155, 316] on div at bounding box center [1259, 325] width 386 height 17
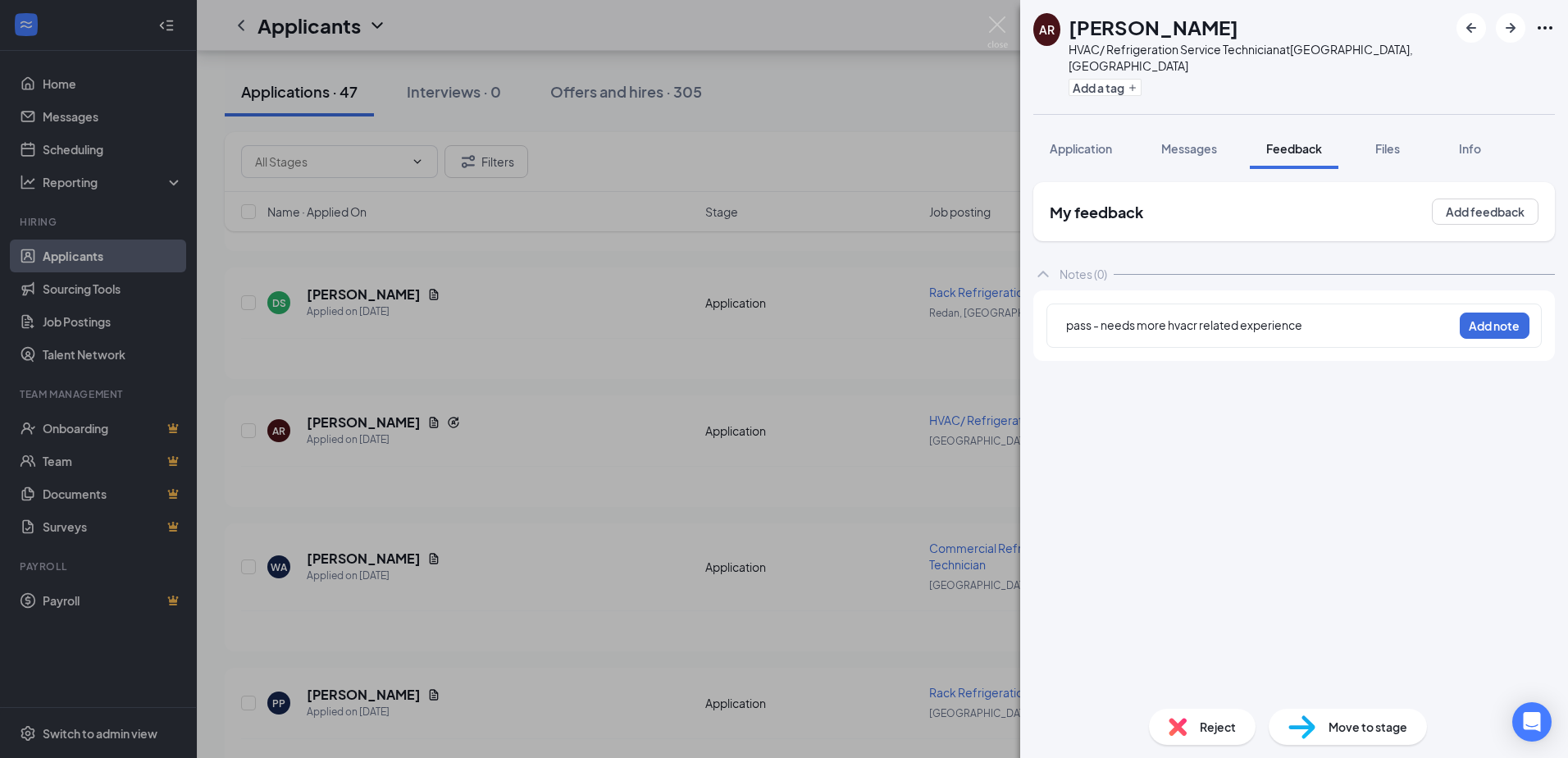
click at [1480, 303] on div "pass - needs more hvacr related experience Add note" at bounding box center [1294, 325] width 496 height 44
click at [1482, 313] on button "Add note" at bounding box center [1494, 326] width 70 height 26
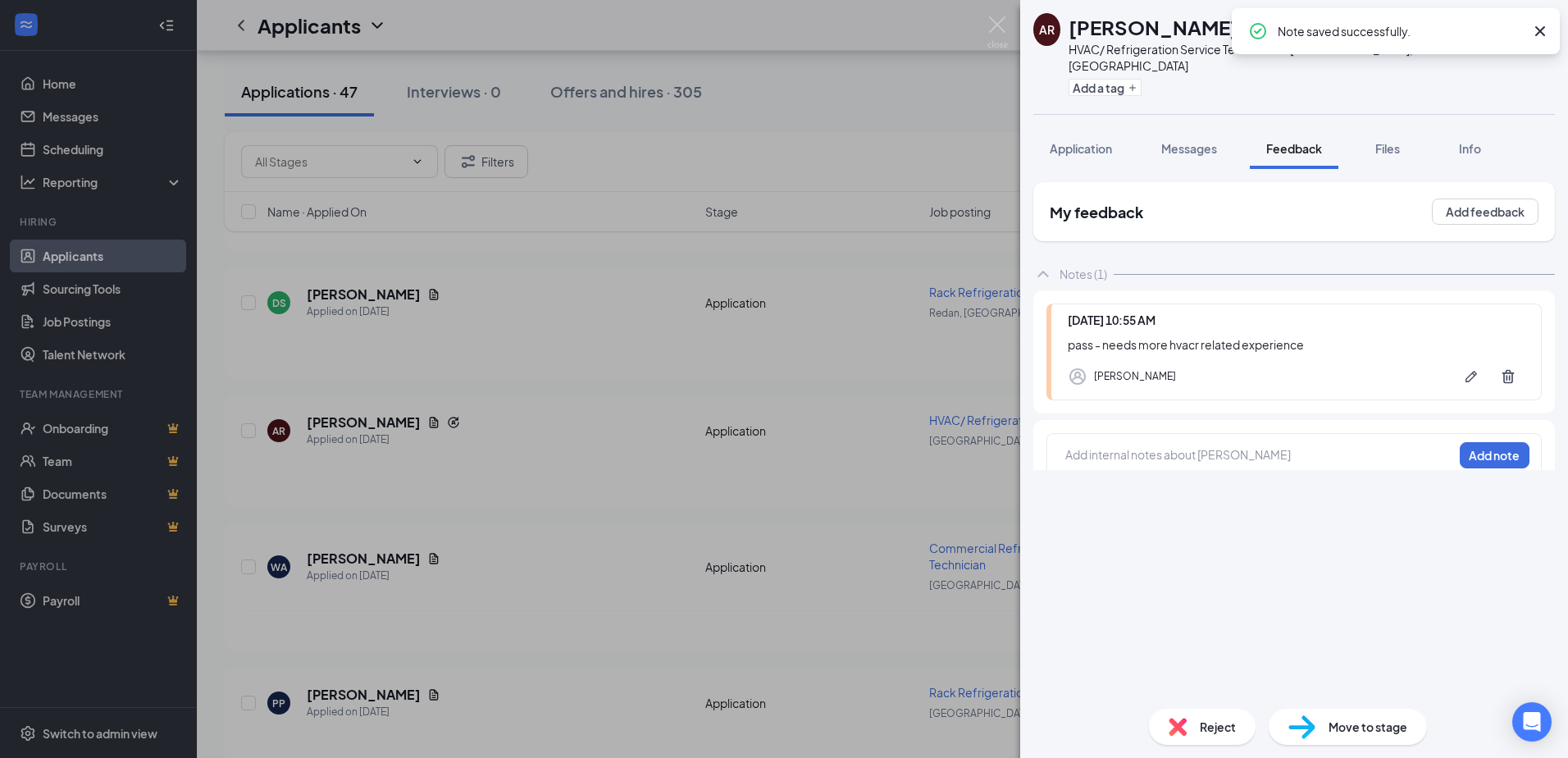
drag, startPoint x: 1229, startPoint y: 705, endPoint x: 1207, endPoint y: 681, distance: 32.6
click at [1228, 705] on div "Reject Move to stage" at bounding box center [1294, 726] width 548 height 63
click at [1199, 708] on div "Reject Move to stage" at bounding box center [1294, 726] width 548 height 63
click at [1186, 710] on div "Reject" at bounding box center [1202, 726] width 106 height 36
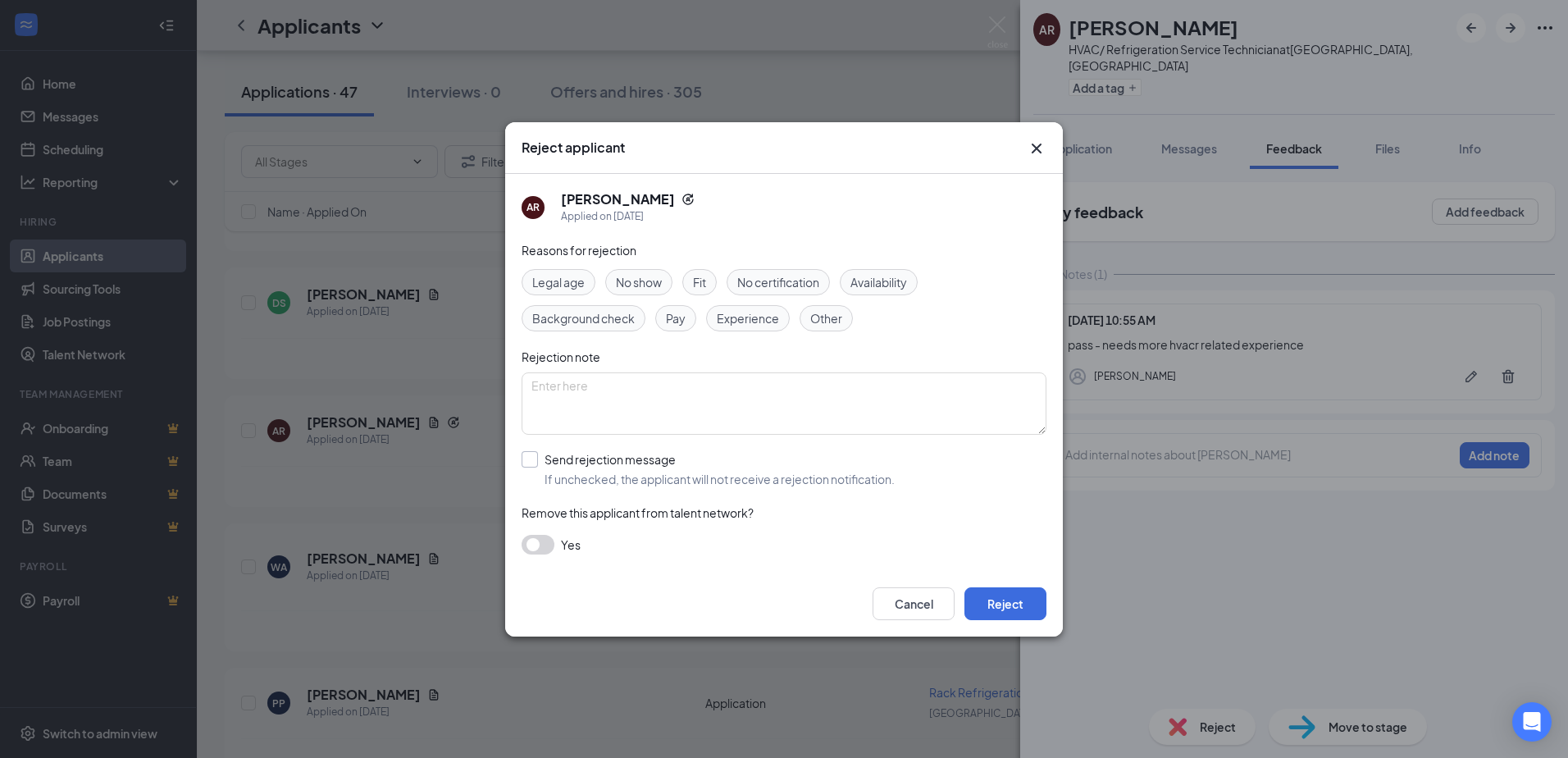
click at [737, 467] on input "Send rejection message If unchecked, the applicant will not receive a rejection…" at bounding box center [708, 469] width 373 height 36
checkbox input "true"
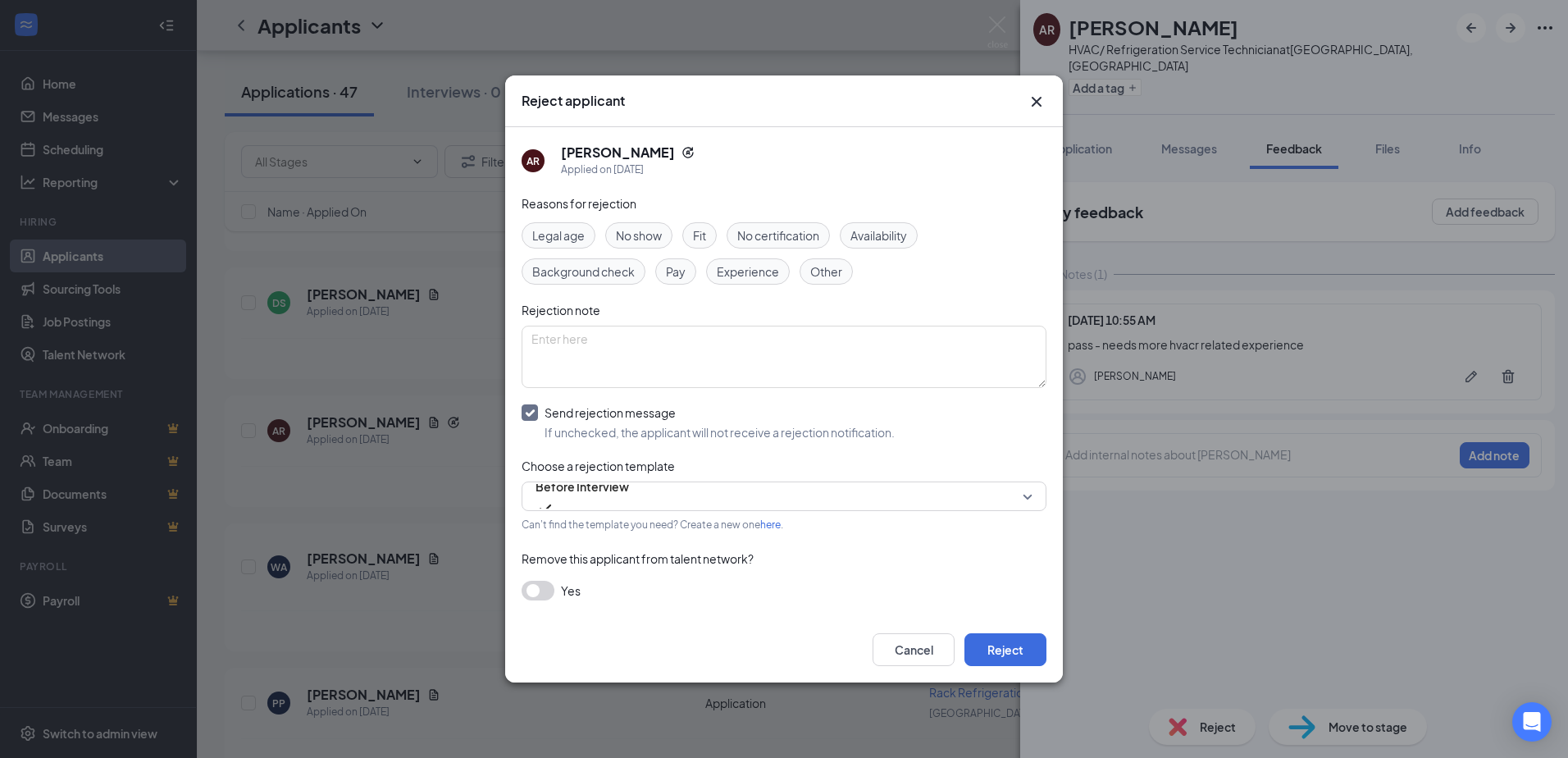
click at [1019, 627] on div "Cancel Reject" at bounding box center [783, 650] width 557 height 65
click at [1022, 648] on button "Reject" at bounding box center [1005, 649] width 82 height 33
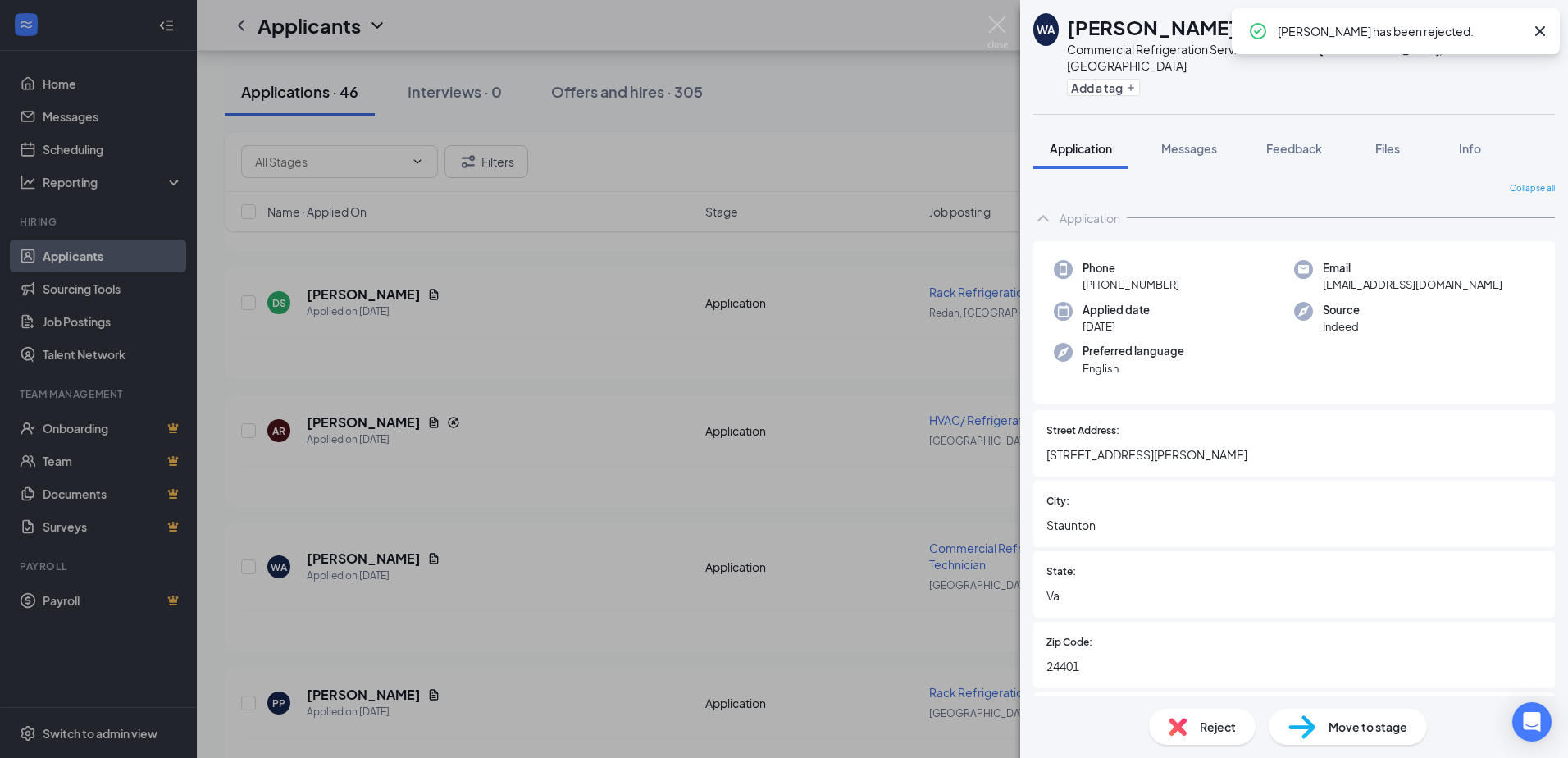
click at [1543, 35] on icon "Cross" at bounding box center [1540, 31] width 10 height 10
click at [1482, 27] on button "button" at bounding box center [1471, 28] width 30 height 30
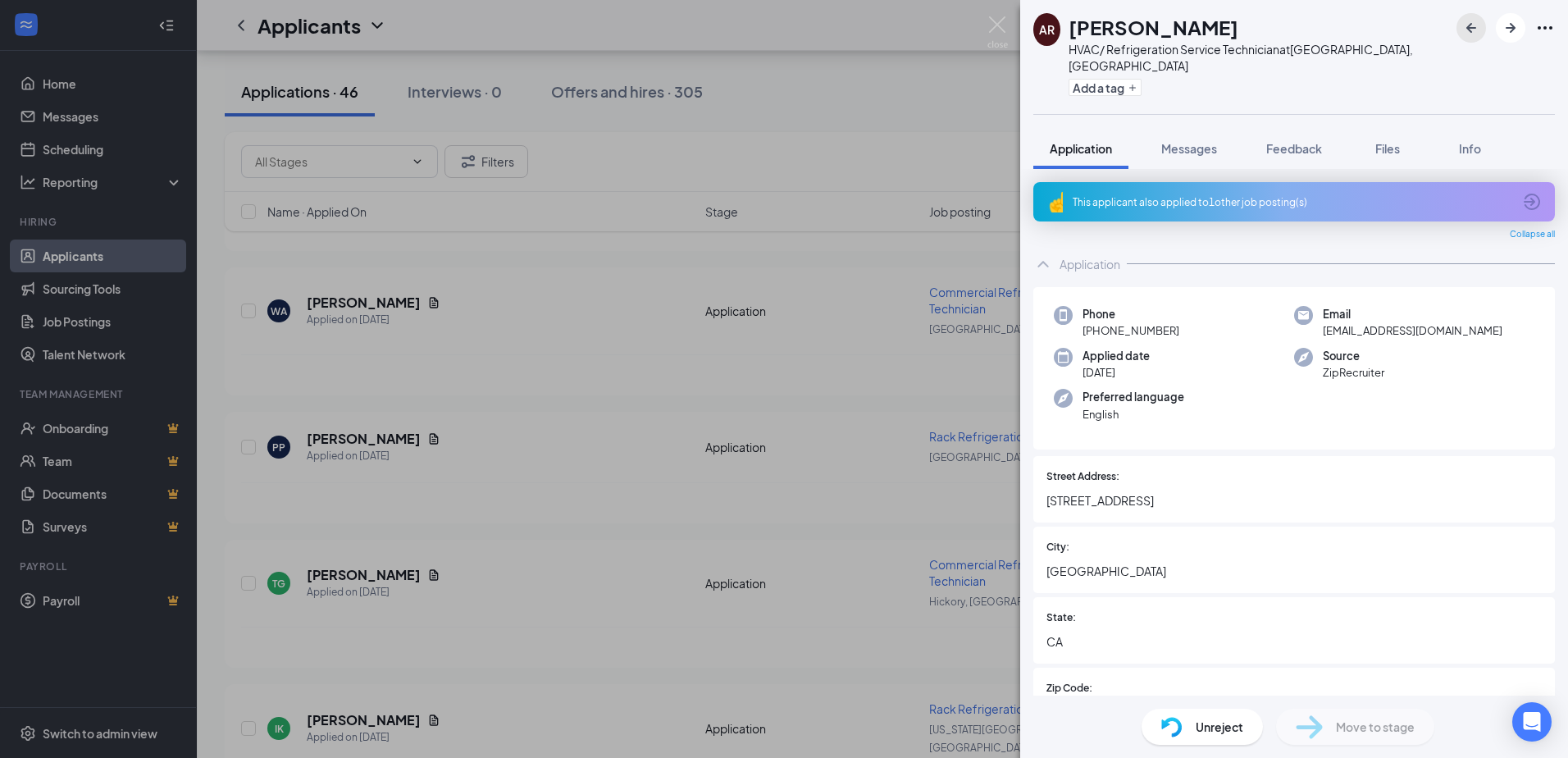
click at [1468, 33] on icon "ArrowLeftNew" at bounding box center [1471, 27] width 20 height 20
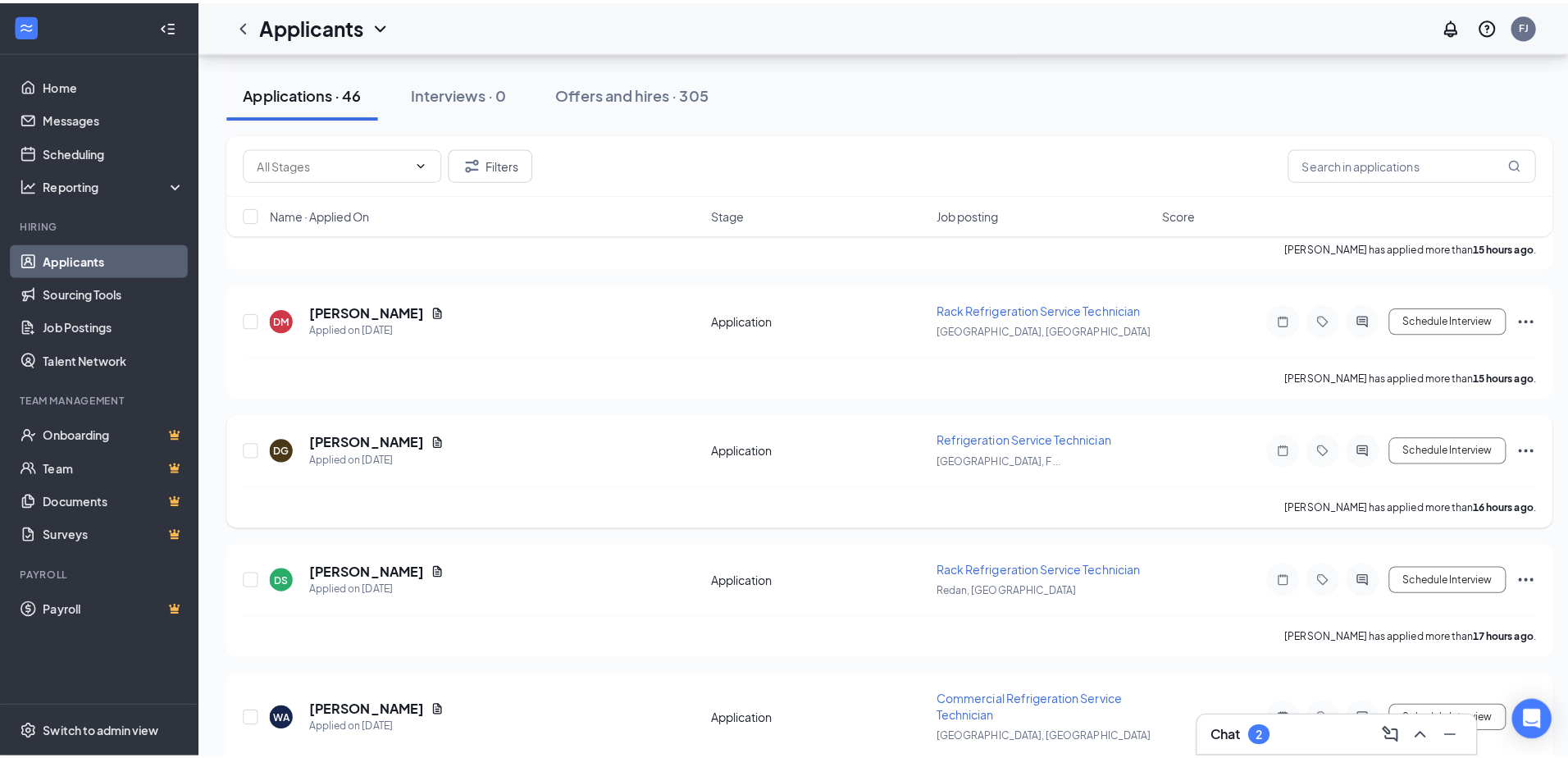
scroll to position [7053, 0]
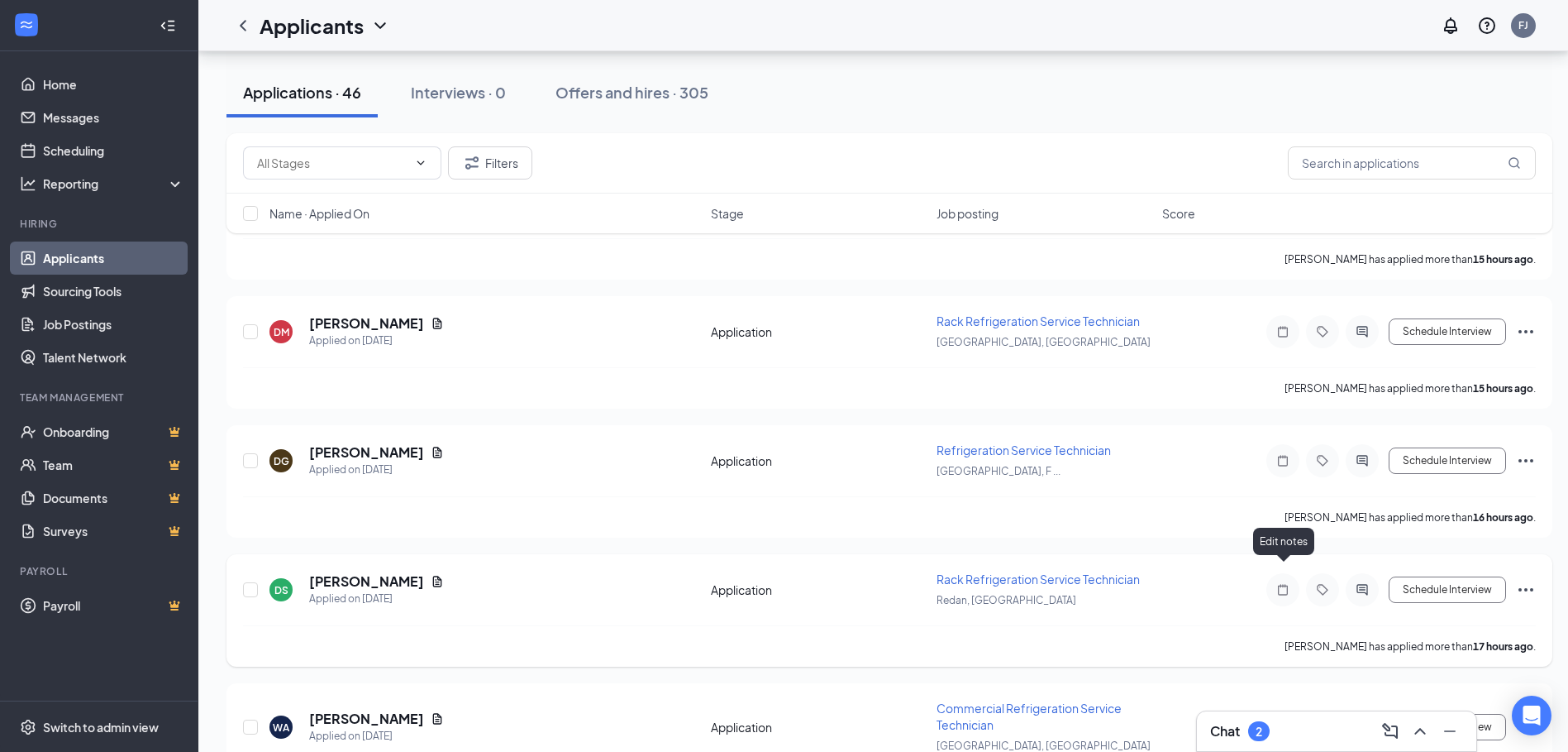
click at [1278, 583] on icon "Note" at bounding box center [1282, 589] width 20 height 13
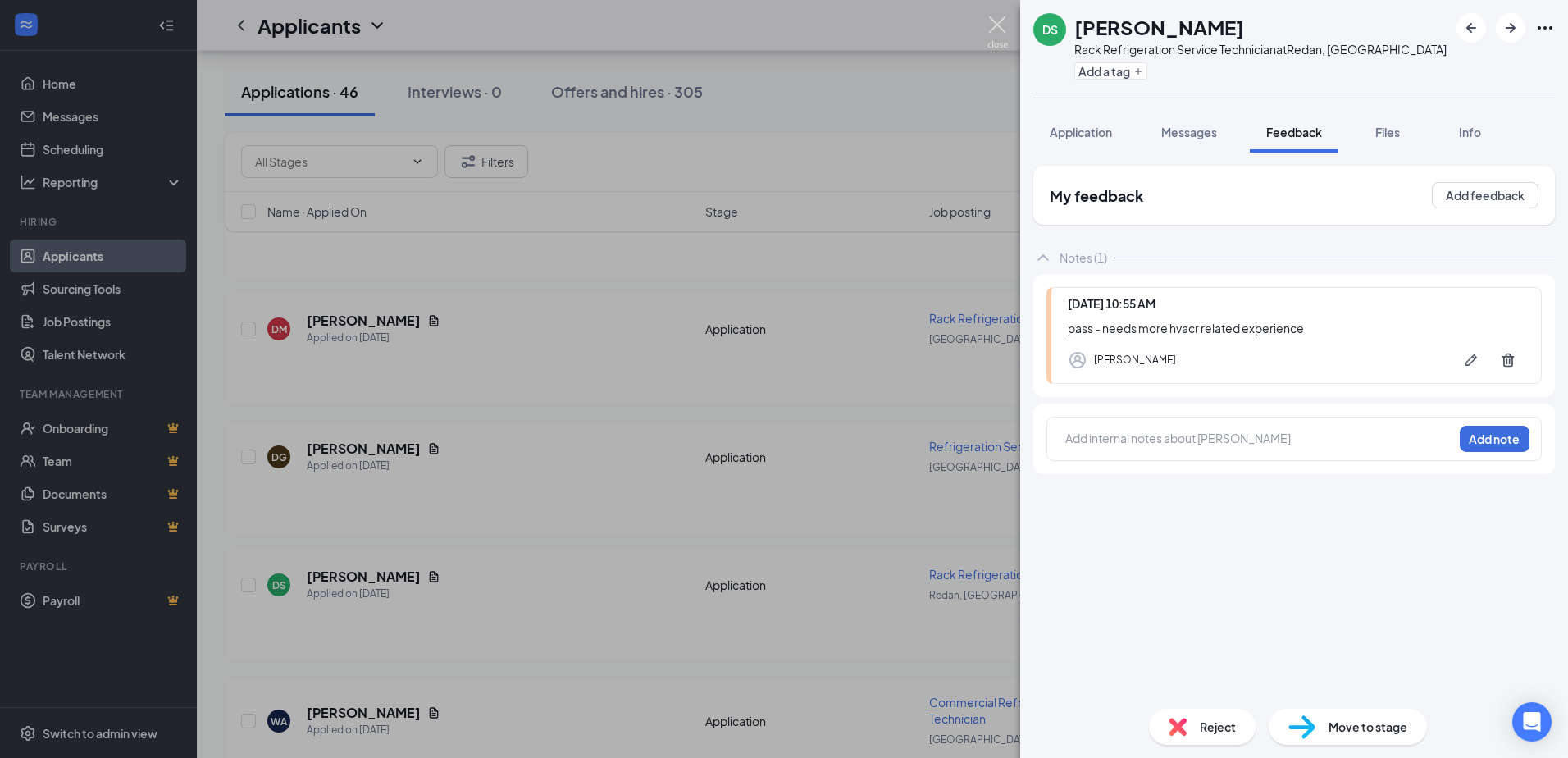
click at [1002, 24] on img at bounding box center [998, 33] width 21 height 32
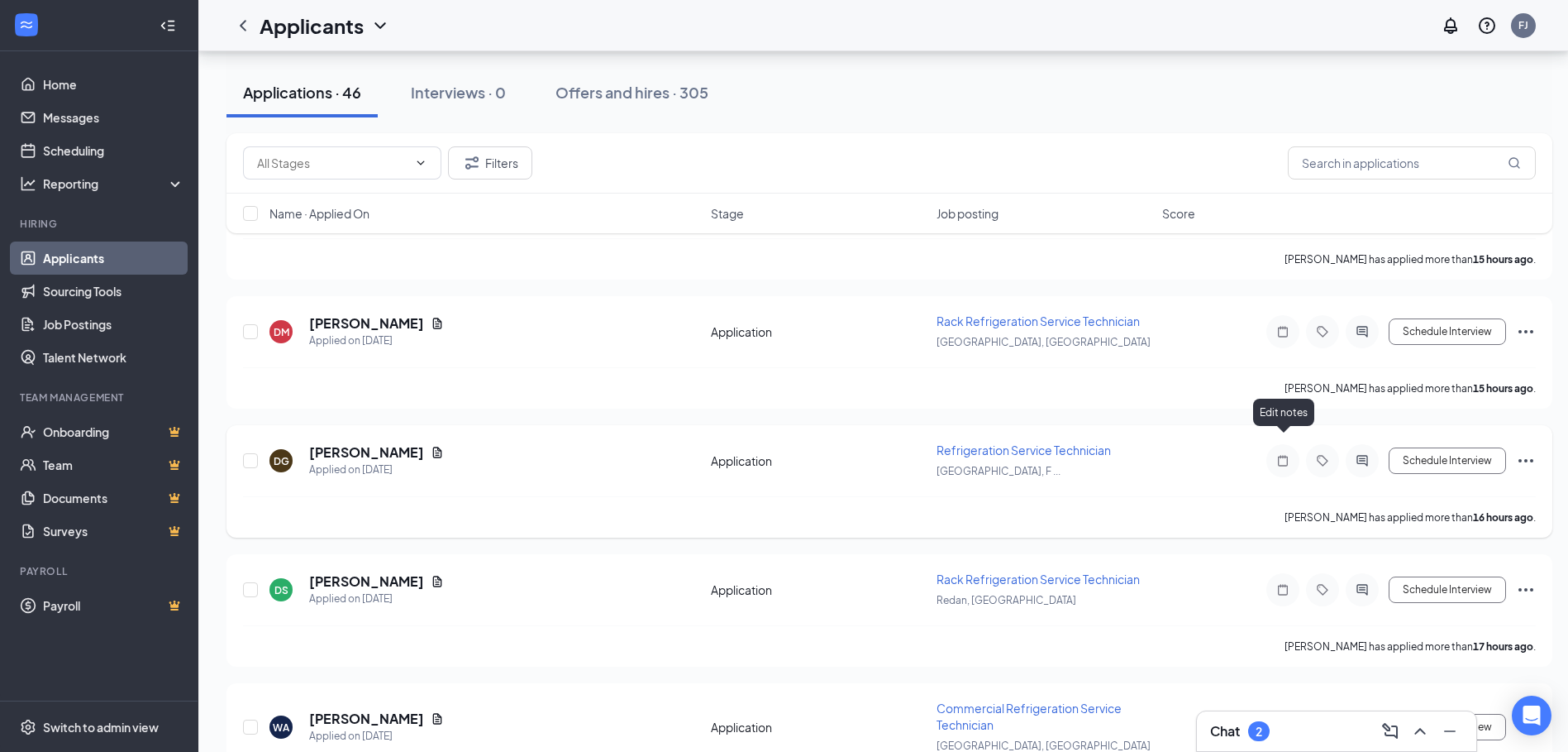
click at [1279, 454] on icon "Note" at bounding box center [1282, 460] width 20 height 13
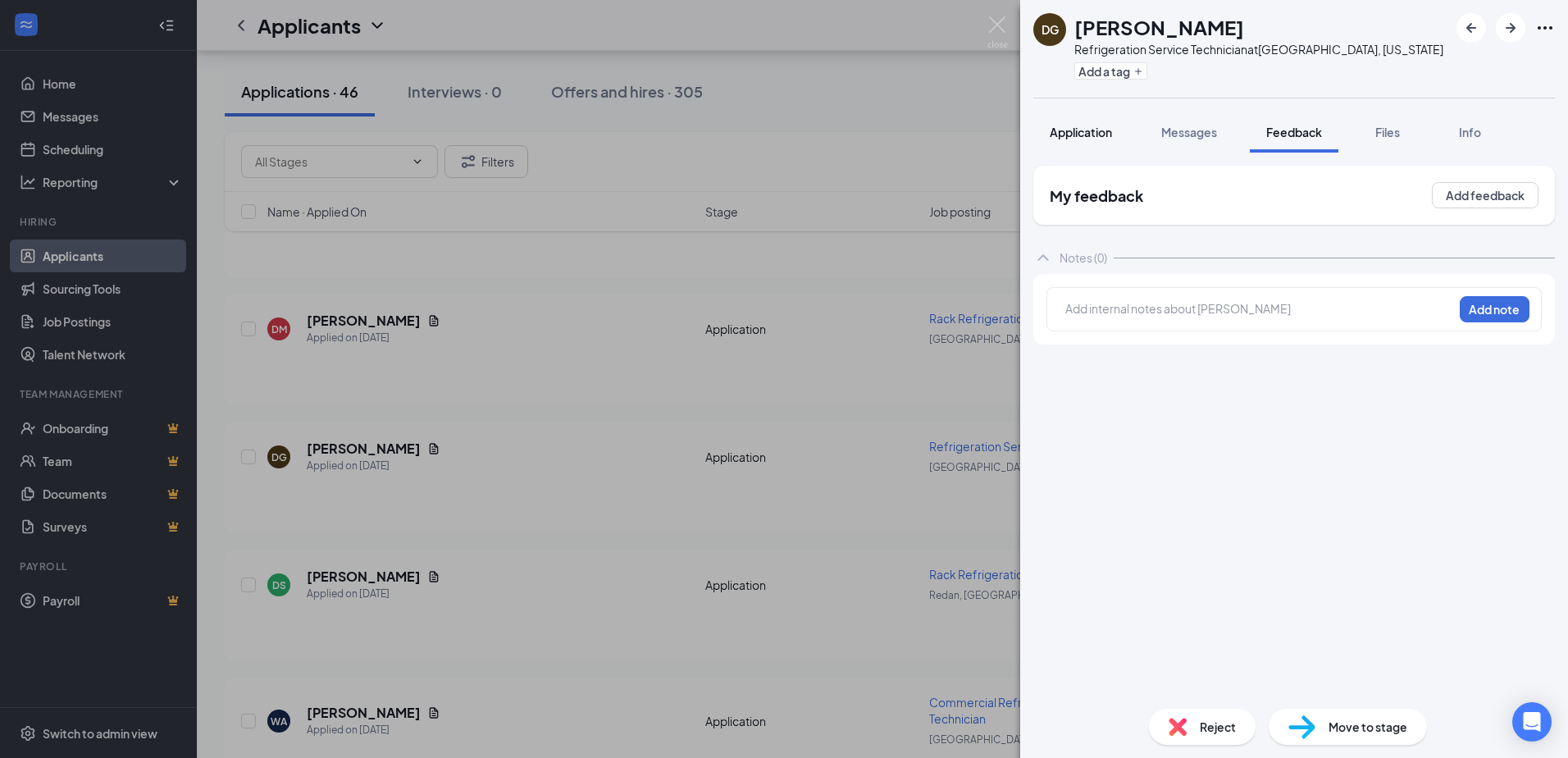
click at [1114, 132] on button "Application" at bounding box center [1081, 132] width 95 height 41
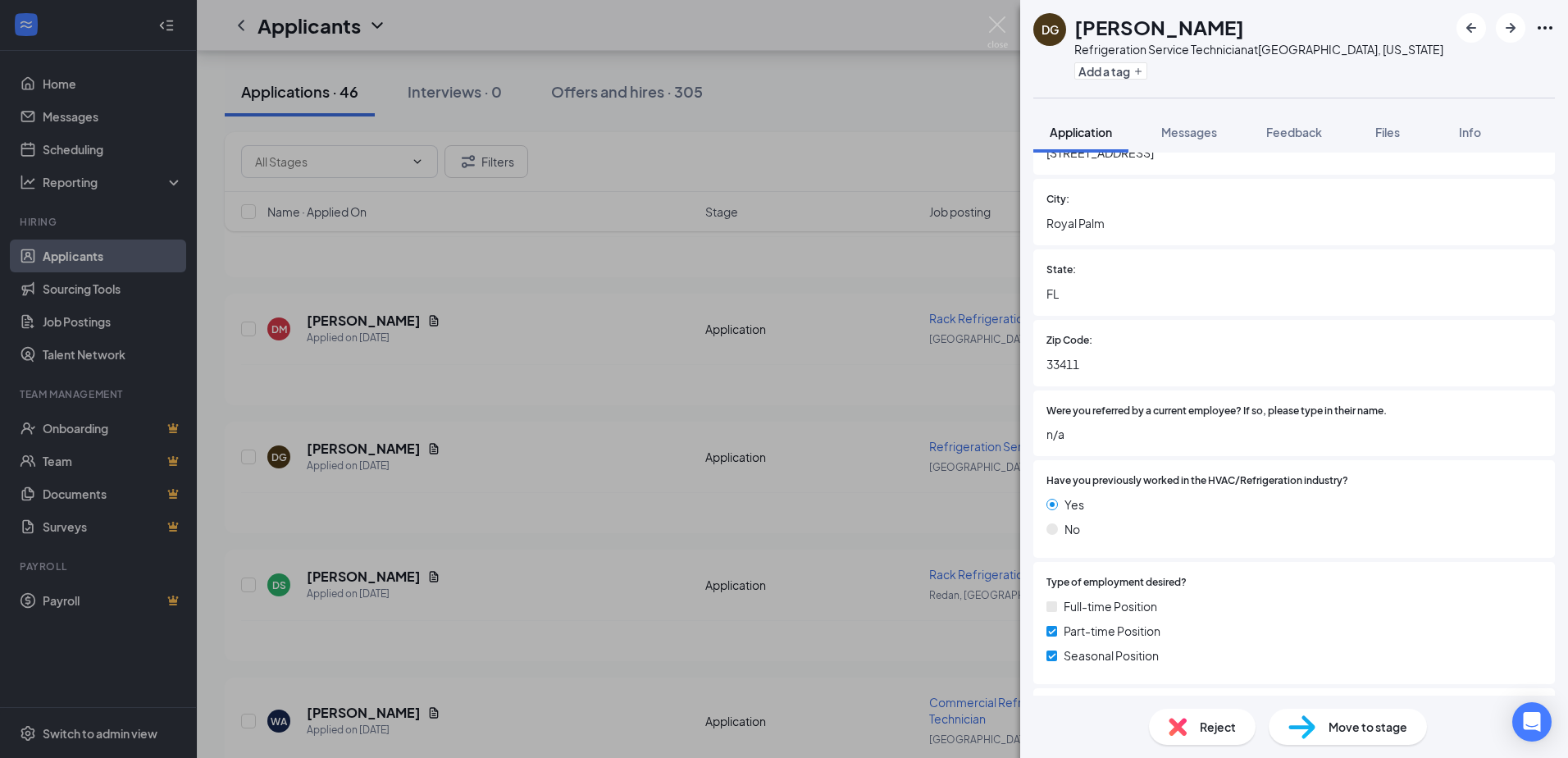
scroll to position [164, 0]
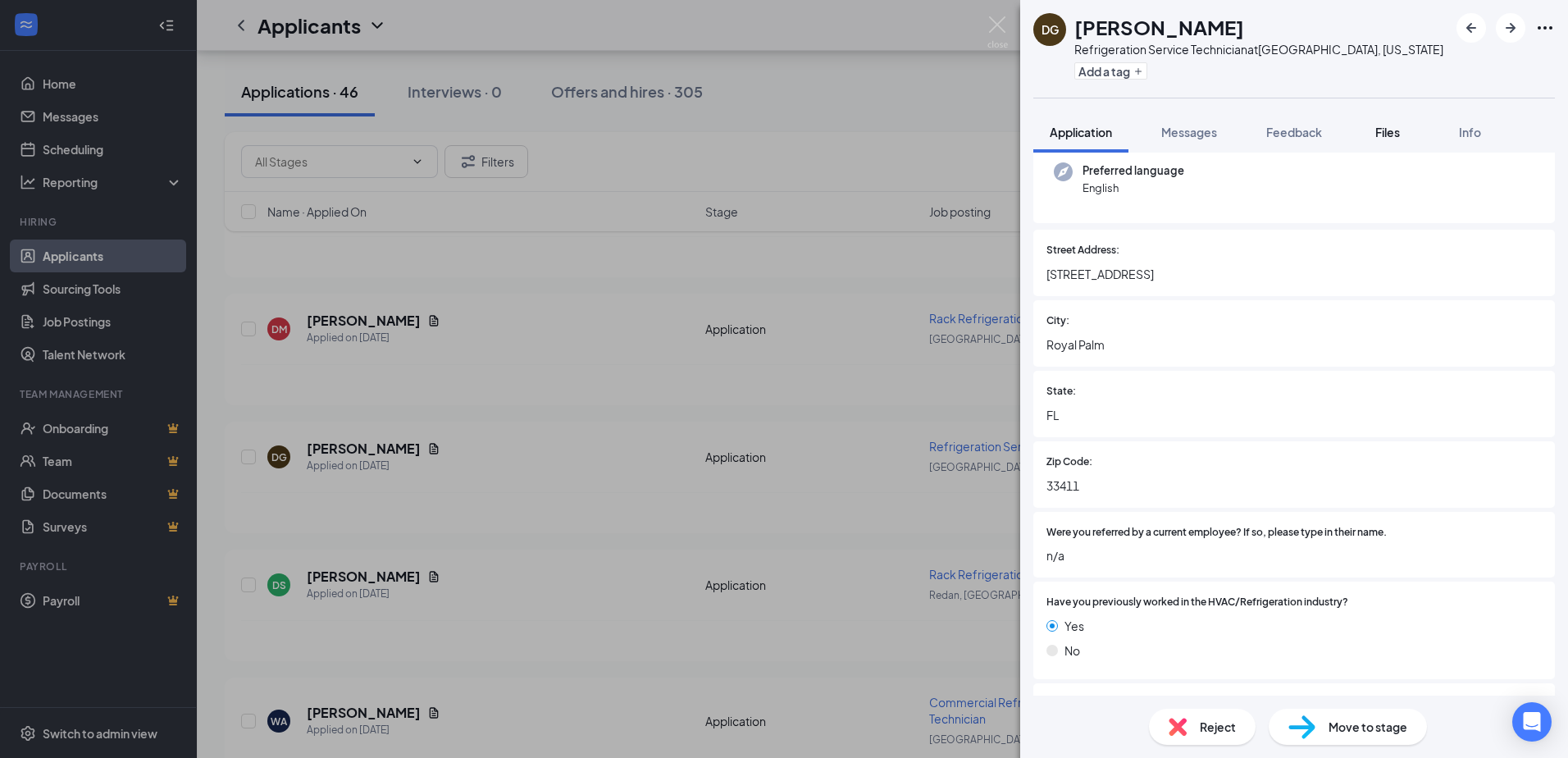
click at [1387, 129] on span "Files" at bounding box center [1387, 133] width 24 height 15
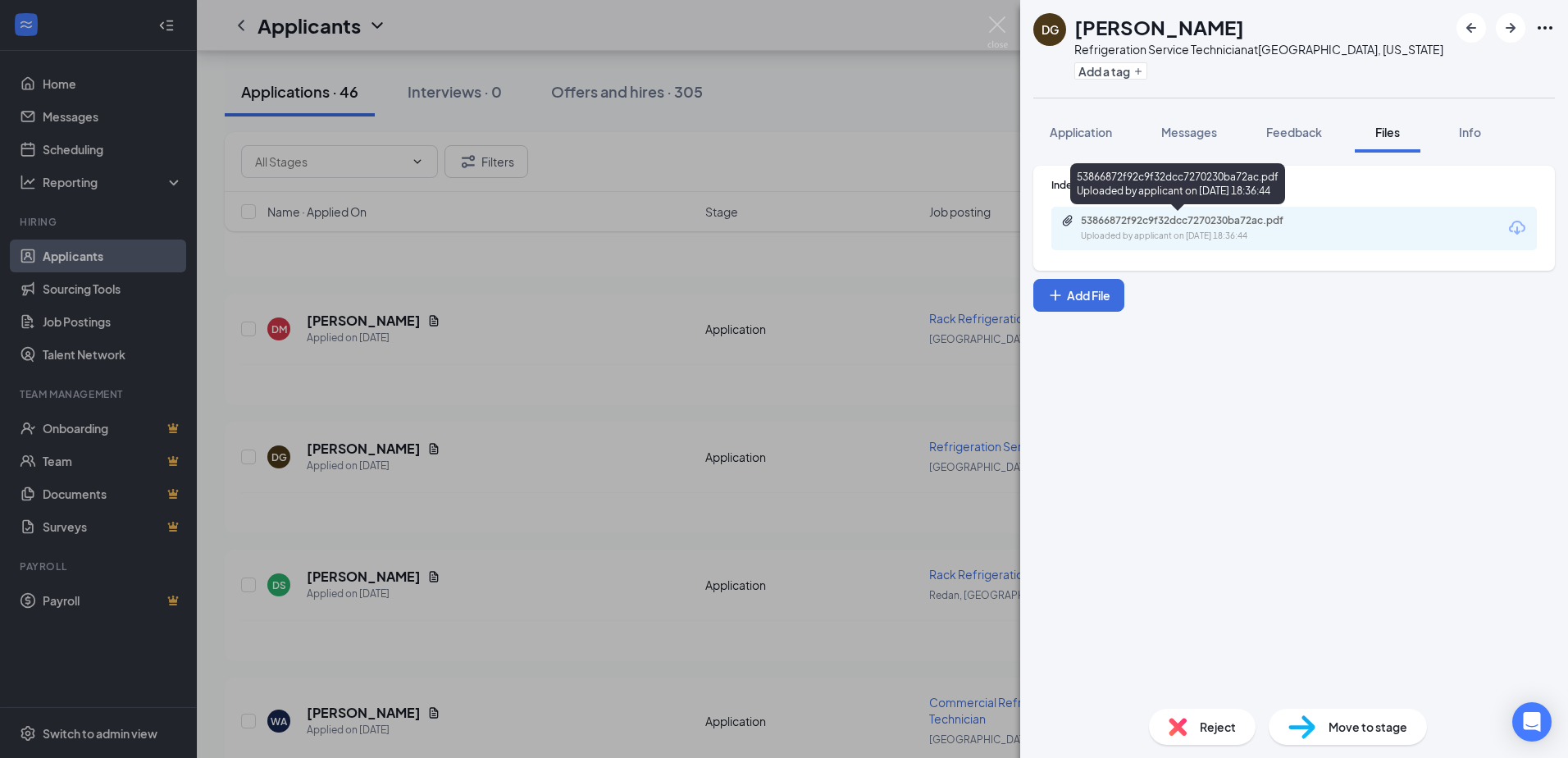
click at [1236, 209] on div "53866872f92c9f32dcc7270230ba72ac.pdf Uploaded by applicant on Aug 26, 2025 at 1…" at bounding box center [1178, 187] width 215 height 48
click at [1236, 220] on div "53866872f92c9f32dcc7270230ba72ac.pdf" at bounding box center [1196, 220] width 230 height 13
click at [1488, 35] on div at bounding box center [1505, 28] width 98 height 30
click at [1474, 32] on icon "ArrowLeftNew" at bounding box center [1471, 27] width 20 height 20
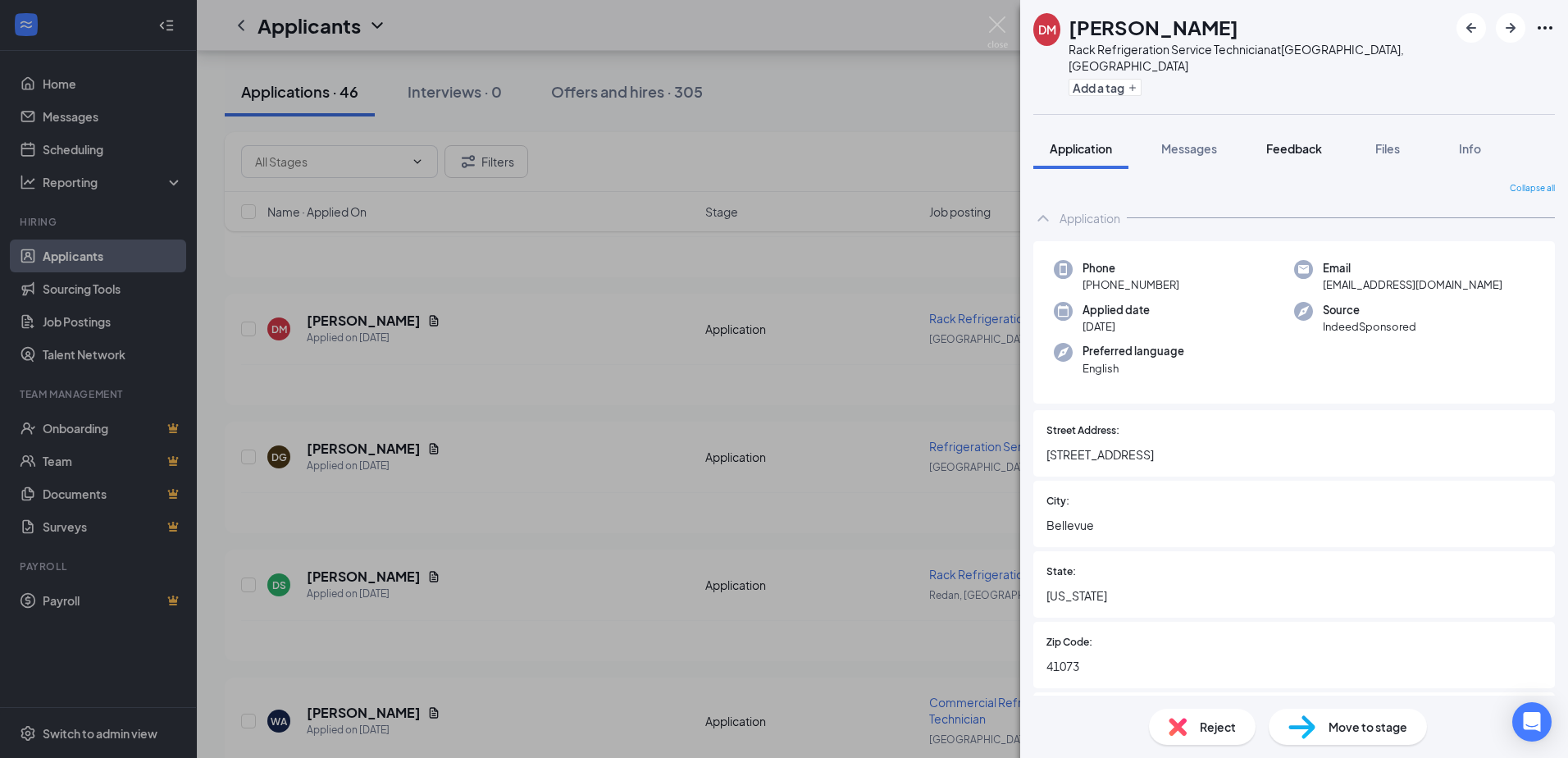
click at [1326, 131] on button "Feedback" at bounding box center [1294, 148] width 89 height 41
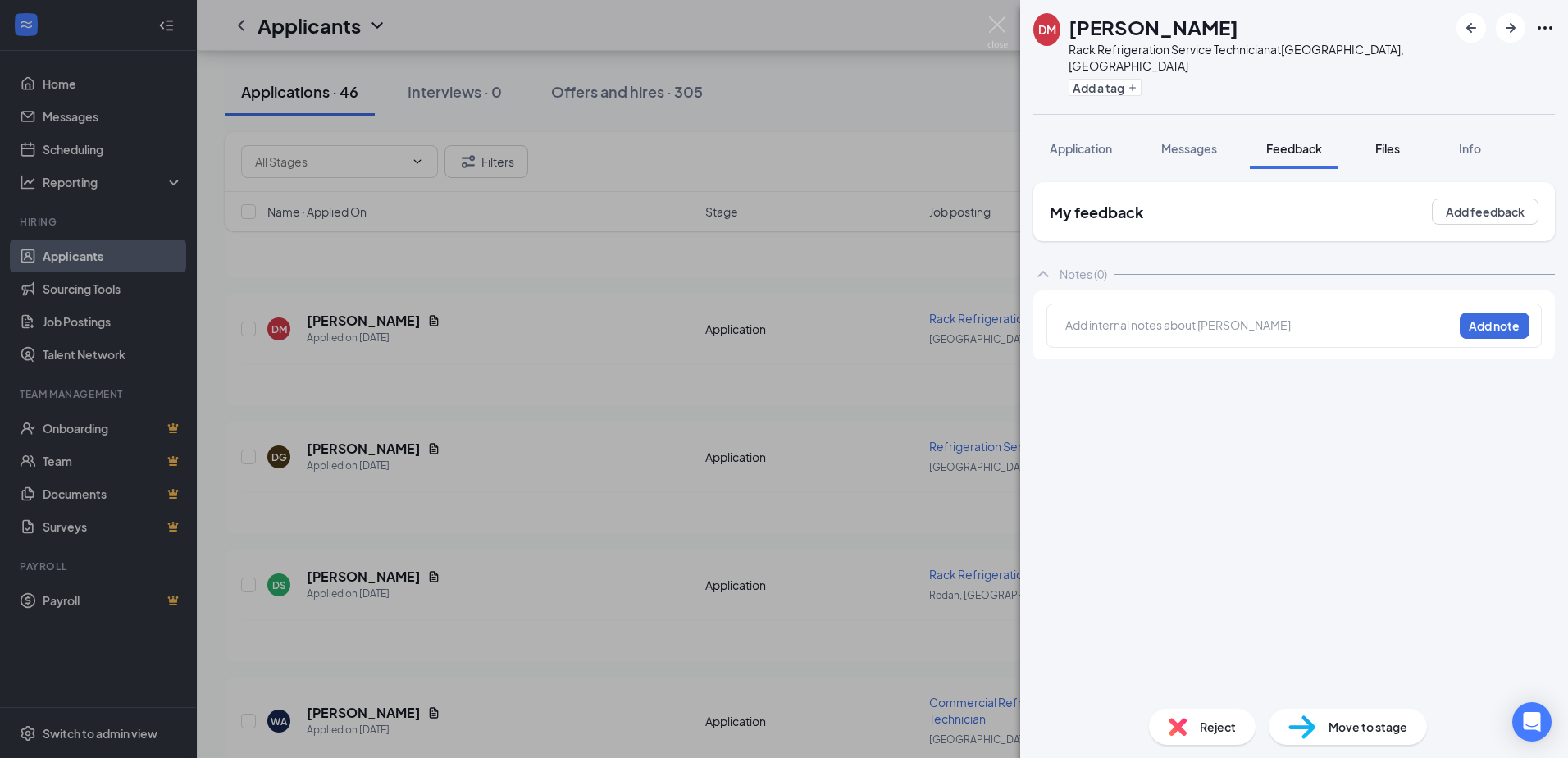
click at [1374, 140] on div "Files" at bounding box center [1387, 148] width 33 height 17
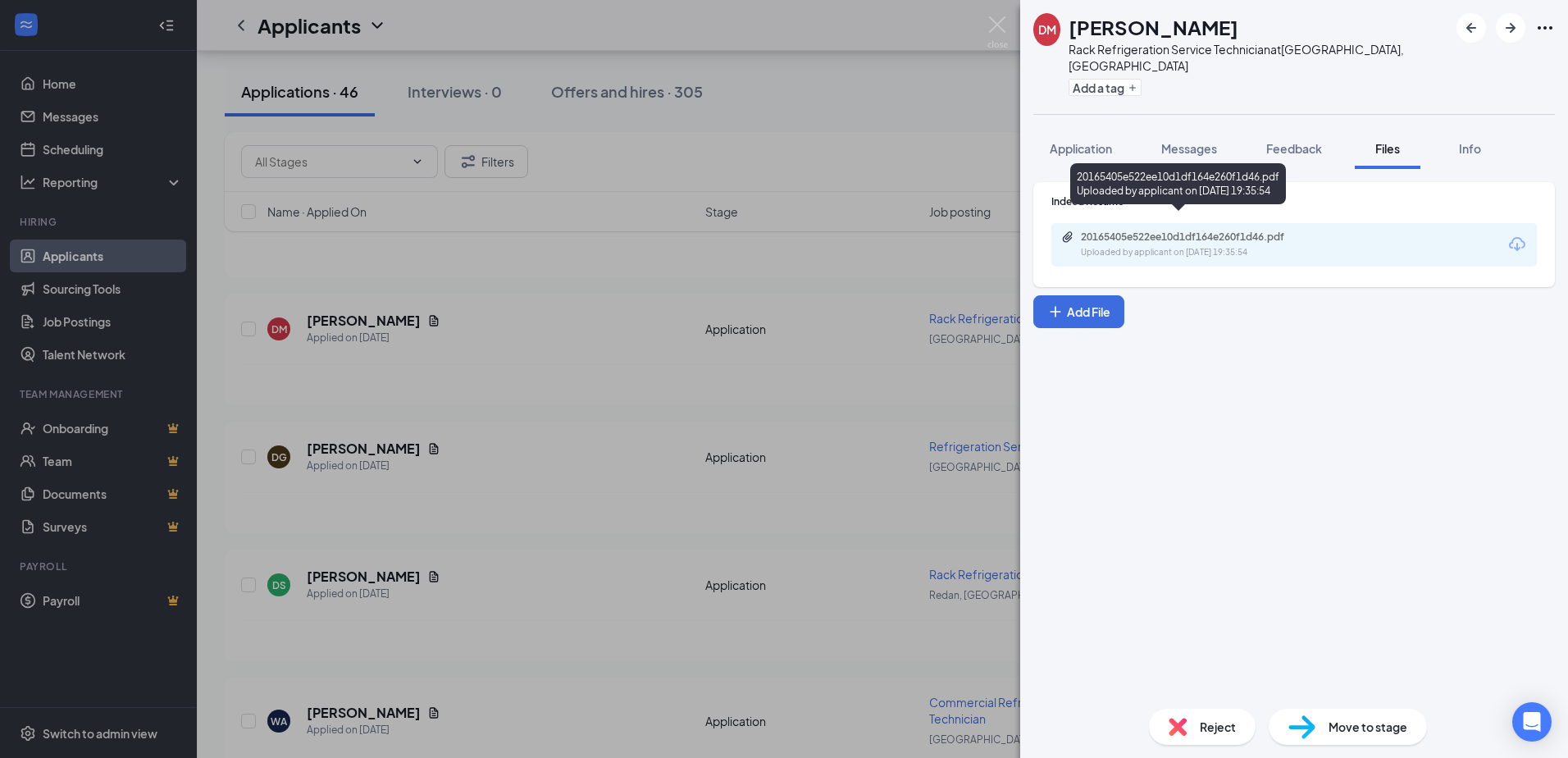
click at [1163, 231] on div "20165405e522ee10d1df164e260f1d46.pdf Uploaded by applicant on Aug 26, 2025 at 1…" at bounding box center [1194, 245] width 266 height 29
click at [1119, 132] on button "Application" at bounding box center [1081, 148] width 95 height 41
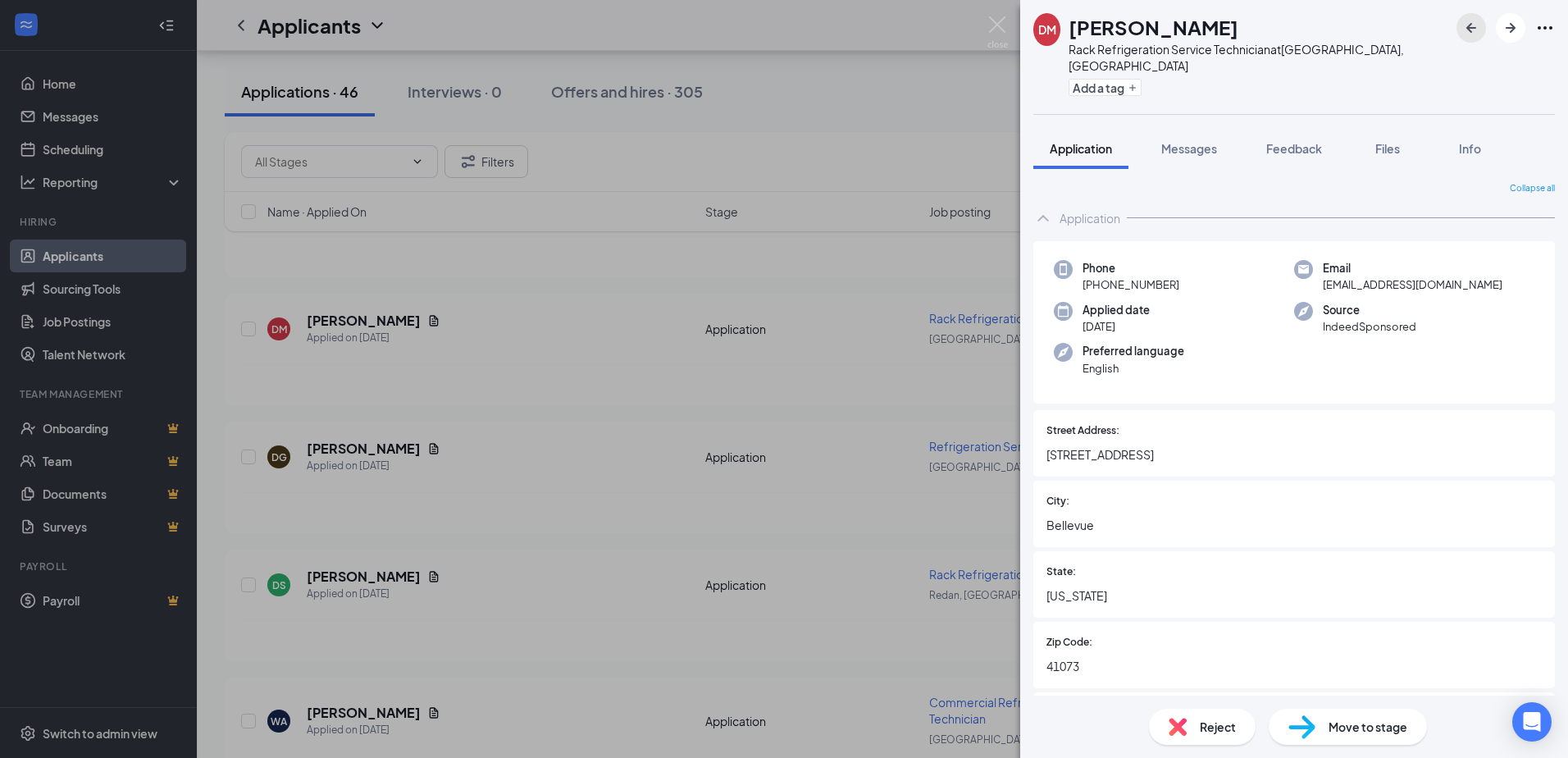
drag, startPoint x: 1463, startPoint y: 29, endPoint x: 1416, endPoint y: 90, distance: 77.0
click at [1463, 29] on icon "ArrowLeftNew" at bounding box center [1471, 27] width 20 height 20
click at [1001, 37] on img at bounding box center [998, 33] width 21 height 32
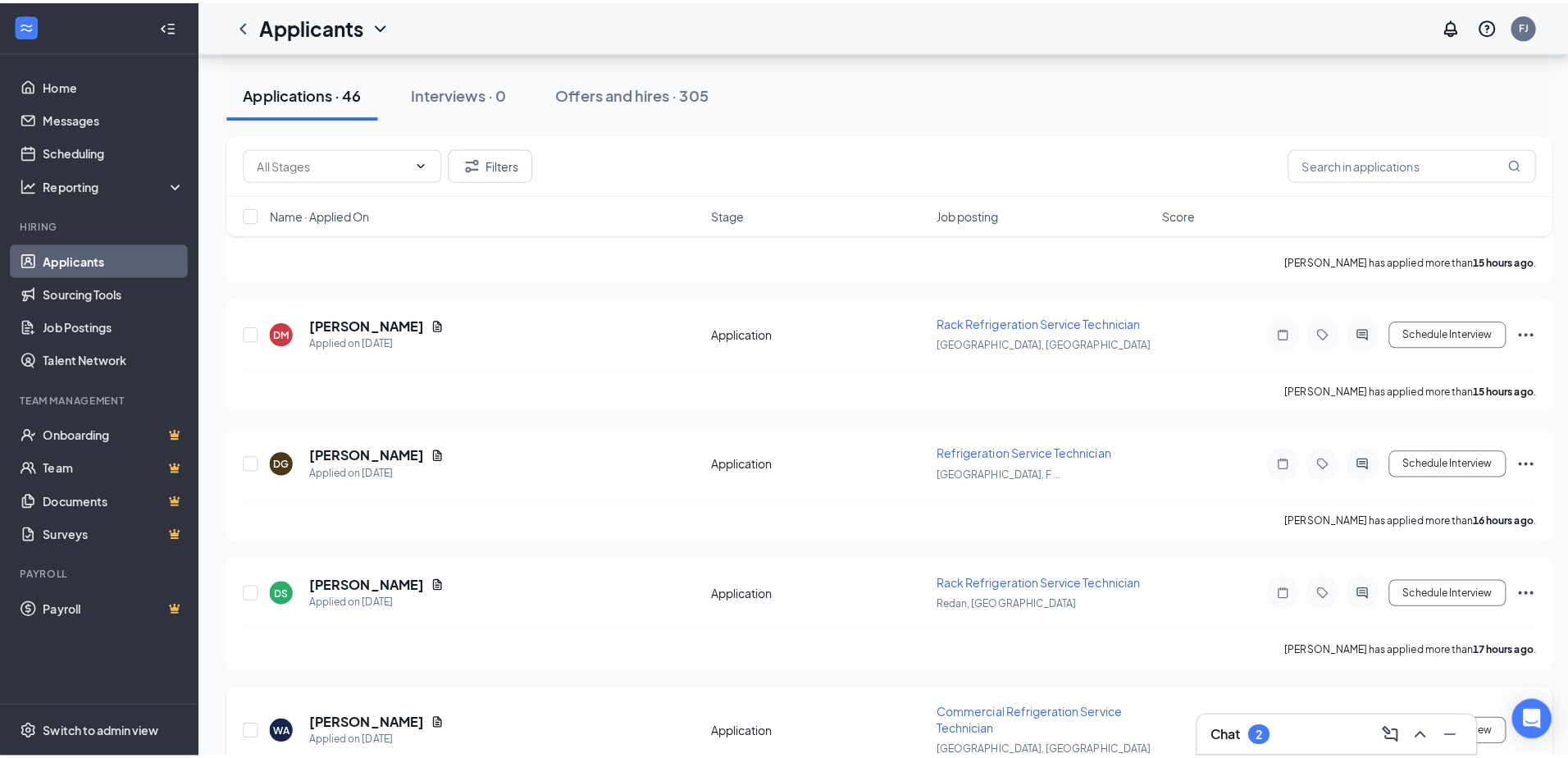
scroll to position [7298, 0]
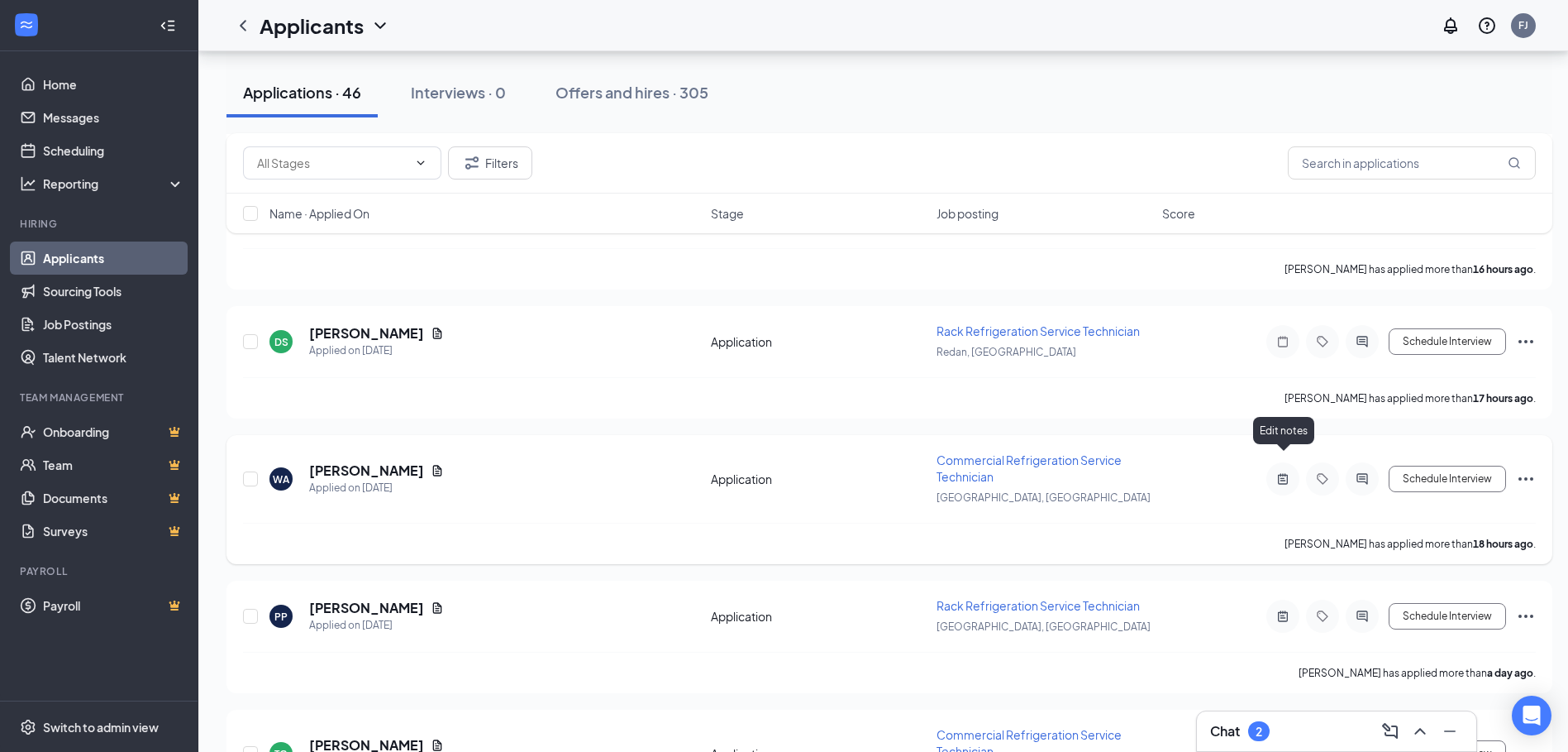
click at [1287, 473] on icon "ActiveNote" at bounding box center [1282, 478] width 10 height 10
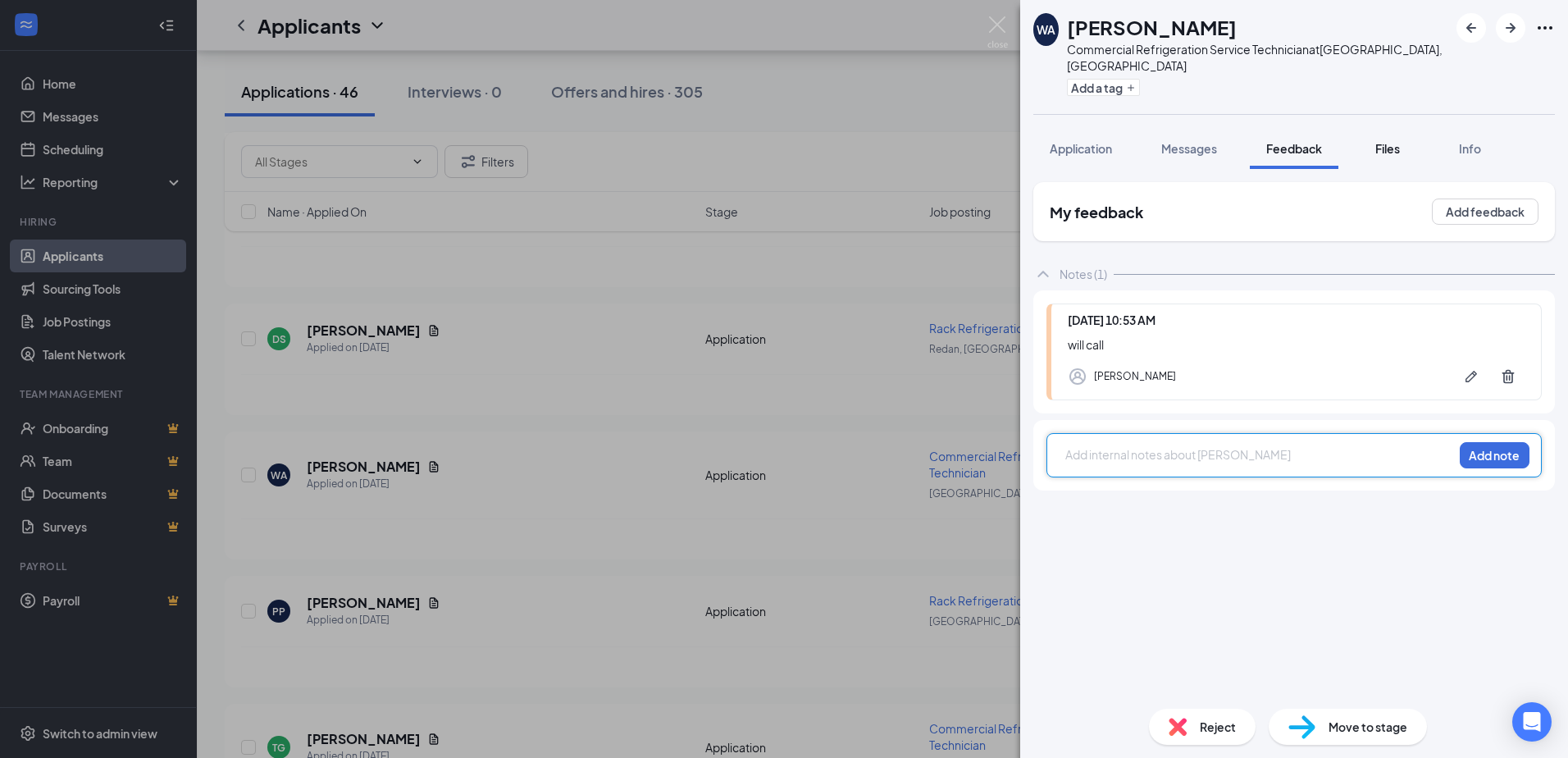
drag, startPoint x: 1407, startPoint y: 111, endPoint x: 1407, endPoint y: 120, distance: 9.0
click at [1407, 113] on div "WA William Arbogast Commercial Refrigeration Service Technician at Waynesboro, …" at bounding box center [1294, 379] width 548 height 758
click at [1407, 139] on button "Files" at bounding box center [1387, 148] width 65 height 41
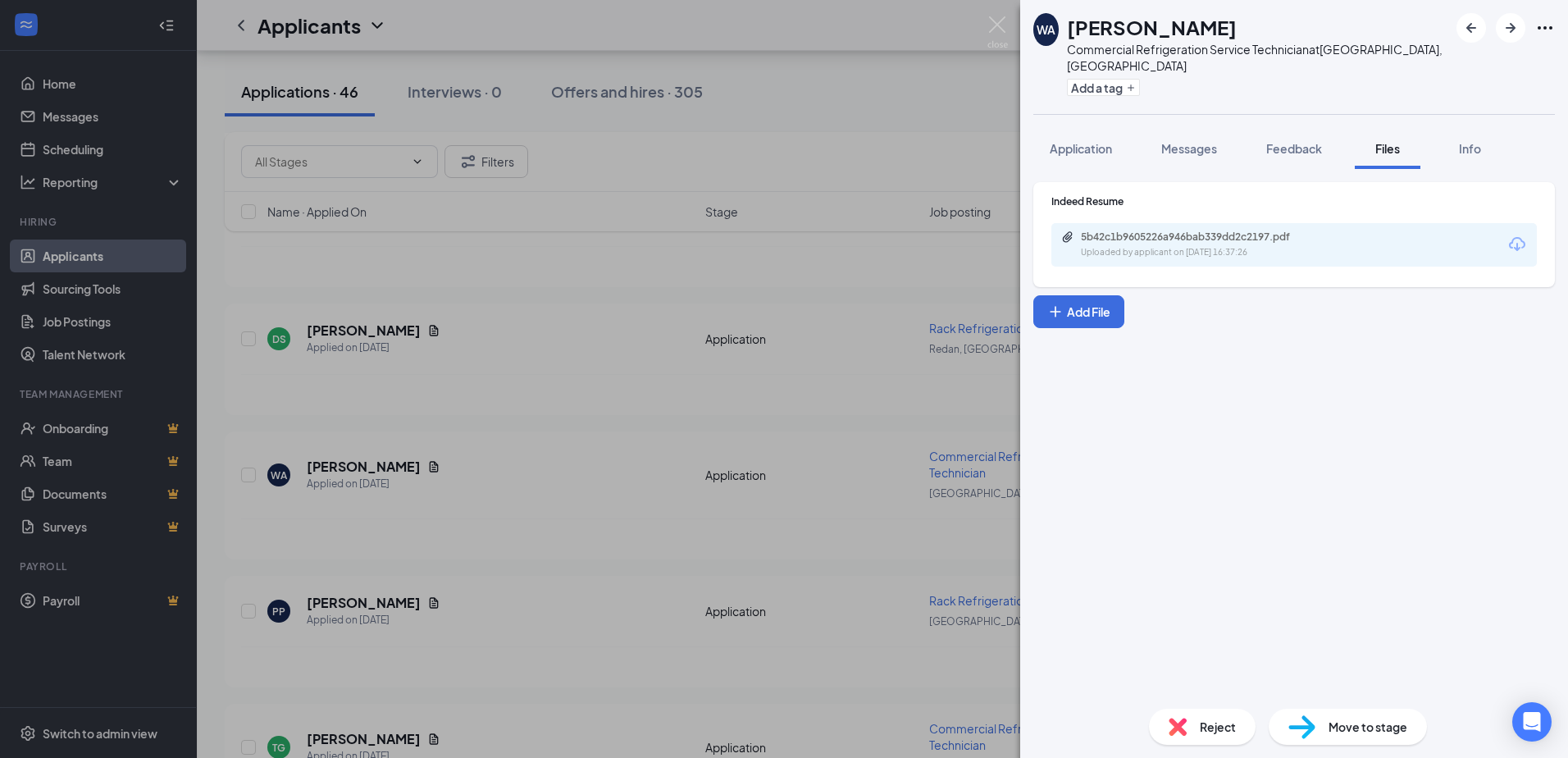
click at [1295, 246] on div "Uploaded by applicant on Aug 26, 2025 at 16:37:26" at bounding box center [1204, 253] width 246 height 13
click at [1322, 141] on span "Feedback" at bounding box center [1294, 148] width 56 height 15
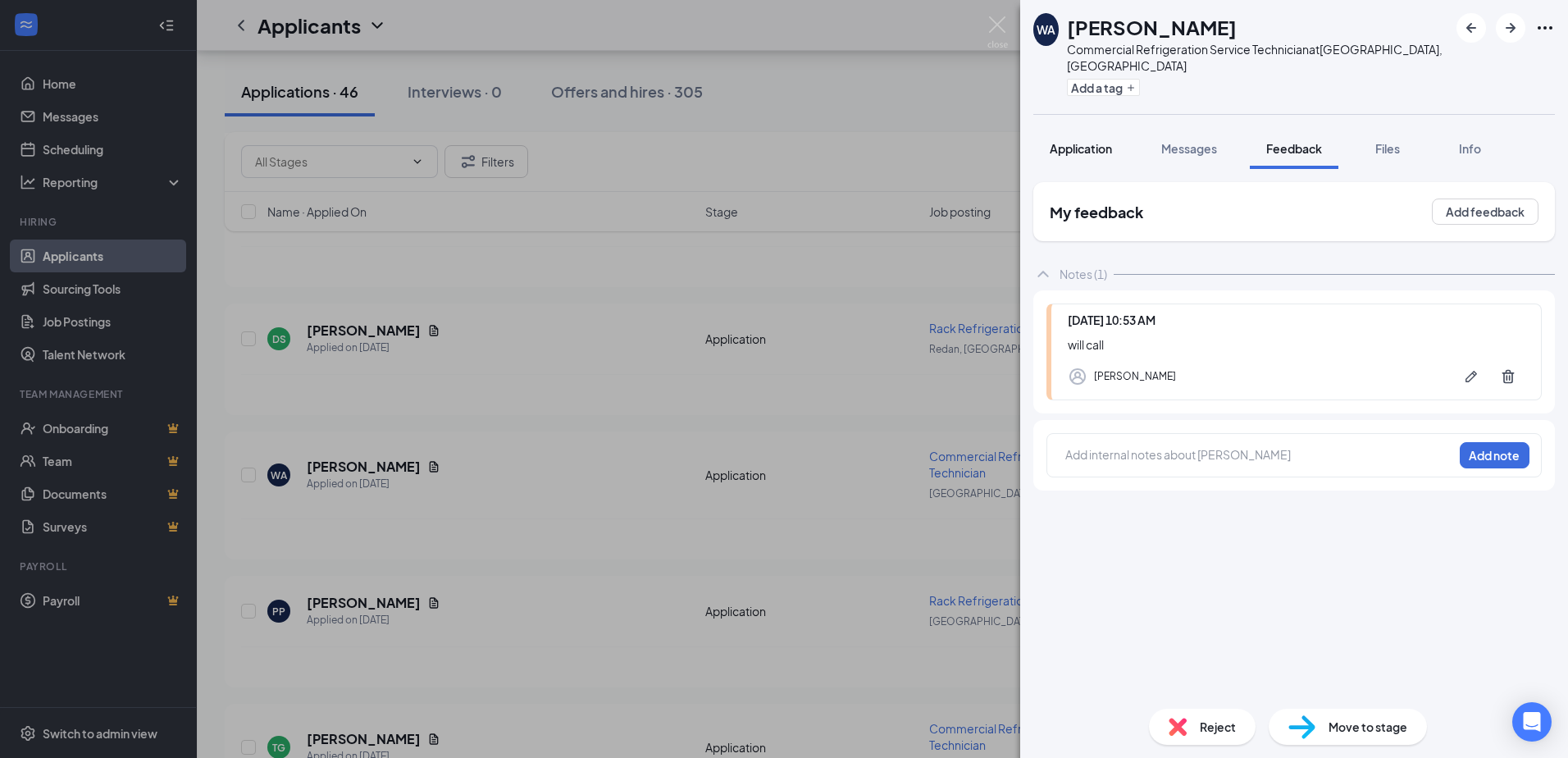
click at [1100, 141] on span "Application" at bounding box center [1081, 148] width 63 height 15
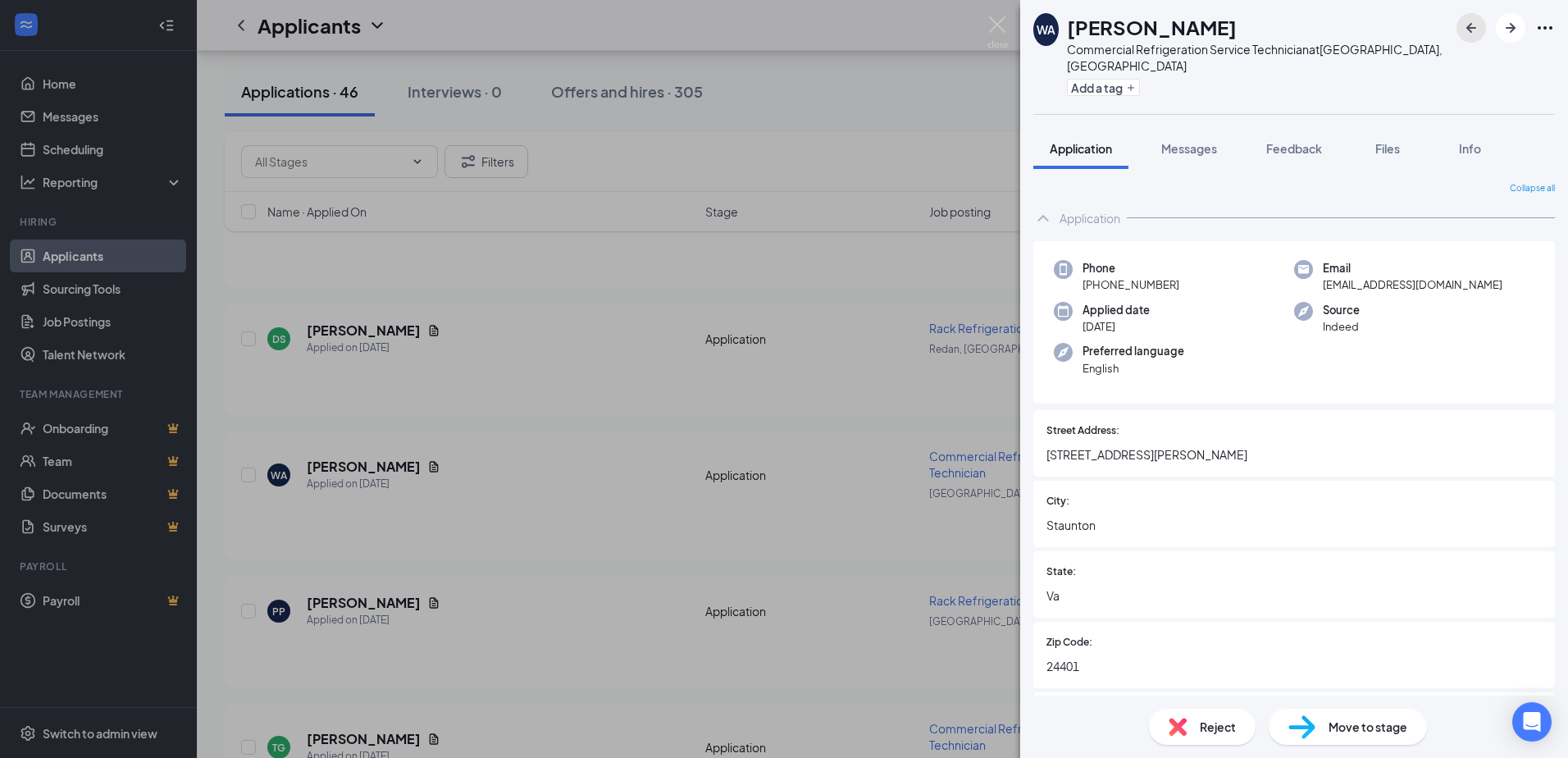
click at [1473, 35] on icon "ArrowLeftNew" at bounding box center [1471, 27] width 20 height 20
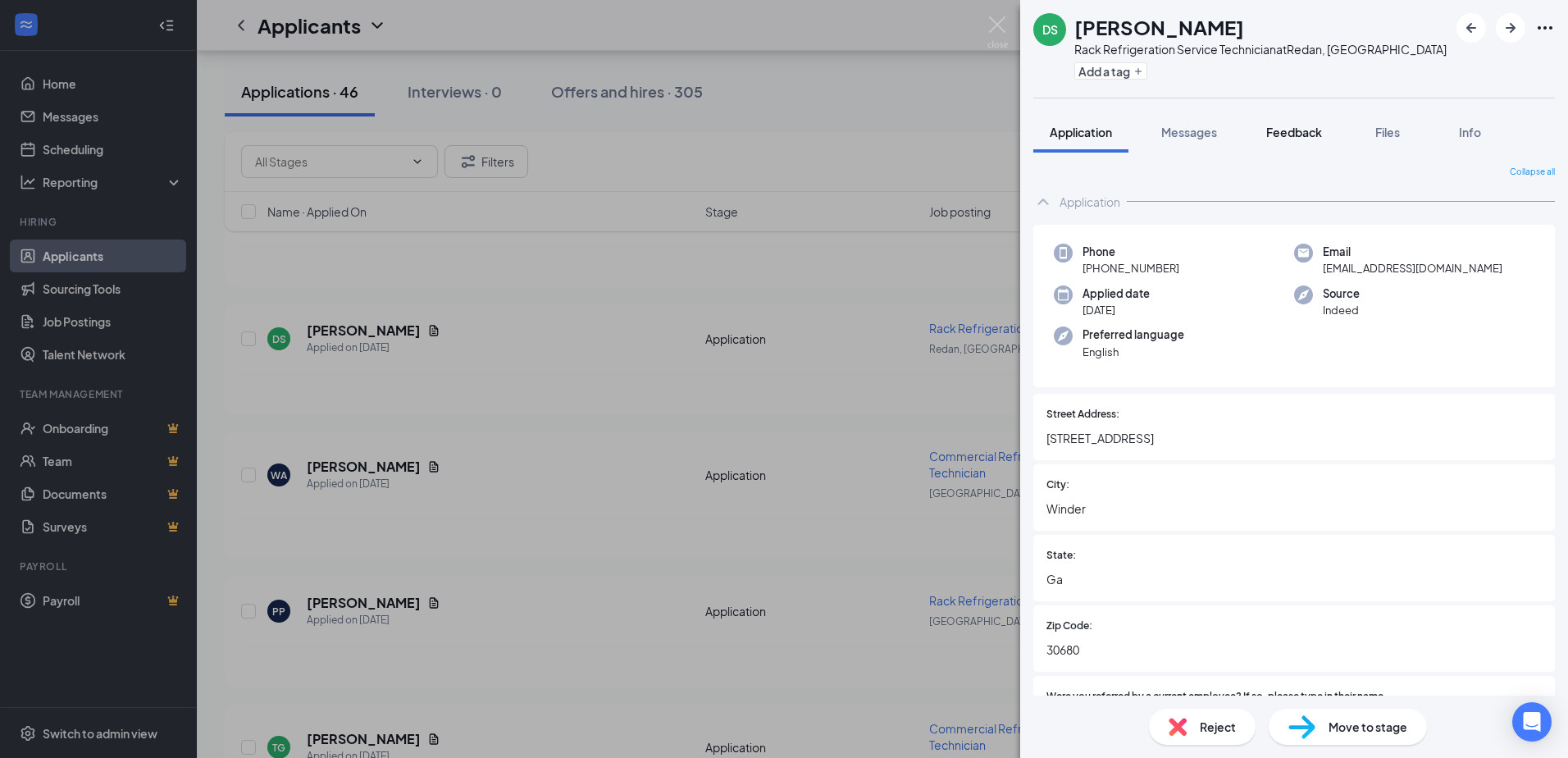
click at [1307, 131] on span "Feedback" at bounding box center [1294, 133] width 56 height 15
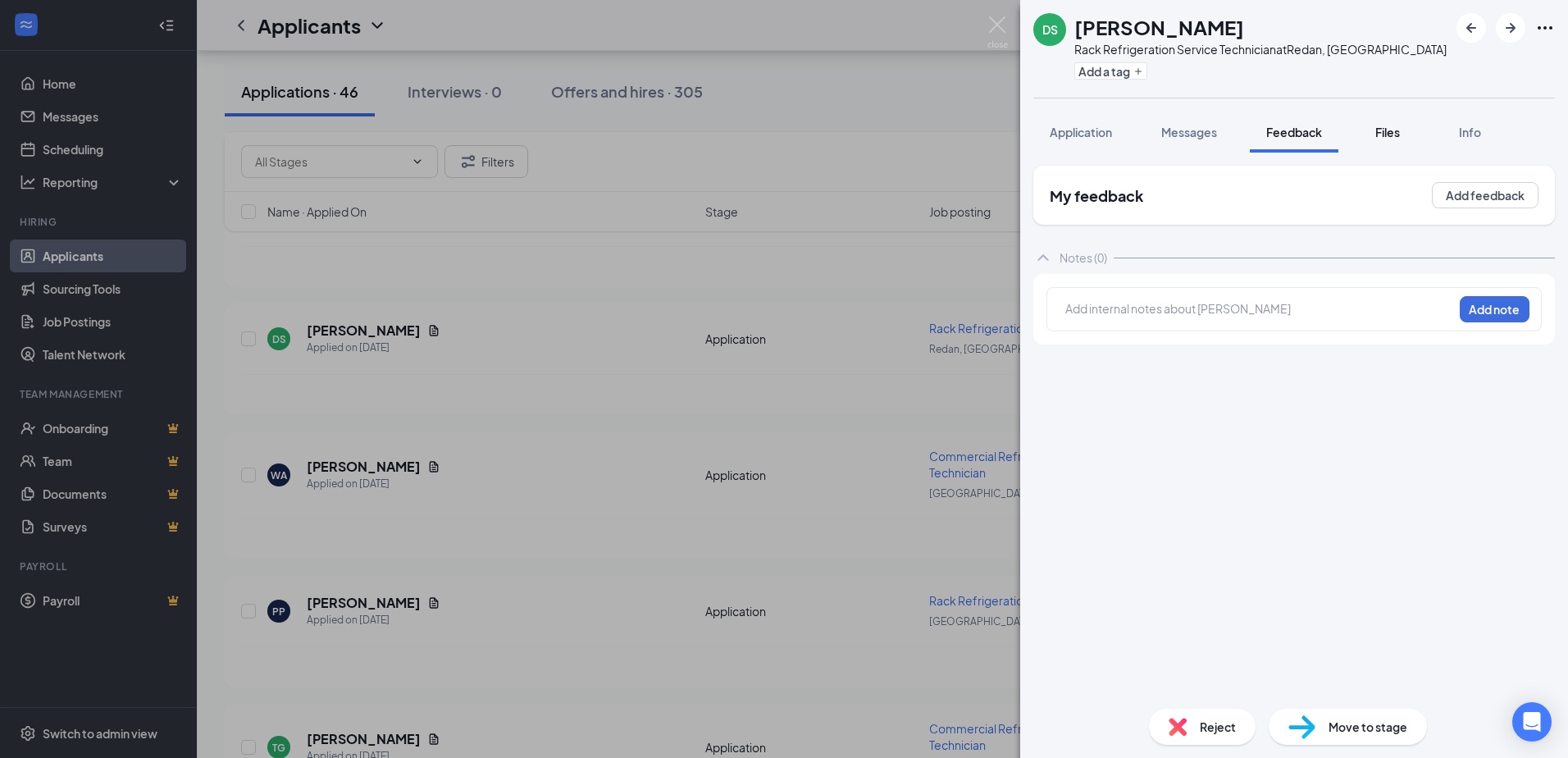
click at [1393, 125] on span "Files" at bounding box center [1387, 133] width 24 height 15
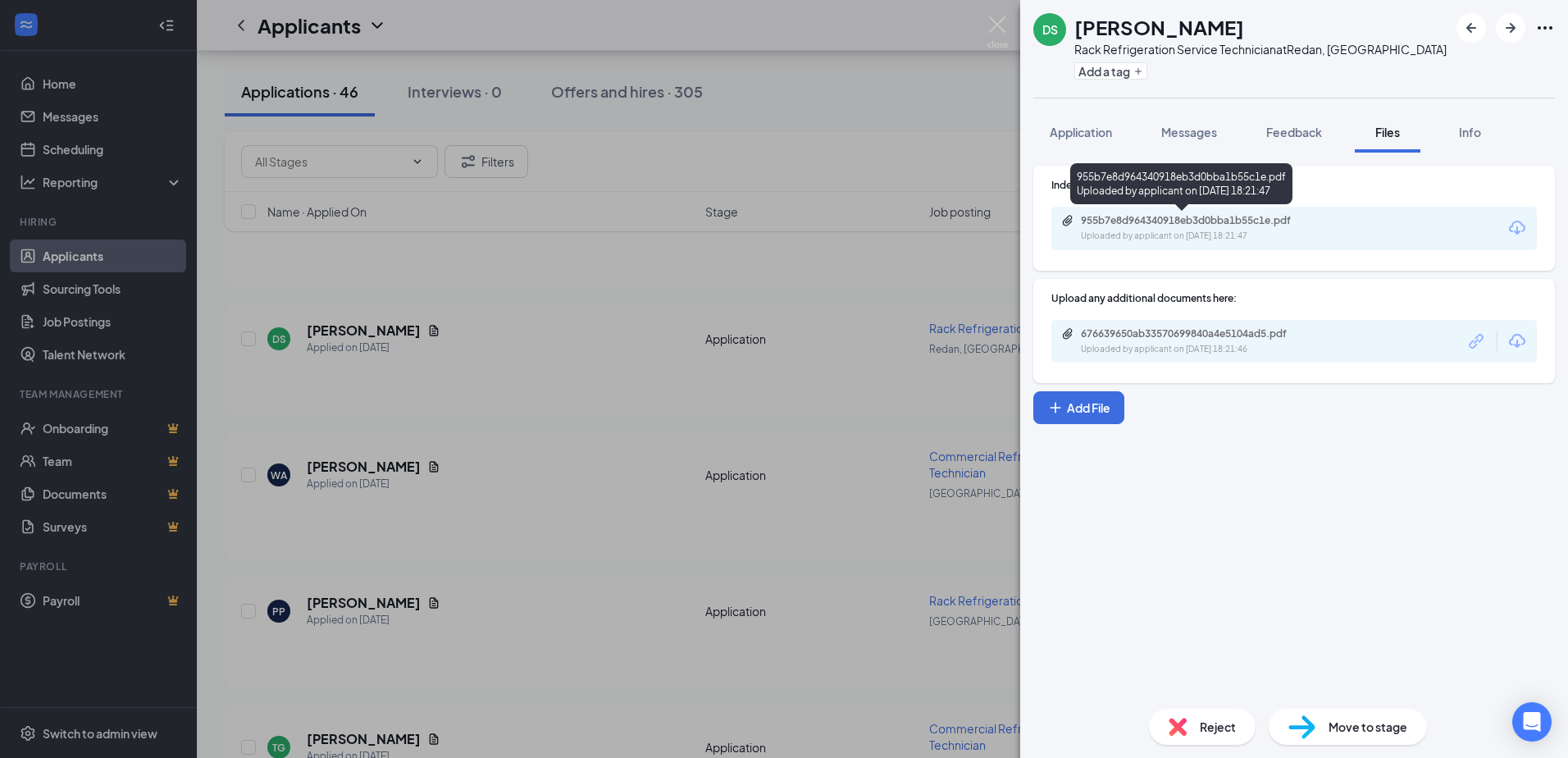
click at [1240, 226] on div "955b7e8d964340918eb3d0bba1b55c1e.pdf" at bounding box center [1196, 220] width 230 height 13
click at [1075, 137] on span "Application" at bounding box center [1081, 133] width 63 height 15
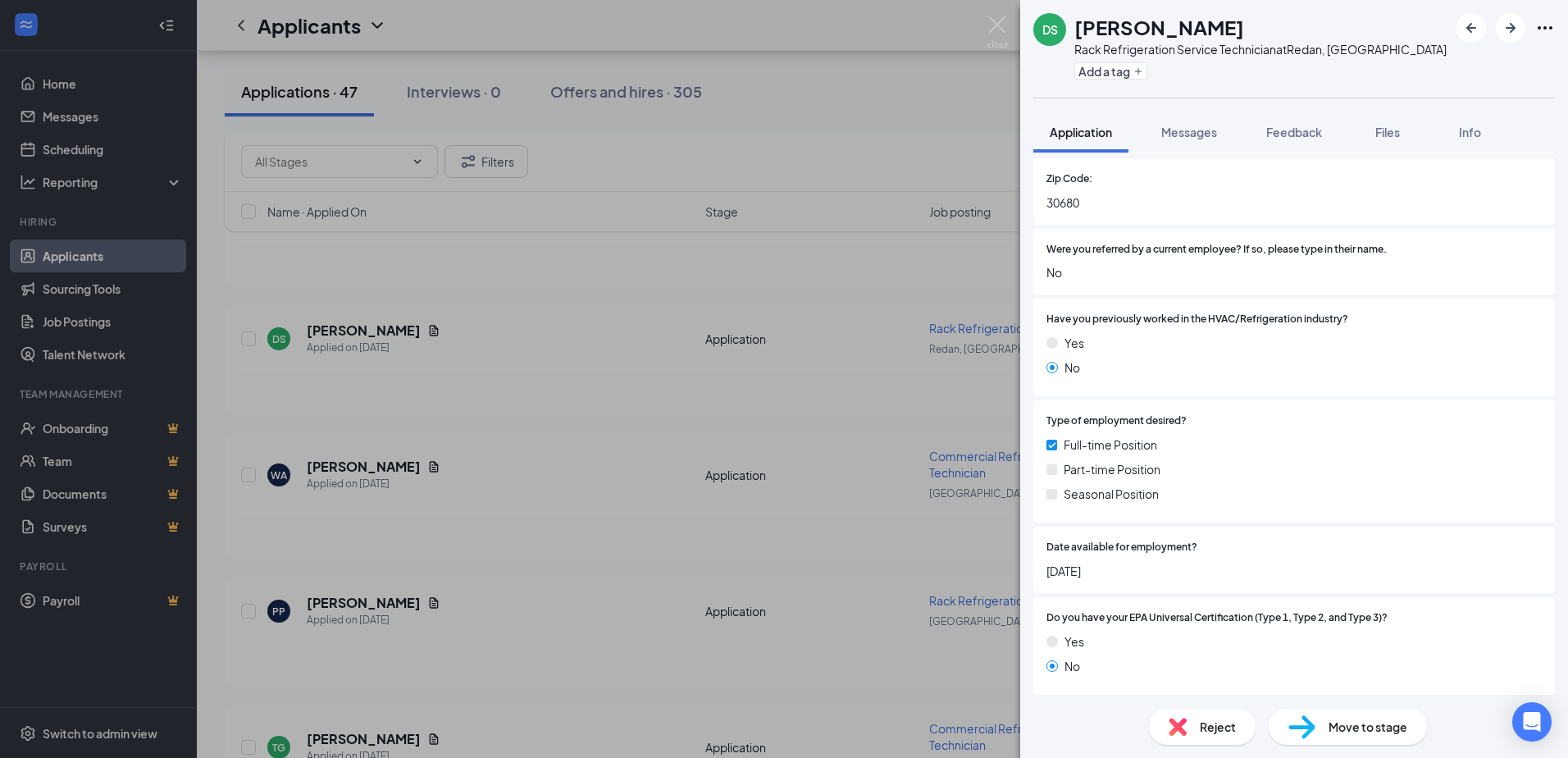
scroll to position [410, 0]
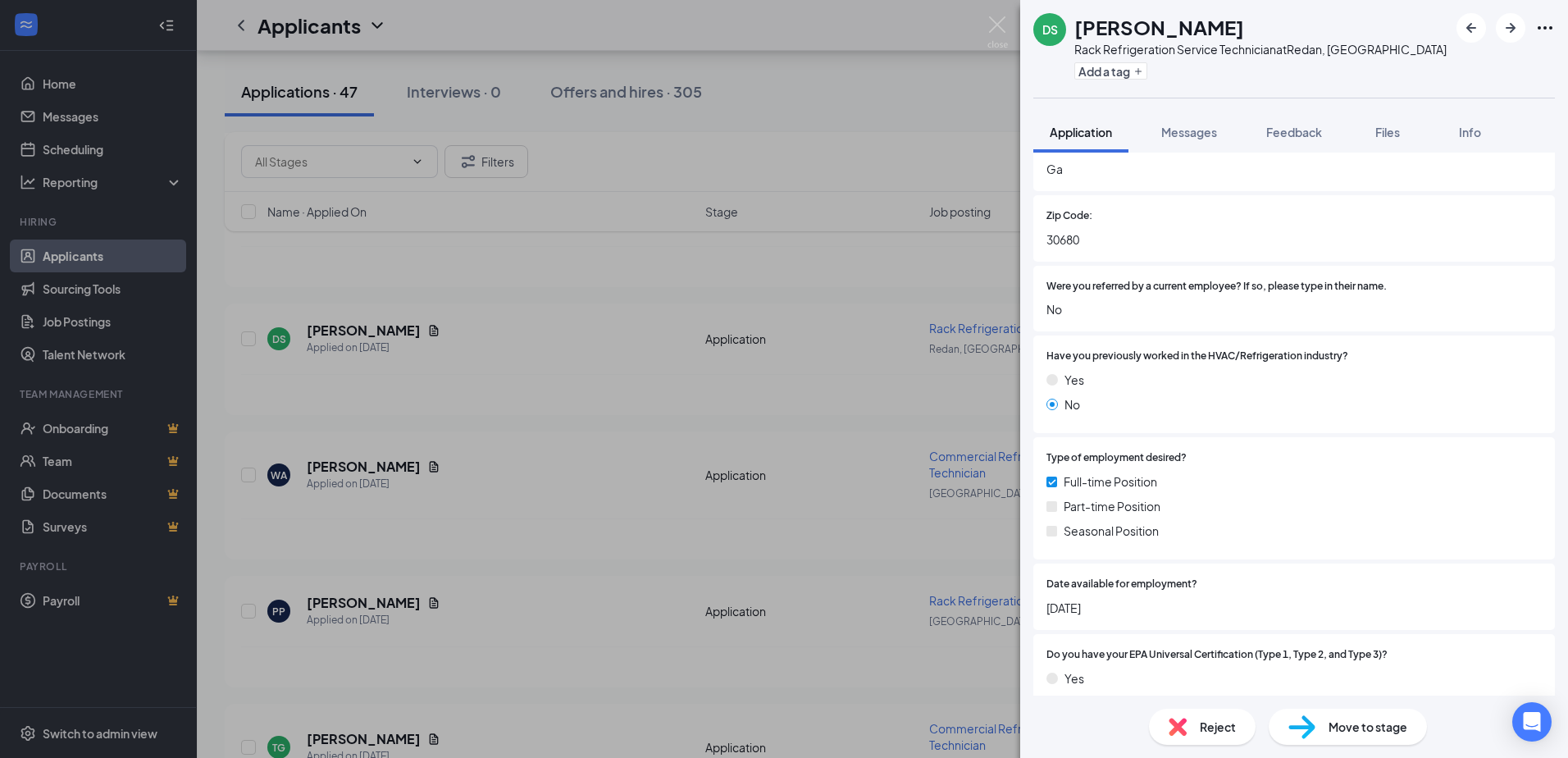
click at [1329, 130] on button "Feedback" at bounding box center [1294, 132] width 89 height 41
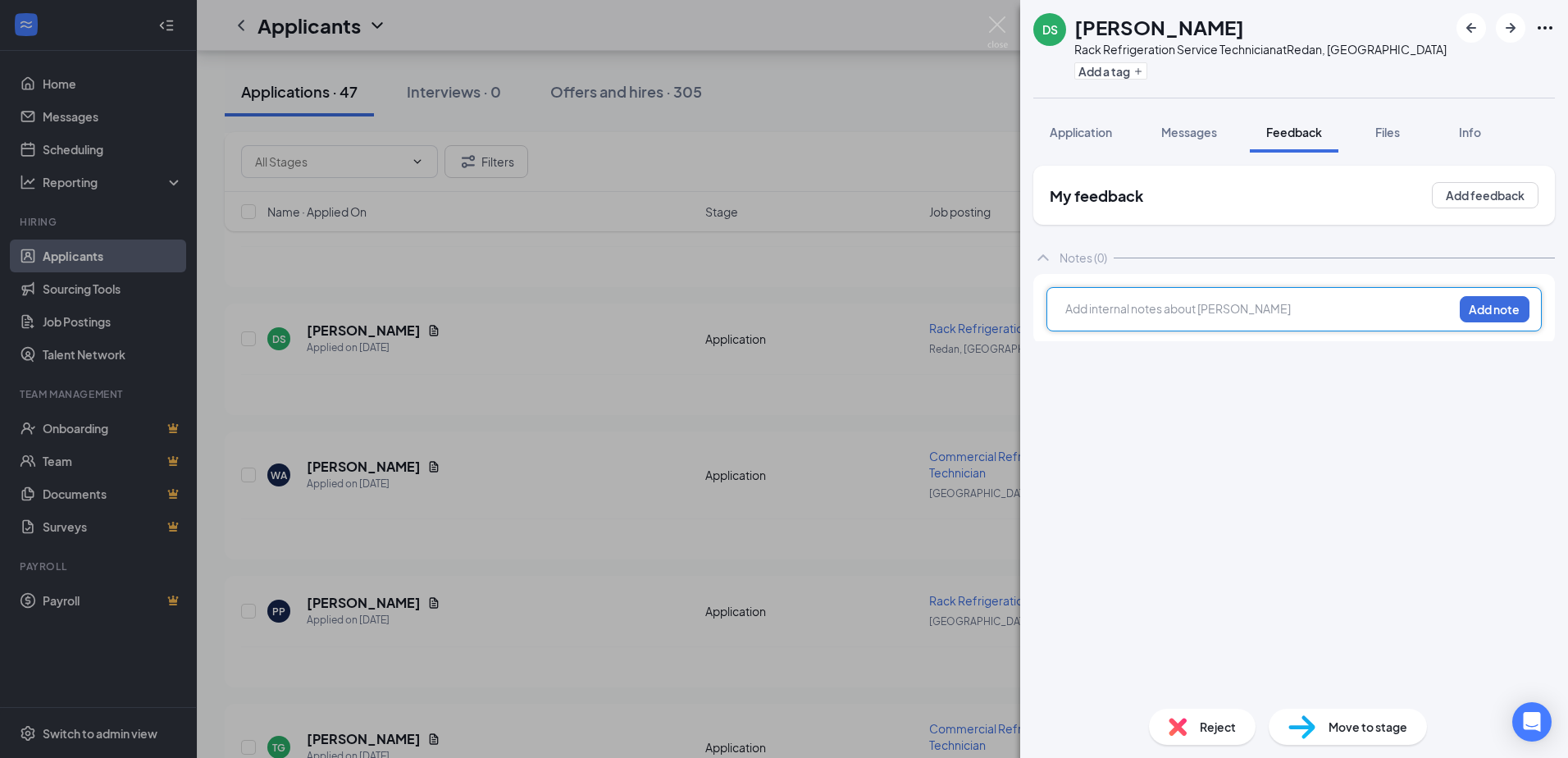
click at [1131, 303] on div at bounding box center [1259, 309] width 386 height 17
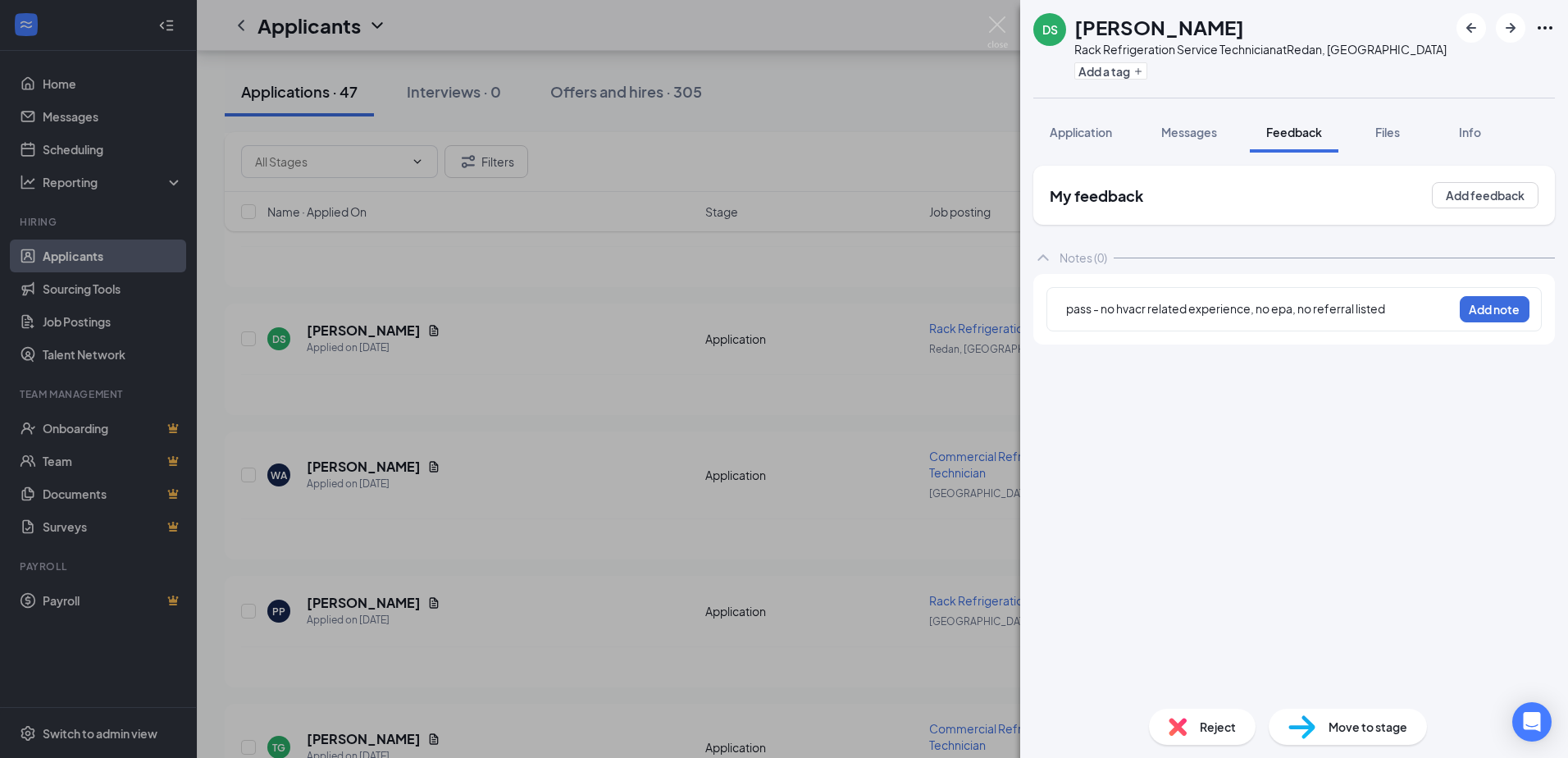
click at [1458, 306] on div "pass - no hvacr related experience, no epa, no referral listed Add note" at bounding box center [1294, 308] width 496 height 44
click at [1475, 310] on button "Add note" at bounding box center [1494, 309] width 70 height 26
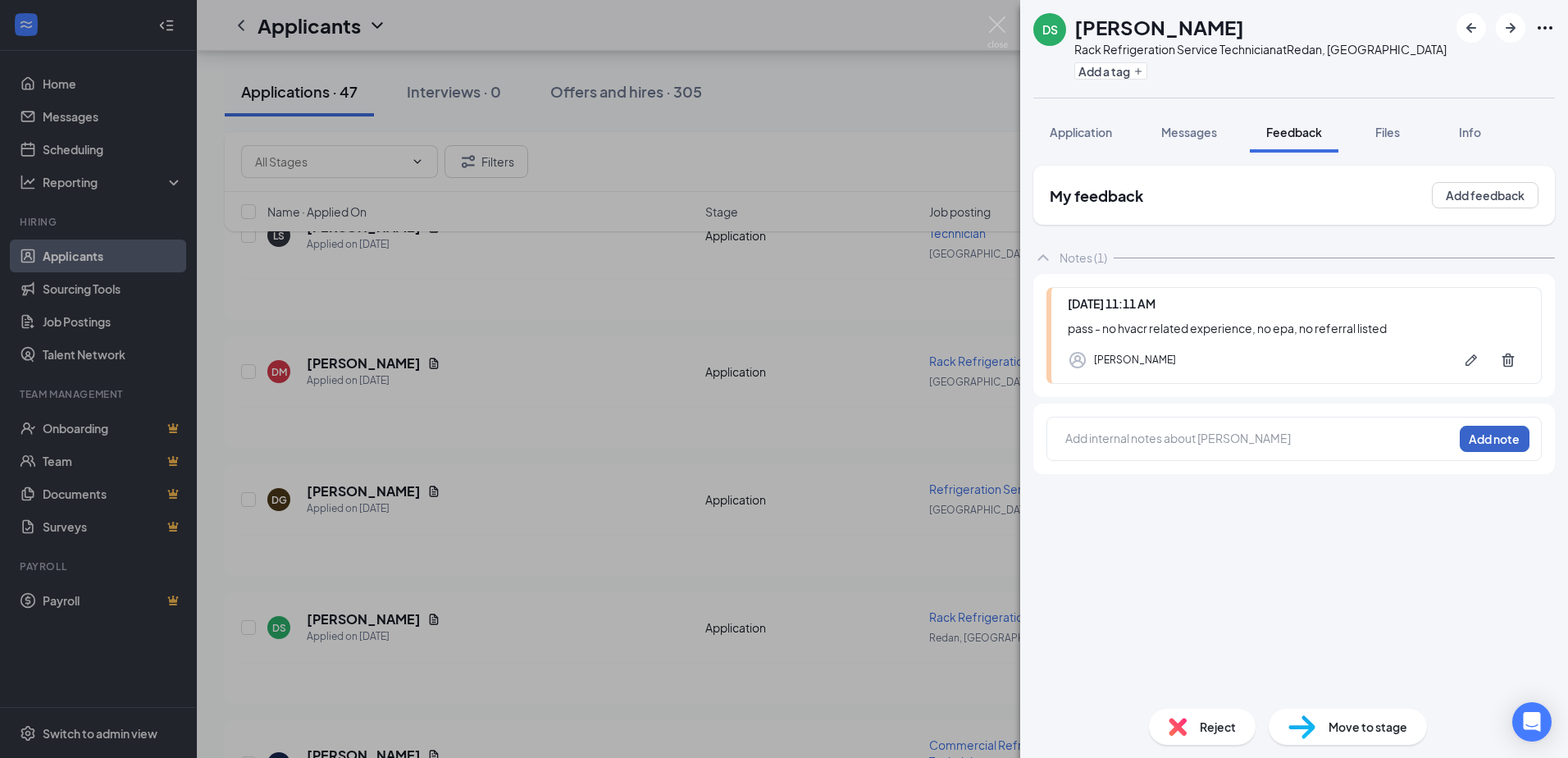
scroll to position [7315, 0]
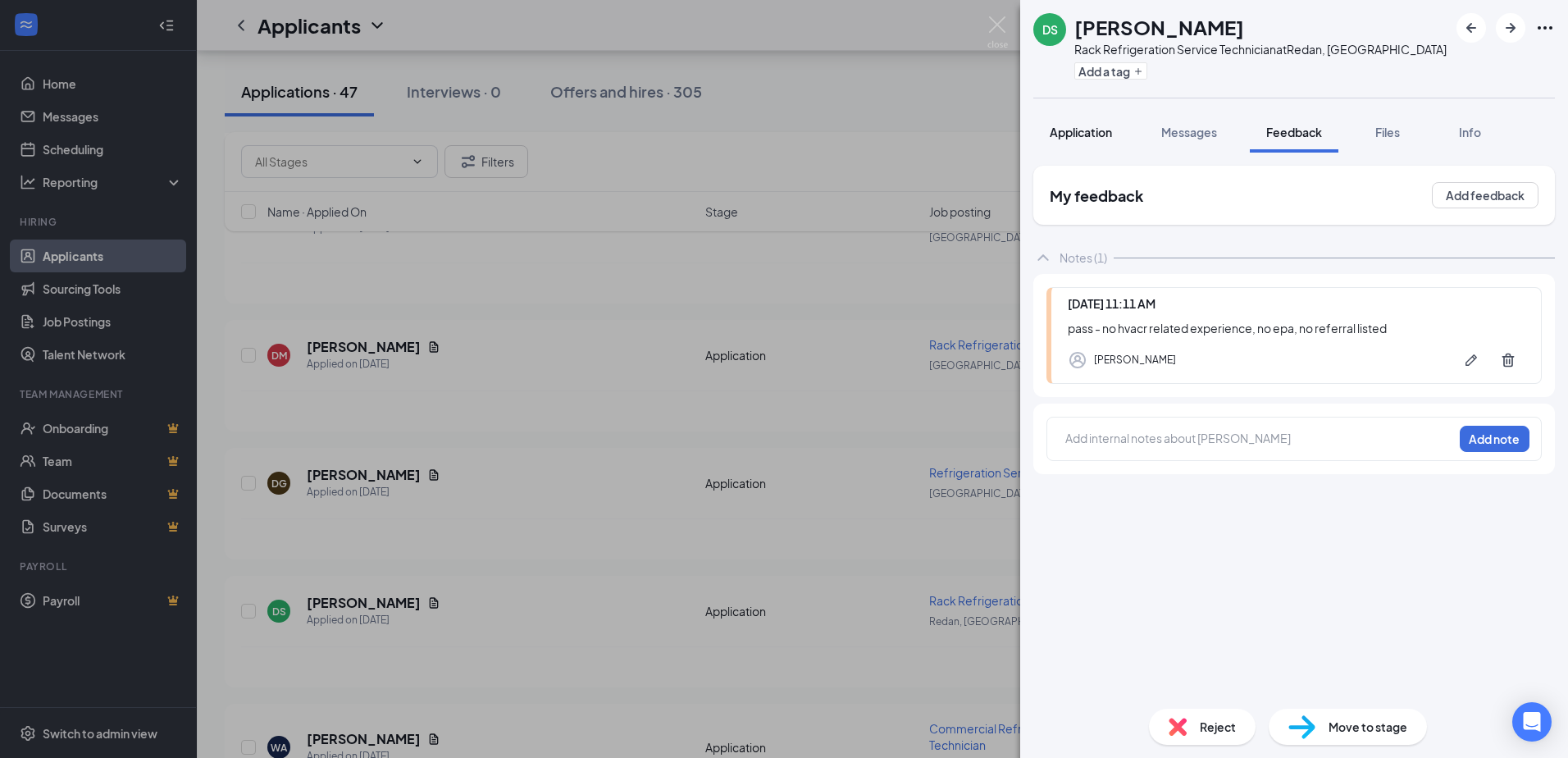
click at [1085, 139] on div "Application" at bounding box center [1081, 133] width 63 height 17
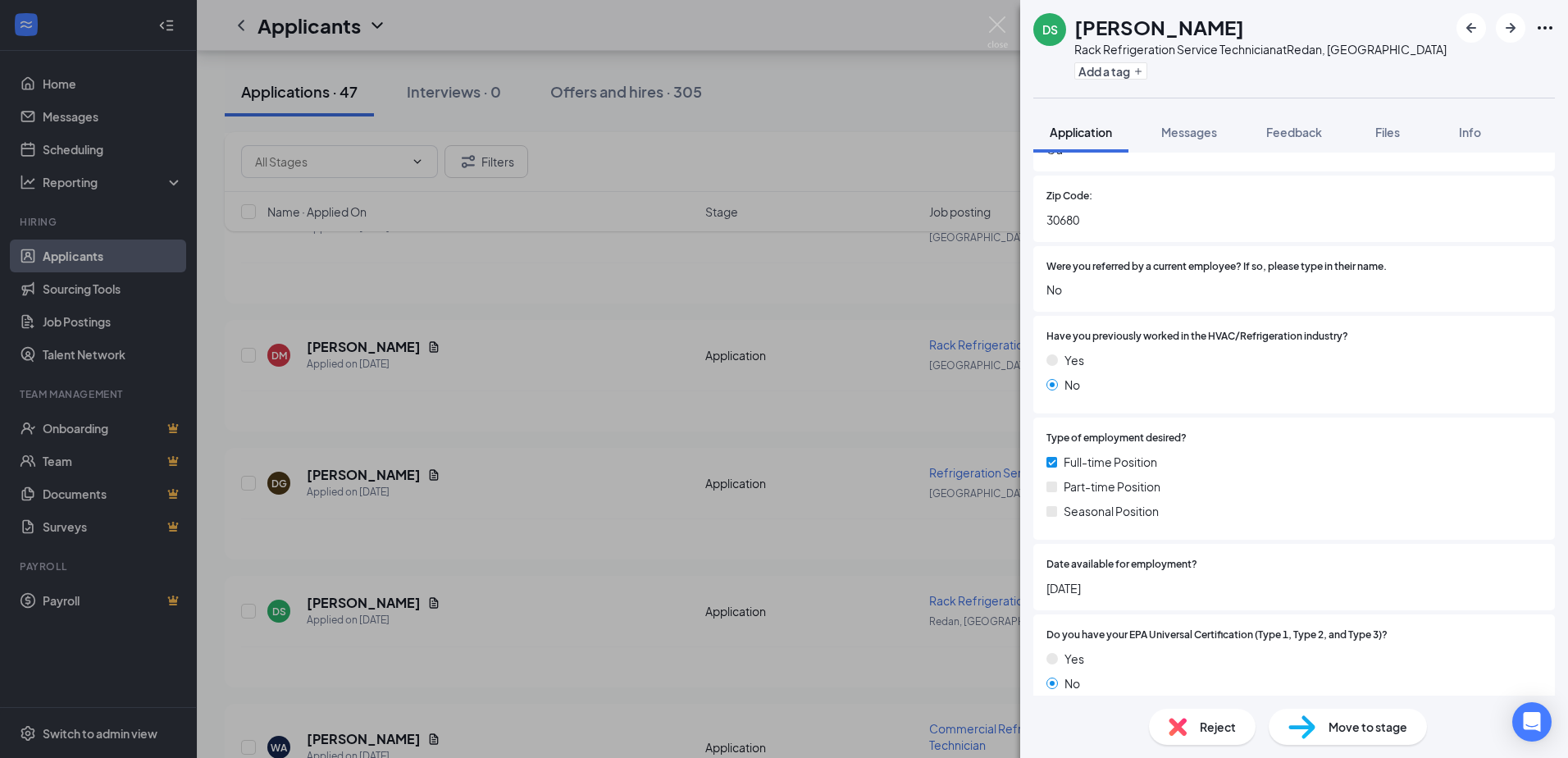
scroll to position [574, 0]
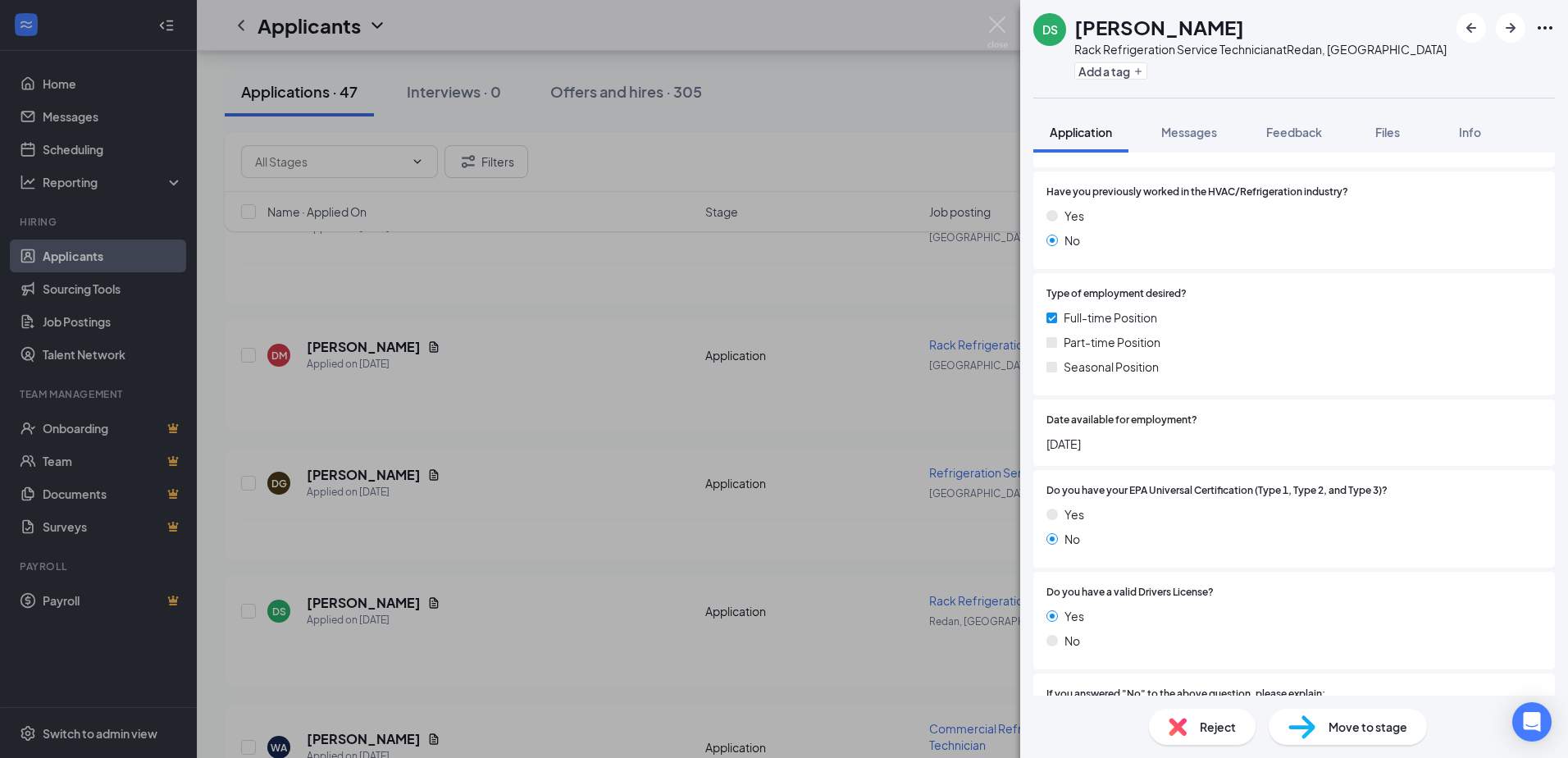
click at [1196, 720] on div "Reject" at bounding box center [1202, 726] width 106 height 36
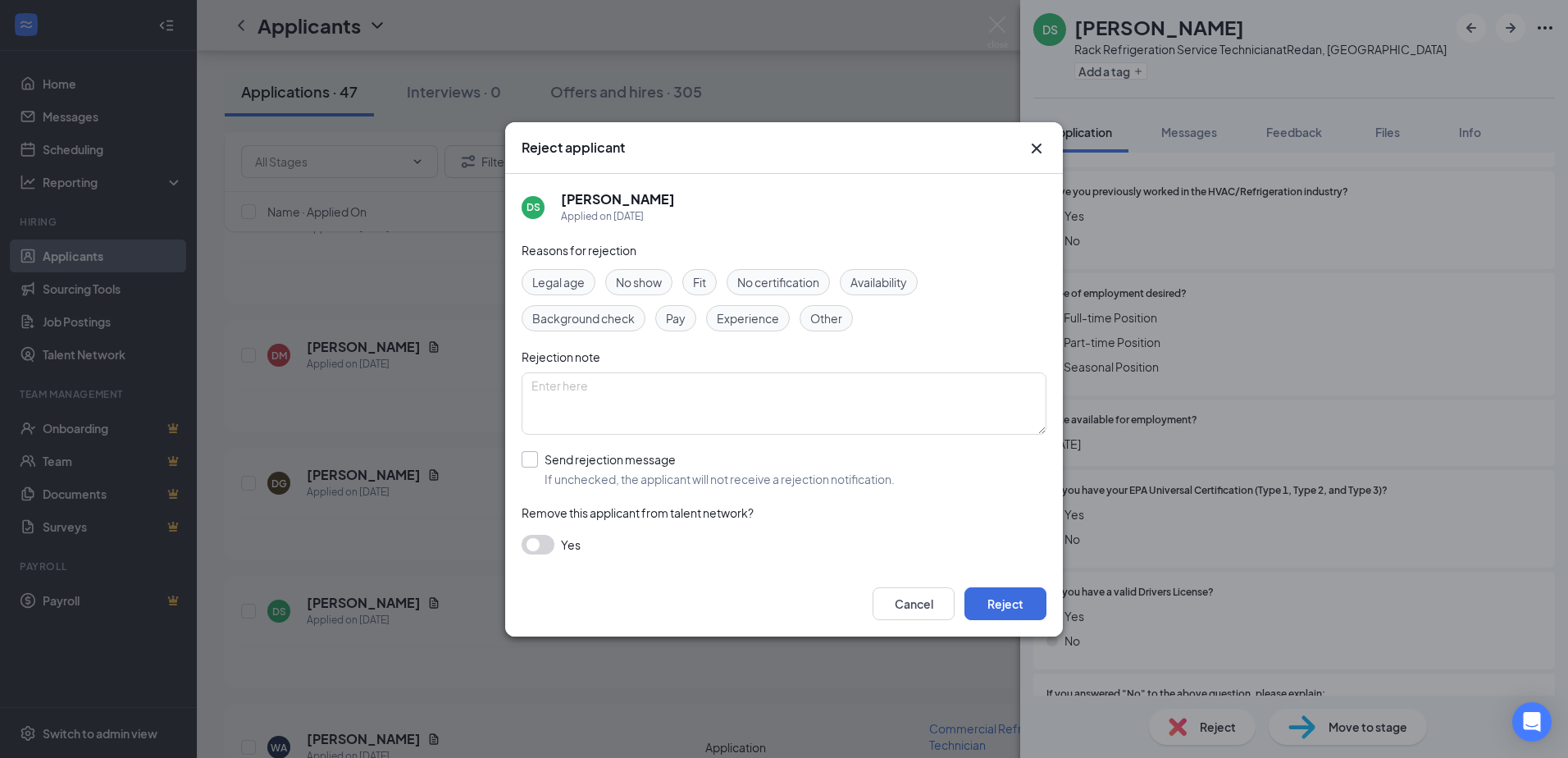
click at [587, 467] on input "Send rejection message If unchecked, the applicant will not receive a rejection…" at bounding box center [708, 469] width 373 height 36
checkbox input "true"
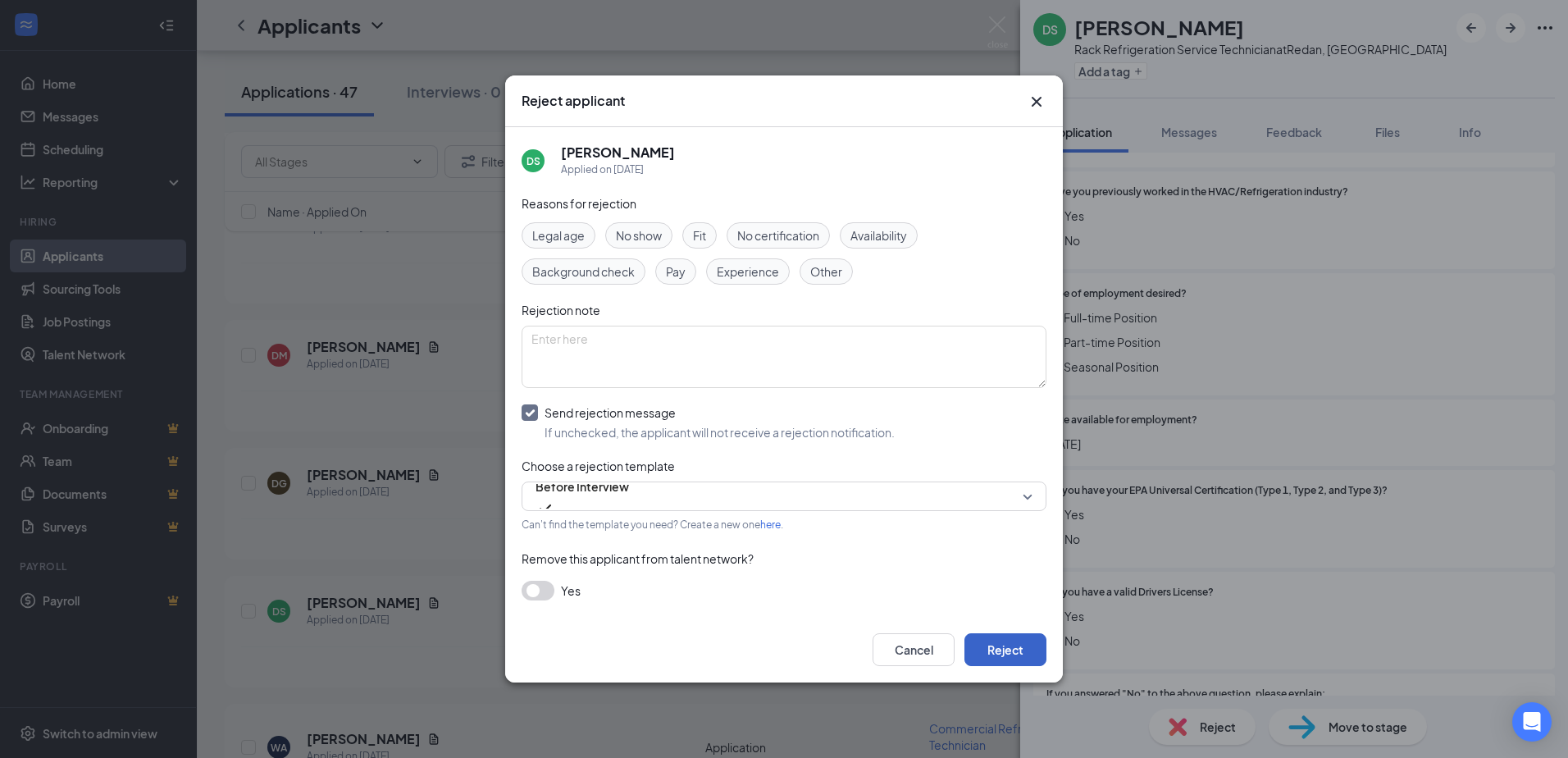
click at [1023, 640] on button "Reject" at bounding box center [1005, 649] width 82 height 33
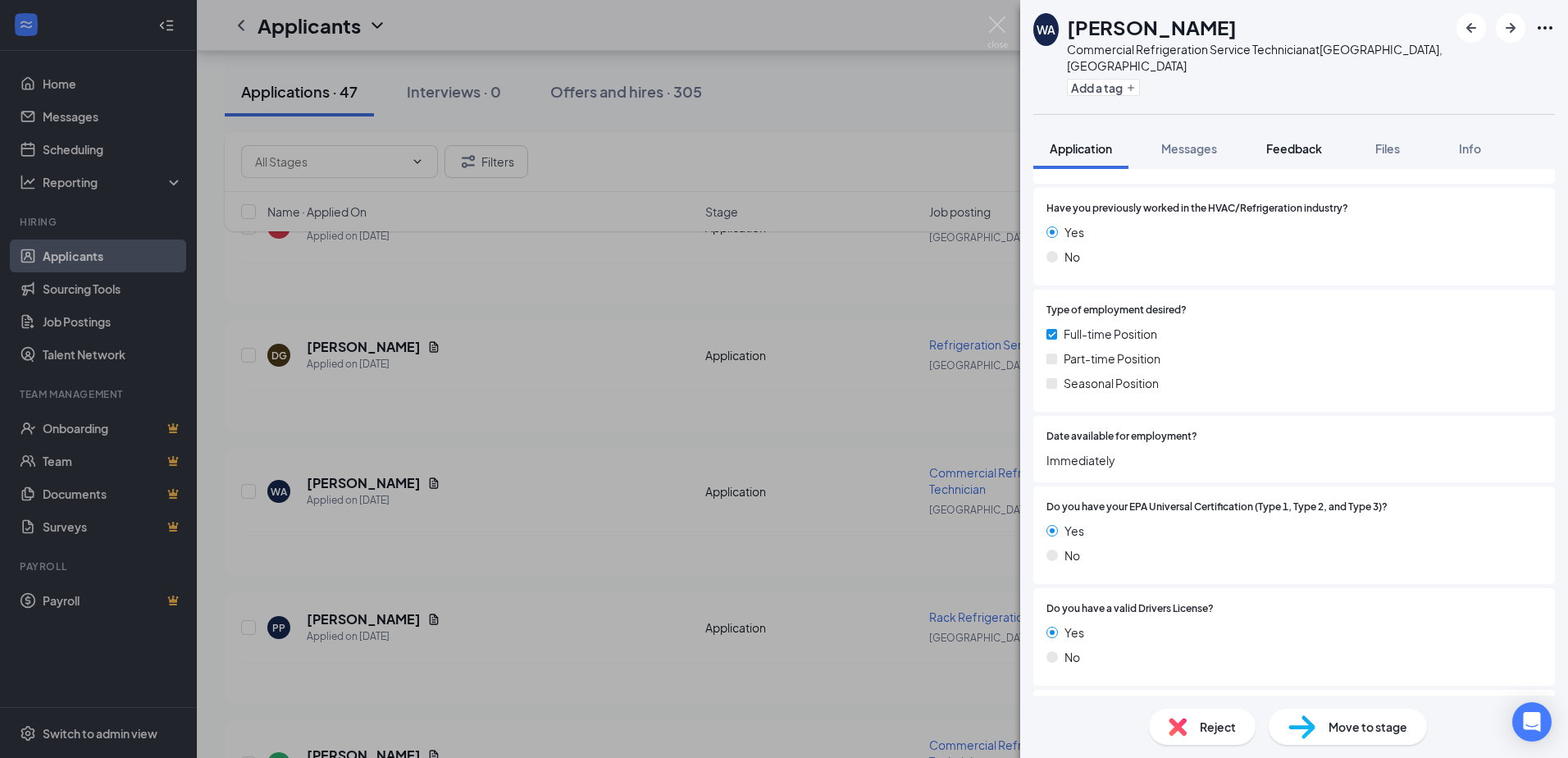
click at [1314, 141] on span "Feedback" at bounding box center [1294, 148] width 56 height 15
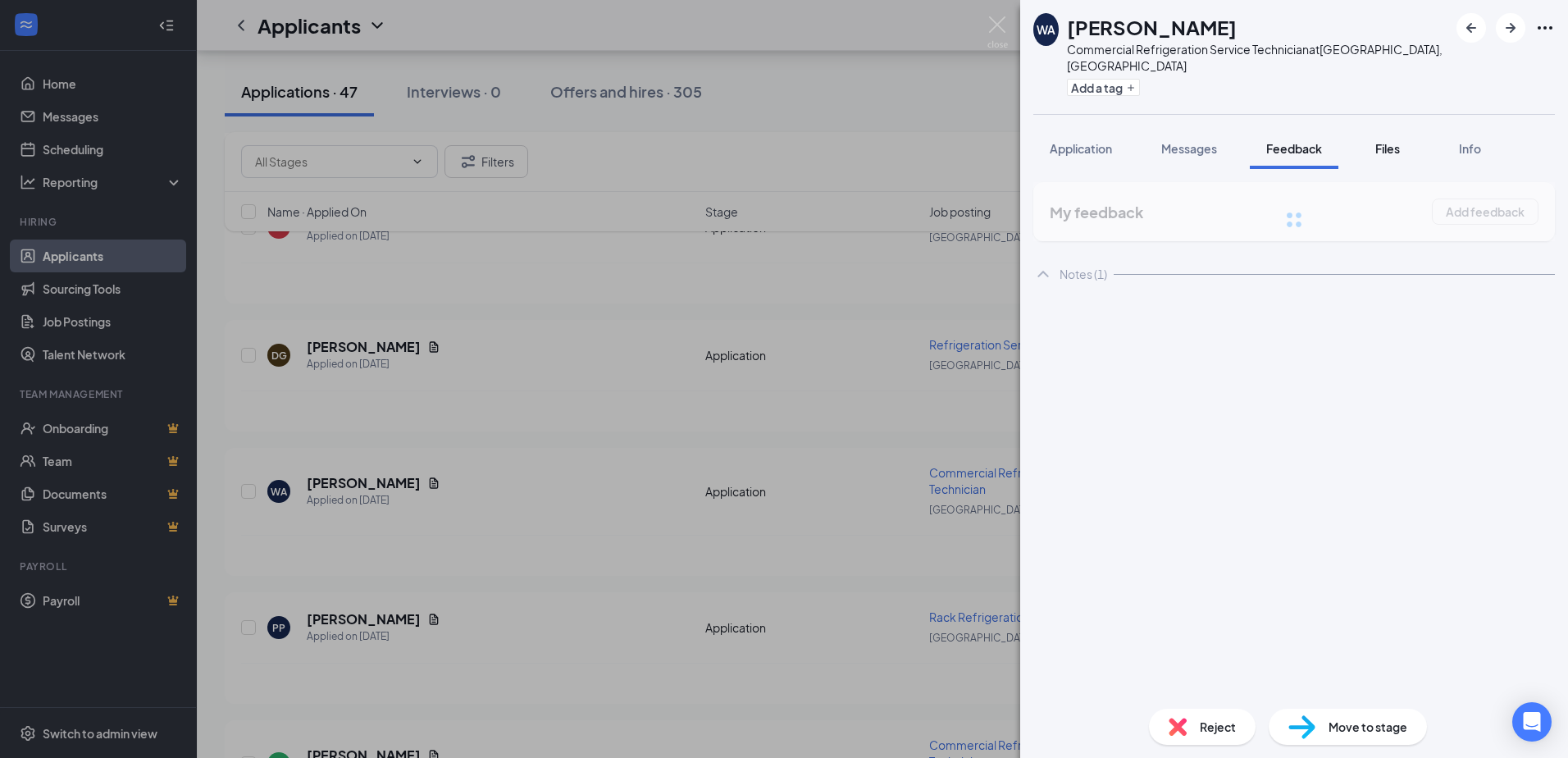
click at [1376, 127] on div "WA William Arbogast Commercial Refrigeration Service Technician at Waynesboro, …" at bounding box center [1294, 379] width 548 height 758
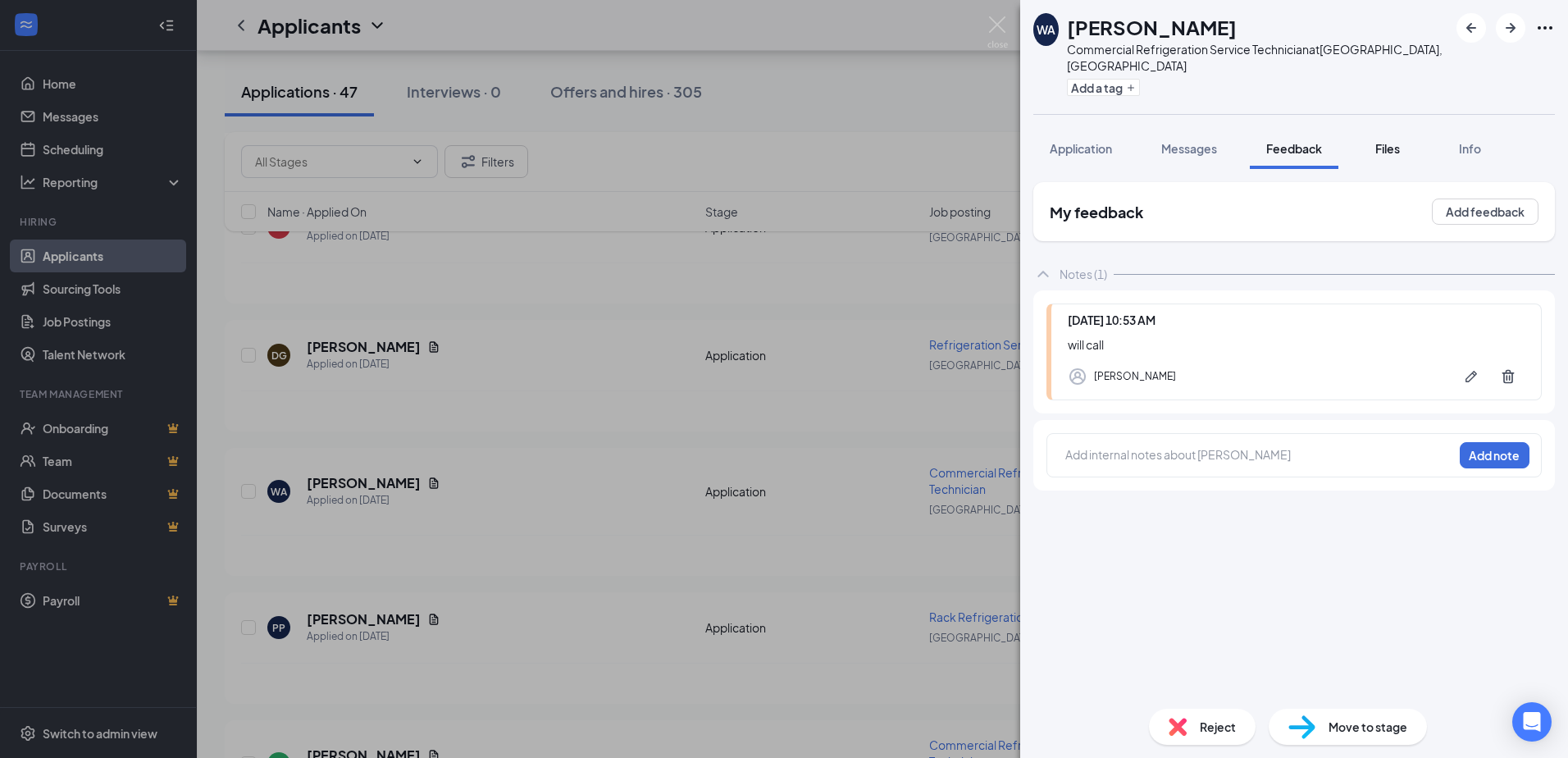
click at [1400, 141] on span "Files" at bounding box center [1387, 148] width 24 height 15
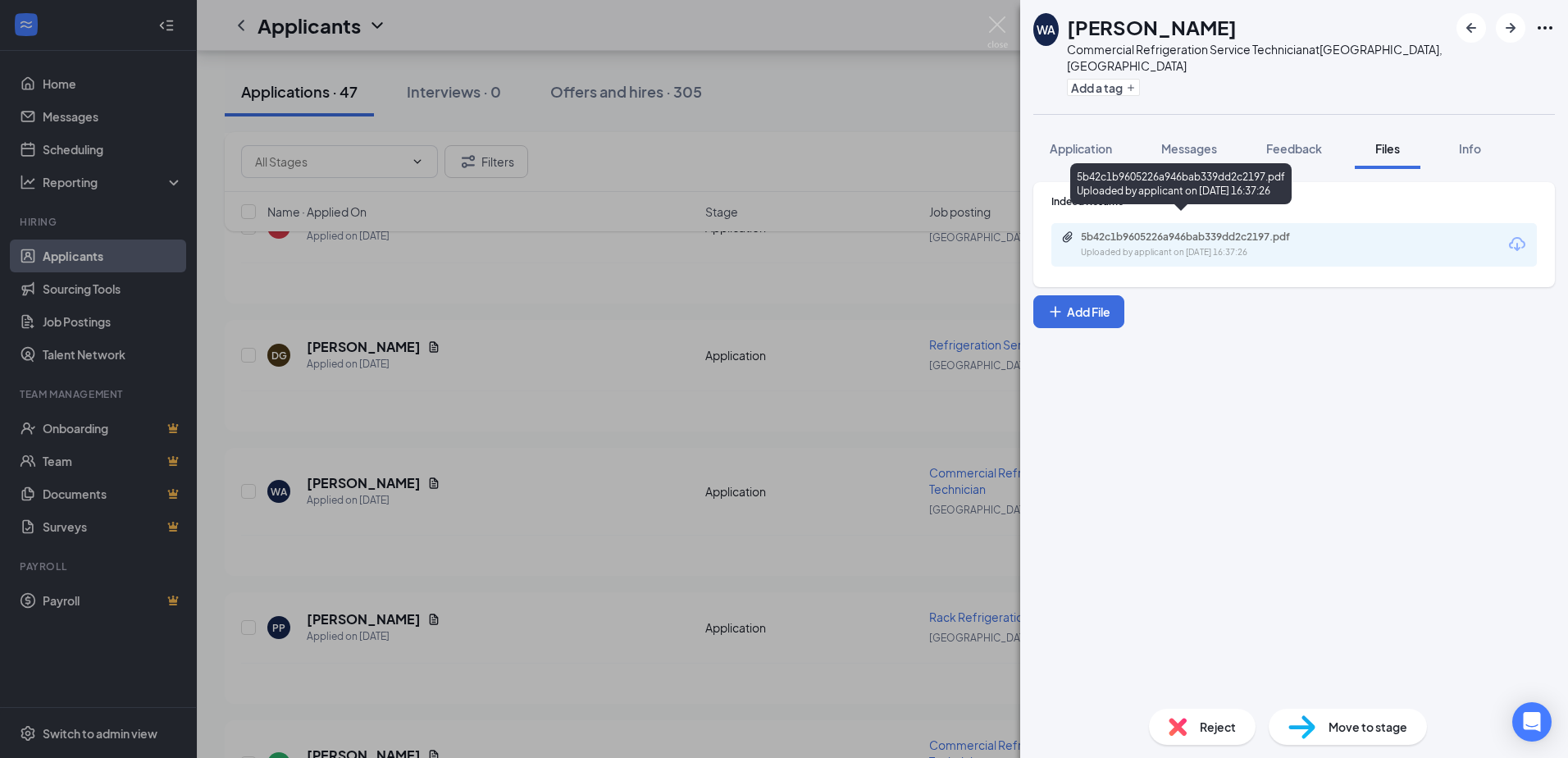
click at [1138, 246] on div "Uploaded by applicant on Aug 26, 2025 at 16:37:26" at bounding box center [1204, 253] width 246 height 13
click at [1070, 128] on button "Application" at bounding box center [1081, 148] width 95 height 41
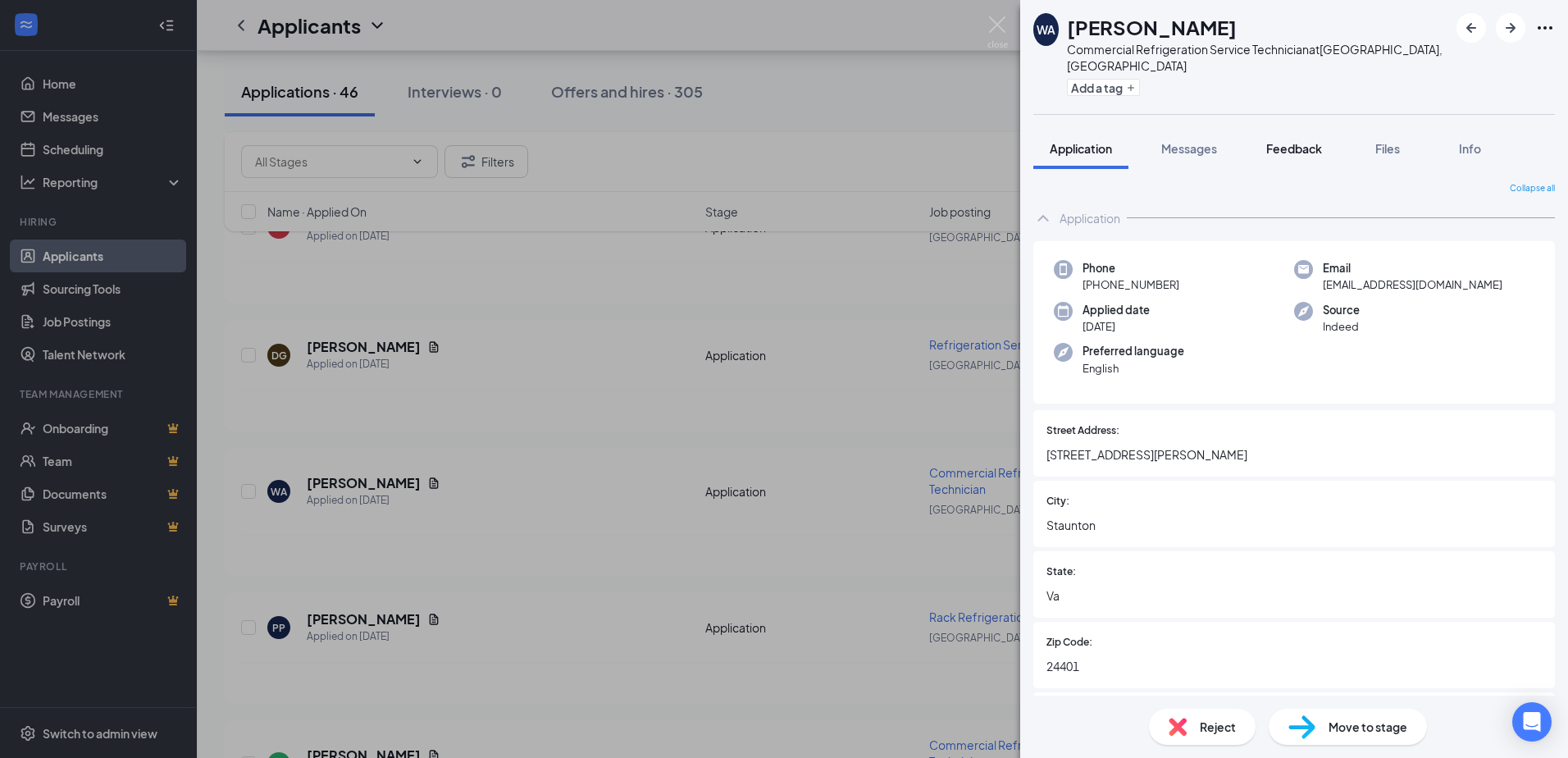
click at [1317, 140] on div "Feedback" at bounding box center [1294, 148] width 56 height 17
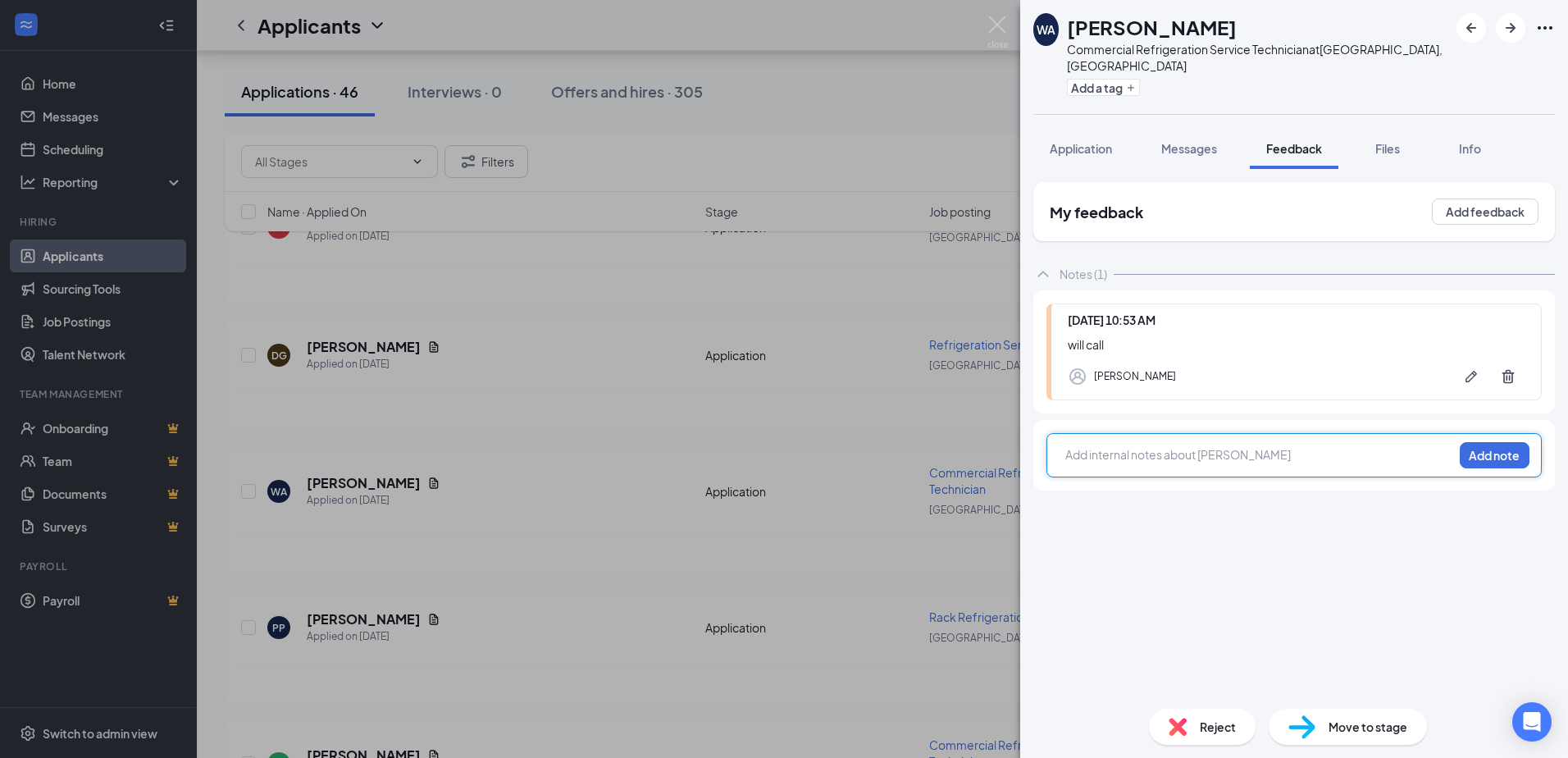
click at [1133, 446] on div at bounding box center [1259, 455] width 386 height 17
click at [1101, 141] on span "Application" at bounding box center [1081, 148] width 63 height 15
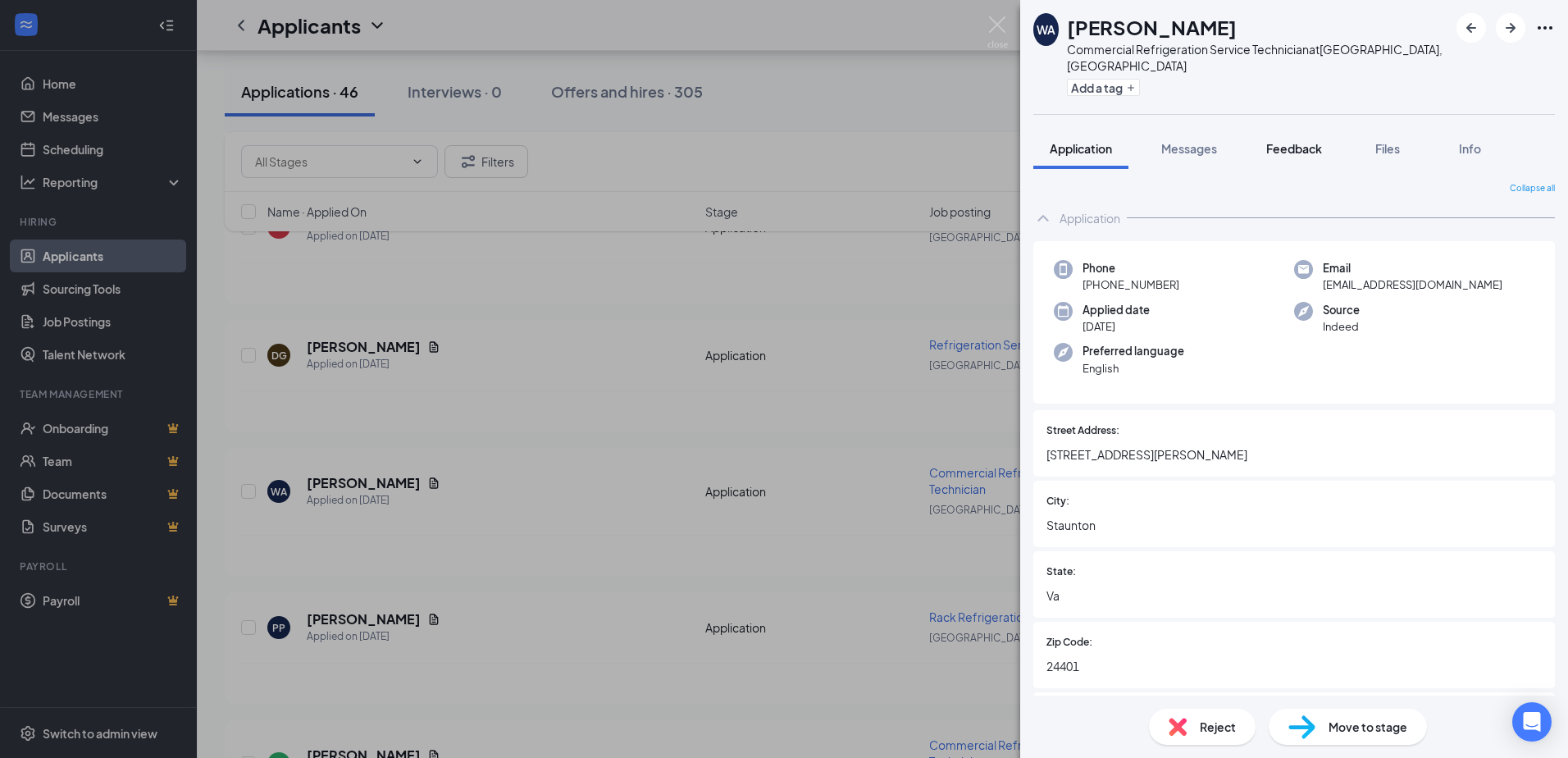
drag, startPoint x: 1286, startPoint y: 137, endPoint x: 1197, endPoint y: 514, distance: 387.4
click at [1288, 141] on button "Feedback" at bounding box center [1294, 148] width 89 height 41
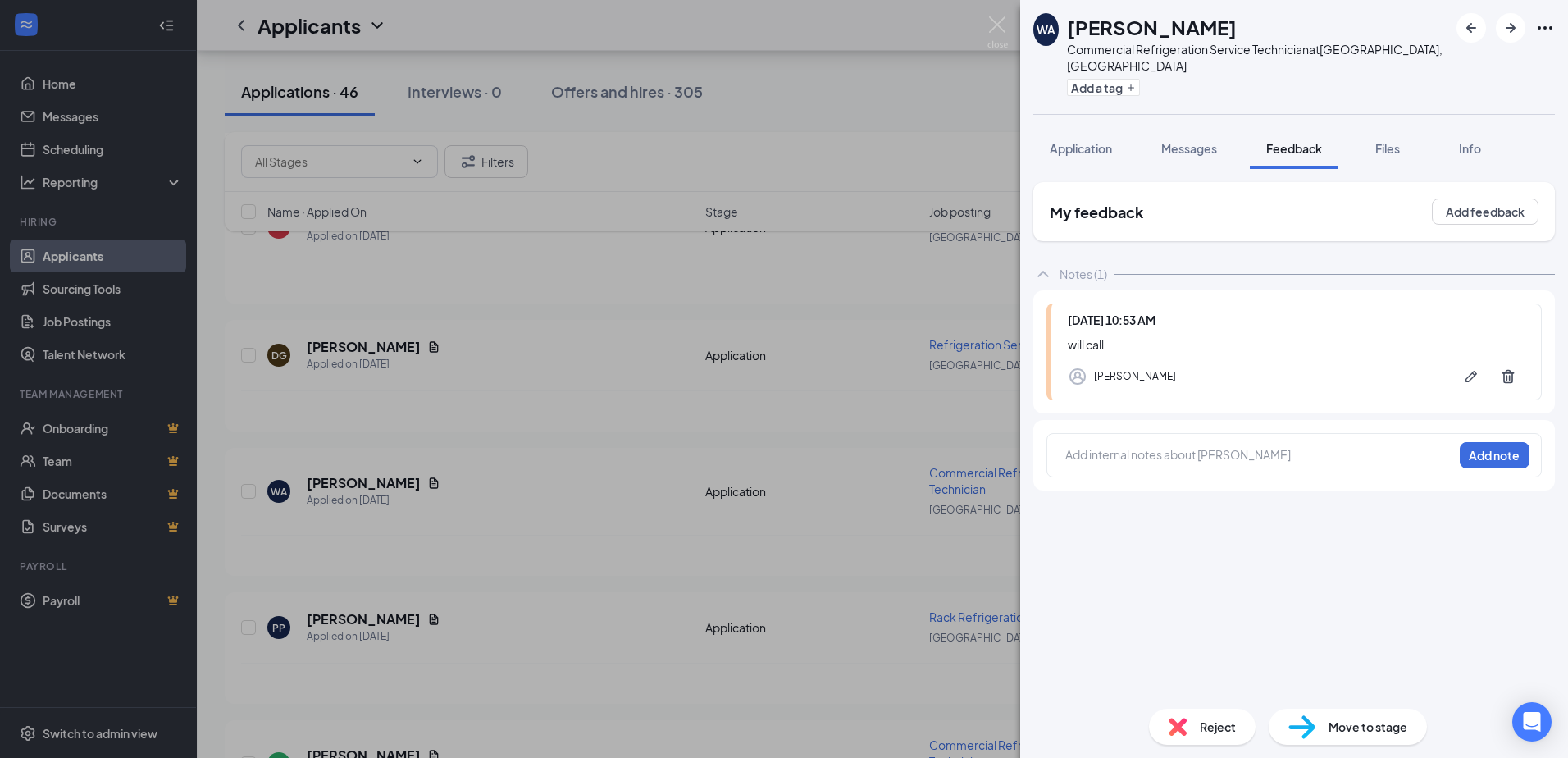
click at [1217, 455] on div "Add internal notes about William Arbogast Add note" at bounding box center [1294, 455] width 496 height 44
click at [1219, 447] on div at bounding box center [1259, 456] width 386 height 21
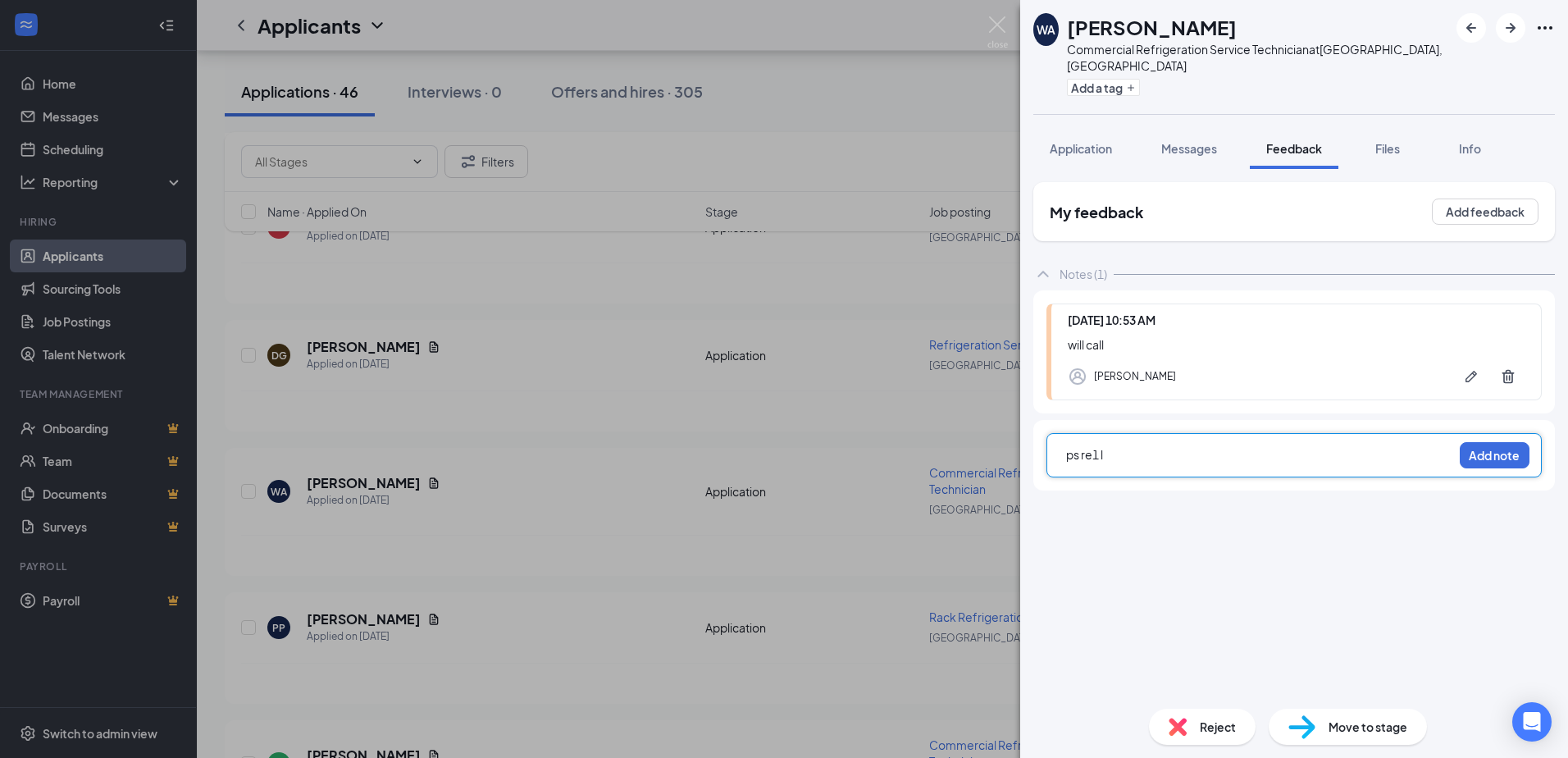
click at [1093, 447] on span "ps re1 l" at bounding box center [1085, 455] width 37 height 15
drag, startPoint x: 1084, startPoint y: 438, endPoint x: 1058, endPoint y: 435, distance: 26.2
click at [1058, 435] on div "ps req 1 left vm Add note" at bounding box center [1294, 455] width 496 height 44
copy span "ps req 1 left vm"
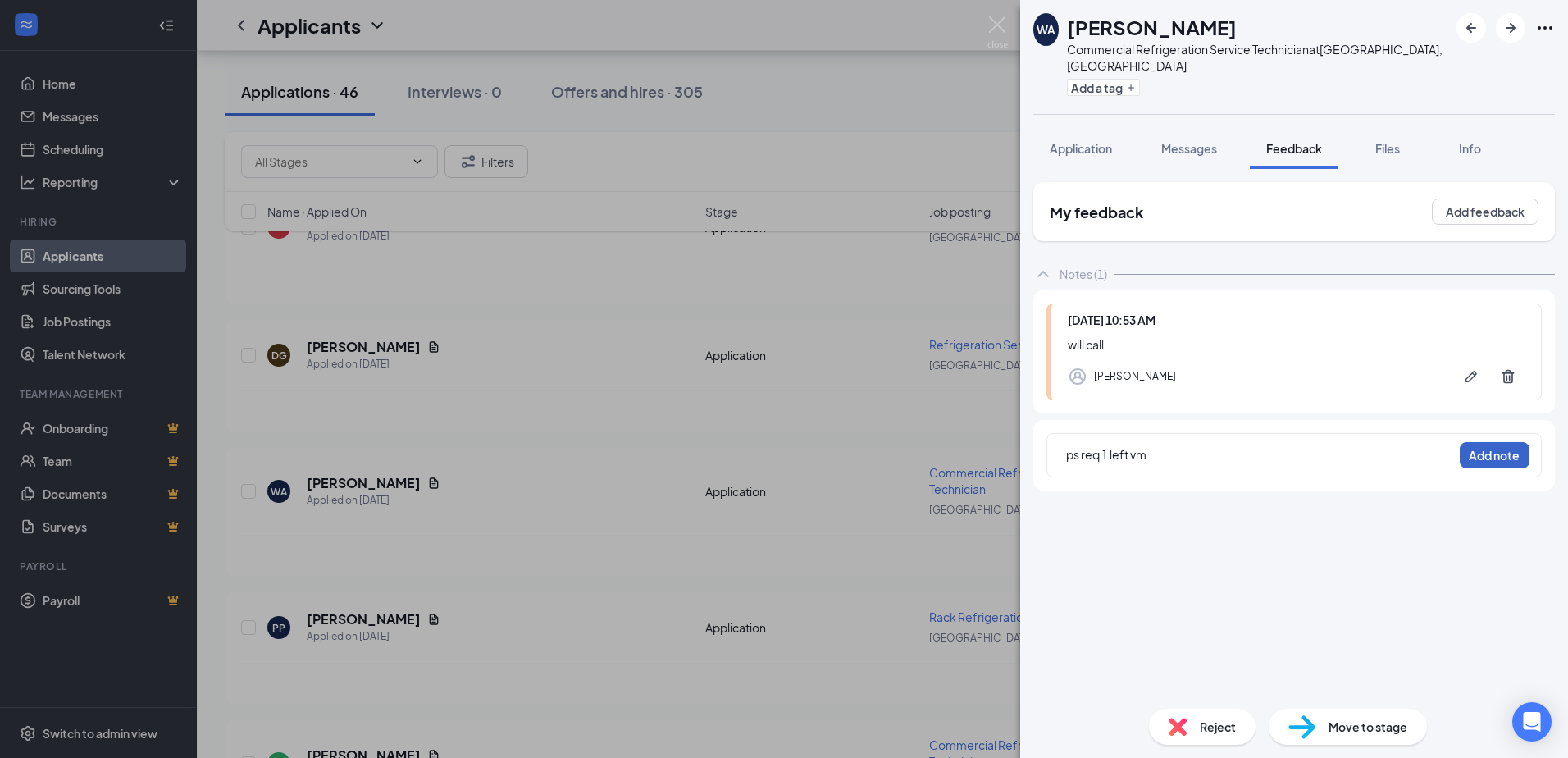
click at [1502, 442] on button "Add note" at bounding box center [1494, 456] width 70 height 26
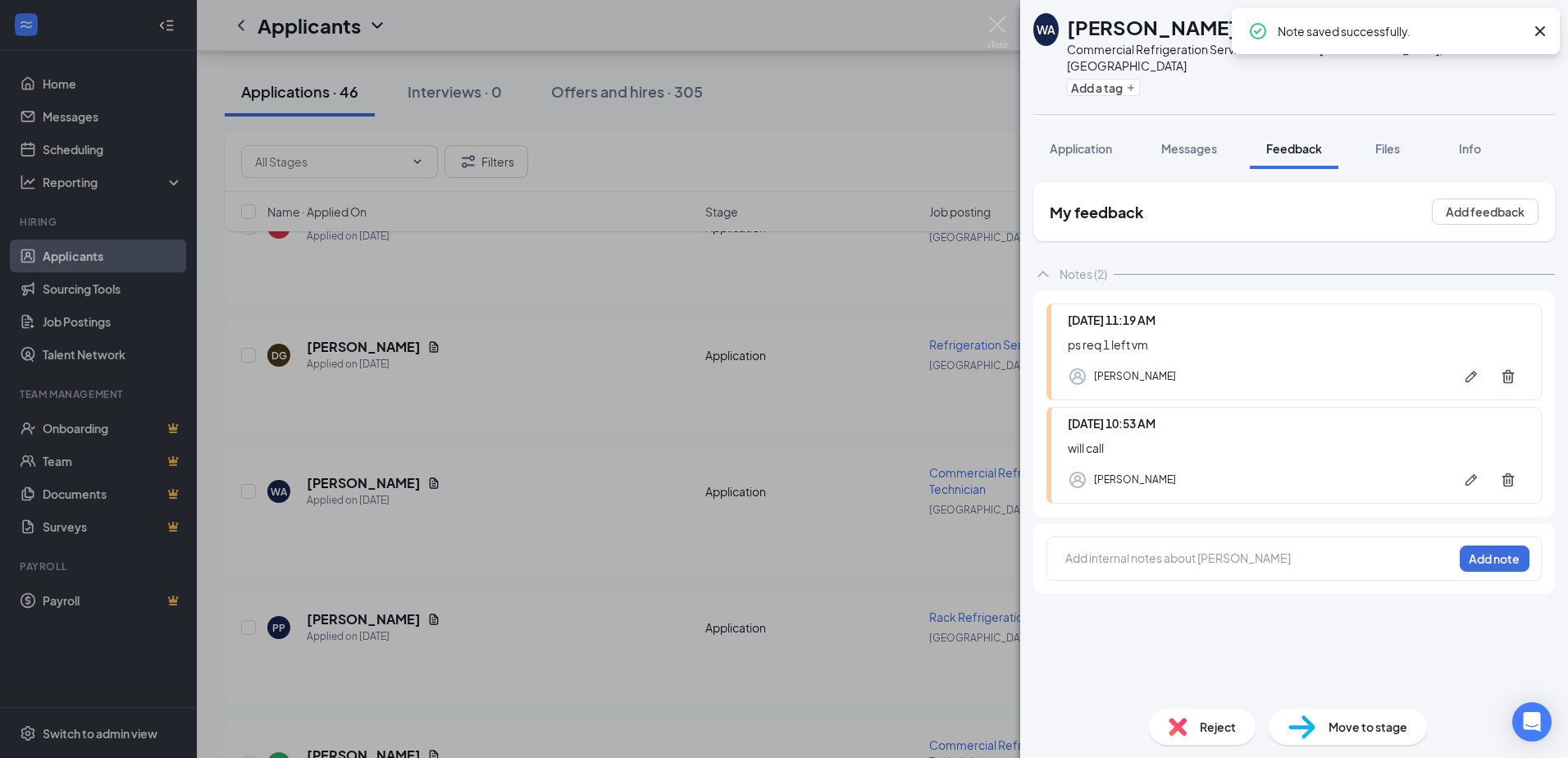
click at [1191, 97] on div "WA William Arbogast Commercial Refrigeration Service Technician at Waynesboro, …" at bounding box center [1294, 57] width 548 height 114
click at [1468, 31] on icon "ArrowLeftNew" at bounding box center [1471, 28] width 10 height 10
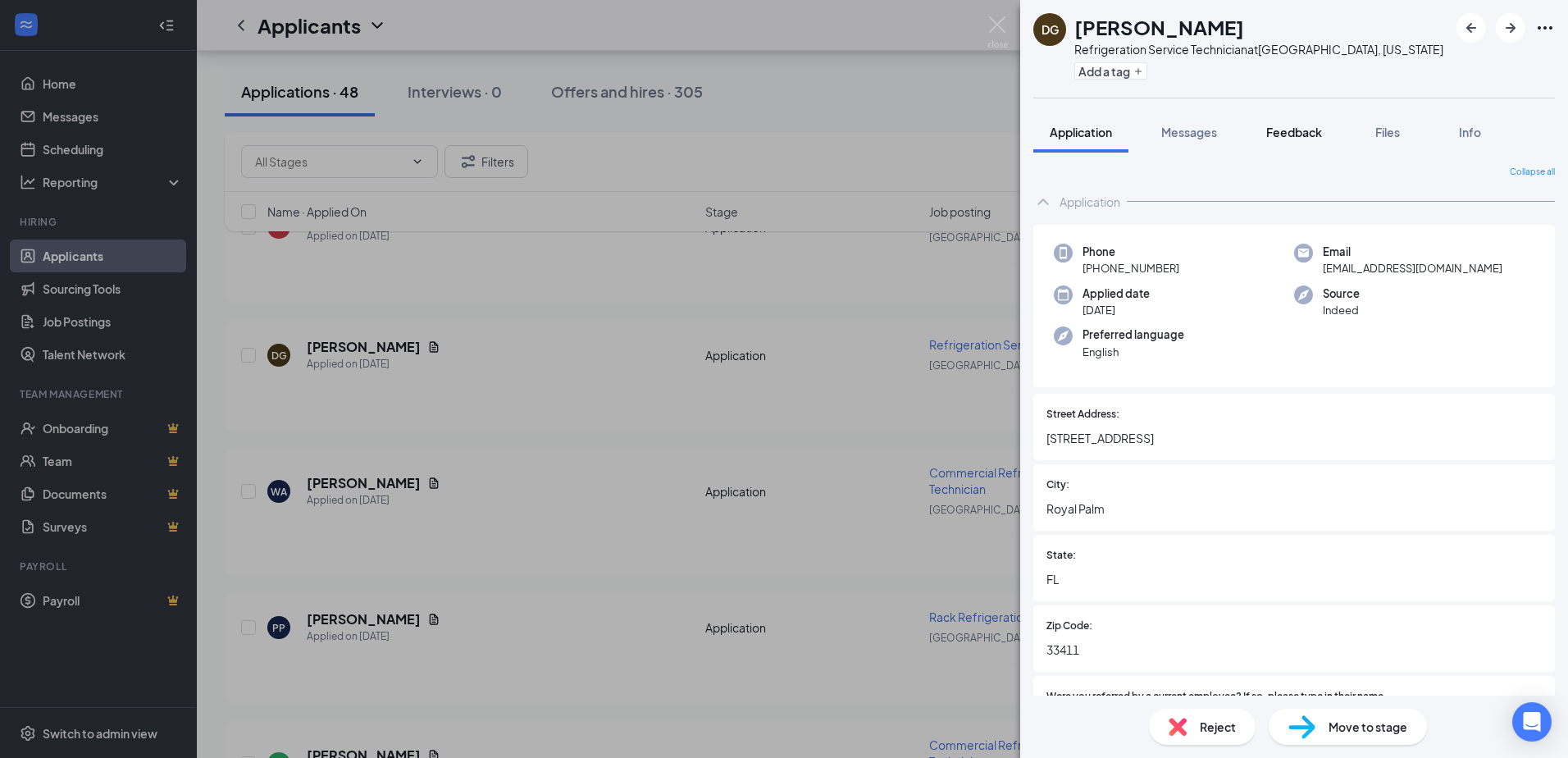
click at [1322, 137] on span "Feedback" at bounding box center [1294, 133] width 56 height 15
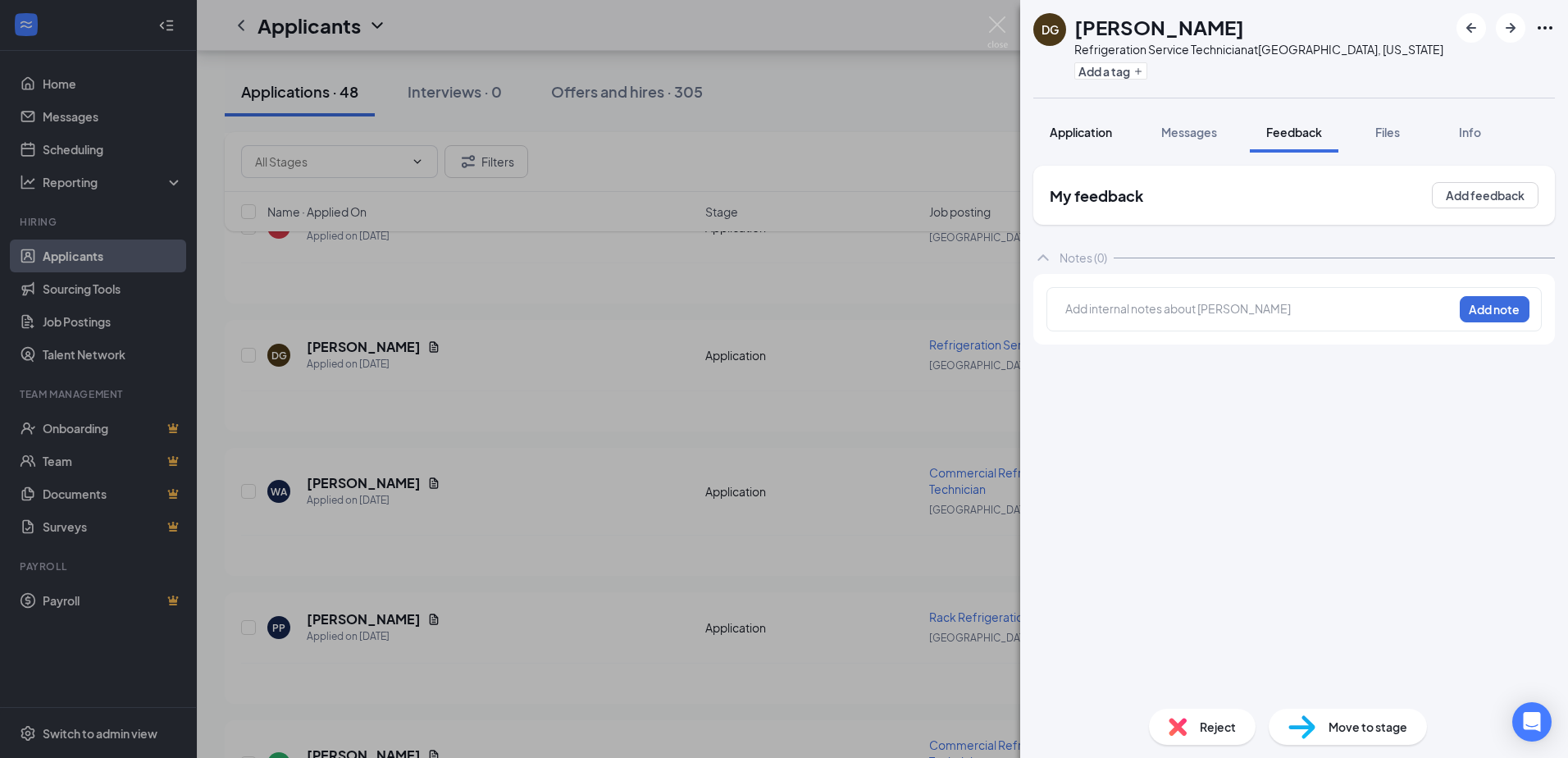
click at [1071, 131] on span "Application" at bounding box center [1081, 133] width 63 height 15
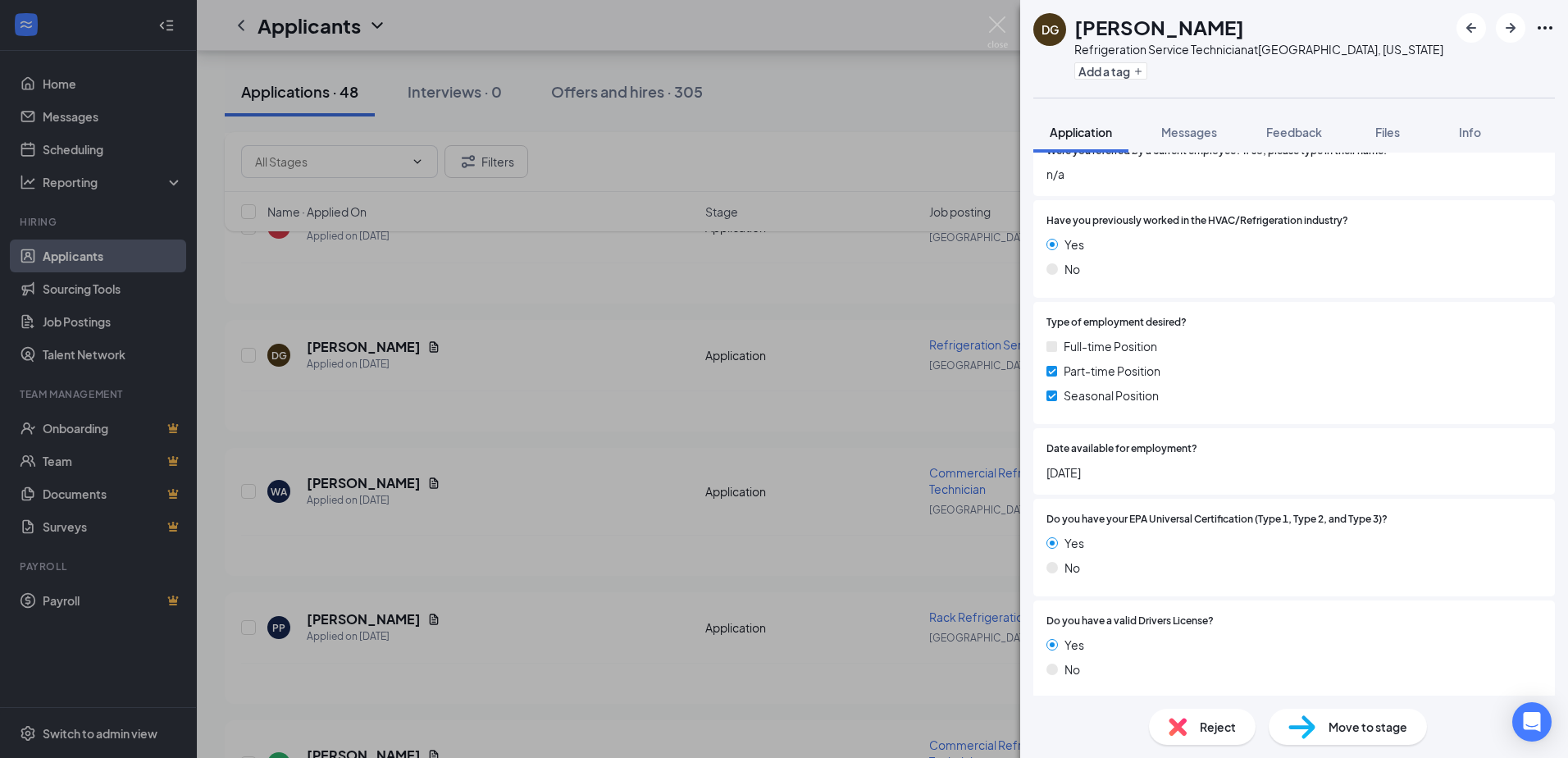
scroll to position [574, 0]
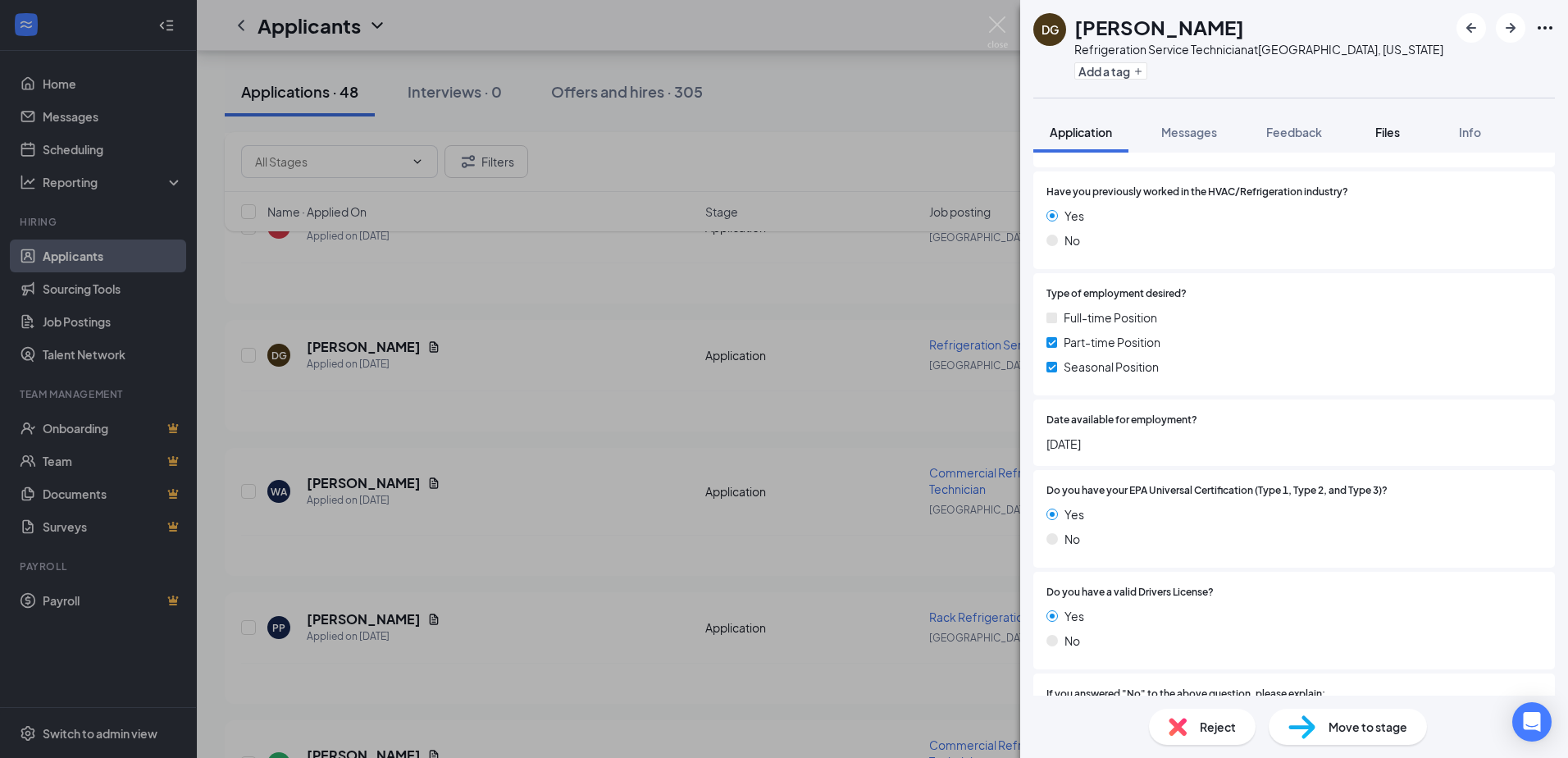
click at [1404, 129] on div "Files" at bounding box center [1387, 133] width 33 height 17
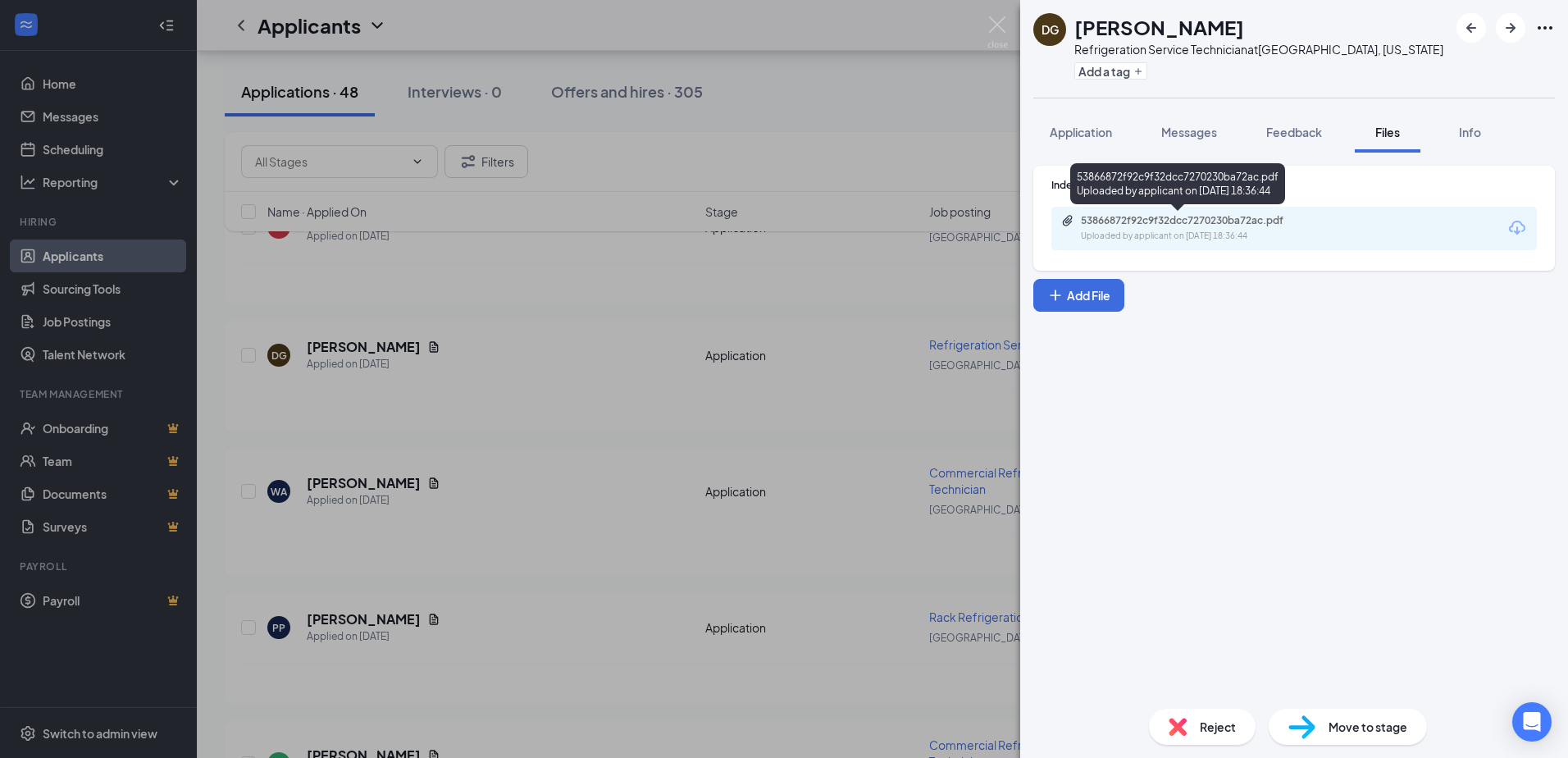
click at [1239, 236] on div "Uploaded by applicant on Aug 26, 2025 at 18:36:44" at bounding box center [1204, 236] width 246 height 13
click at [993, 23] on img at bounding box center [998, 33] width 21 height 32
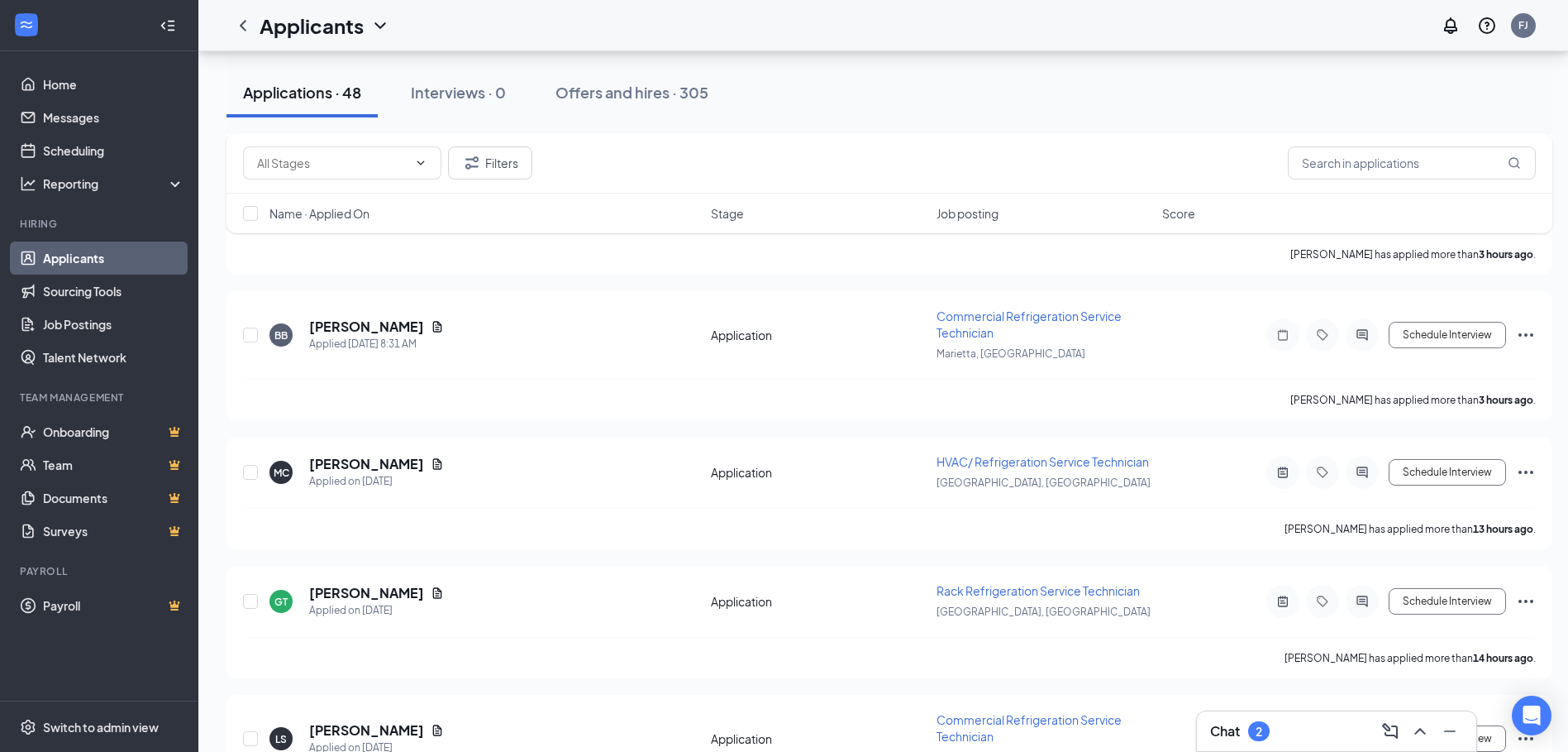
scroll to position [752, 0]
